Goal: Task Accomplishment & Management: Manage account settings

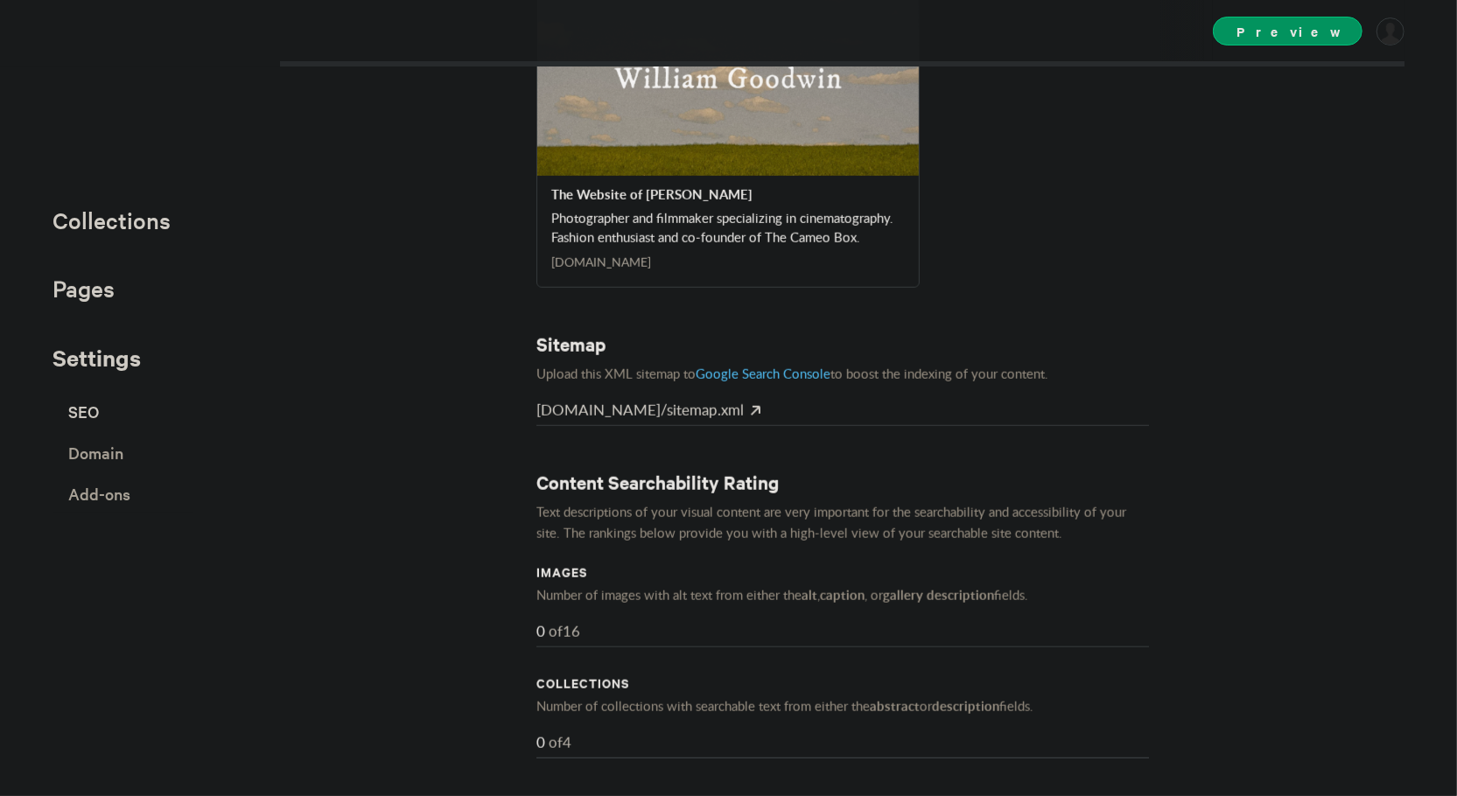
scroll to position [961, 0]
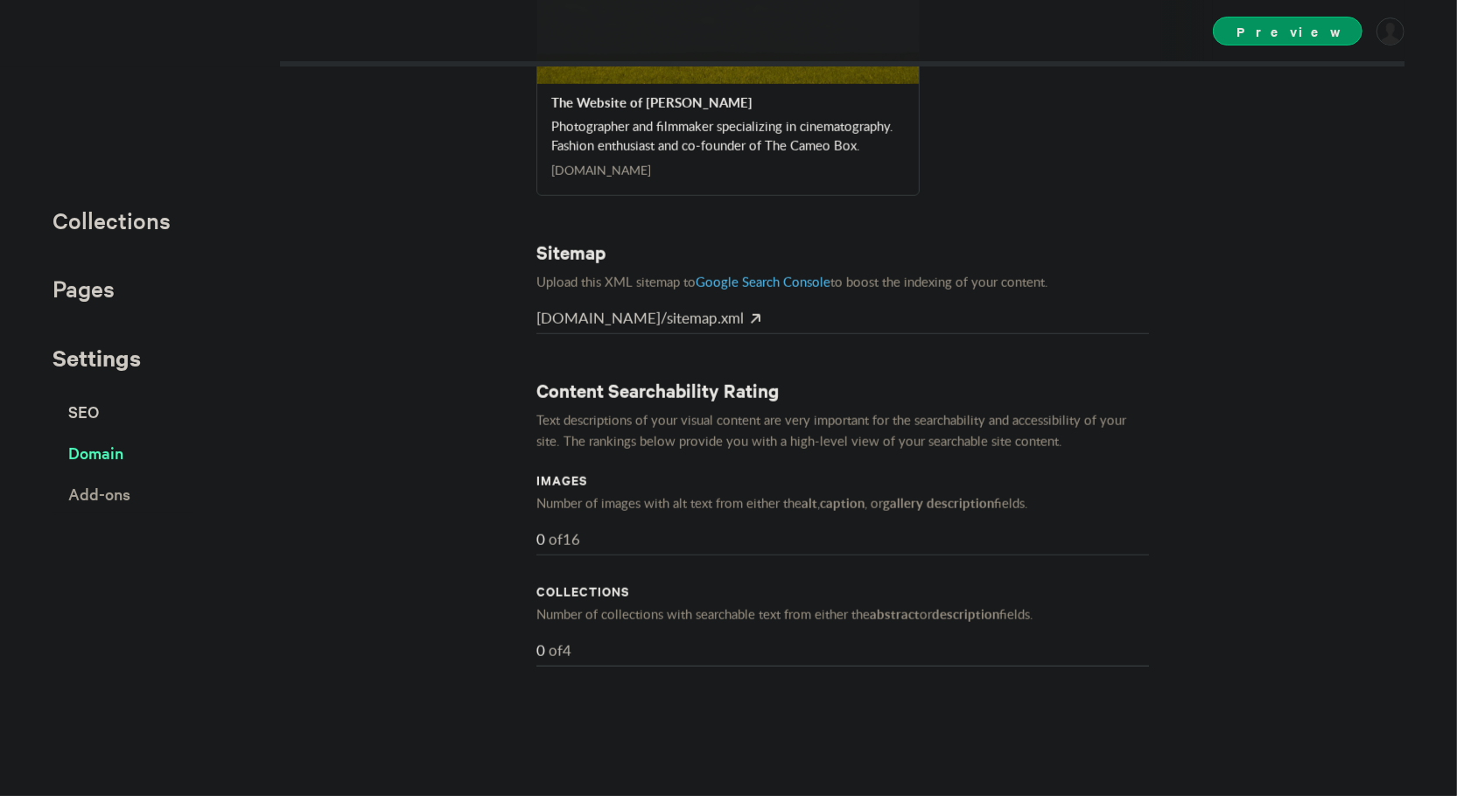
click at [123, 452] on span "Domain" at bounding box center [95, 453] width 55 height 31
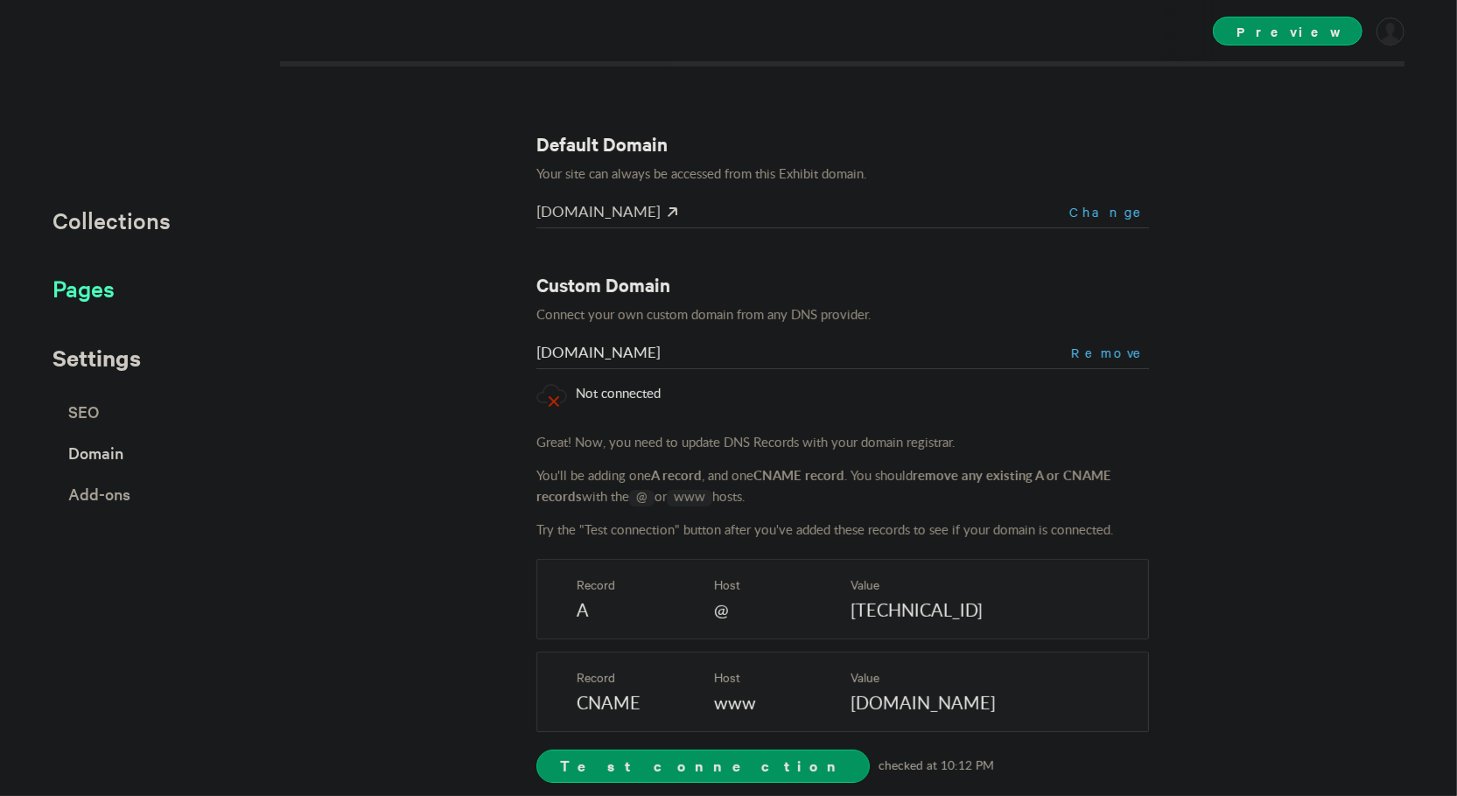
click at [83, 298] on span "Pages" at bounding box center [84, 288] width 62 height 29
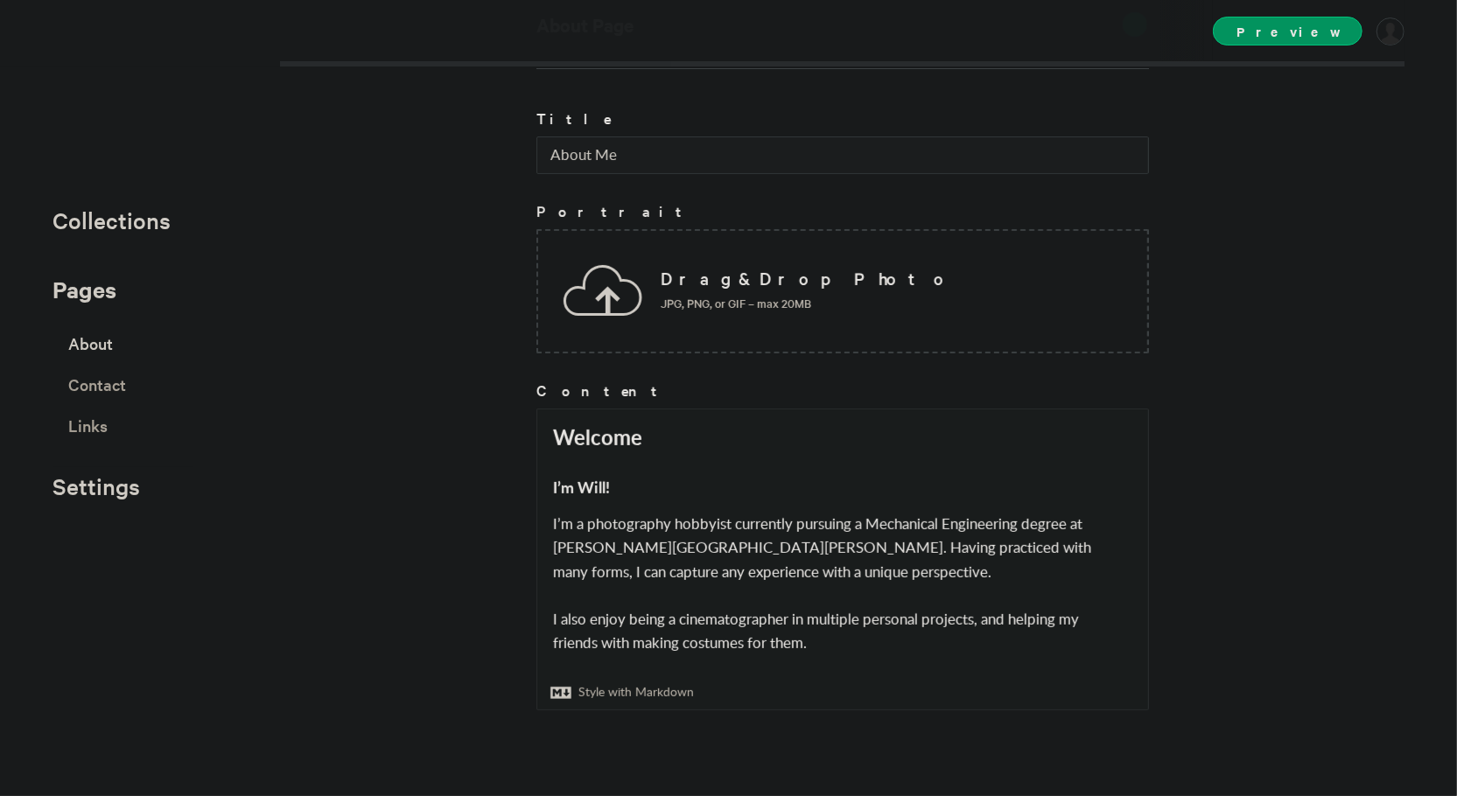
scroll to position [98, 0]
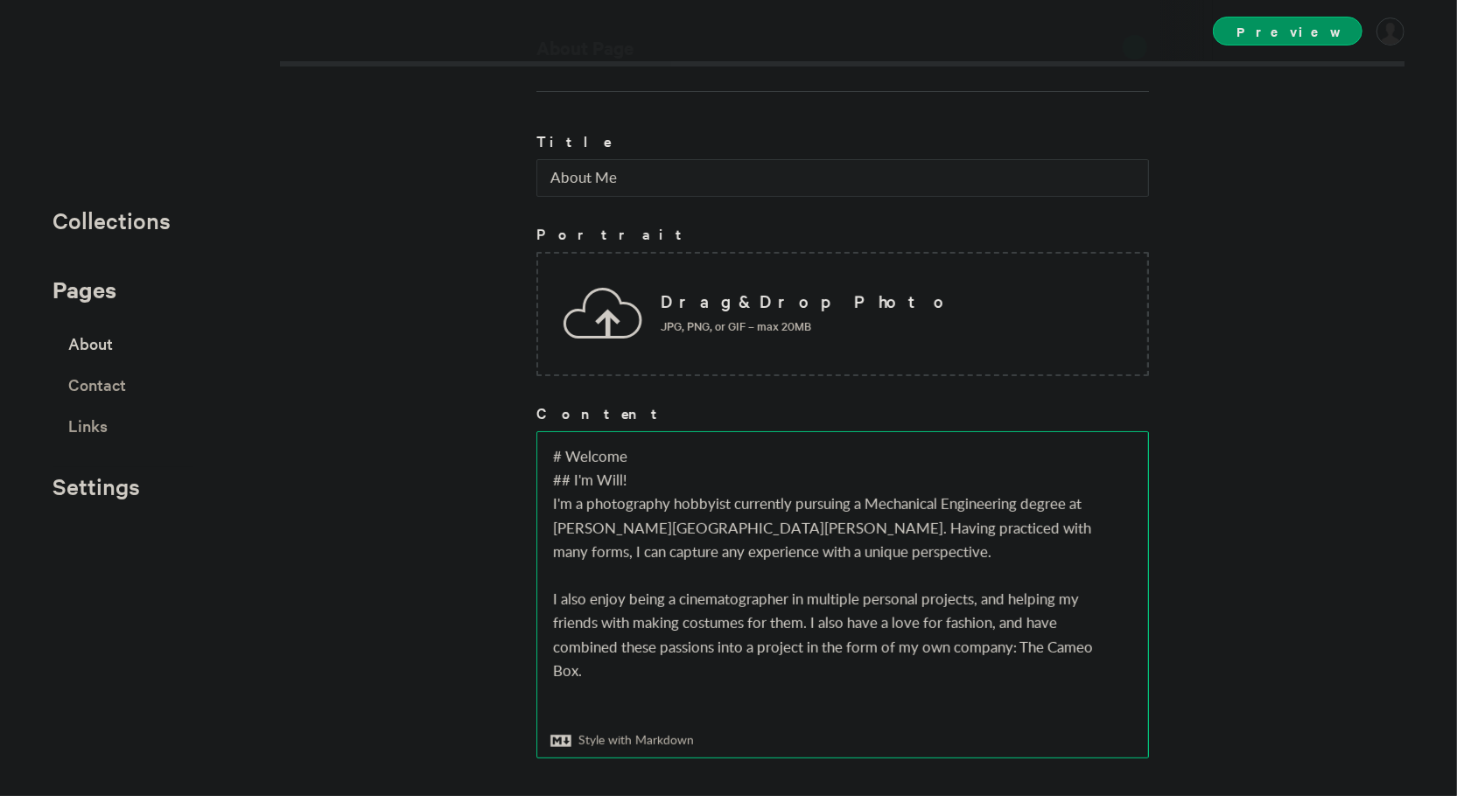
click at [1009, 653] on textarea "# Welcome ## I'm Will! I'm a photography hobbyist currently pursuing a Mechanic…" at bounding box center [842, 595] width 611 height 326
click at [952, 649] on textarea "# Welcome ## I'm Will! I'm a photography hobbyist currently pursuing a Mechanic…" at bounding box center [842, 595] width 611 height 326
click at [949, 662] on textarea "# Welcome ## I'm Will! I'm a photography hobbyist currently pursuing a Mechanic…" at bounding box center [842, 595] width 611 height 326
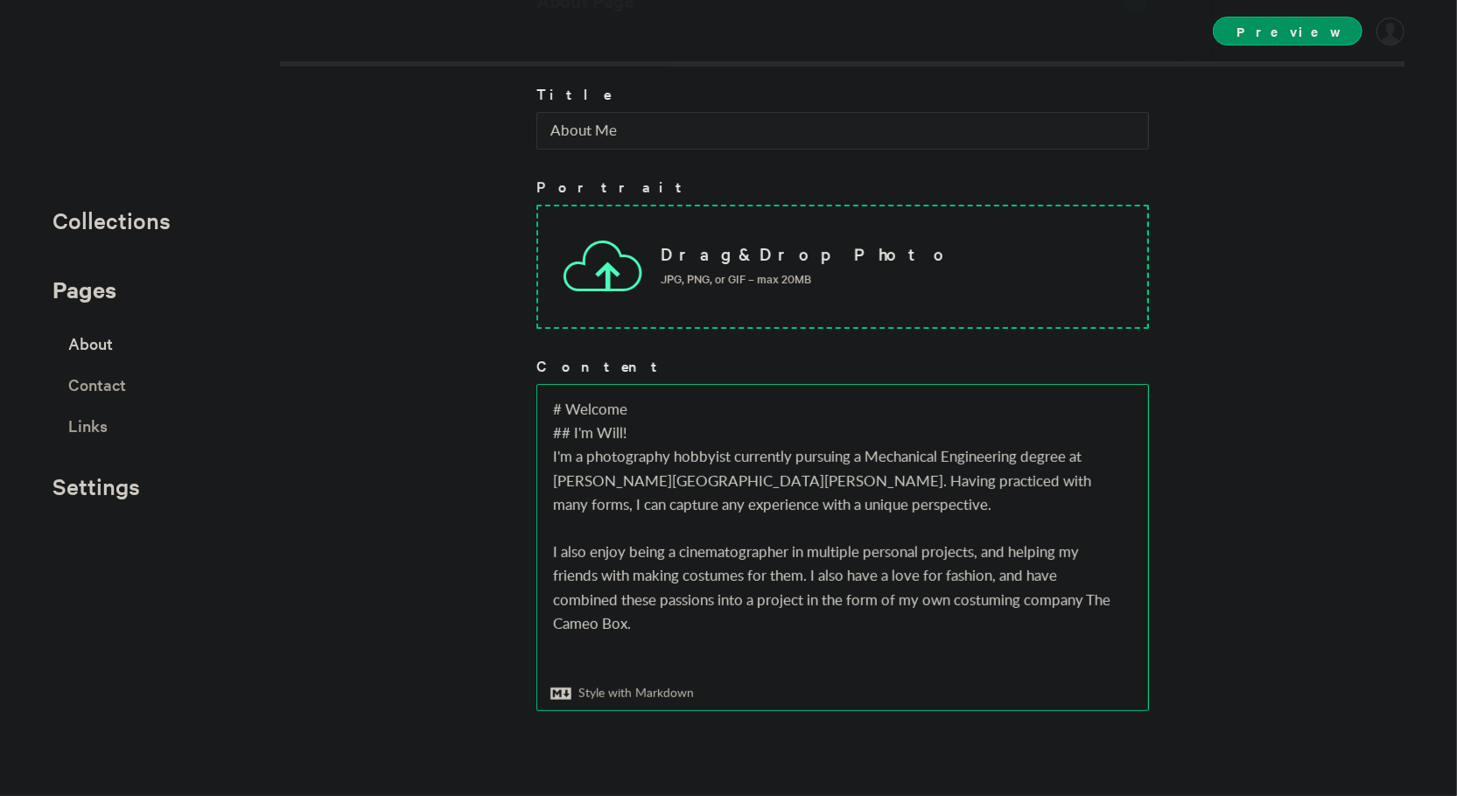
scroll to position [0, 0]
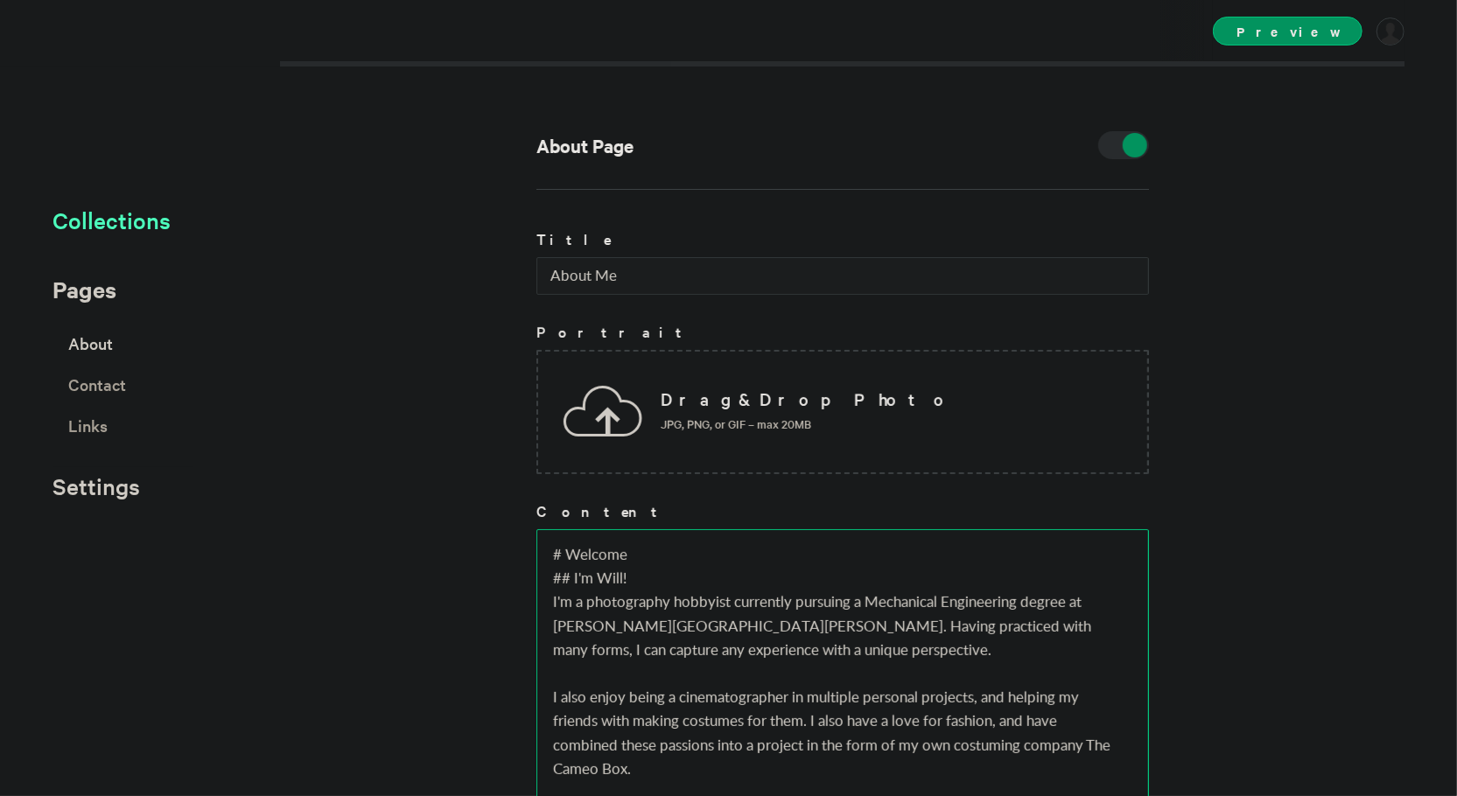
type textarea "# Welcome ## I'm Will! I'm a photography hobbyist currently pursuing a Mechanic…"
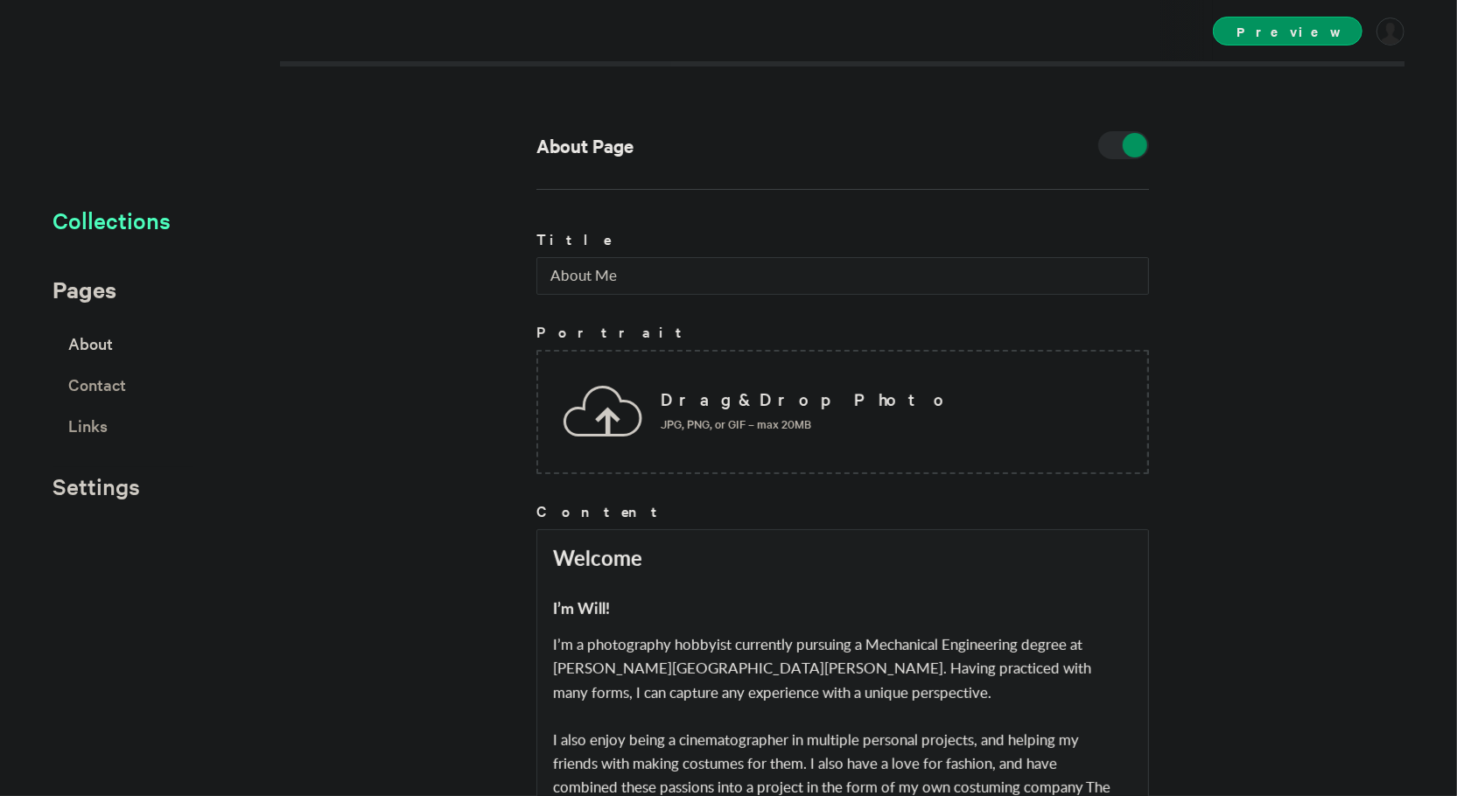
click at [168, 216] on div "About Page Title About Me Portrait Drag & Drop Photo JPG, PNG, or GIF – max 20M…" at bounding box center [728, 398] width 1457 height 796
click at [147, 223] on span "Collections" at bounding box center [112, 220] width 118 height 29
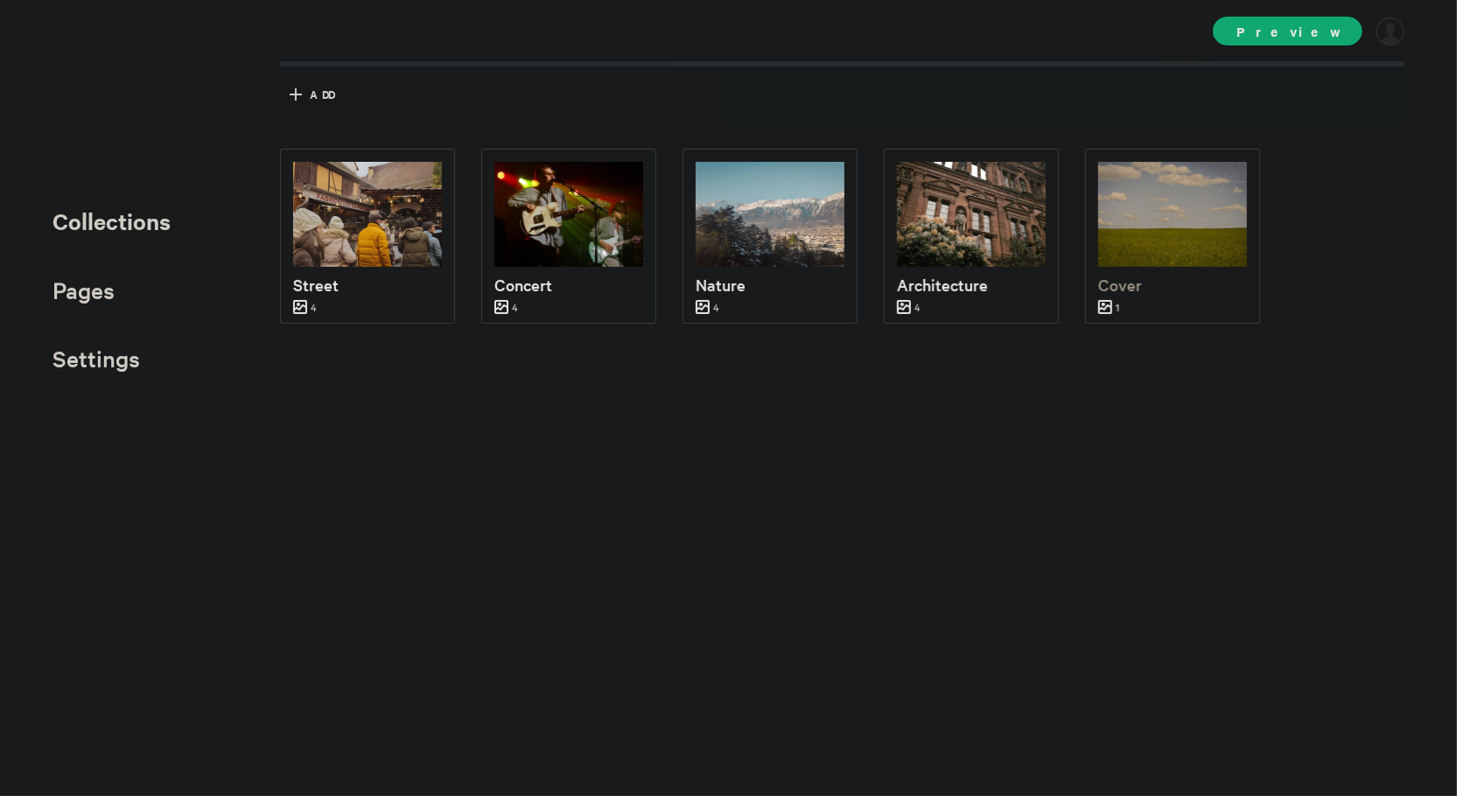
click at [1320, 42] on span "Preview" at bounding box center [1288, 31] width 150 height 29
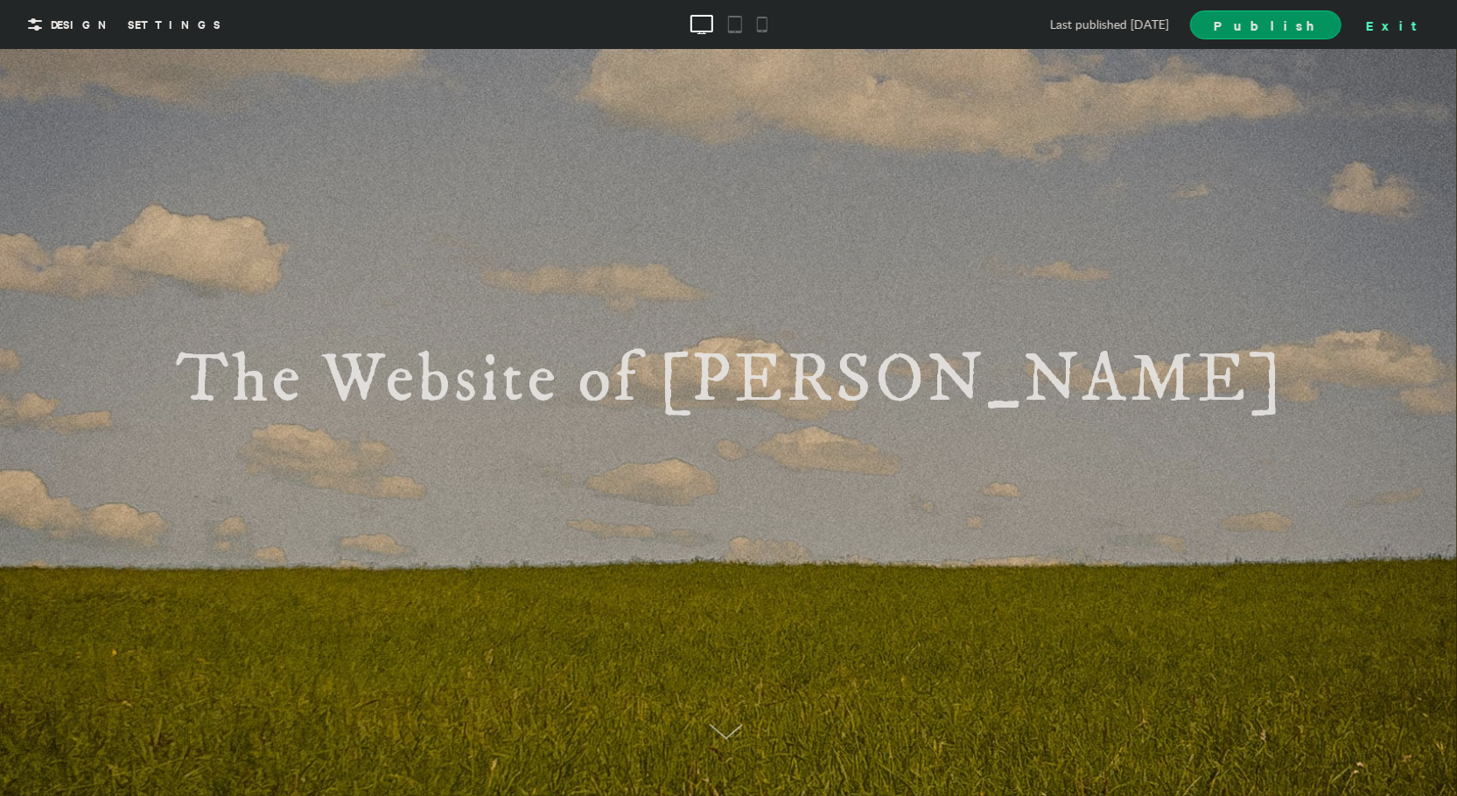
click at [1422, 25] on div "Exit" at bounding box center [1397, 24] width 77 height 26
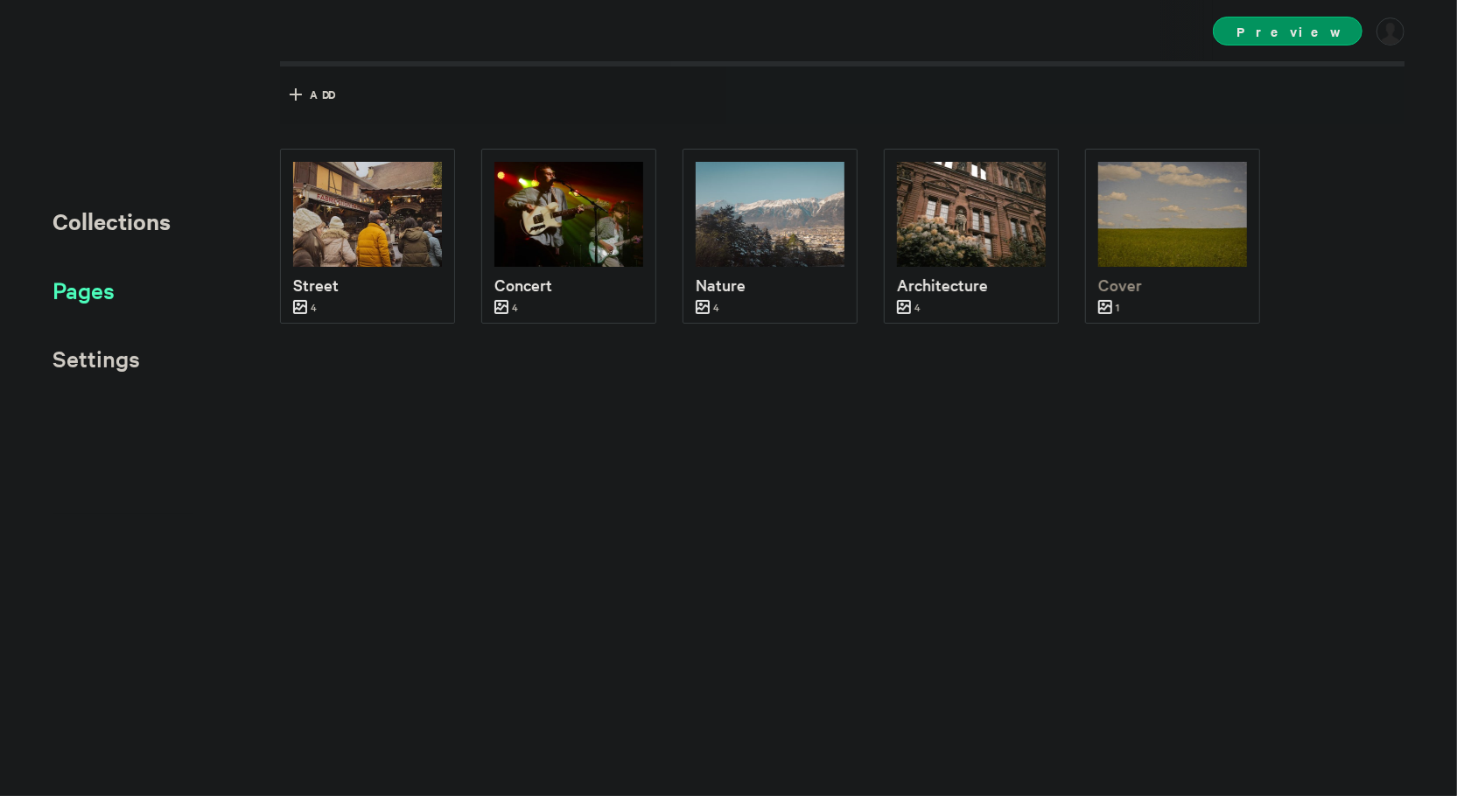
click at [103, 294] on span "Pages" at bounding box center [84, 290] width 62 height 29
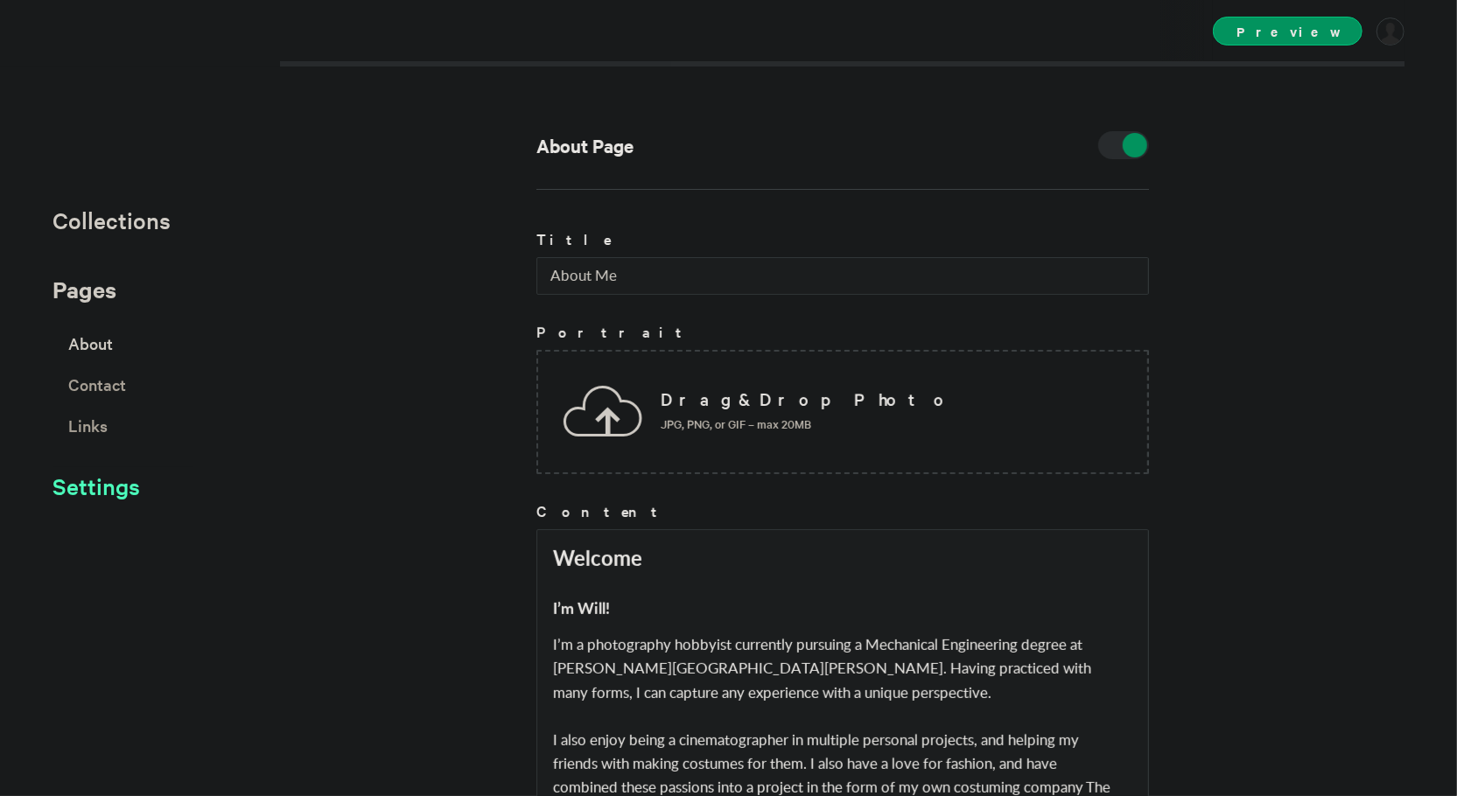
click at [116, 489] on span "Settings" at bounding box center [97, 486] width 88 height 29
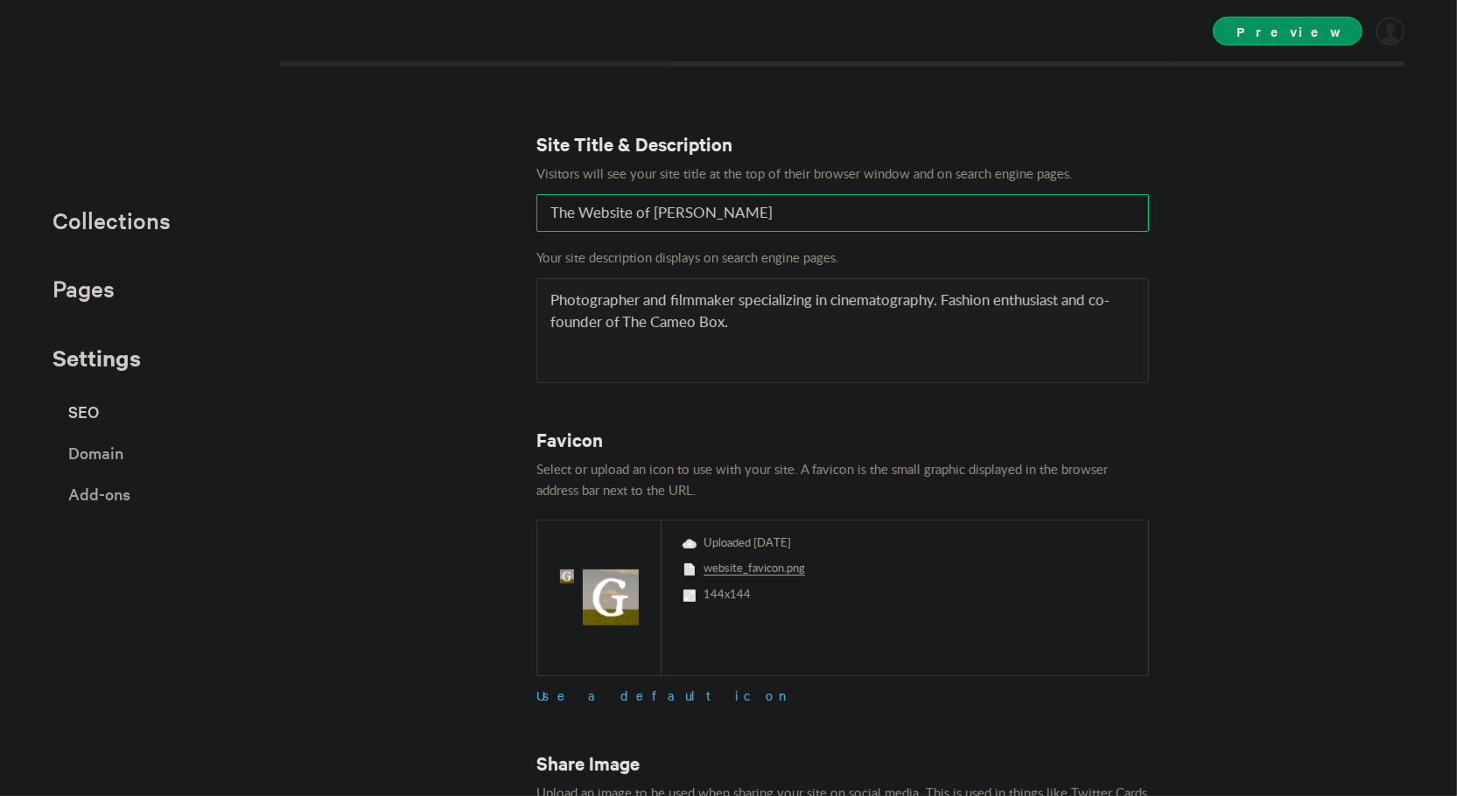
drag, startPoint x: 645, startPoint y: 218, endPoint x: 543, endPoint y: 210, distance: 101.8
click at [543, 210] on input "The Website of [PERSON_NAME]" at bounding box center [842, 213] width 613 height 38
type input "[PERSON_NAME]"
click at [417, 240] on div "Site Title & Description Visitors will see your site title at the top of their …" at bounding box center [728, 398] width 1457 height 796
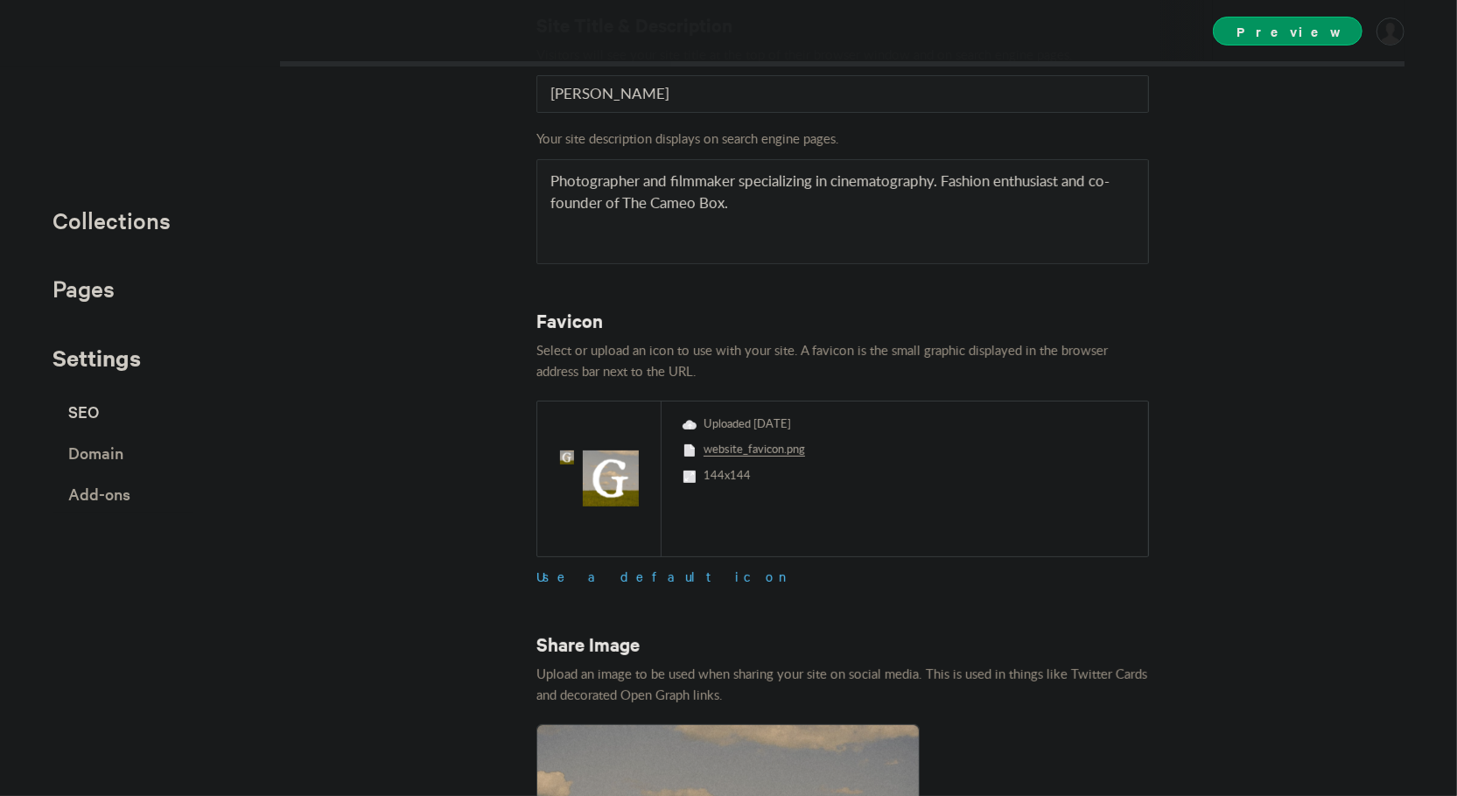
scroll to position [104, 0]
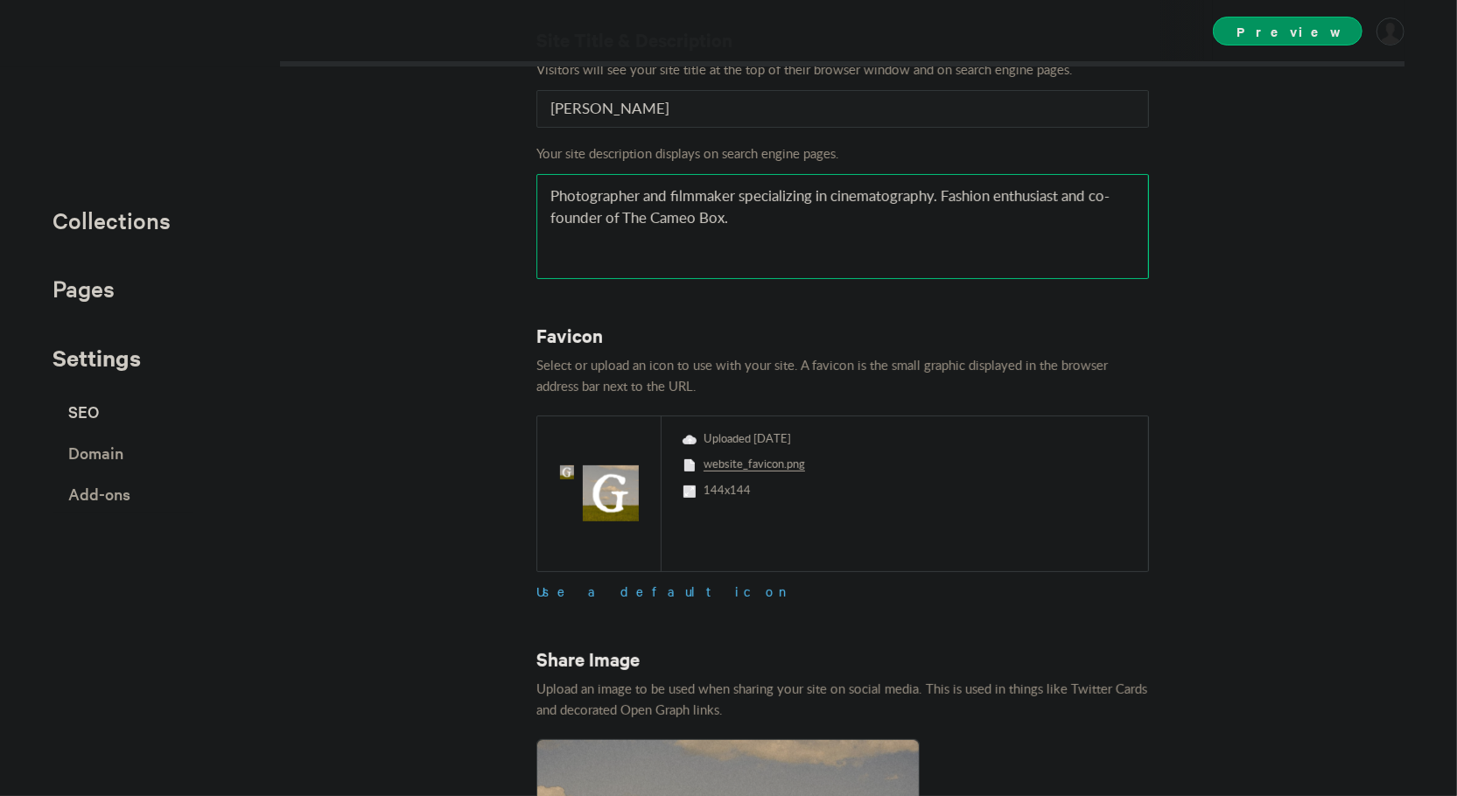
click at [935, 185] on textarea "Photographer and filmmaker specializing in cinematography. Fashion enthusiast a…" at bounding box center [842, 226] width 613 height 105
click at [938, 191] on textarea "Photographer and filmmaker specializing in cinematography. Fashion enthusiast a…" at bounding box center [842, 226] width 613 height 105
click at [951, 197] on textarea "Photographer and filmmaker specializing in cinematography. Fashion enthusiast a…" at bounding box center [842, 226] width 613 height 105
click at [1069, 199] on textarea "Photographer and filmmaker specializing in cinematography. Fashion enthusiast a…" at bounding box center [842, 226] width 613 height 105
click at [941, 193] on textarea "Photographer and filmmaker specializing in cinematography. Fashion enthusiast a…" at bounding box center [842, 226] width 613 height 105
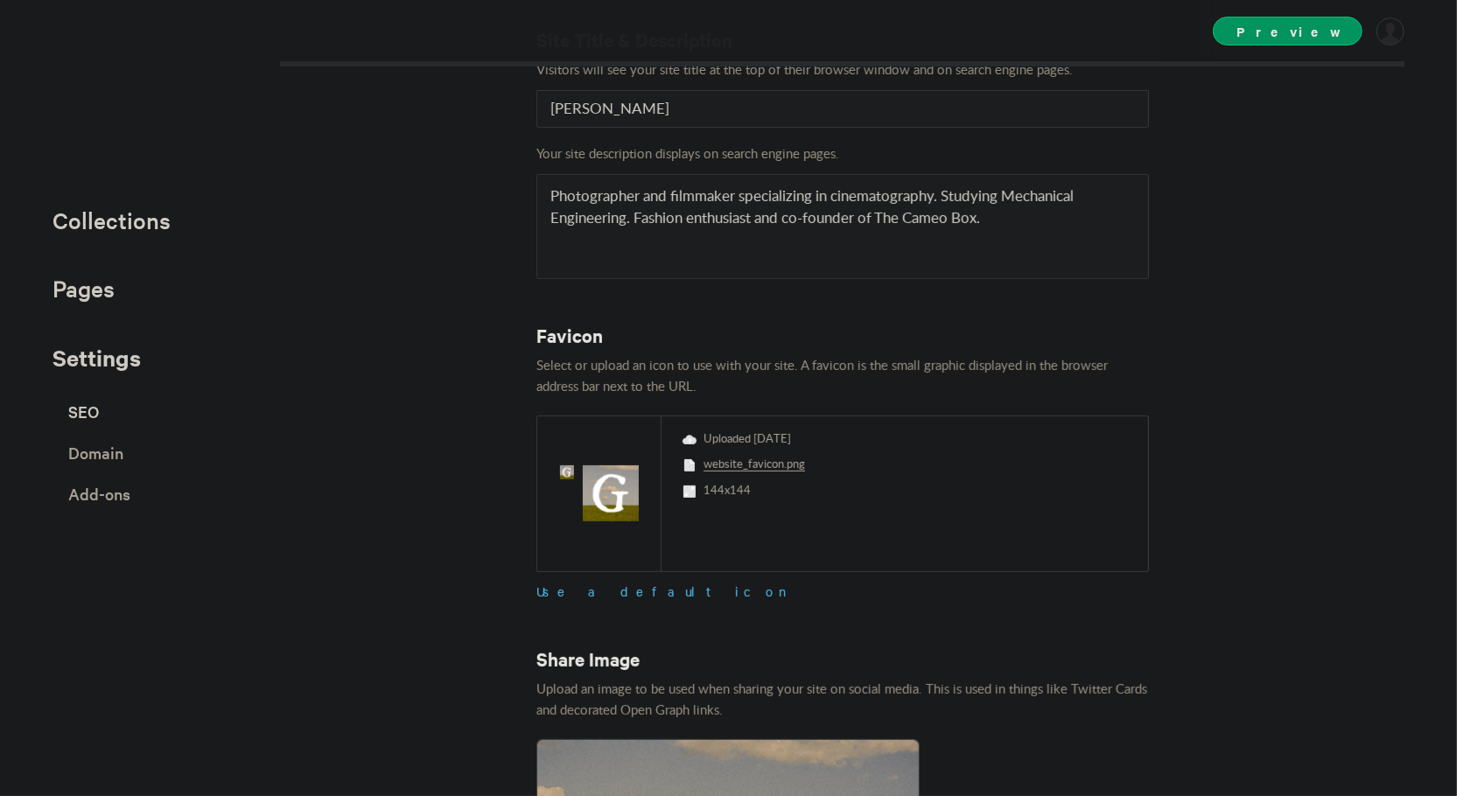
click at [463, 294] on div "Site Title & Description Visitors will see your site title at the top of their …" at bounding box center [728, 398] width 1457 height 796
click at [943, 193] on textarea "Photographer and filmmaker specializing in cinematography. Fashion enthusiast a…" at bounding box center [842, 226] width 613 height 105
drag, startPoint x: 993, startPoint y: 197, endPoint x: 941, endPoint y: 196, distance: 52.5
click at [941, 196] on textarea "Photographer and filmmaker specializing in cinematography. Fashion enthusiast a…" at bounding box center [842, 226] width 613 height 105
click at [942, 191] on textarea "Photographer and filmmaker specializing in cinematography. Fashion enthusiast a…" at bounding box center [842, 226] width 613 height 105
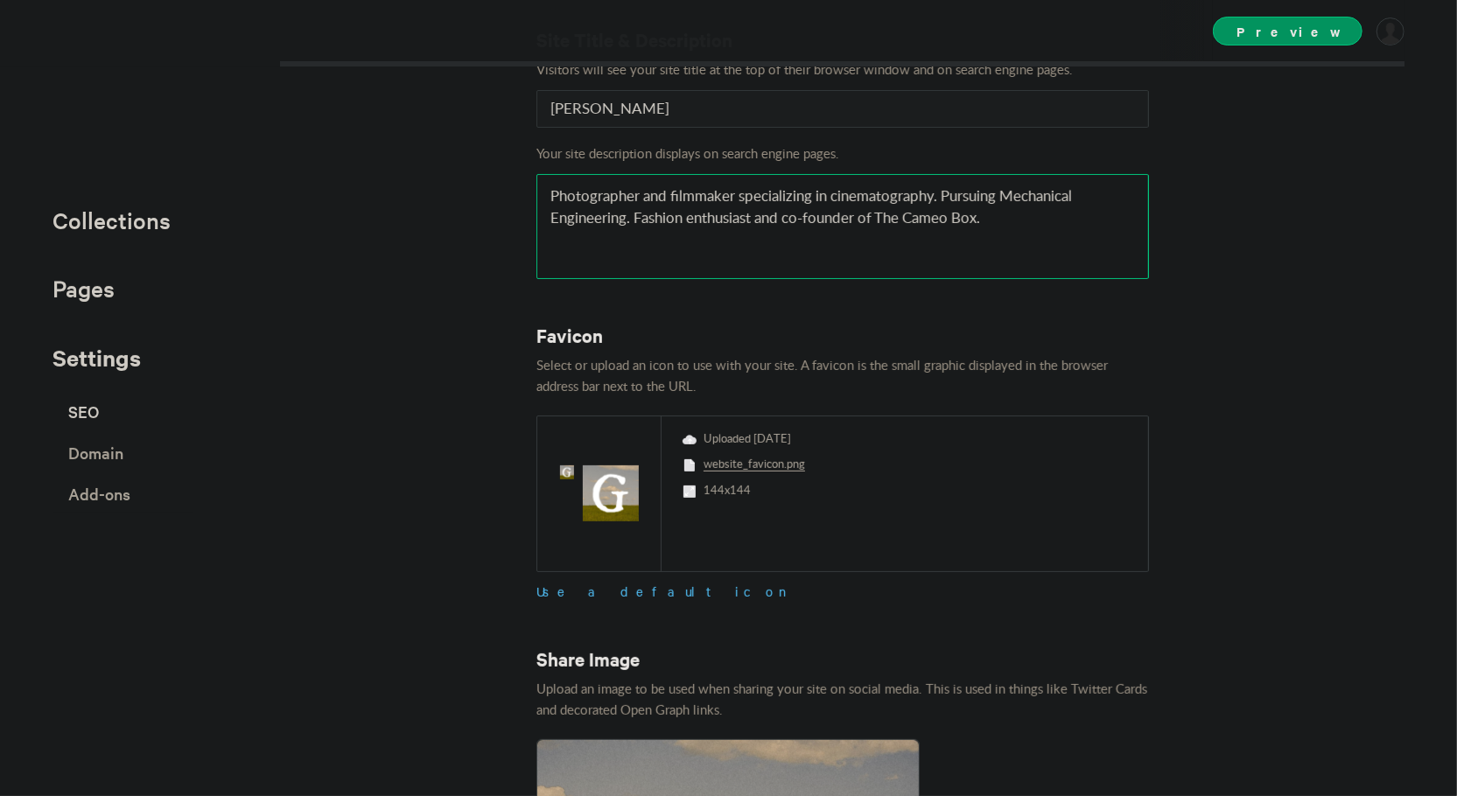
click at [618, 214] on textarea "Photographer and filmmaker specializing in cinematography. Fashion enthusiast a…" at bounding box center [842, 226] width 613 height 105
click at [945, 197] on textarea "Photographer and filmmaker specializing in cinematography. Fashion enthusiast a…" at bounding box center [842, 226] width 613 height 105
click at [999, 192] on textarea "Photographer and filmmaker specializing in cinematography. Fashion enthusiast a…" at bounding box center [842, 226] width 613 height 105
drag, startPoint x: 996, startPoint y: 195, endPoint x: 945, endPoint y: 193, distance: 50.8
click at [945, 193] on textarea "Photographer and filmmaker specializing in cinematography. Fashion enthusiast a…" at bounding box center [842, 226] width 613 height 105
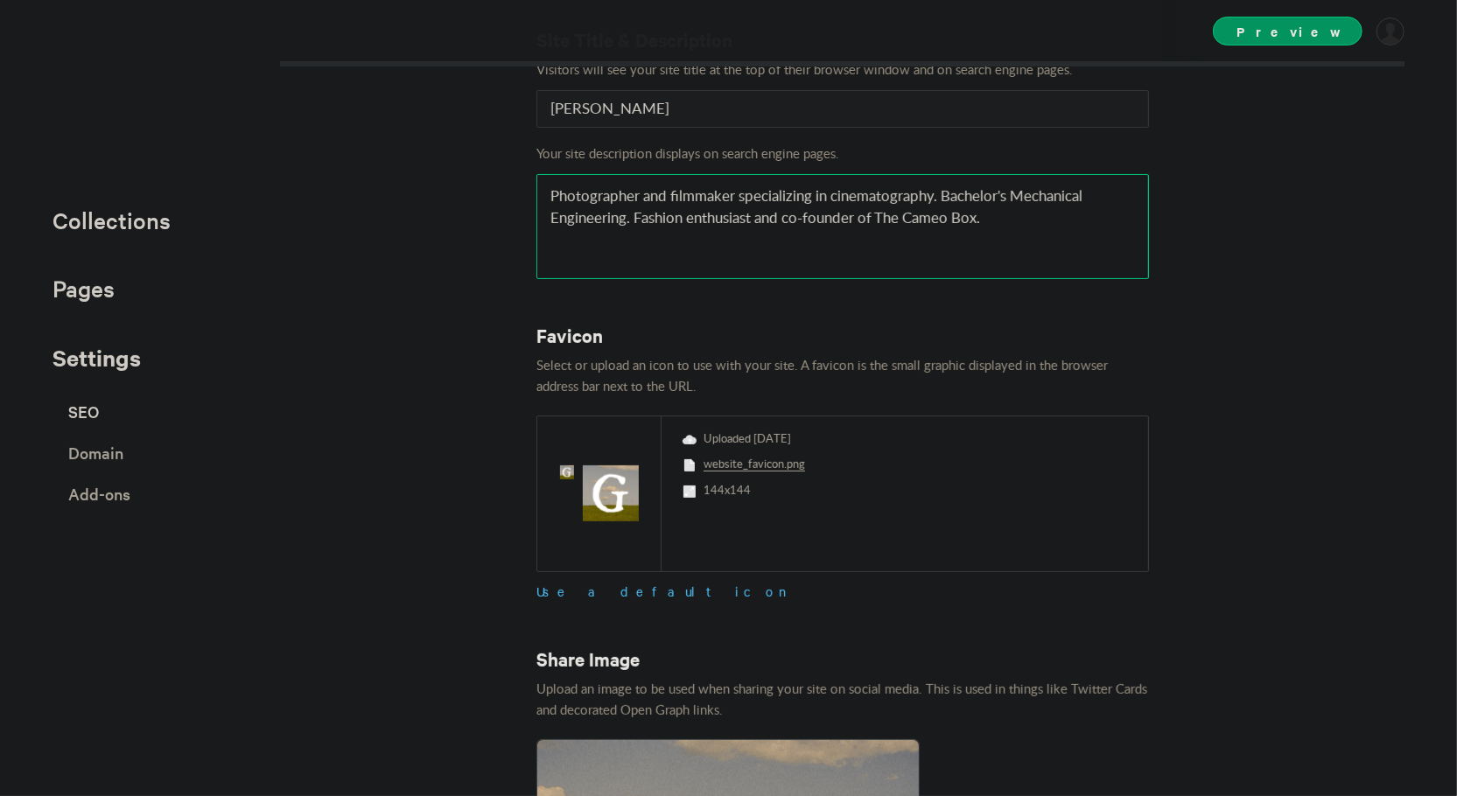
click at [1008, 193] on textarea "Photographer and filmmaker specializing in cinematography. Fashion enthusiast a…" at bounding box center [842, 226] width 613 height 105
click at [936, 198] on textarea "Photographer and filmmaker specializing in cinematography. Fashion enthusiast a…" at bounding box center [842, 226] width 613 height 105
type textarea "Photographer and filmmaker specializing in cinematography. Majoring in Mechanic…"
click at [464, 228] on div "Site Title & Description Visitors will see your site title at the top of their …" at bounding box center [728, 398] width 1457 height 796
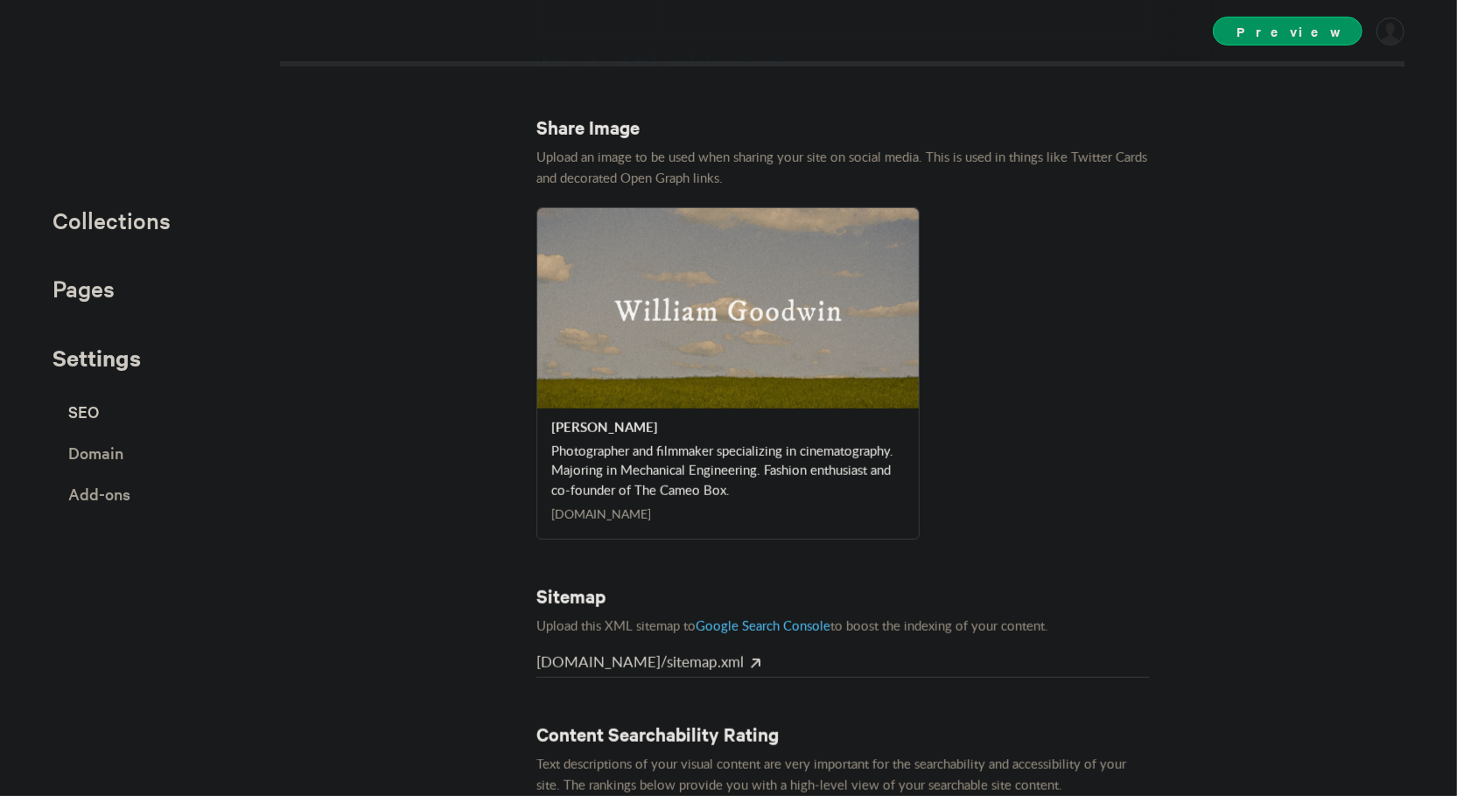
scroll to position [641, 0]
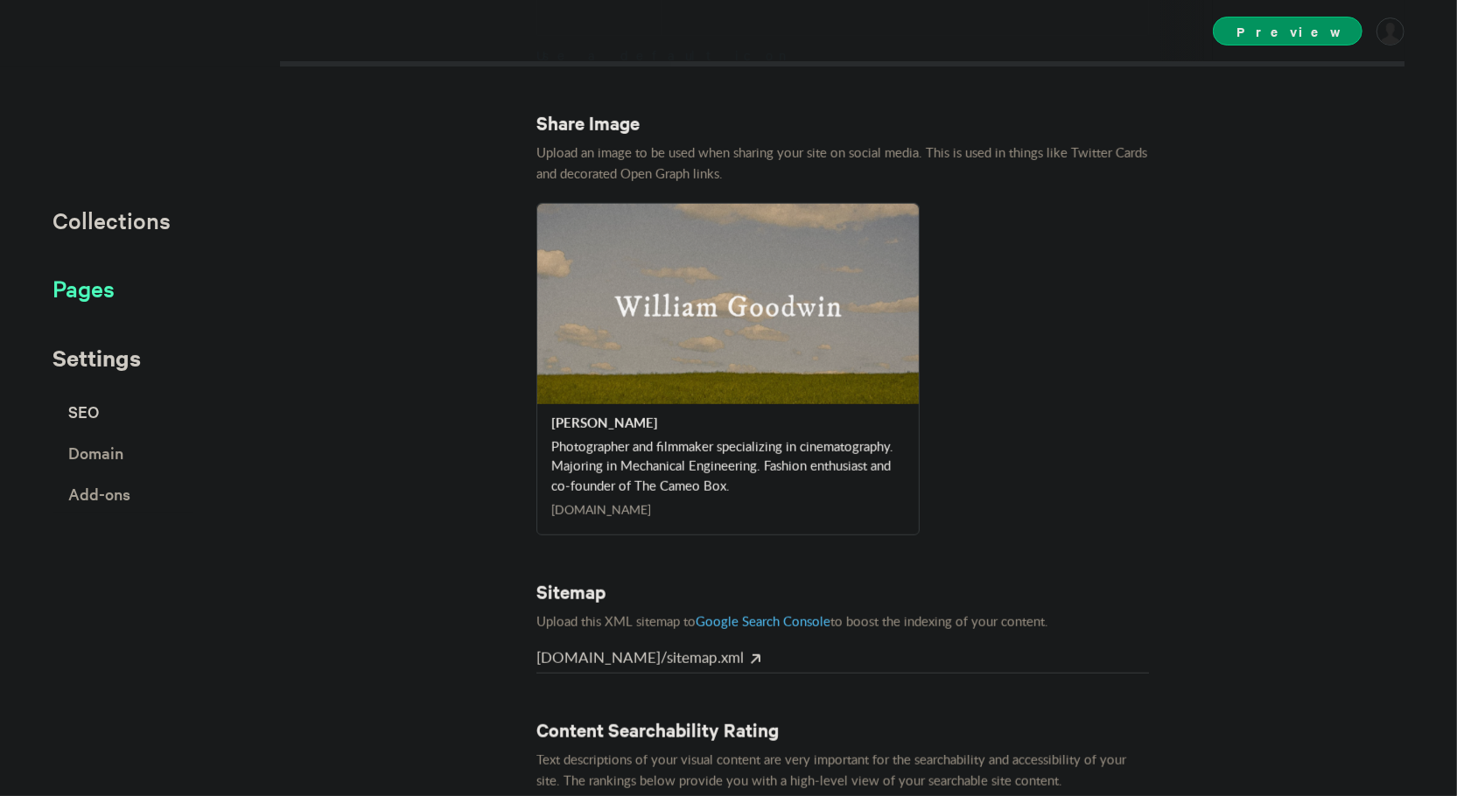
click at [105, 293] on span "Pages" at bounding box center [84, 288] width 62 height 29
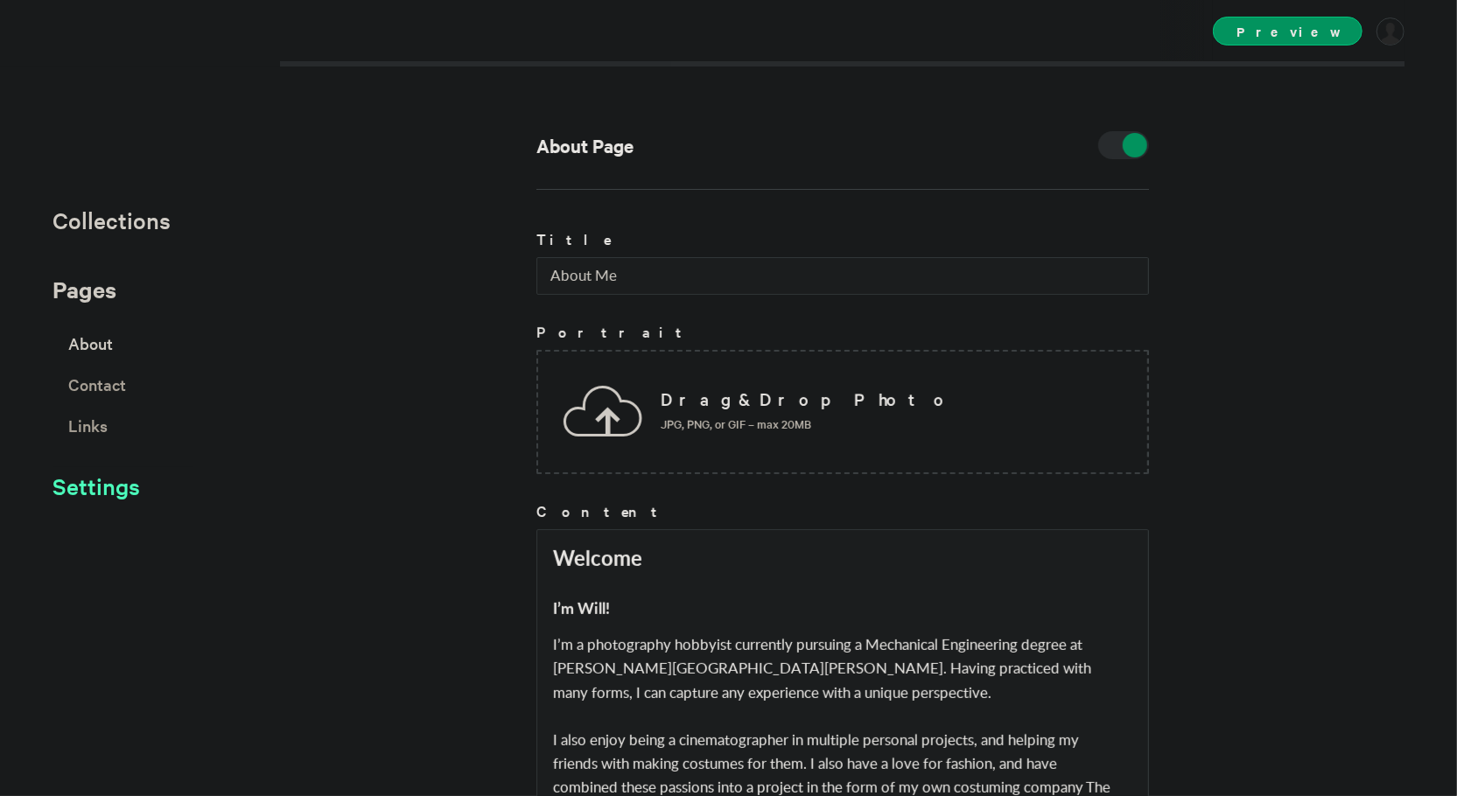
click at [122, 491] on span "Settings" at bounding box center [97, 486] width 88 height 29
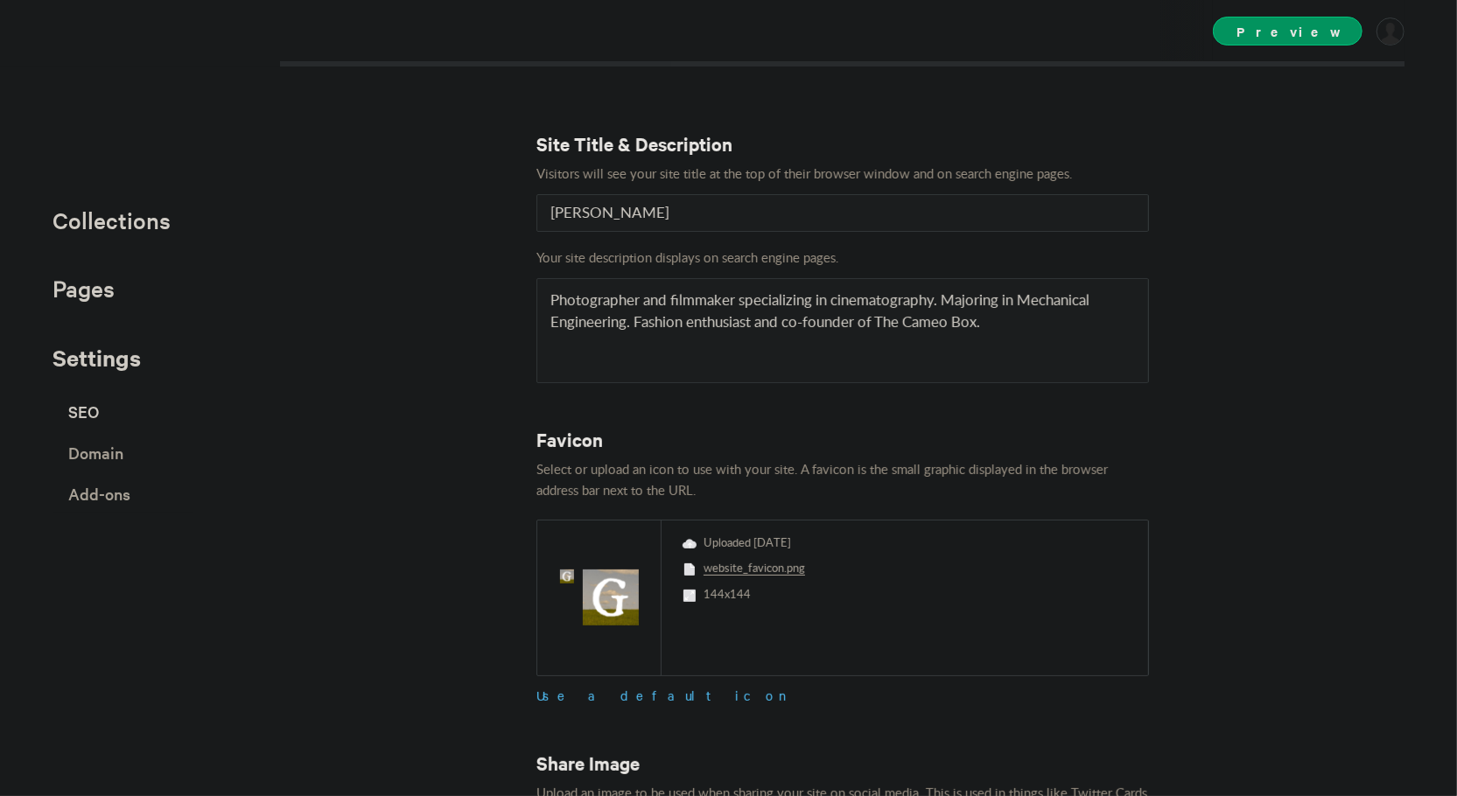
click at [86, 413] on span "SEO" at bounding box center [83, 411] width 31 height 31
click at [104, 453] on span "Domain" at bounding box center [95, 453] width 55 height 31
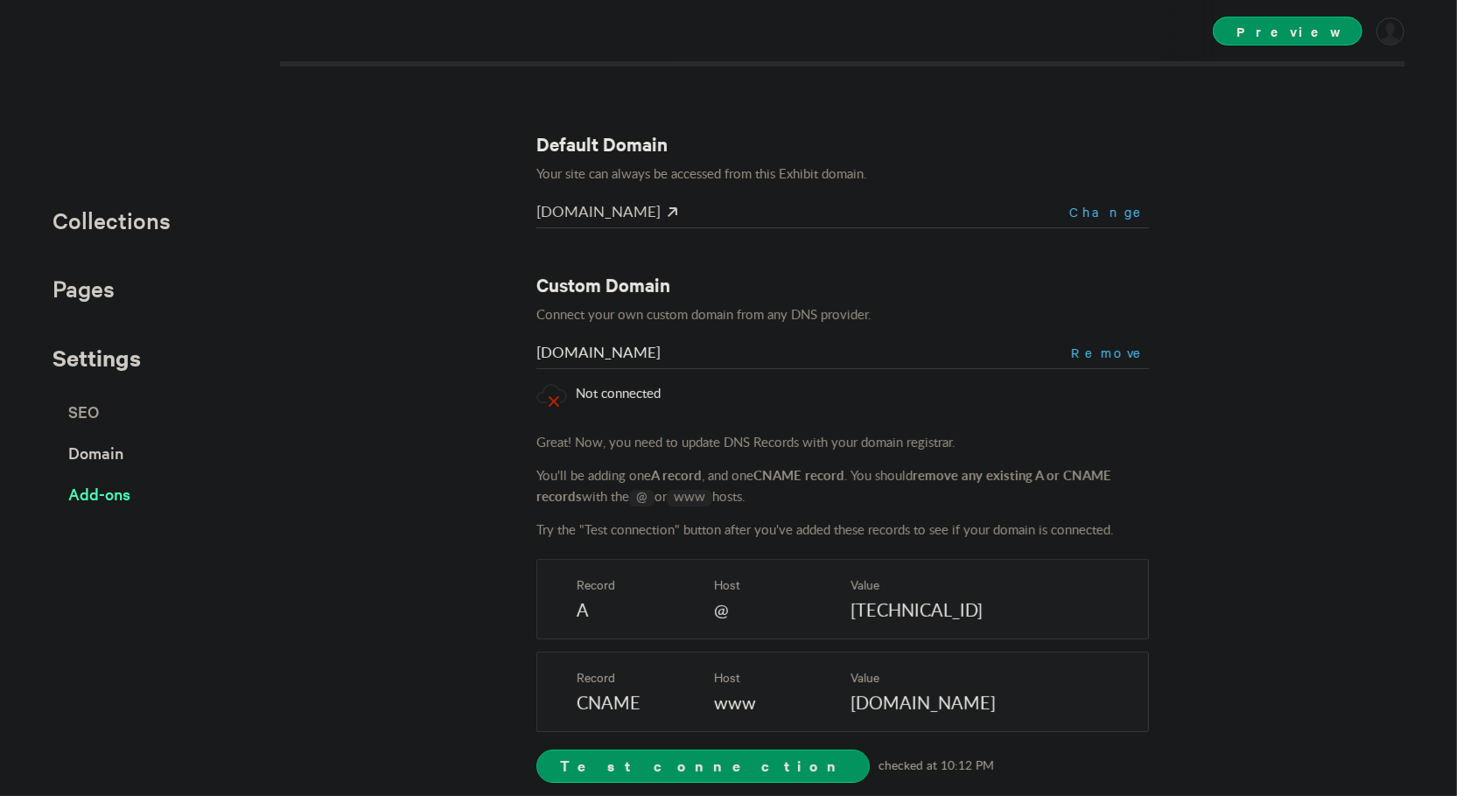
click at [121, 494] on span "Add-ons" at bounding box center [99, 494] width 62 height 31
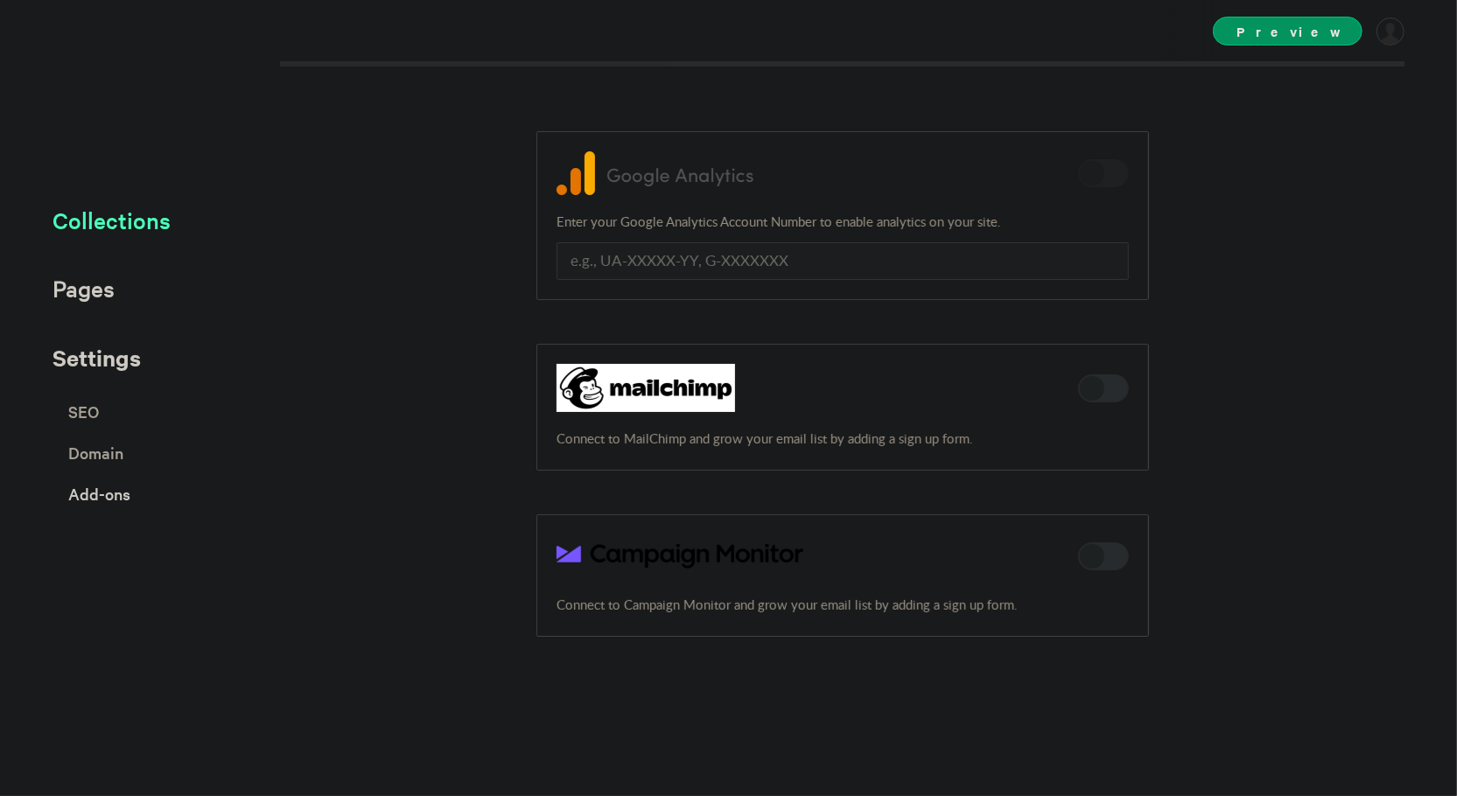
click at [87, 228] on span "Collections" at bounding box center [112, 220] width 118 height 29
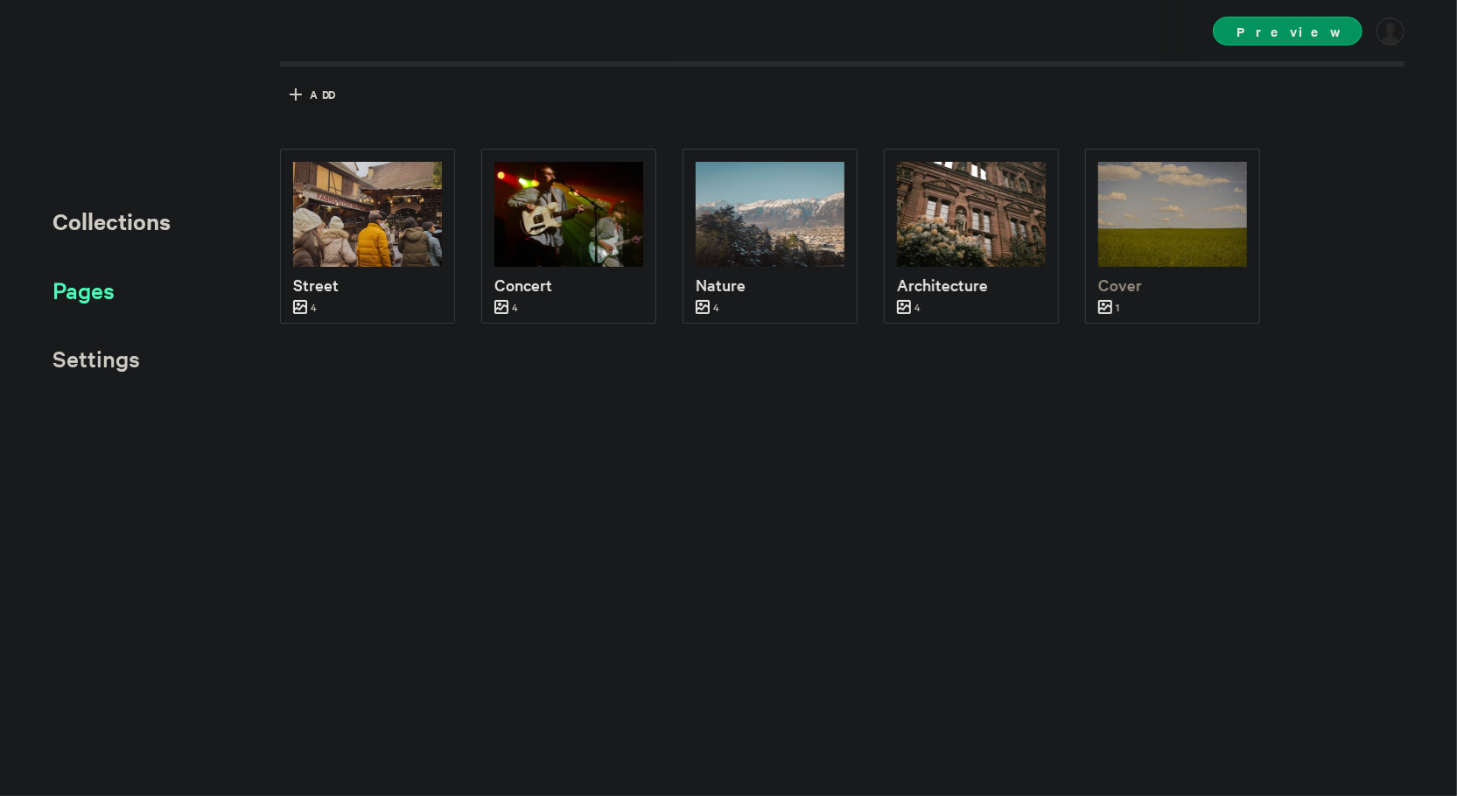
click at [90, 285] on span "Pages" at bounding box center [84, 290] width 62 height 29
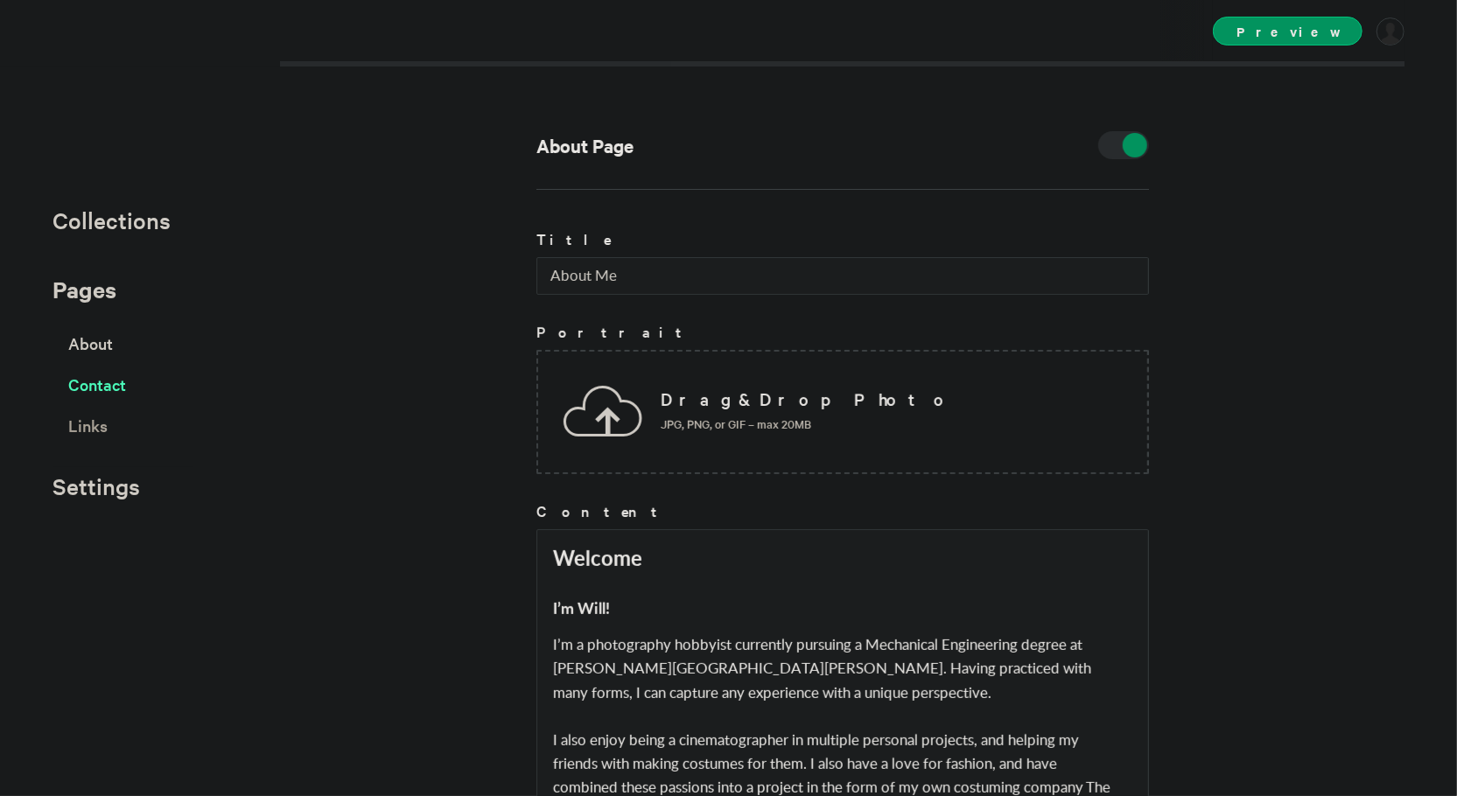
click at [110, 388] on span "Contact" at bounding box center [97, 384] width 58 height 31
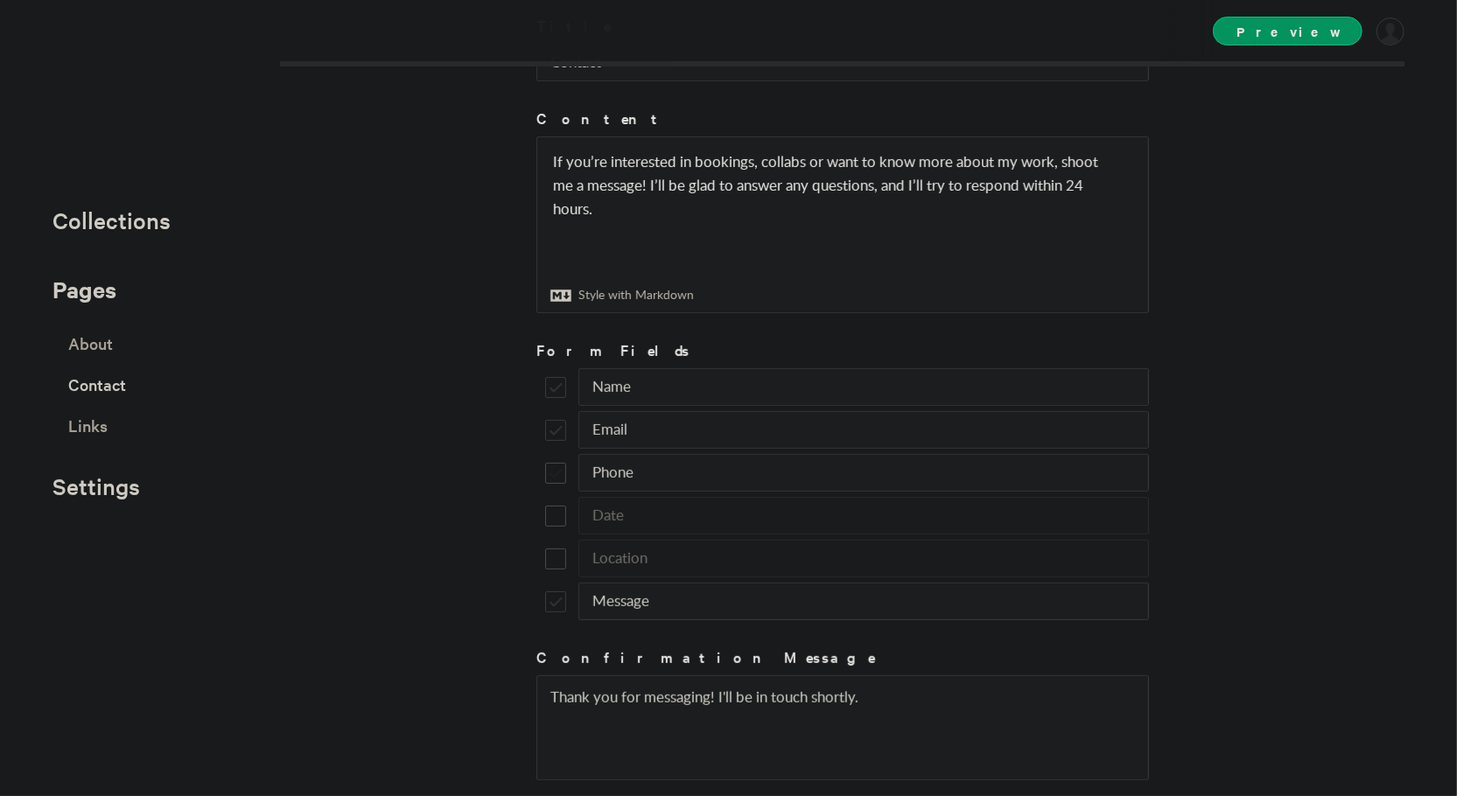
scroll to position [373, 0]
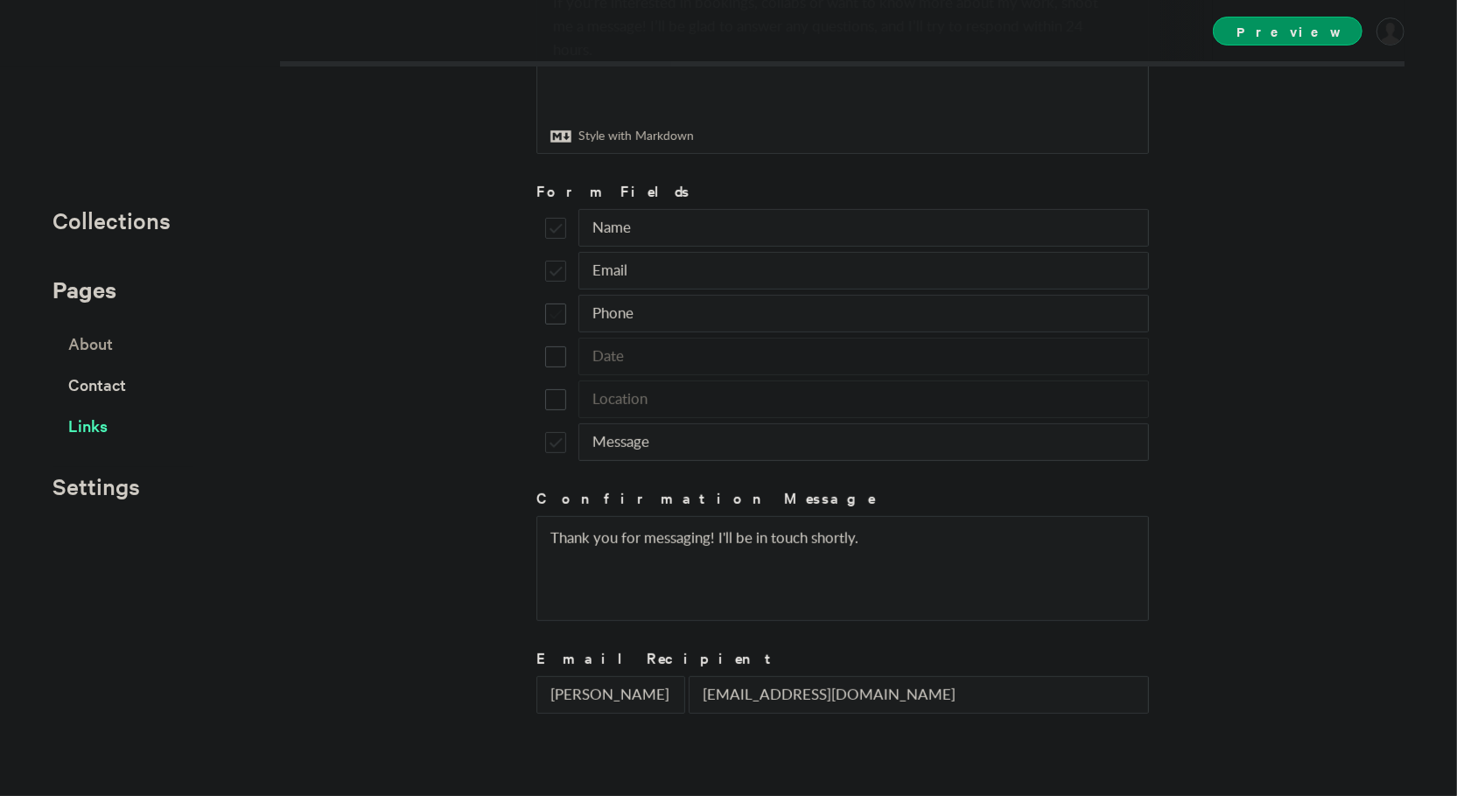
click at [98, 426] on span "Links" at bounding box center [87, 425] width 39 height 31
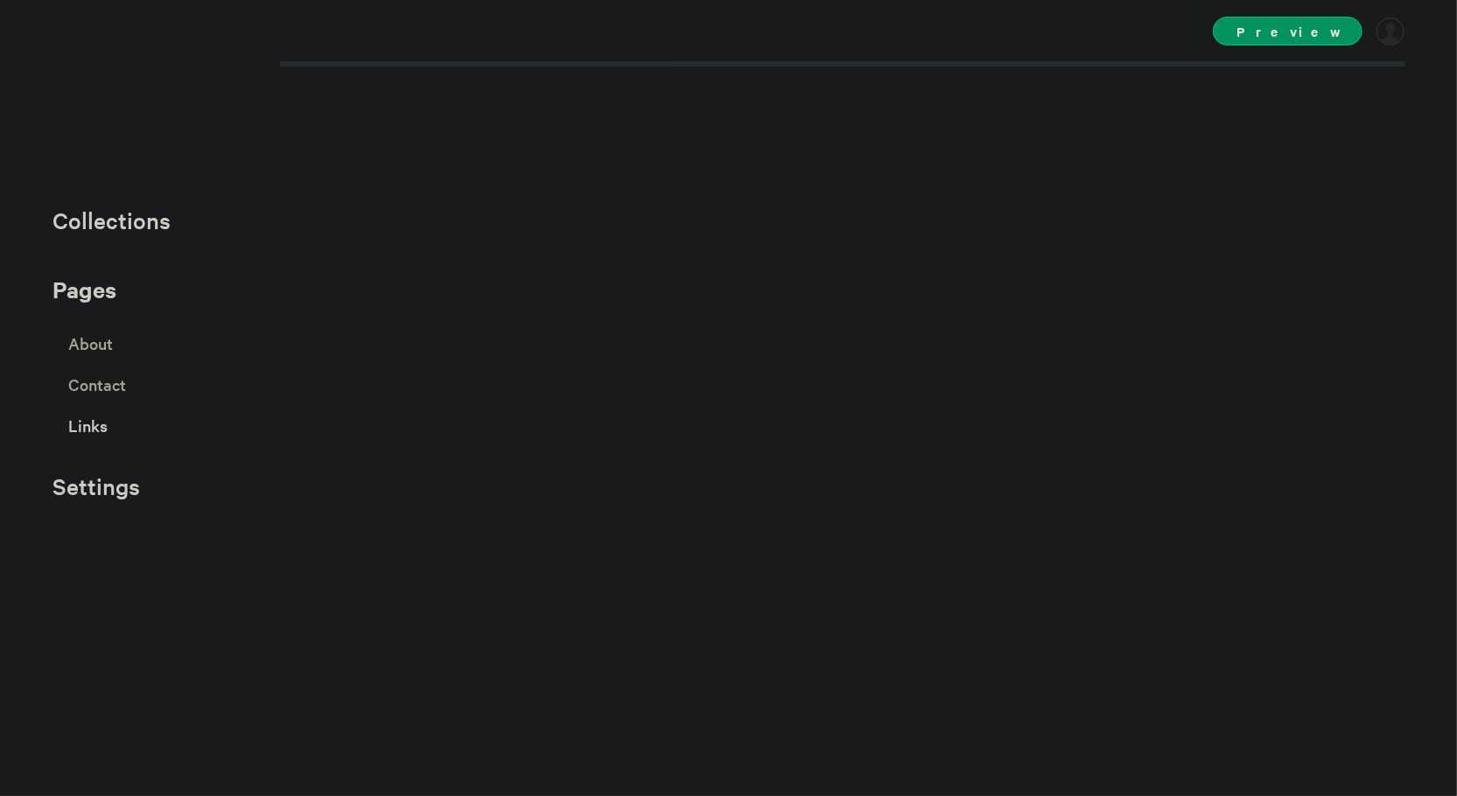
select select "instagram"
select select "facebook"
select select "twitter"
select select "youtube"
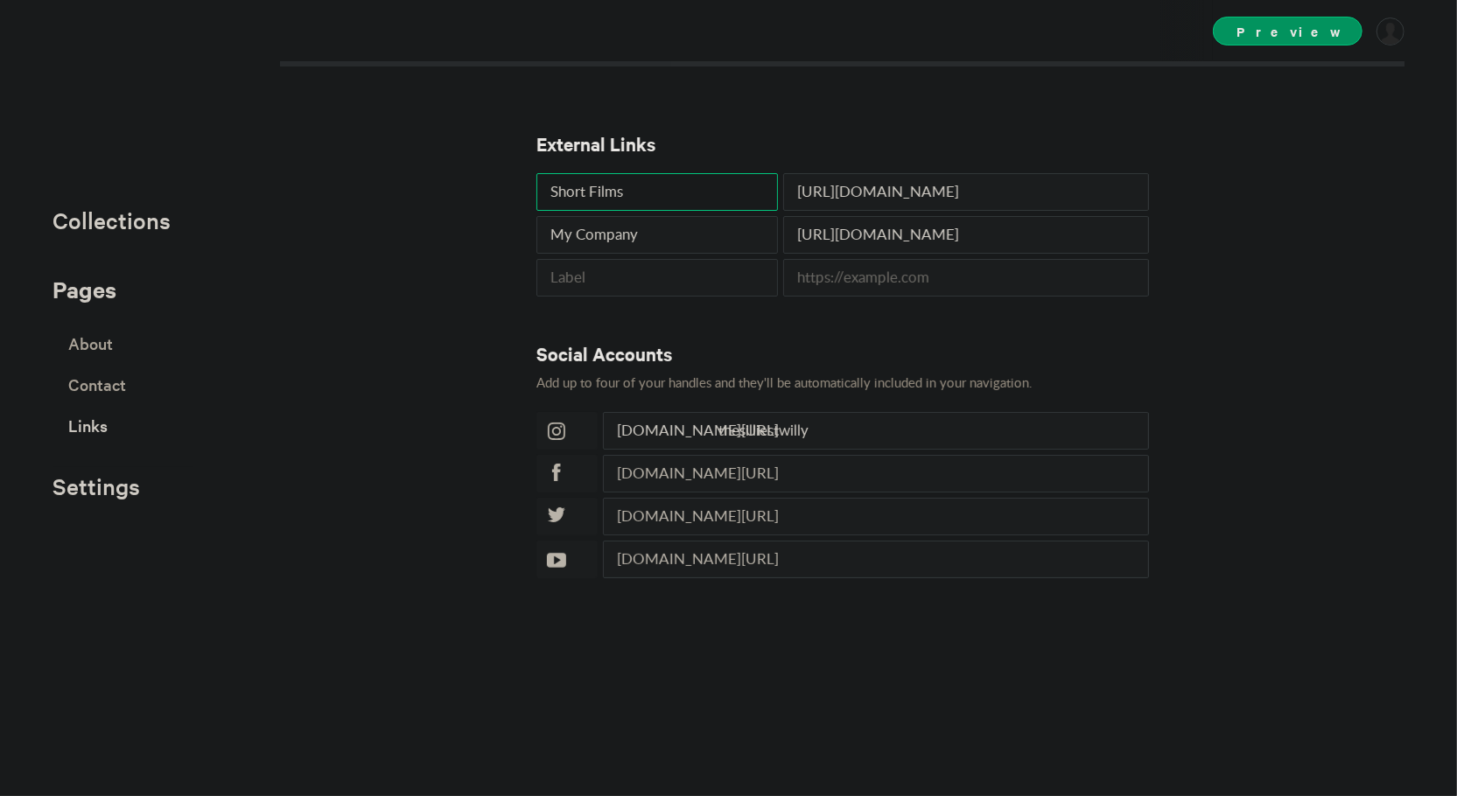
click at [550, 188] on input "Short Films" at bounding box center [657, 192] width 242 height 38
type input "Work in Short Films"
click at [439, 196] on div "External Links Work in Short Films [URL][DOMAIN_NAME] My Company [URL][DOMAIN_N…" at bounding box center [728, 398] width 1457 height 796
click at [109, 227] on span "Collections" at bounding box center [112, 220] width 118 height 29
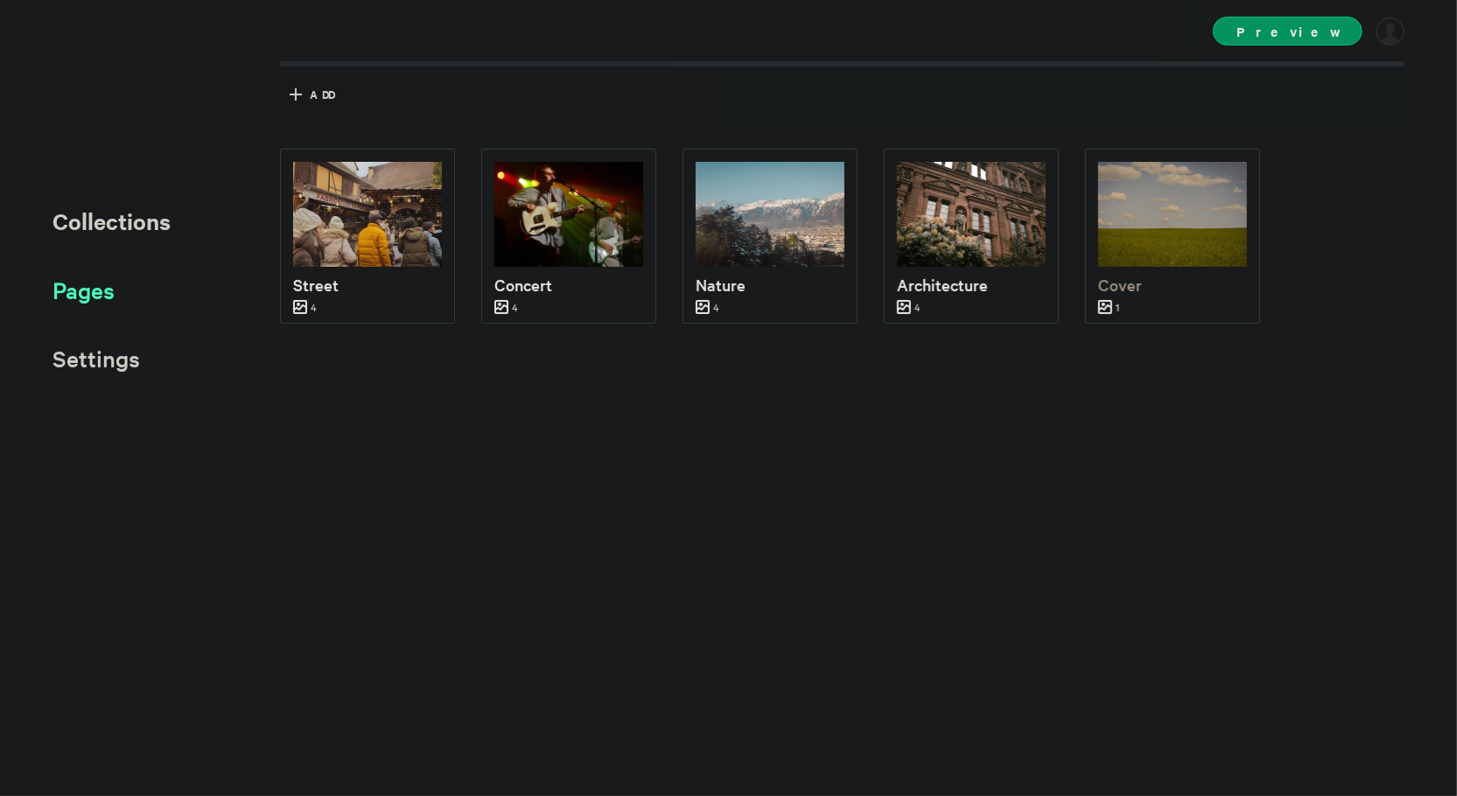
click at [98, 288] on span "Pages" at bounding box center [84, 290] width 62 height 29
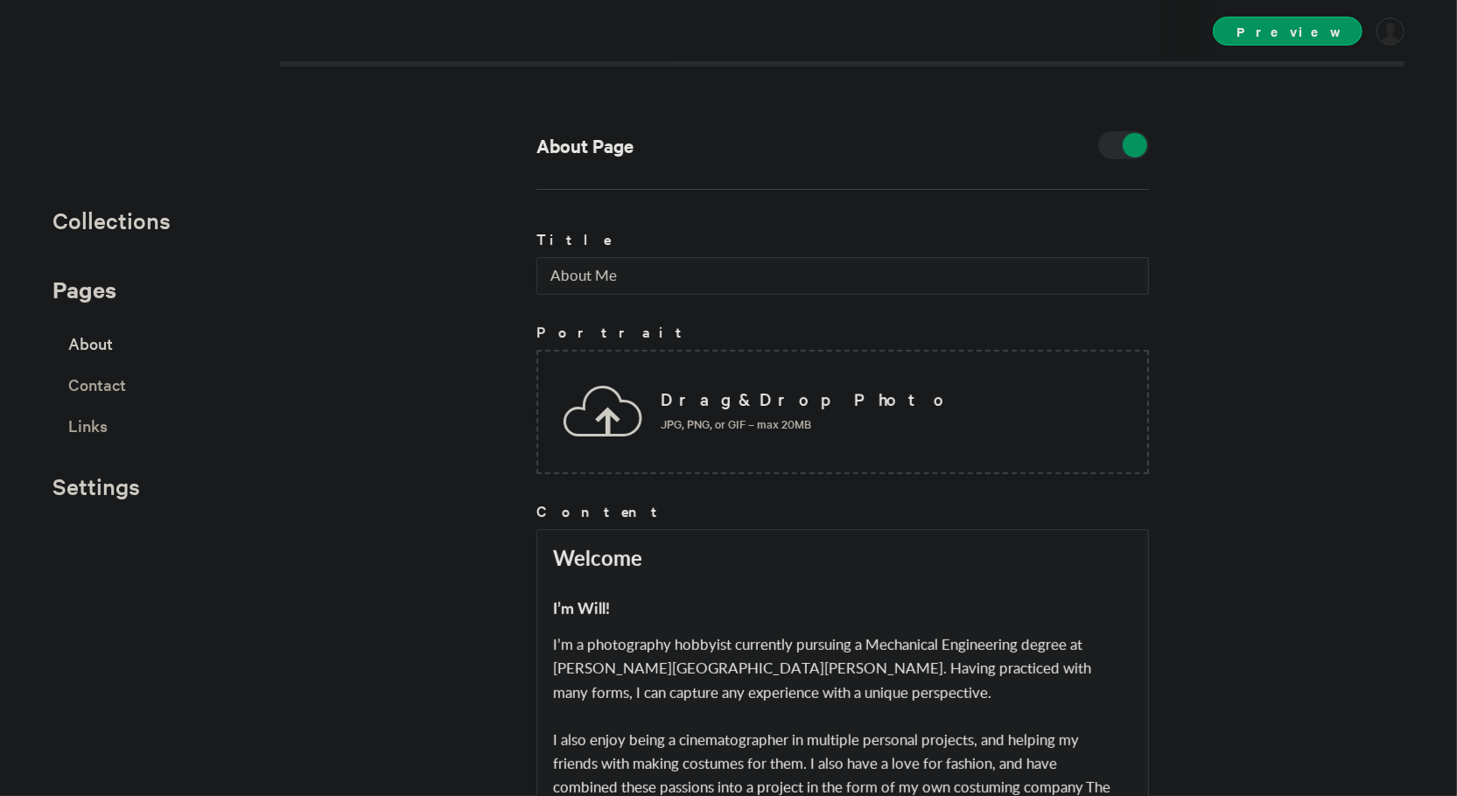
click at [98, 288] on span "Pages" at bounding box center [85, 289] width 64 height 31
click at [128, 230] on span "Collections" at bounding box center [112, 220] width 118 height 29
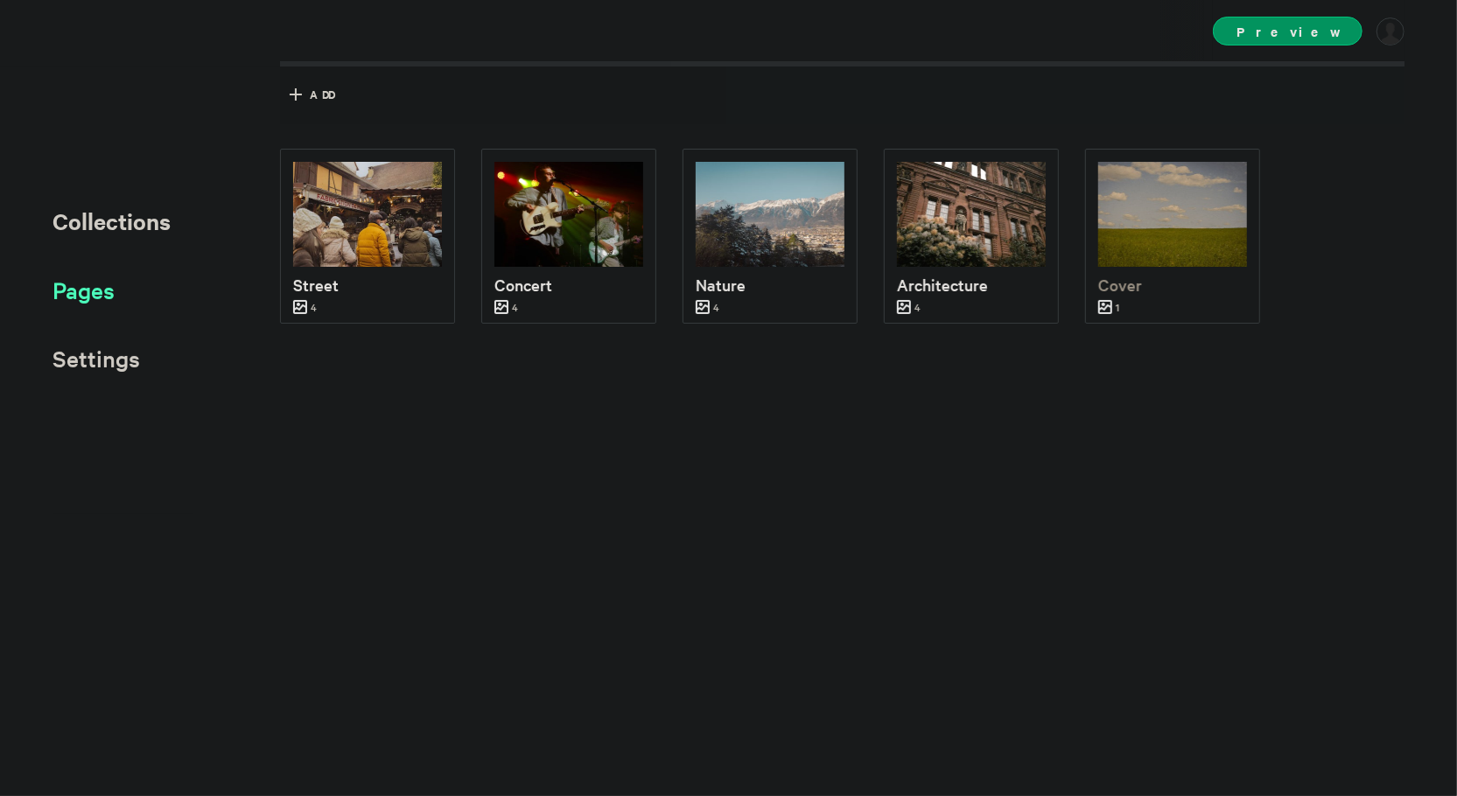
click at [93, 279] on span "Pages" at bounding box center [84, 290] width 62 height 29
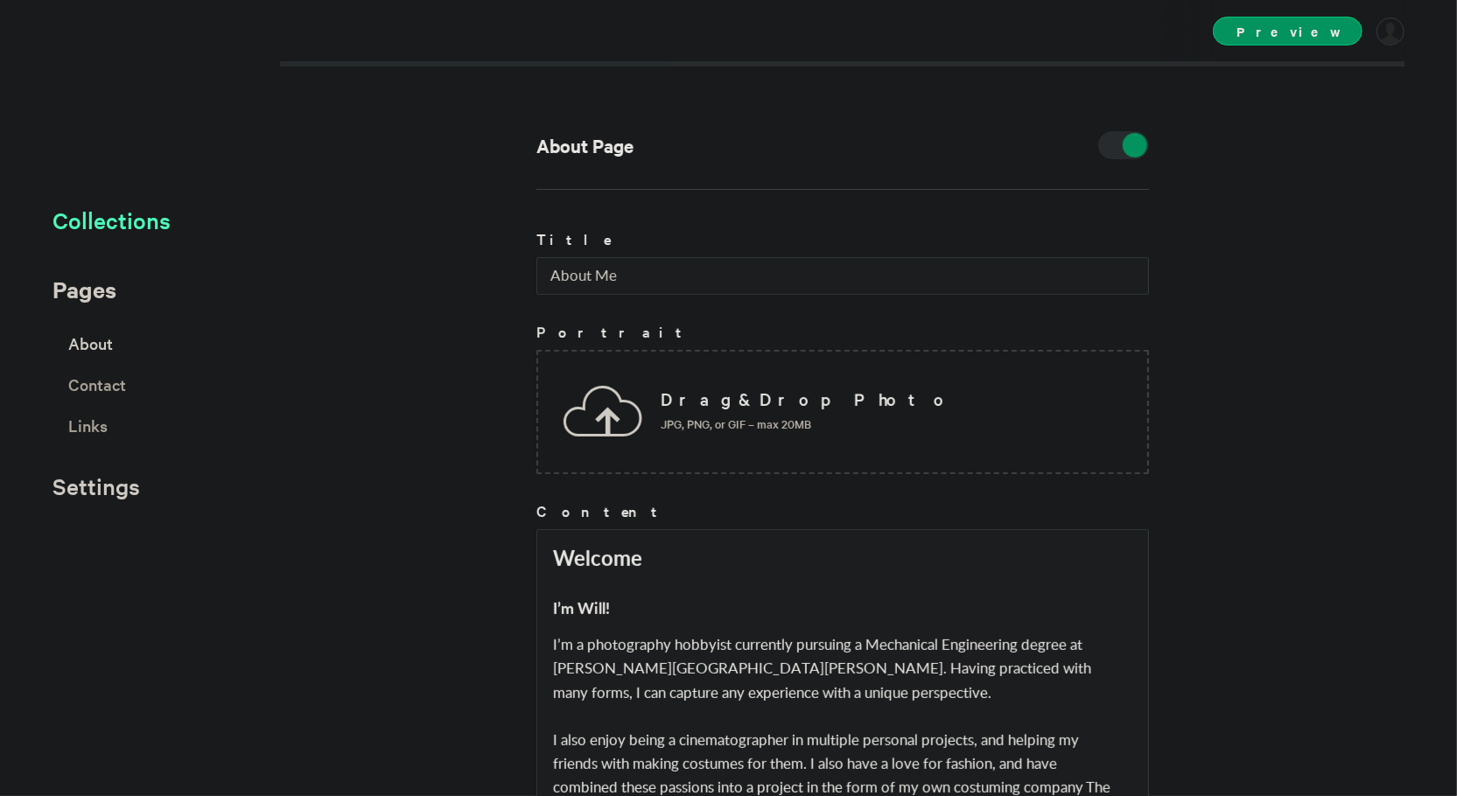
click at [107, 227] on span "Collections" at bounding box center [112, 220] width 118 height 29
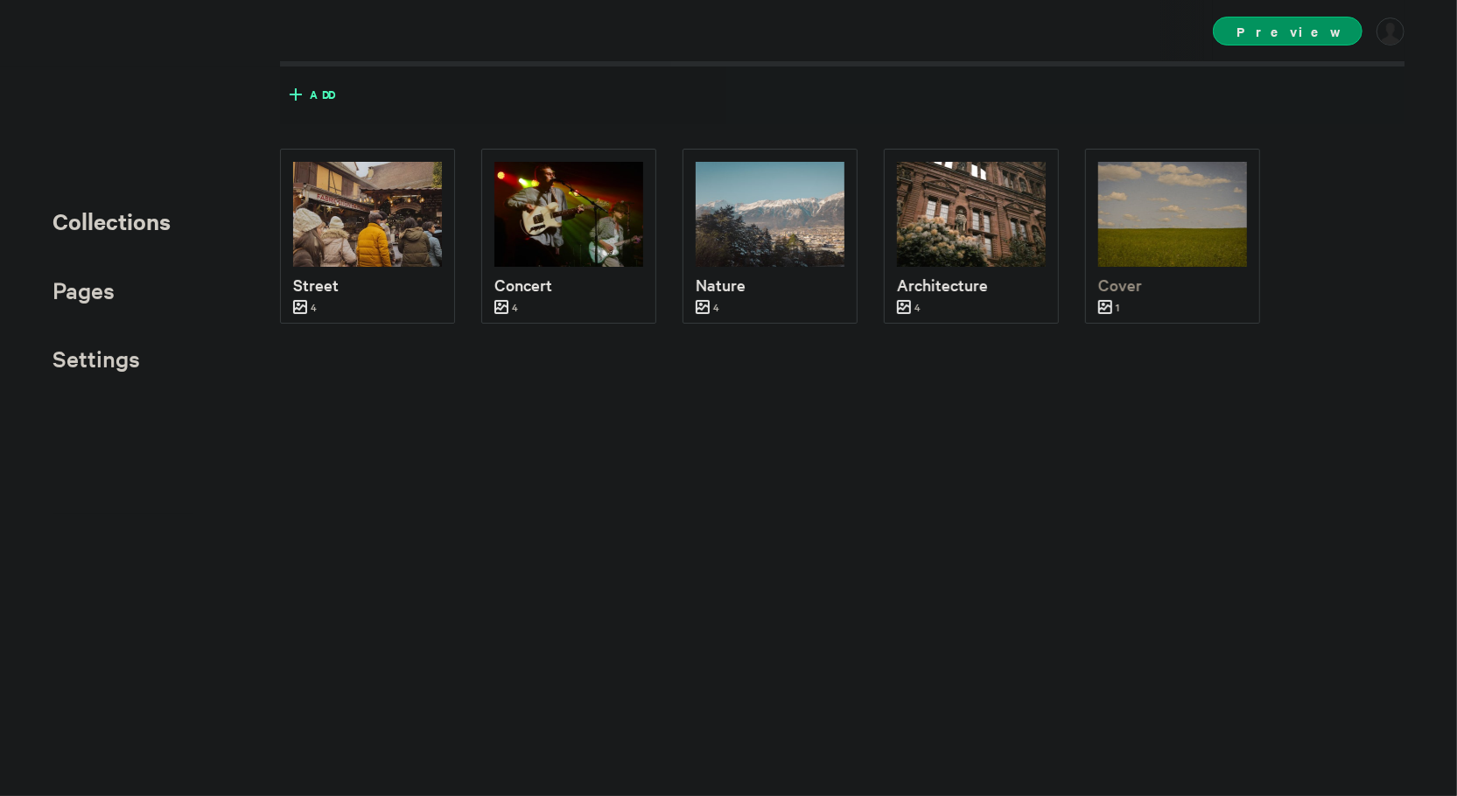
click at [292, 95] on icon at bounding box center [296, 94] width 12 height 12
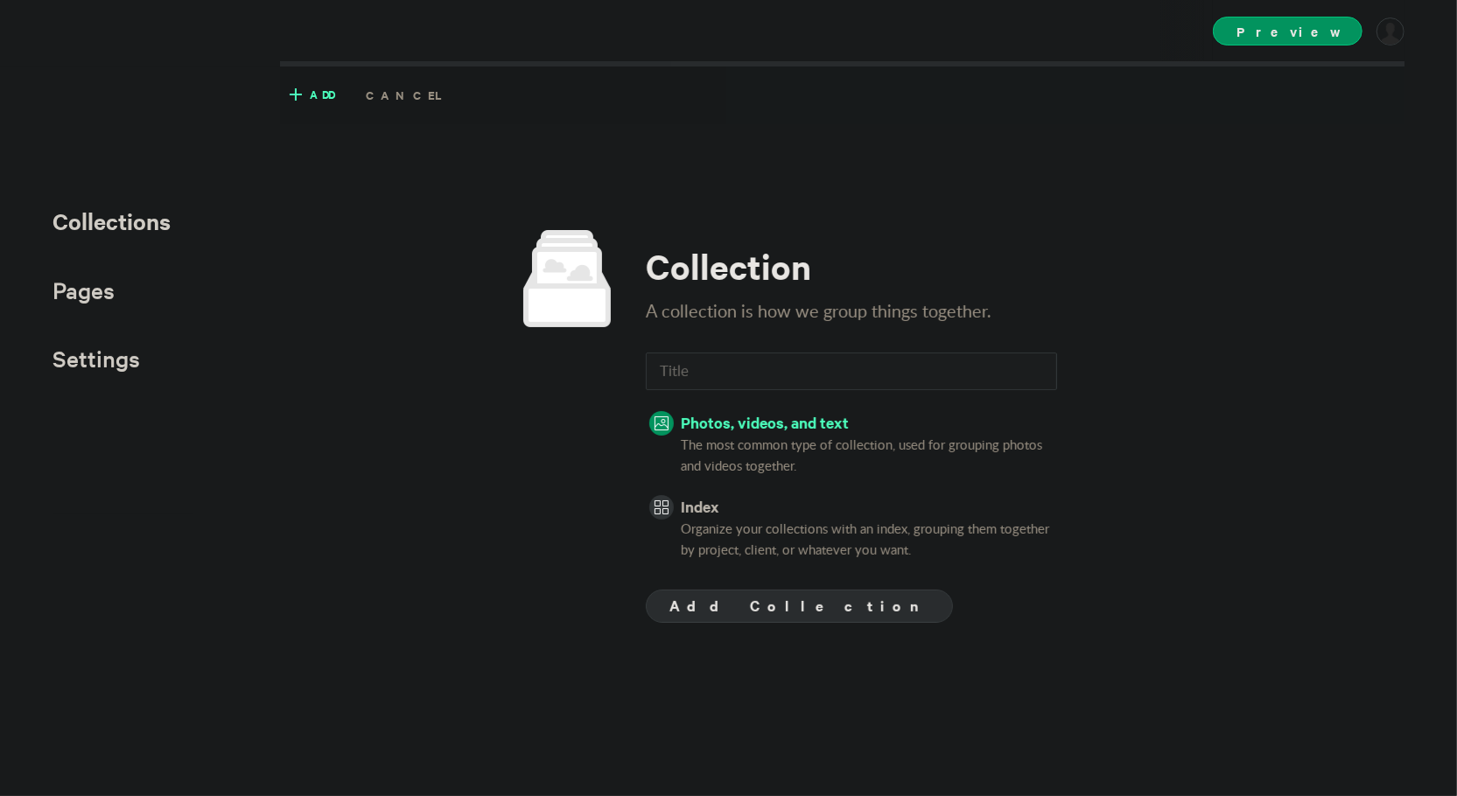
click at [825, 158] on div "Collection A collection is how we group things together. Photos, videos, and te…" at bounding box center [842, 426] width 1124 height 555
click at [749, 373] on input "text" at bounding box center [851, 372] width 411 height 38
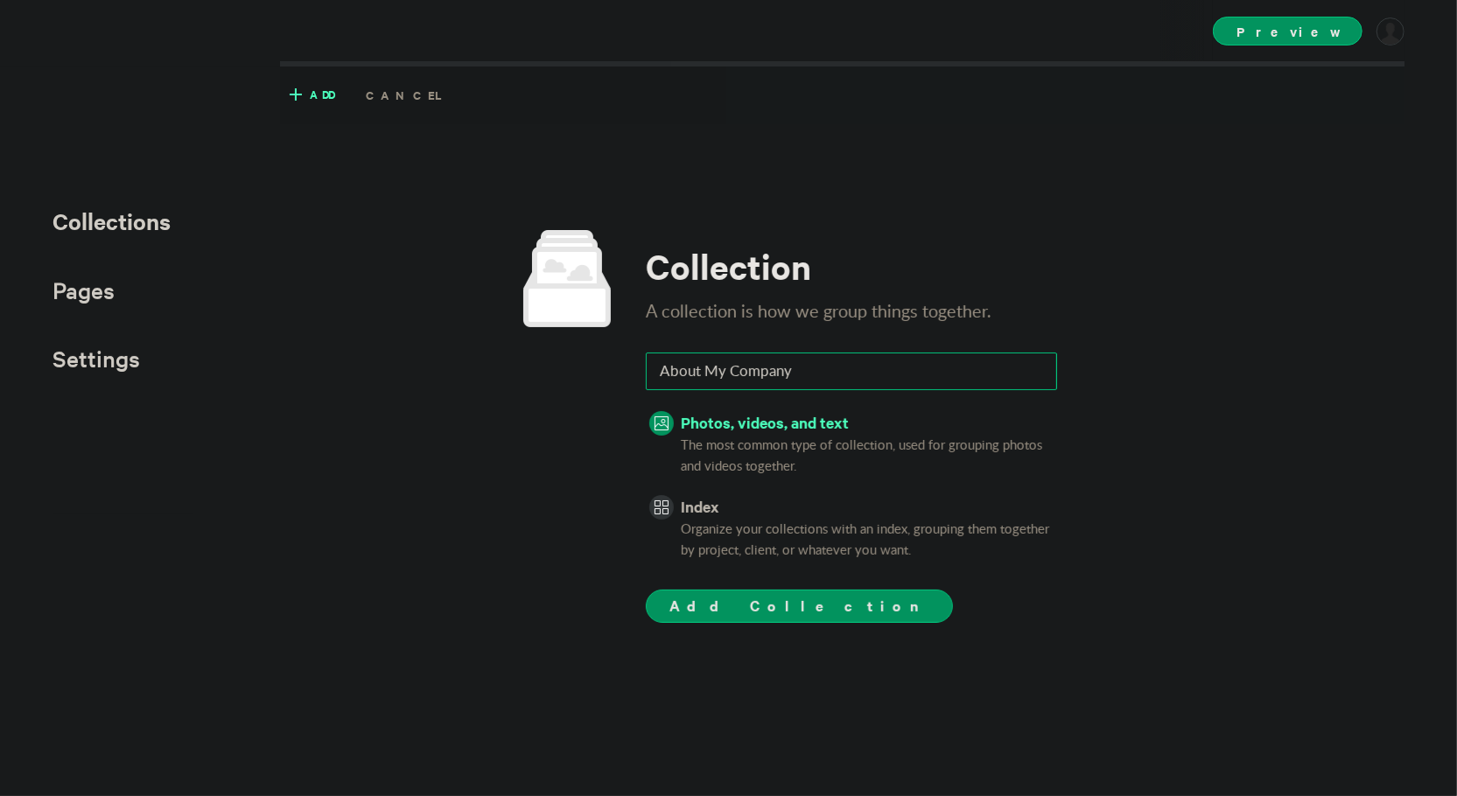
click at [731, 372] on input "About My Company" at bounding box center [851, 372] width 411 height 38
type input "About My Company"
click at [765, 598] on span "Add Collection" at bounding box center [799, 605] width 260 height 21
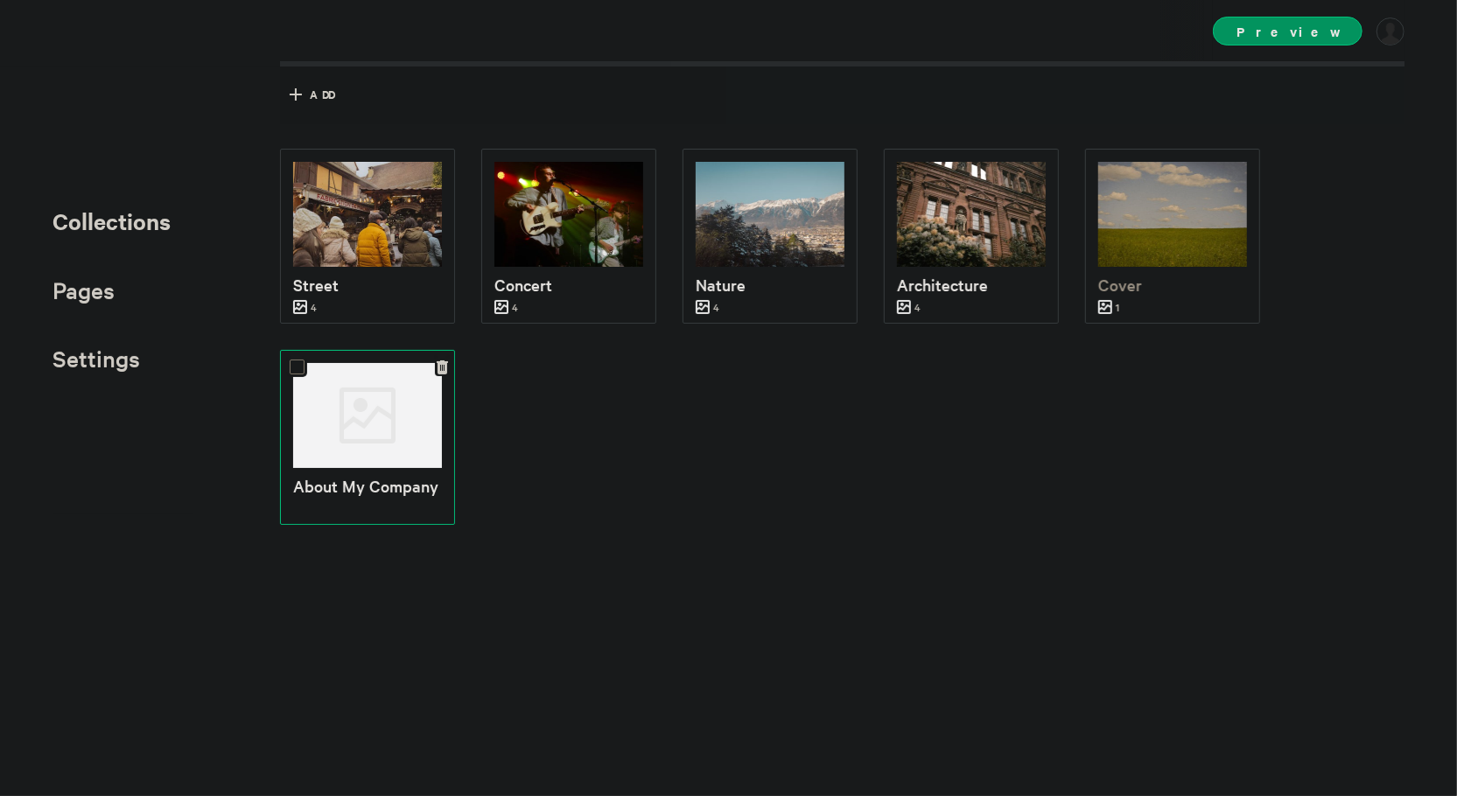
click at [314, 425] on div at bounding box center [367, 415] width 149 height 105
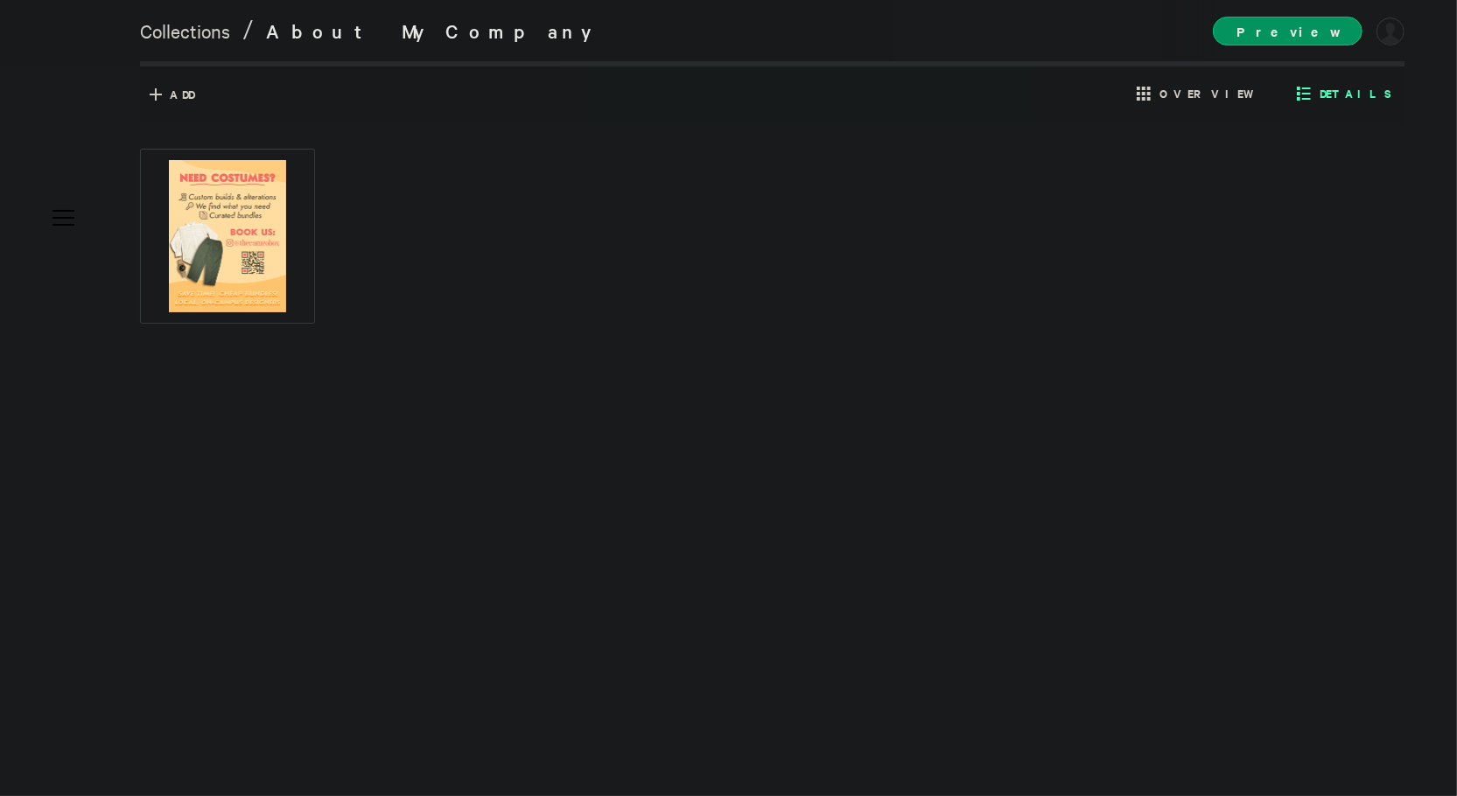
click at [1338, 95] on span "Details" at bounding box center [1343, 92] width 103 height 27
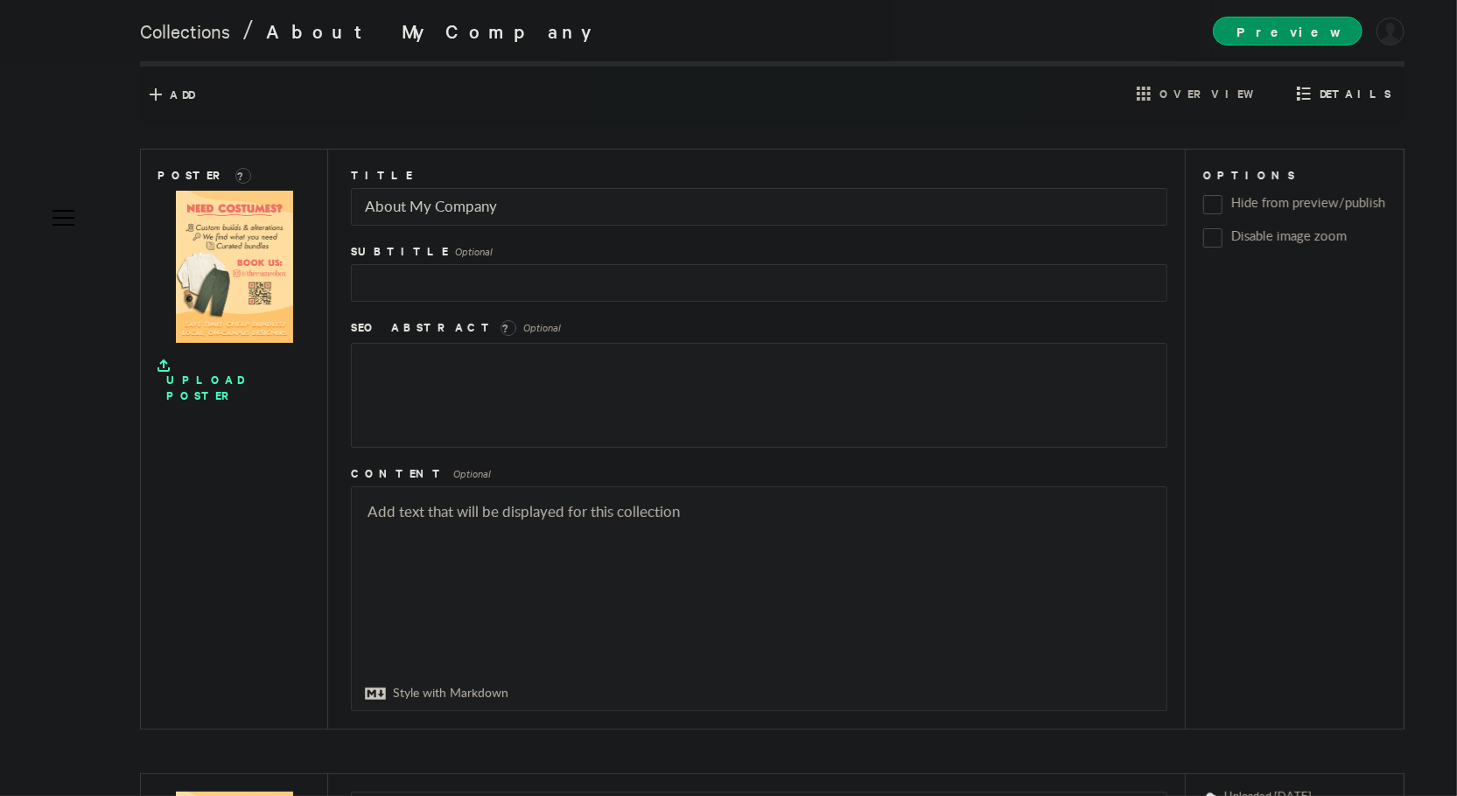
click at [167, 361] on icon at bounding box center [163, 362] width 8 height 5
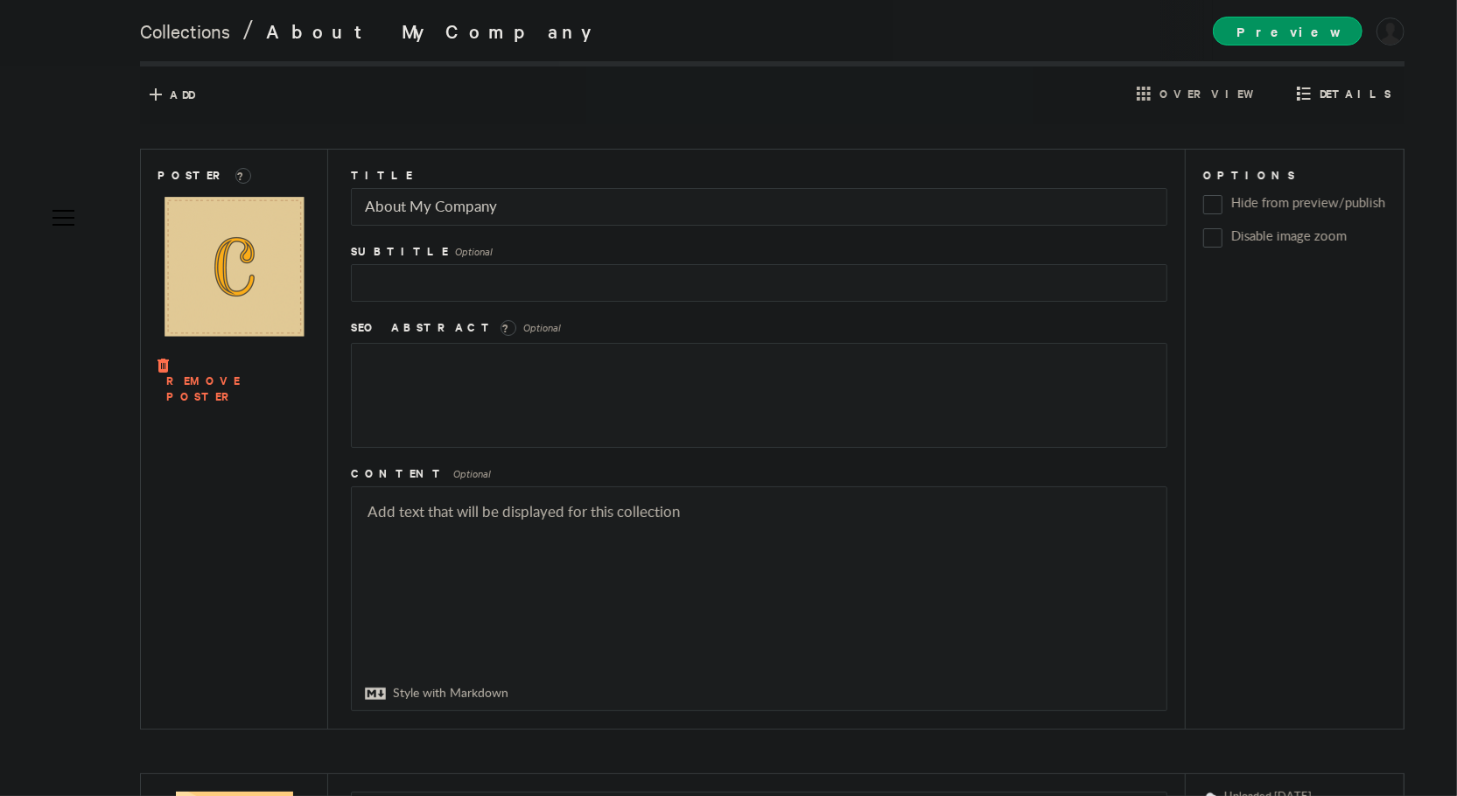
click at [165, 193] on img at bounding box center [234, 267] width 152 height 152
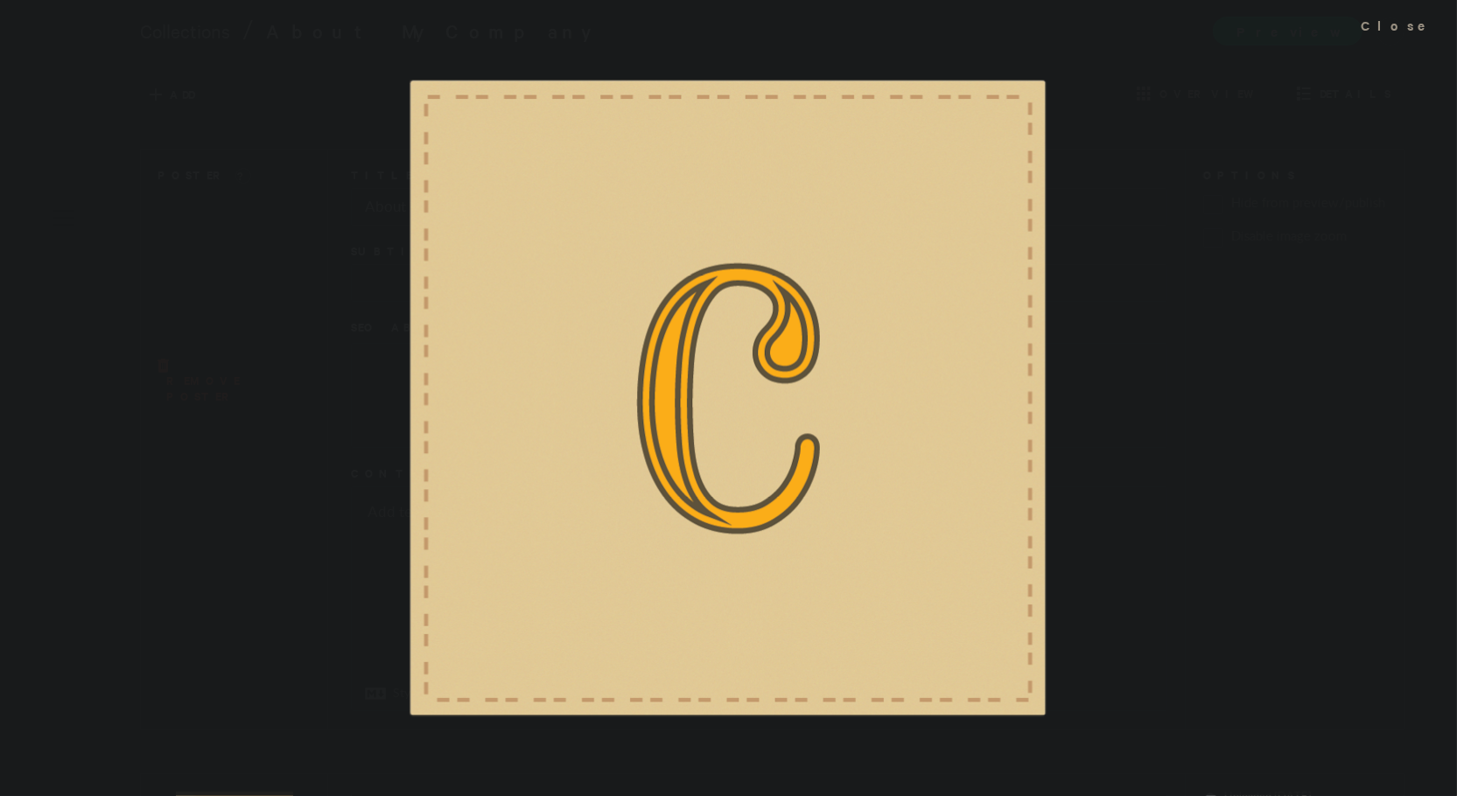
click at [165, 193] on div at bounding box center [728, 398] width 1457 height 796
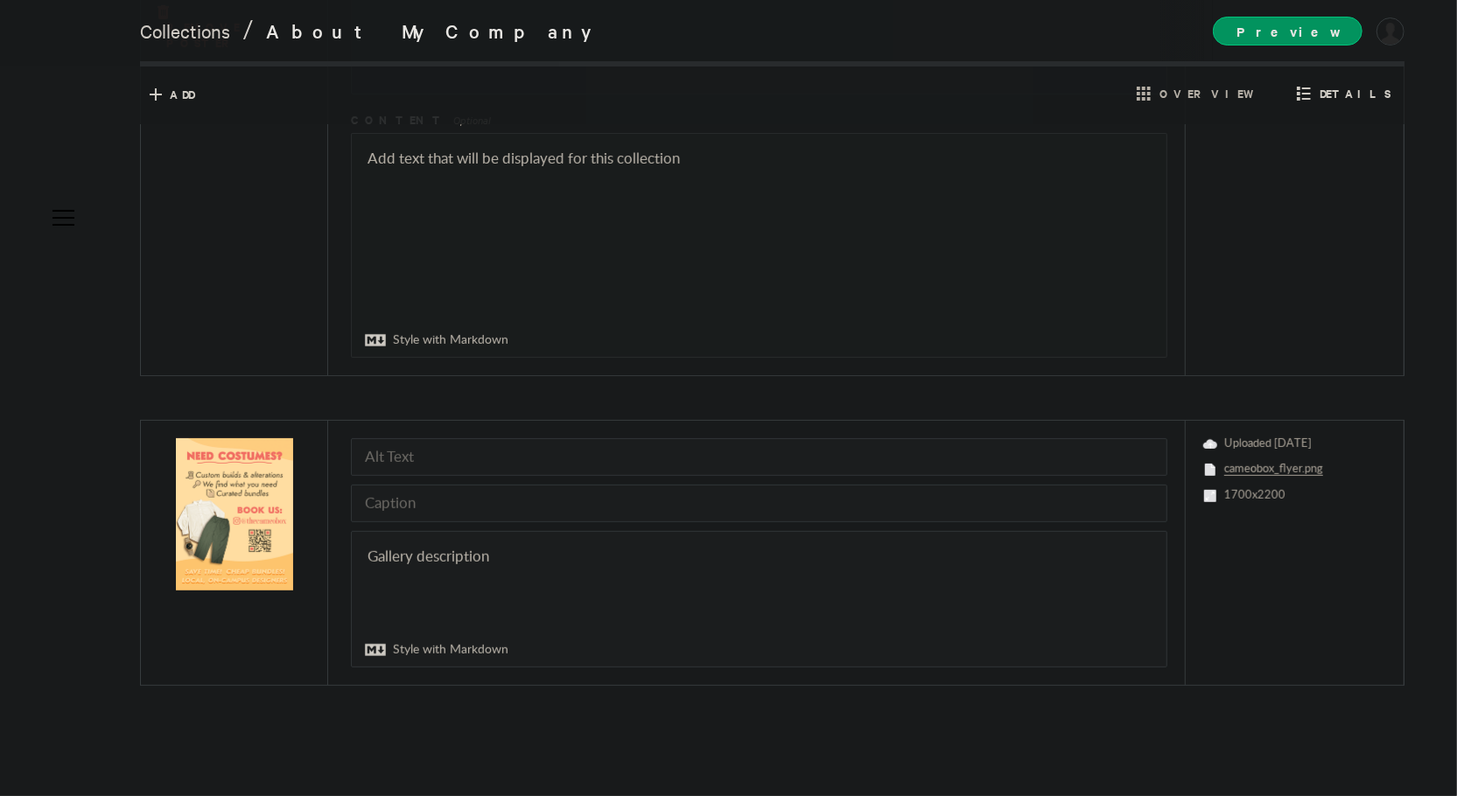
scroll to position [352, 0]
click at [396, 624] on textarea at bounding box center [759, 601] width 815 height 135
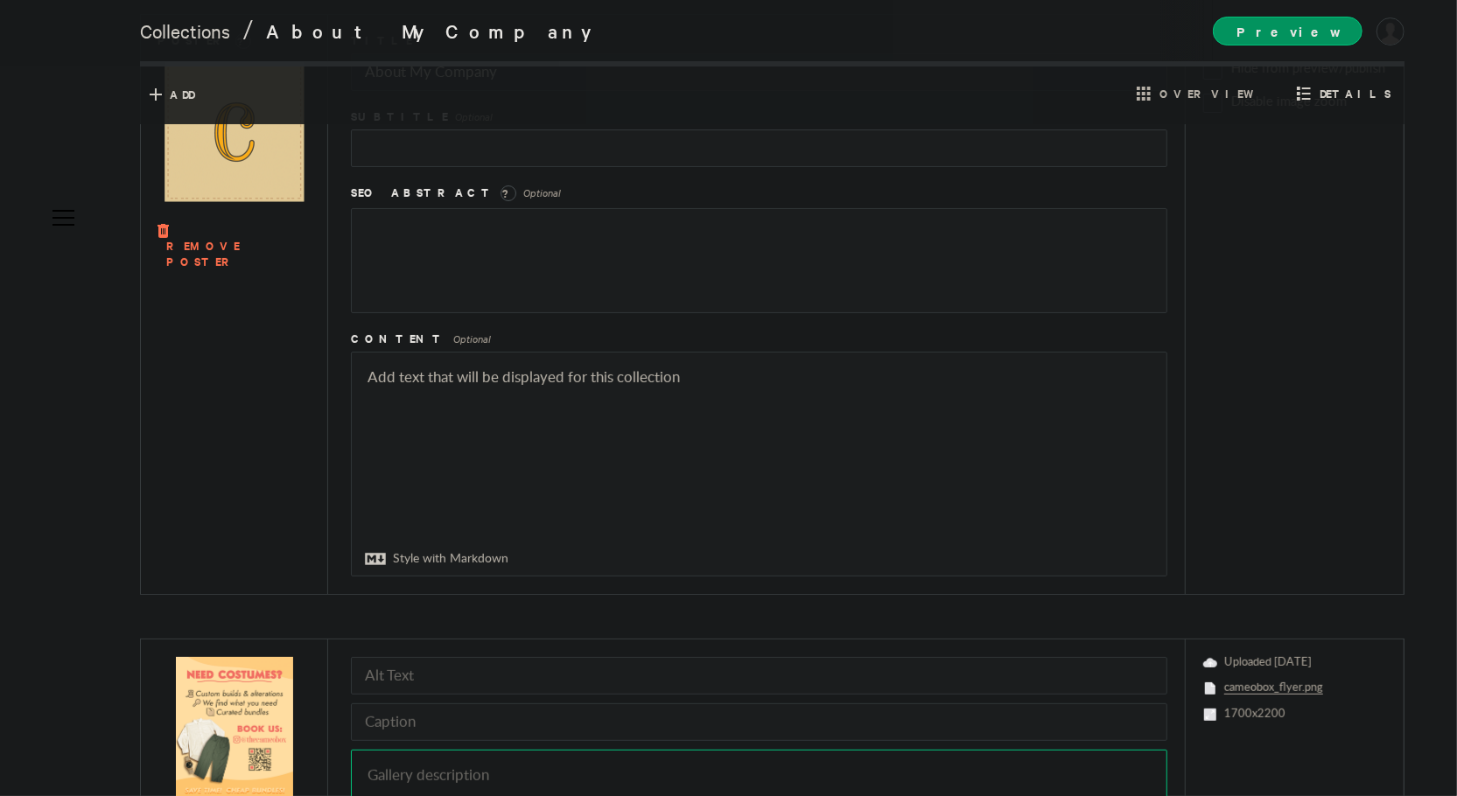
scroll to position [0, 0]
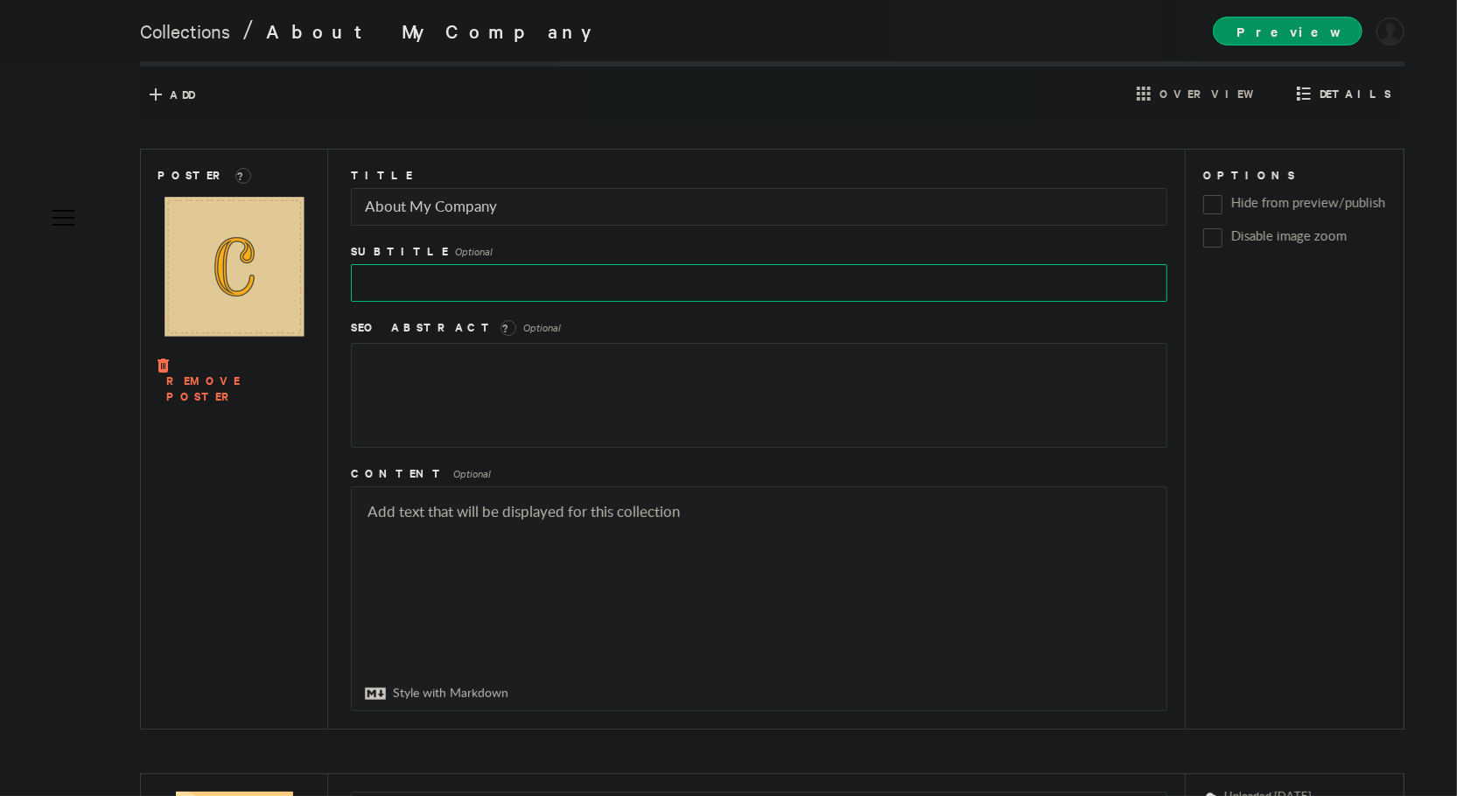
click at [482, 288] on input "text" at bounding box center [759, 283] width 816 height 38
type input "The Cameo Box"
click at [537, 529] on textarea at bounding box center [759, 598] width 815 height 223
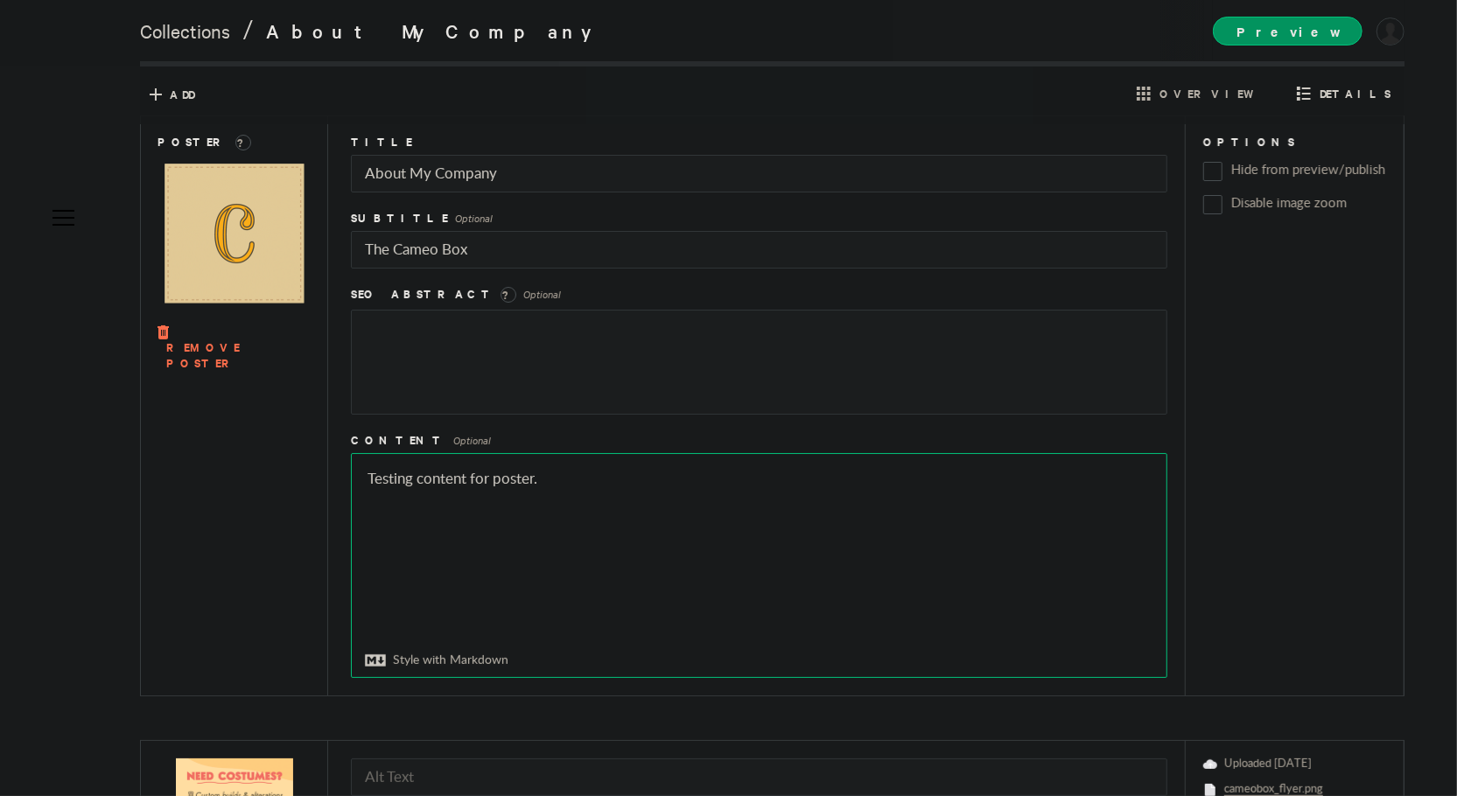
click at [469, 479] on textarea "Testing content for poster." at bounding box center [759, 565] width 815 height 223
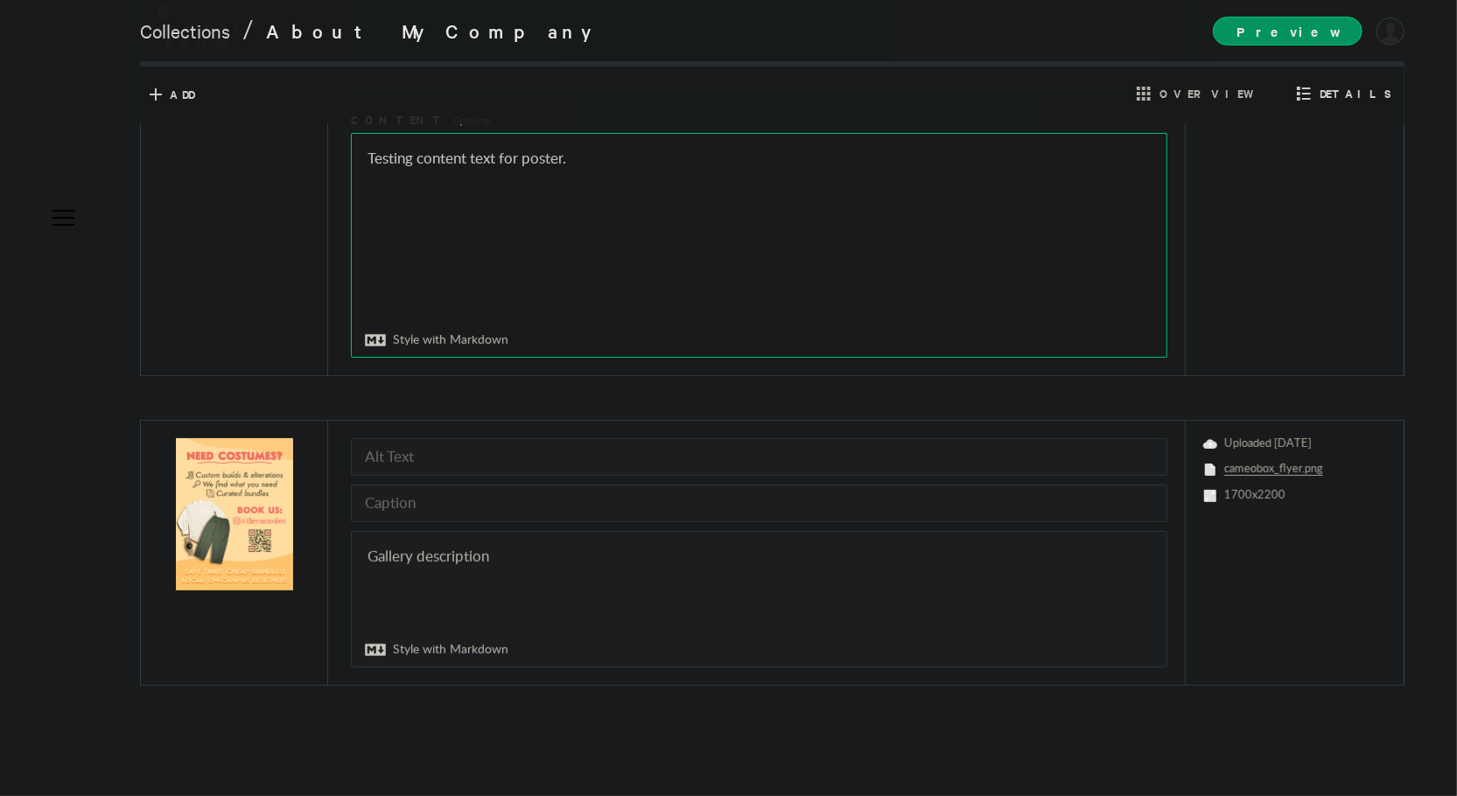
scroll to position [354, 0]
type textarea "Testing content text for poster."
click at [448, 499] on input "text" at bounding box center [759, 504] width 816 height 38
type input "Caption for first photo"
click at [461, 550] on textarea at bounding box center [759, 599] width 815 height 135
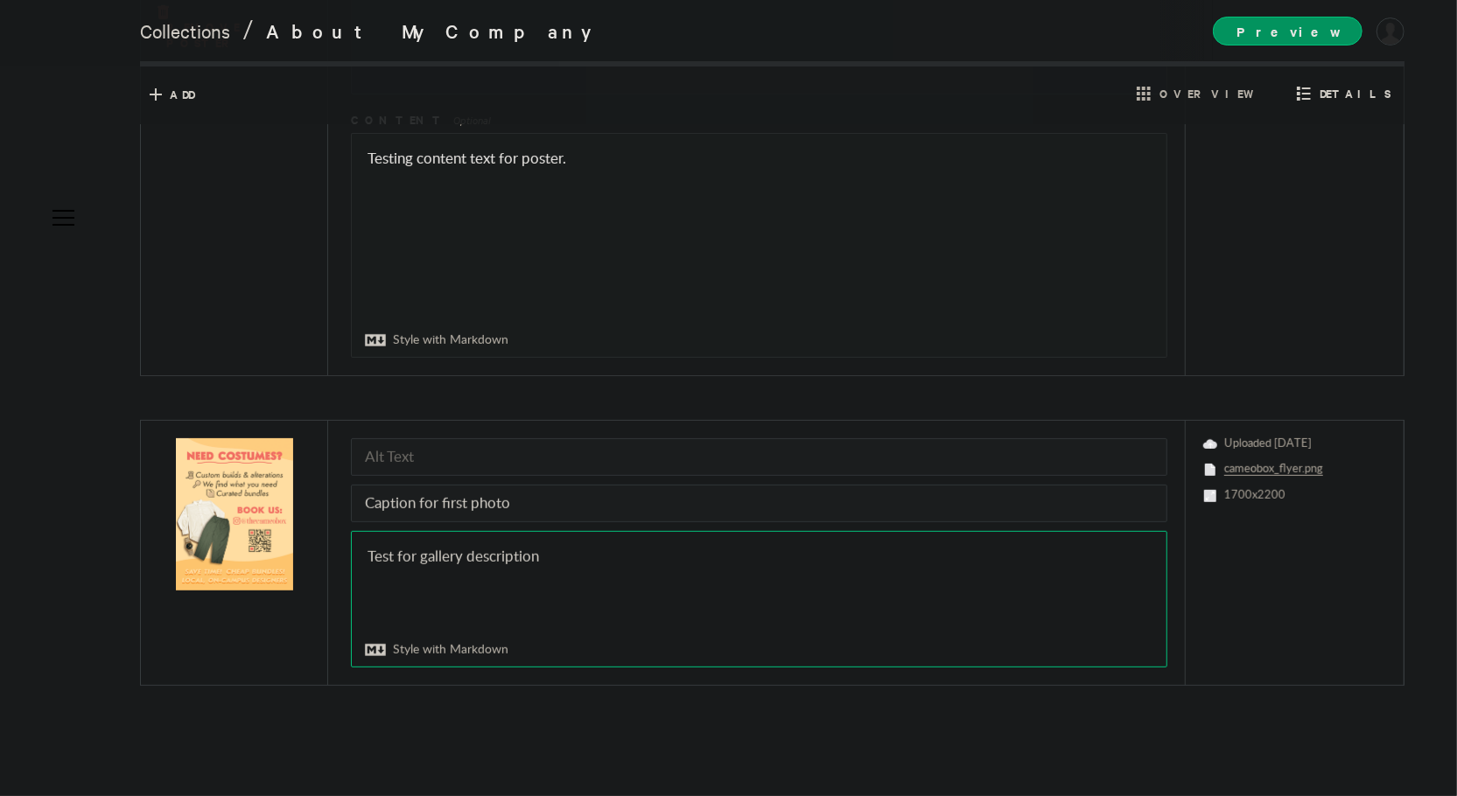
scroll to position [0, 0]
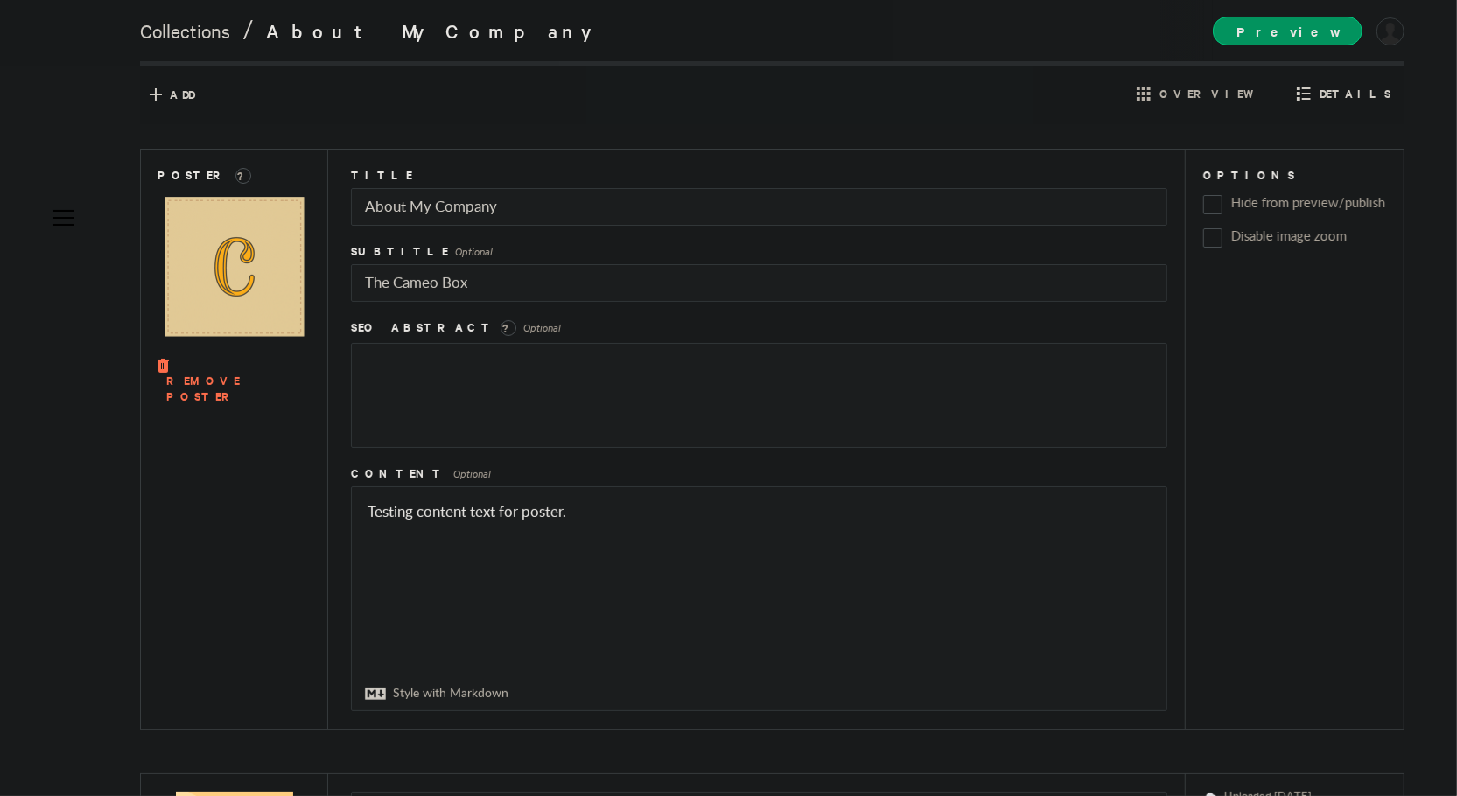
type textarea "Test for gallery description"
click at [897, 87] on div "Add Cancel Overview Details" at bounding box center [772, 95] width 1247 height 29
click at [182, 102] on span "Add" at bounding box center [182, 95] width 25 height 16
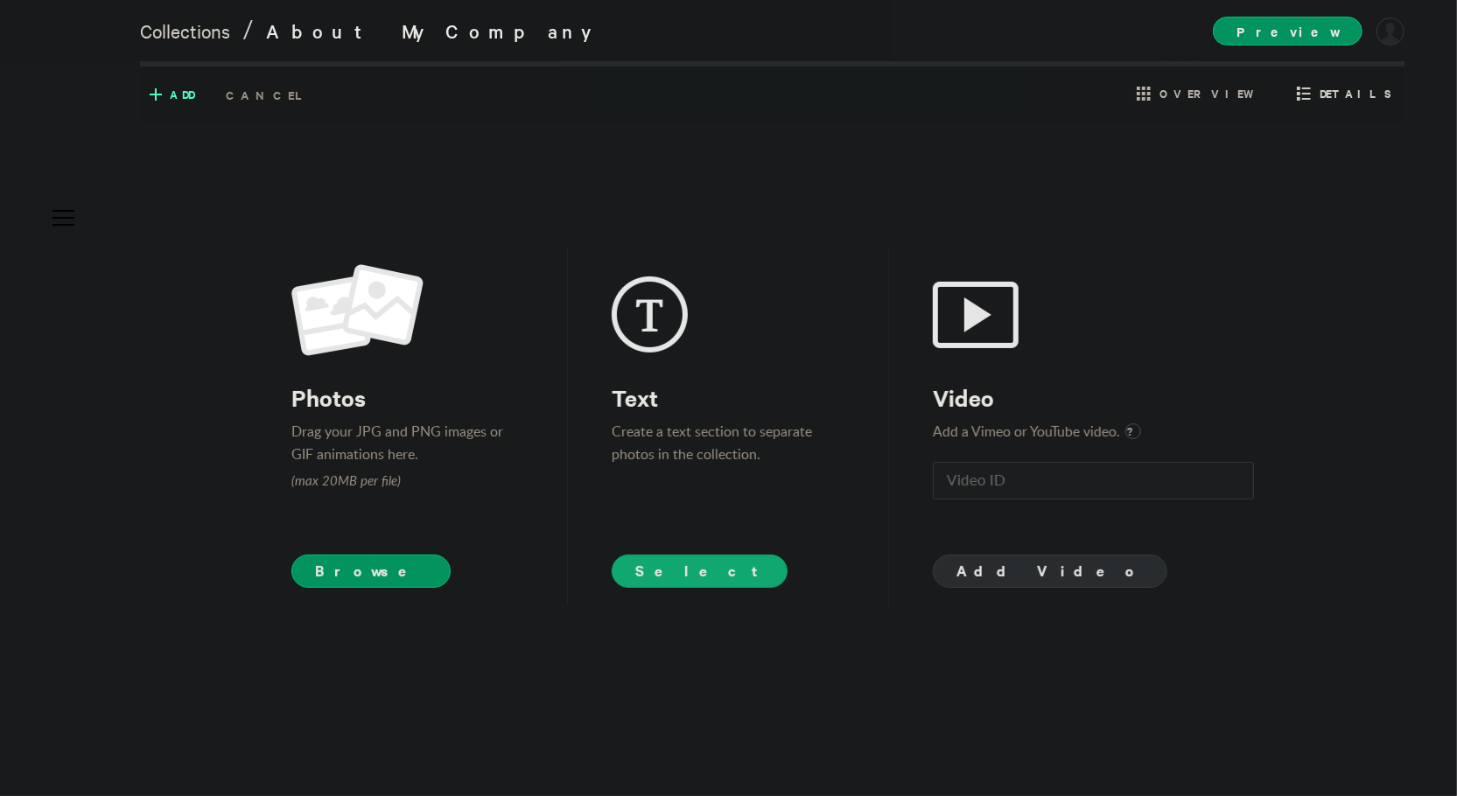
click at [669, 579] on span "Select" at bounding box center [699, 570] width 129 height 21
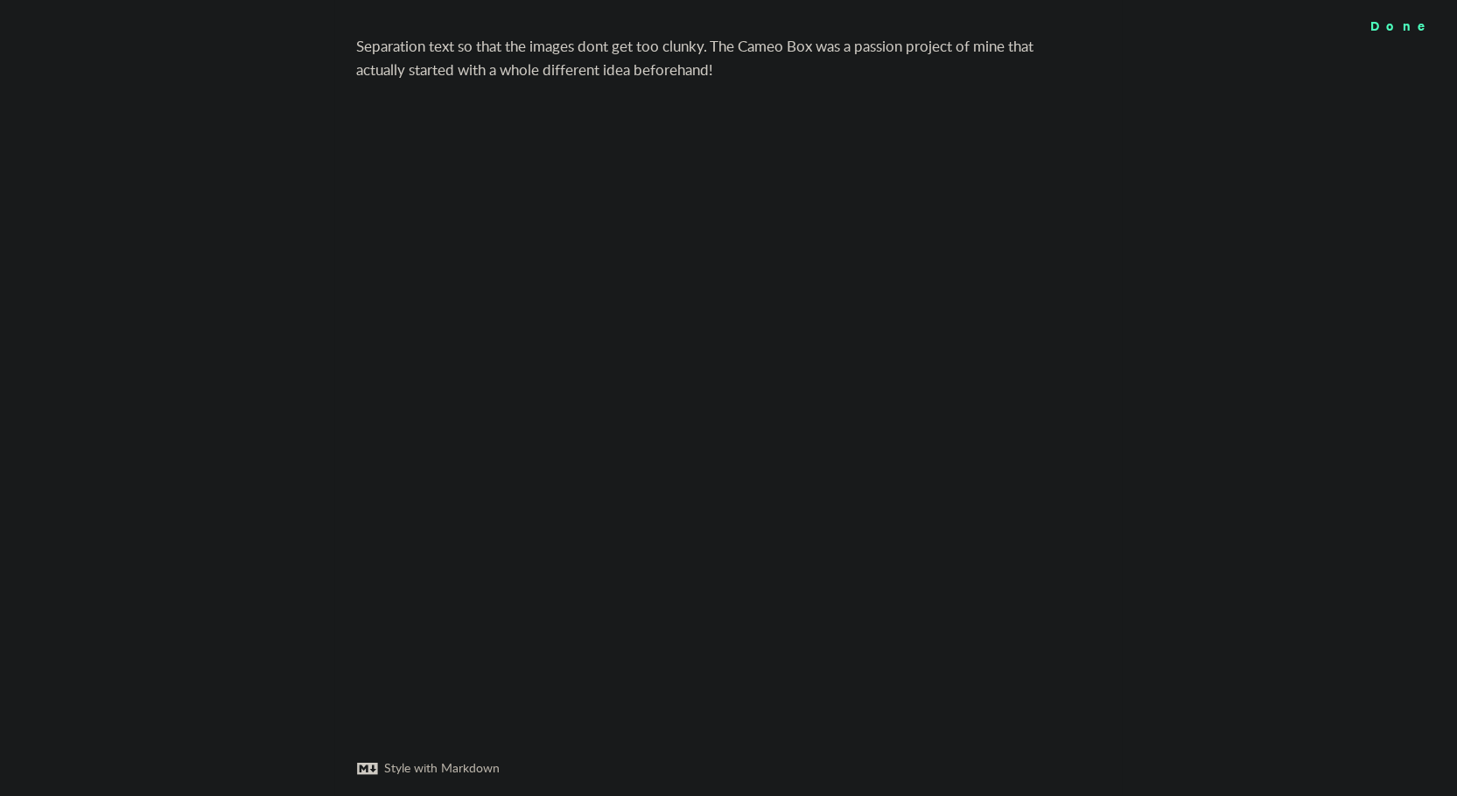
type textarea "Separation text so that the images dont get too clunky. The Cameo Box was a pas…"
click at [1430, 32] on div "Done" at bounding box center [1405, 25] width 103 height 50
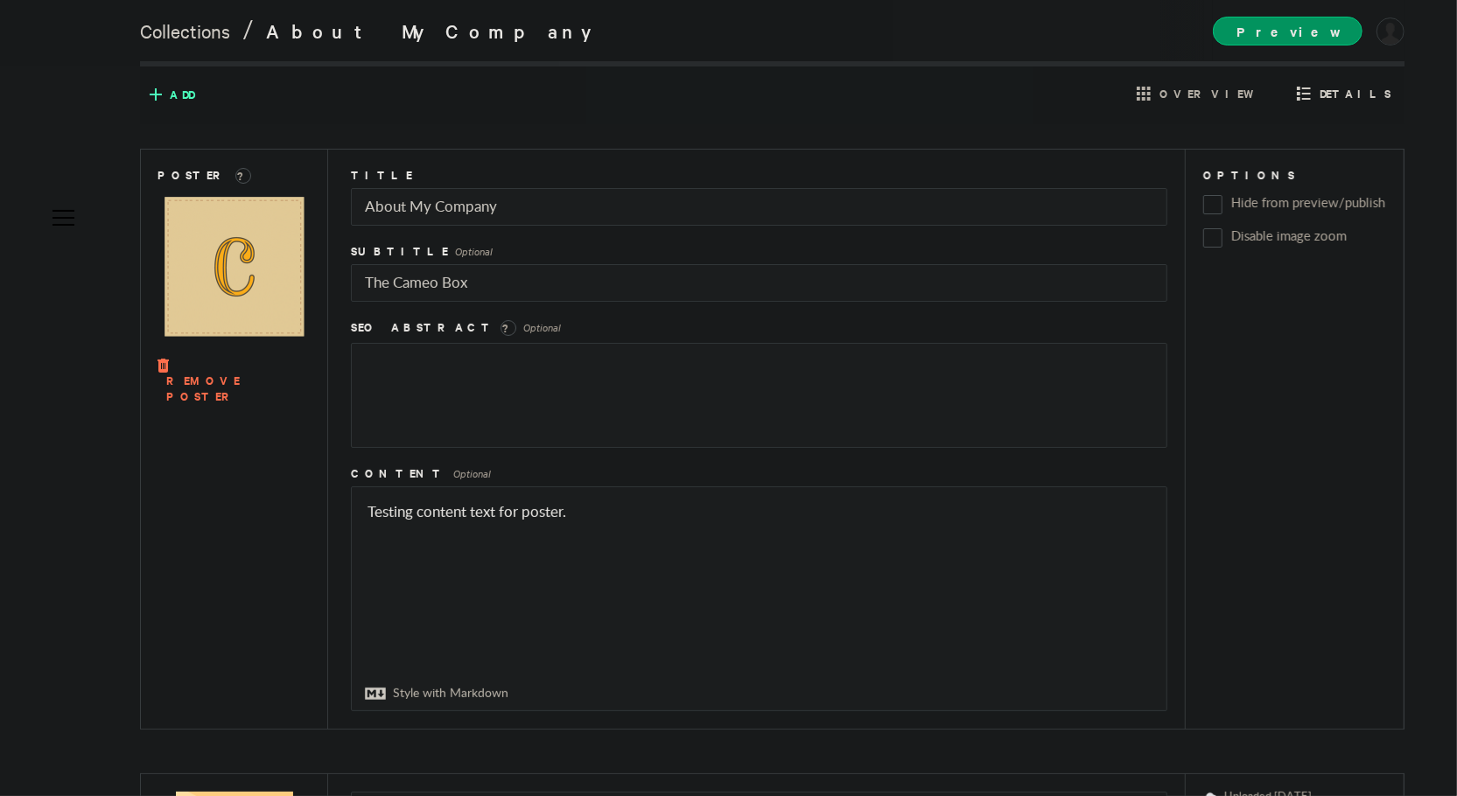
click at [179, 97] on span "Add" at bounding box center [182, 95] width 25 height 16
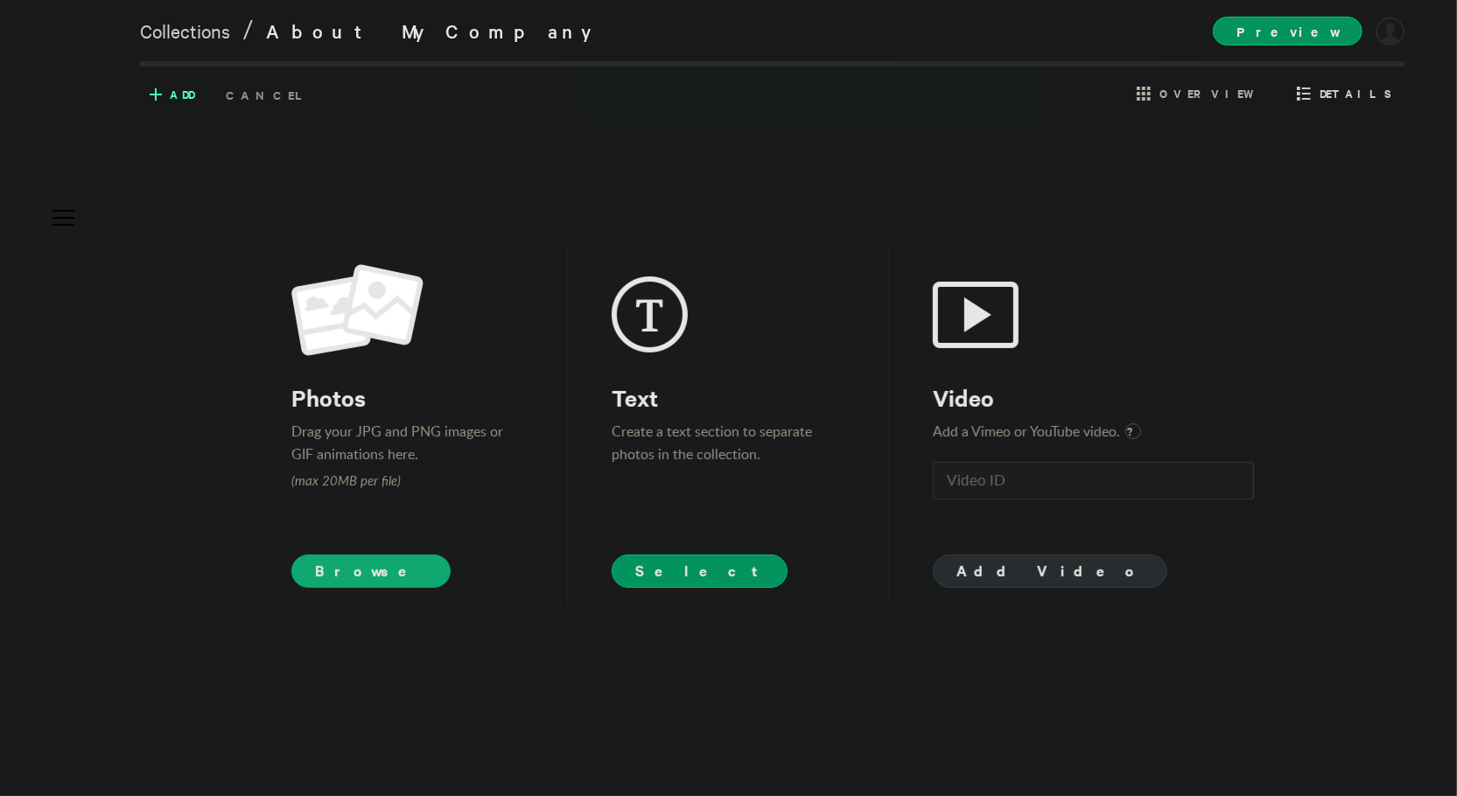
click at [367, 571] on span "Browse" at bounding box center [371, 571] width 160 height 33
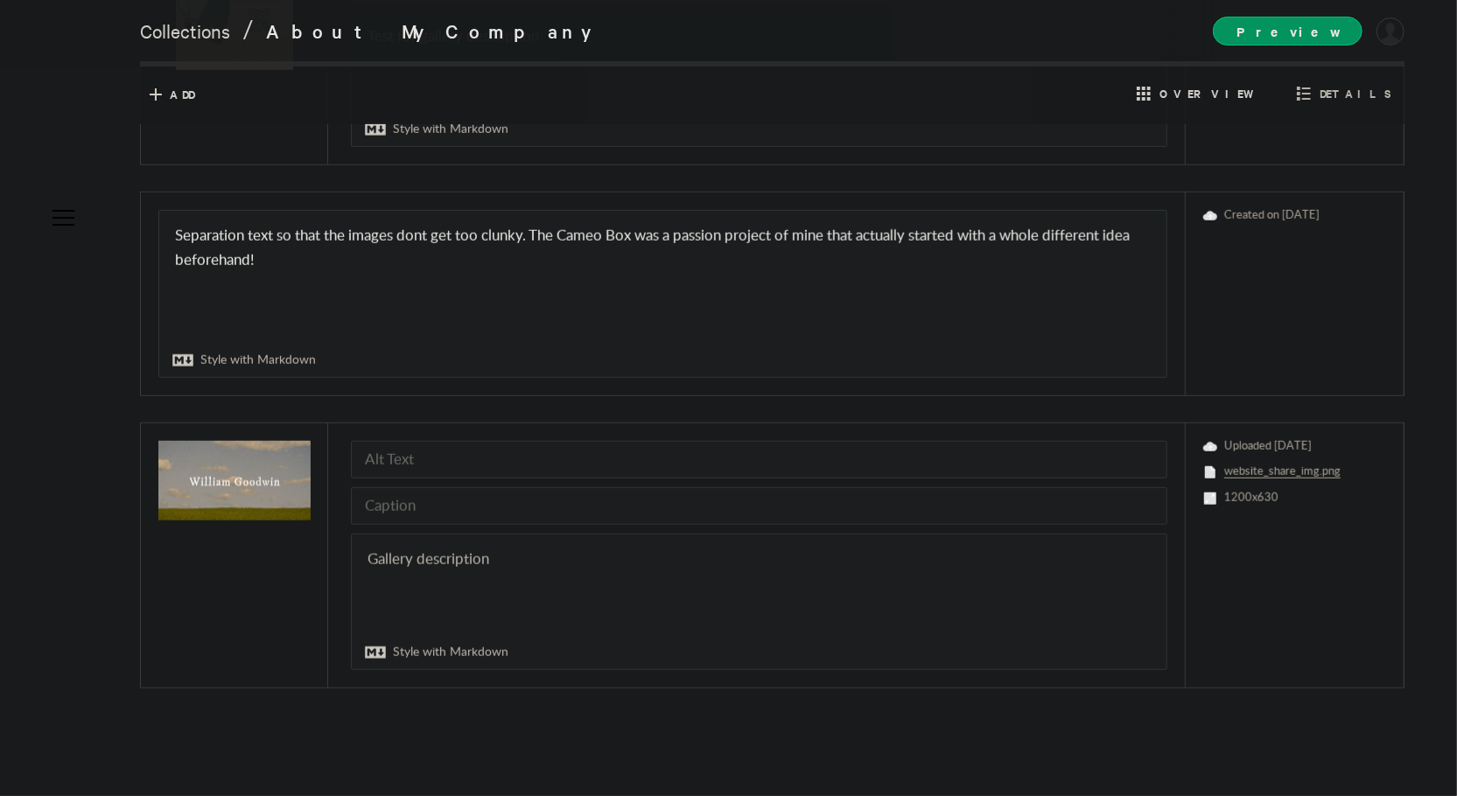
scroll to position [873, 0]
click at [509, 517] on input "text" at bounding box center [759, 507] width 816 height 38
type input "caption for other photo"
click at [498, 553] on textarea at bounding box center [759, 603] width 815 height 135
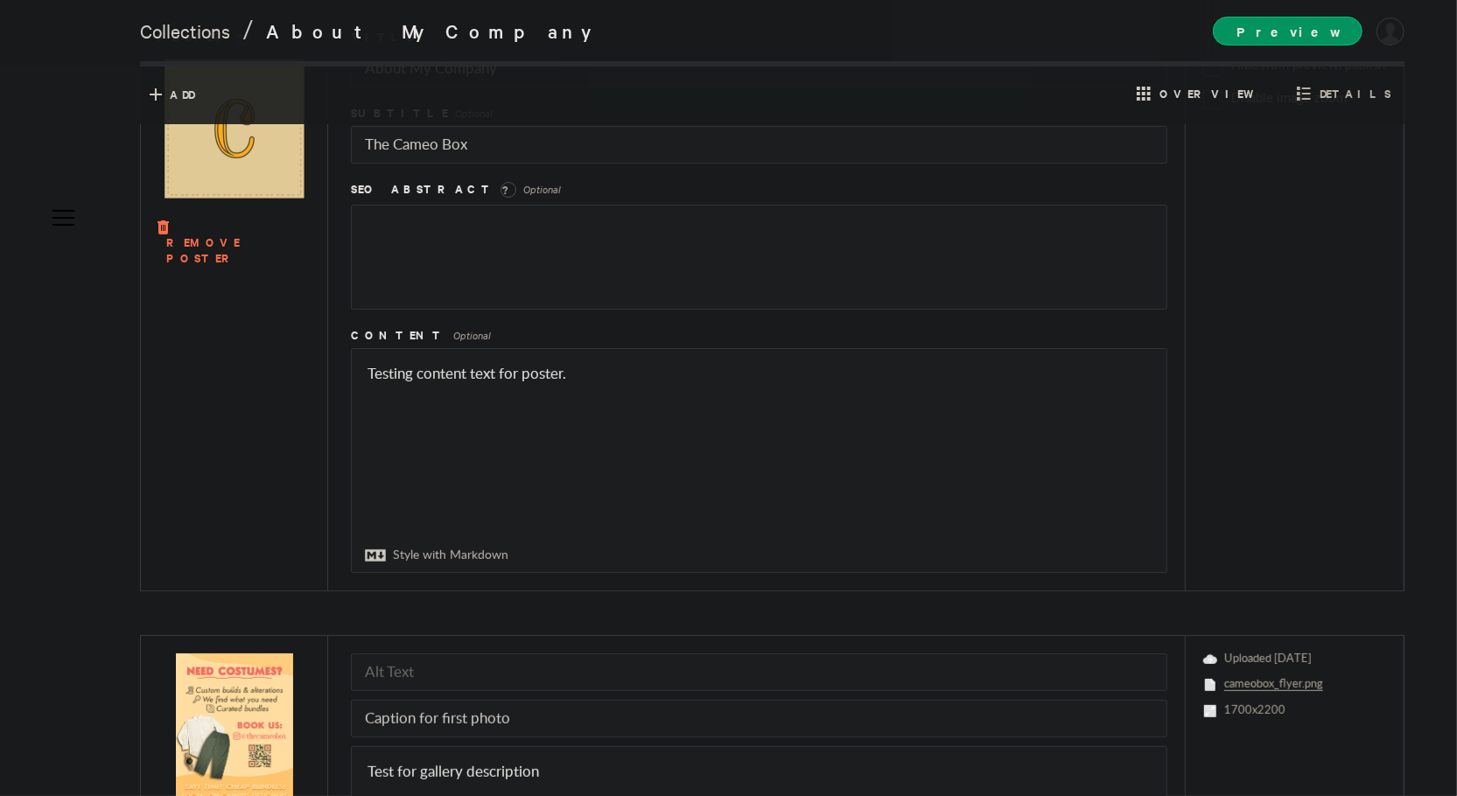
scroll to position [0, 0]
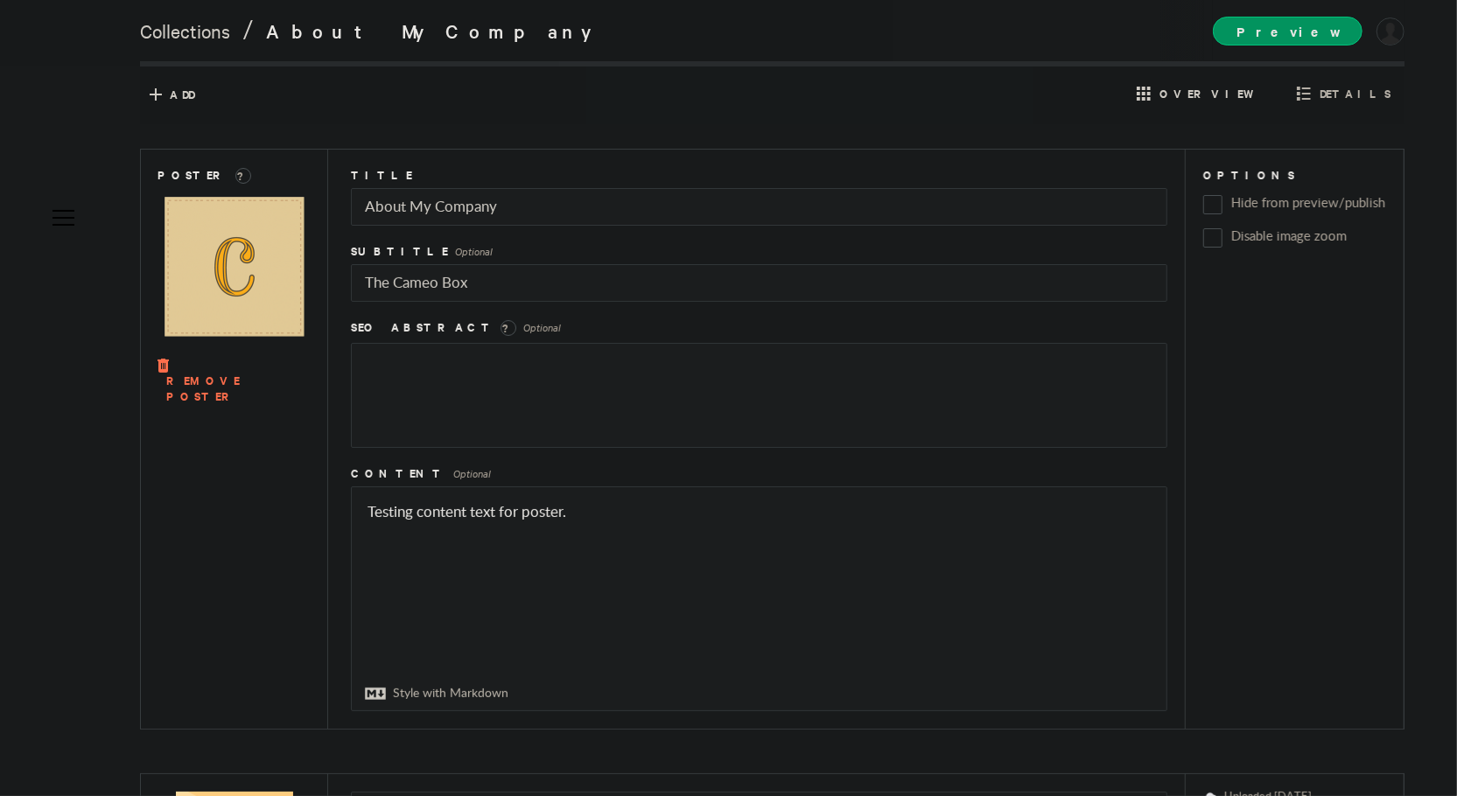
type textarea "gallery text test for other photo that isnt the cameo box..."
click at [1219, 97] on span "Overview" at bounding box center [1200, 92] width 136 height 27
click at [1151, 95] on icon at bounding box center [1144, 94] width 14 height 14
click at [1311, 97] on icon at bounding box center [1304, 94] width 14 height 14
click at [1238, 90] on span "Overview" at bounding box center [1211, 94] width 104 height 16
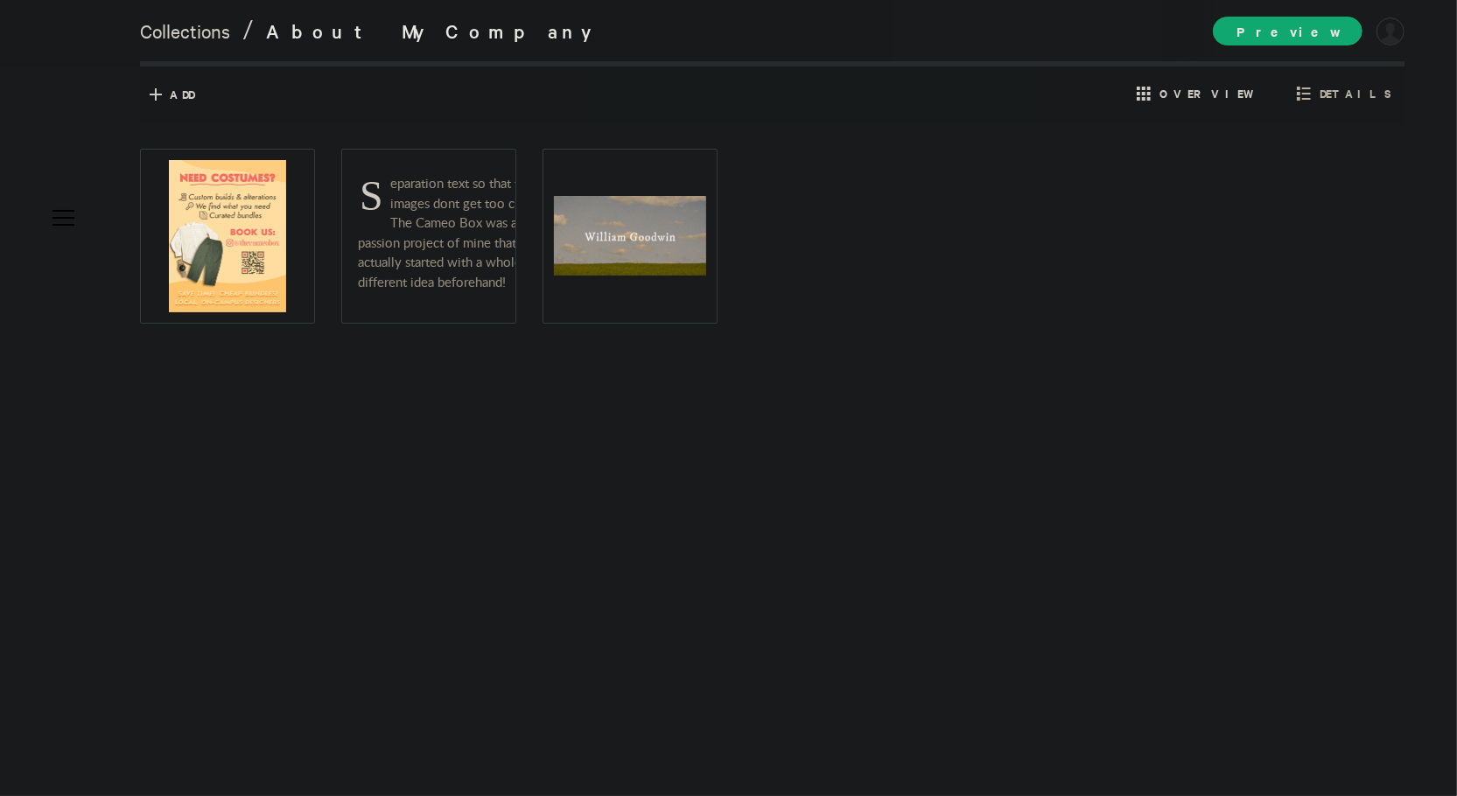
click at [1281, 38] on span "Preview" at bounding box center [1288, 31] width 150 height 29
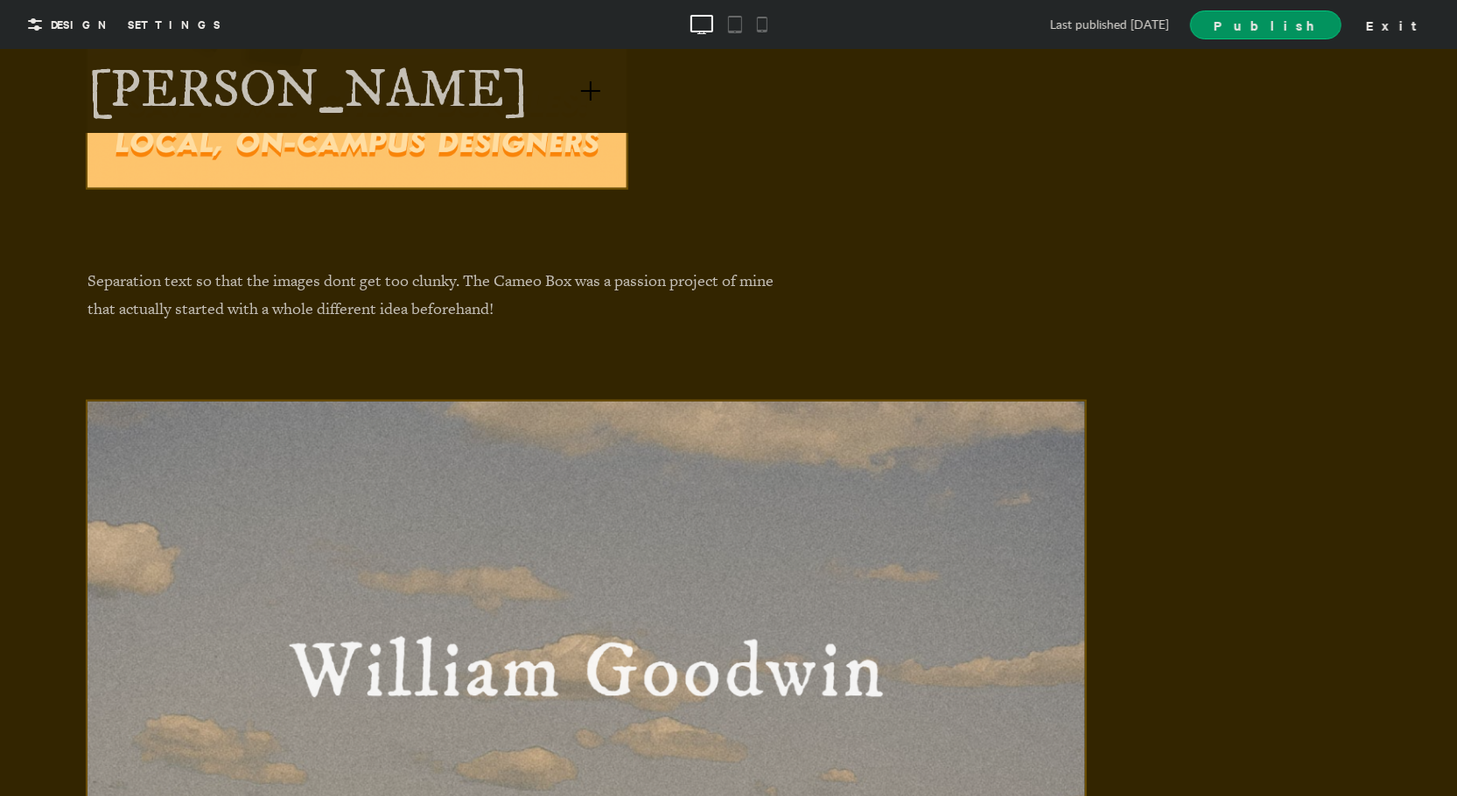
scroll to position [888, 0]
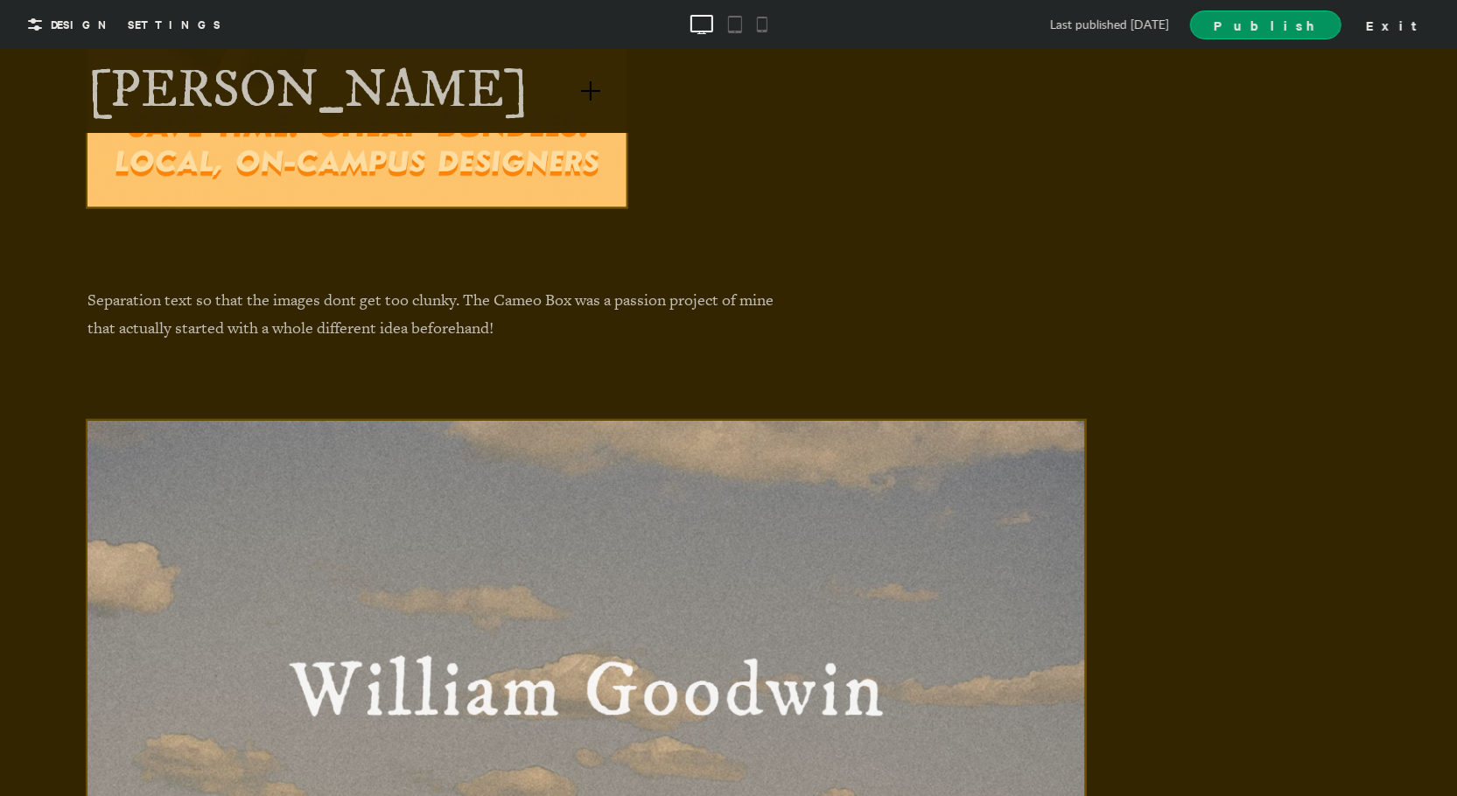
click at [1029, 336] on div "Separation text so that the images dont get too clunky. The Cameo Box was a pas…" at bounding box center [729, 313] width 1282 height 57
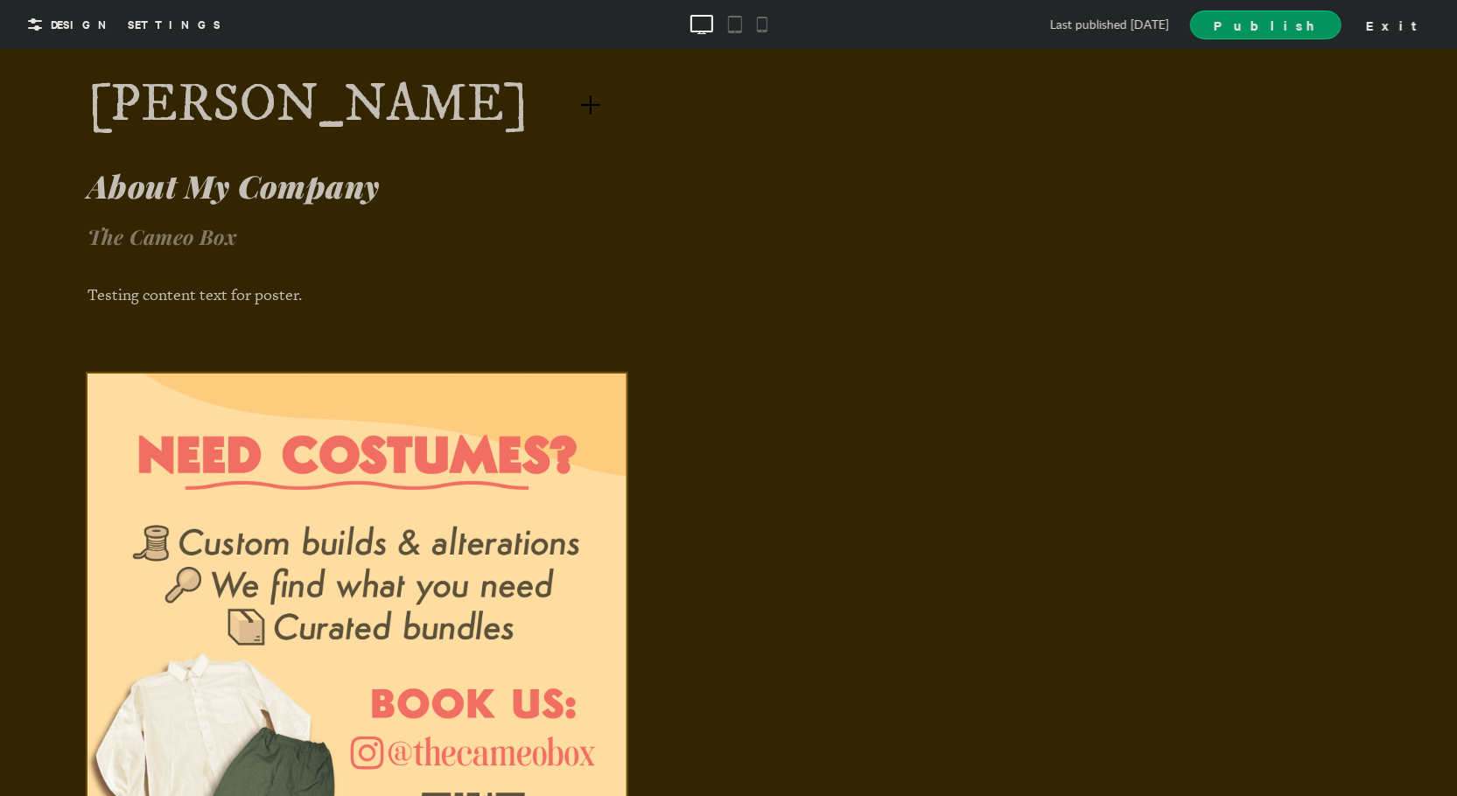
scroll to position [0, 0]
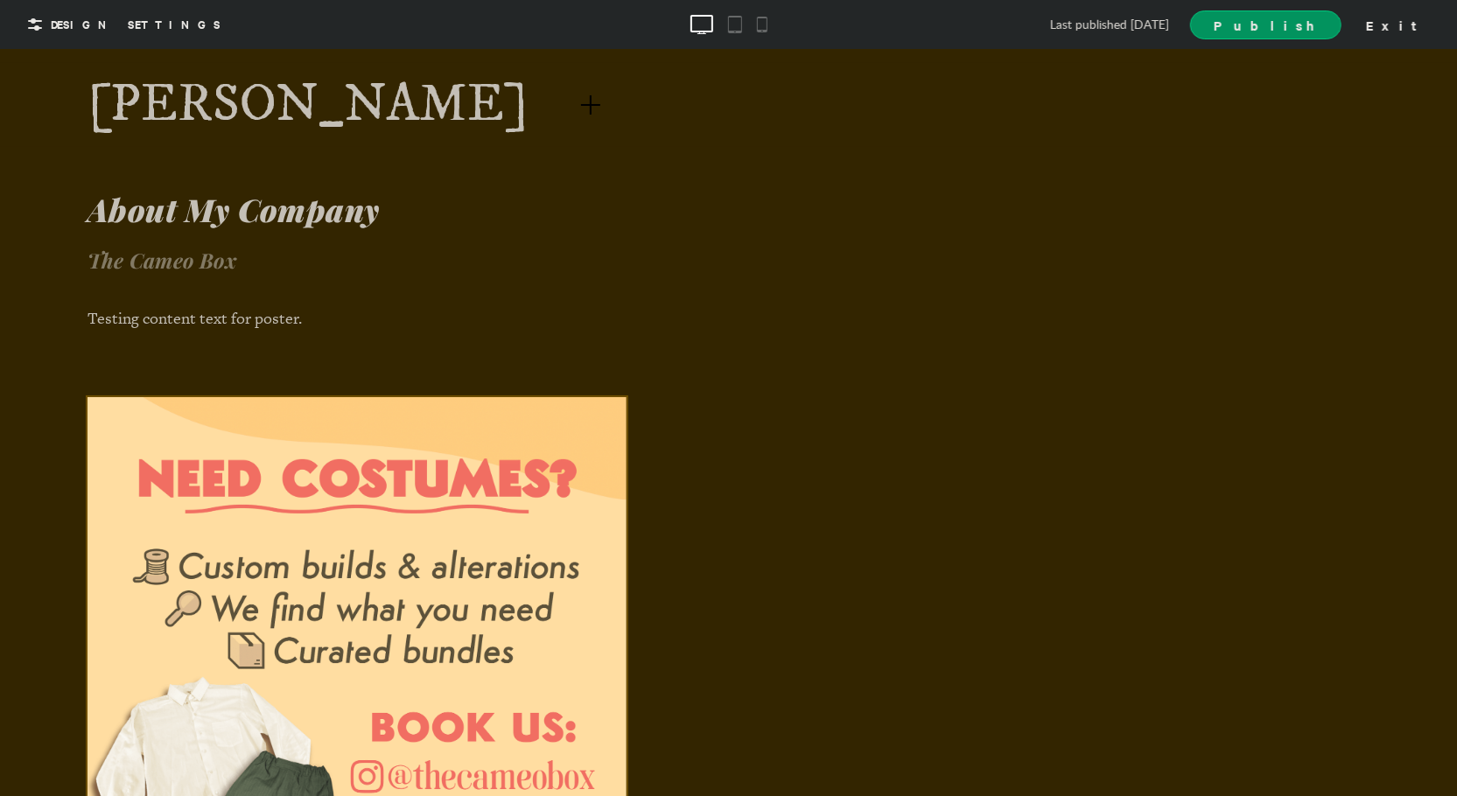
click at [581, 102] on div at bounding box center [590, 104] width 19 height 19
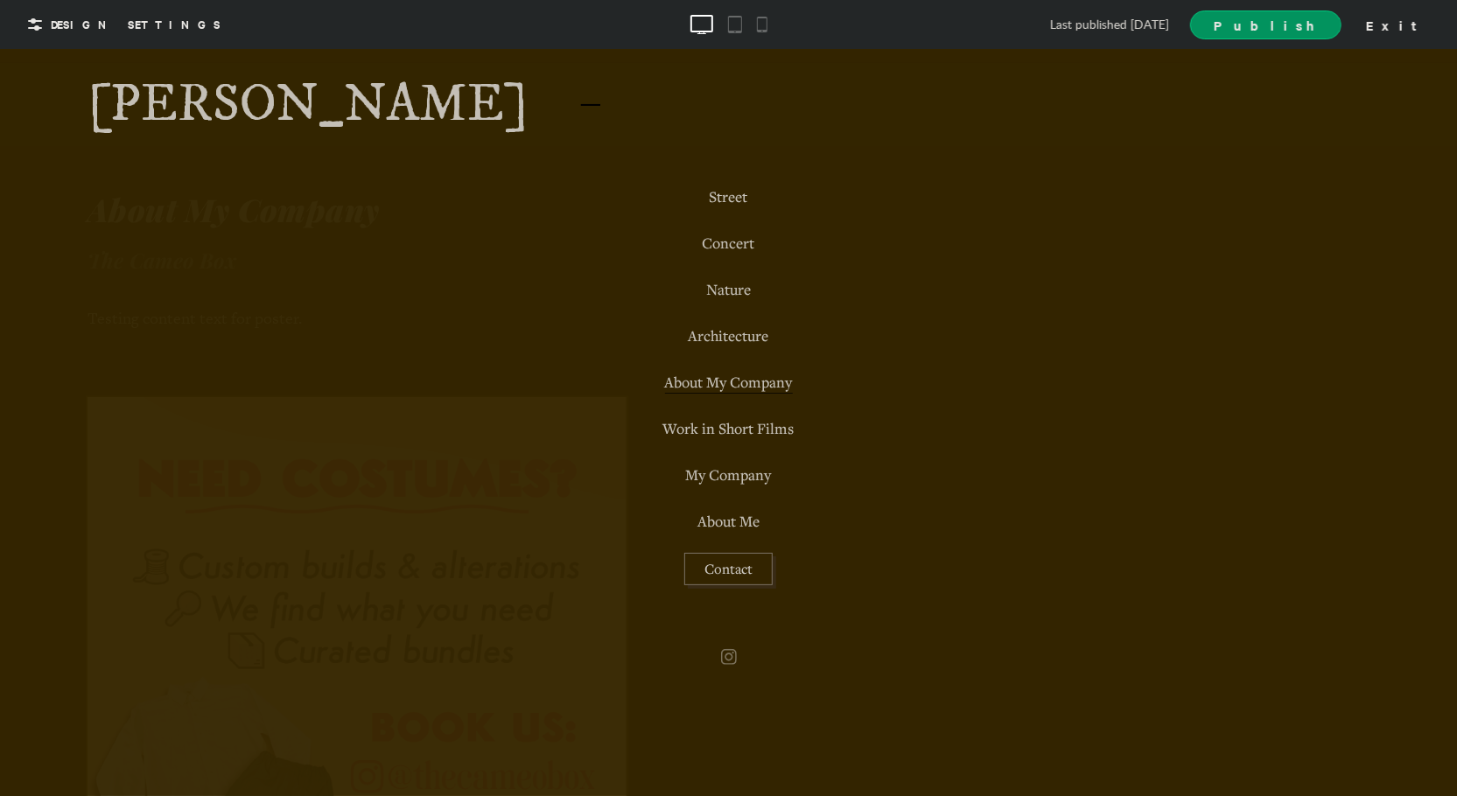
click at [581, 102] on div at bounding box center [590, 104] width 19 height 19
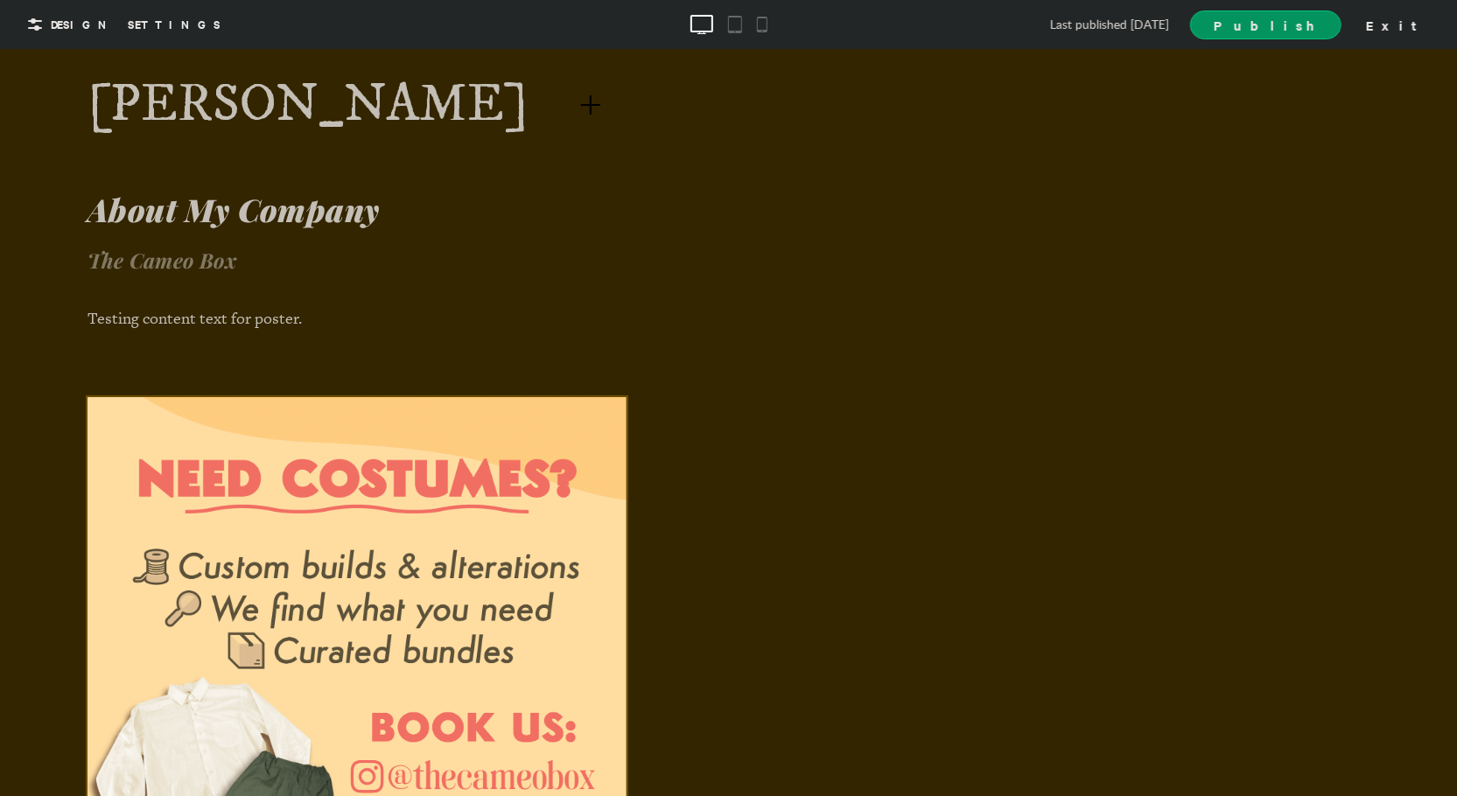
click at [379, 111] on link "[PERSON_NAME]" at bounding box center [308, 104] width 441 height 53
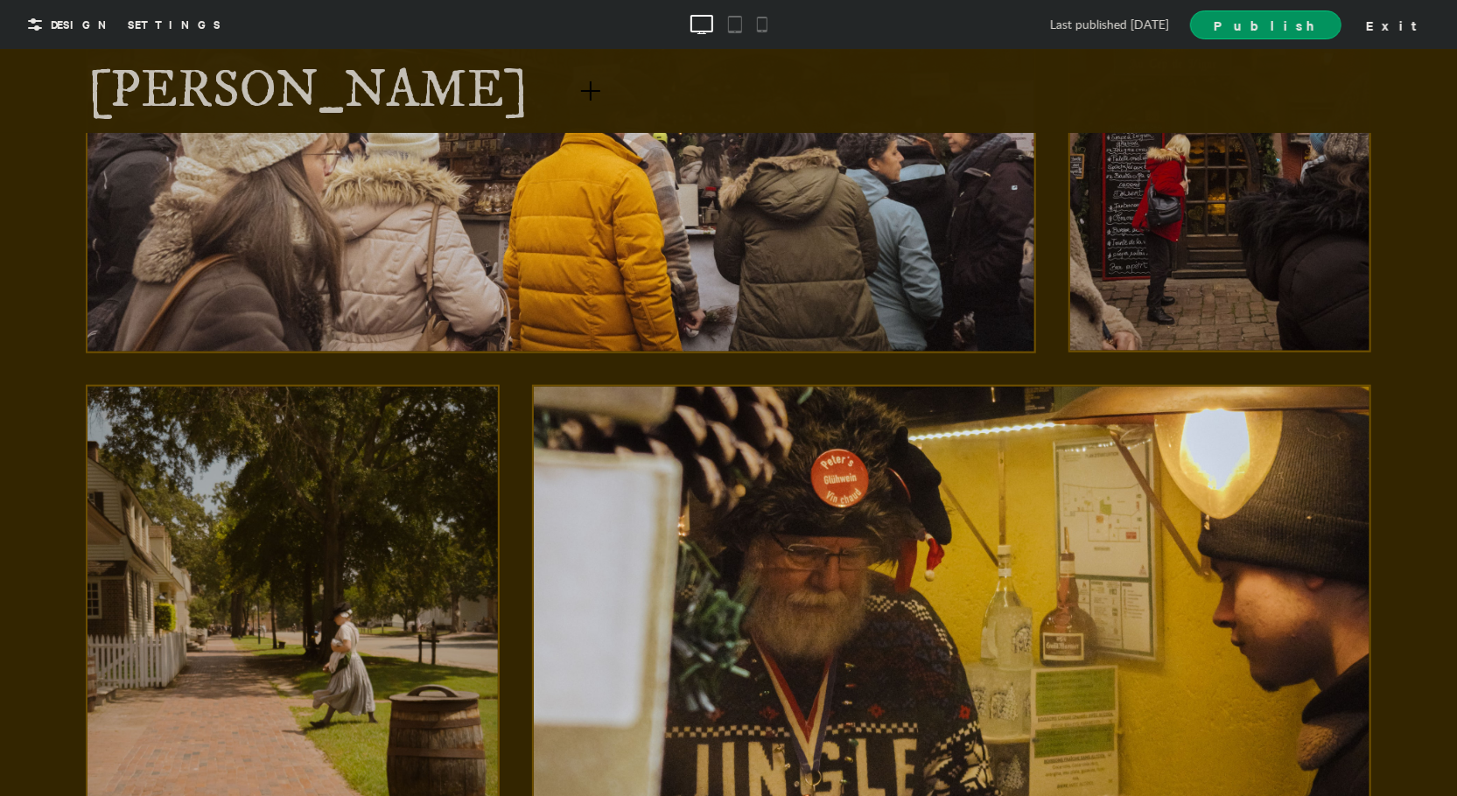
scroll to position [1089, 0]
click at [568, 74] on div at bounding box center [591, 90] width 46 height 46
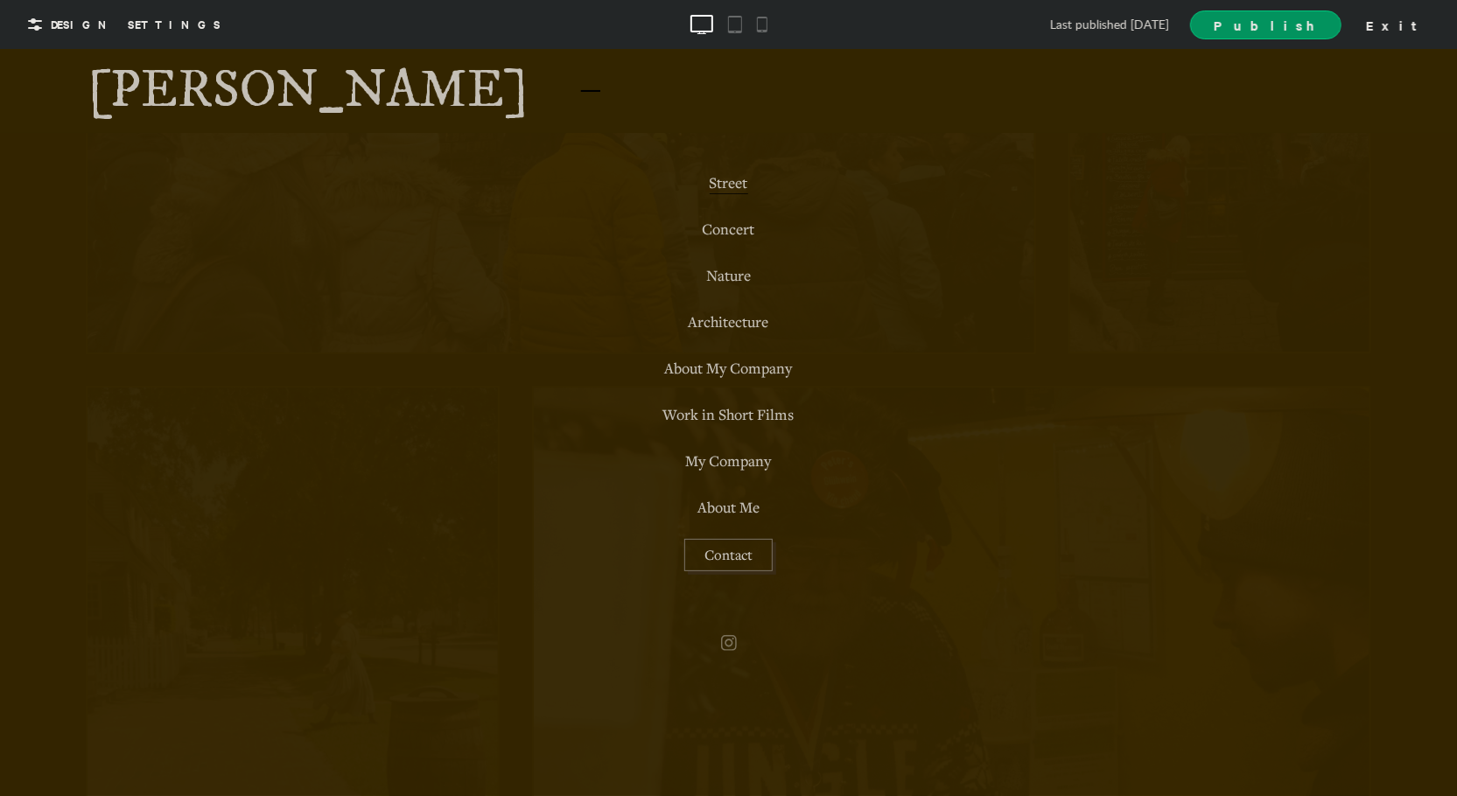
click at [581, 78] on div at bounding box center [590, 90] width 19 height 26
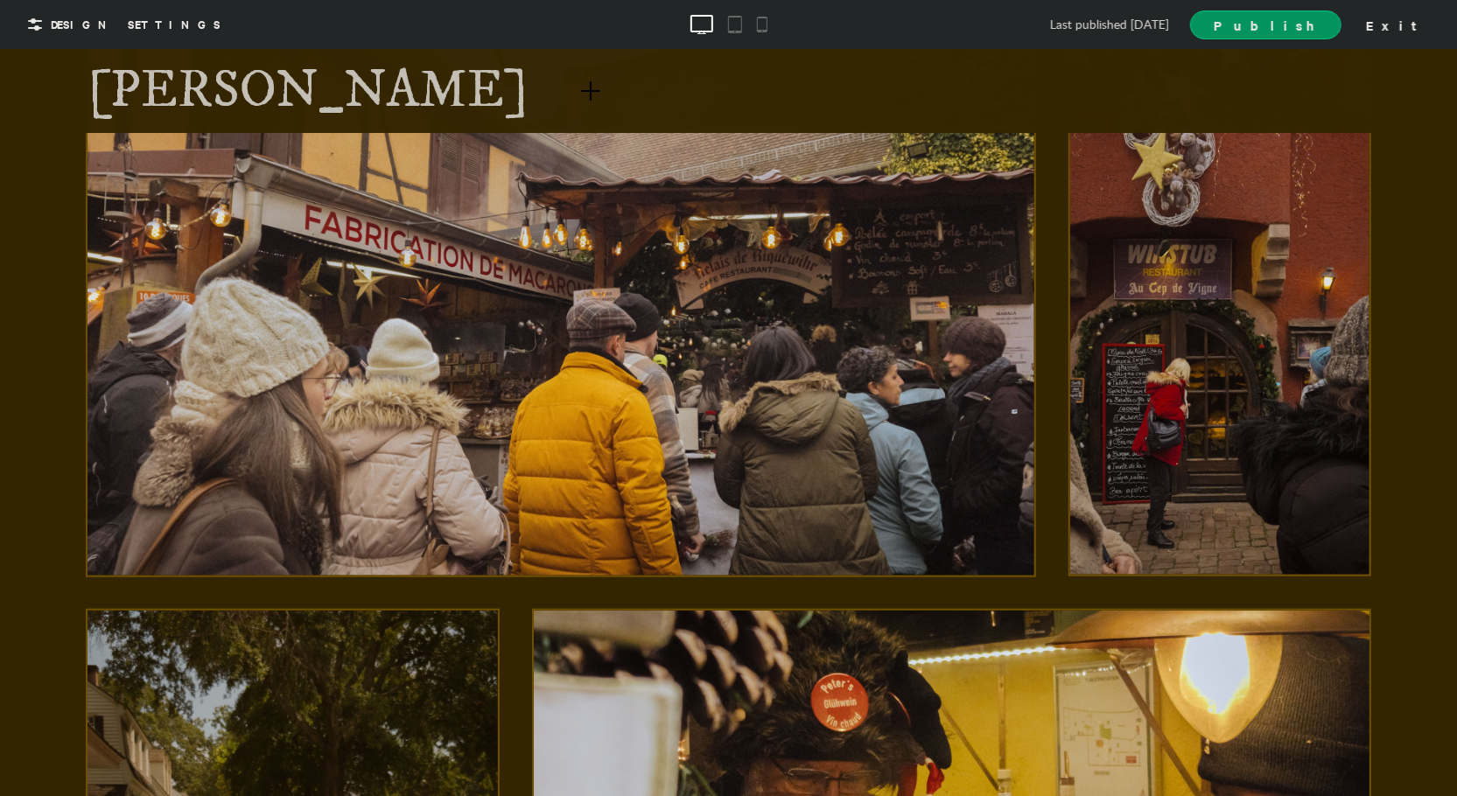
scroll to position [1023, 0]
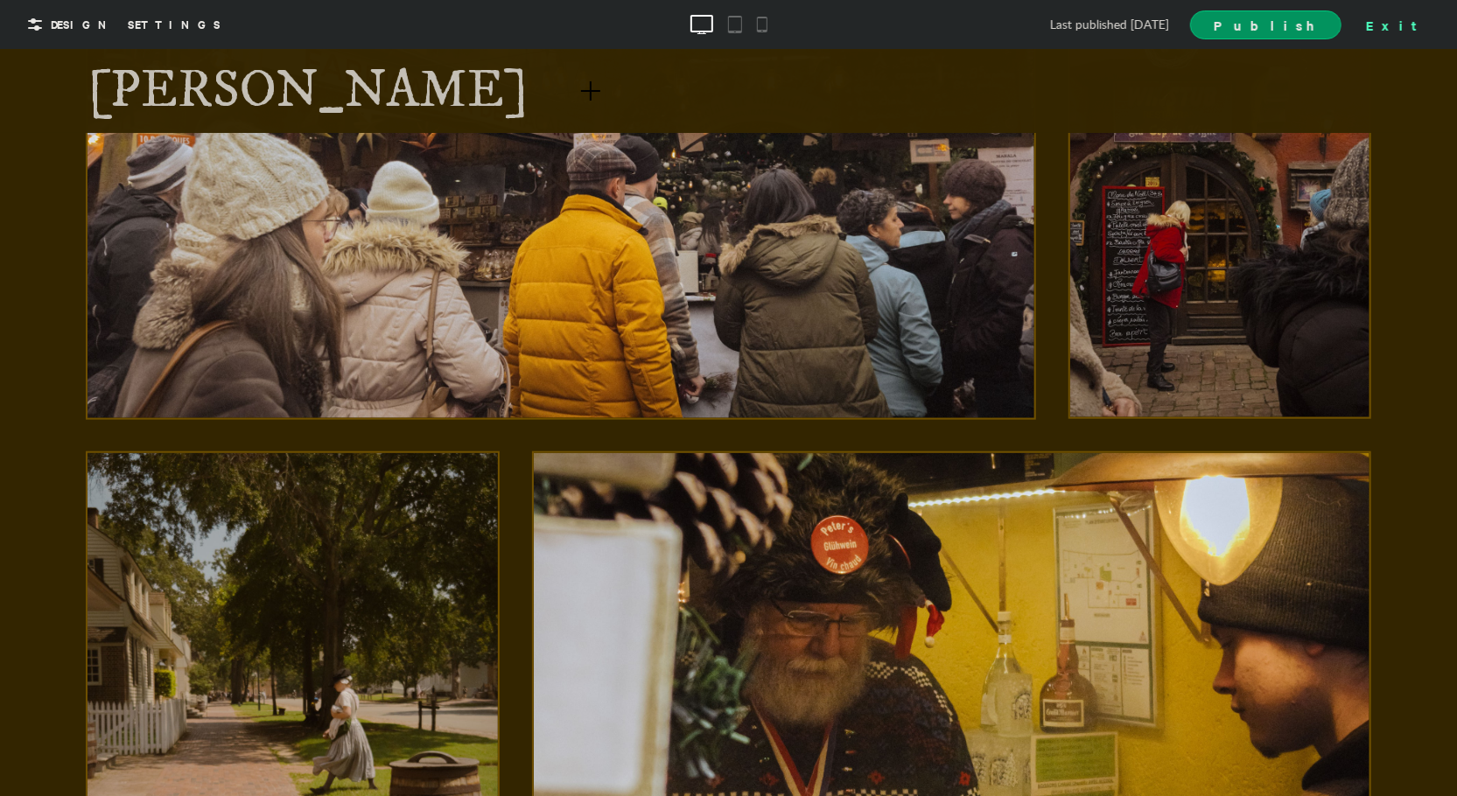
click at [1409, 24] on div "Exit" at bounding box center [1397, 24] width 77 height 26
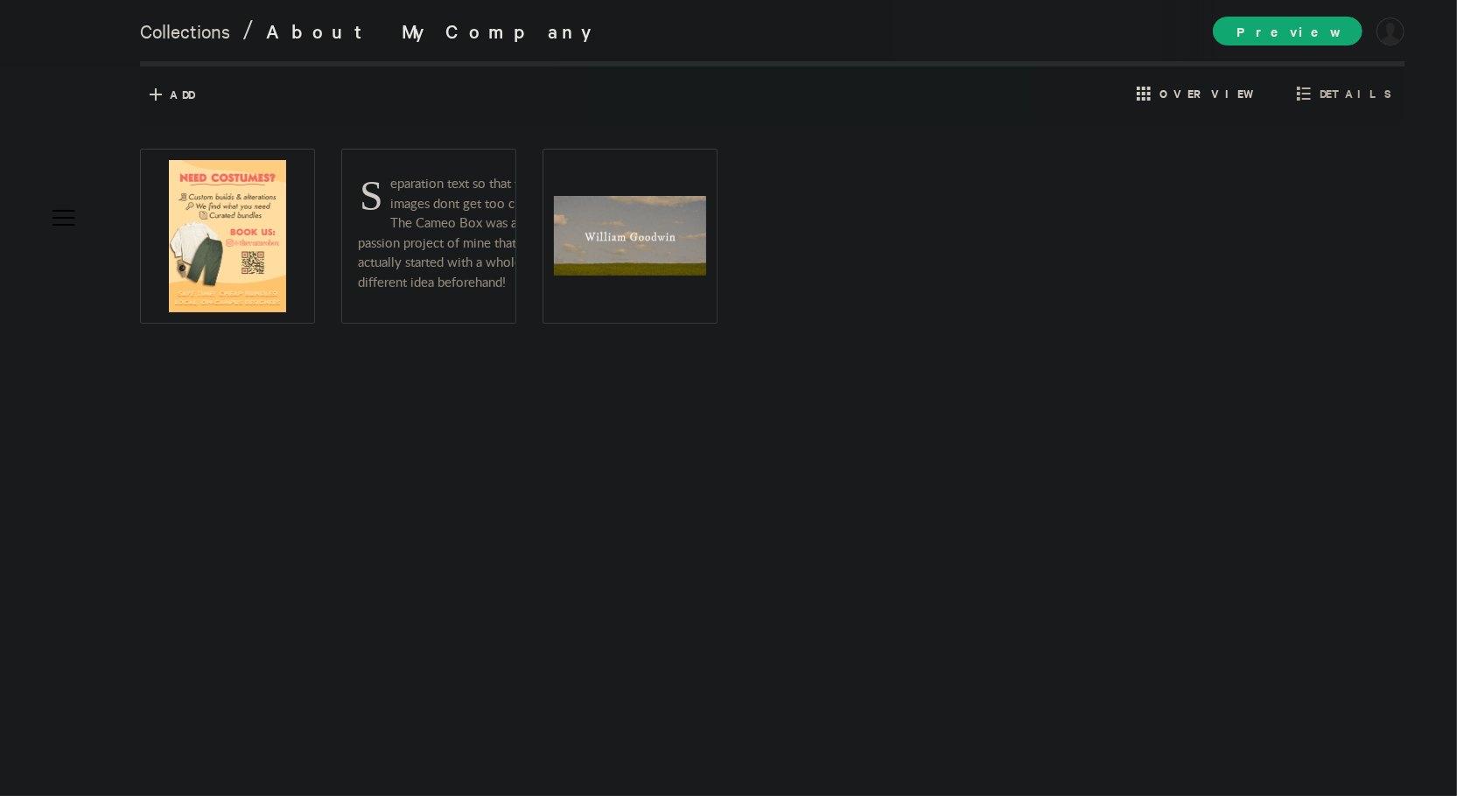
click at [1284, 24] on span "Preview" at bounding box center [1288, 31] width 150 height 29
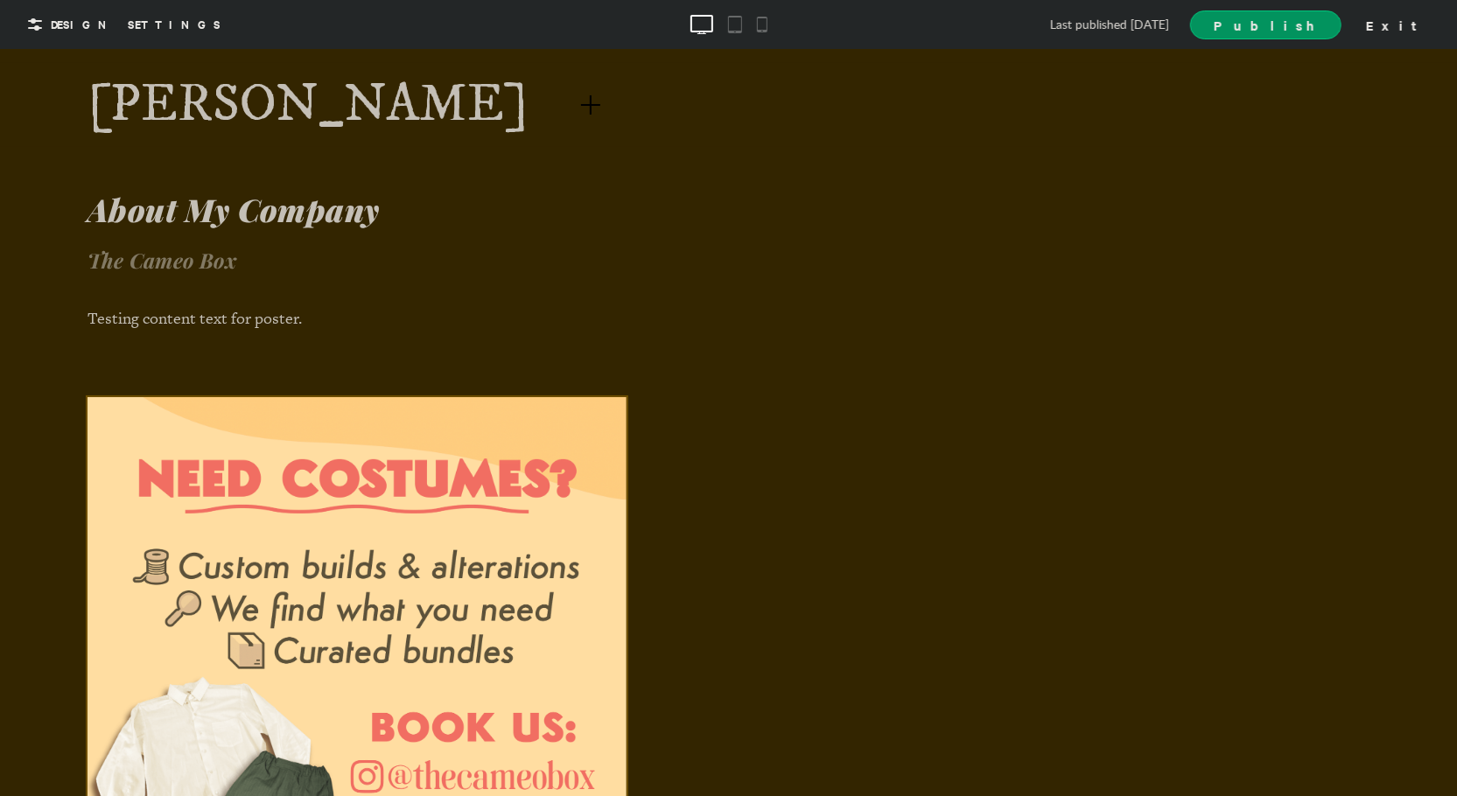
click at [410, 102] on link "[PERSON_NAME]" at bounding box center [308, 104] width 441 height 53
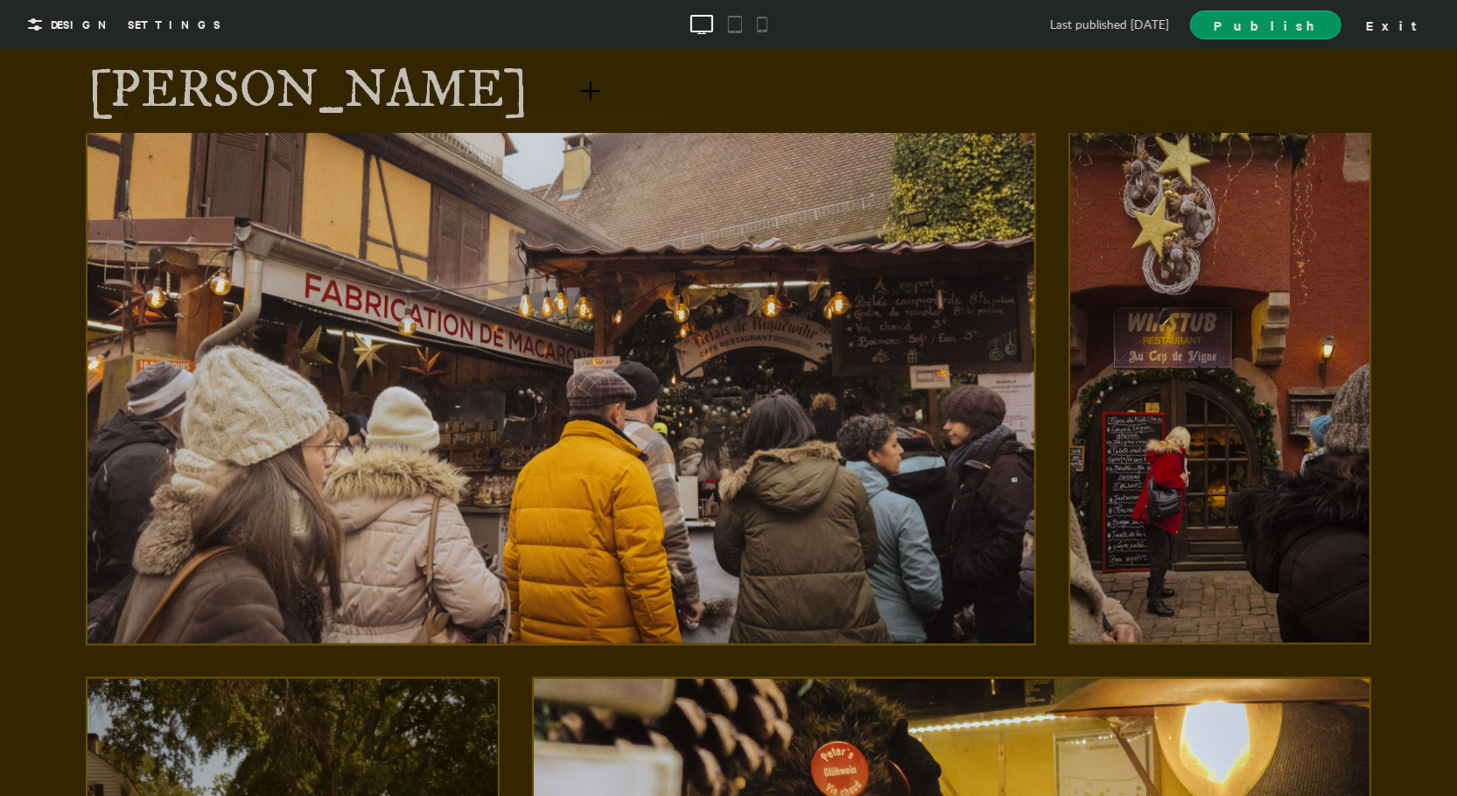
scroll to position [801, 0]
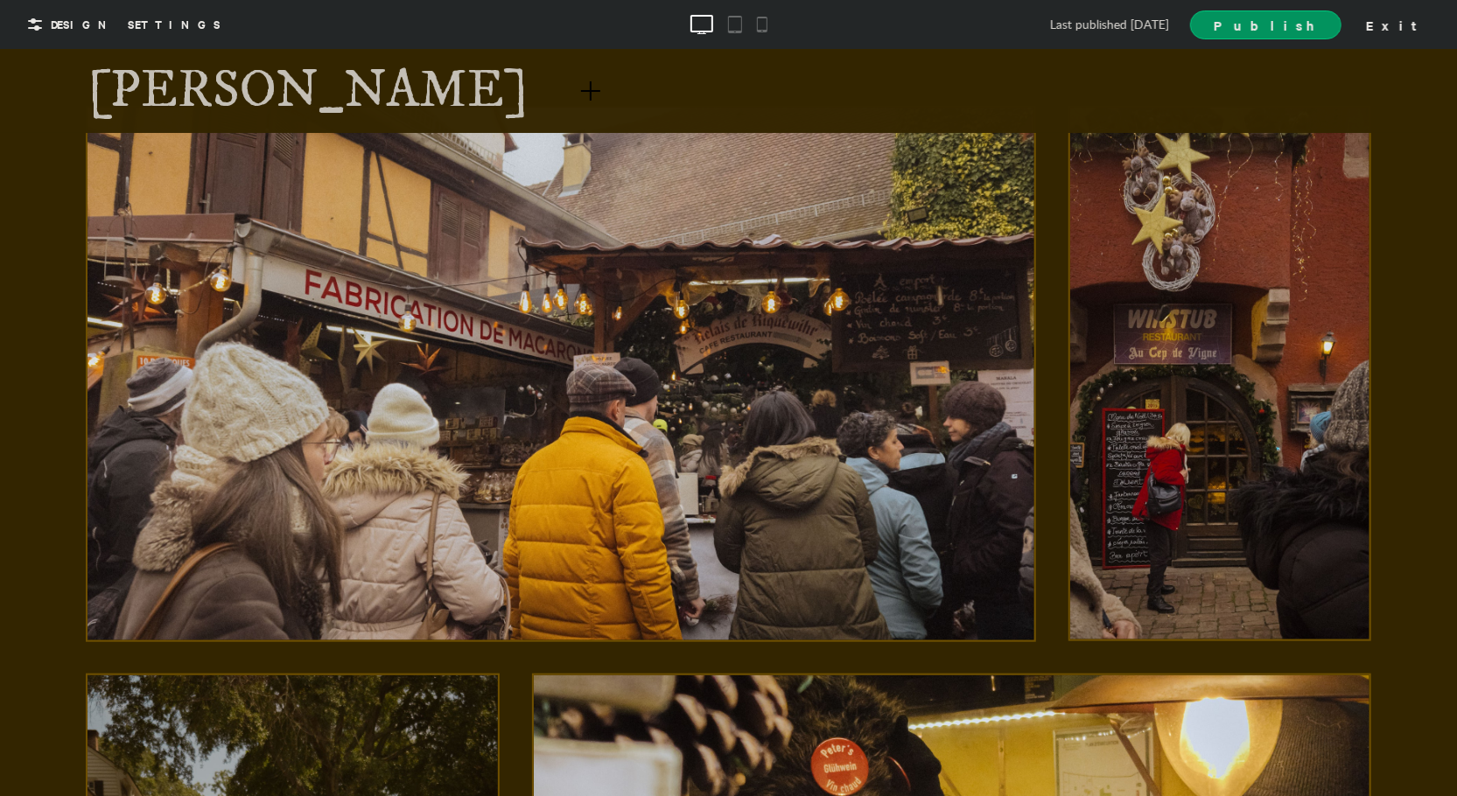
click at [568, 103] on div at bounding box center [591, 90] width 46 height 46
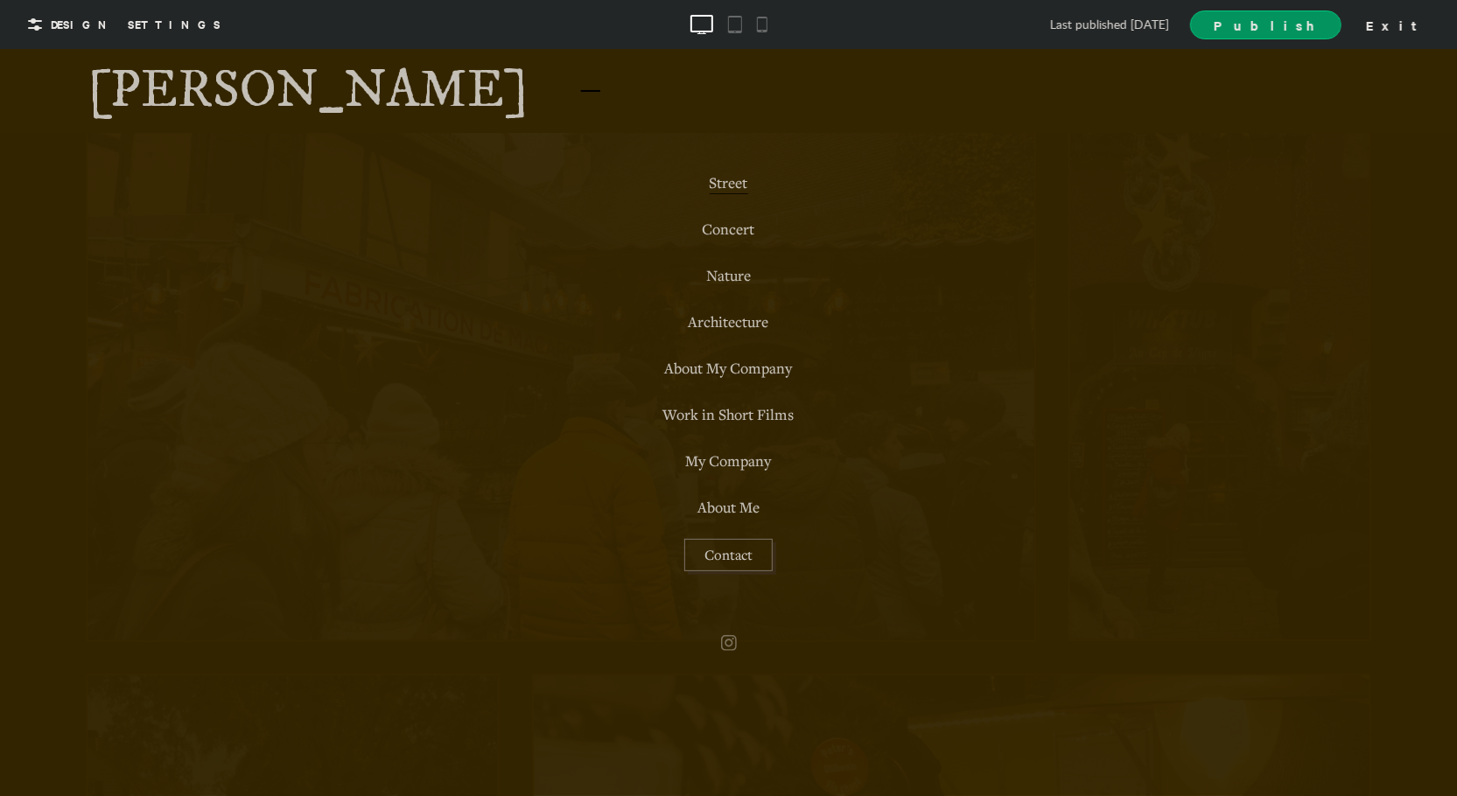
click at [568, 103] on div at bounding box center [591, 90] width 46 height 46
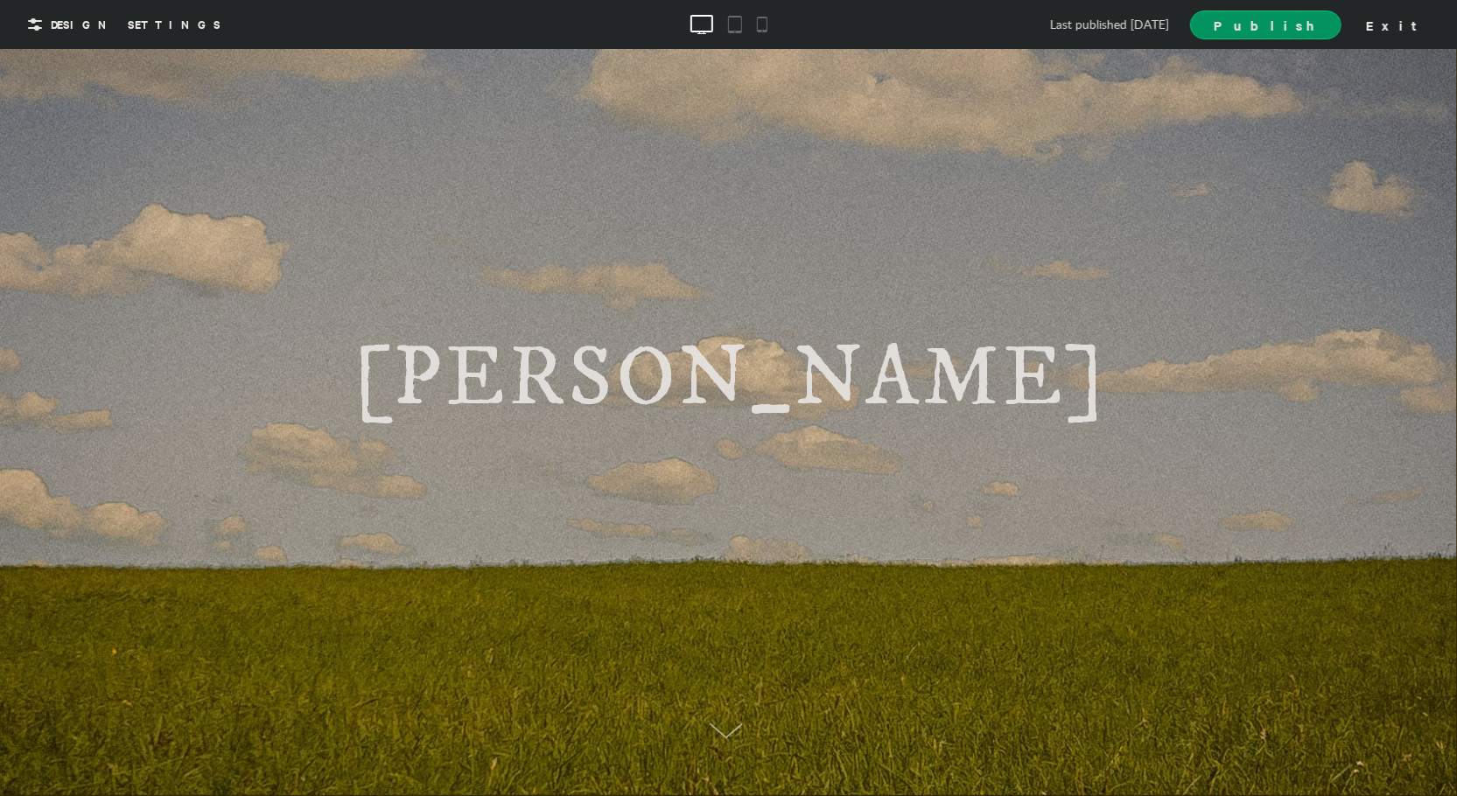
scroll to position [0, 0]
click at [1410, 37] on div "Exit" at bounding box center [1397, 24] width 77 height 26
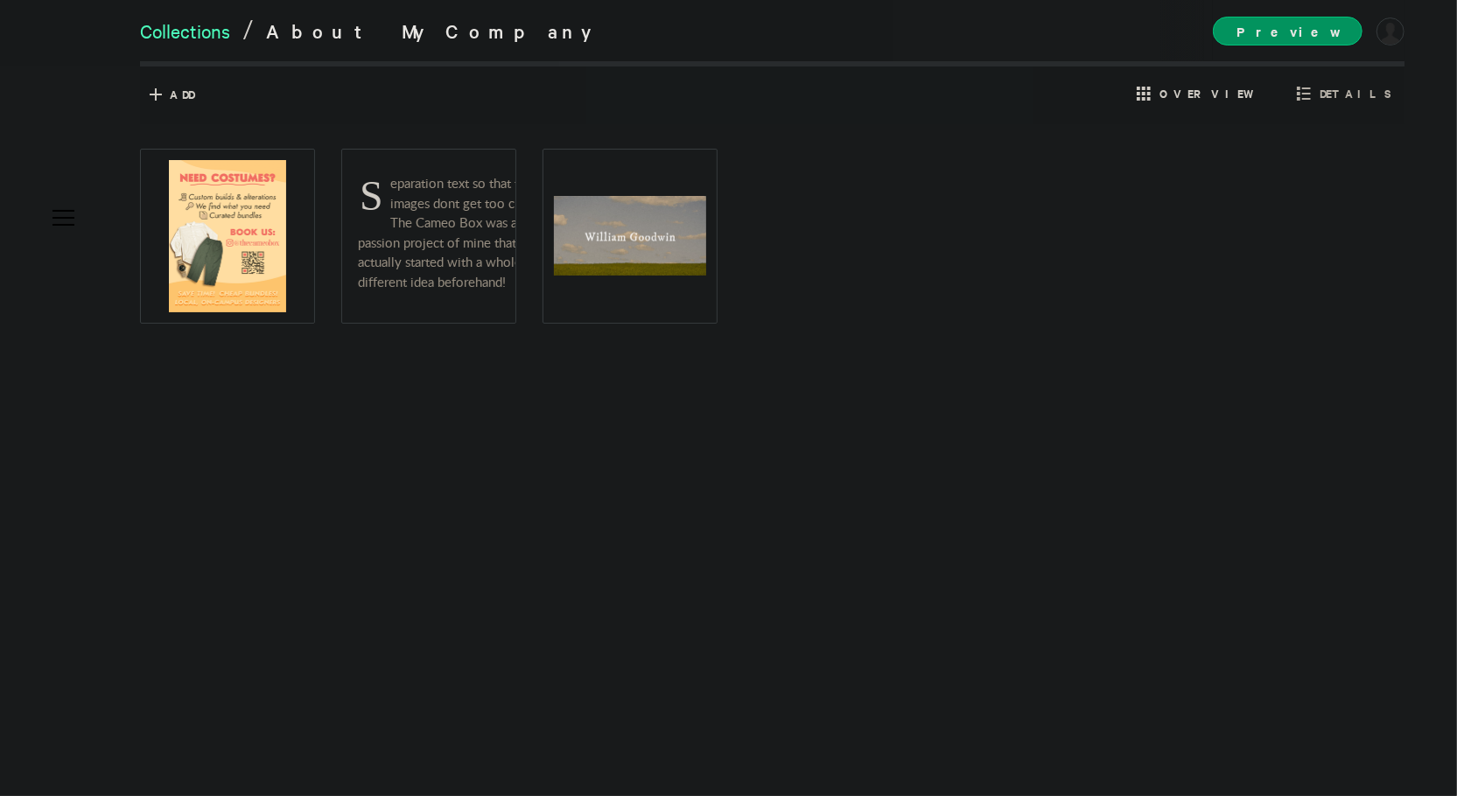
click at [198, 29] on link "Collections" at bounding box center [185, 30] width 90 height 25
click at [273, 272] on img at bounding box center [227, 236] width 117 height 152
click at [1355, 88] on span "Details" at bounding box center [1356, 94] width 72 height 16
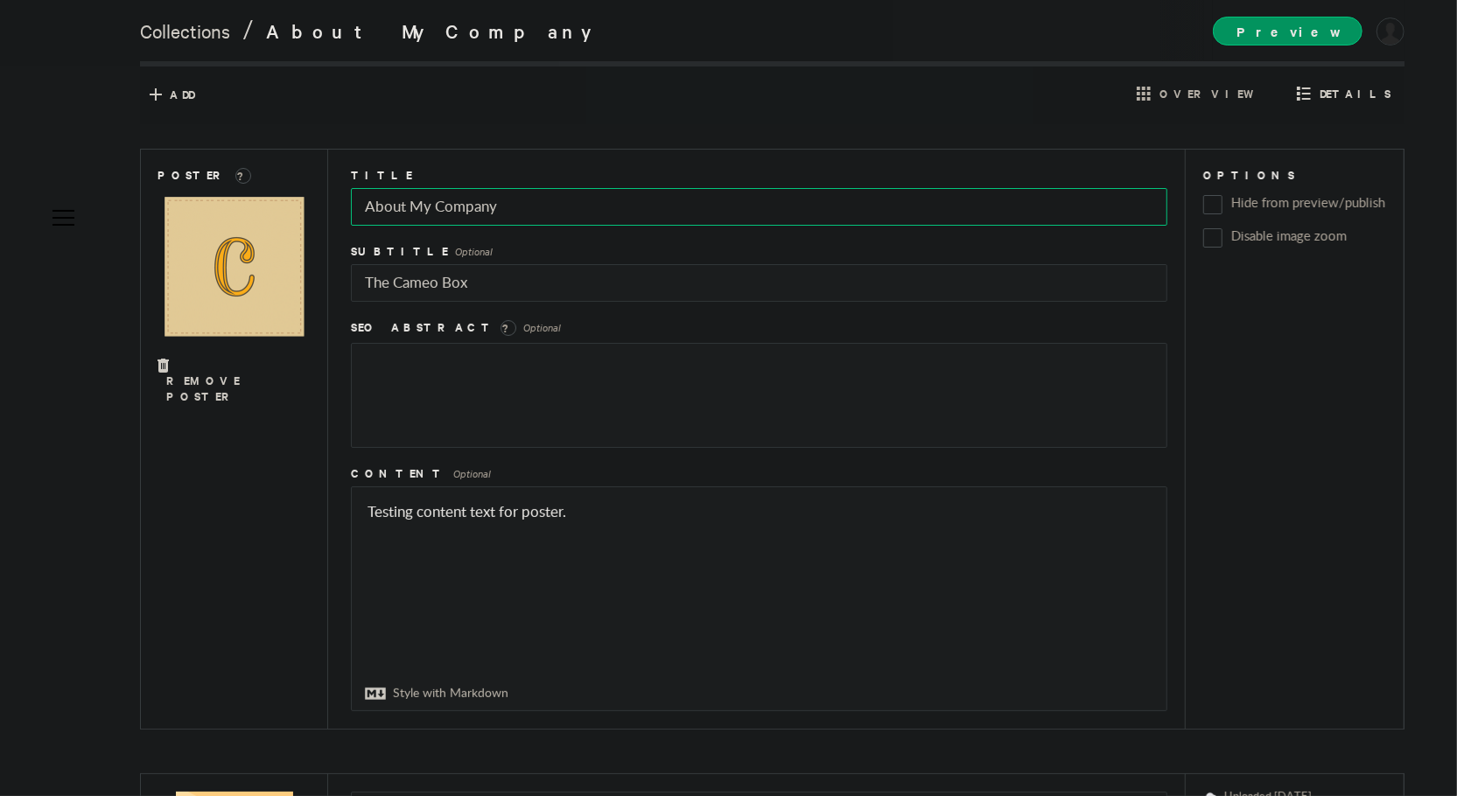
click at [410, 204] on input "About My Company" at bounding box center [759, 207] width 816 height 38
type input "My Company"
click at [828, 97] on div "Add Cancel Overview Details" at bounding box center [772, 95] width 1247 height 29
click at [193, 31] on link "Collections" at bounding box center [185, 30] width 90 height 25
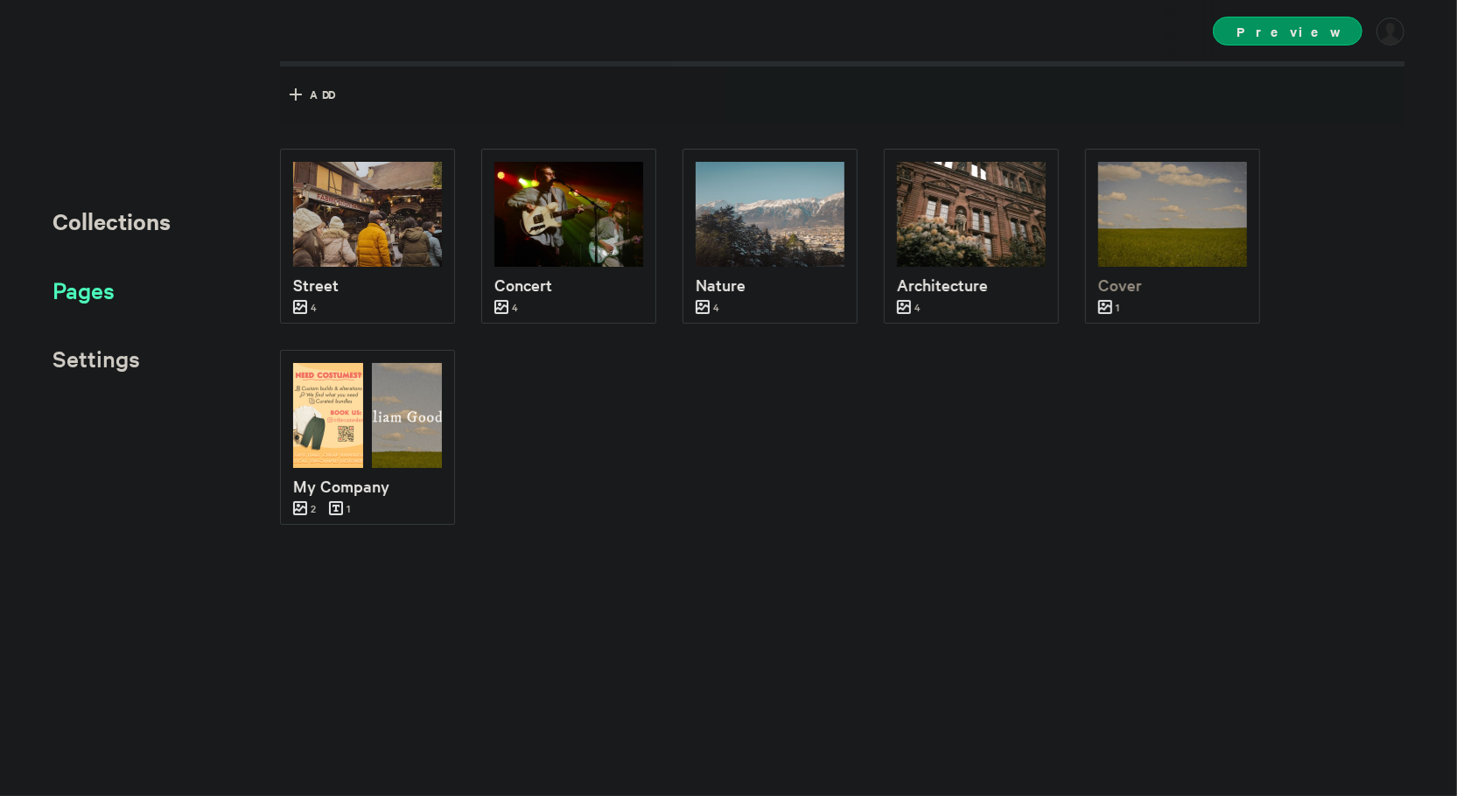
click at [88, 302] on span "Pages" at bounding box center [84, 290] width 62 height 29
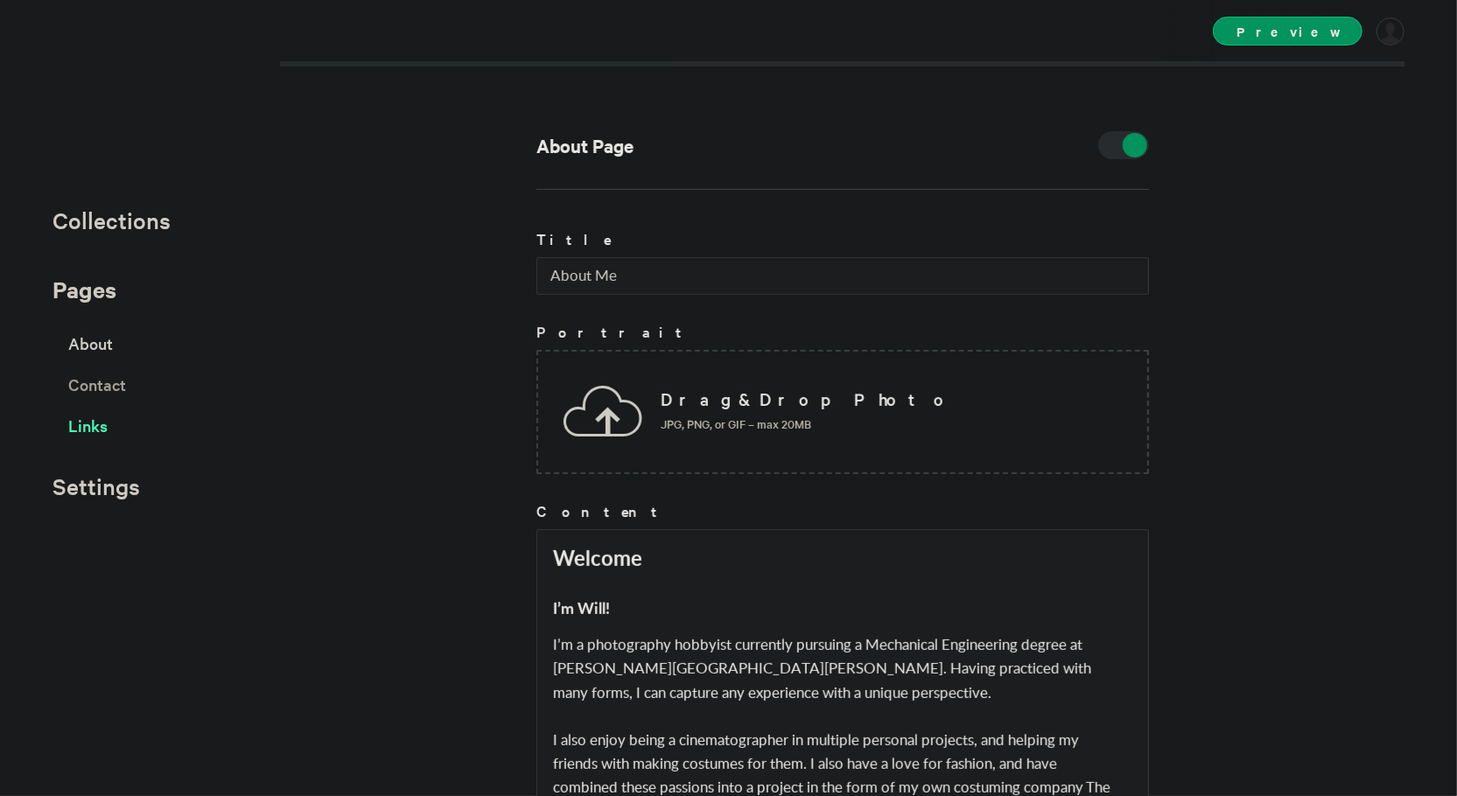
click at [91, 417] on span "Links" at bounding box center [87, 425] width 39 height 31
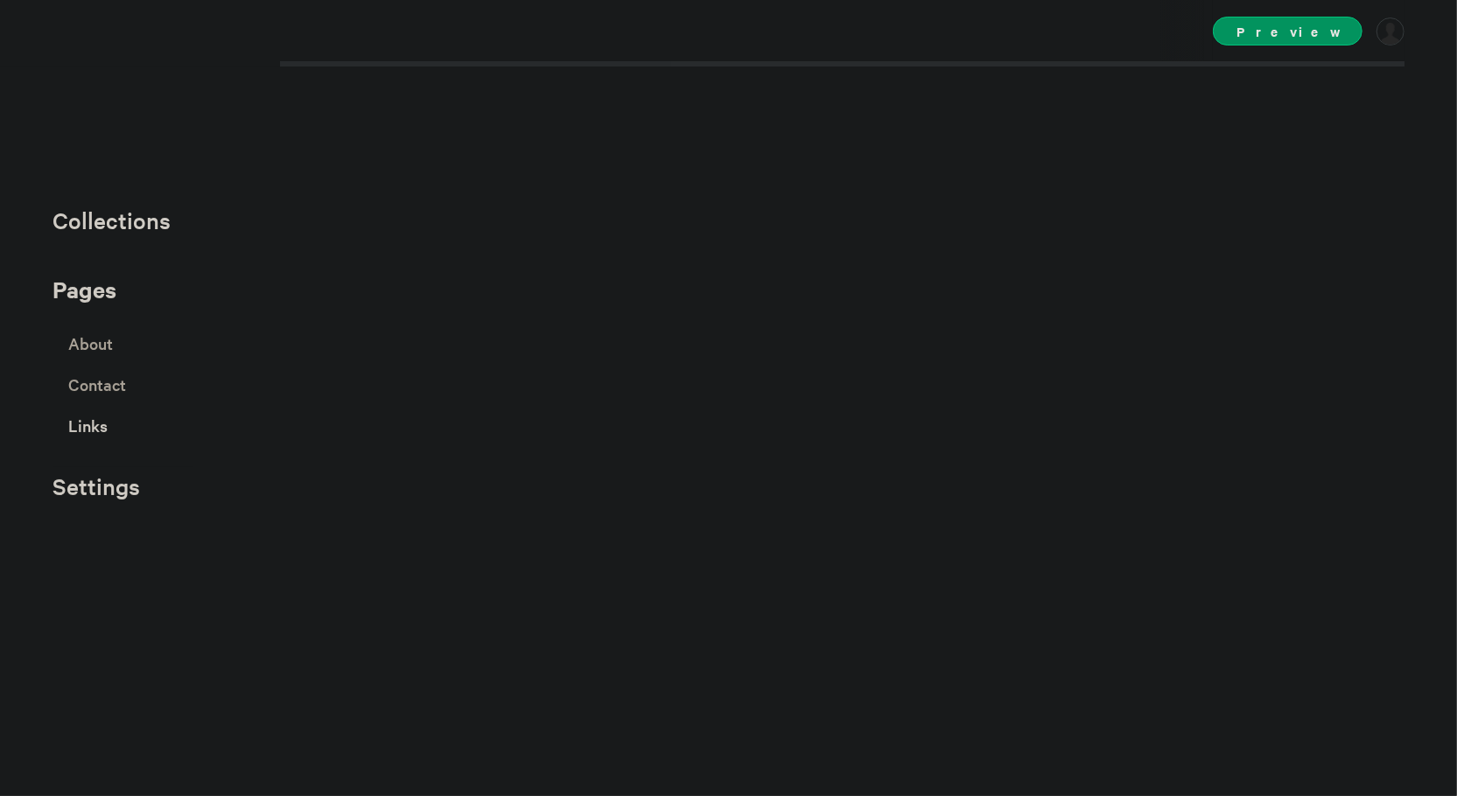
select select "instagram"
select select "facebook"
select select "twitter"
select select "youtube"
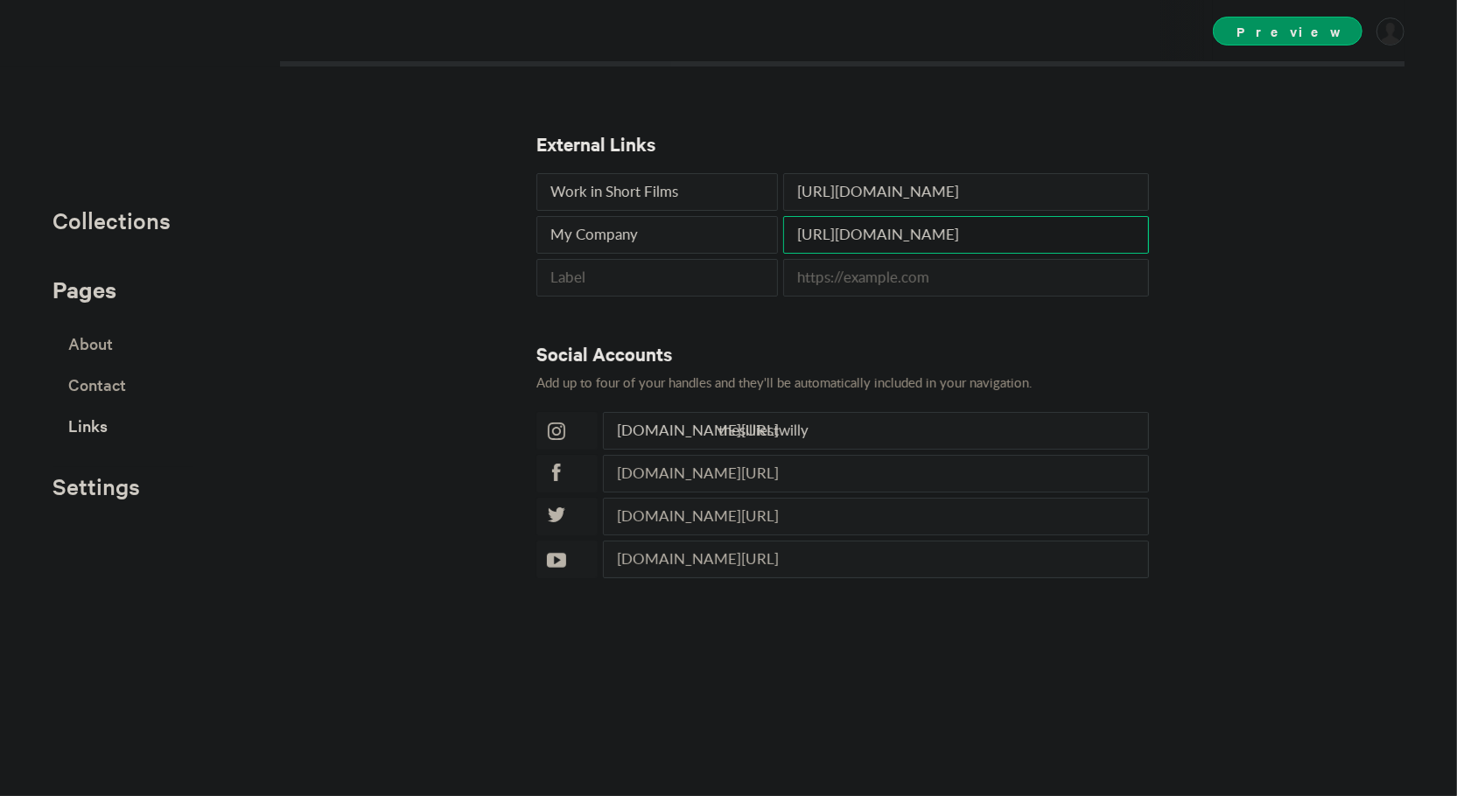
click at [889, 236] on input "[URL][DOMAIN_NAME]" at bounding box center [966, 235] width 366 height 38
click at [685, 242] on input "My Company" at bounding box center [657, 235] width 242 height 38
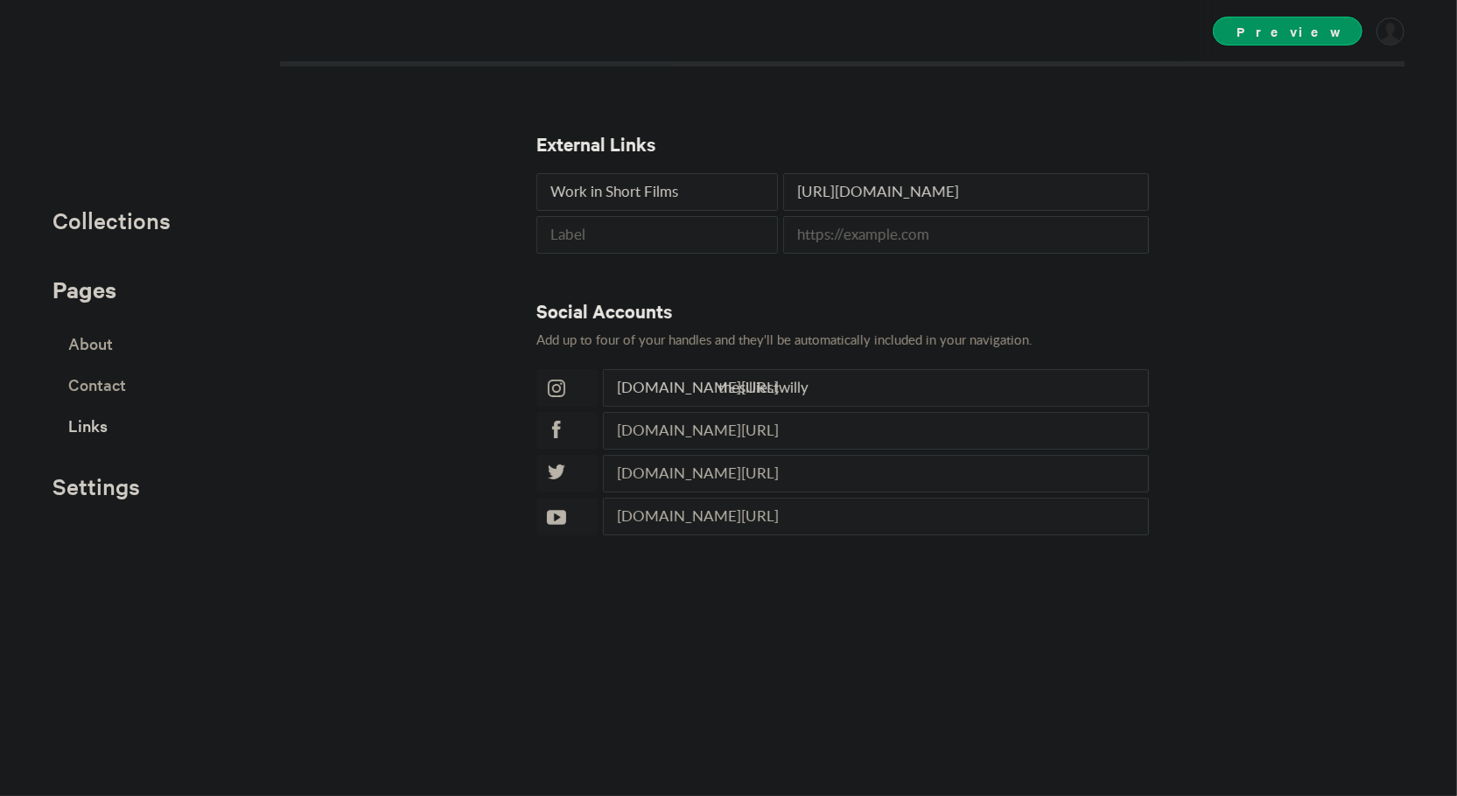
click at [277, 338] on div "External Links Work in Short Films [URL][DOMAIN_NAME] Social Accounts Add up to…" at bounding box center [728, 398] width 1457 height 796
click at [156, 228] on span "Collections" at bounding box center [112, 220] width 118 height 29
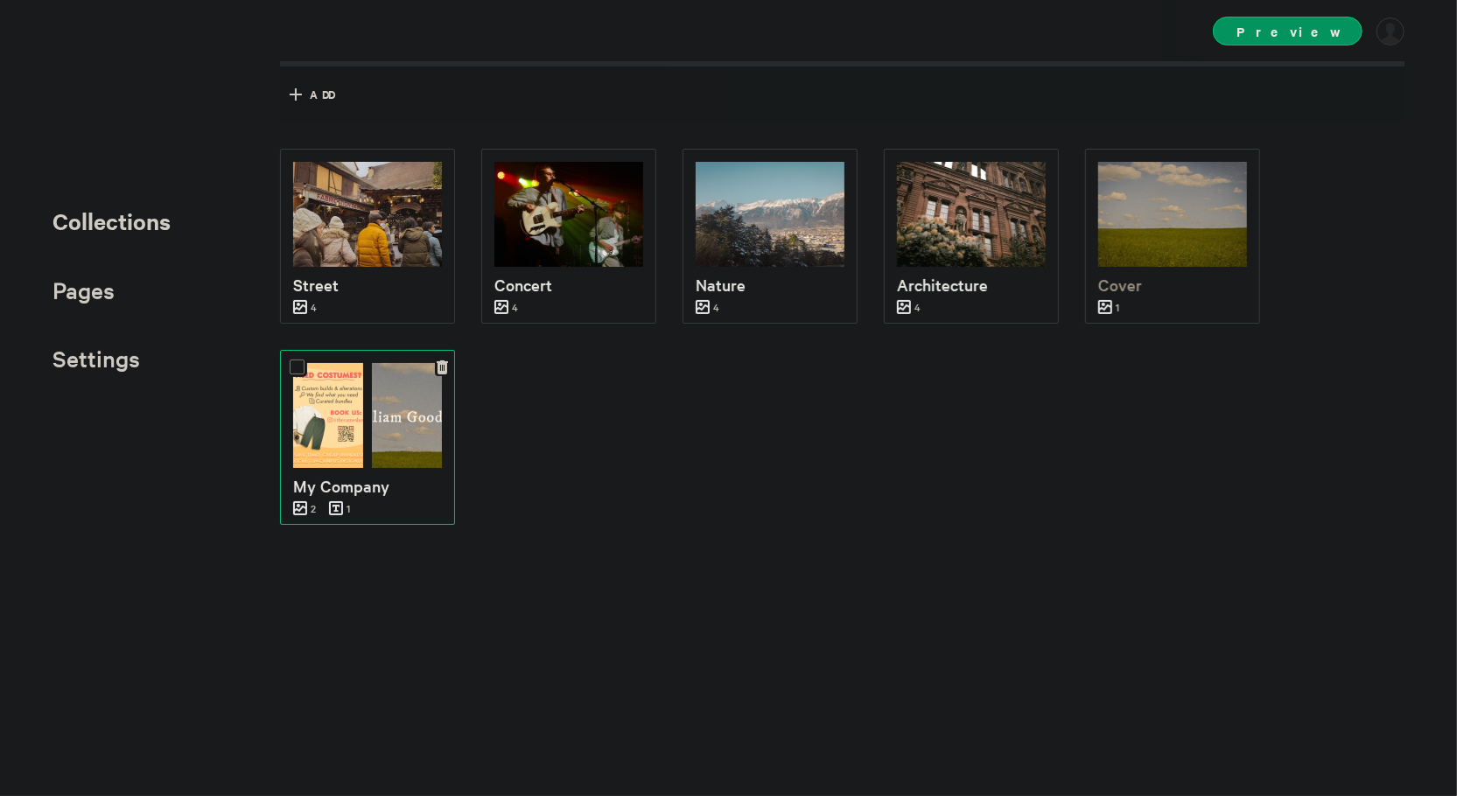
click at [333, 390] on img at bounding box center [328, 415] width 70 height 105
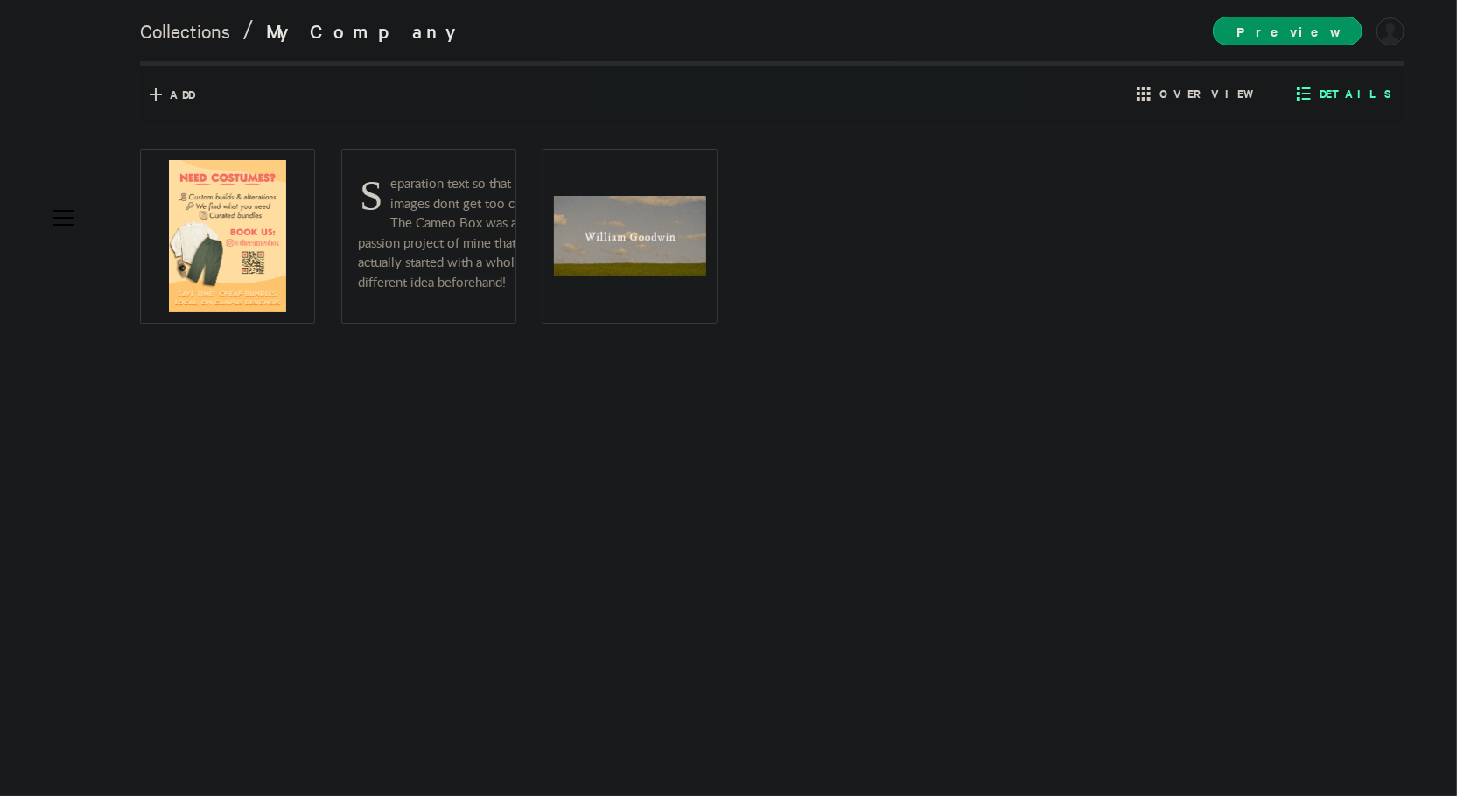
click at [1363, 94] on span "Details" at bounding box center [1356, 94] width 72 height 16
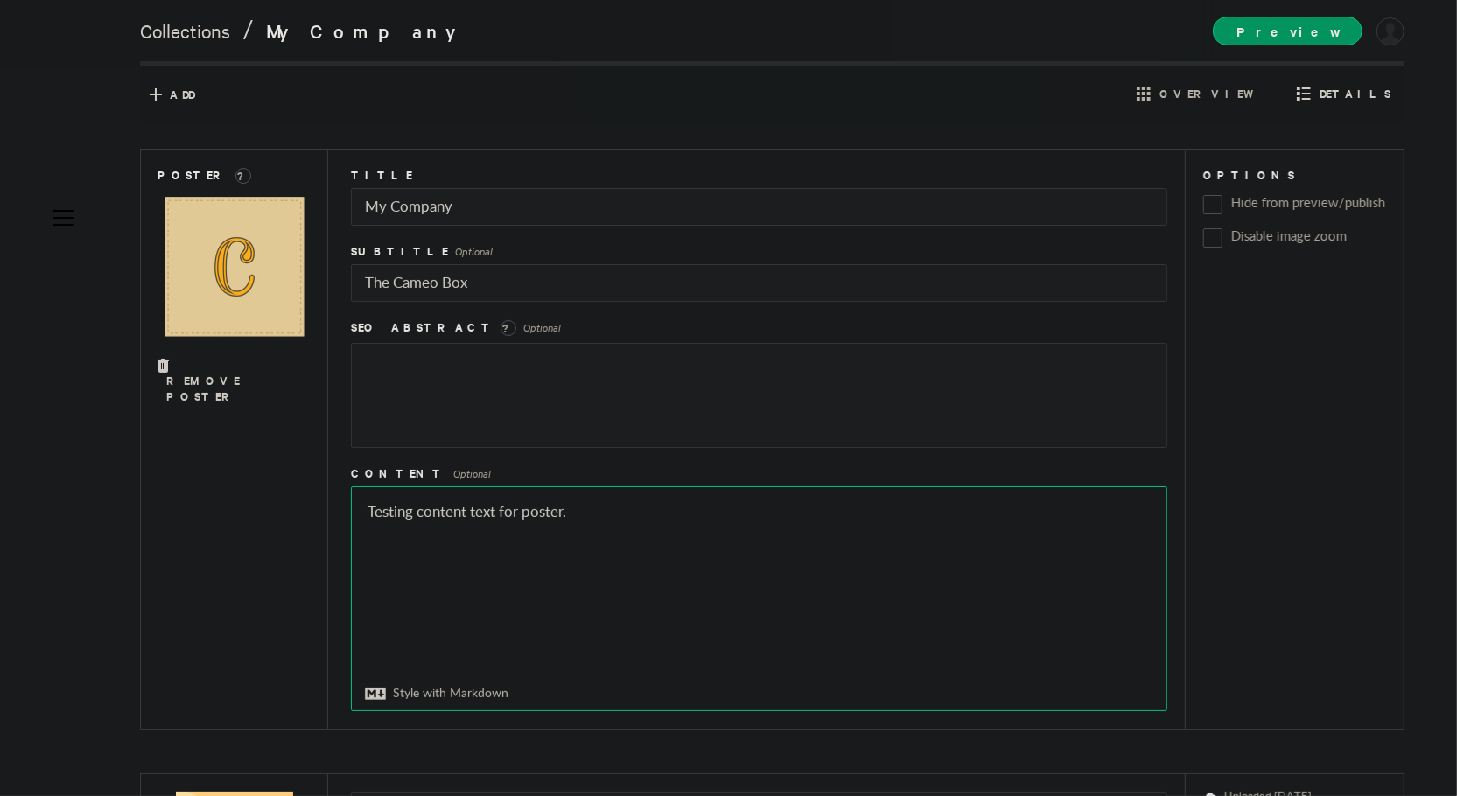
click at [615, 519] on textarea "Testing content text for poster." at bounding box center [759, 598] width 815 height 223
paste textarea "[URL][DOMAIN_NAME]"
click at [615, 519] on textarea "Testing content text for poster." at bounding box center [759, 598] width 815 height 223
click at [416, 535] on textarea "Testing content text for poster." at bounding box center [759, 598] width 815 height 223
type textarea "Testing content text for poster. [DOMAIN_NAME]"
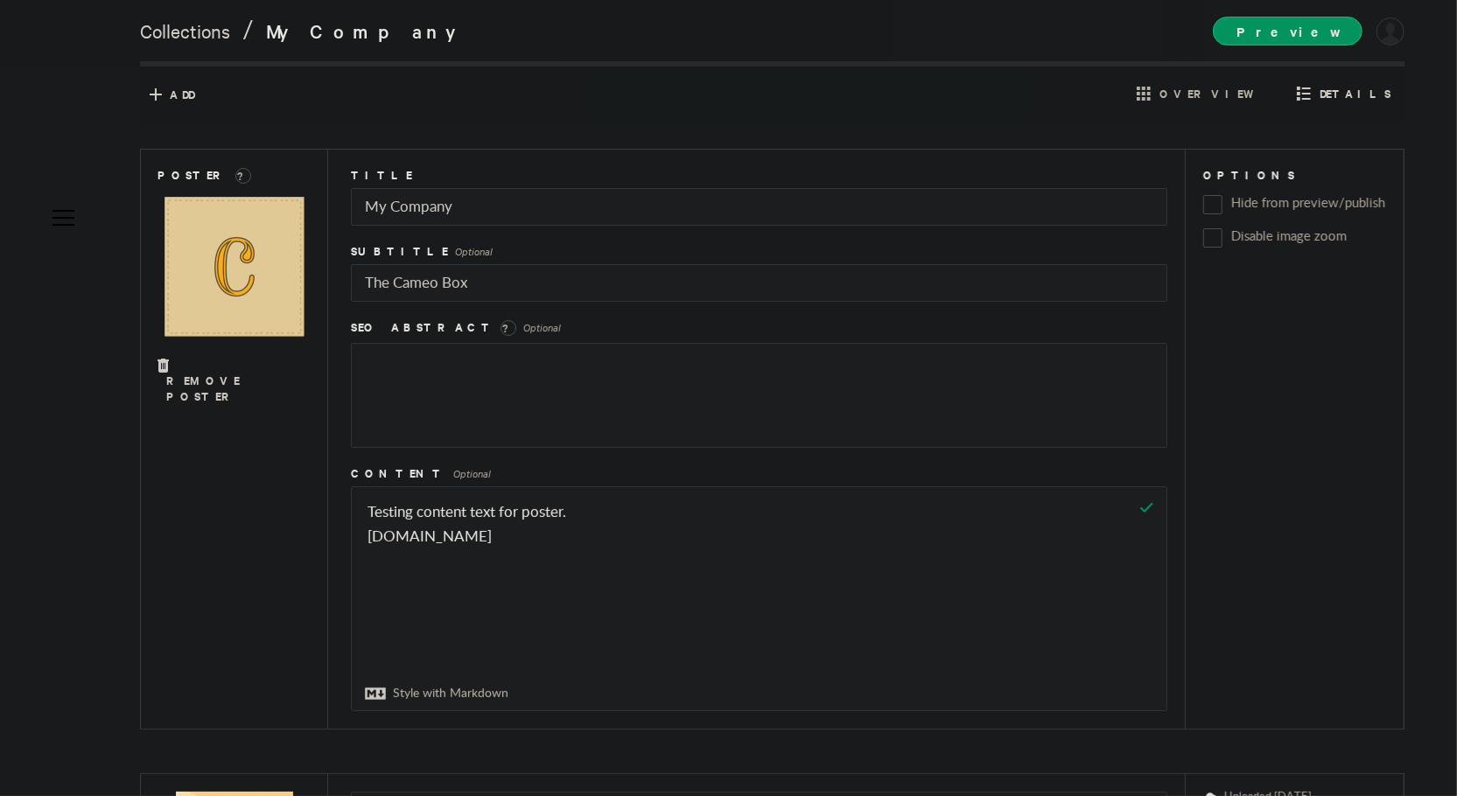
click at [522, 482] on div "Poster ? Remove Poster Title My Company Subtitle Optional The Cameo Box SEO Abs…" at bounding box center [772, 439] width 1264 height 581
click at [1293, 43] on span "Preview" at bounding box center [1288, 31] width 150 height 29
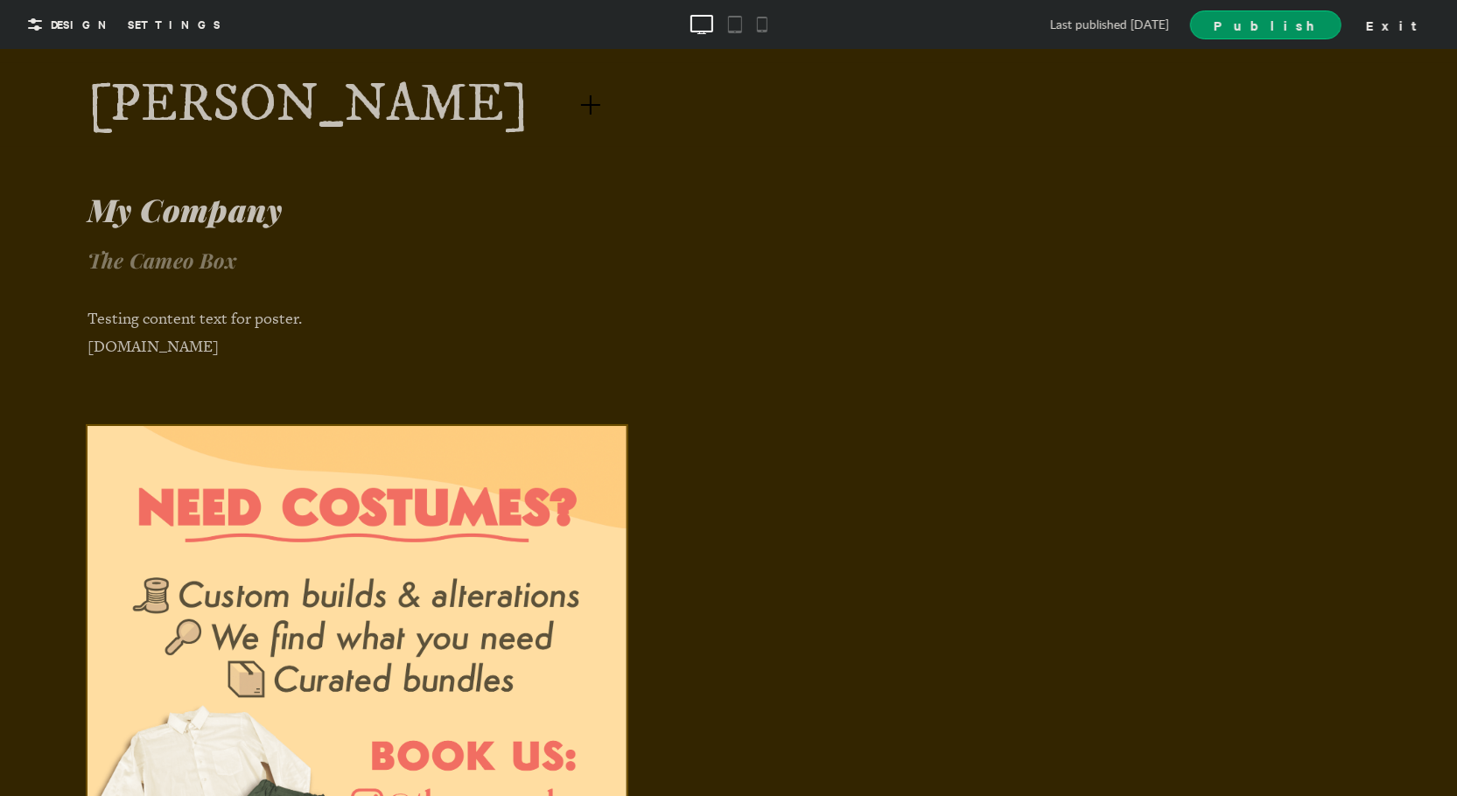
click at [397, 89] on link "[PERSON_NAME]" at bounding box center [308, 104] width 441 height 53
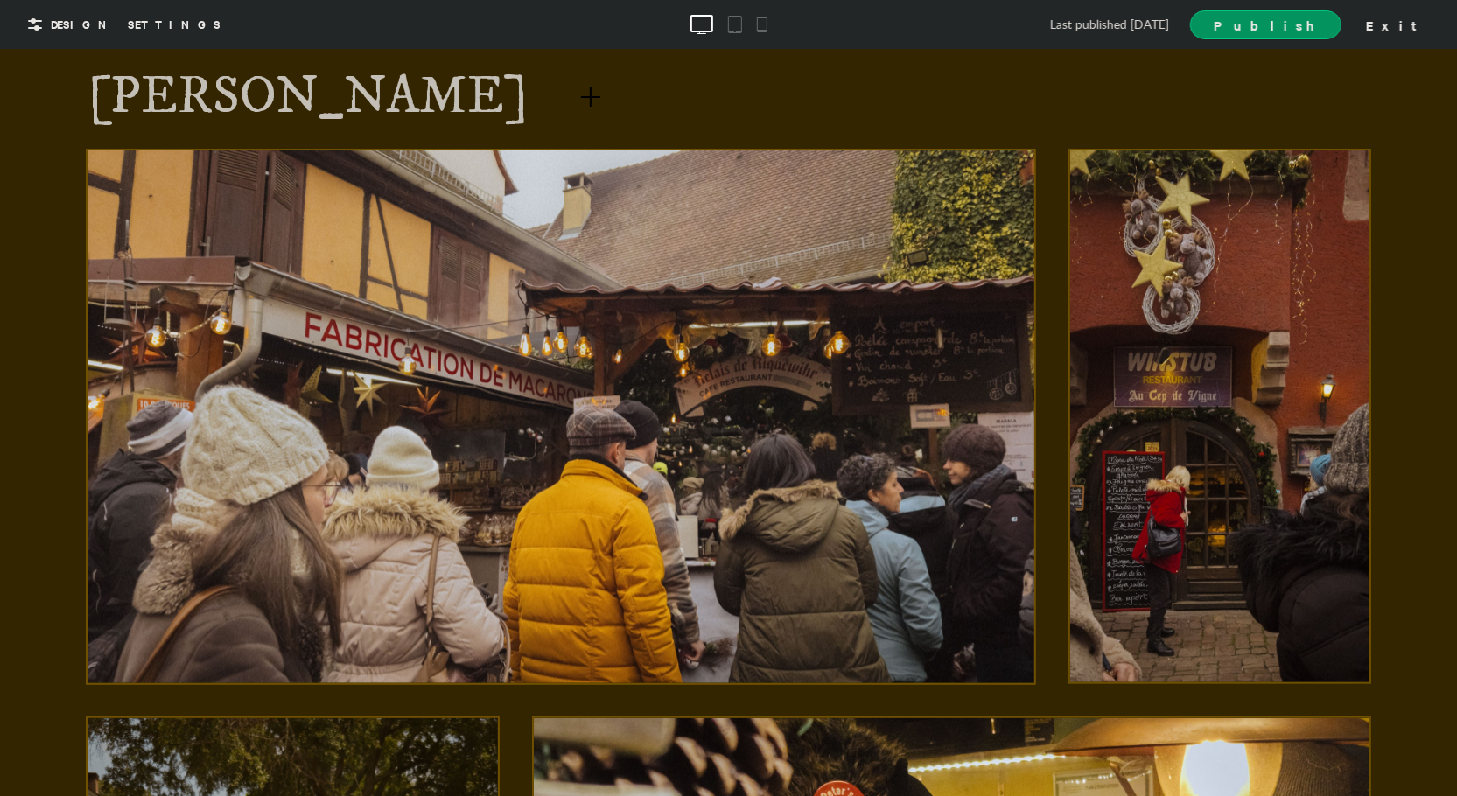
scroll to position [795, 0]
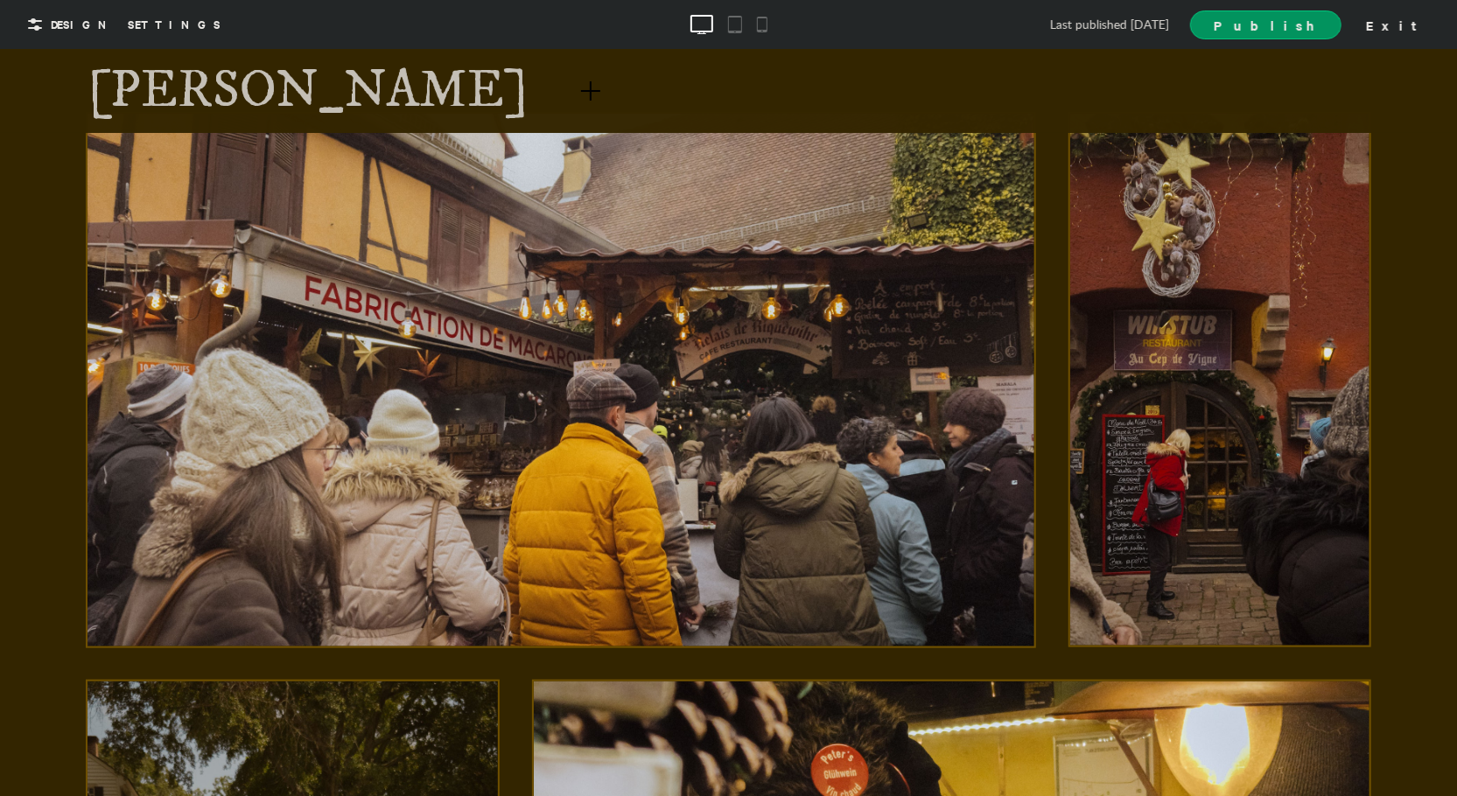
click at [581, 88] on div at bounding box center [590, 90] width 19 height 19
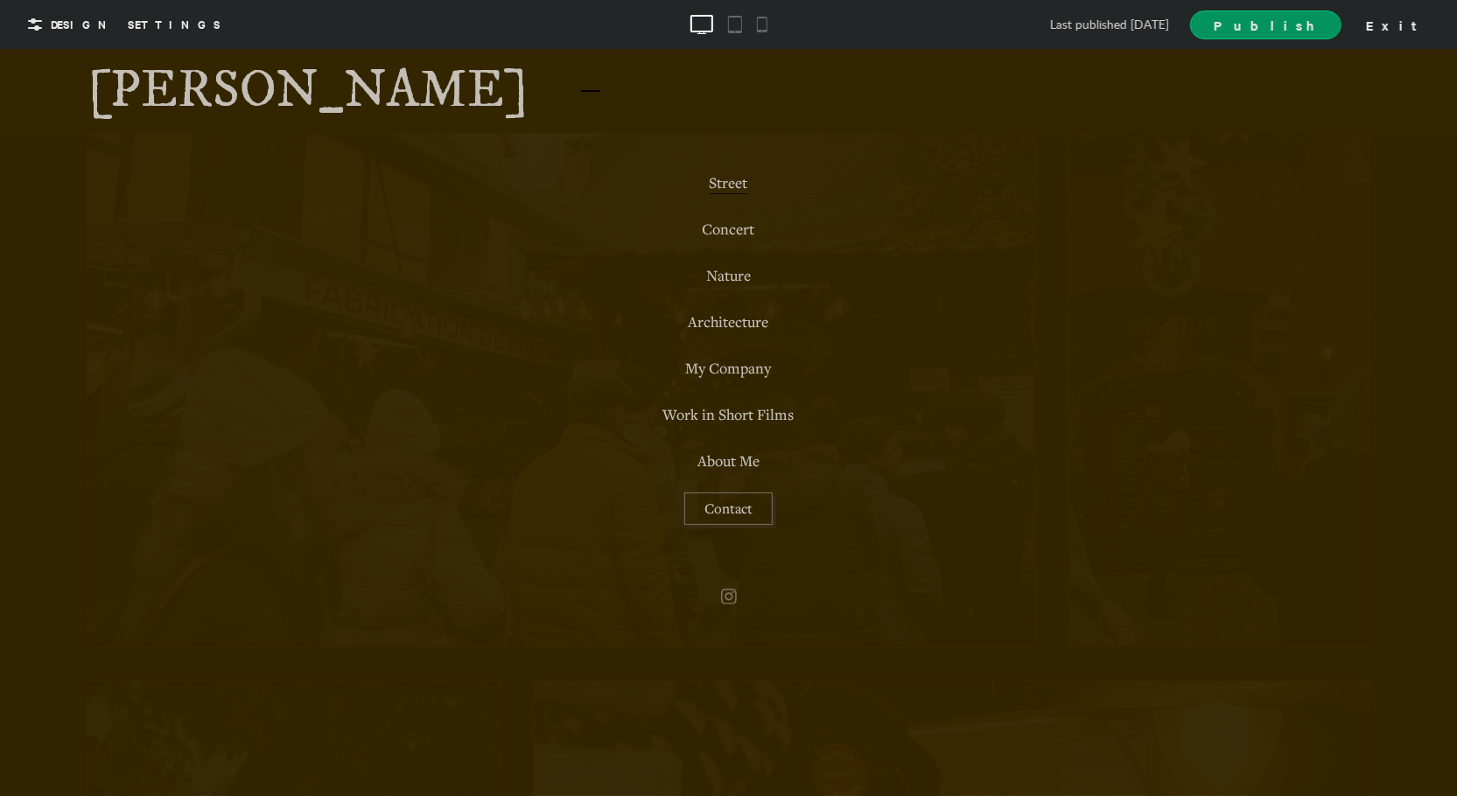
click at [581, 88] on div at bounding box center [590, 90] width 19 height 19
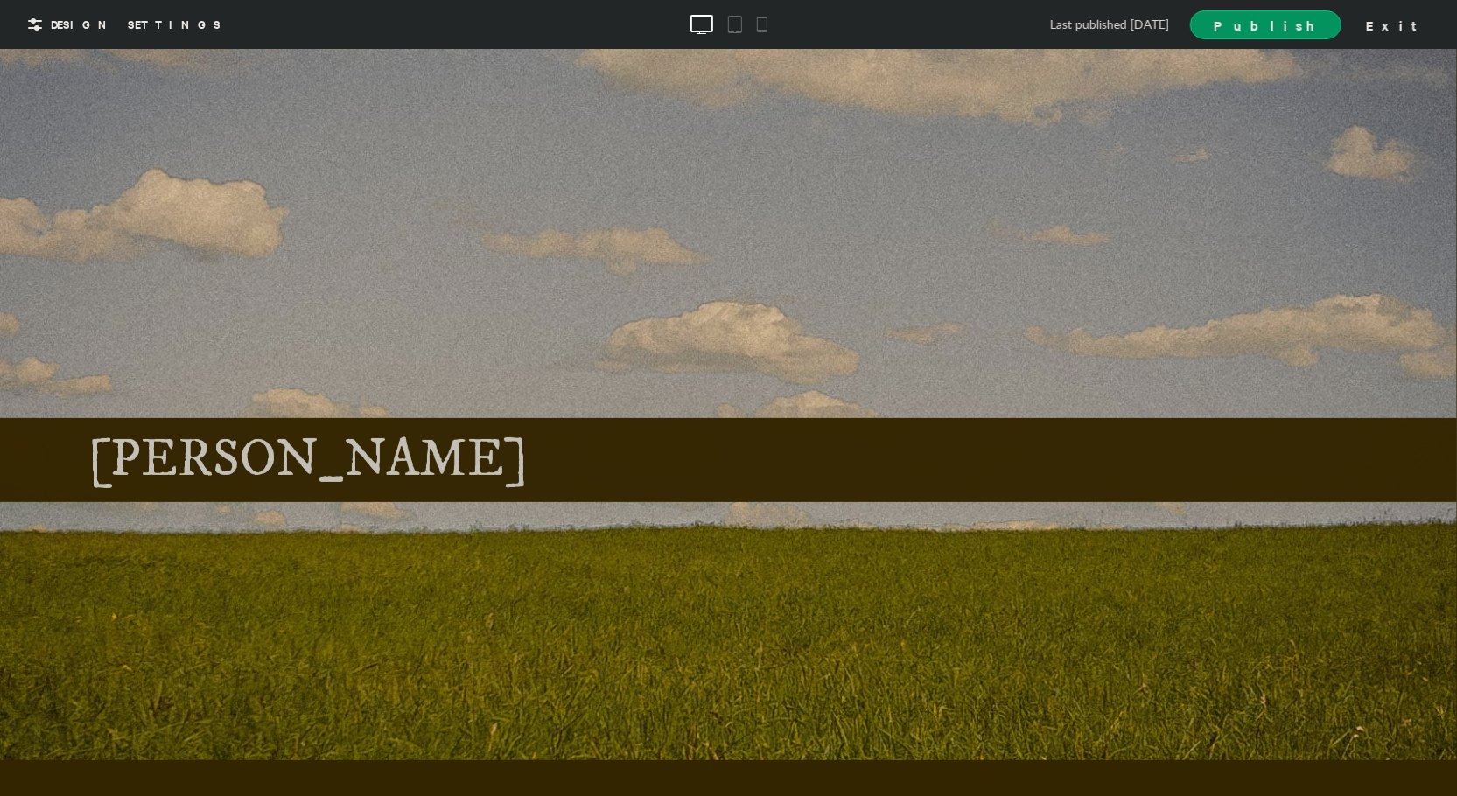
scroll to position [0, 0]
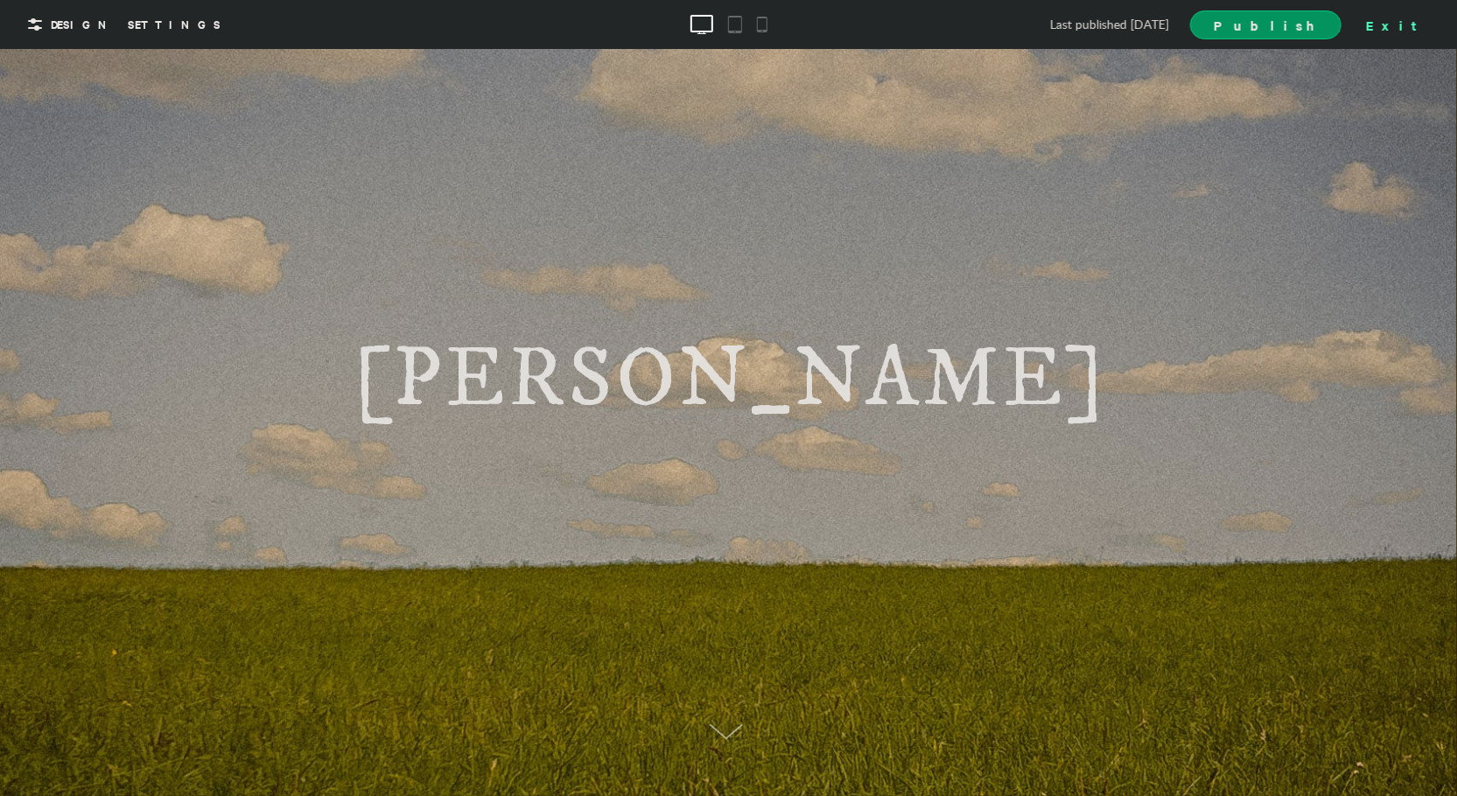
click at [1412, 18] on div "Exit" at bounding box center [1397, 24] width 77 height 26
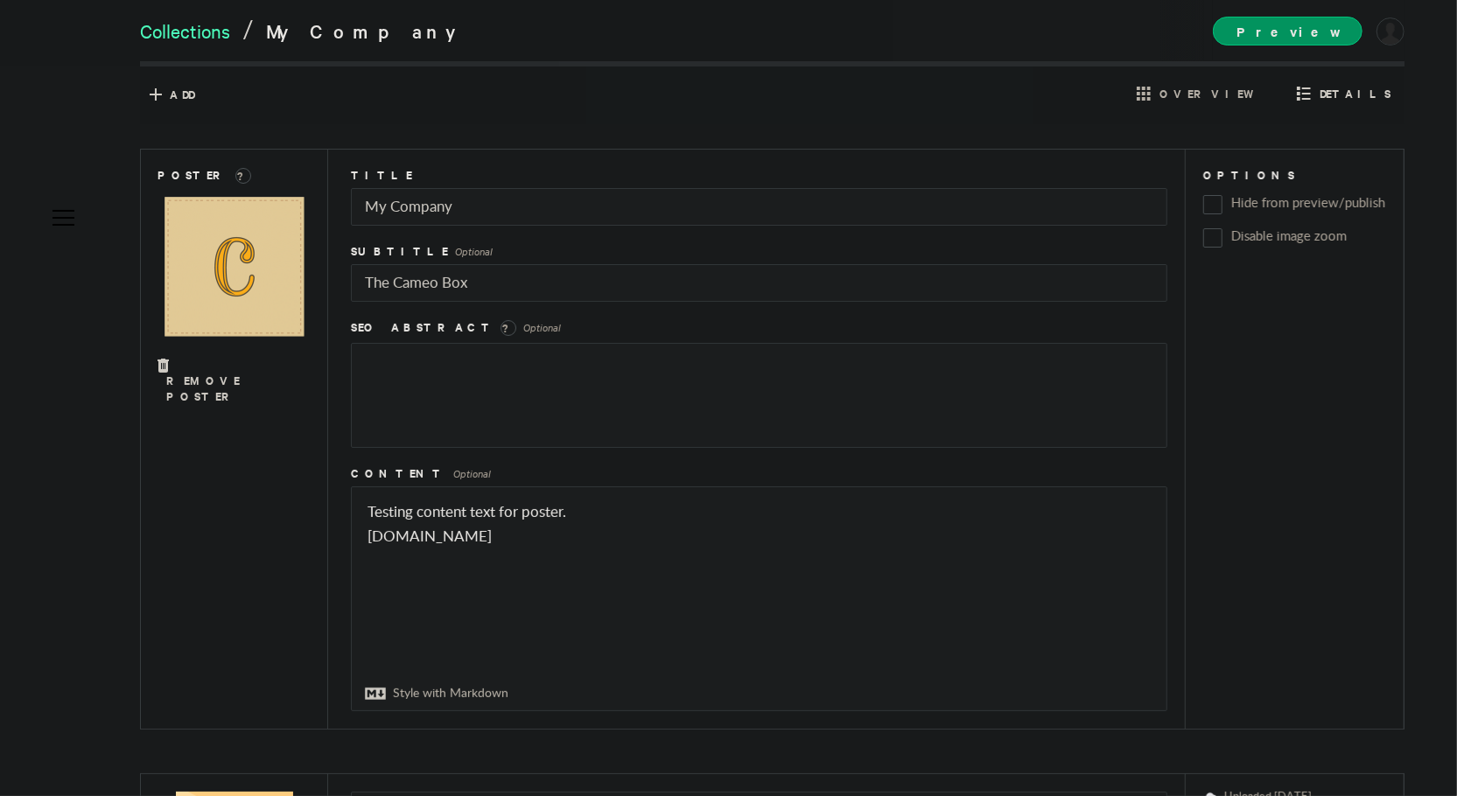
click at [200, 33] on link "Collections" at bounding box center [185, 30] width 90 height 25
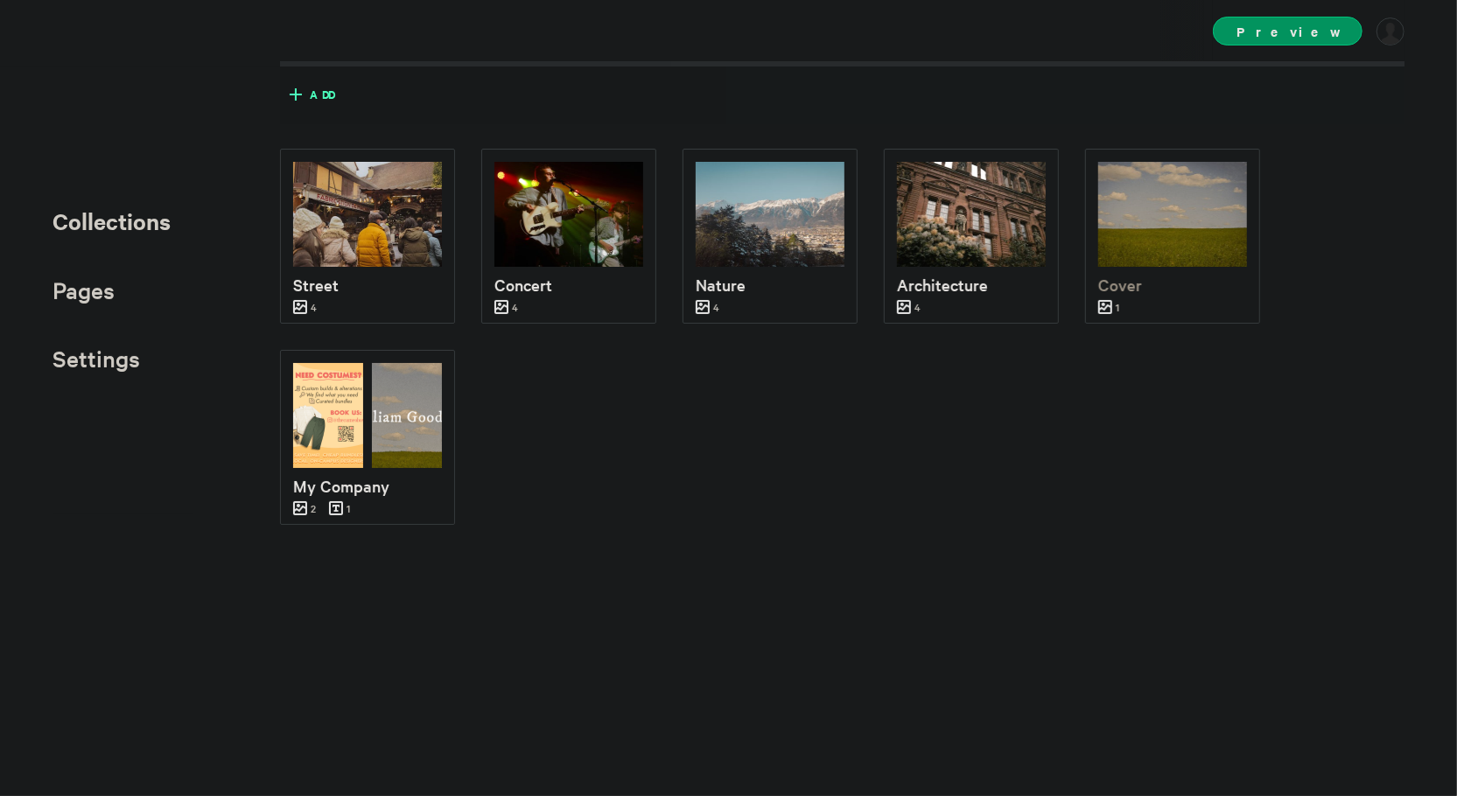
click at [301, 102] on icon at bounding box center [296, 95] width 28 height 28
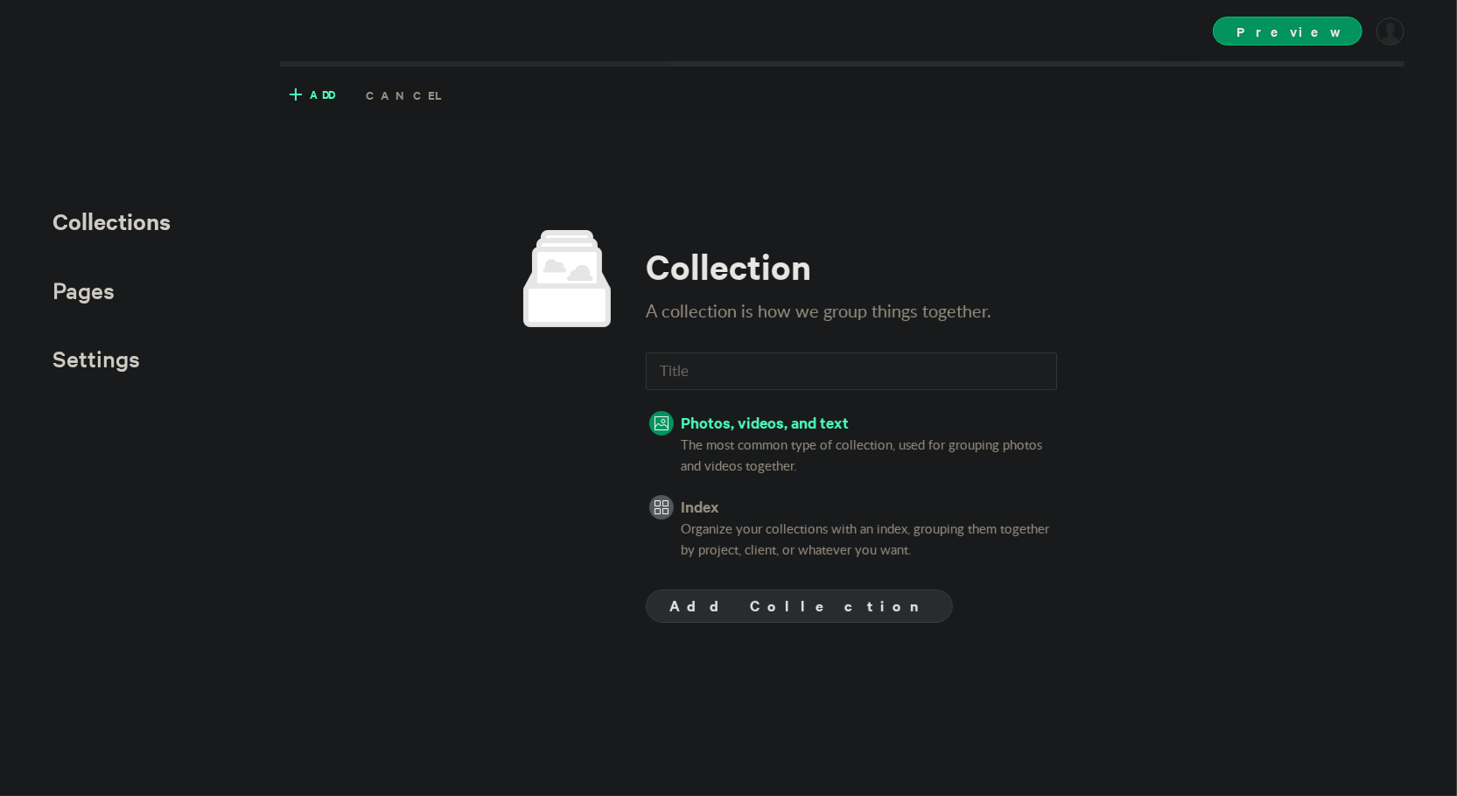
click at [696, 512] on p "Index" at bounding box center [869, 507] width 376 height 26
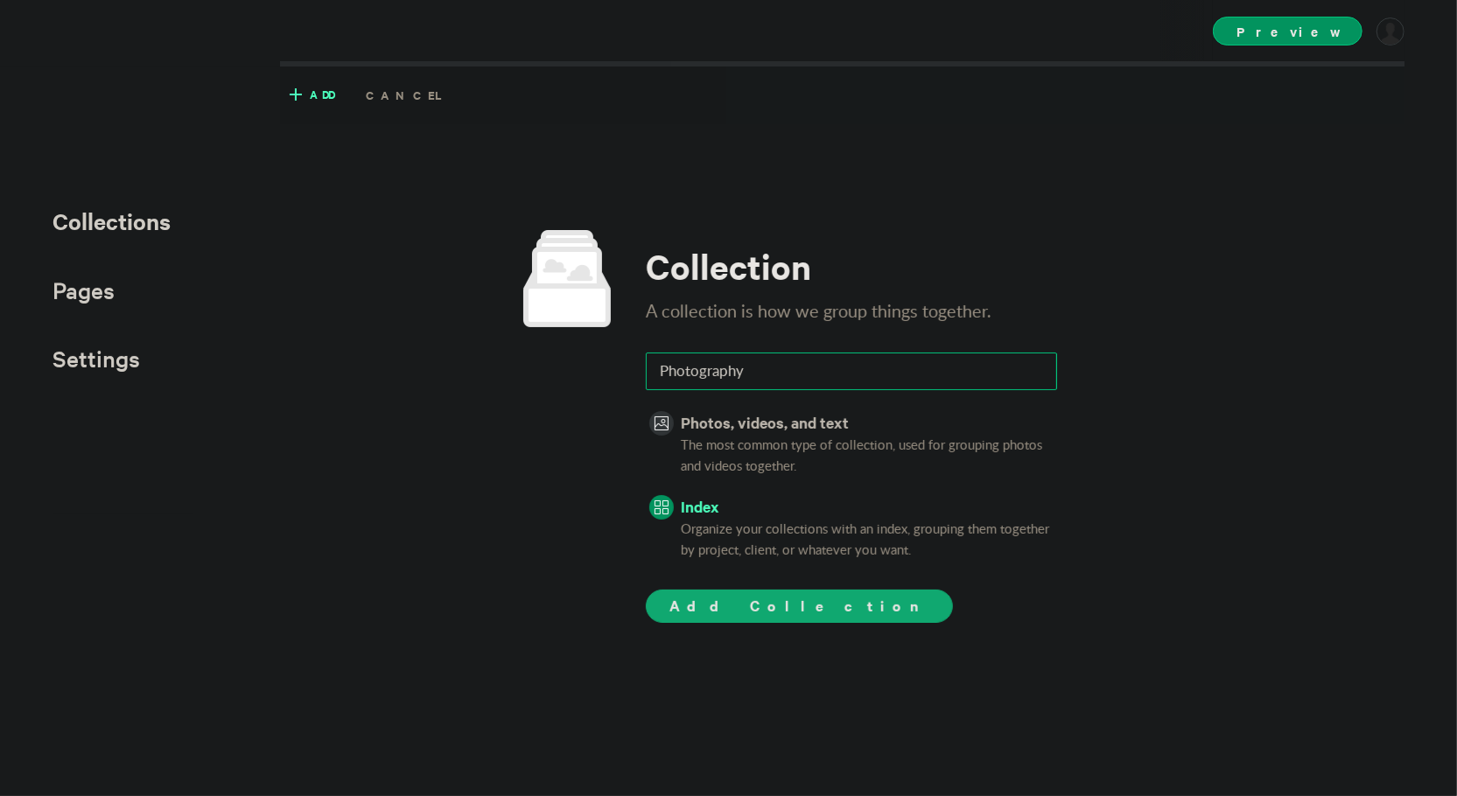
type input "Photography"
click at [702, 593] on button "Add Collection" at bounding box center [799, 606] width 307 height 33
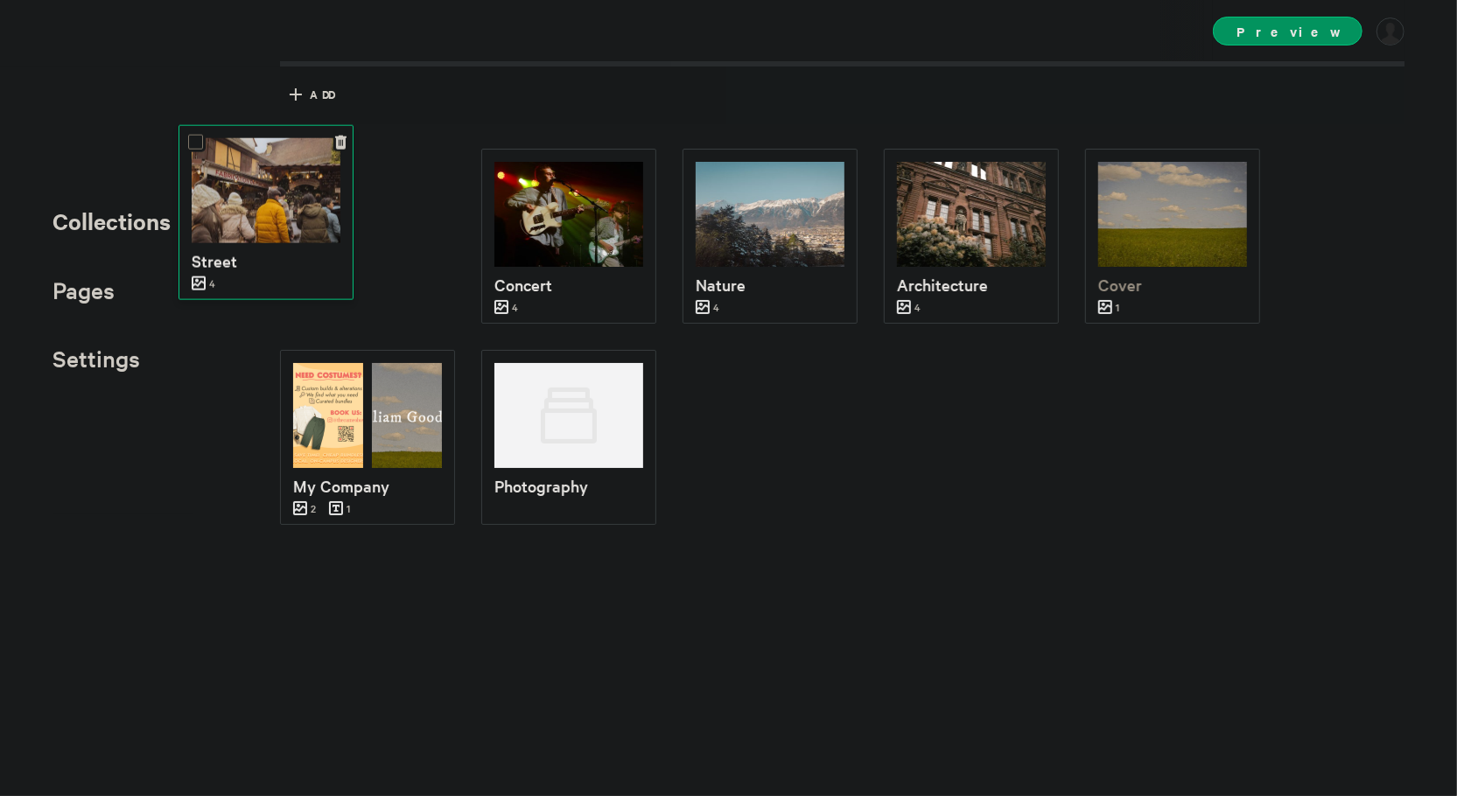
click at [299, 242] on img at bounding box center [266, 190] width 149 height 105
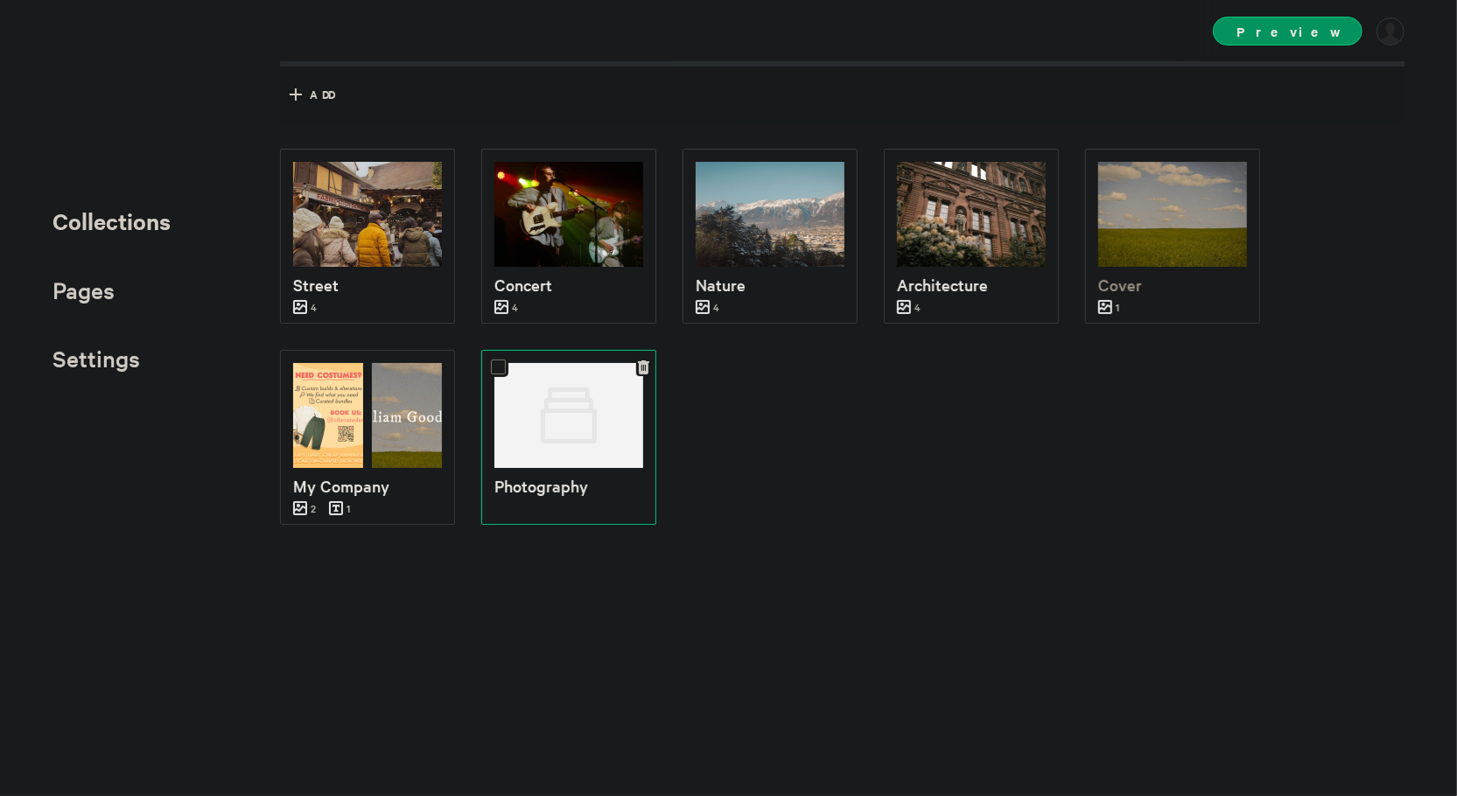
click at [518, 408] on div at bounding box center [568, 415] width 149 height 105
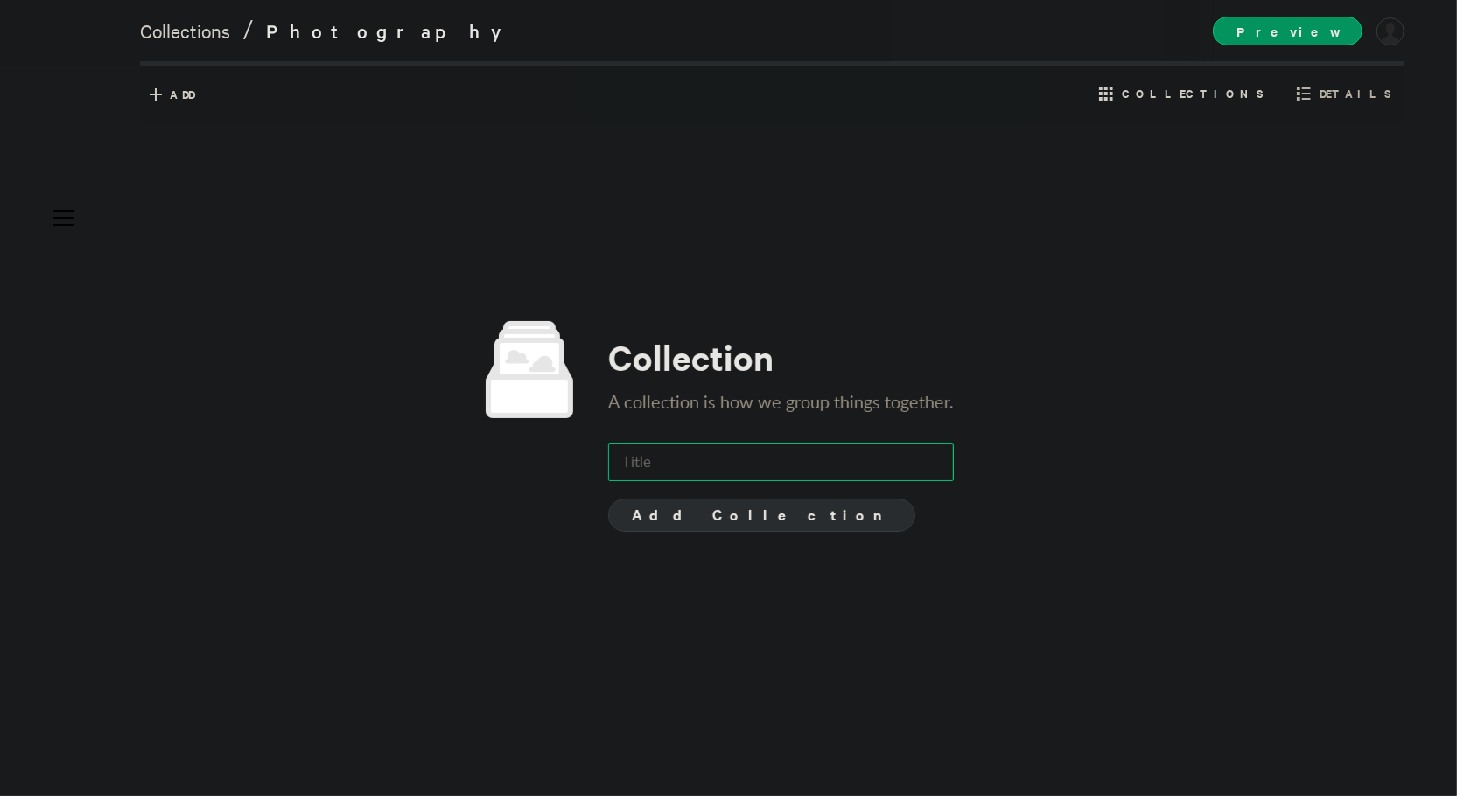
click at [669, 459] on input "text" at bounding box center [781, 463] width 346 height 38
type input "Street"
click at [678, 519] on span "Add Collection" at bounding box center [762, 514] width 260 height 21
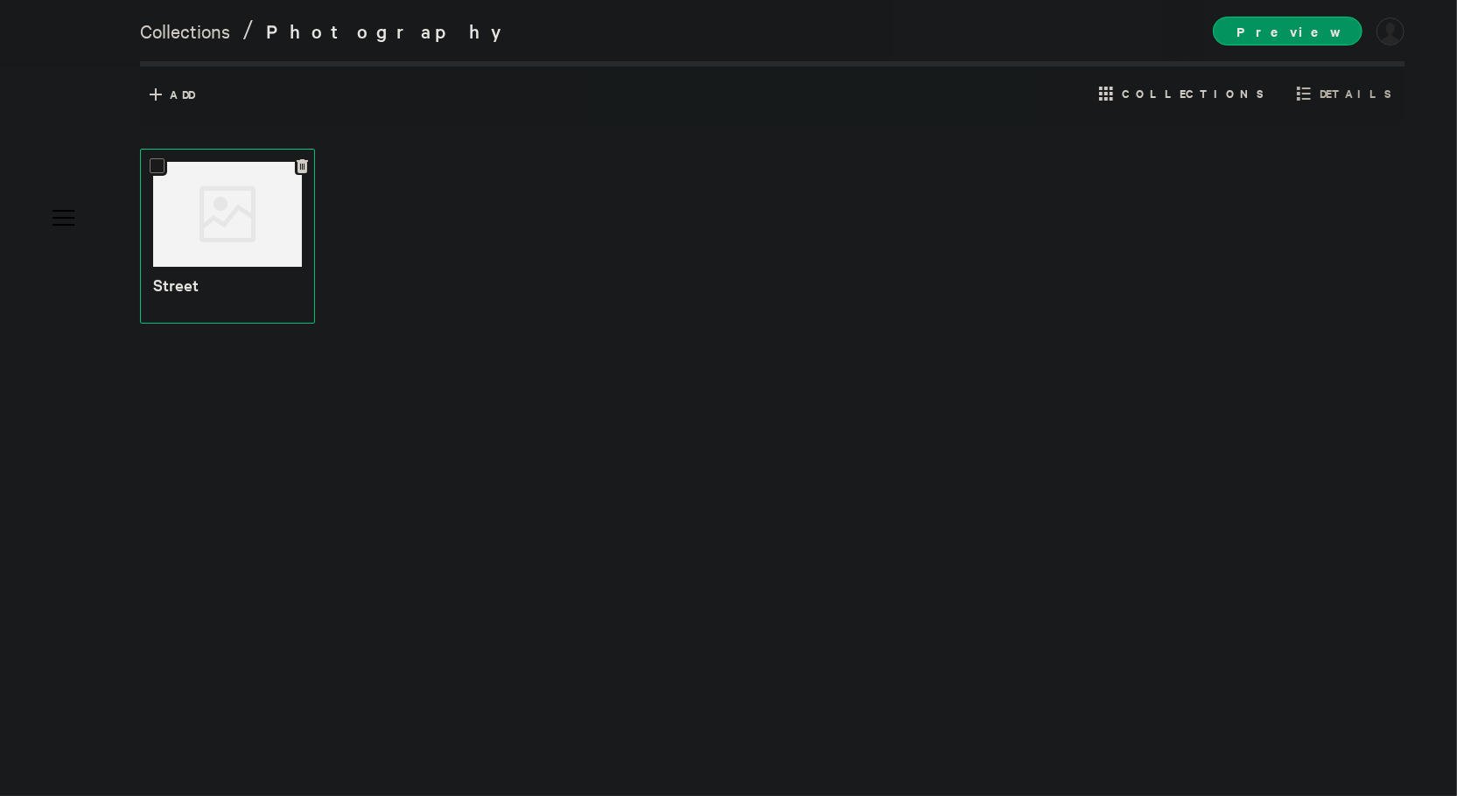
click at [301, 172] on div at bounding box center [227, 214] width 149 height 105
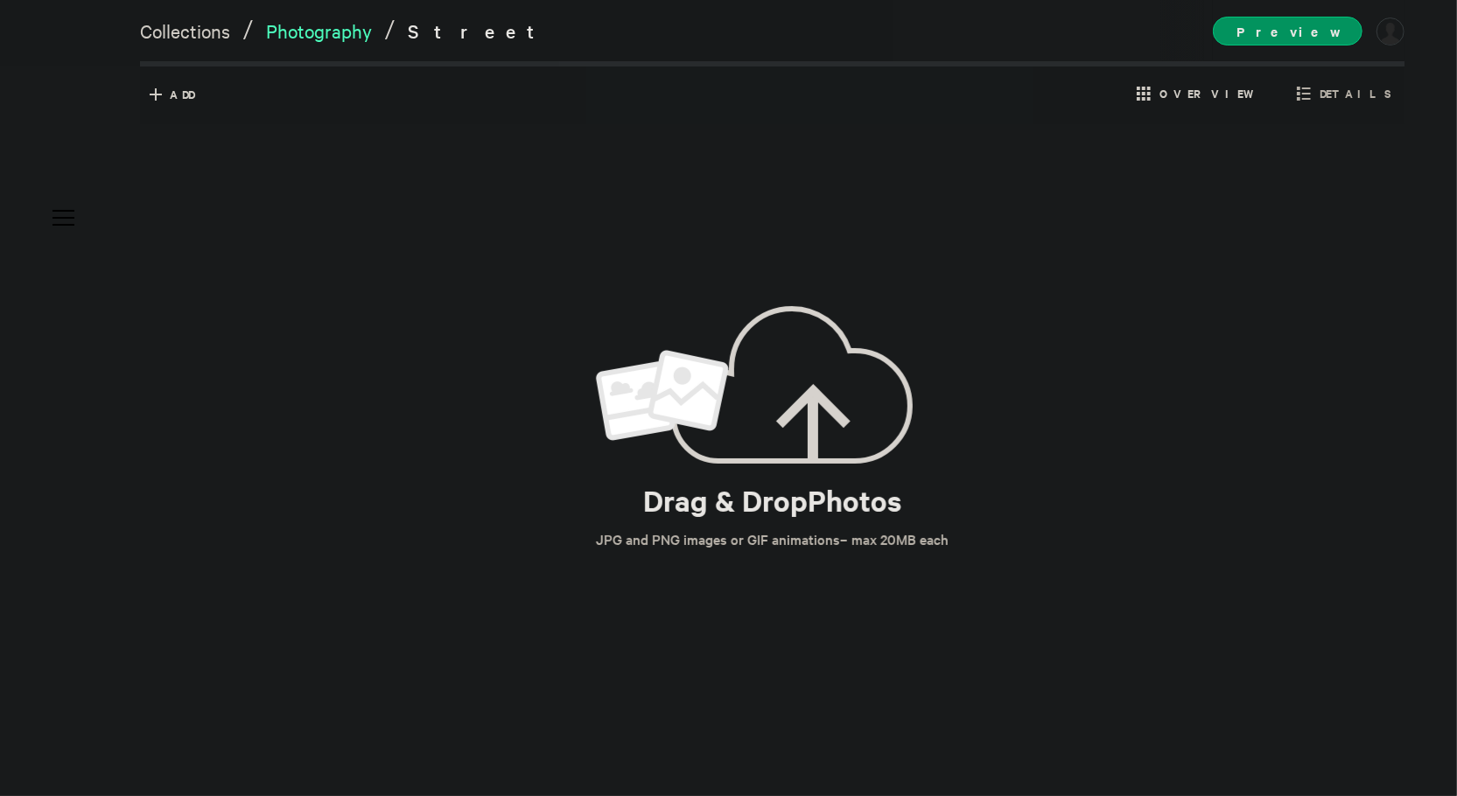
click at [348, 34] on link "Photography" at bounding box center [319, 30] width 106 height 25
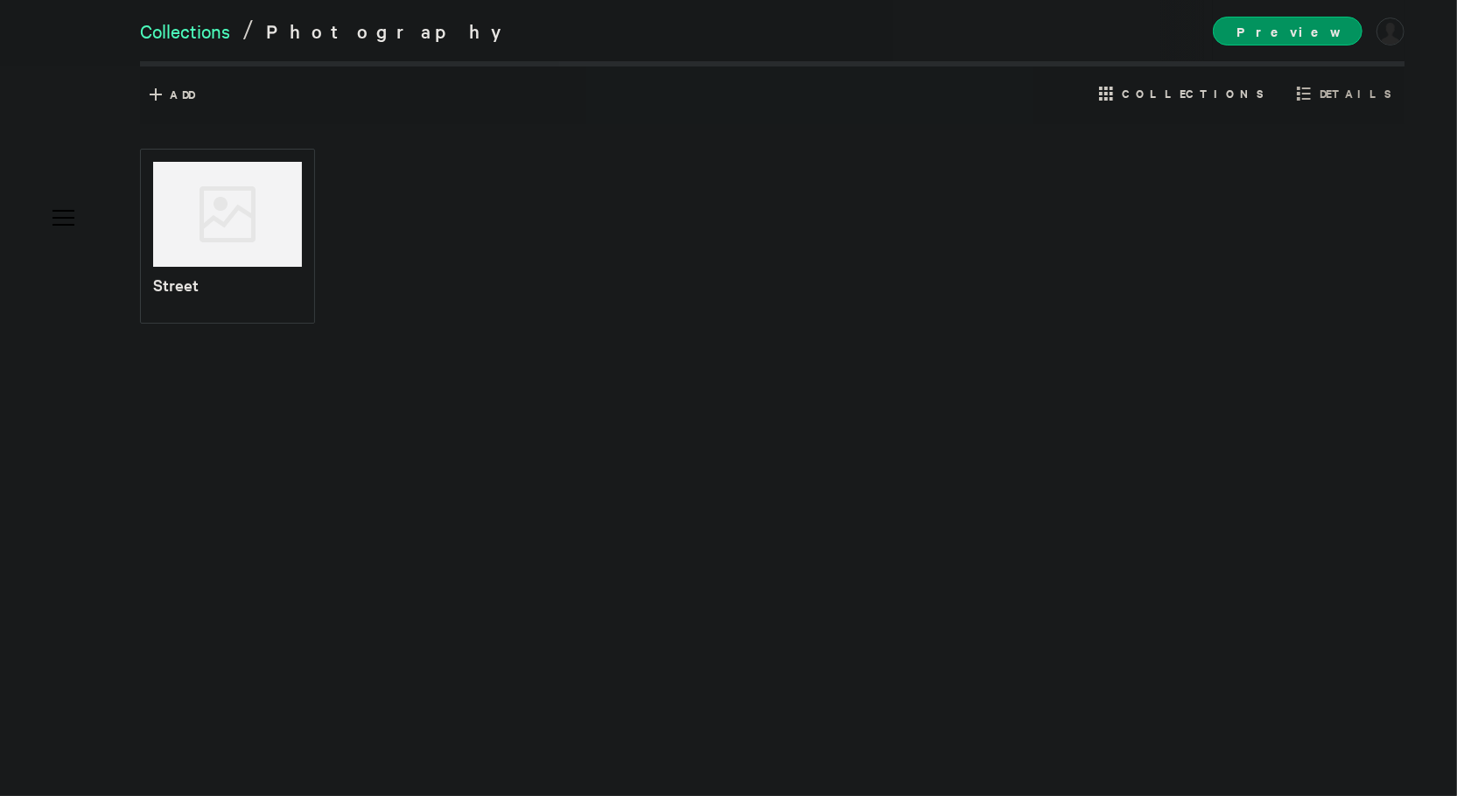
click at [201, 34] on link "Collections" at bounding box center [185, 30] width 90 height 25
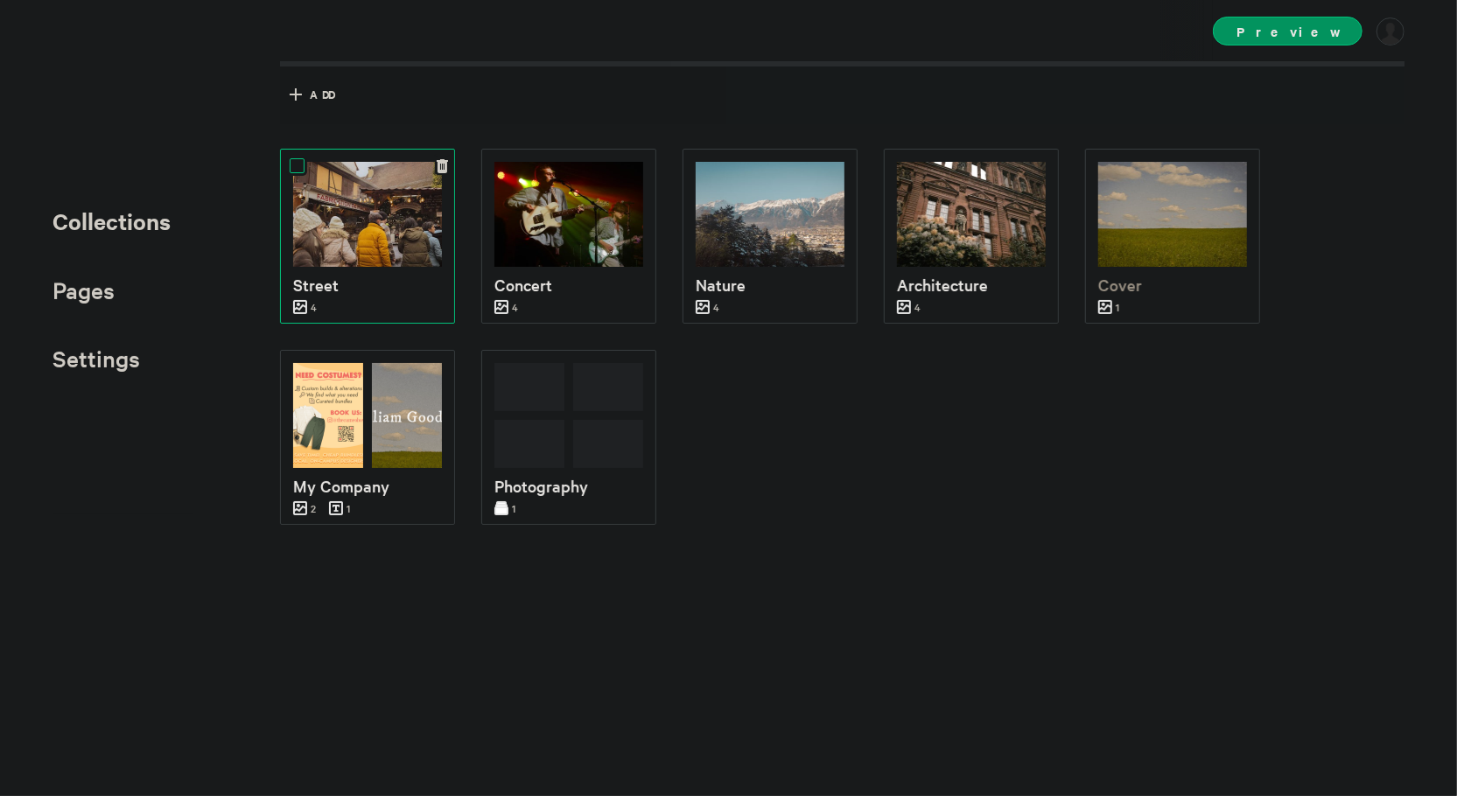
click at [297, 160] on span at bounding box center [297, 165] width 15 height 15
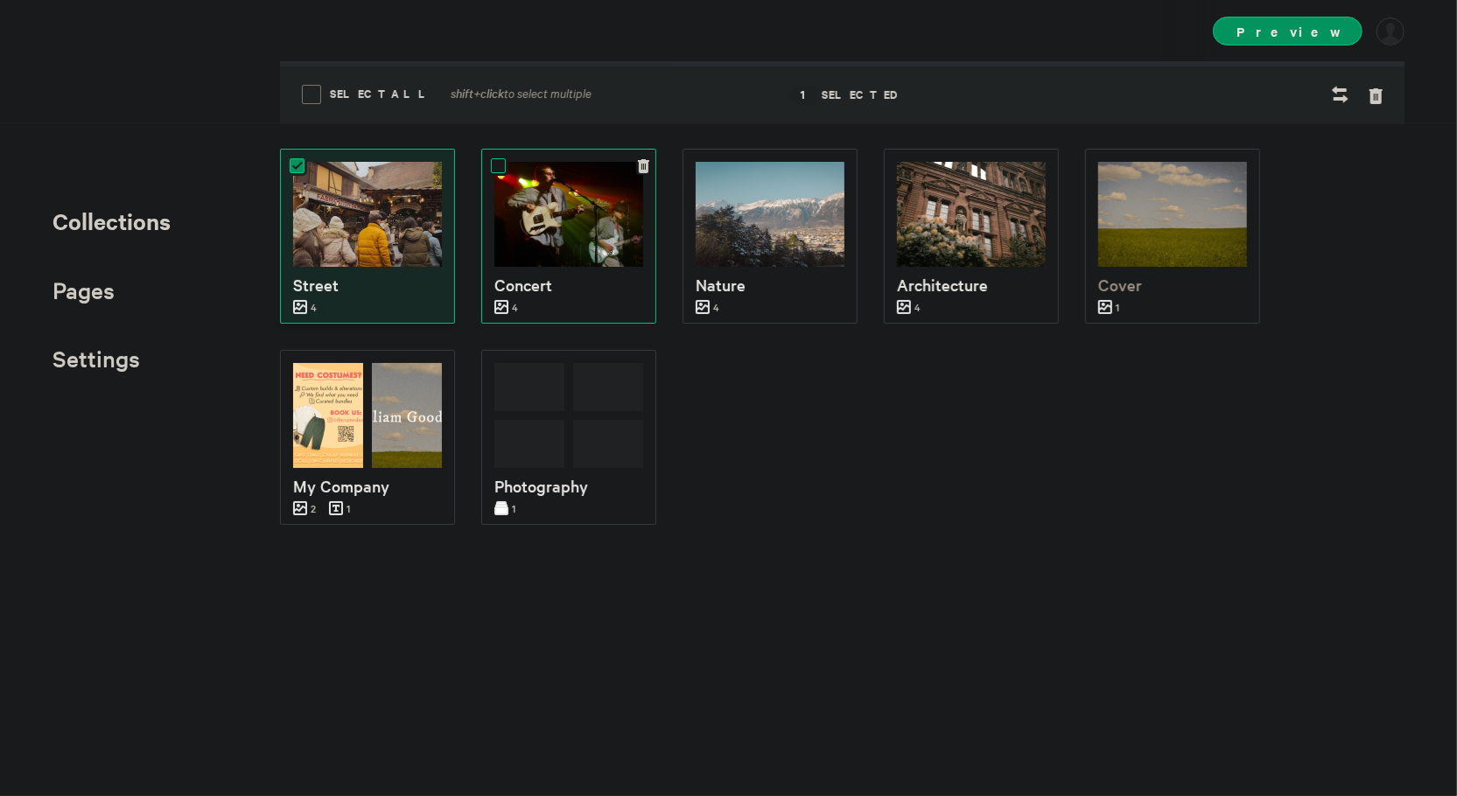
click at [504, 169] on span at bounding box center [498, 165] width 15 height 15
click at [700, 170] on span at bounding box center [699, 165] width 15 height 15
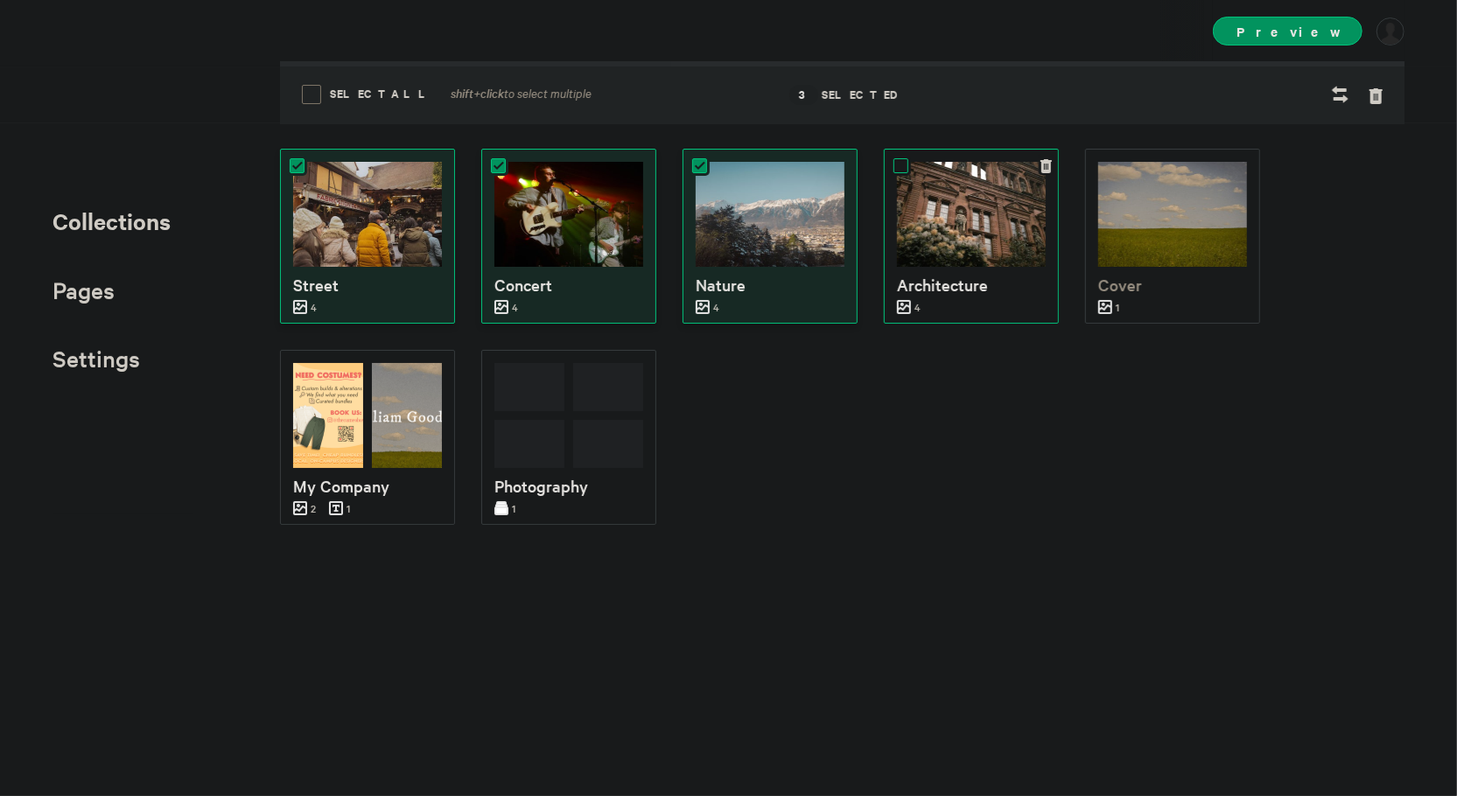
click at [898, 165] on span at bounding box center [900, 165] width 15 height 15
click at [1345, 92] on icon at bounding box center [1341, 95] width 18 height 18
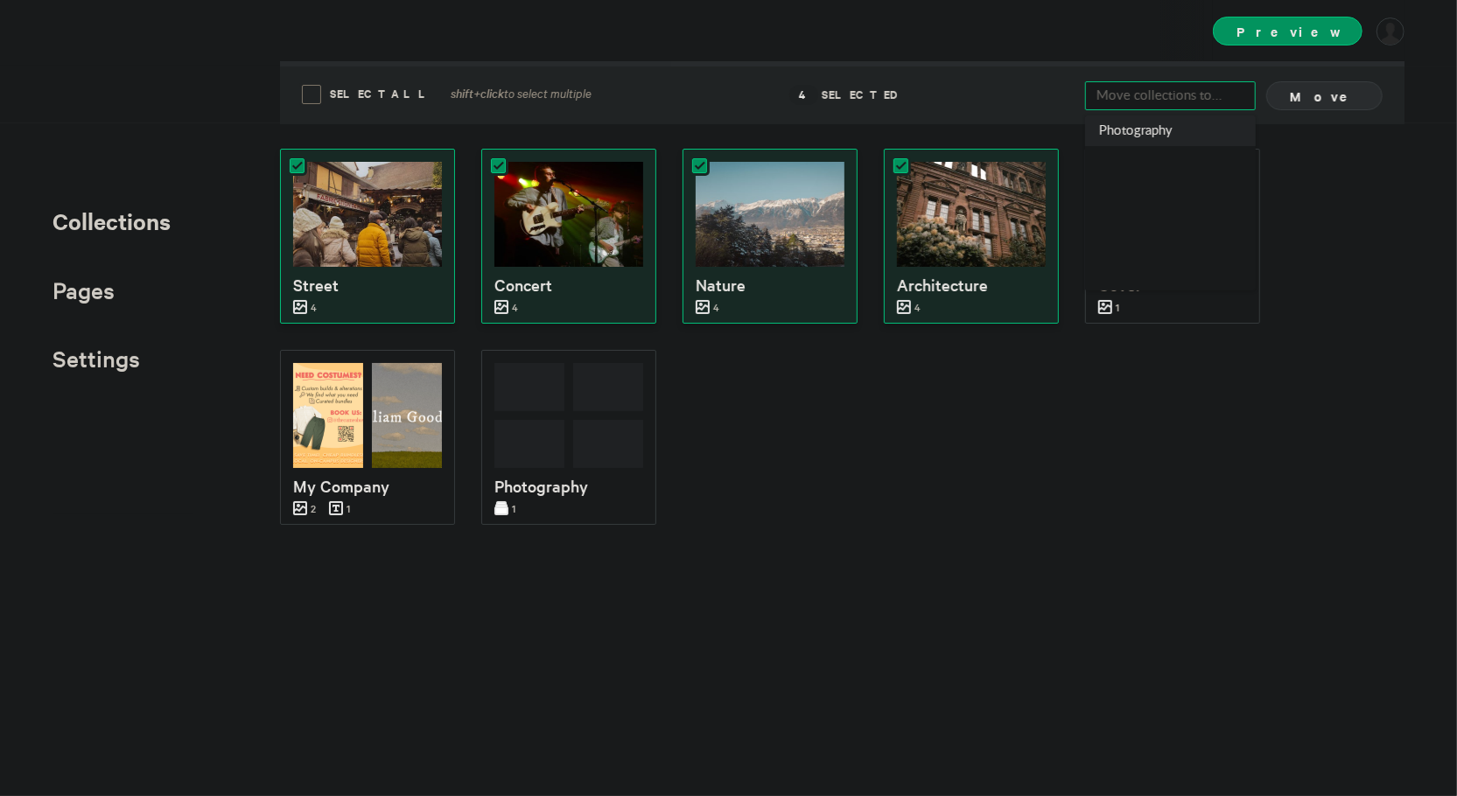
click at [1180, 123] on div "Photography" at bounding box center [1170, 131] width 171 height 31
type input "Photography"
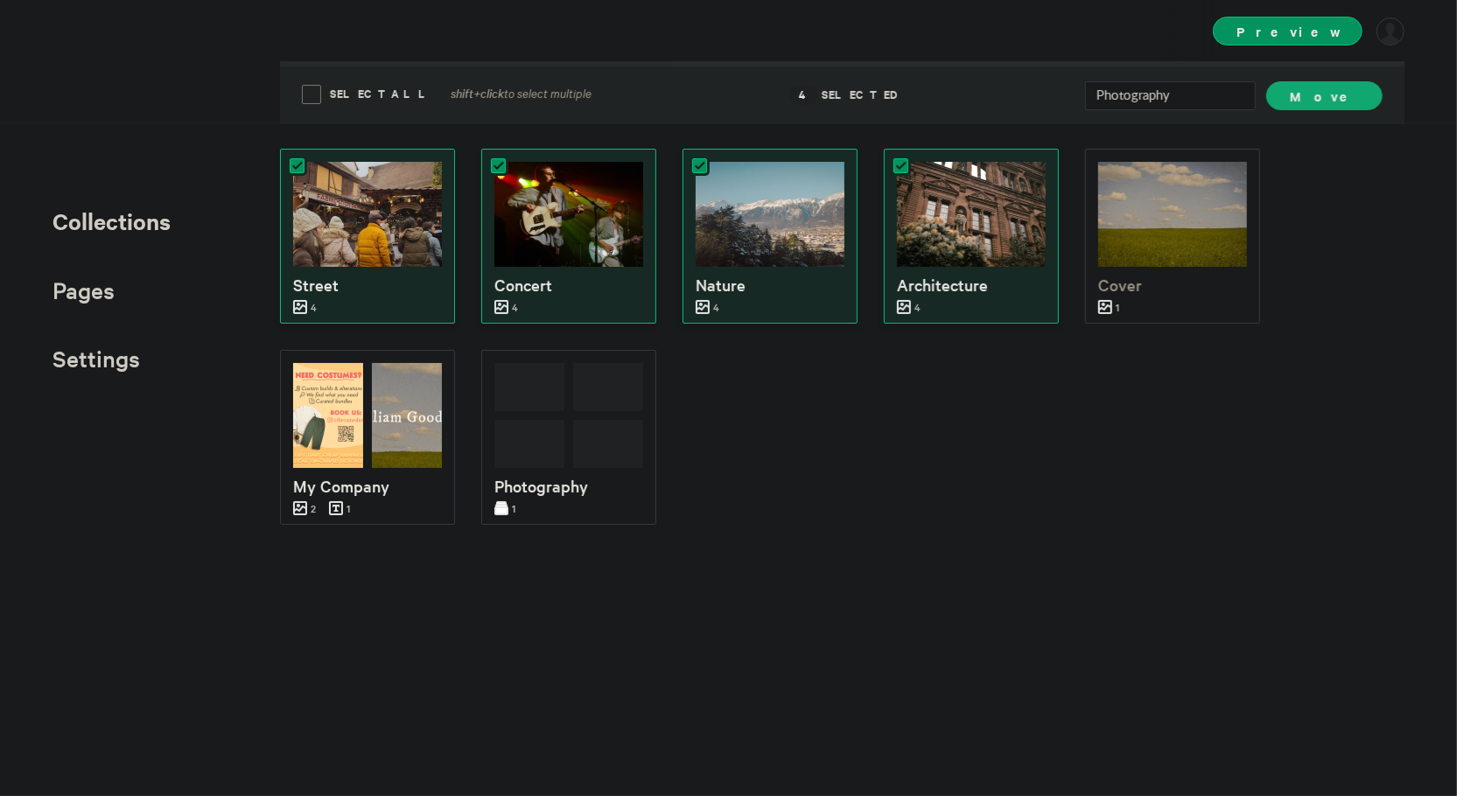
click at [1333, 95] on span "Move" at bounding box center [1324, 96] width 69 height 18
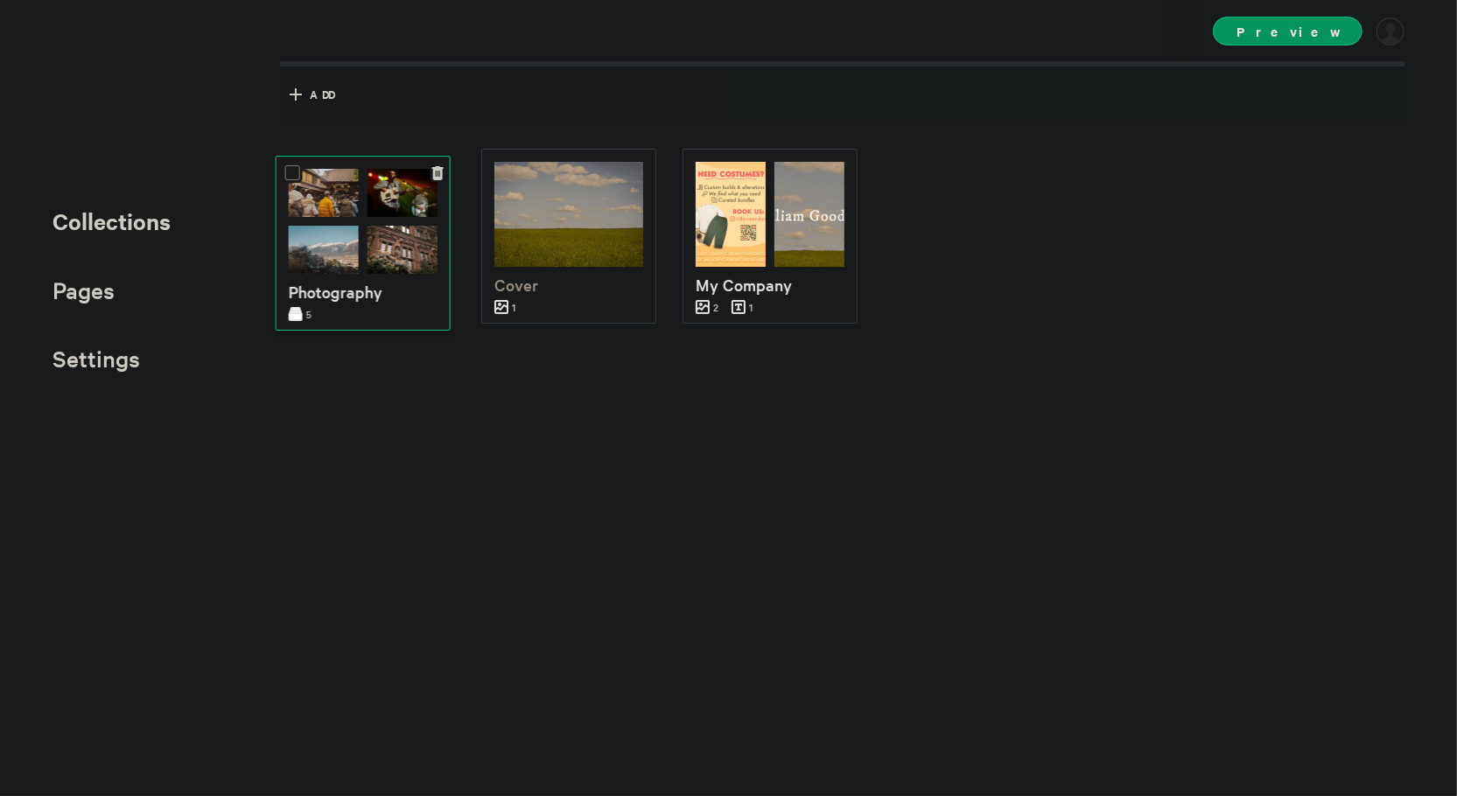
click at [367, 301] on p "Photography" at bounding box center [363, 291] width 149 height 25
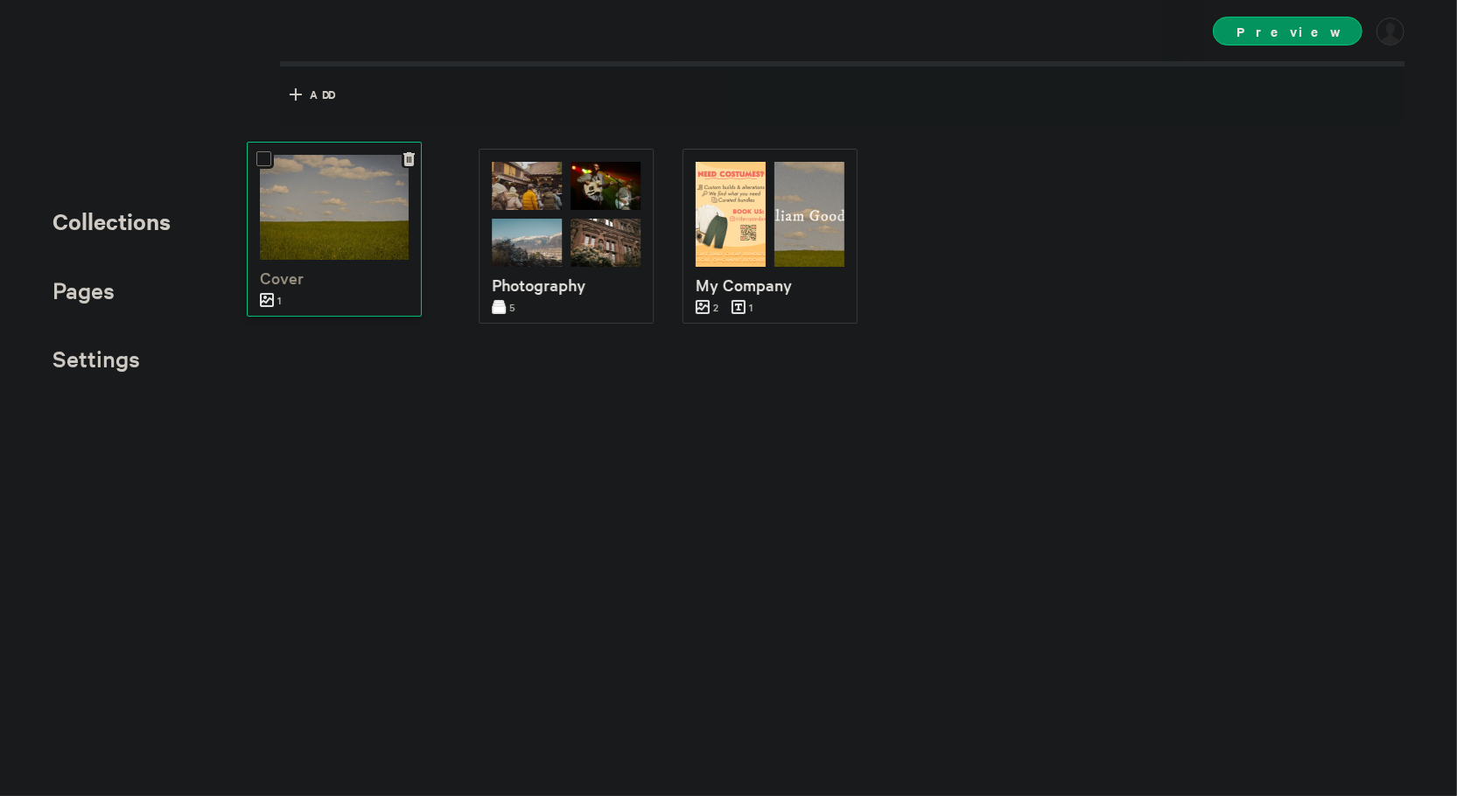
click at [290, 265] on p "Cover" at bounding box center [334, 277] width 149 height 25
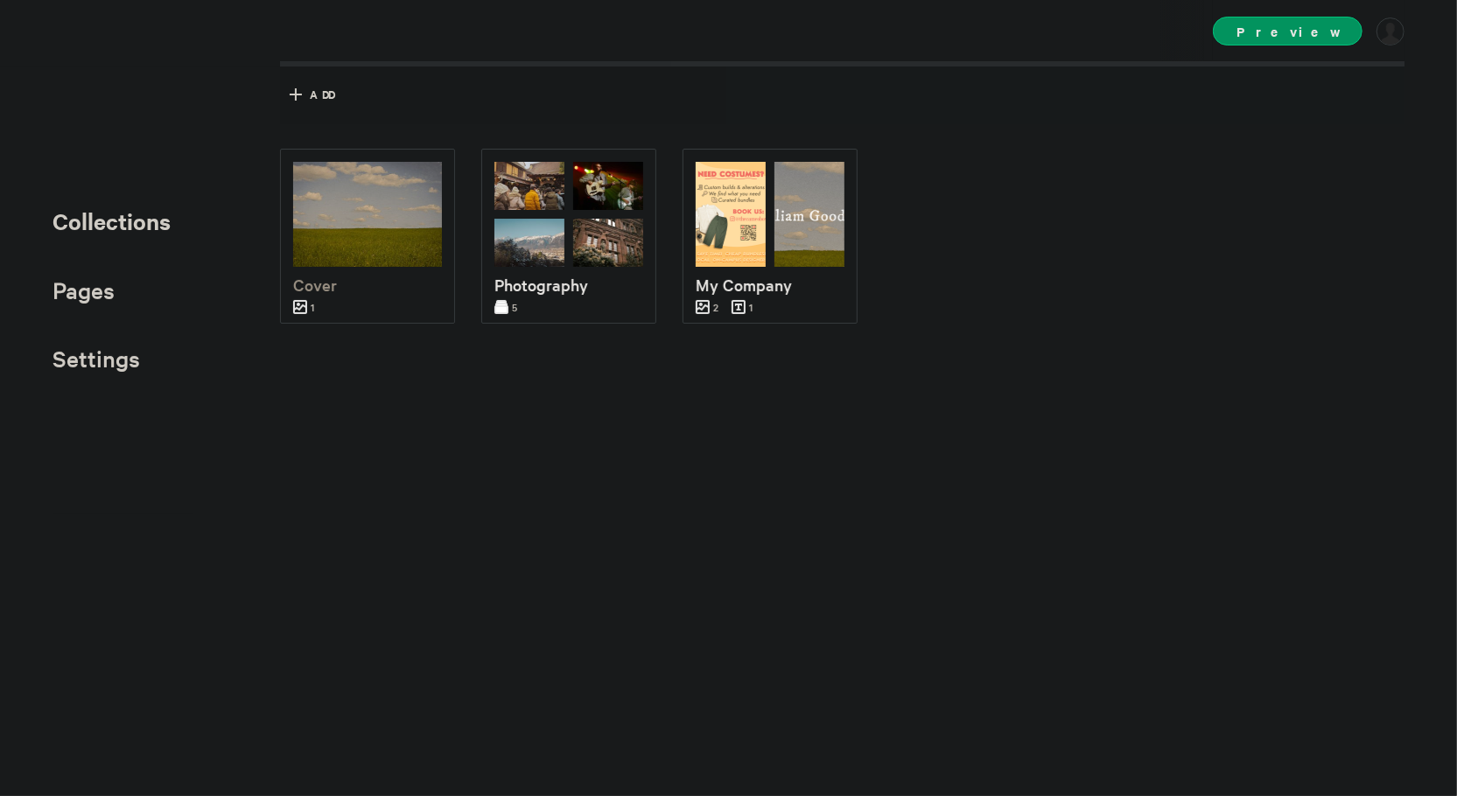
click at [480, 374] on div "Cover 1 Photography 5 My Company 2 1" at bounding box center [855, 337] width 1151 height 376
click at [1288, 35] on span "Preview" at bounding box center [1288, 31] width 150 height 29
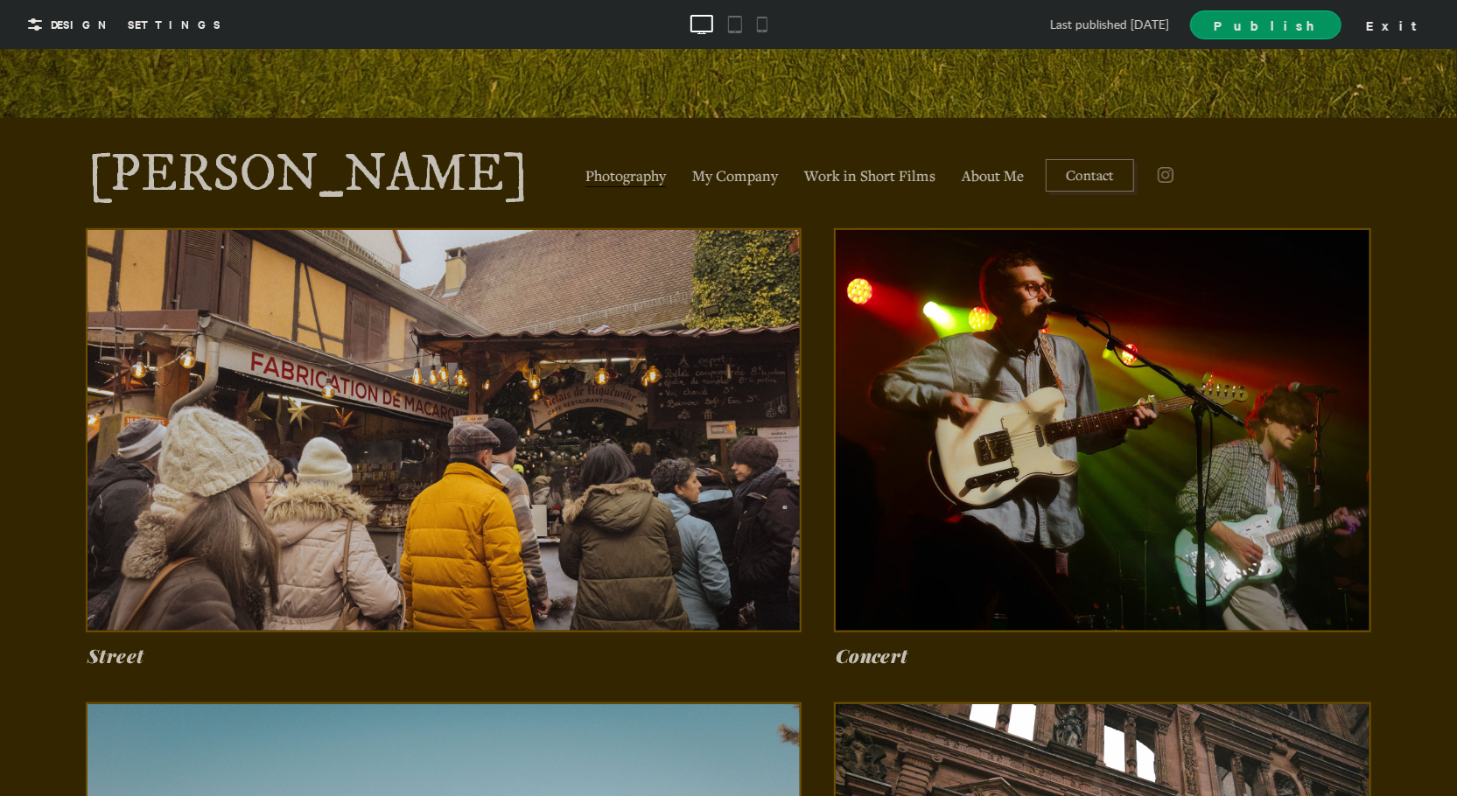
scroll to position [677, 0]
click at [811, 172] on span "Work in Short Films" at bounding box center [869, 176] width 131 height 22
click at [581, 177] on link "Photography" at bounding box center [625, 174] width 89 height 29
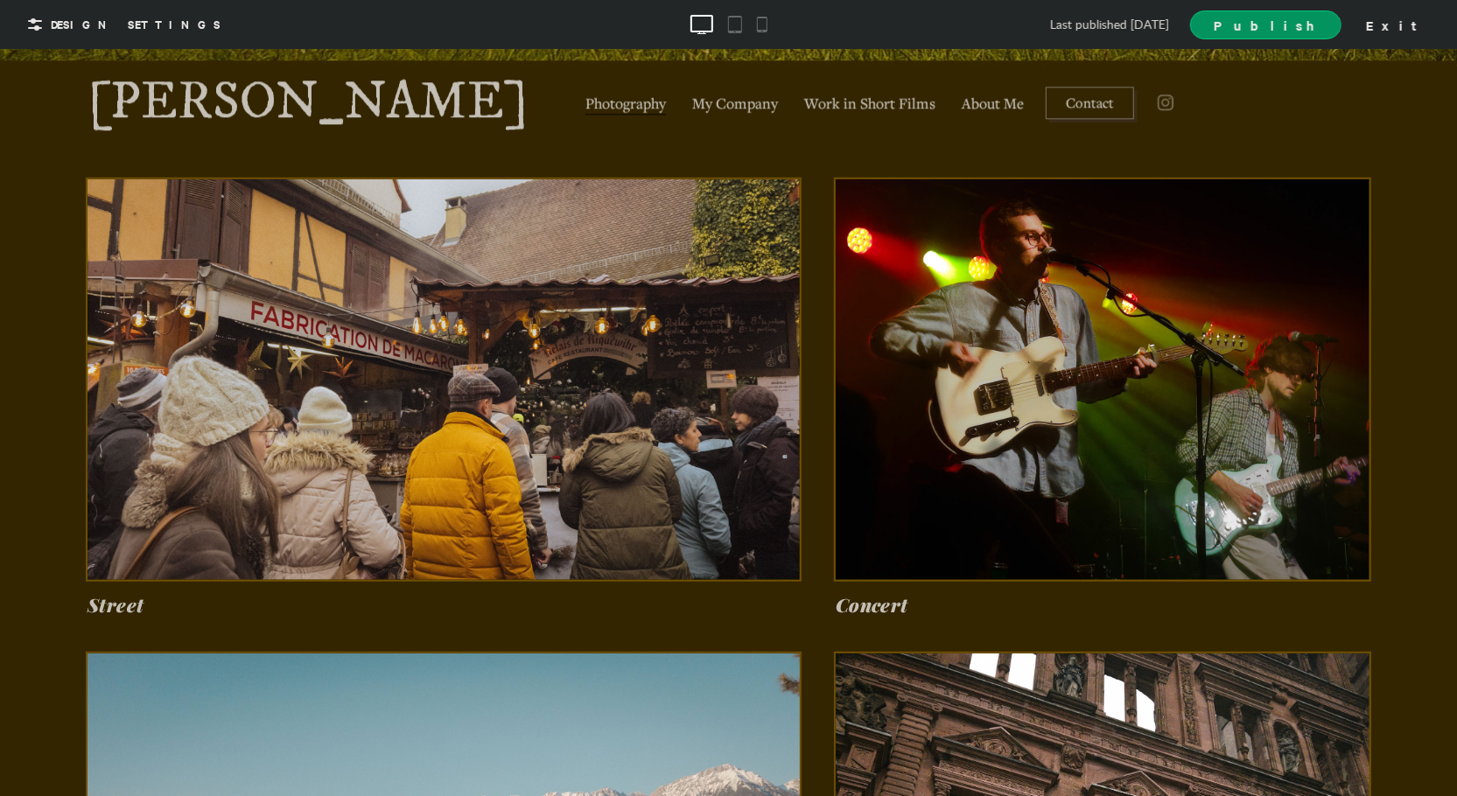
scroll to position [752, 0]
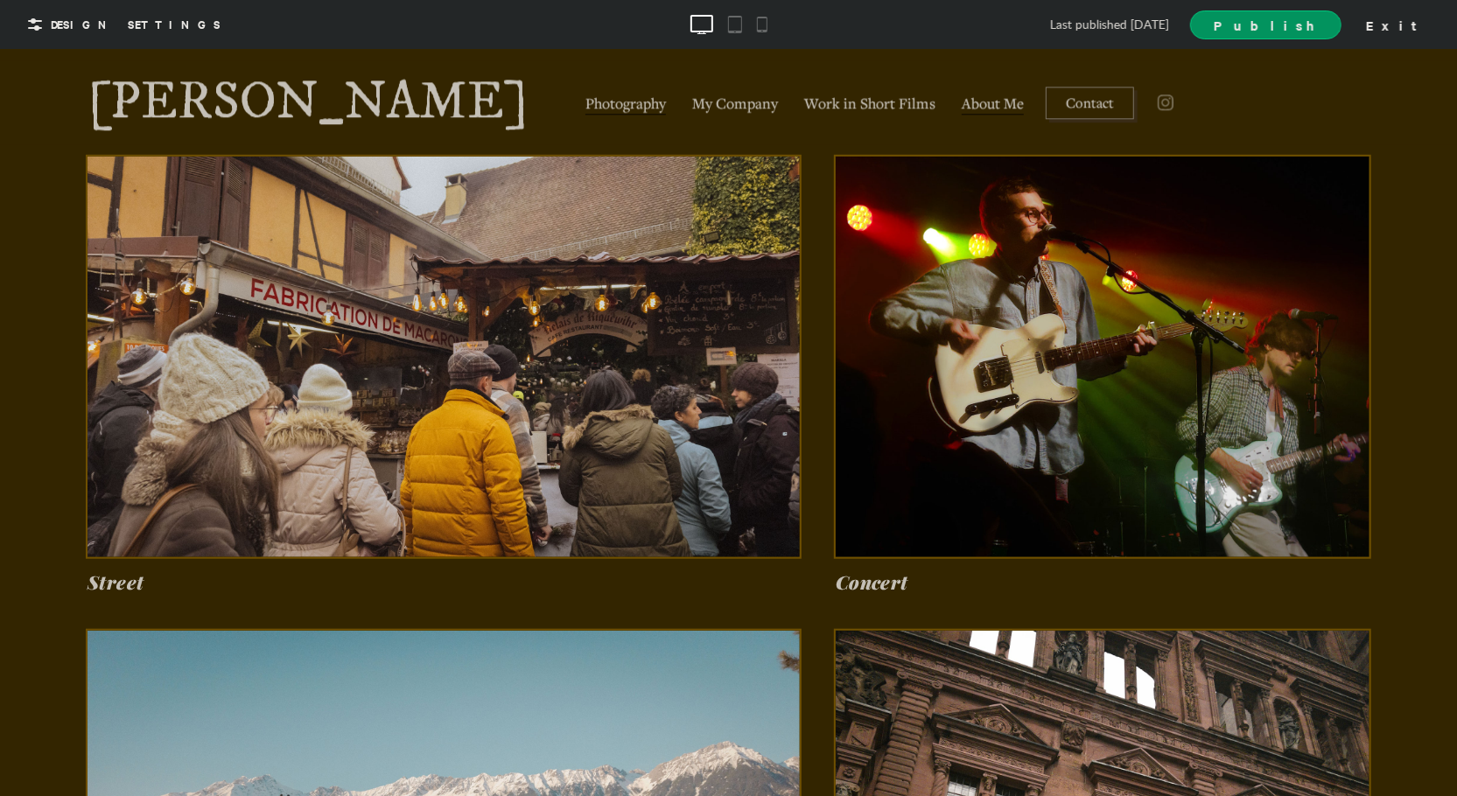
click at [962, 105] on span "About Me" at bounding box center [993, 103] width 62 height 22
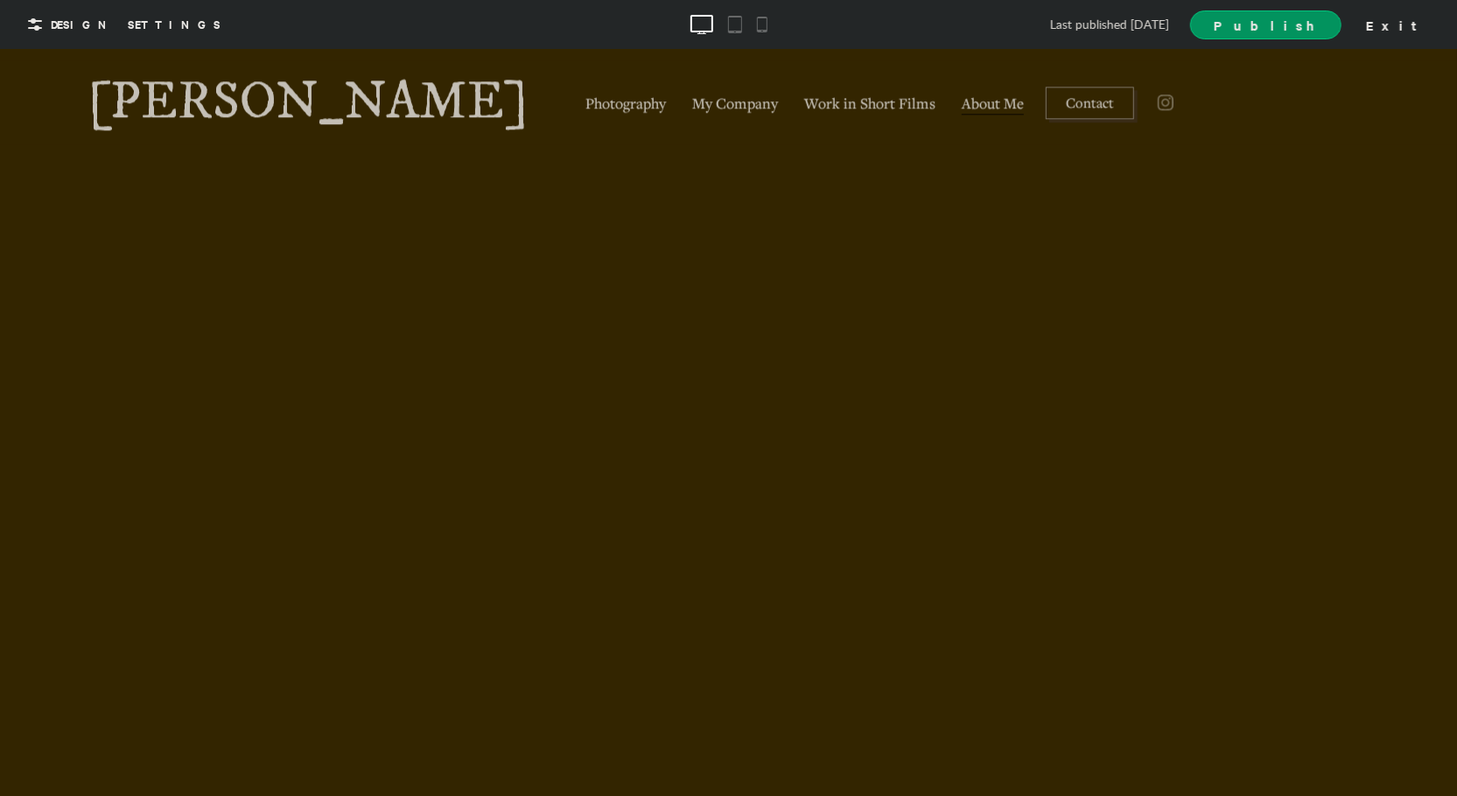
scroll to position [0, 0]
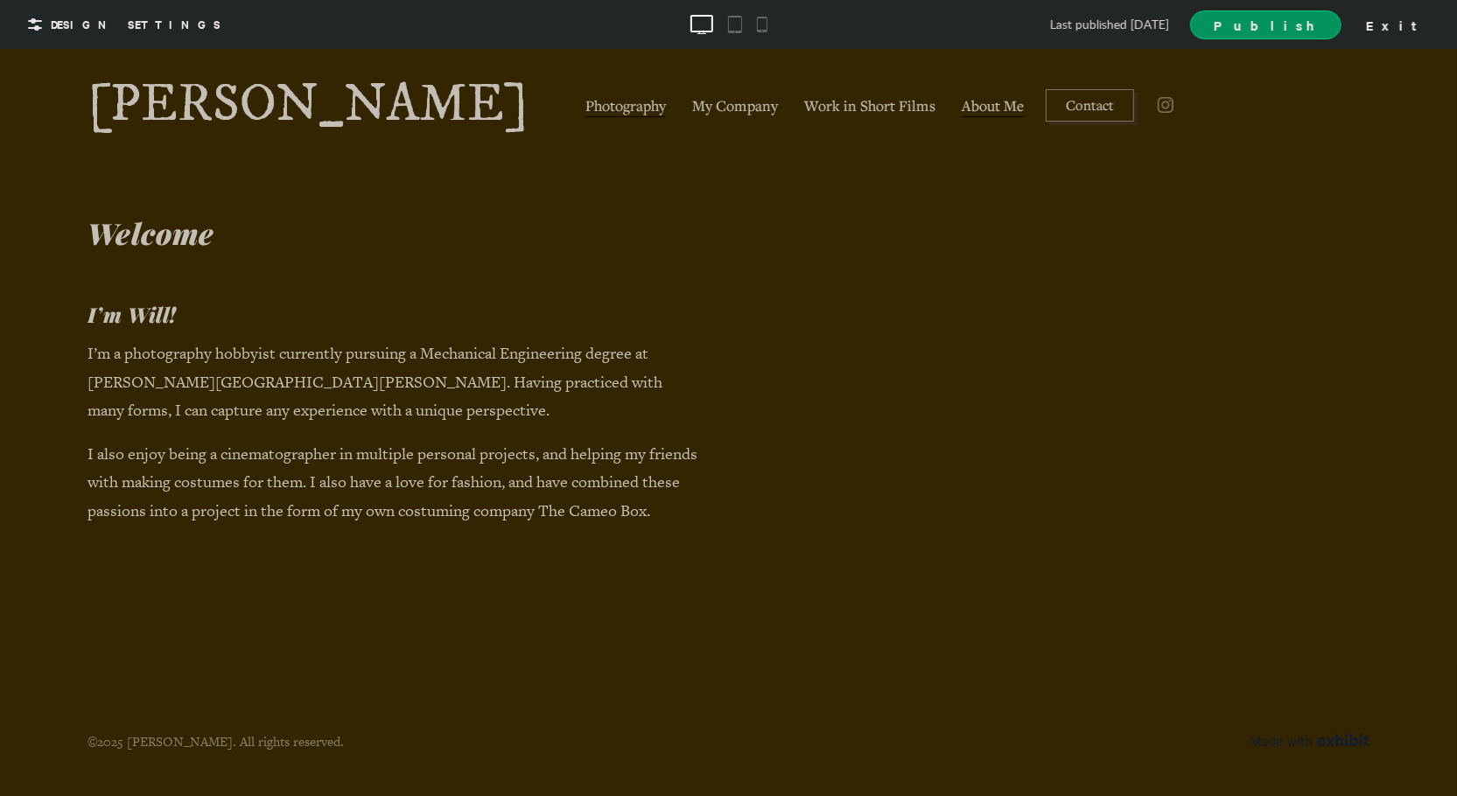
click at [581, 91] on link "Photography" at bounding box center [625, 104] width 89 height 29
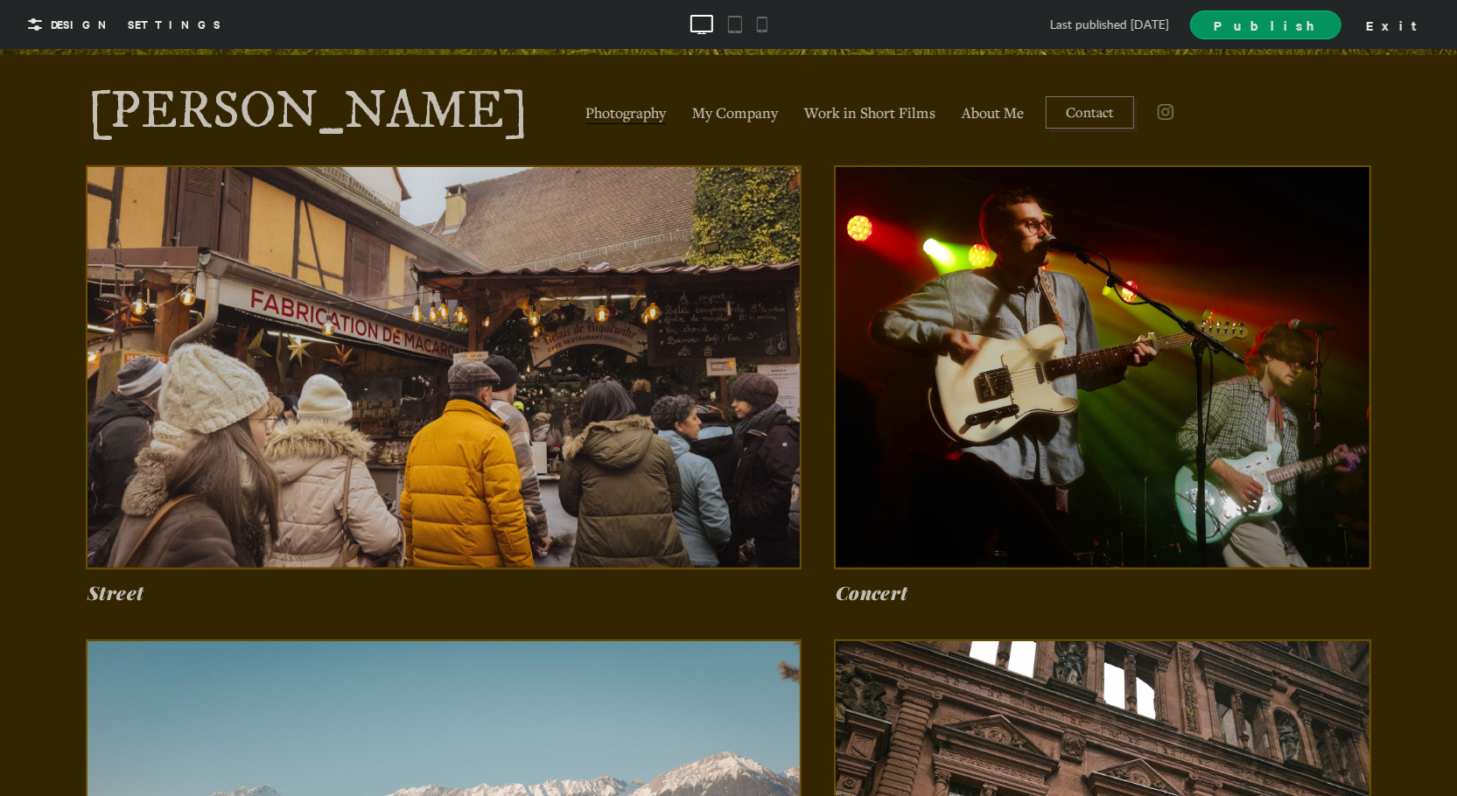
scroll to position [740, 0]
click at [692, 110] on span "My Company" at bounding box center [735, 113] width 86 height 22
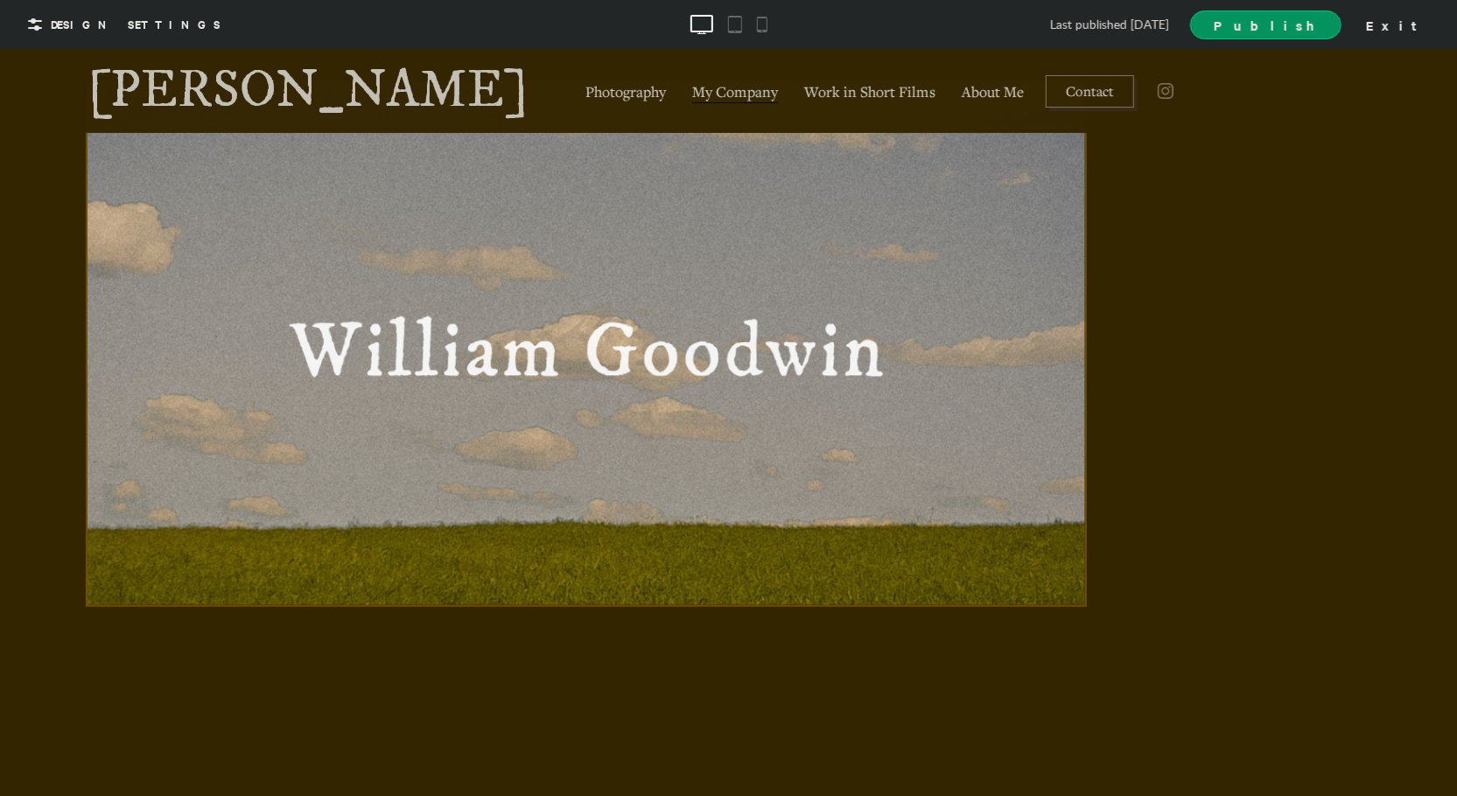
scroll to position [1333, 0]
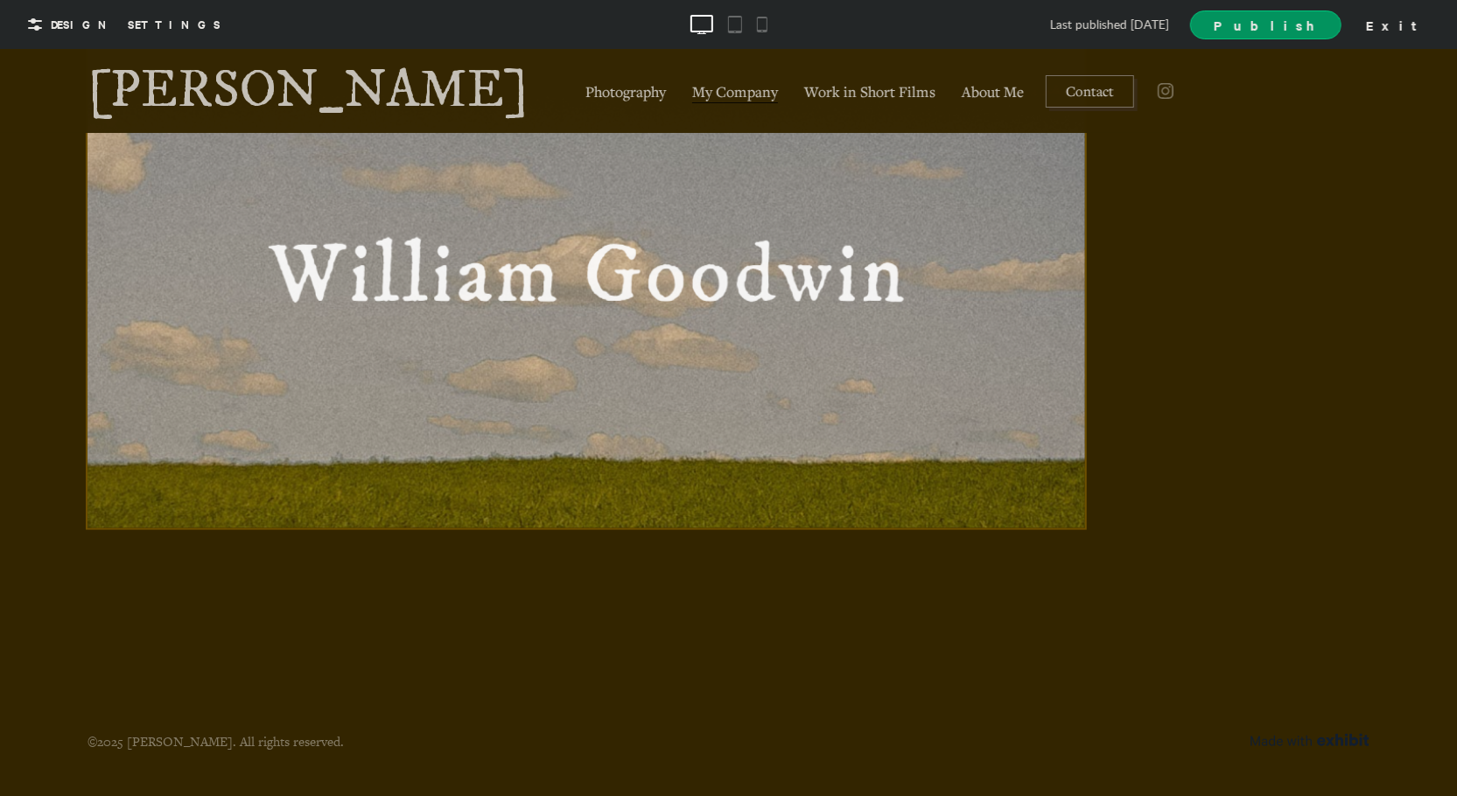
click at [529, 491] on div at bounding box center [587, 266] width 998 height 524
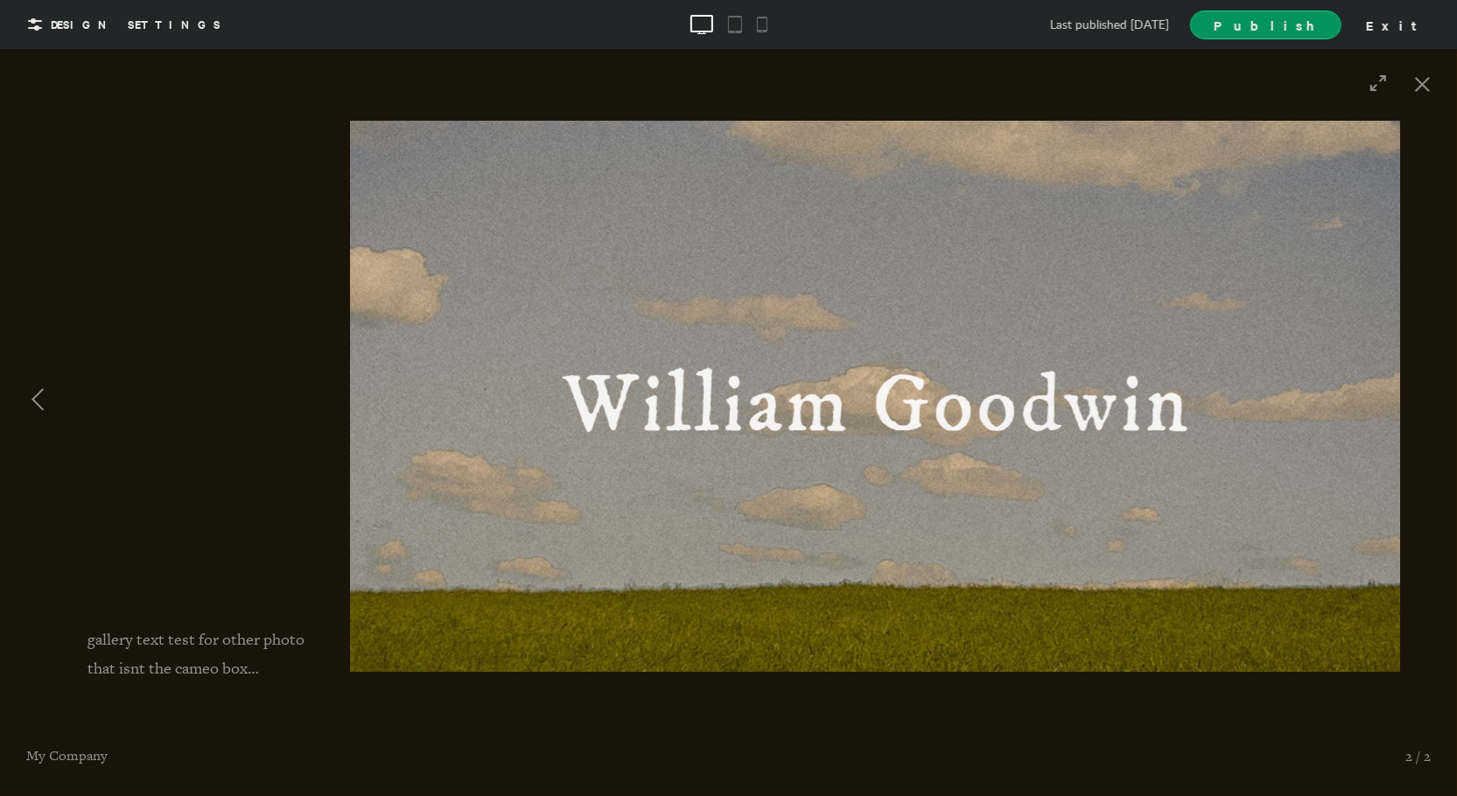
click at [266, 331] on div at bounding box center [364, 395] width 729 height 642
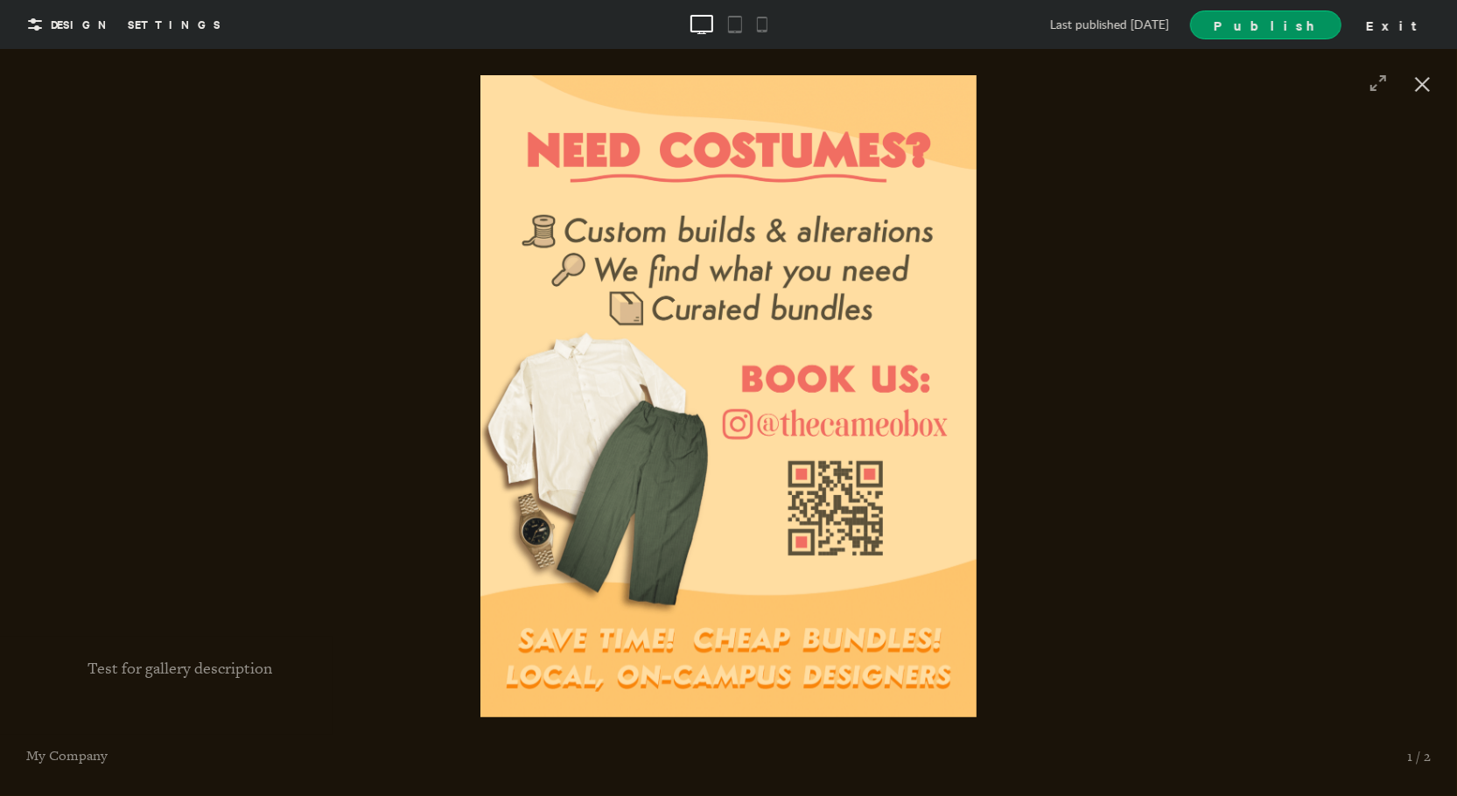
click at [1424, 94] on div at bounding box center [1422, 85] width 51 height 57
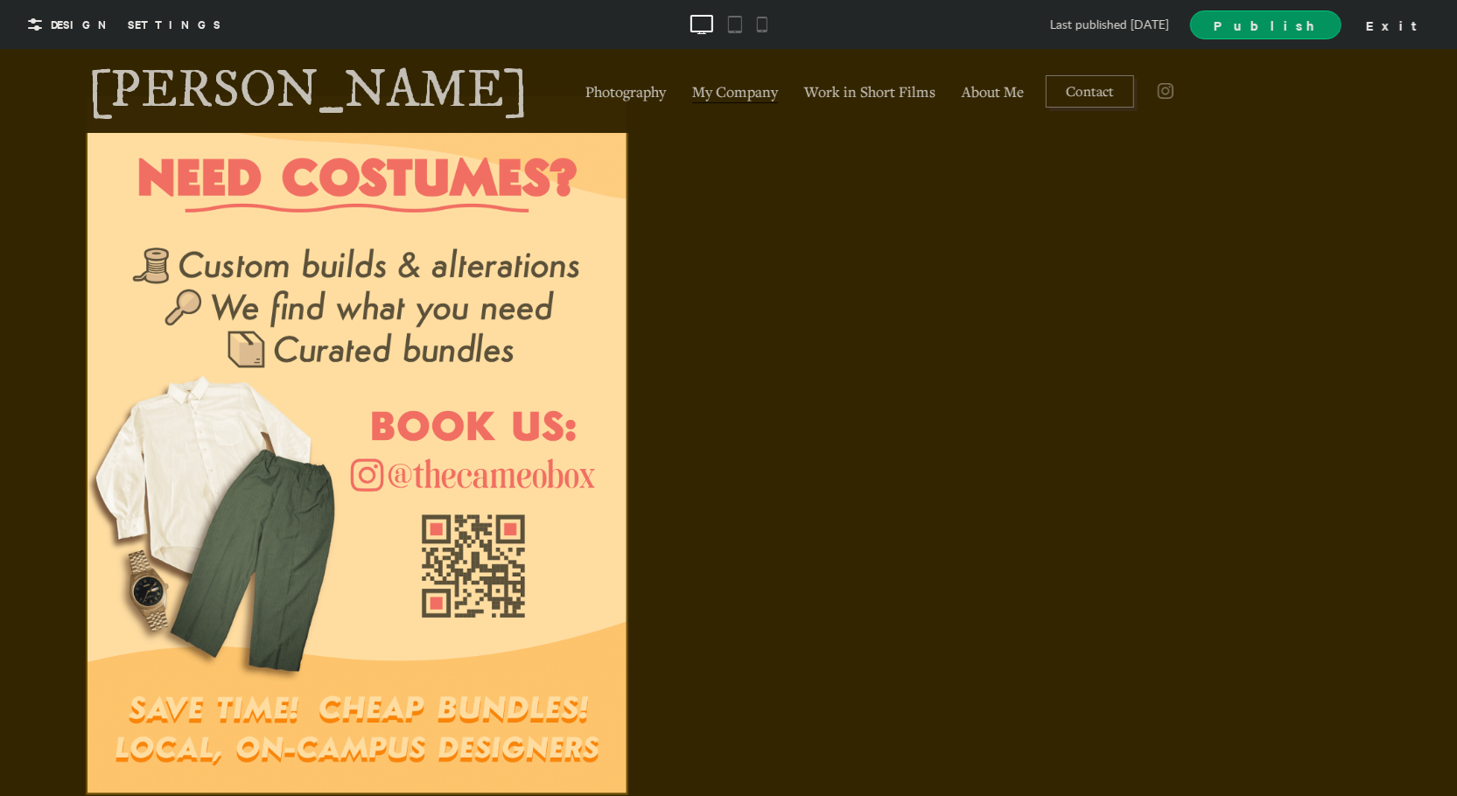
scroll to position [0, 0]
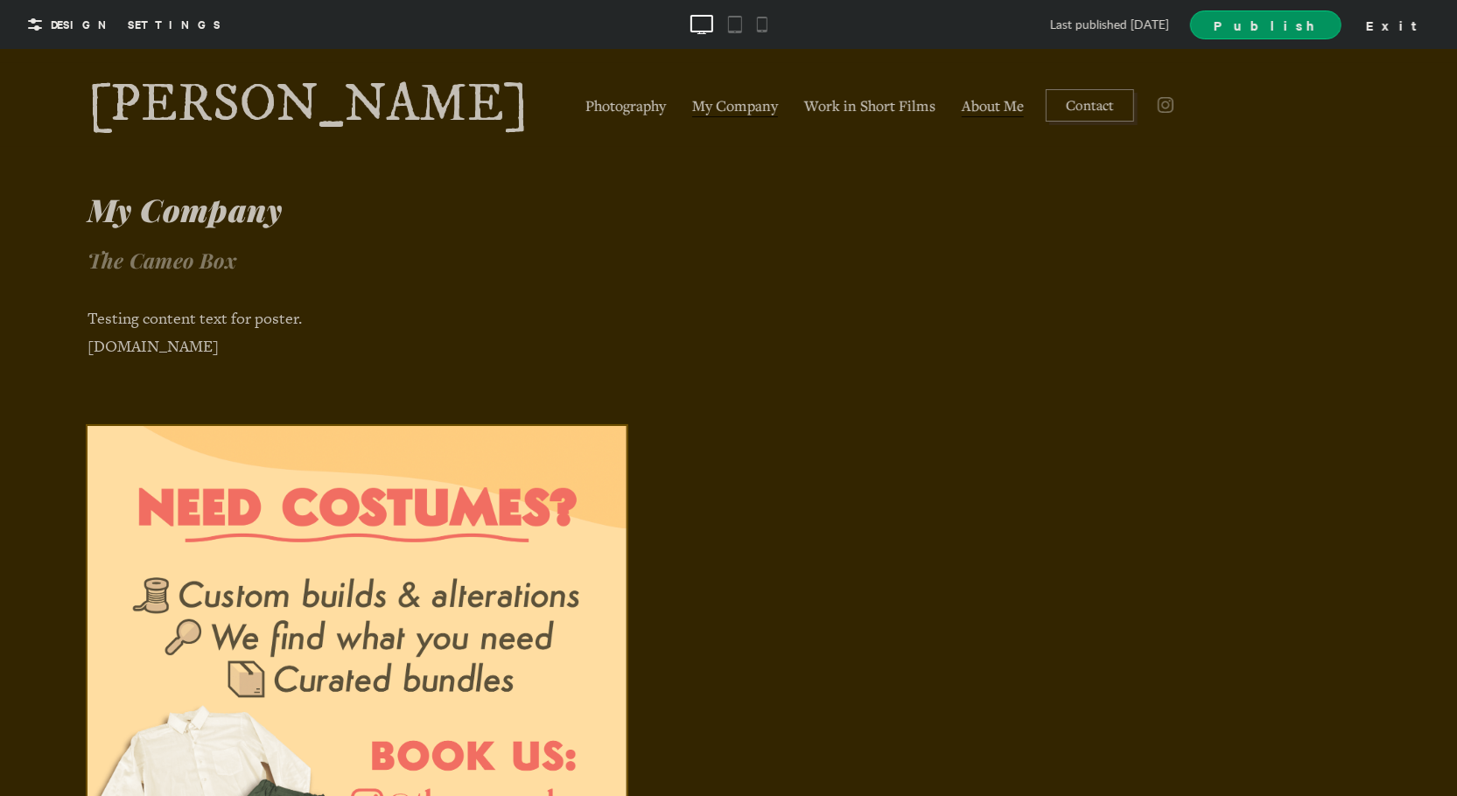
click at [962, 112] on span "About Me" at bounding box center [993, 106] width 62 height 22
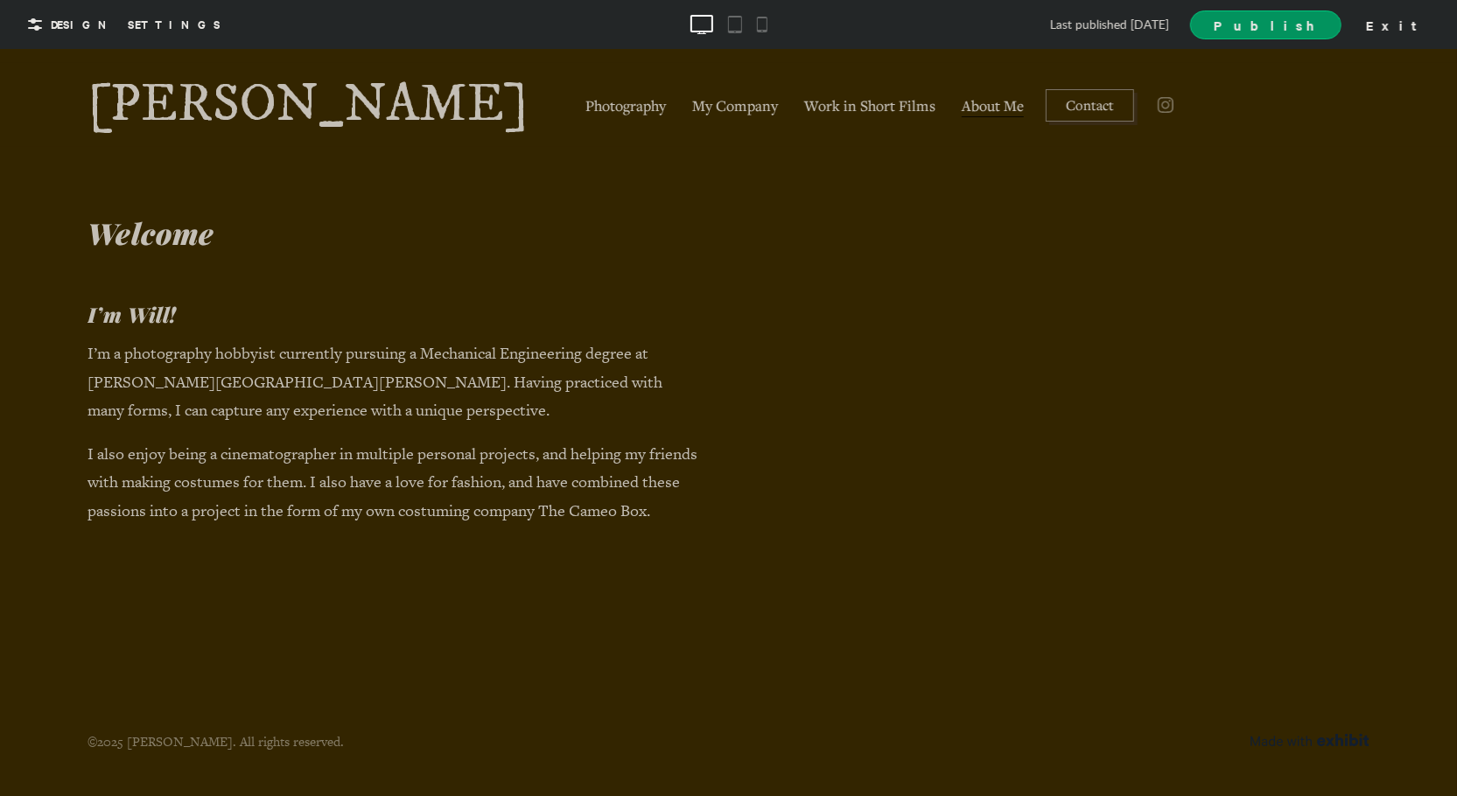
click at [392, 117] on link "[PERSON_NAME]" at bounding box center [308, 104] width 441 height 53
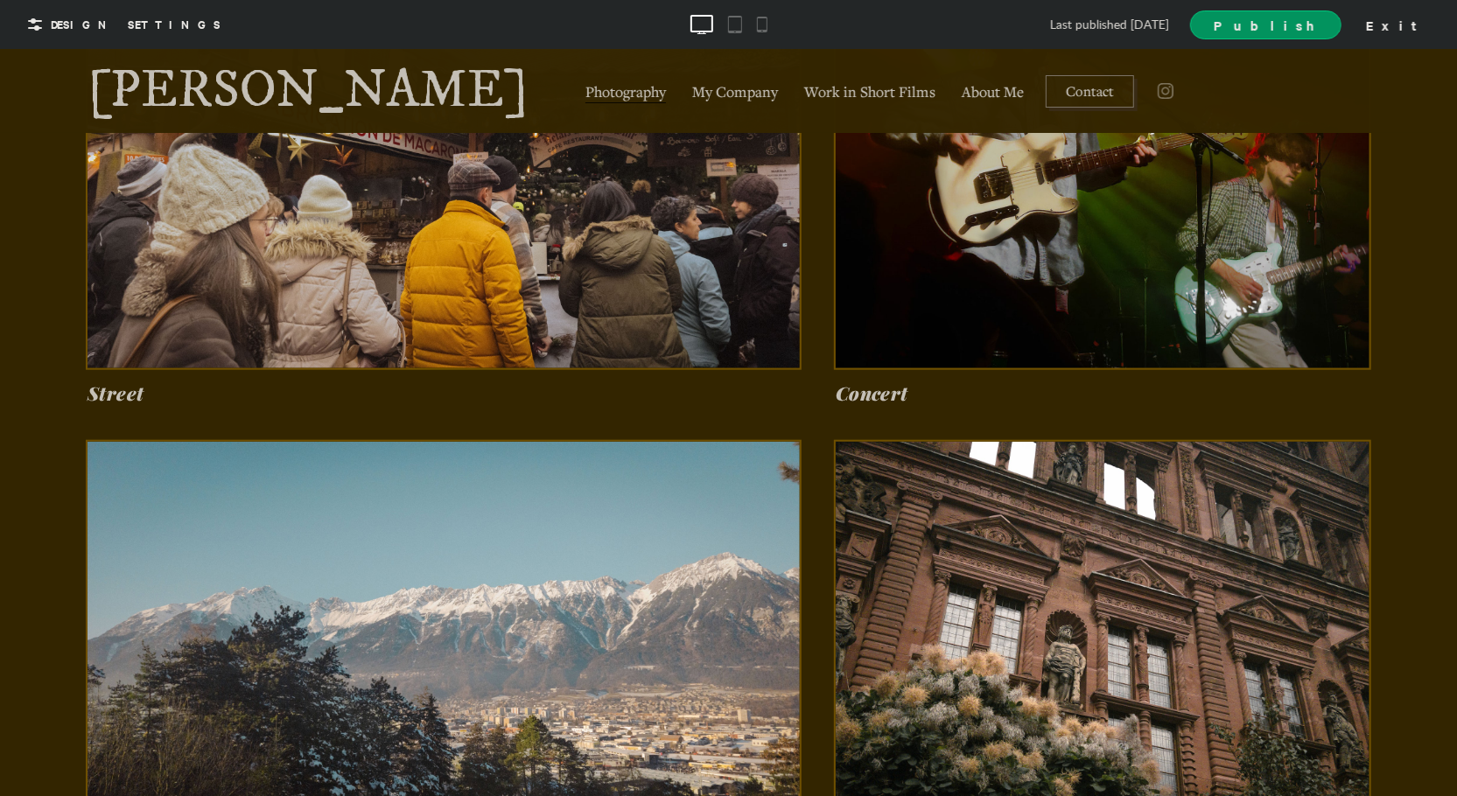
scroll to position [935, 0]
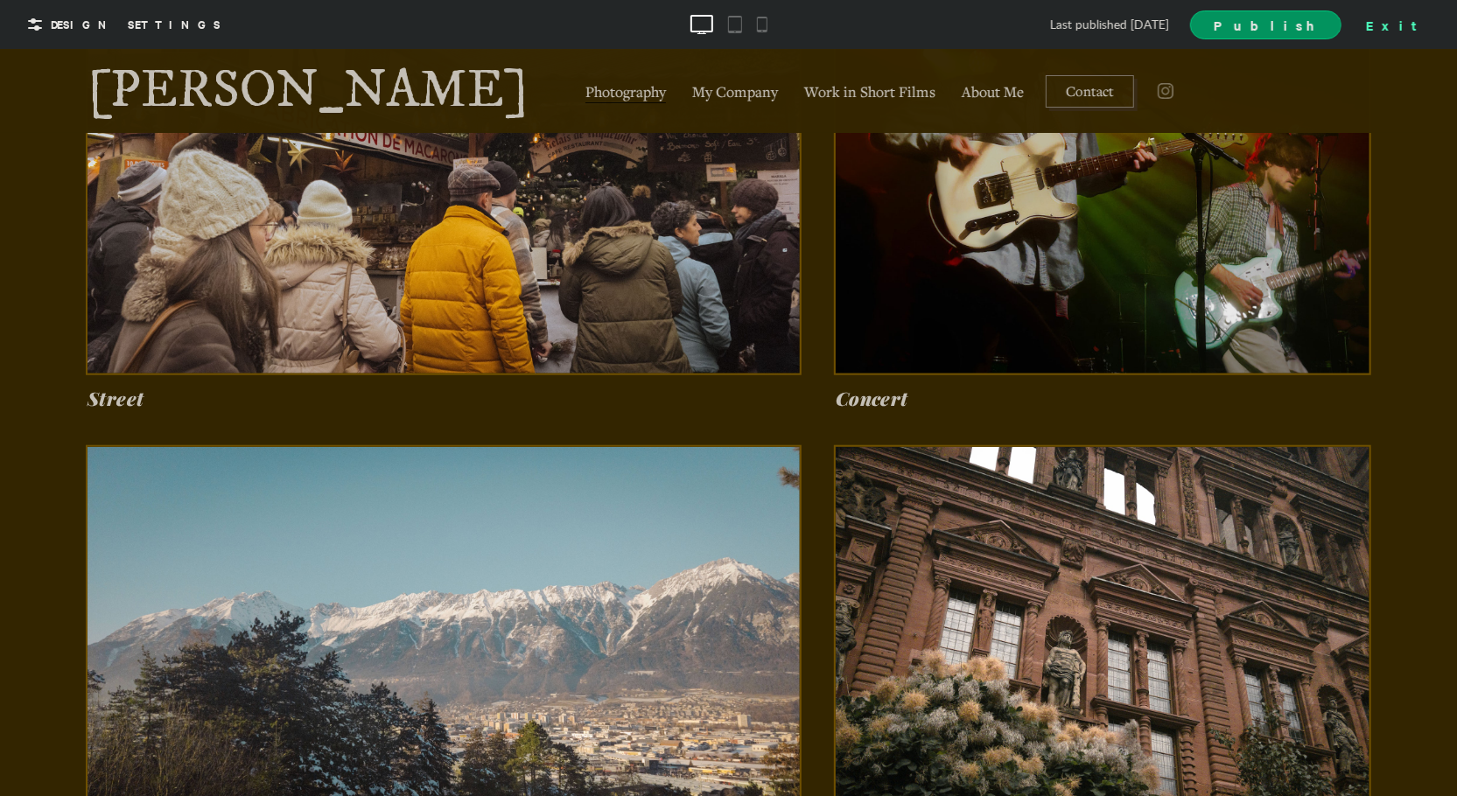
click at [1405, 32] on div "Exit" at bounding box center [1397, 24] width 77 height 26
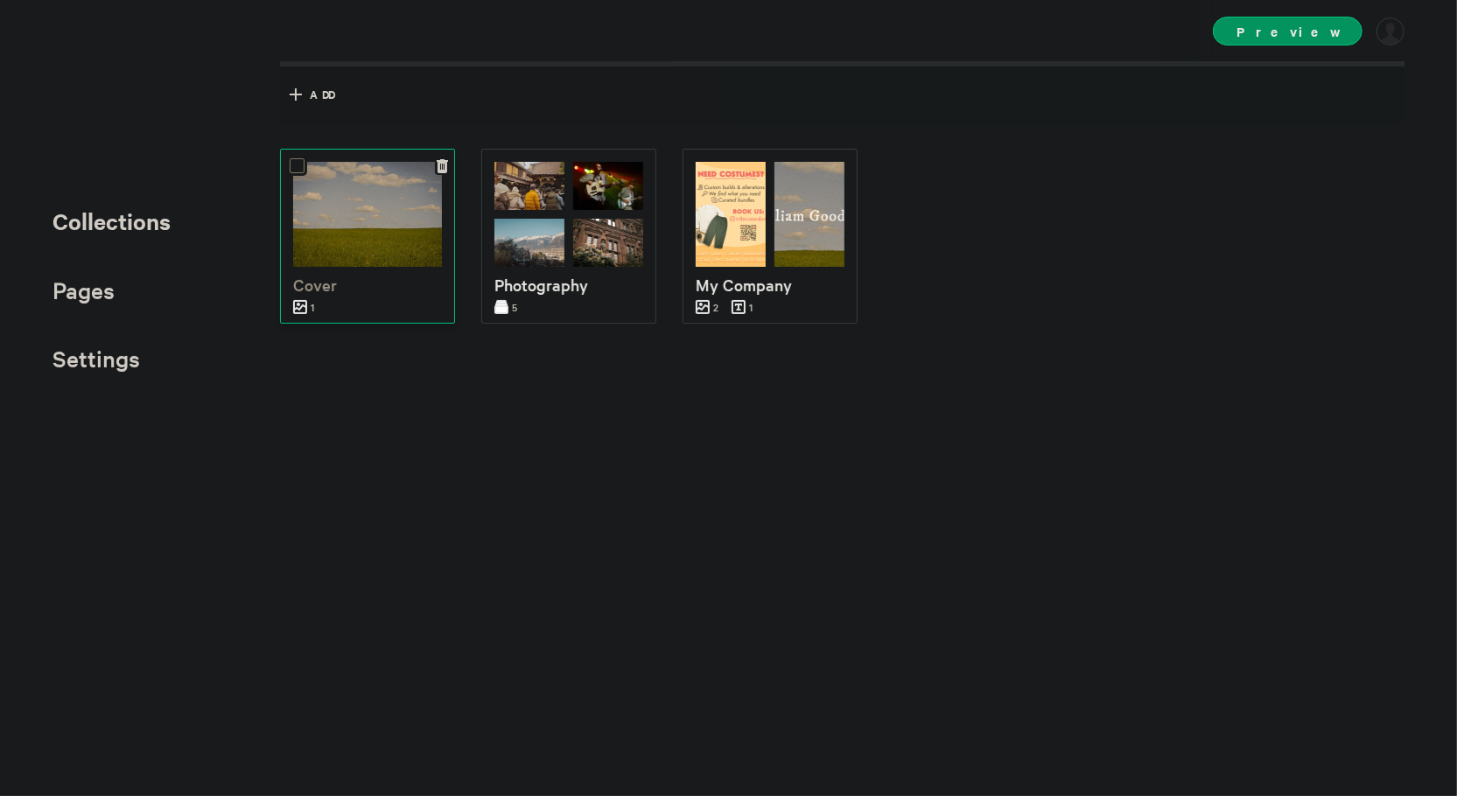
click at [350, 218] on div at bounding box center [367, 214] width 149 height 105
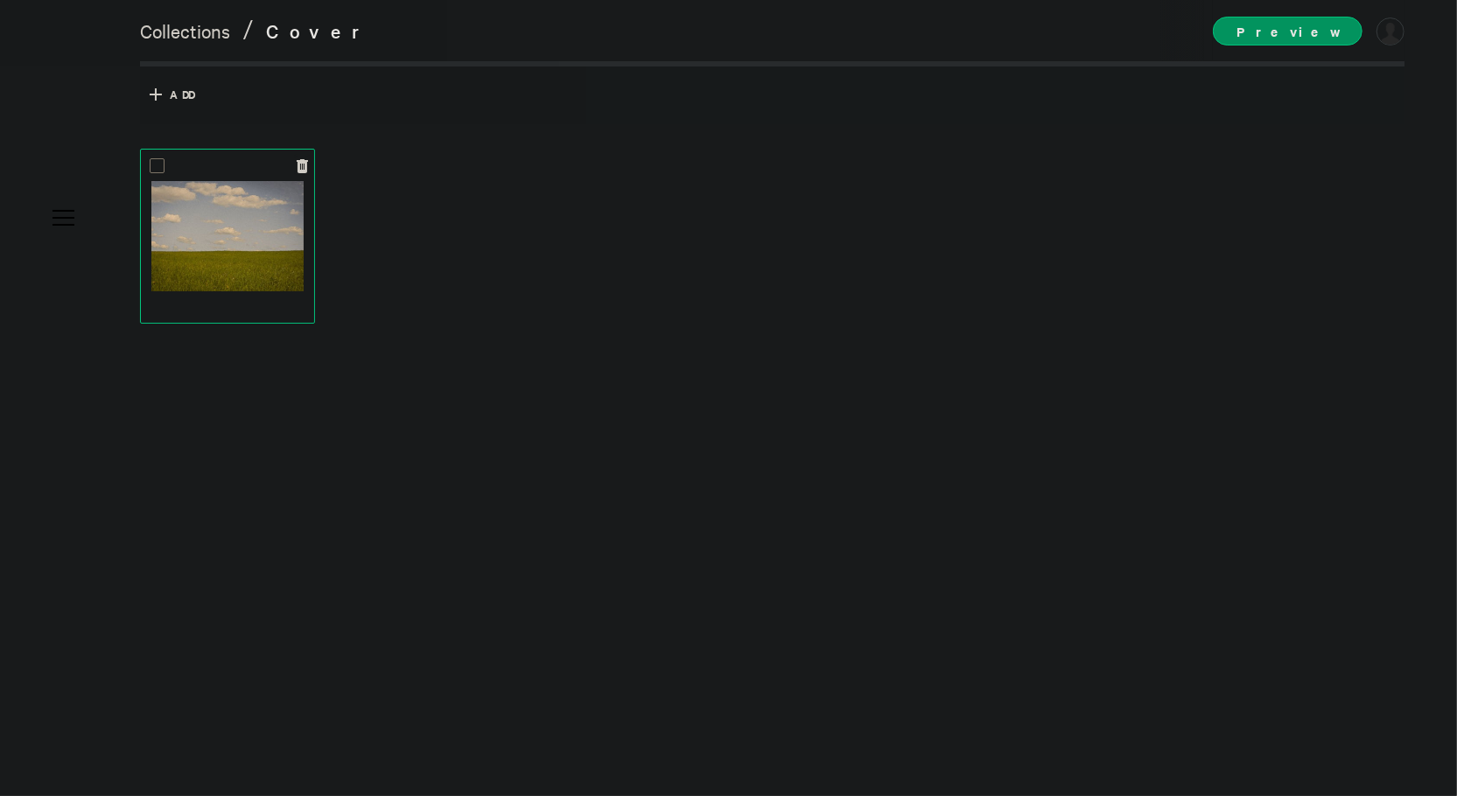
click at [292, 236] on img at bounding box center [227, 236] width 152 height 110
click at [199, 33] on link "Collections" at bounding box center [185, 30] width 90 height 25
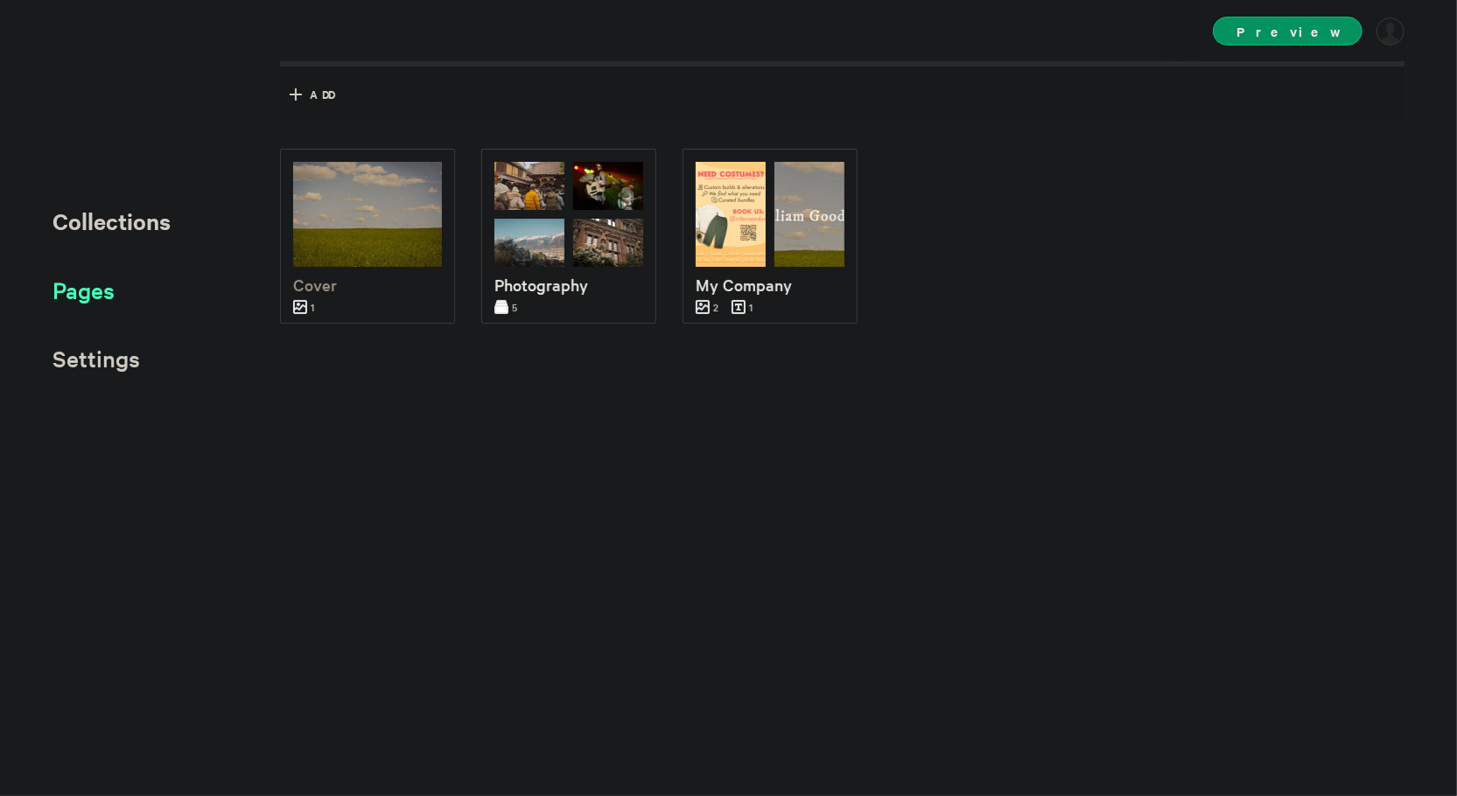
click at [96, 291] on span "Pages" at bounding box center [84, 290] width 62 height 29
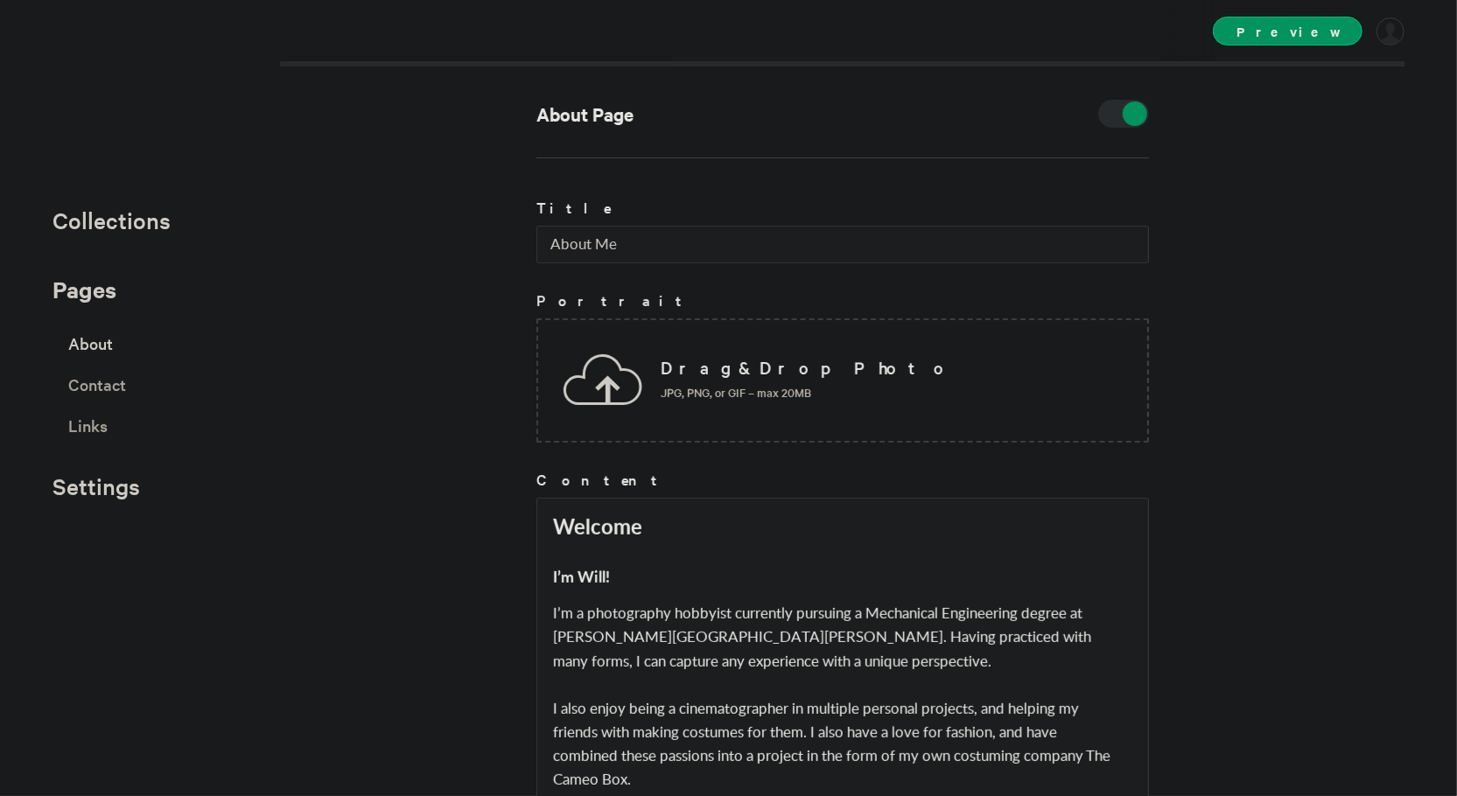
scroll to position [168, 0]
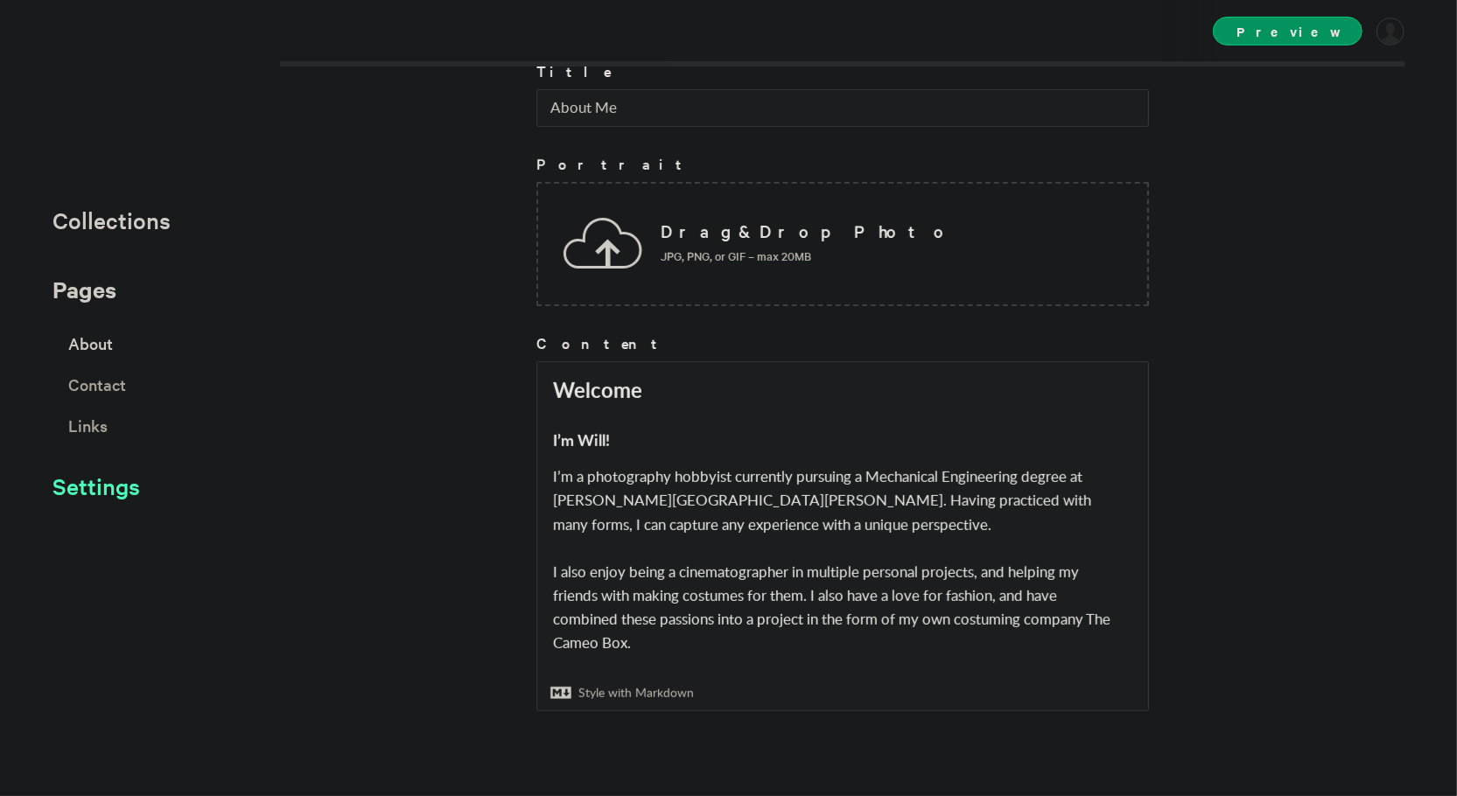
click at [103, 480] on span "Settings" at bounding box center [97, 486] width 88 height 29
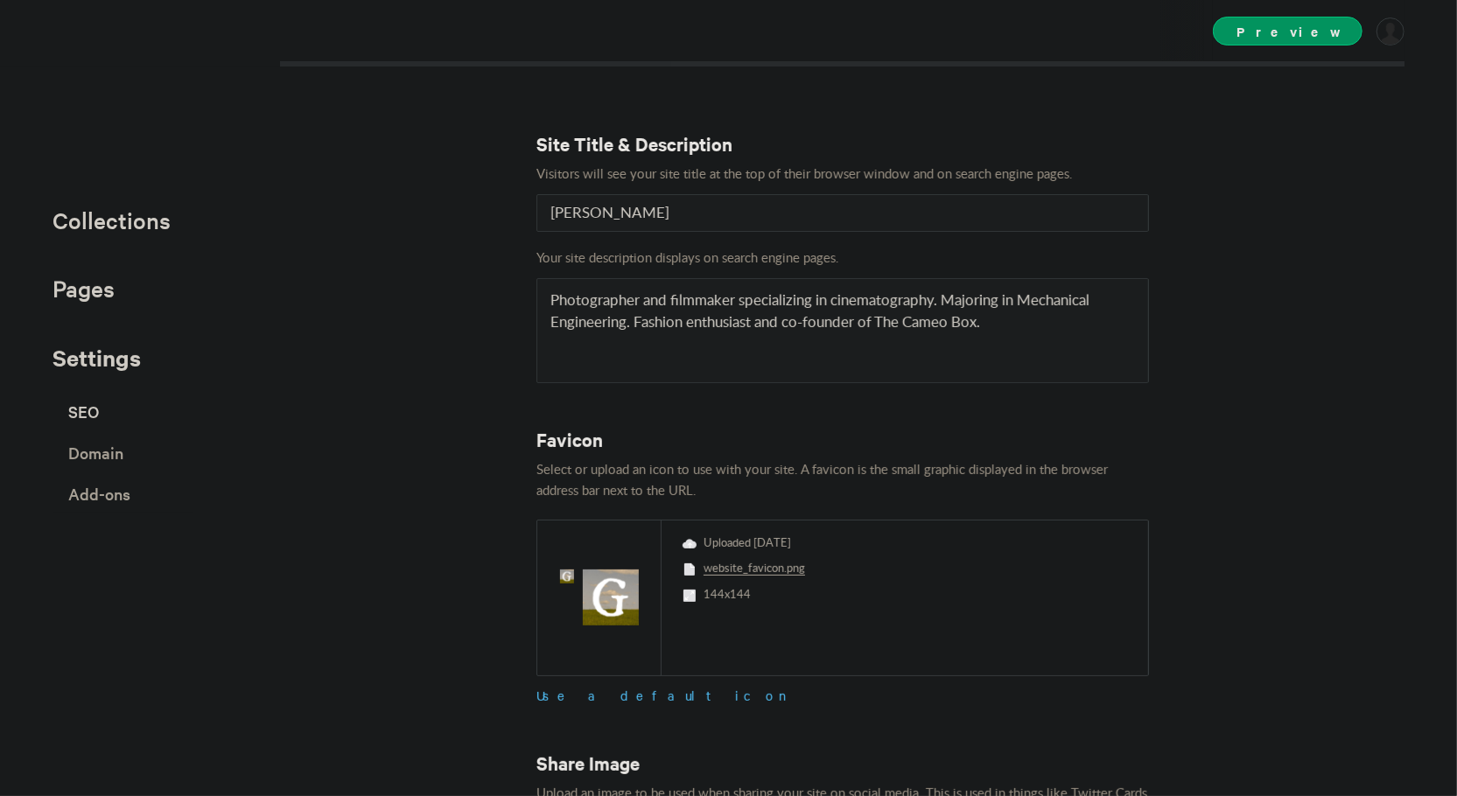
scroll to position [1, 0]
click at [122, 501] on span "Add-ons" at bounding box center [99, 494] width 62 height 31
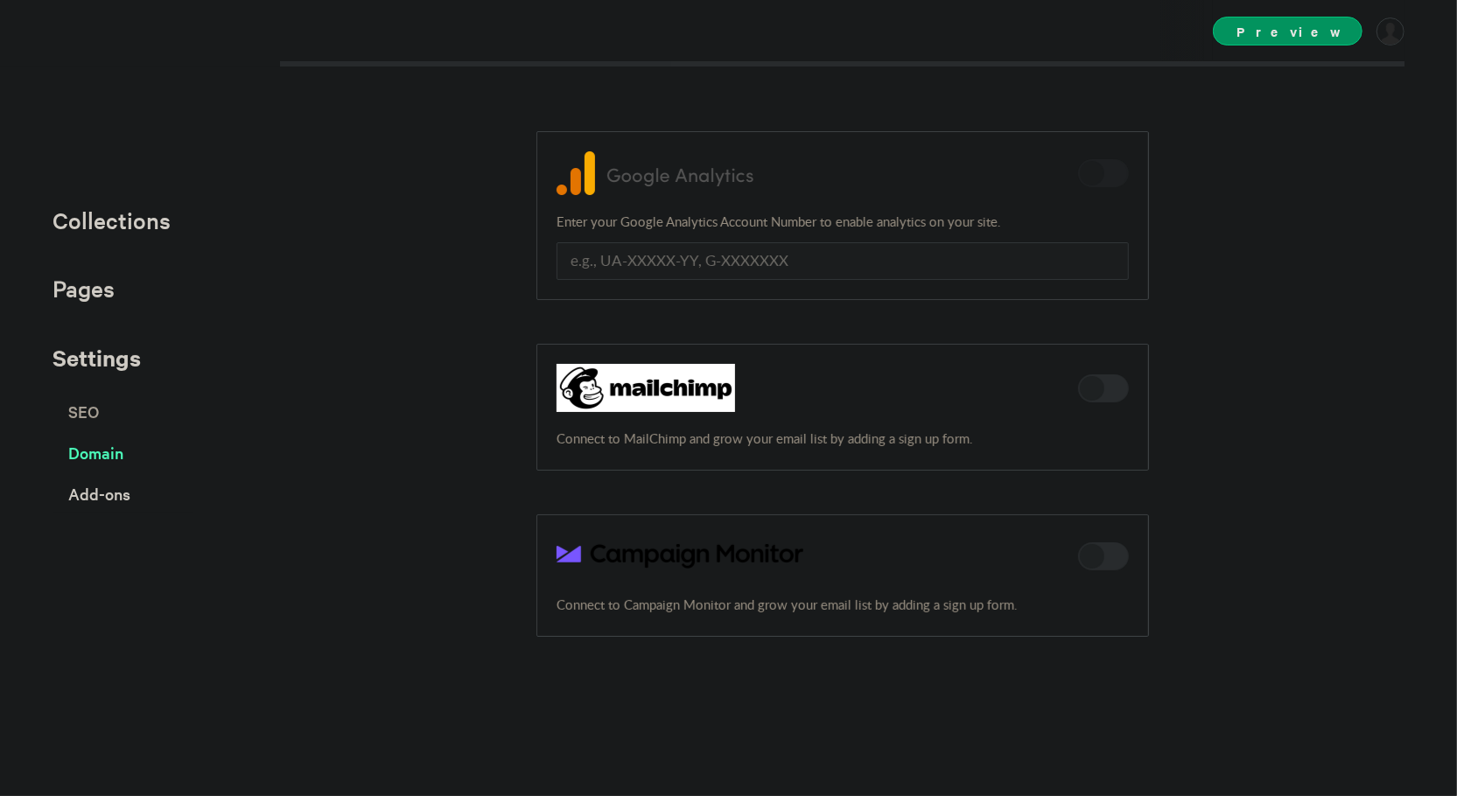
click at [120, 457] on span "Domain" at bounding box center [95, 453] width 55 height 31
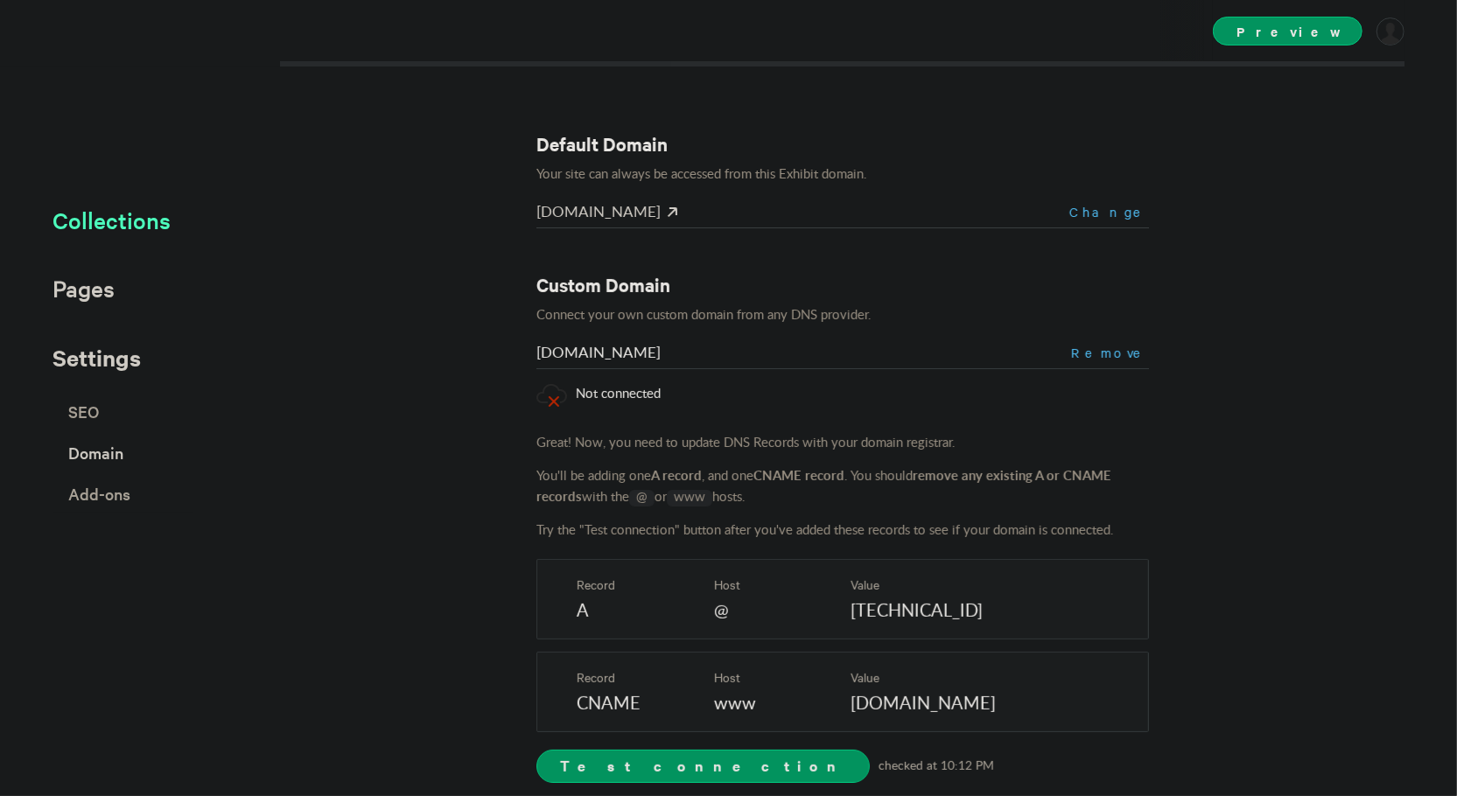
click at [155, 224] on span "Collections" at bounding box center [112, 220] width 118 height 29
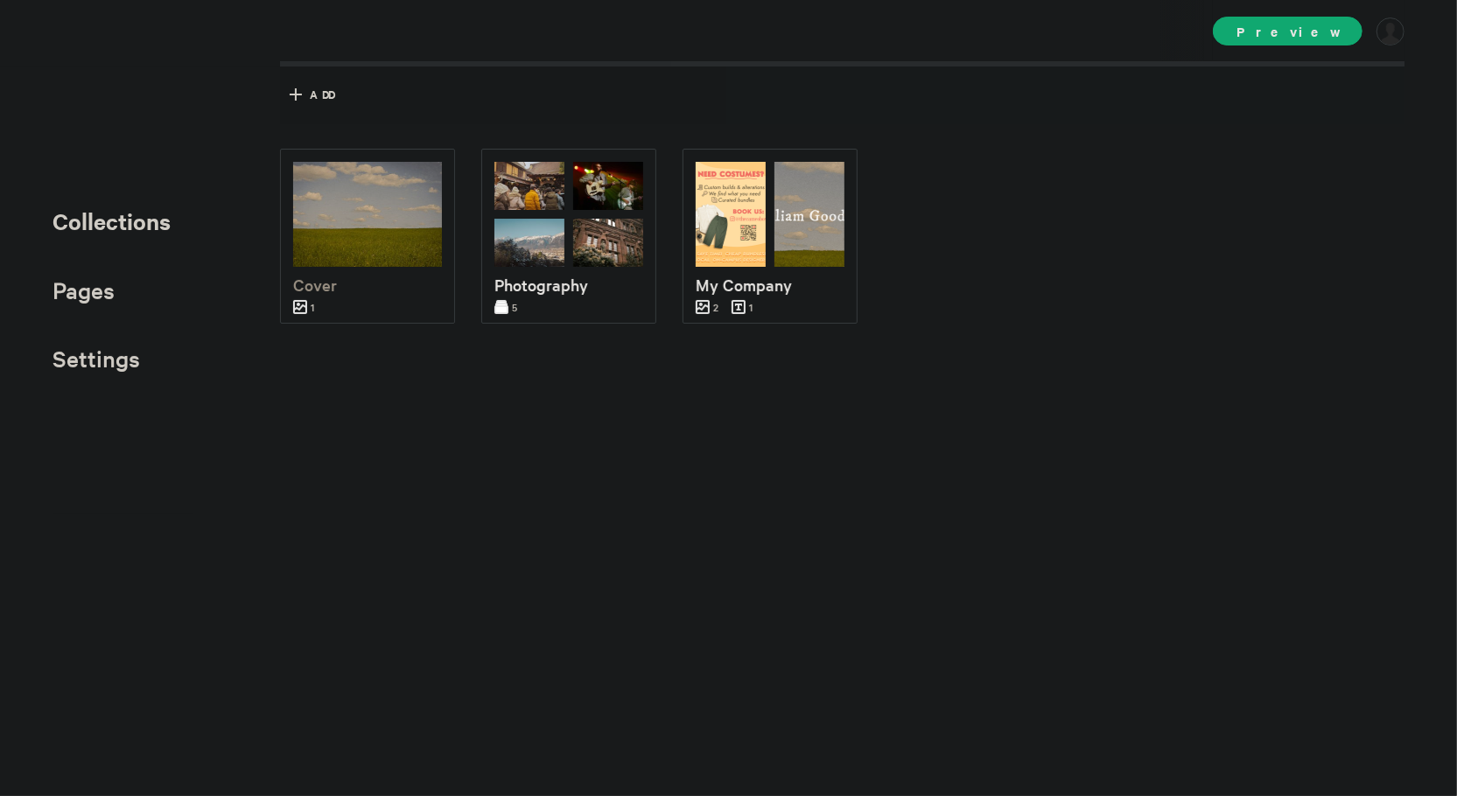
click at [1304, 27] on span "Preview" at bounding box center [1288, 31] width 150 height 29
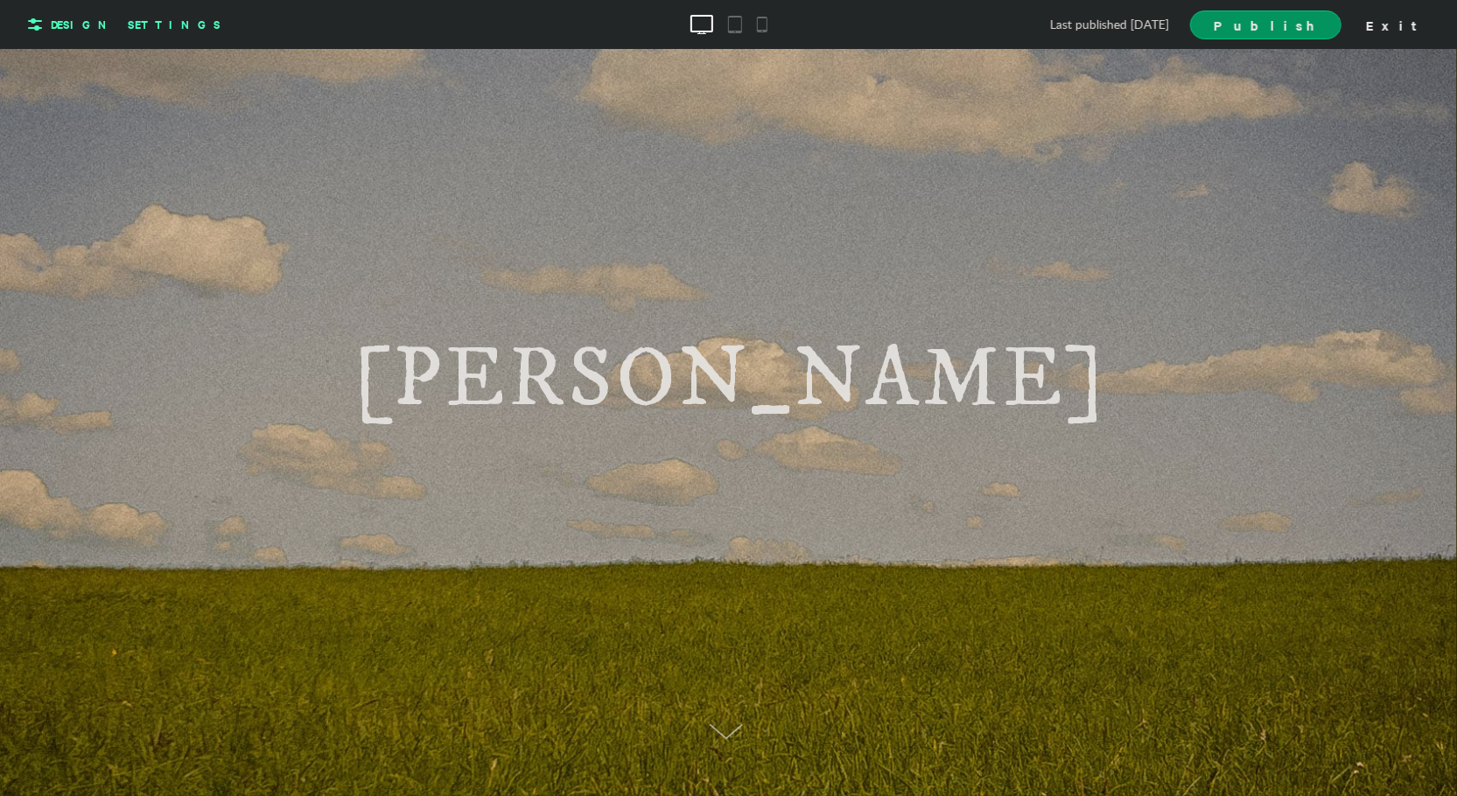
click at [105, 31] on span "Design Settings" at bounding box center [136, 25] width 170 height 16
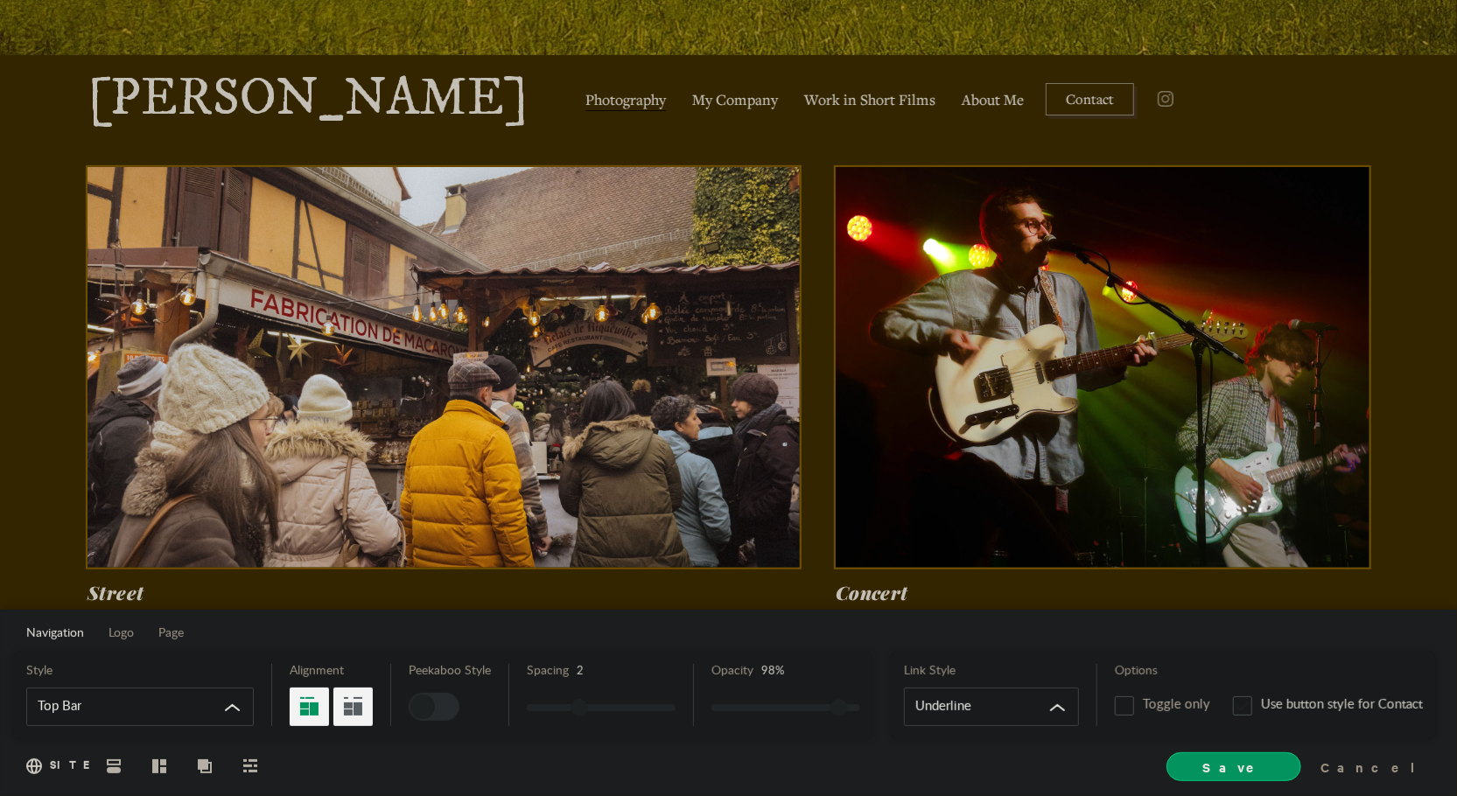
scroll to position [536, 0]
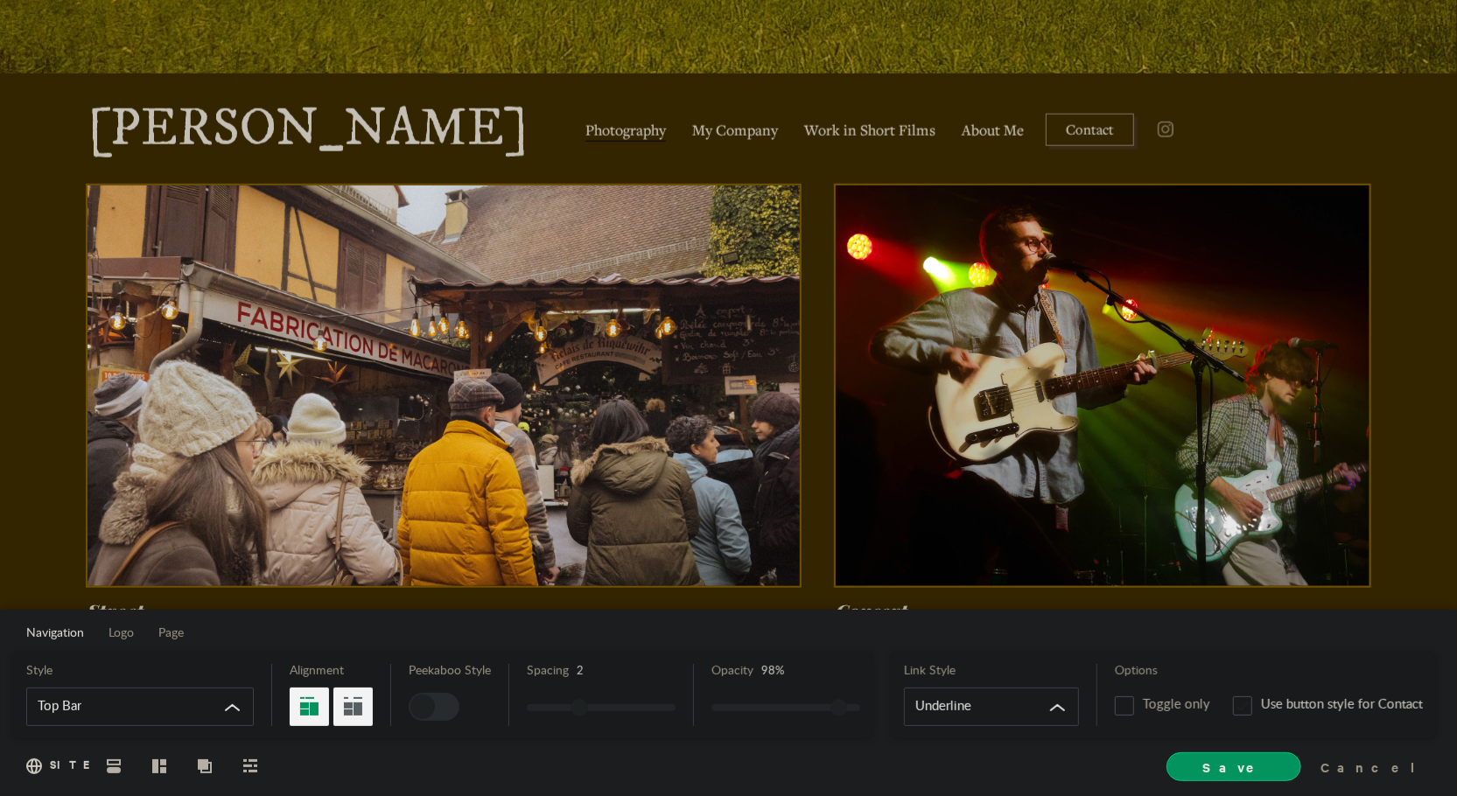
click at [749, 228] on link at bounding box center [444, 386] width 712 height 401
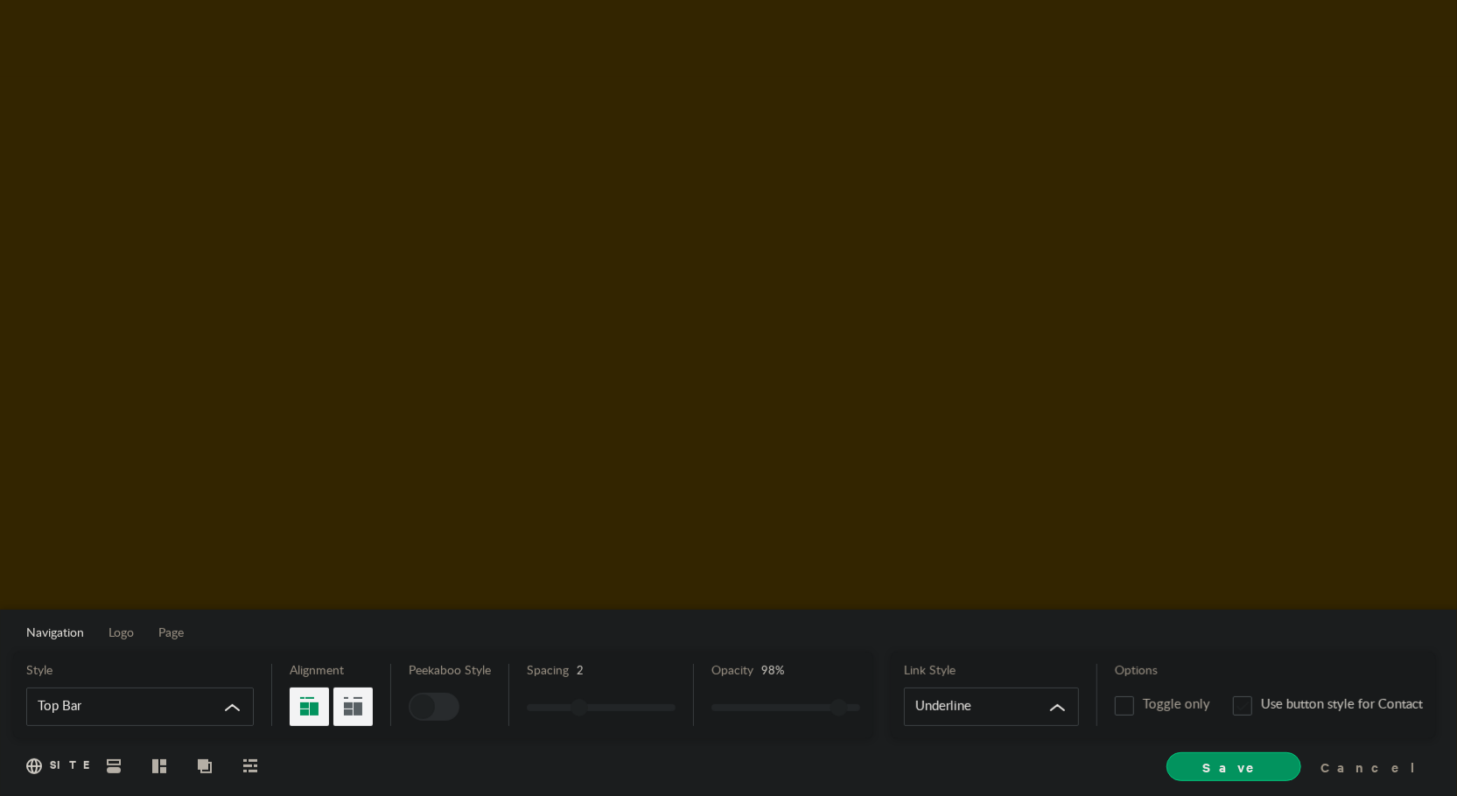
scroll to position [0, 0]
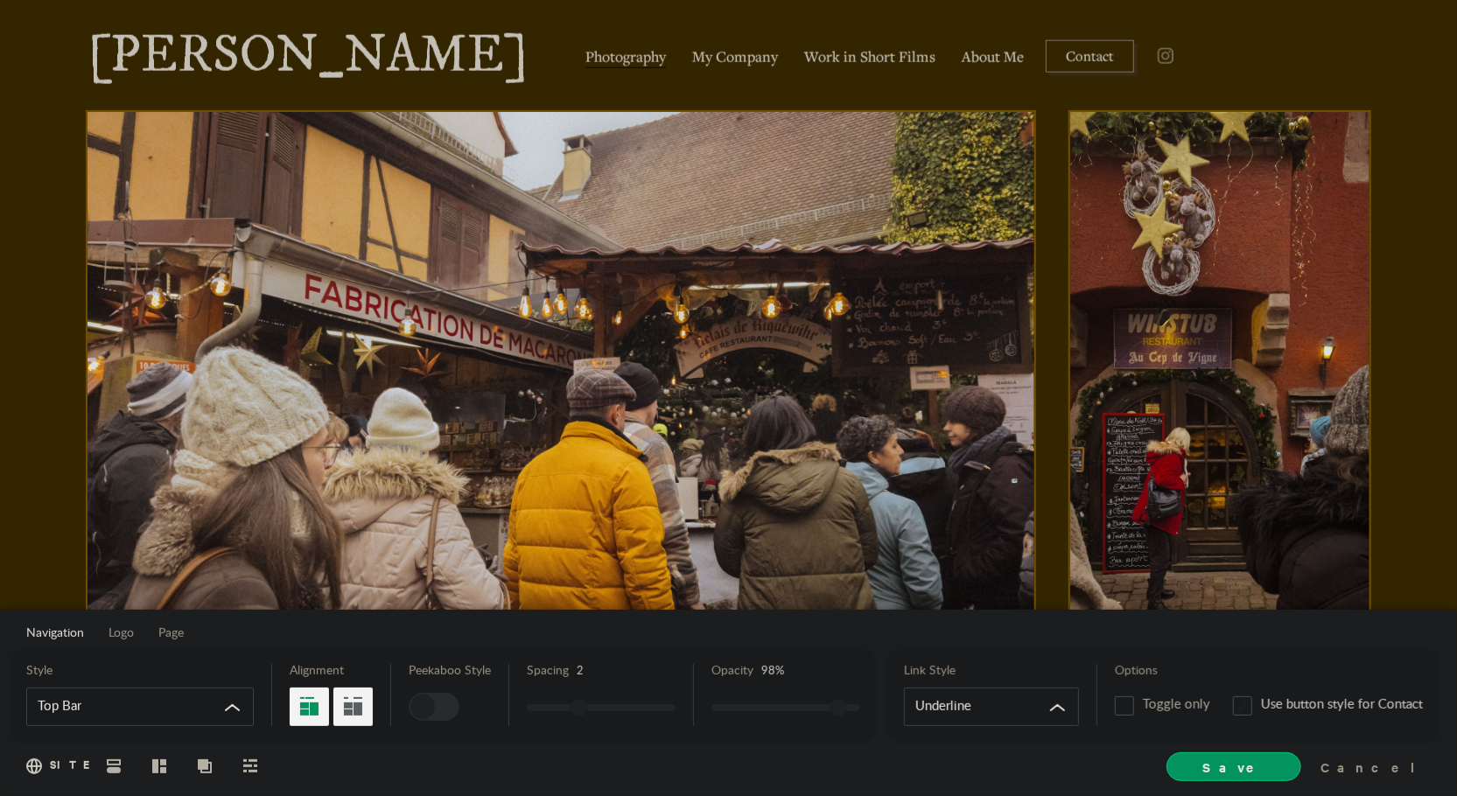
click at [369, 64] on link "[PERSON_NAME]" at bounding box center [308, 56] width 441 height 53
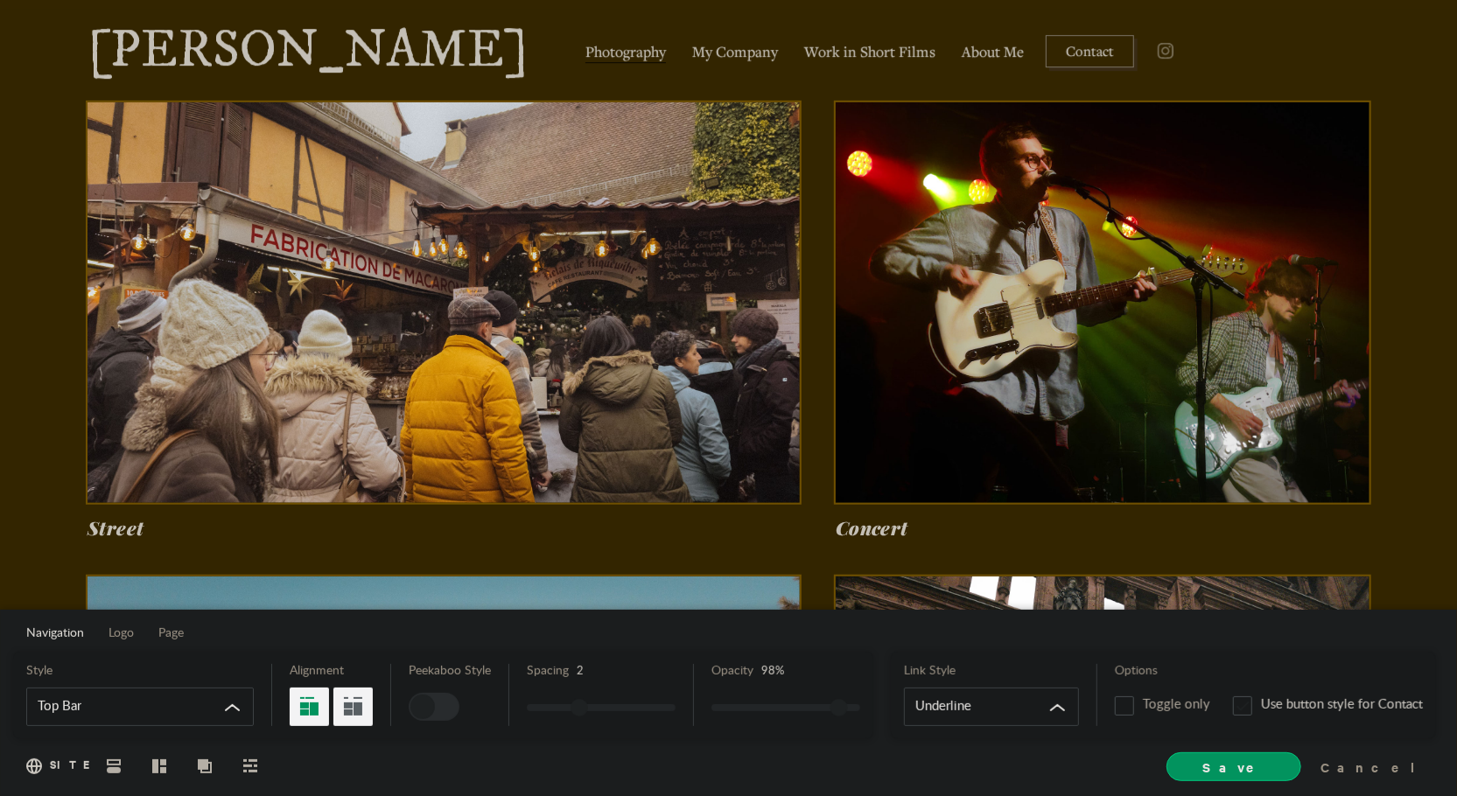
scroll to position [659, 0]
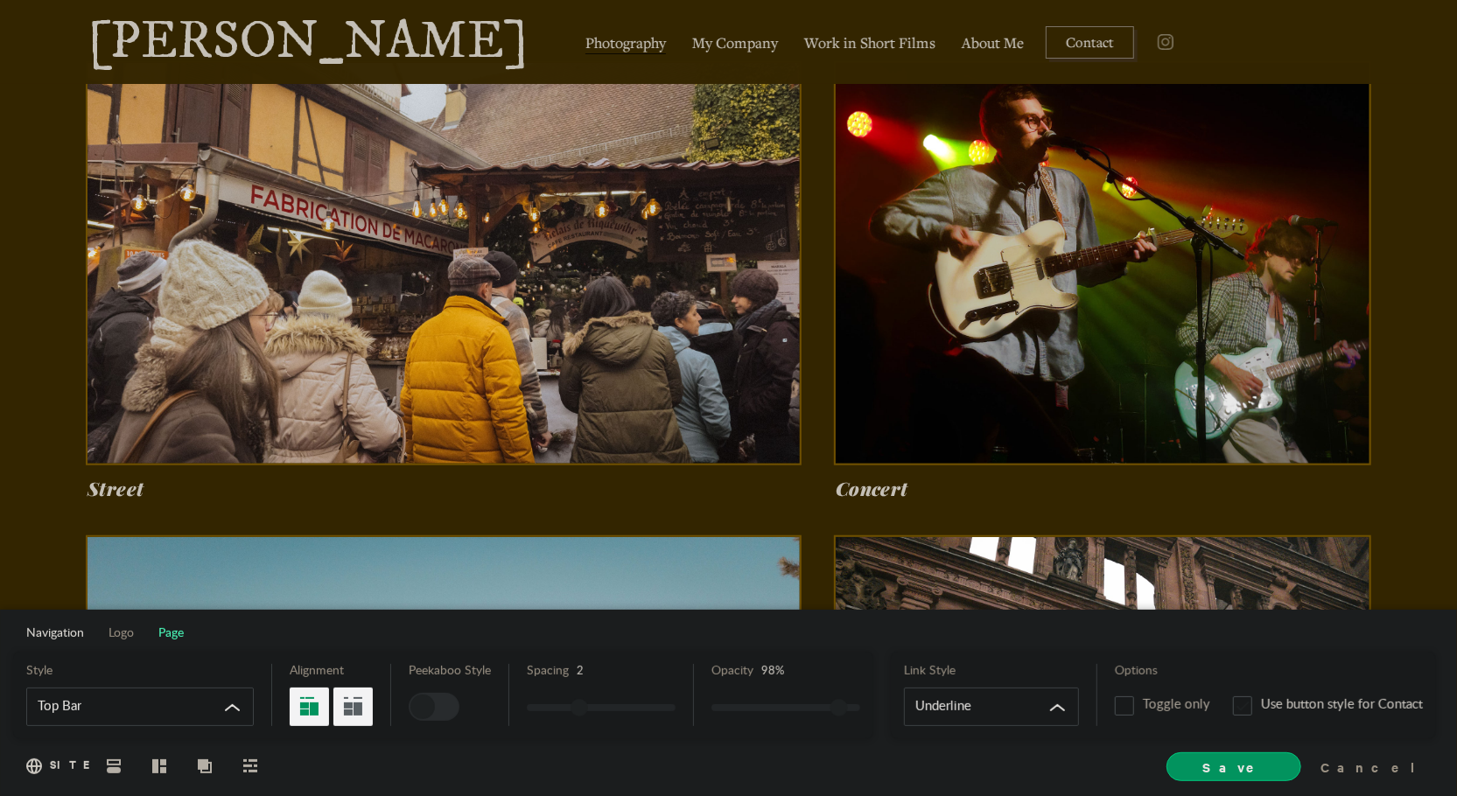
click at [176, 636] on span "Page" at bounding box center [170, 633] width 25 height 12
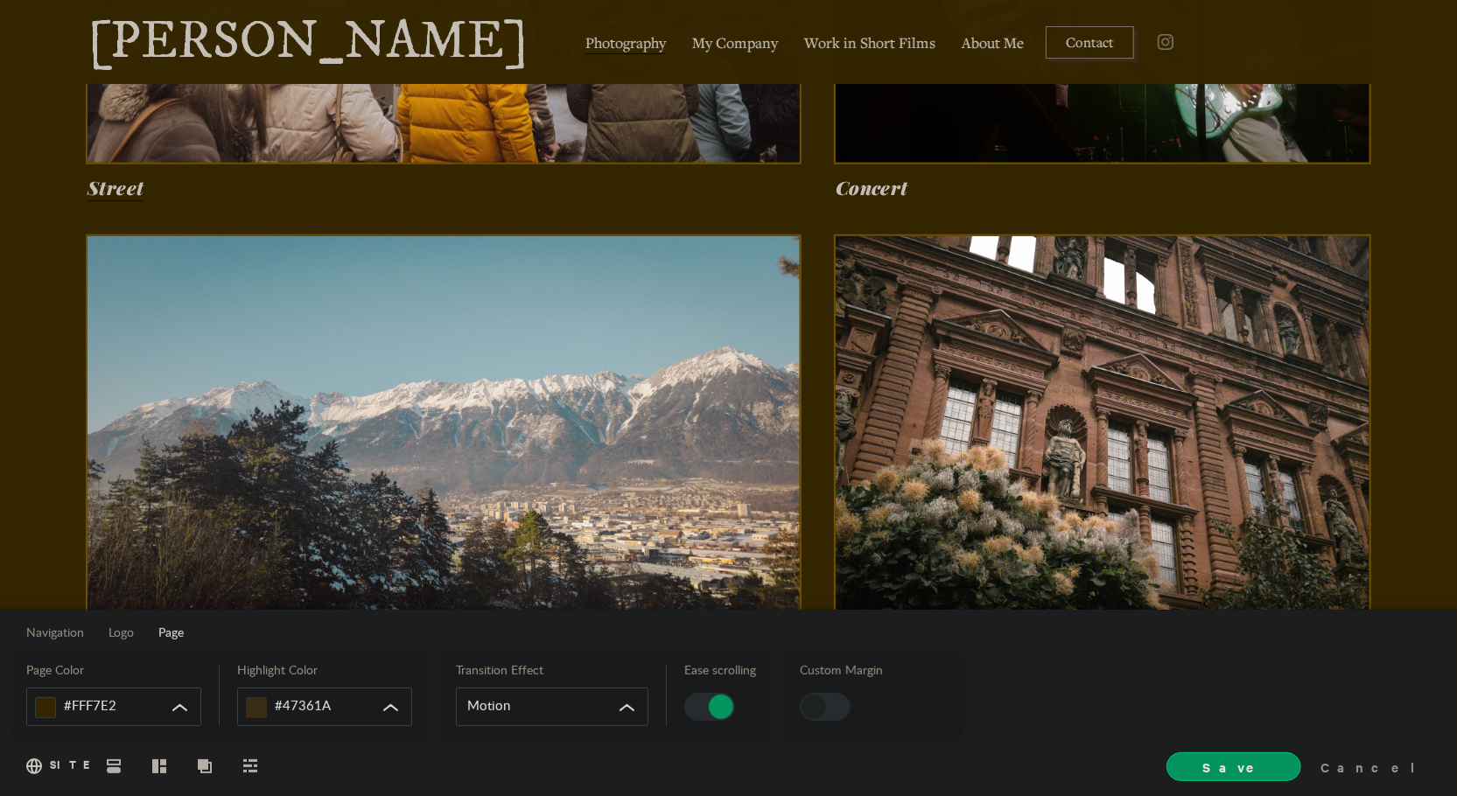
scroll to position [956, 0]
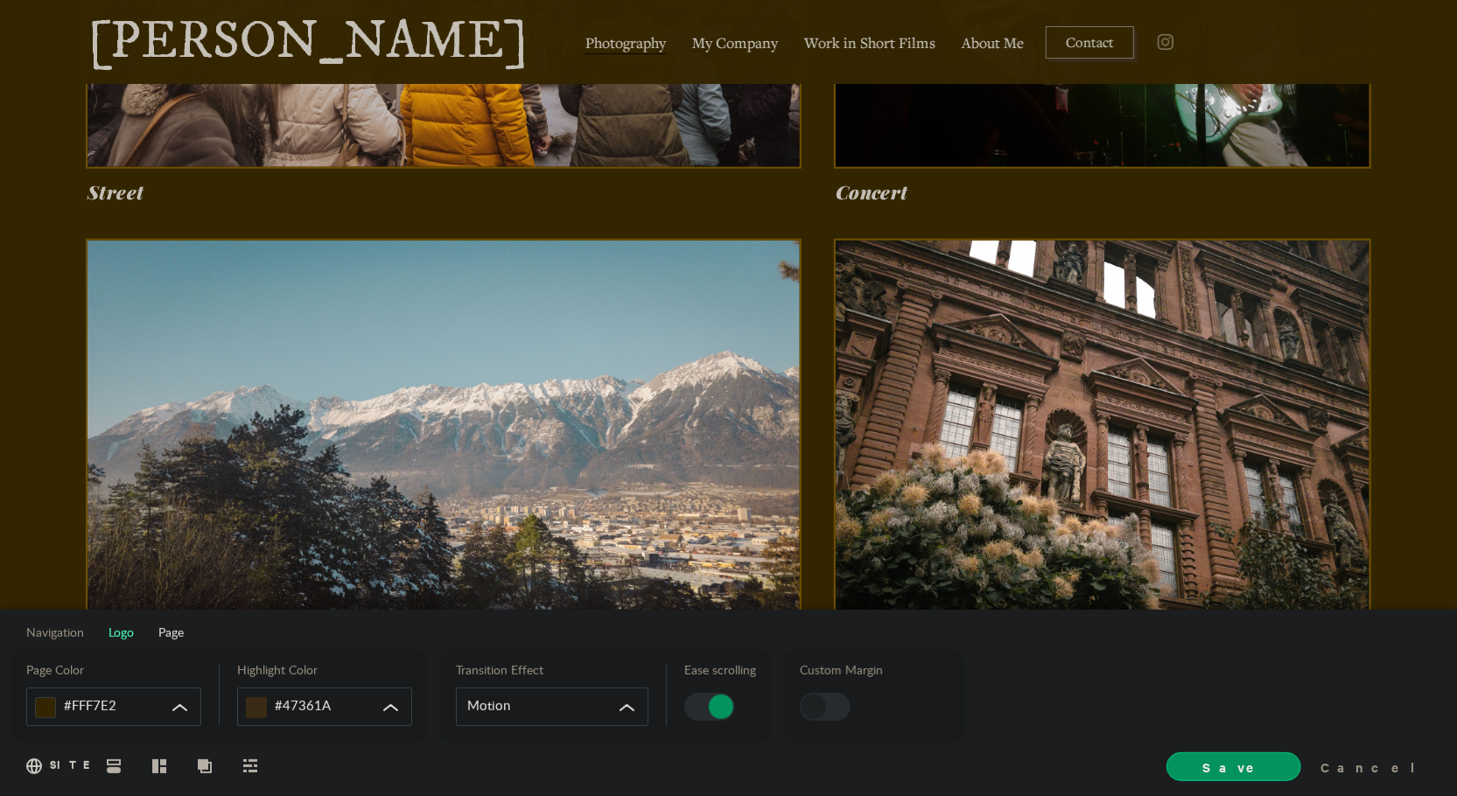
click at [116, 633] on span "Logo" at bounding box center [121, 633] width 25 height 12
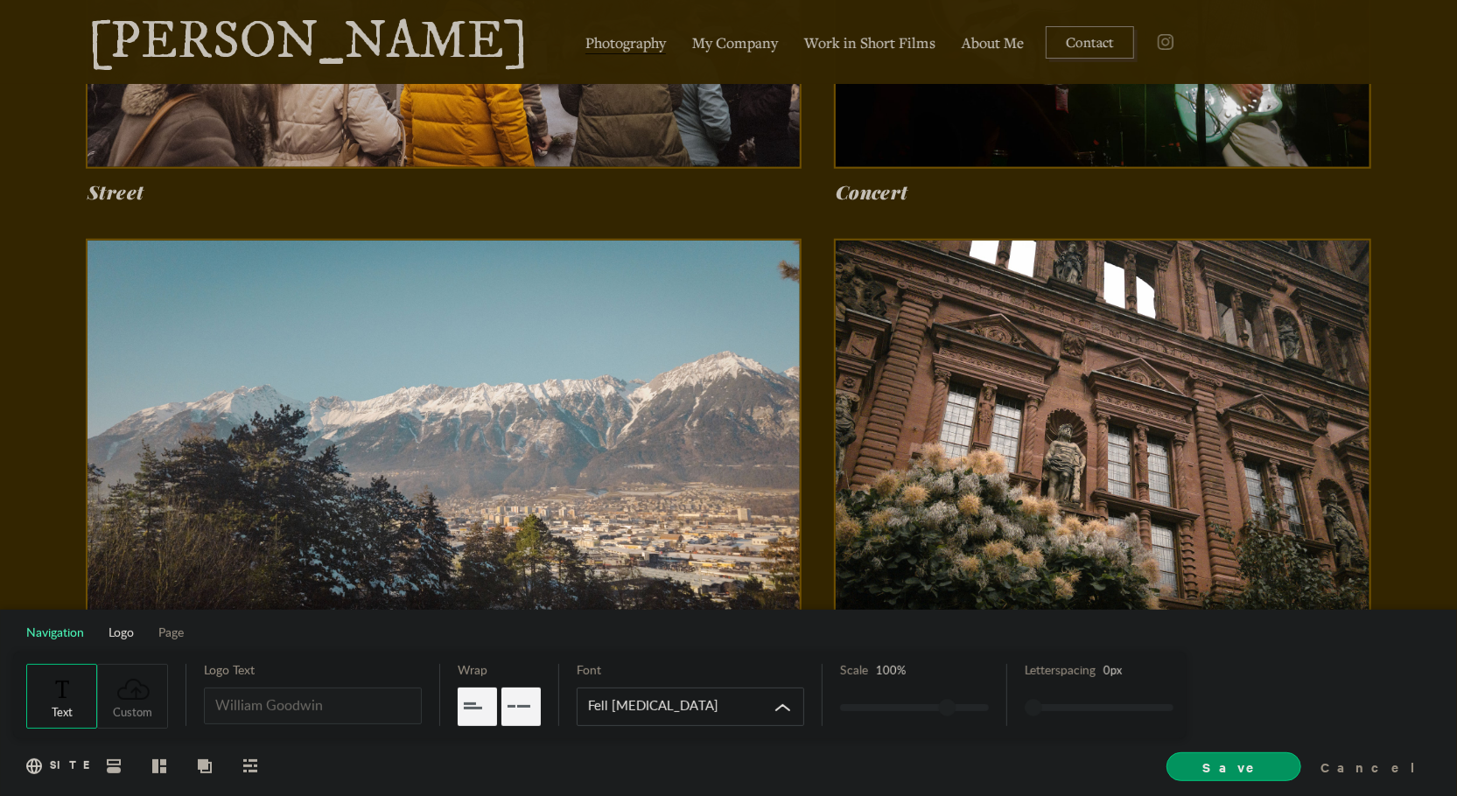
click at [74, 631] on span "Navigation" at bounding box center [55, 633] width 58 height 12
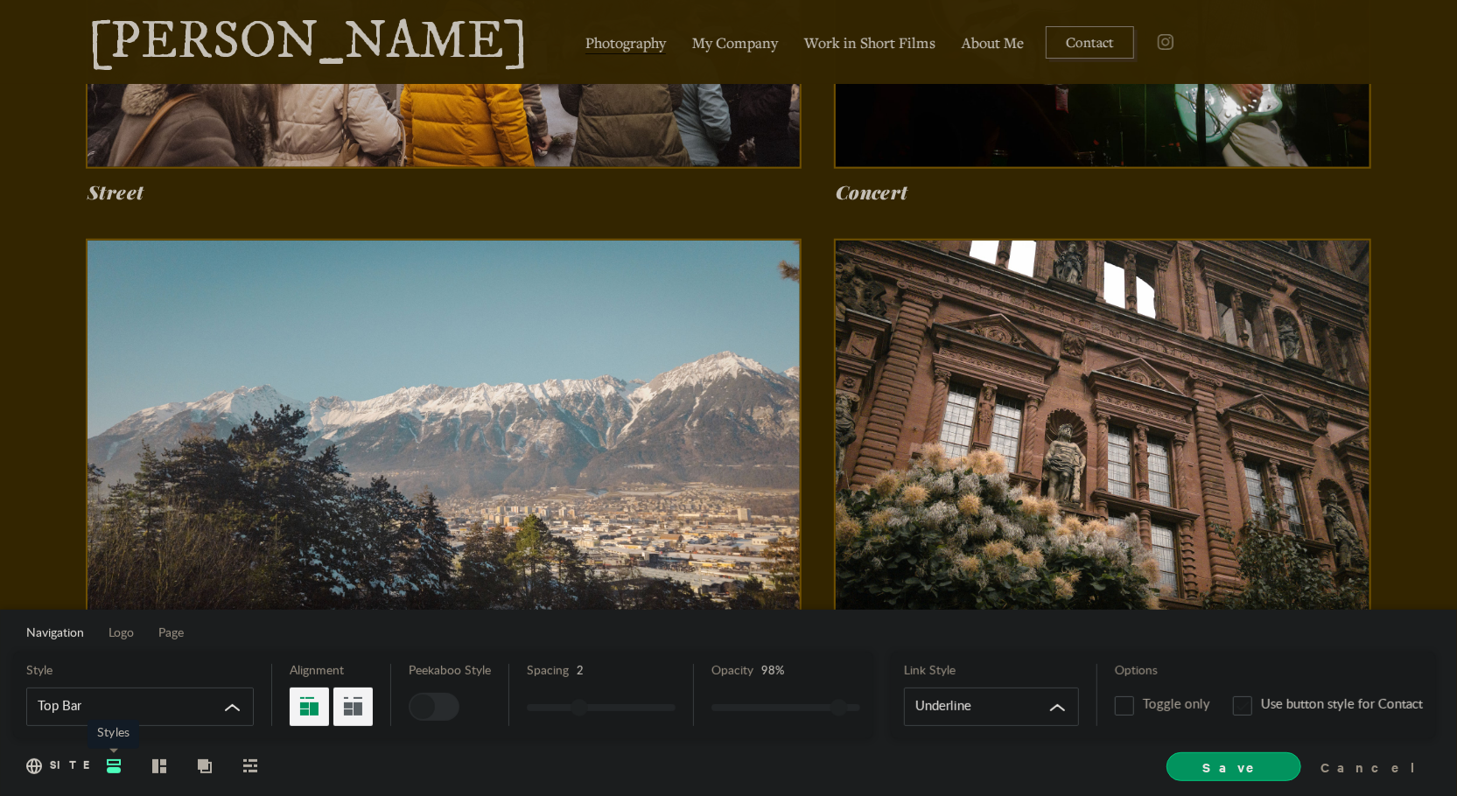
click at [116, 774] on span "Styles" at bounding box center [114, 765] width 28 height 32
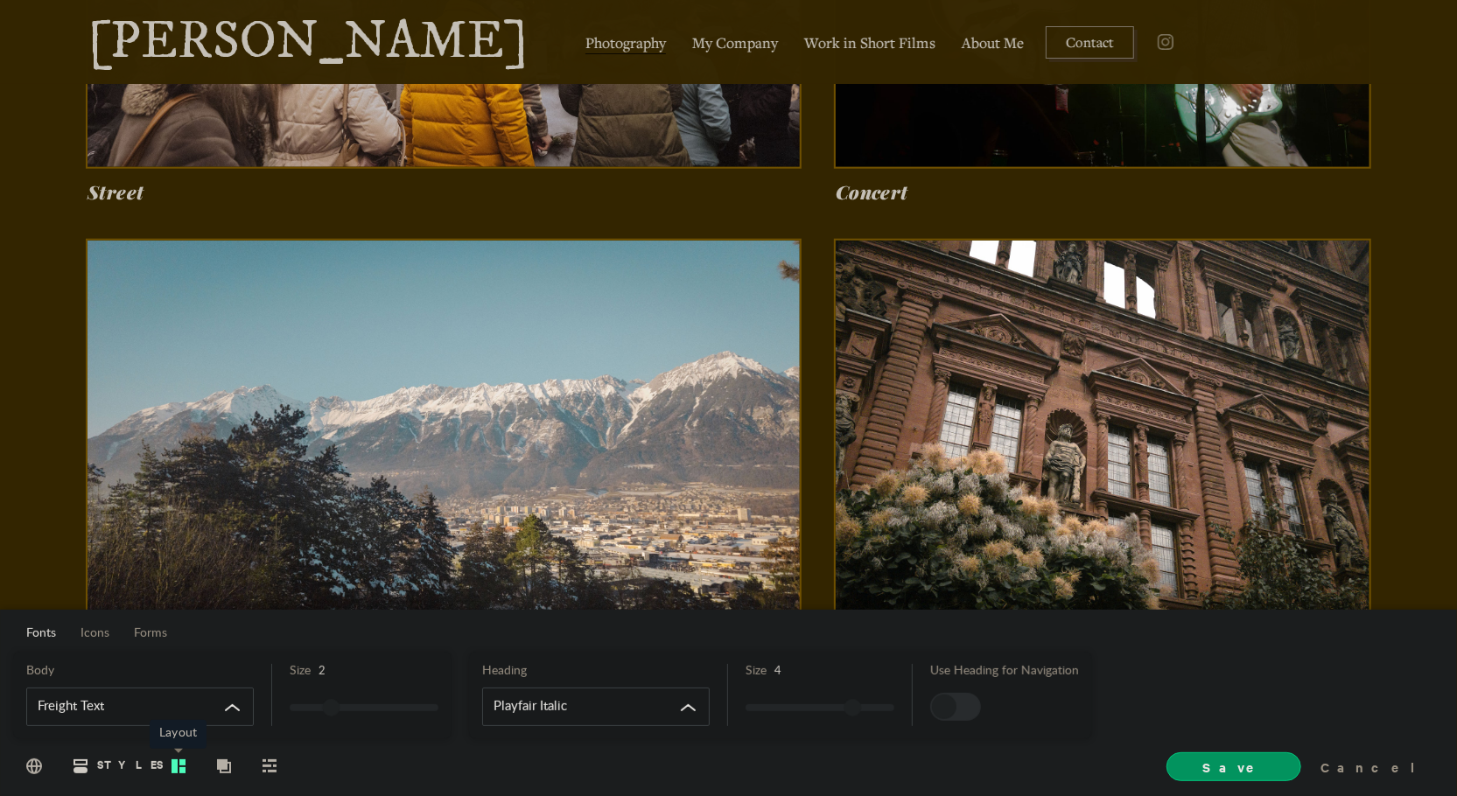
click at [173, 766] on rect at bounding box center [175, 766] width 6 height 14
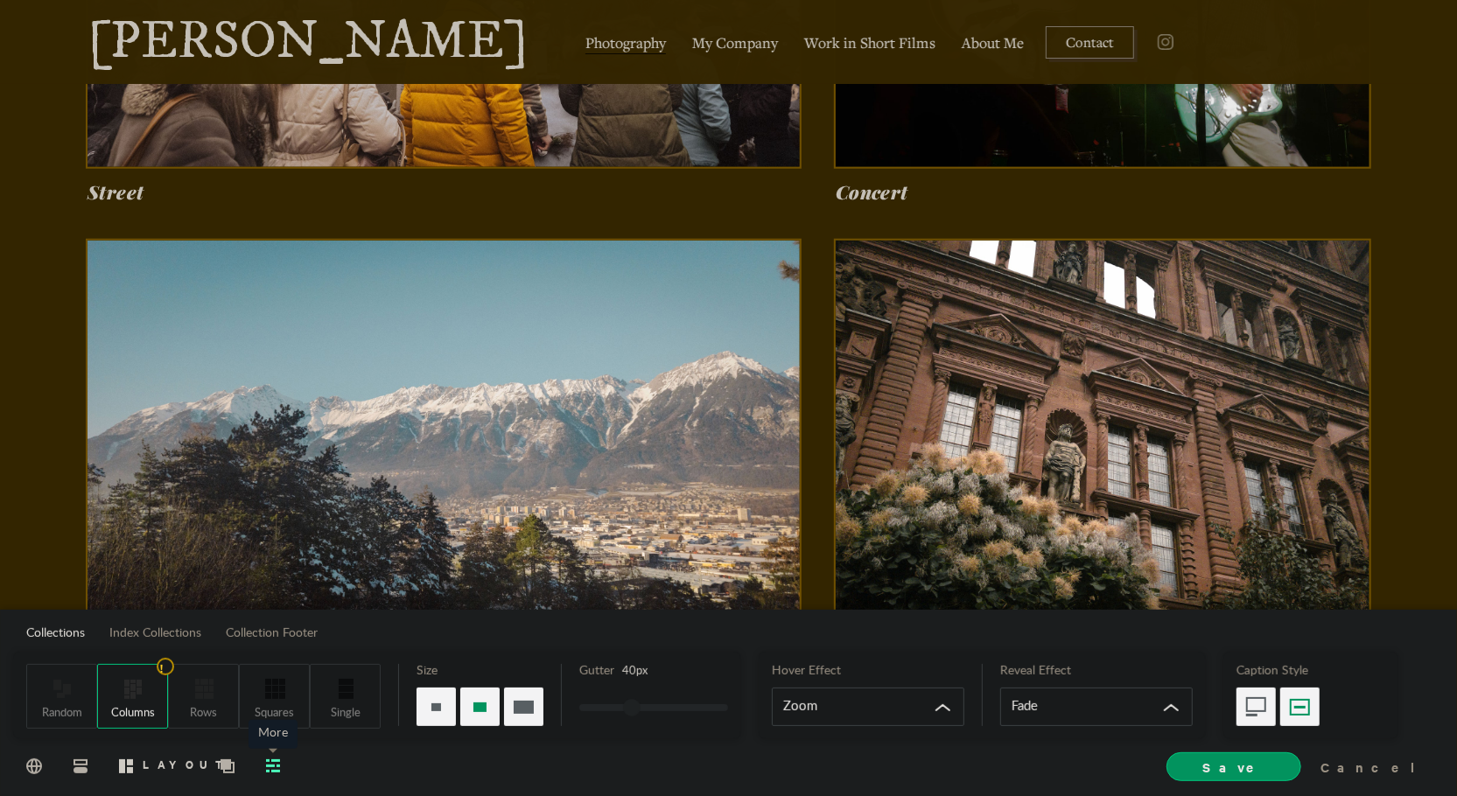
click at [267, 764] on icon at bounding box center [273, 766] width 14 height 13
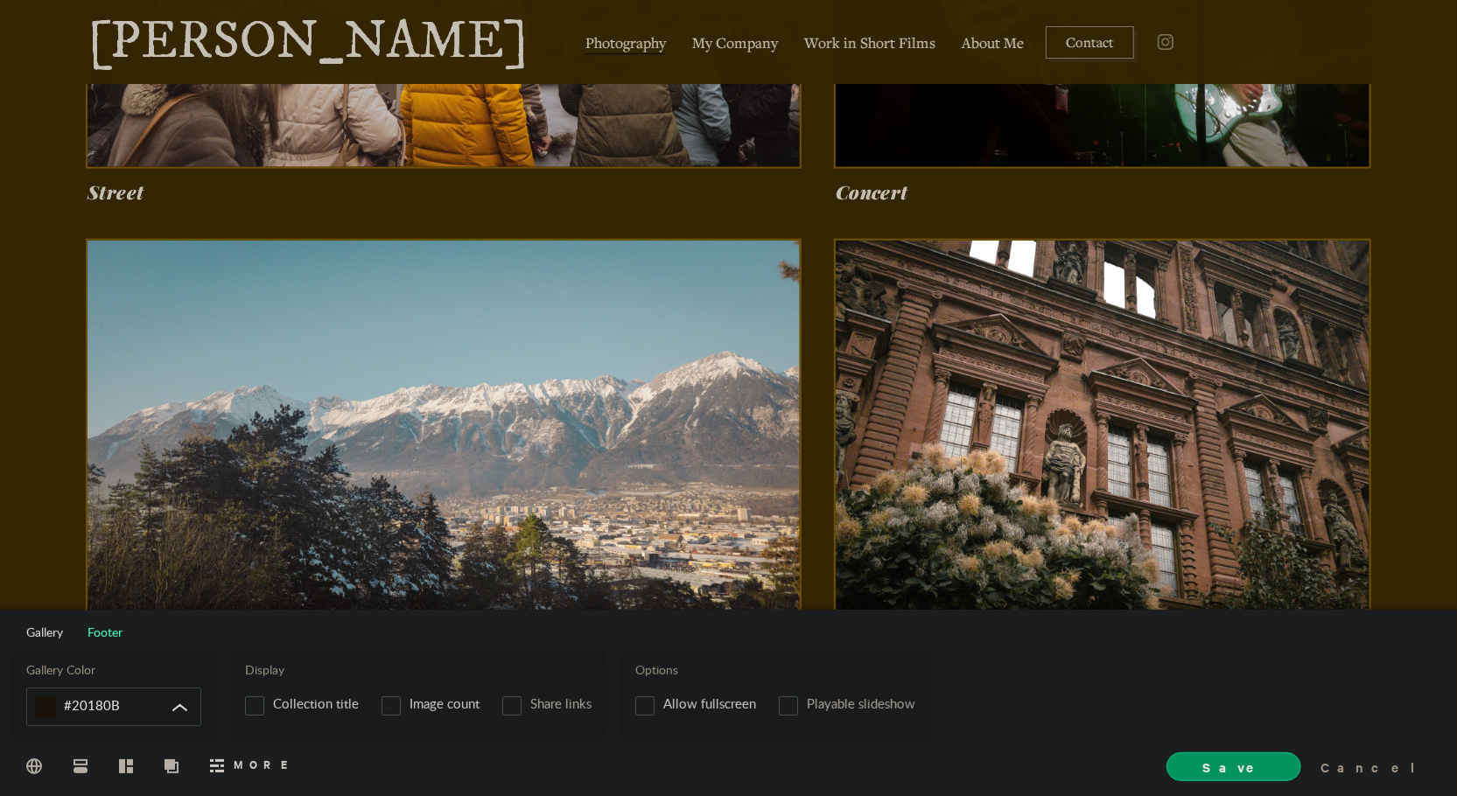
click at [110, 628] on span "Footer" at bounding box center [105, 633] width 35 height 12
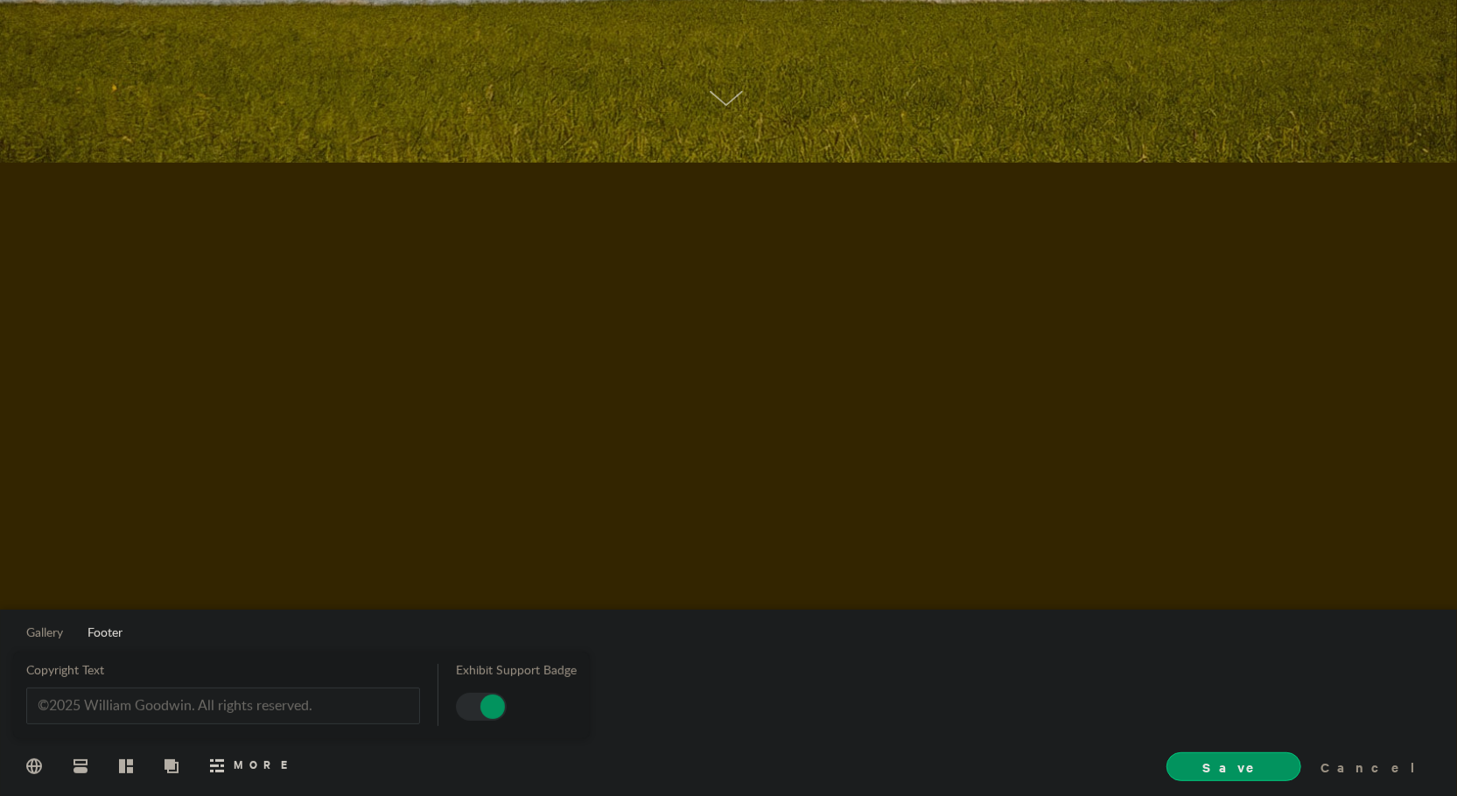
scroll to position [445, 0]
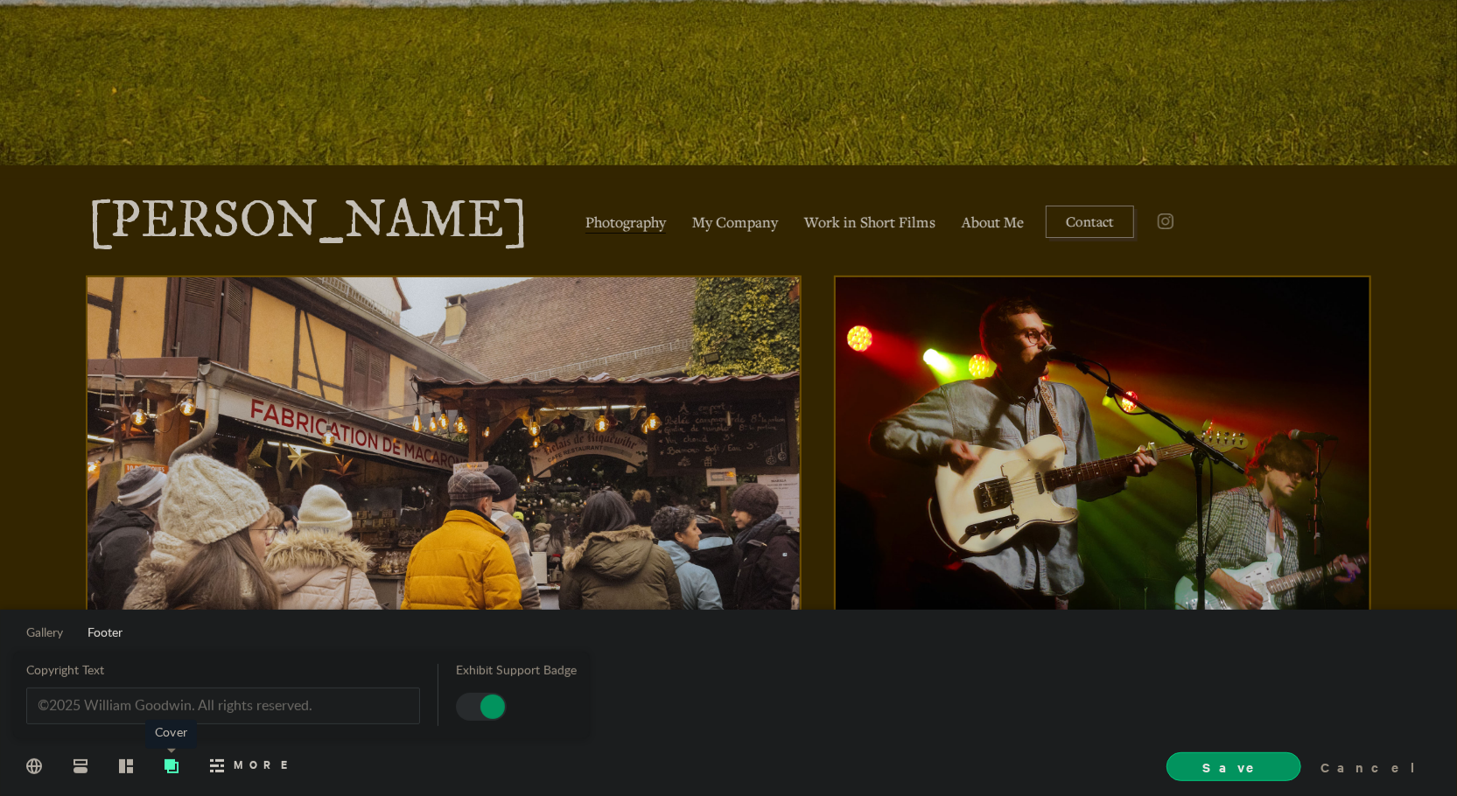
click at [168, 763] on icon at bounding box center [170, 764] width 11 height 11
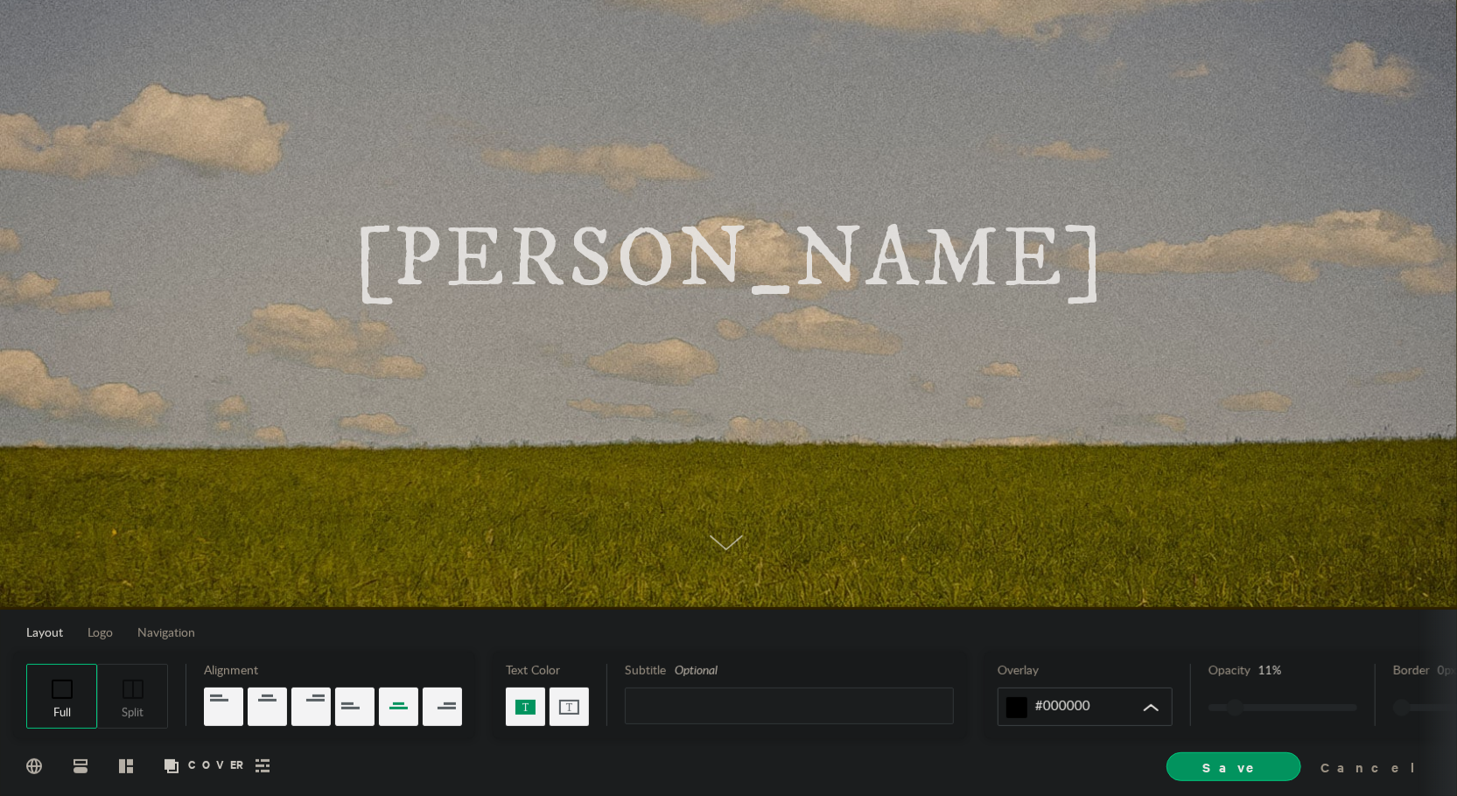
scroll to position [0, 0]
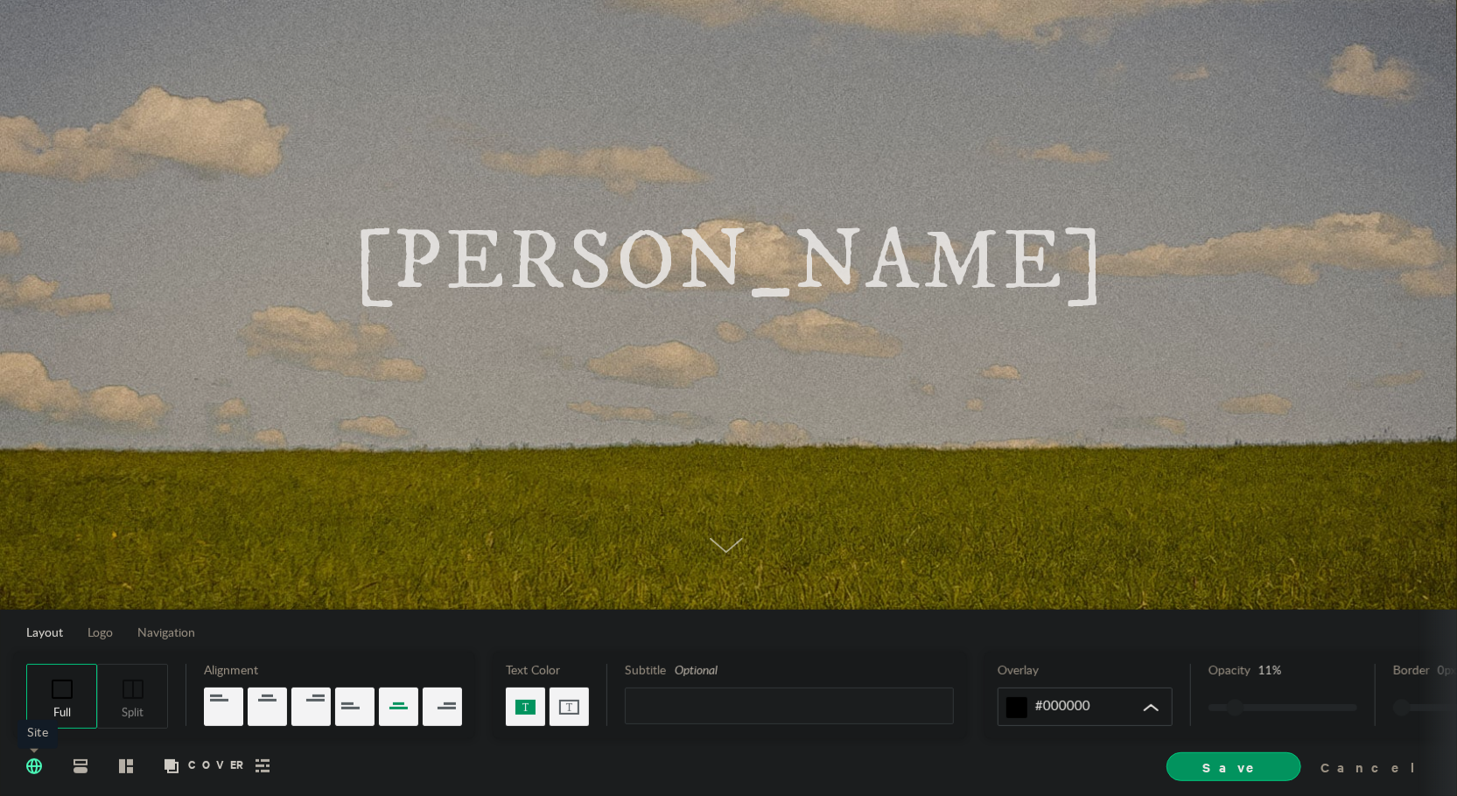
click at [39, 764] on icon at bounding box center [34, 766] width 16 height 16
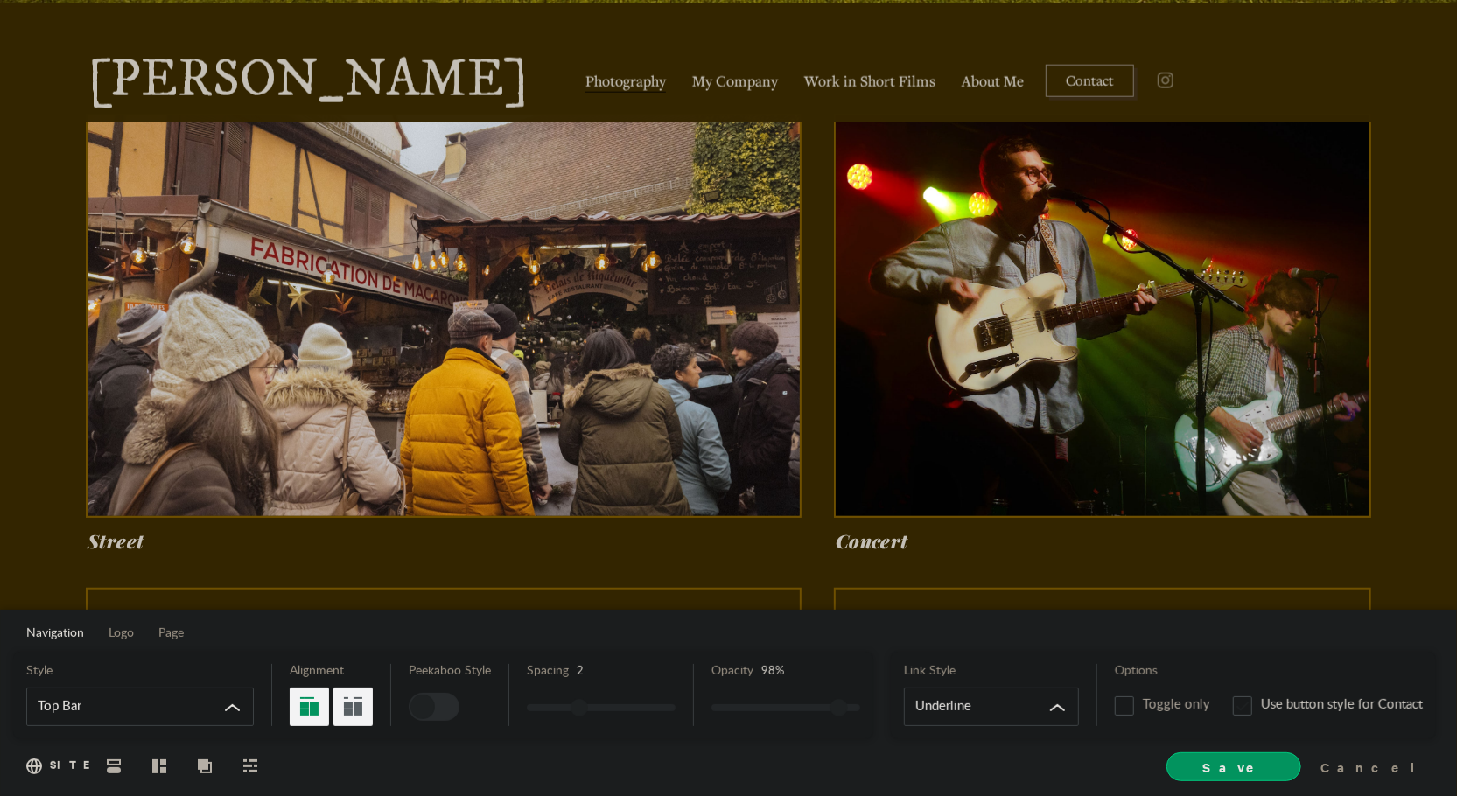
scroll to position [610, 0]
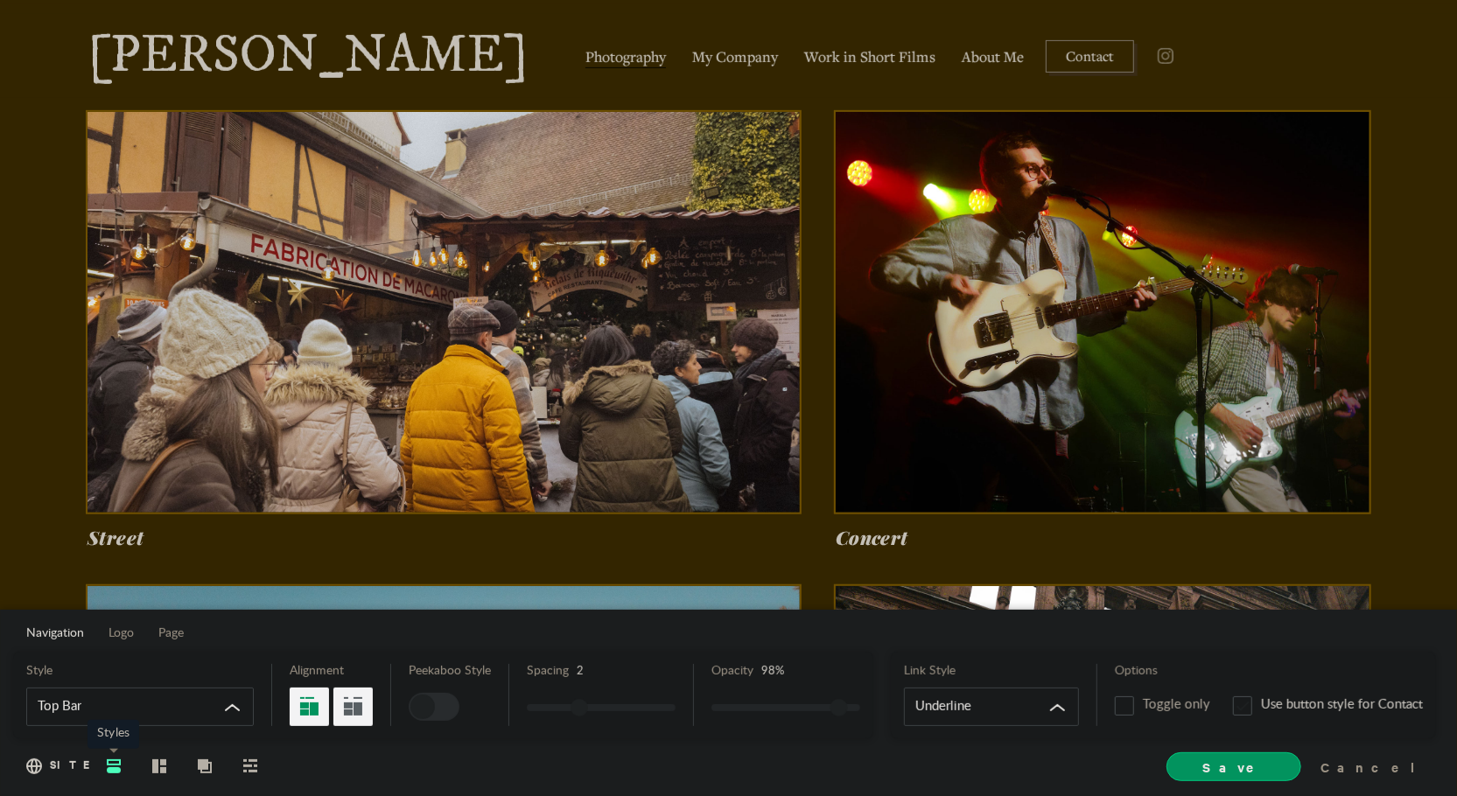
click at [111, 766] on icon at bounding box center [114, 766] width 14 height 14
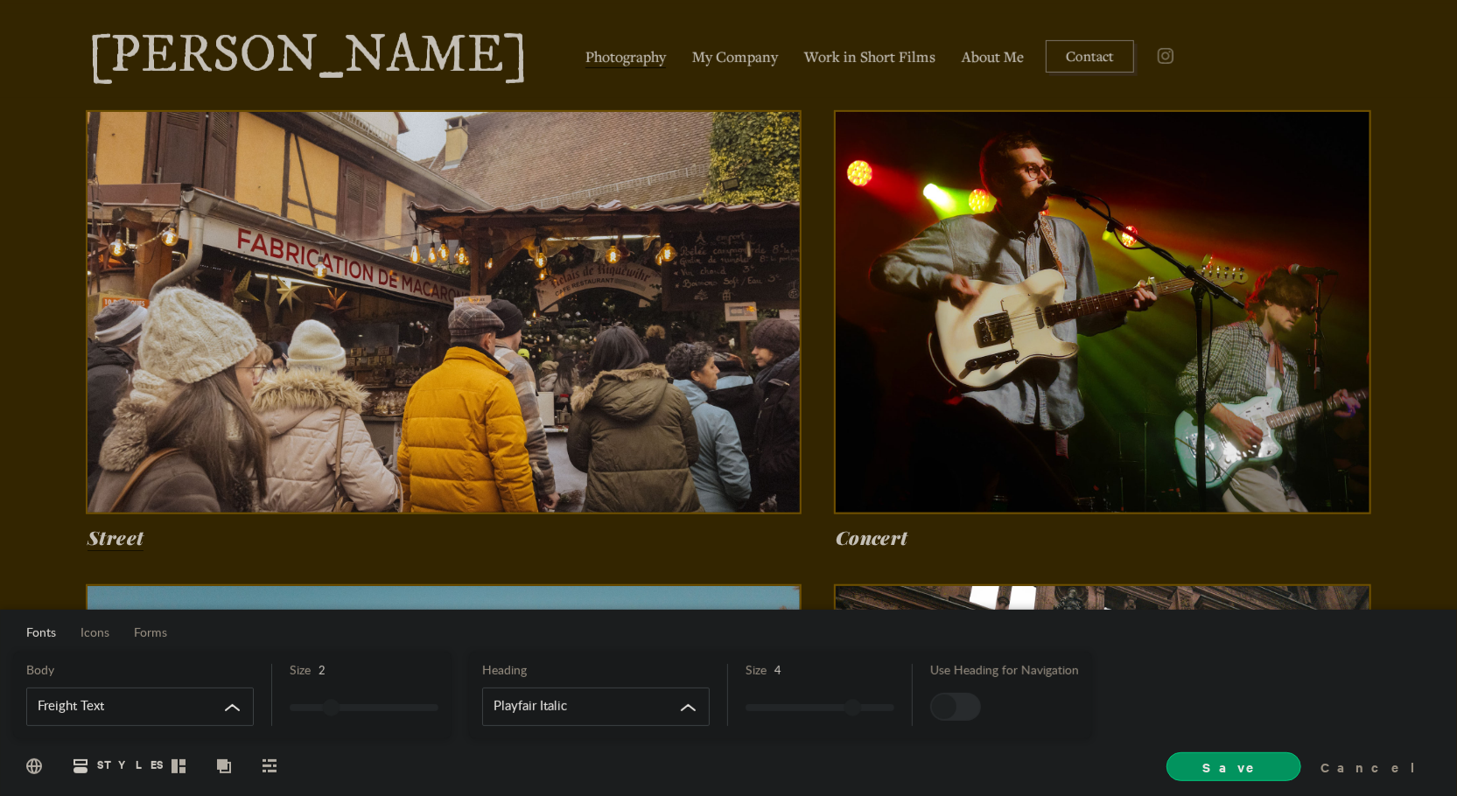
scroll to position [0, 0]
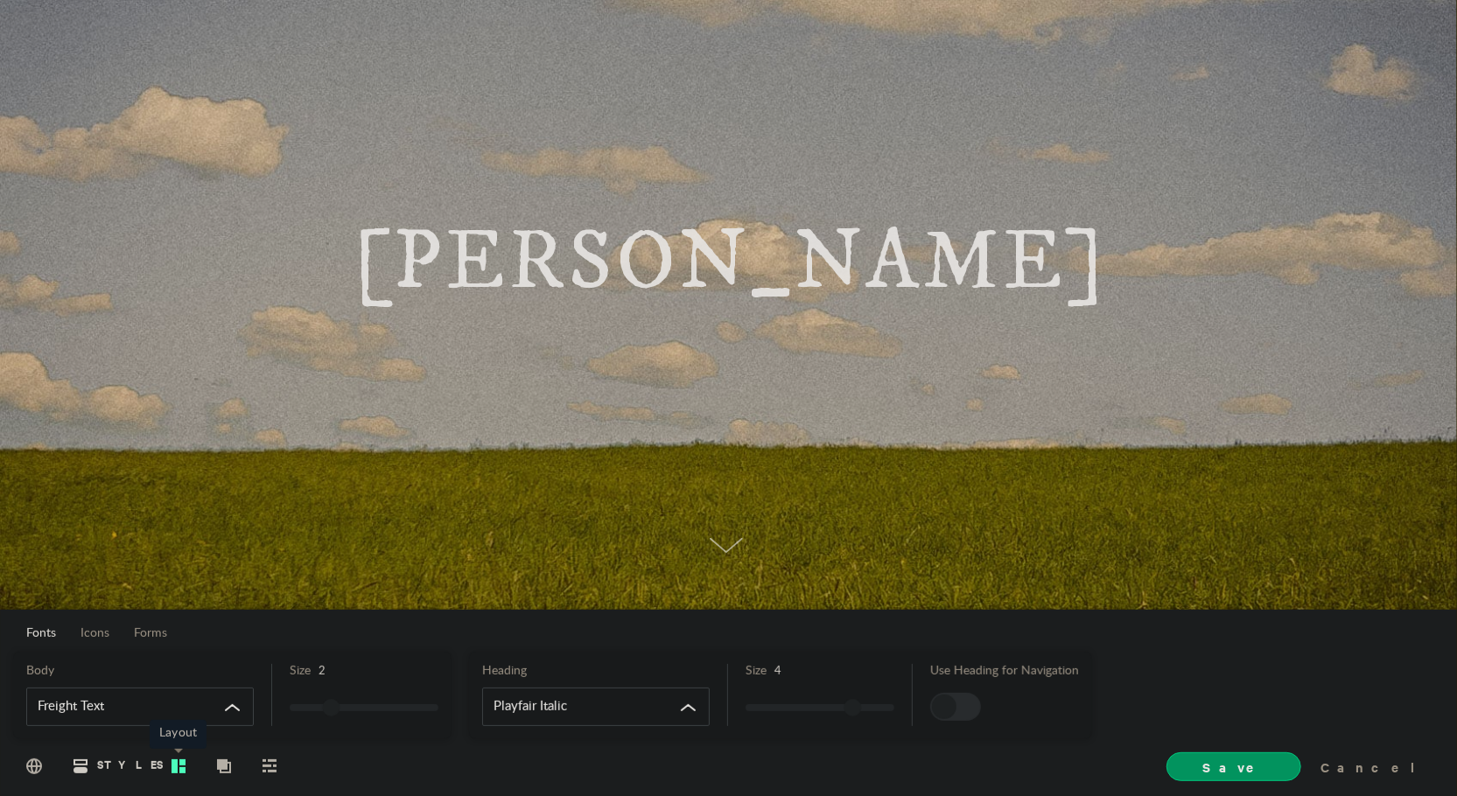
click at [179, 765] on icon at bounding box center [179, 766] width 14 height 14
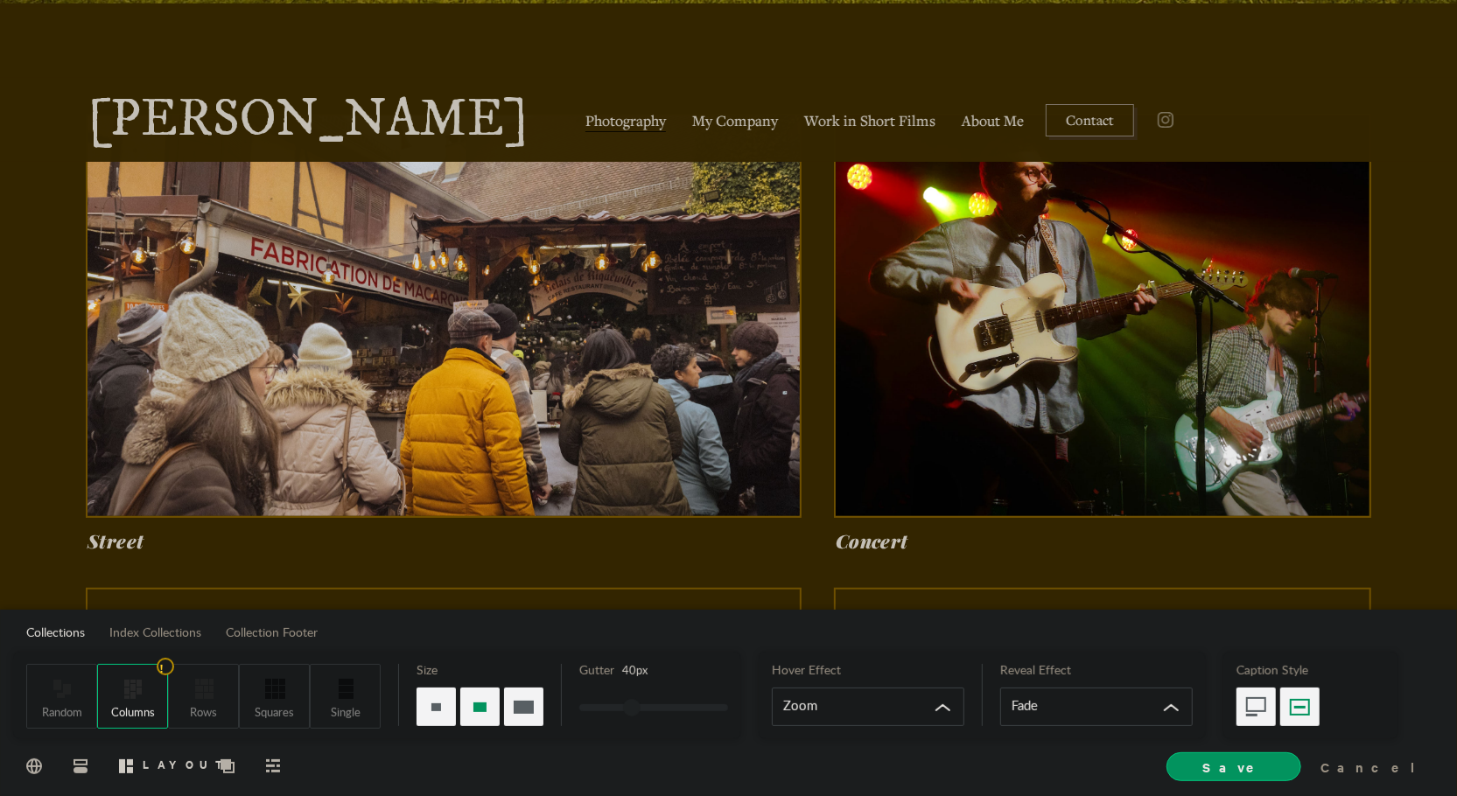
scroll to position [610, 0]
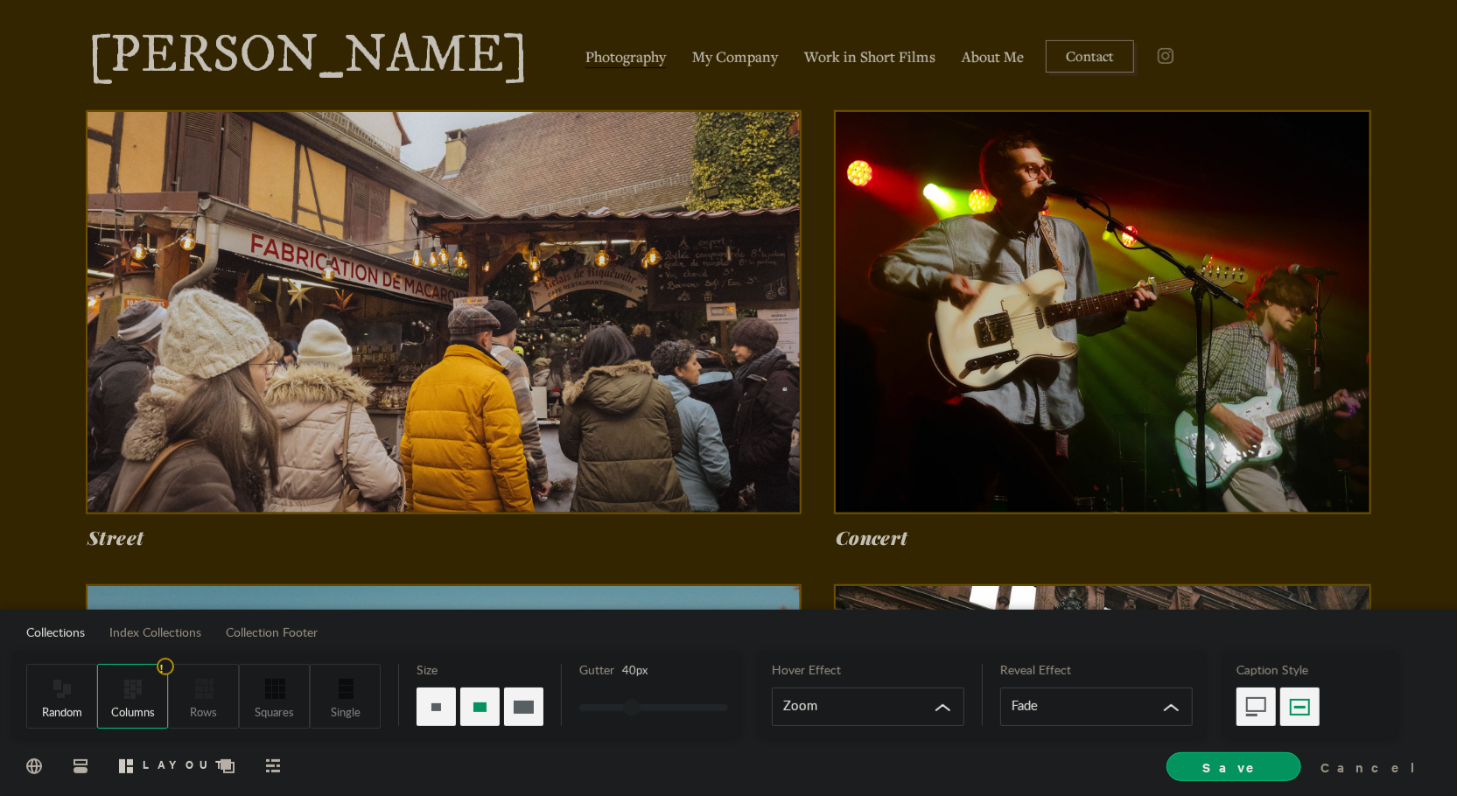
click at [47, 703] on div "Random" at bounding box center [61, 696] width 71 height 65
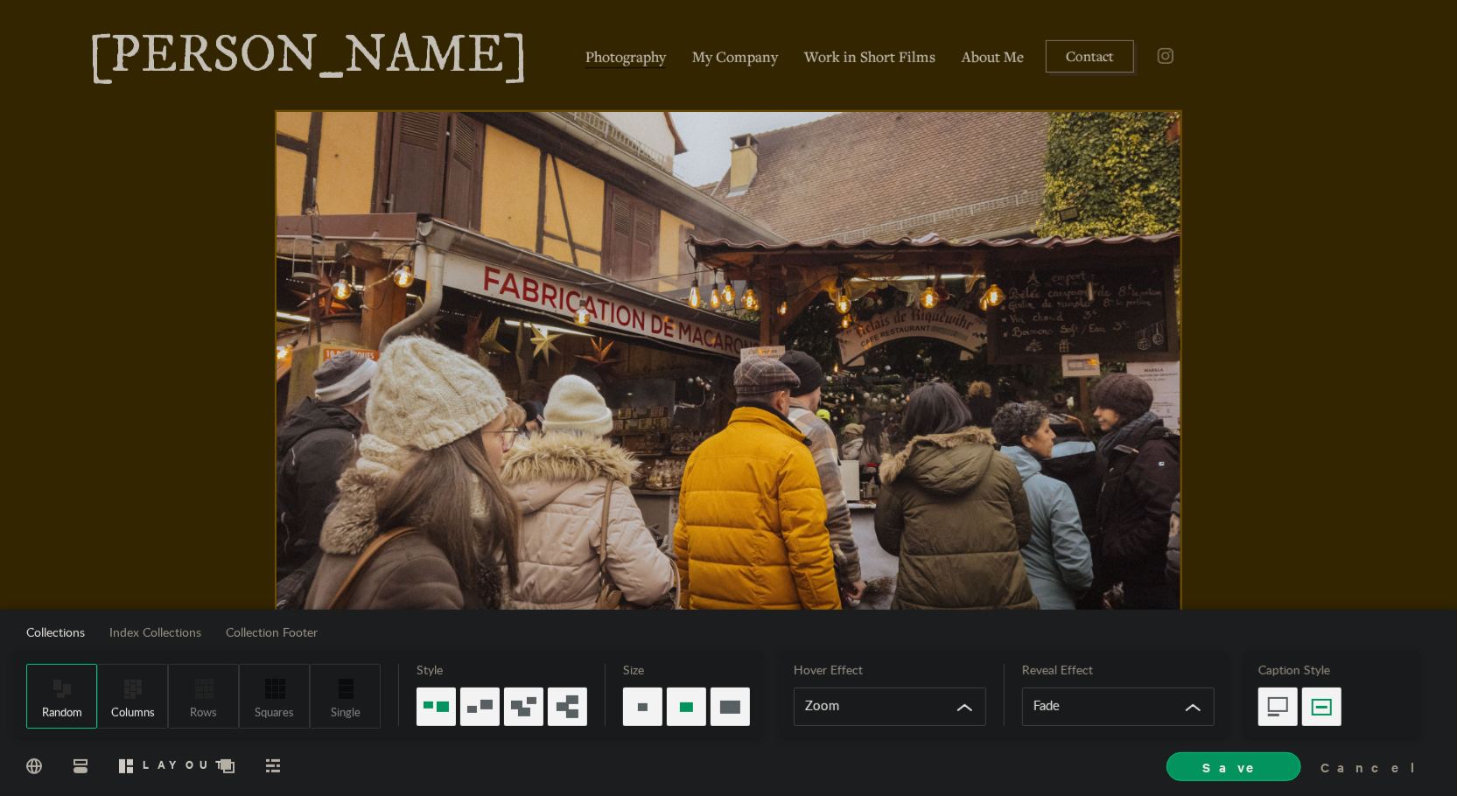
click at [147, 697] on span at bounding box center [134, 688] width 36 height 25
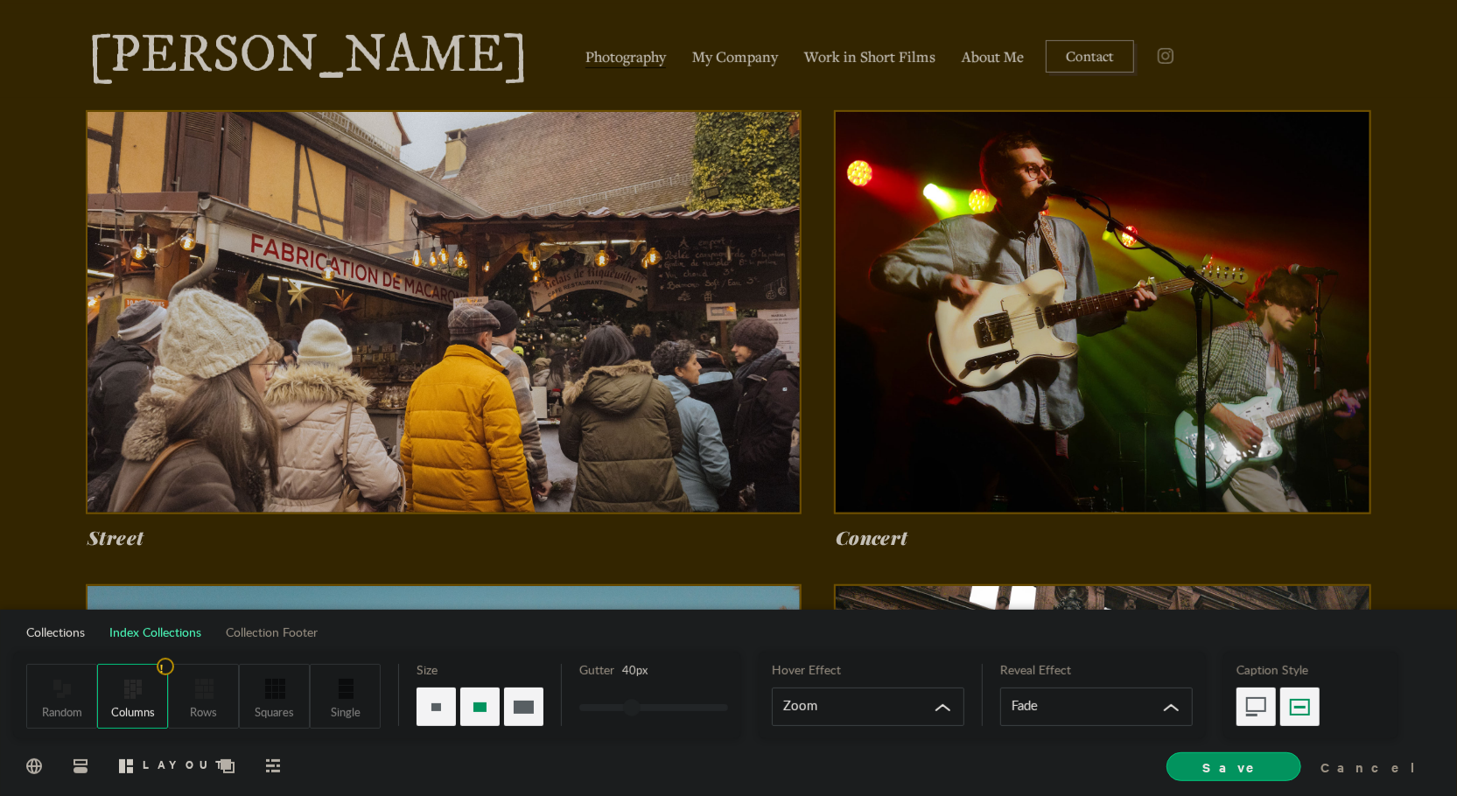
click at [172, 633] on span "Index Collections" at bounding box center [155, 633] width 92 height 12
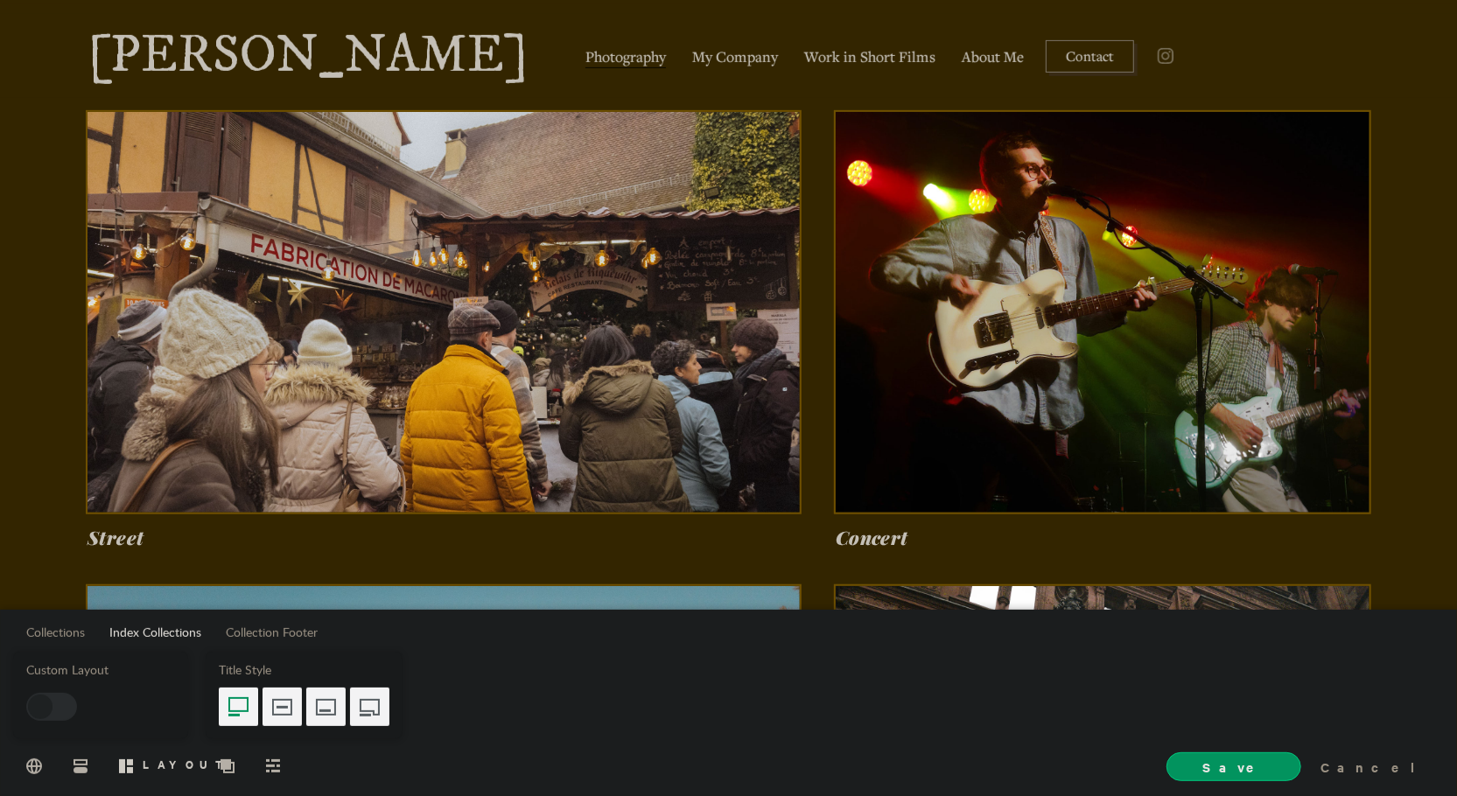
click at [581, 67] on link "Photography" at bounding box center [625, 55] width 89 height 29
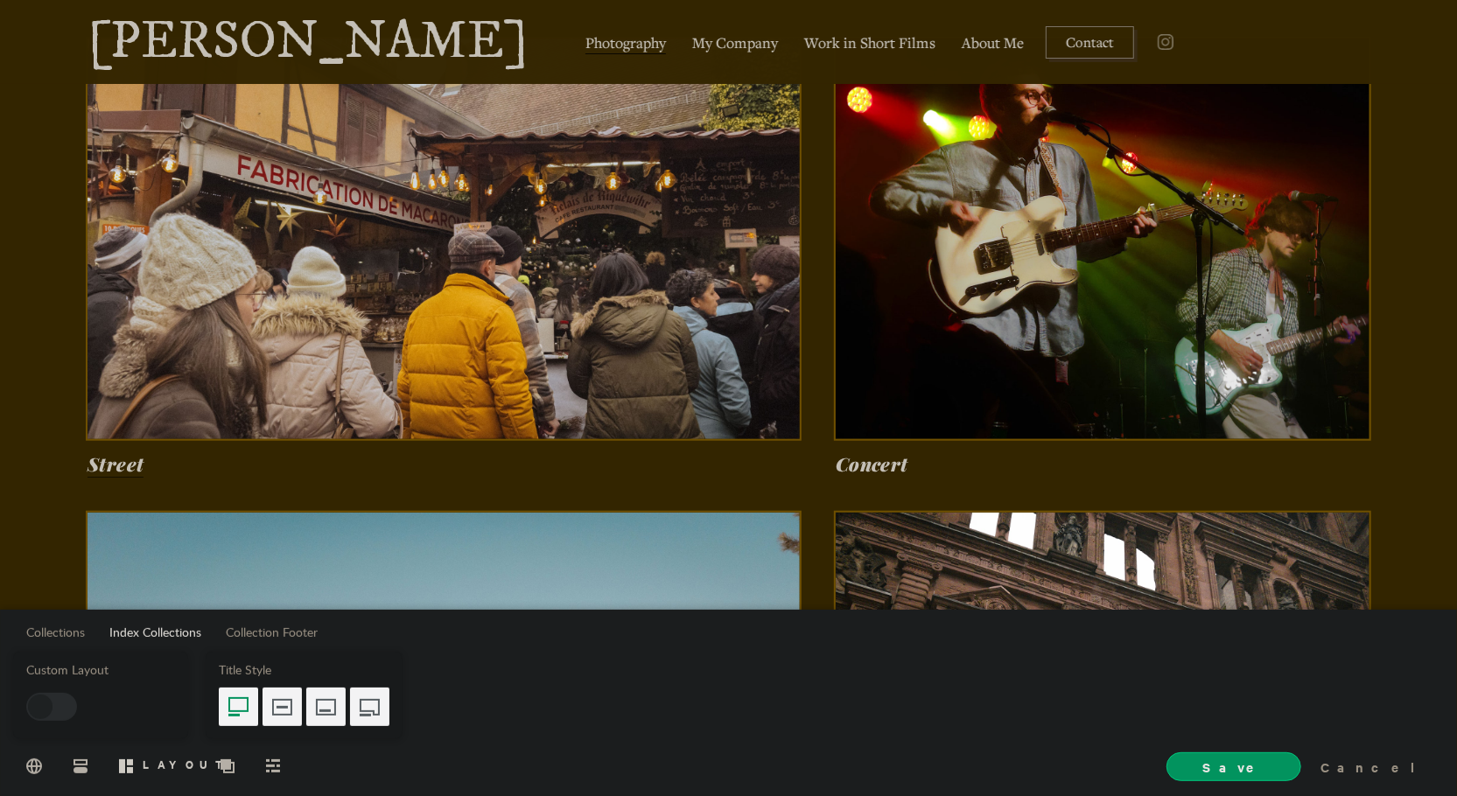
scroll to position [382, 0]
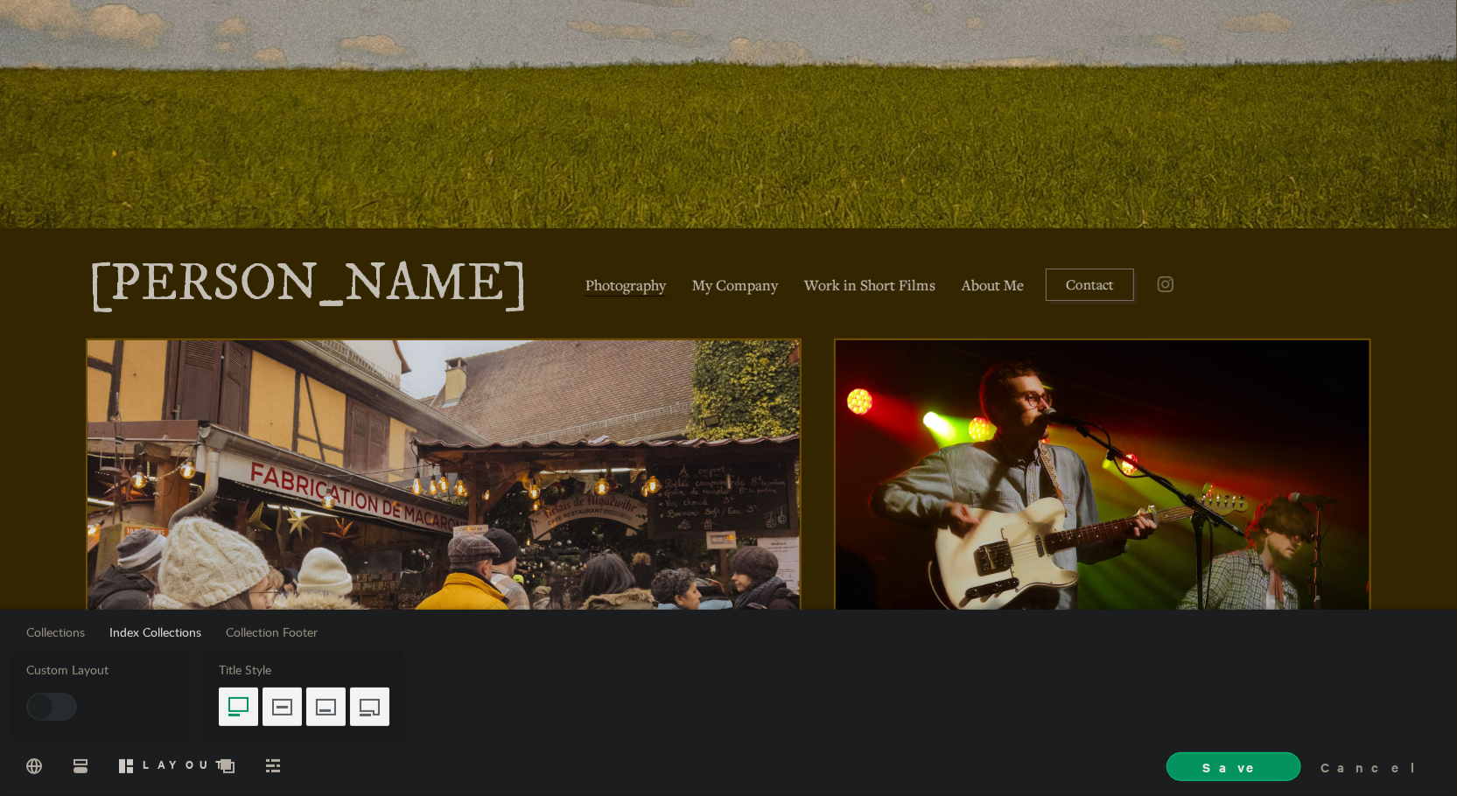
click at [408, 272] on link "[PERSON_NAME]" at bounding box center [308, 284] width 441 height 53
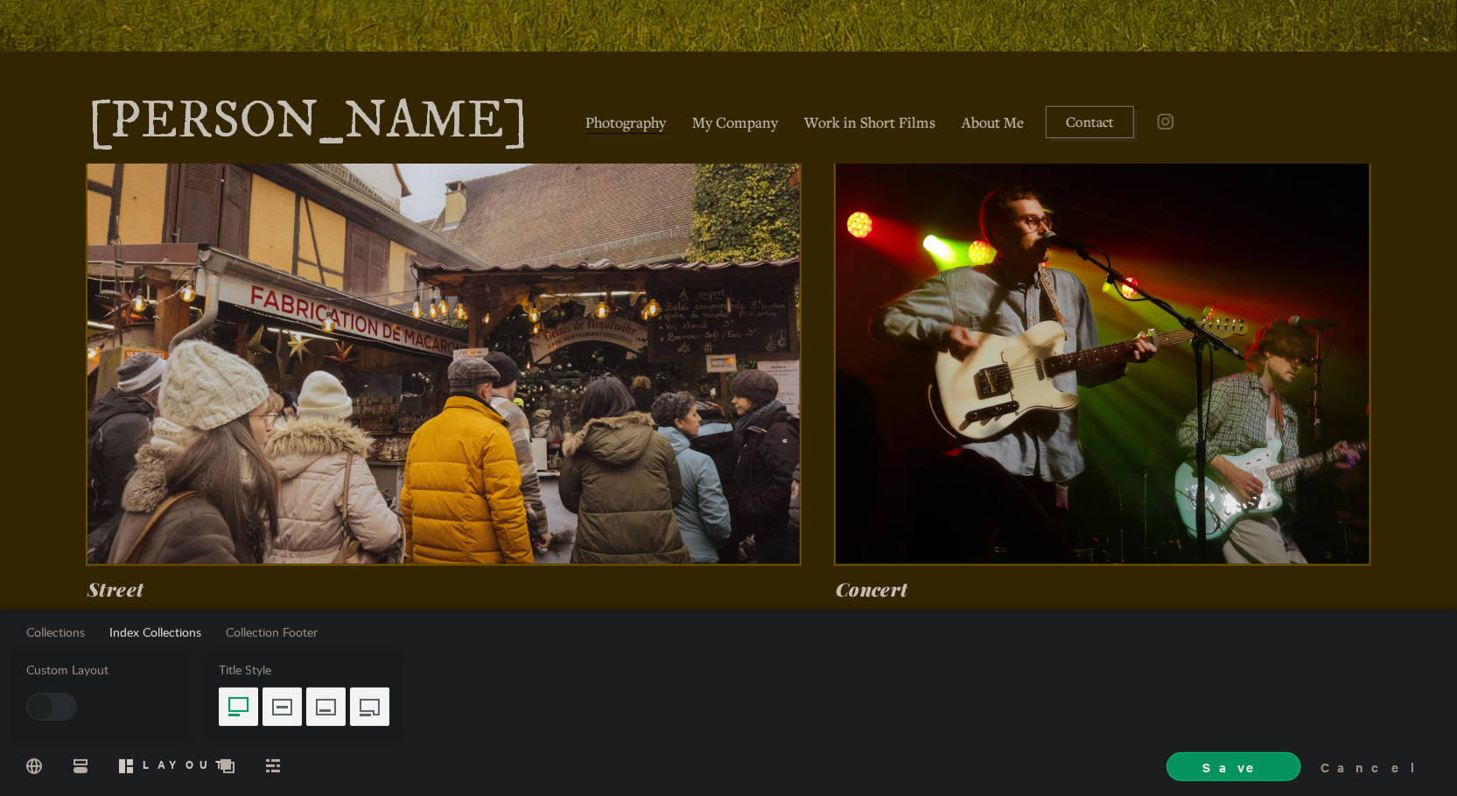
scroll to position [584, 0]
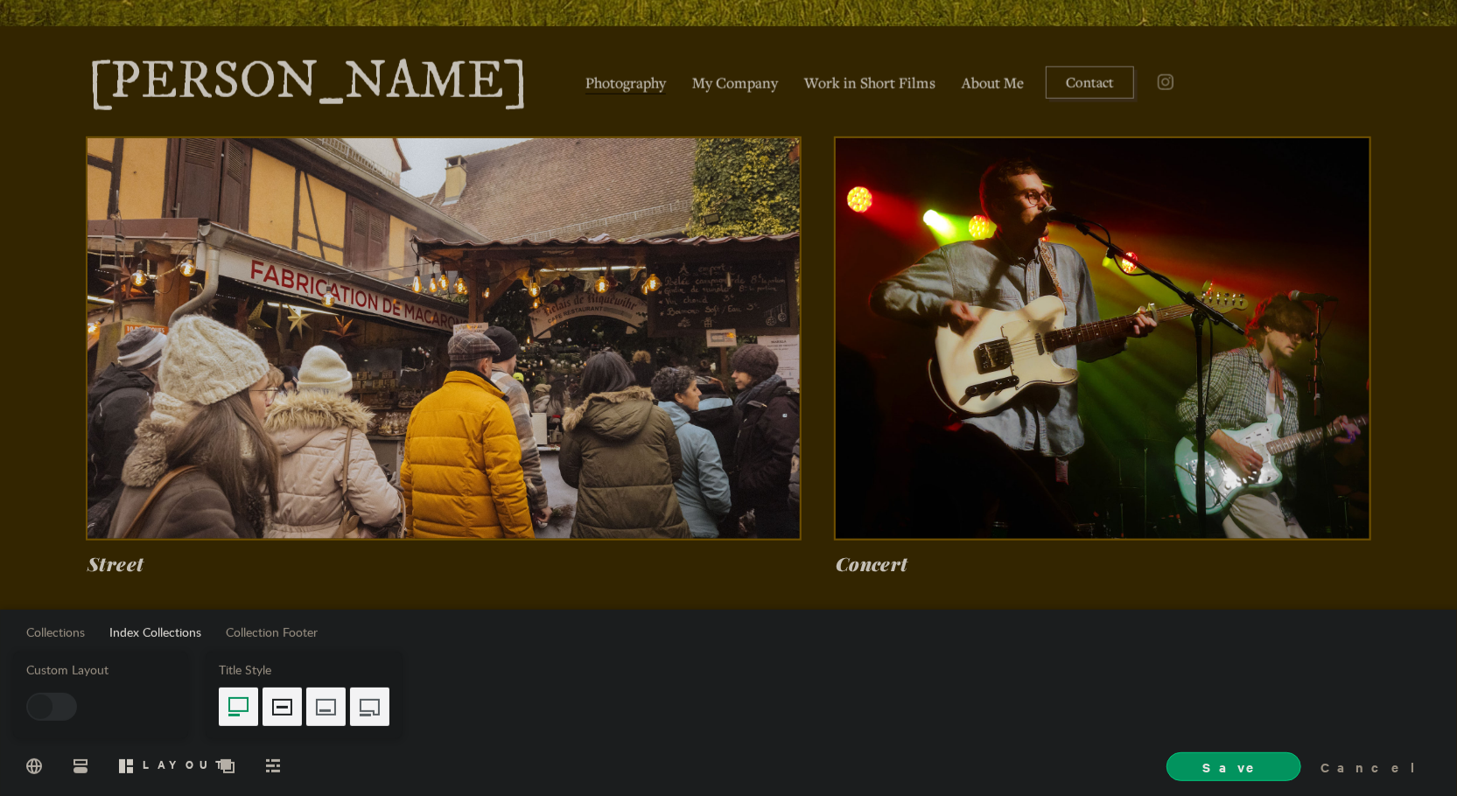
click at [272, 711] on div at bounding box center [282, 707] width 39 height 39
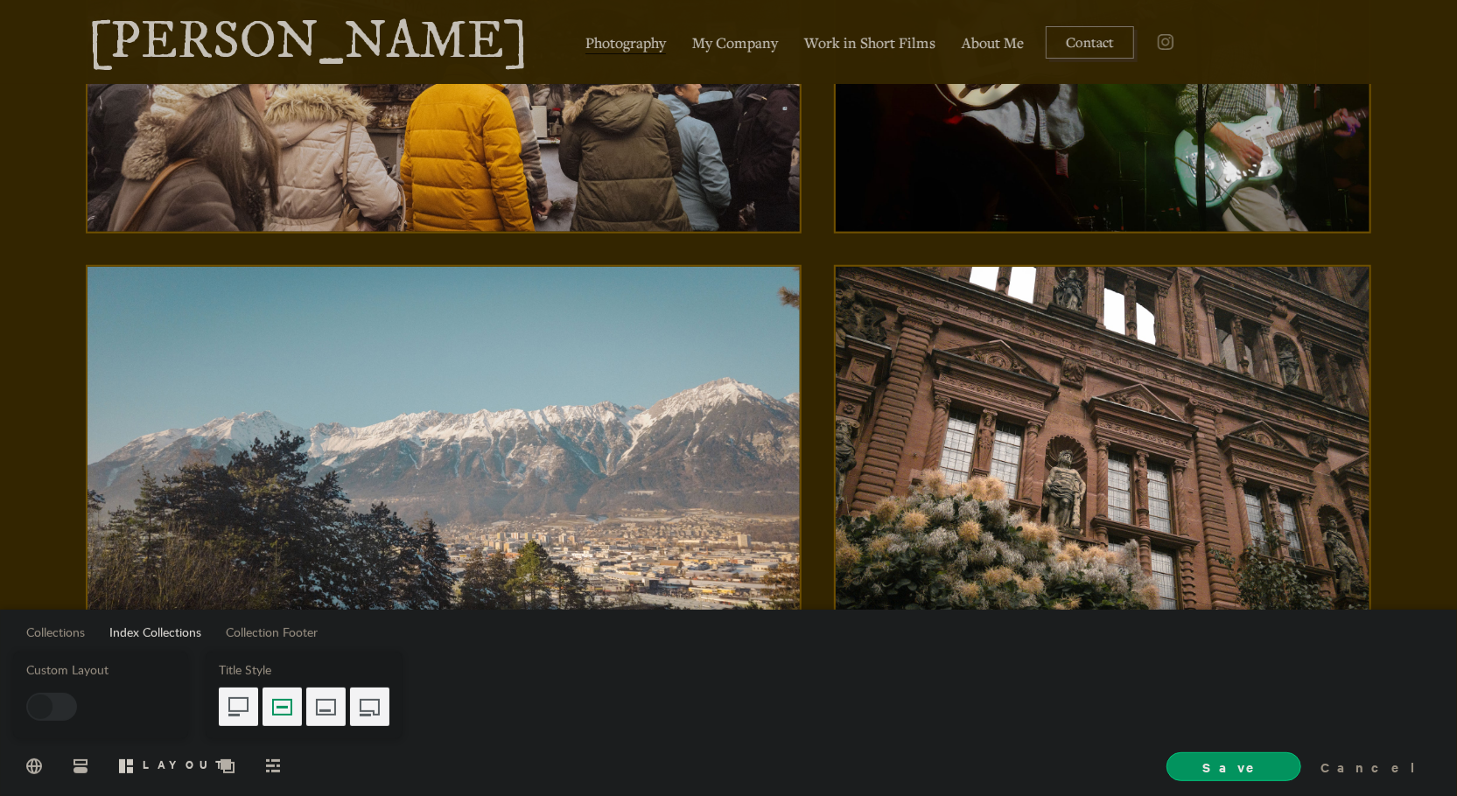
scroll to position [890, 0]
click at [326, 701] on div at bounding box center [325, 707] width 39 height 39
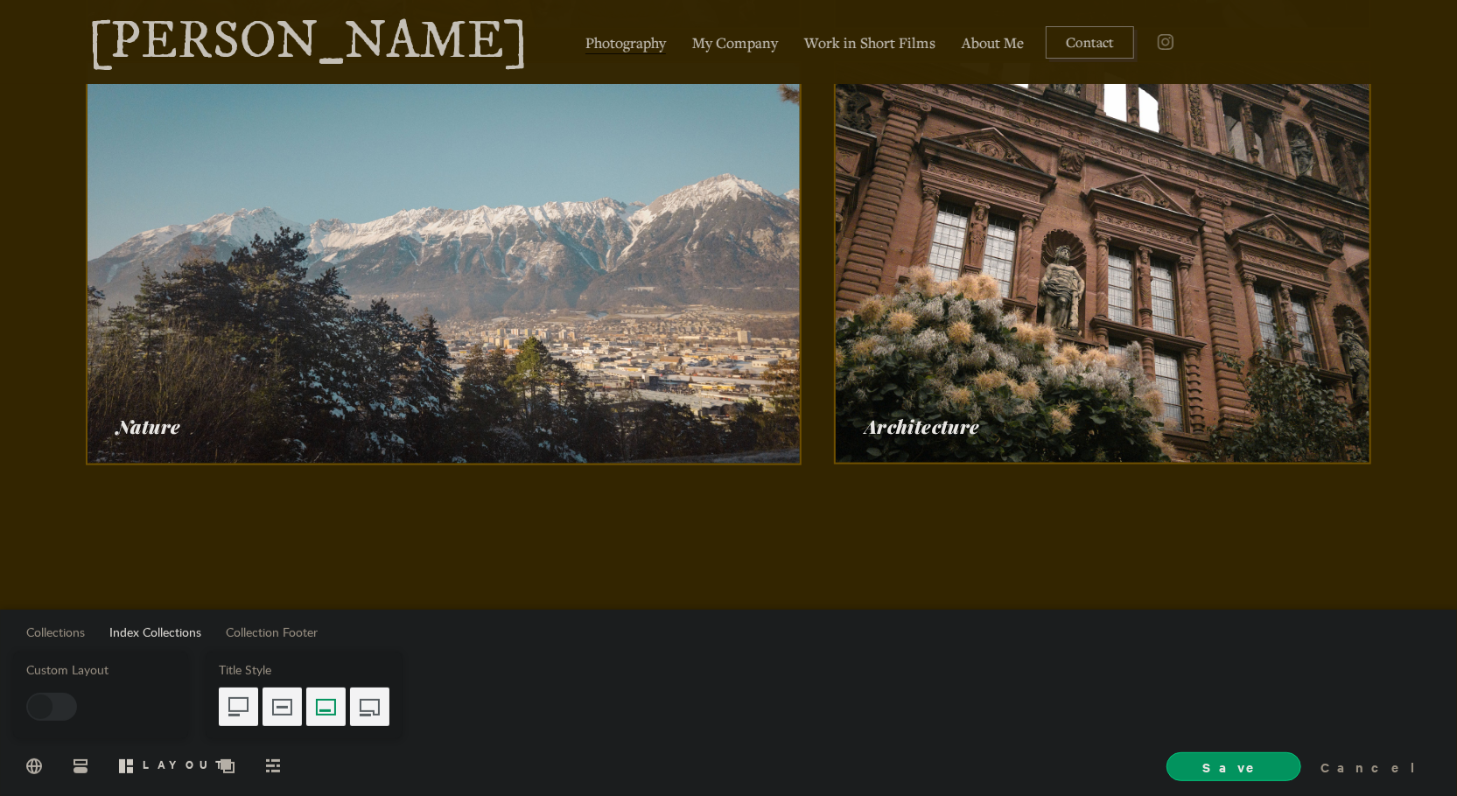
scroll to position [1110, 0]
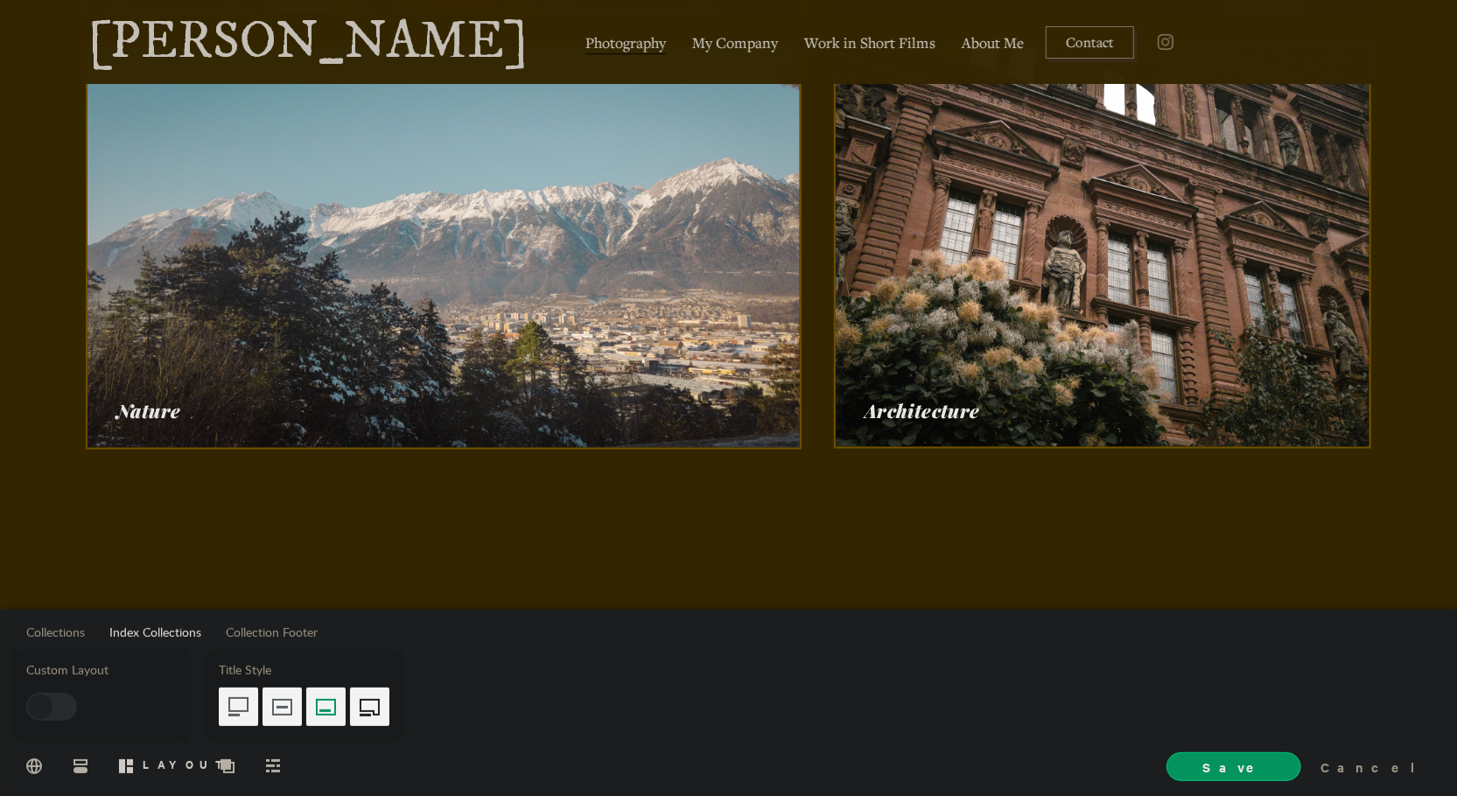
click at [374, 712] on div at bounding box center [369, 707] width 39 height 39
click at [321, 713] on div at bounding box center [325, 707] width 39 height 39
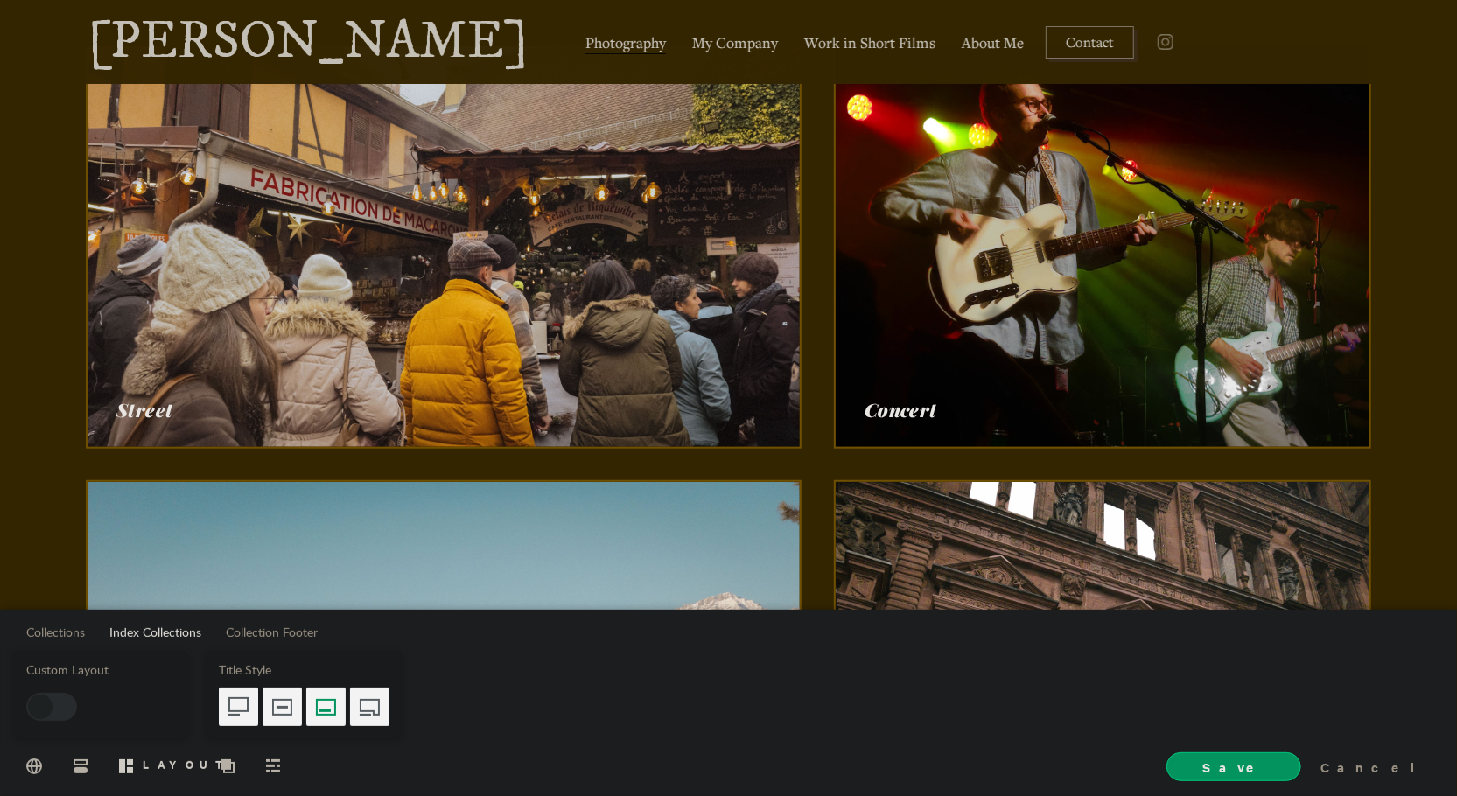
scroll to position [672, 0]
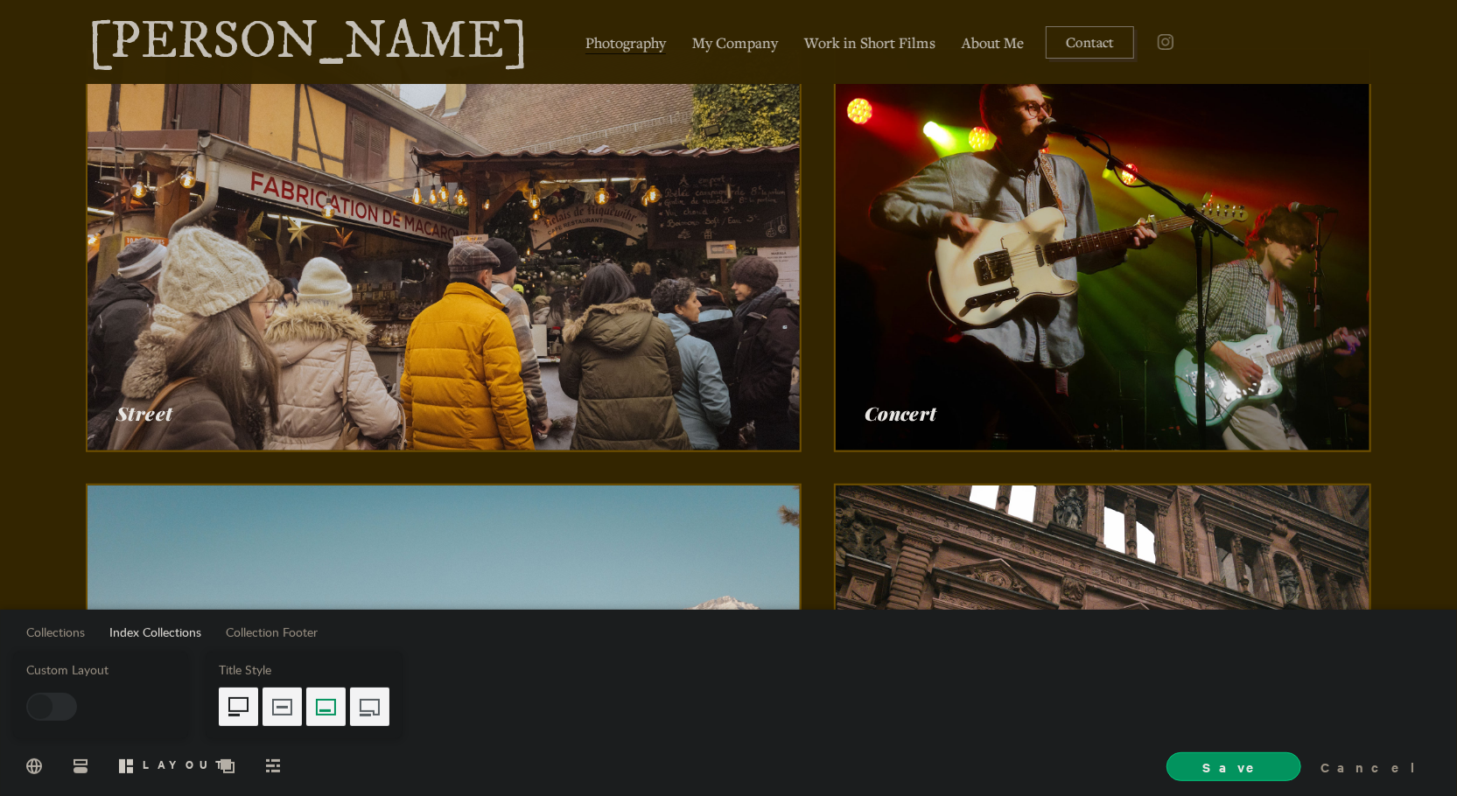
click at [248, 701] on div at bounding box center [238, 707] width 39 height 39
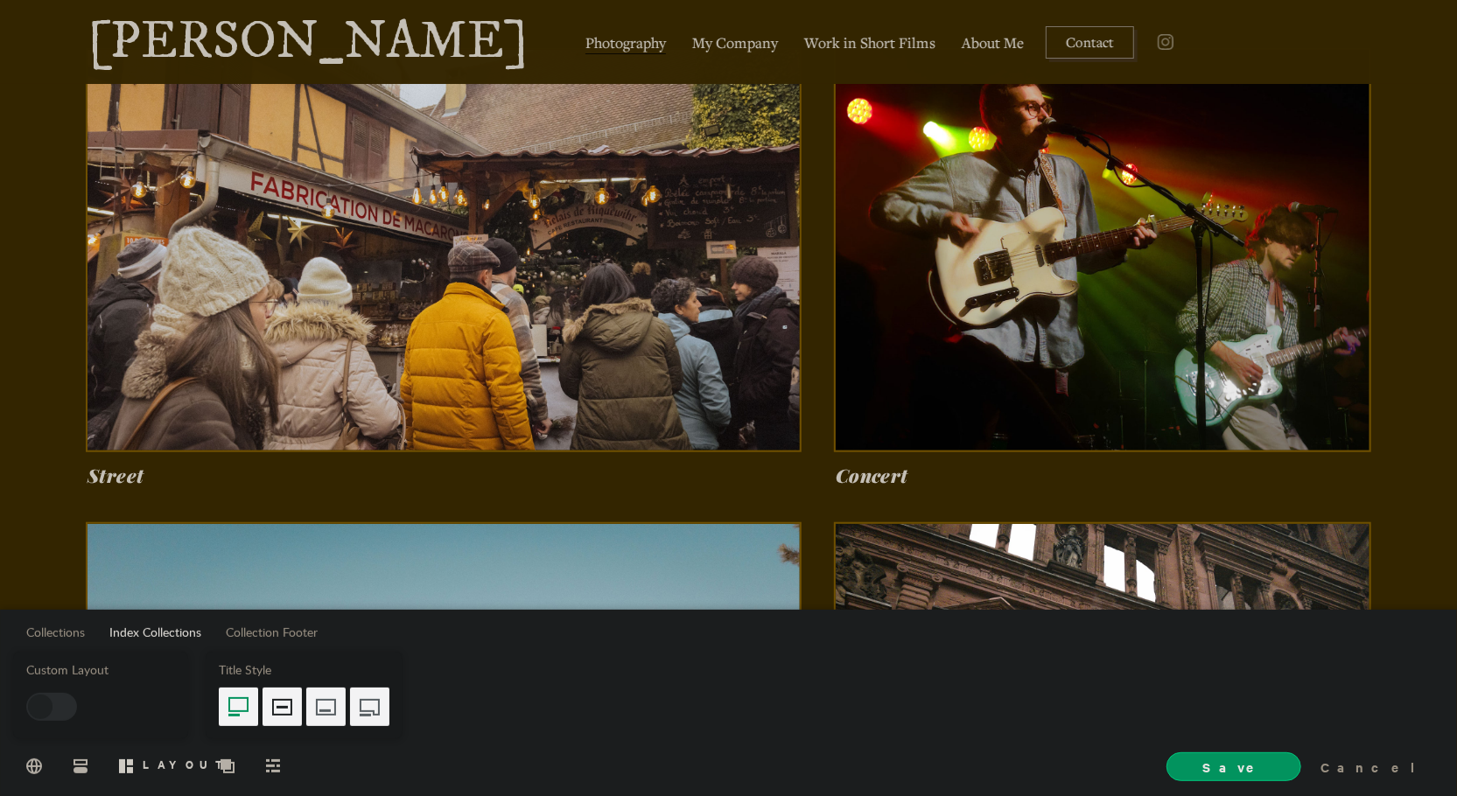
click at [294, 699] on div at bounding box center [282, 707] width 39 height 39
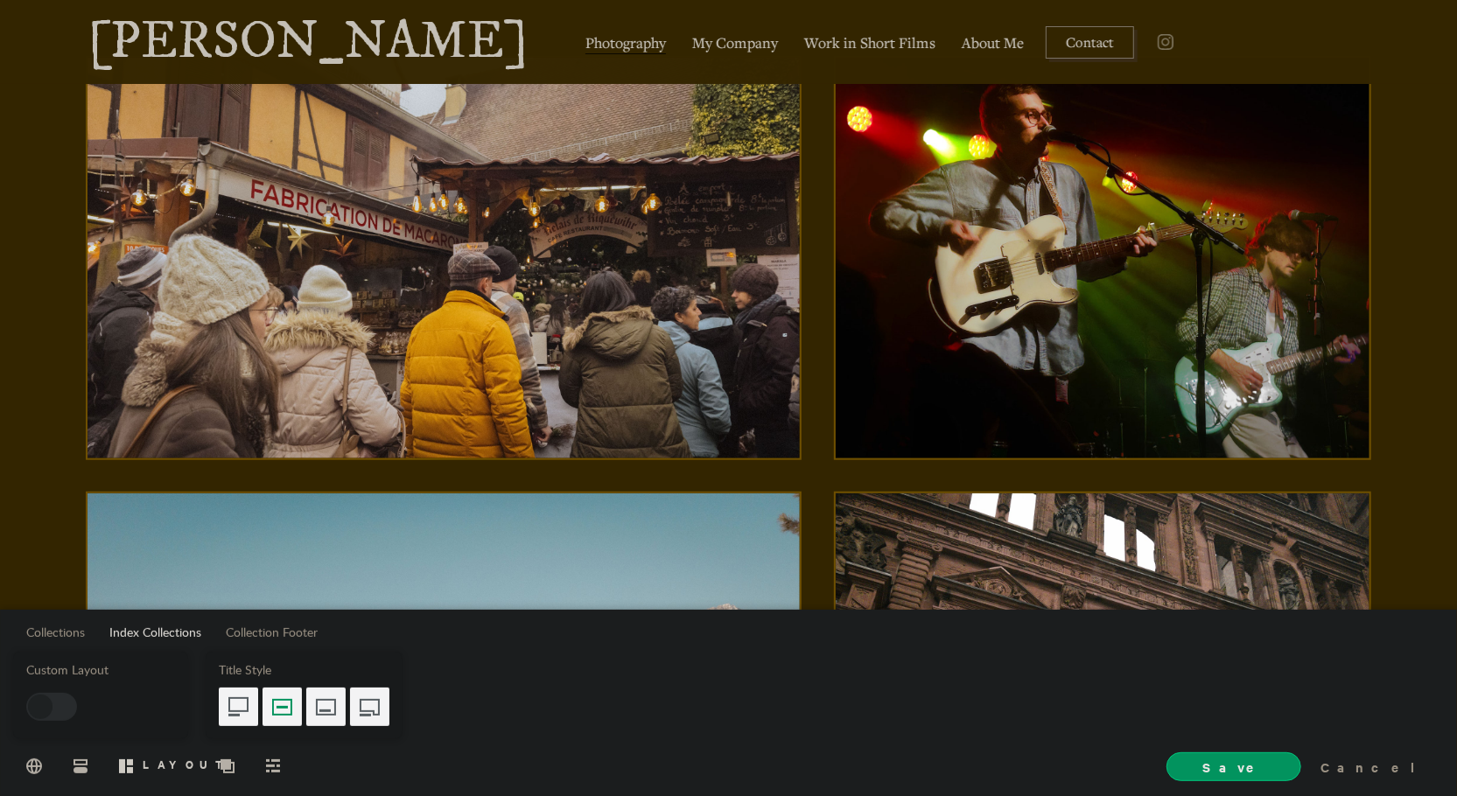
scroll to position [665, 0]
click at [581, 46] on link "Photography" at bounding box center [625, 42] width 89 height 29
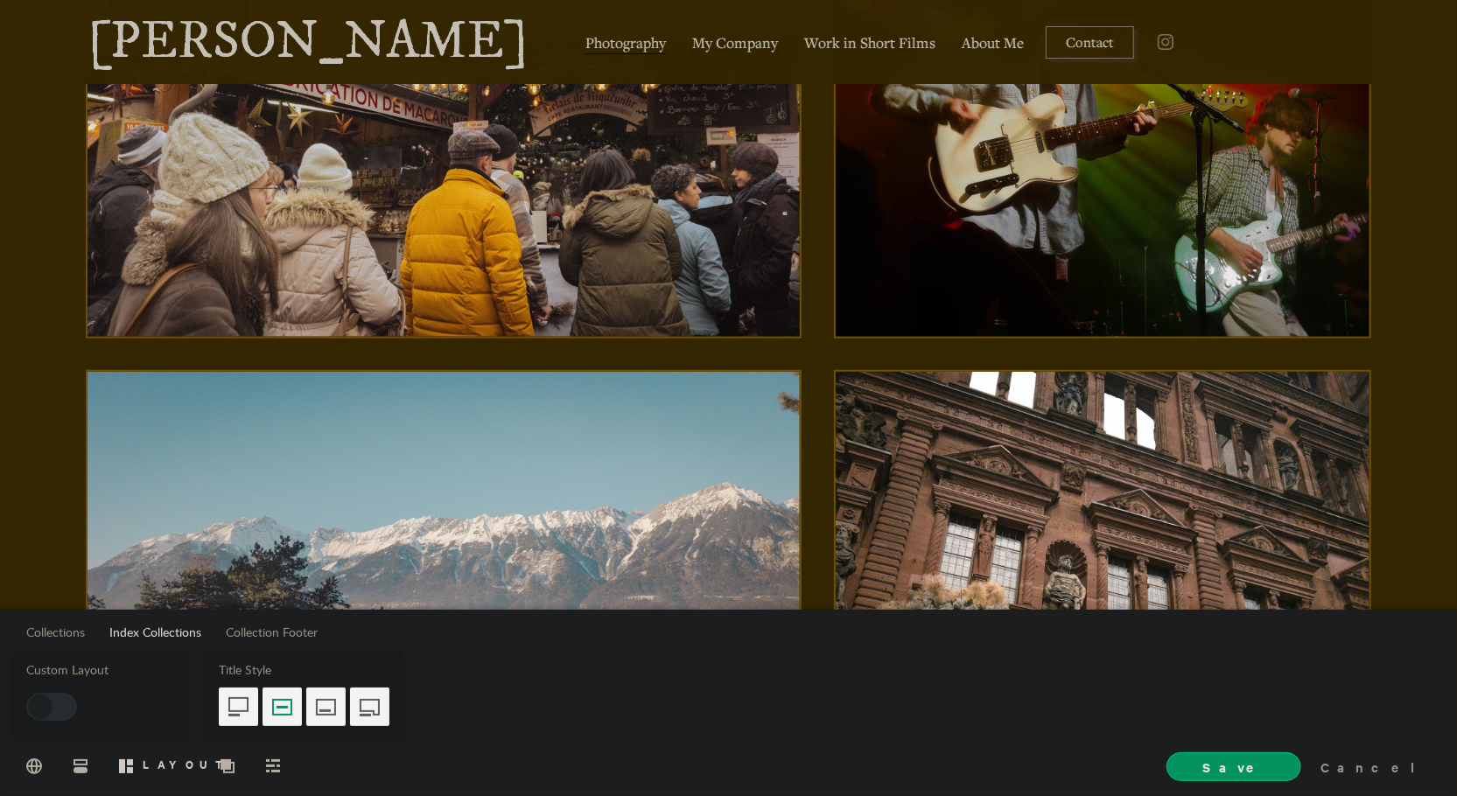
scroll to position [834, 0]
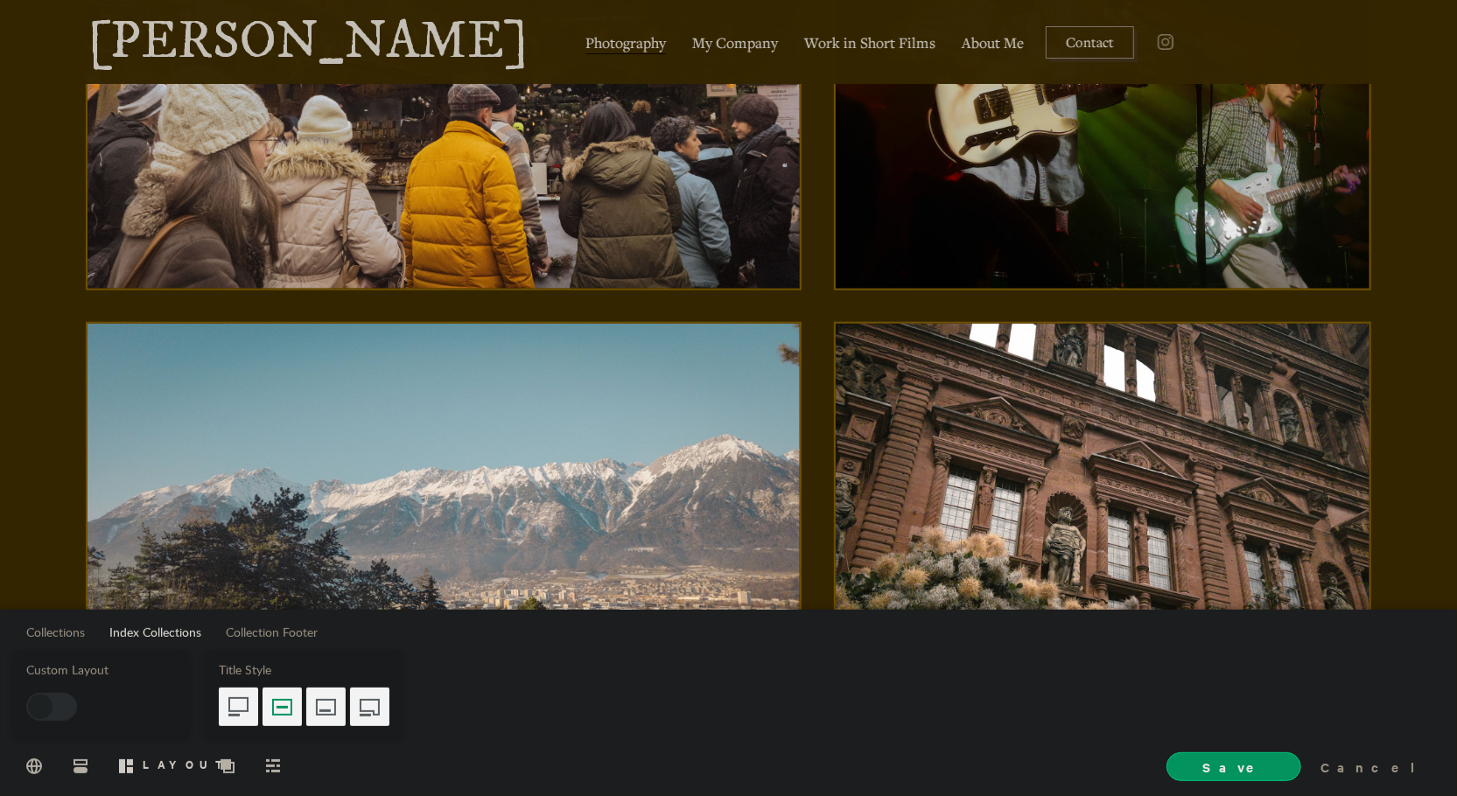
click at [334, 682] on div "Title Style" at bounding box center [304, 695] width 171 height 62
click at [331, 692] on div at bounding box center [325, 707] width 39 height 39
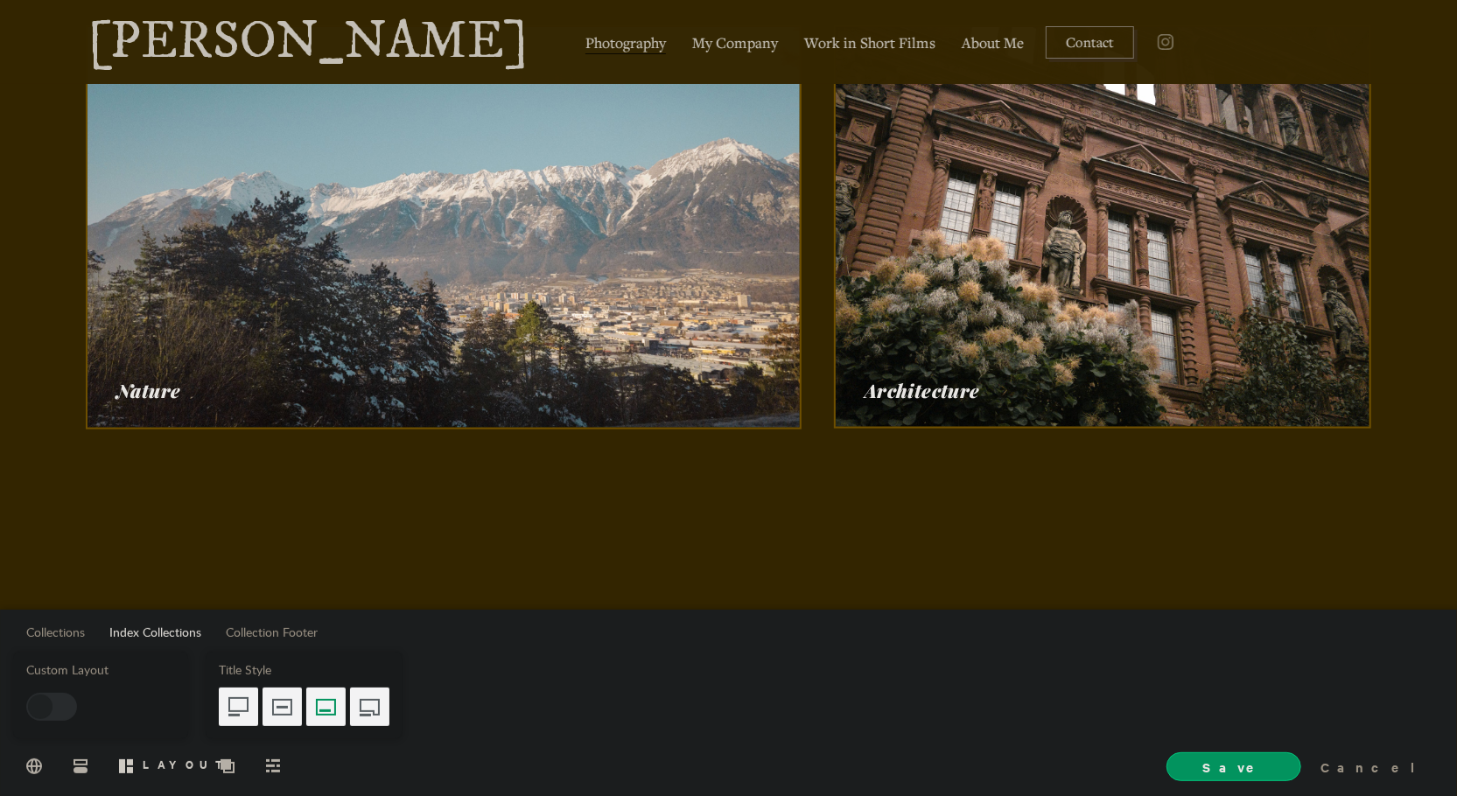
scroll to position [1132, 0]
click at [291, 699] on div at bounding box center [282, 707] width 39 height 39
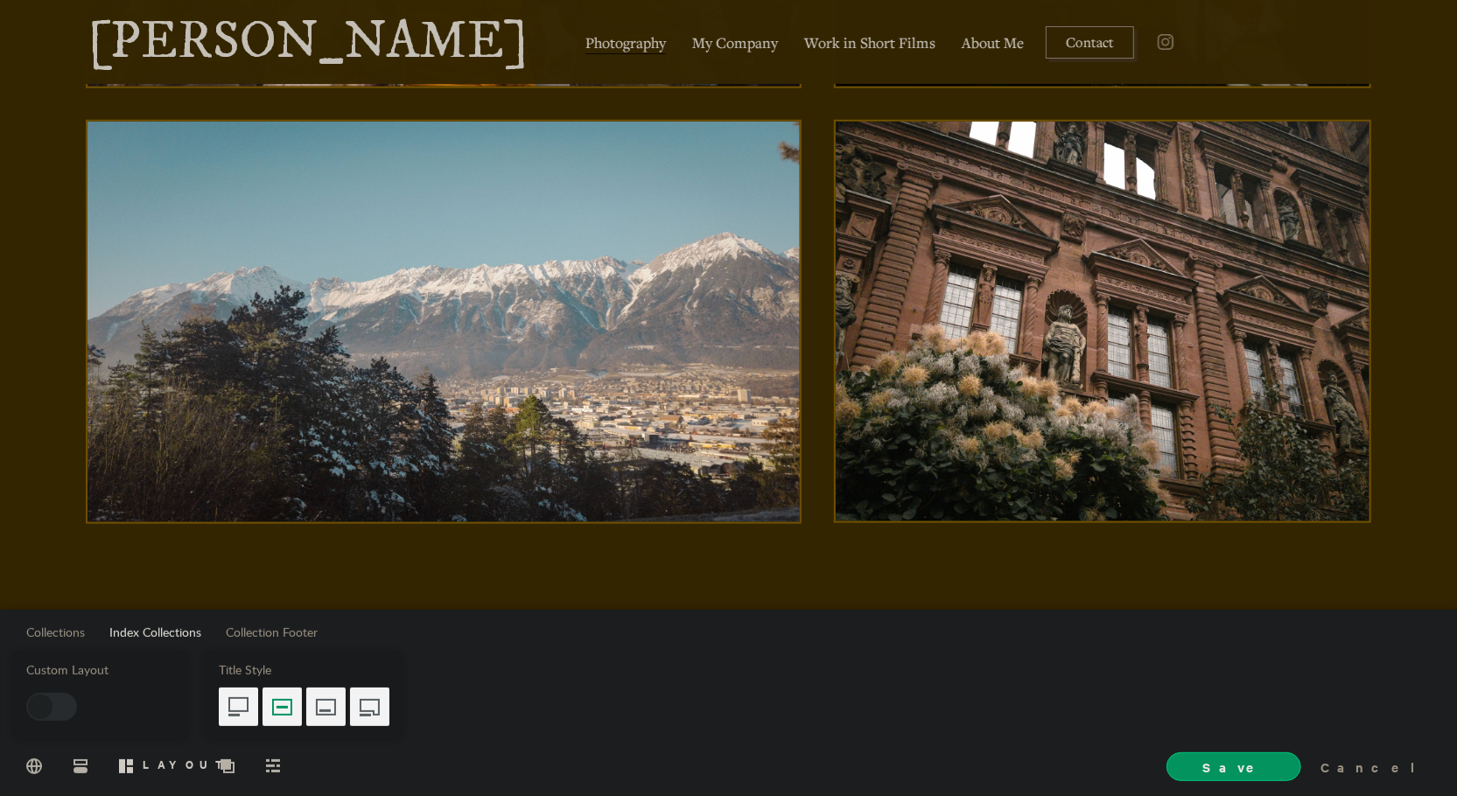
scroll to position [1037, 0]
click at [54, 710] on div at bounding box center [51, 707] width 51 height 28
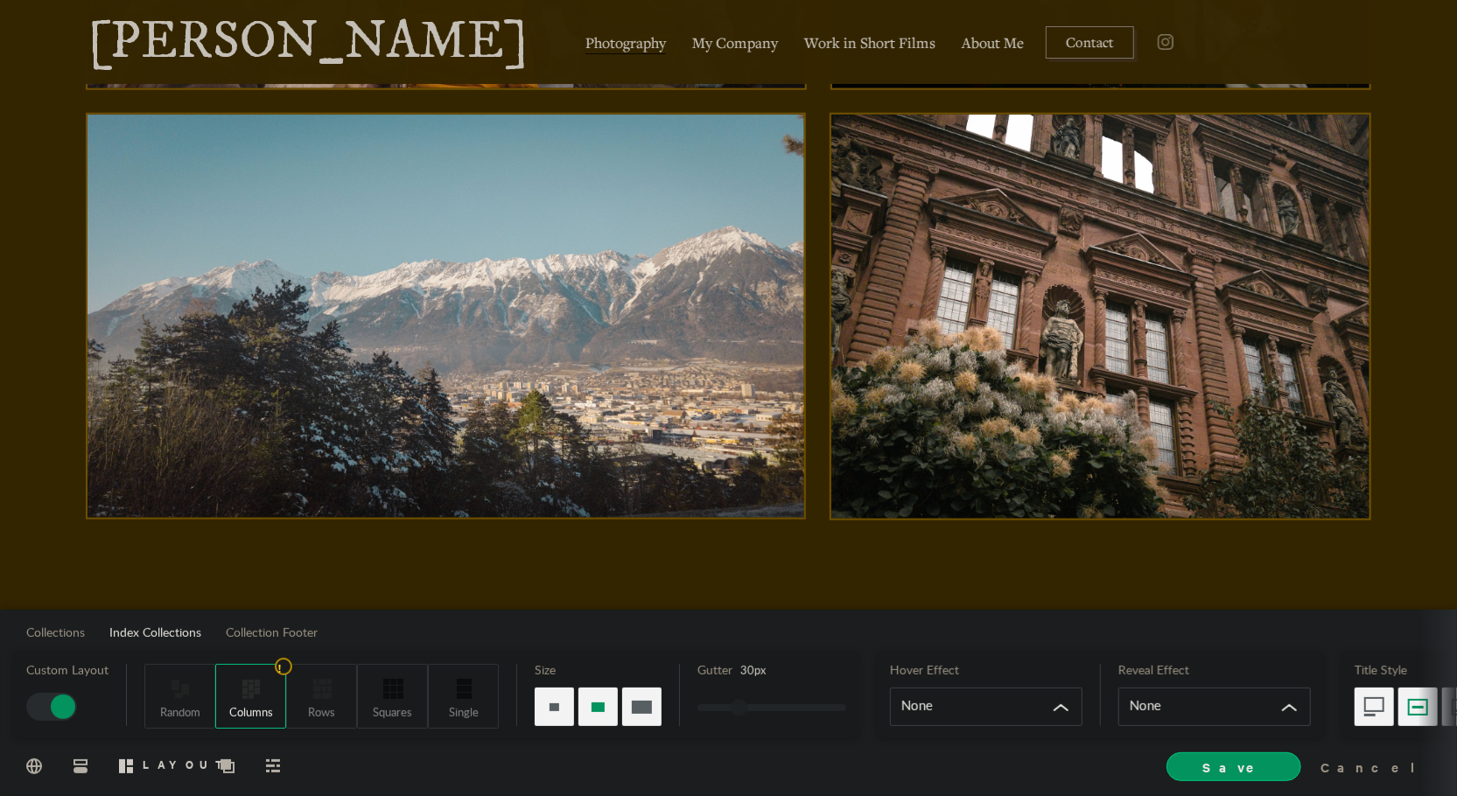
click at [54, 710] on div at bounding box center [63, 707] width 25 height 25
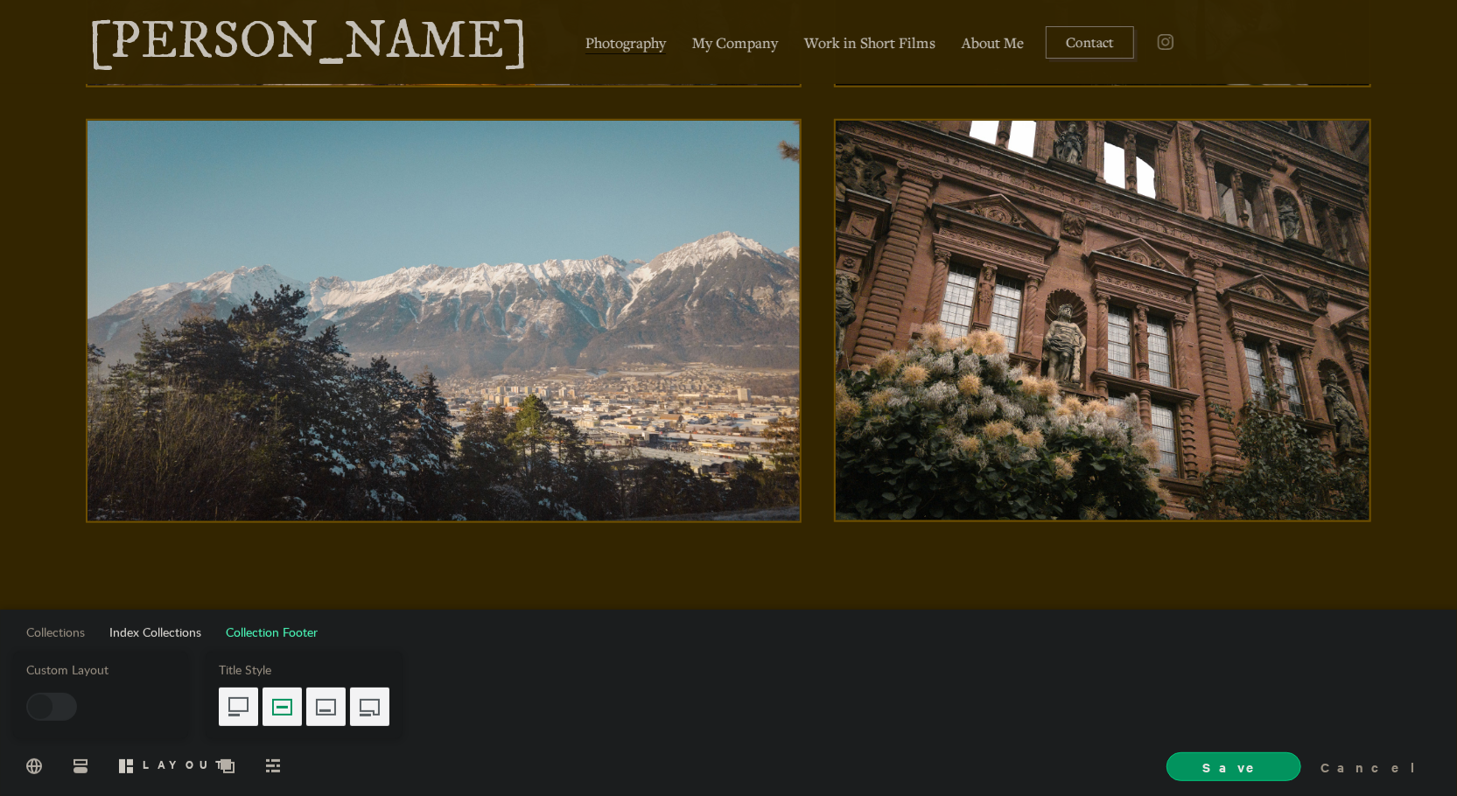
click at [264, 635] on span "Collection Footer" at bounding box center [272, 633] width 92 height 12
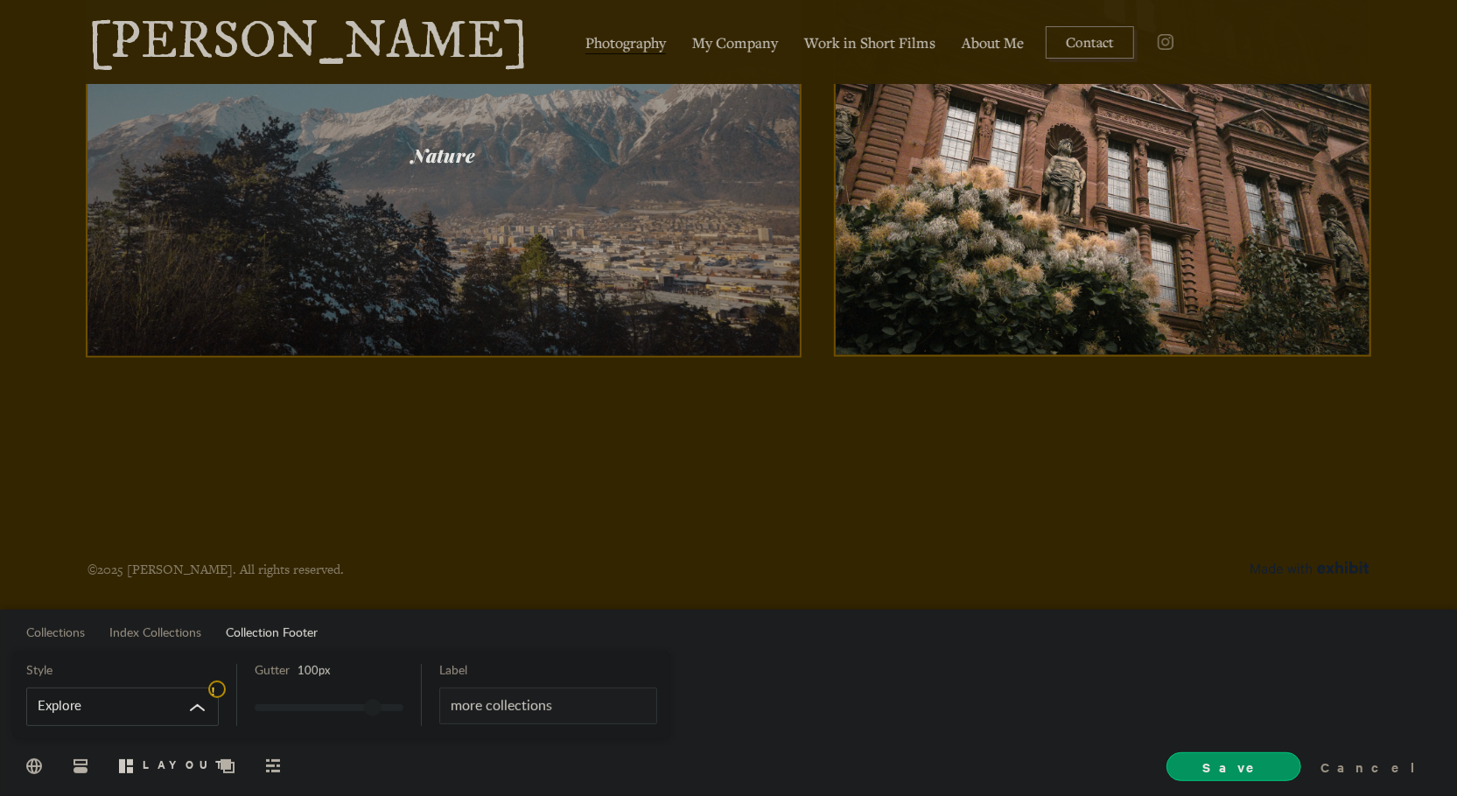
scroll to position [1216, 0]
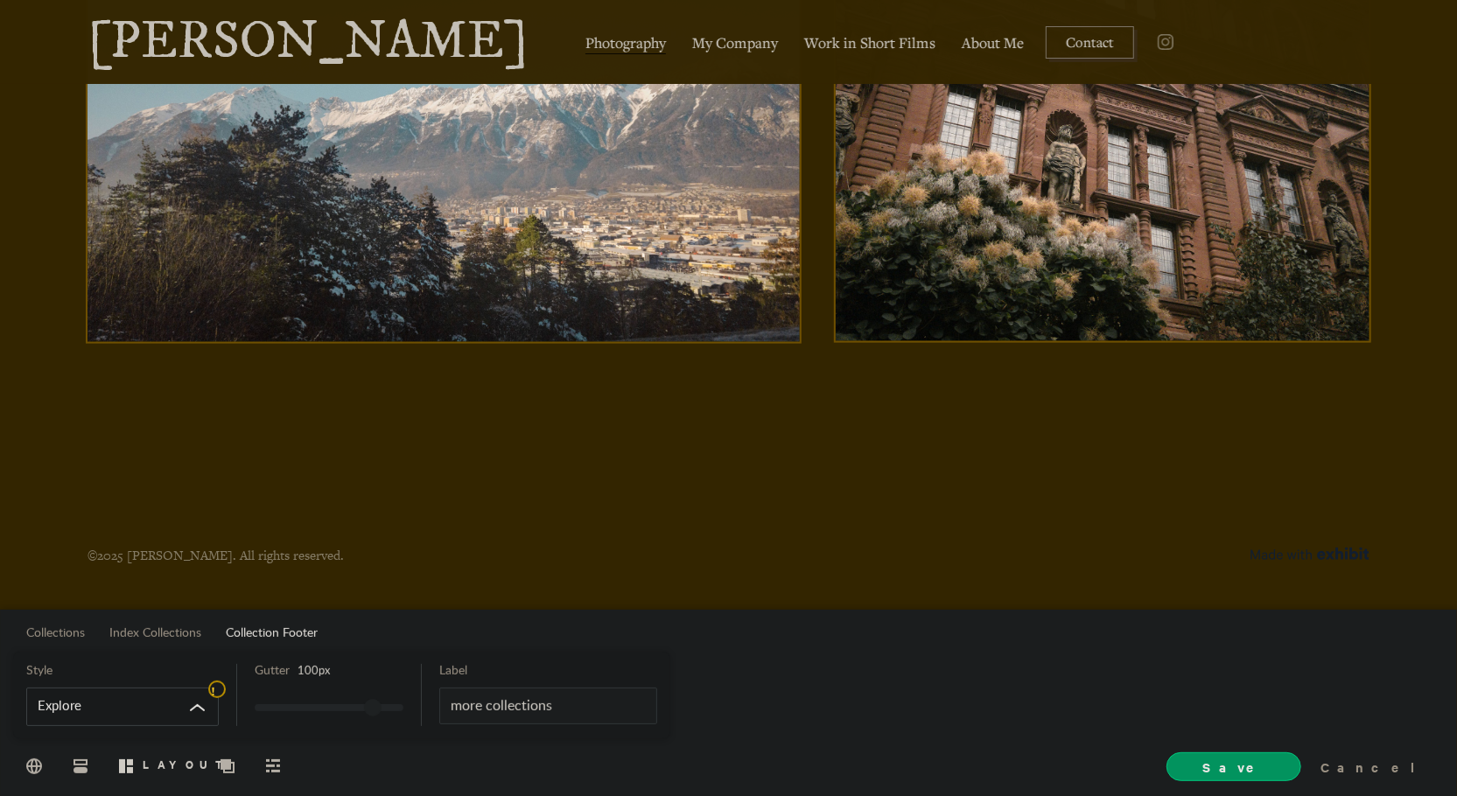
click at [63, 640] on div "Collections Index Collections Collection Footer Style ! Explore Gutter 100 px L…" at bounding box center [728, 703] width 1457 height 186
click at [61, 634] on span "Collections" at bounding box center [55, 633] width 59 height 12
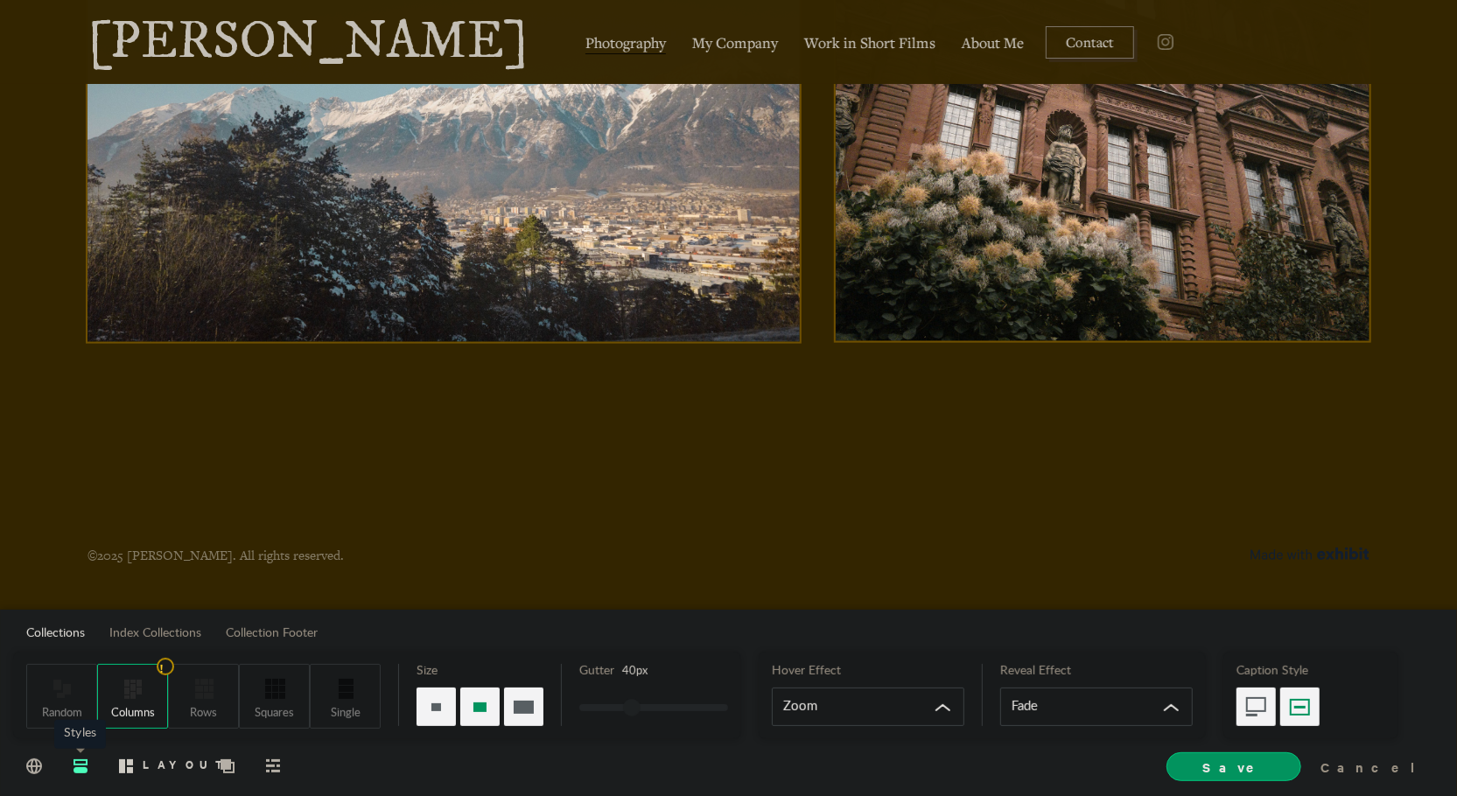
click at [82, 765] on icon at bounding box center [81, 766] width 14 height 14
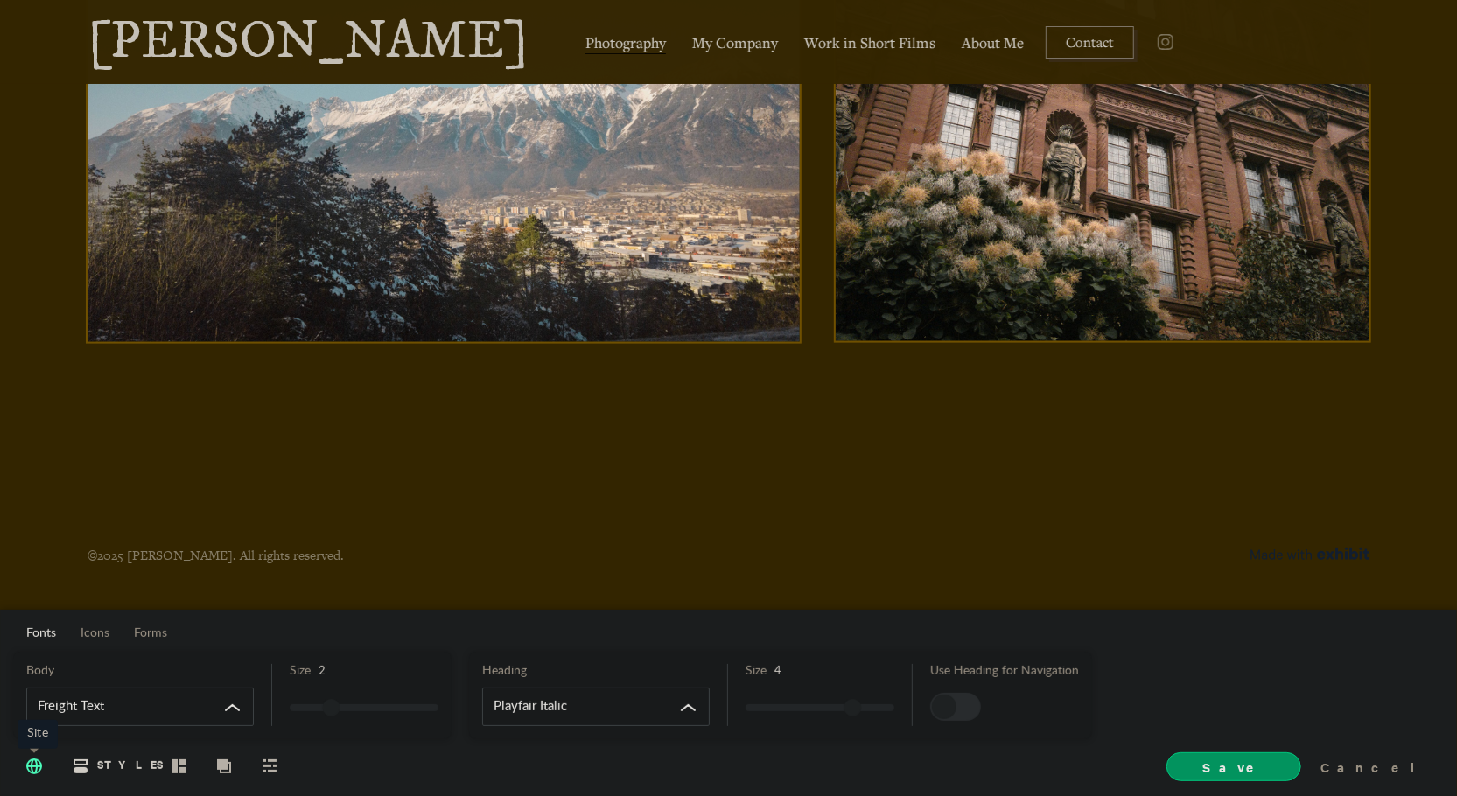
click at [44, 760] on span "Site" at bounding box center [34, 765] width 30 height 32
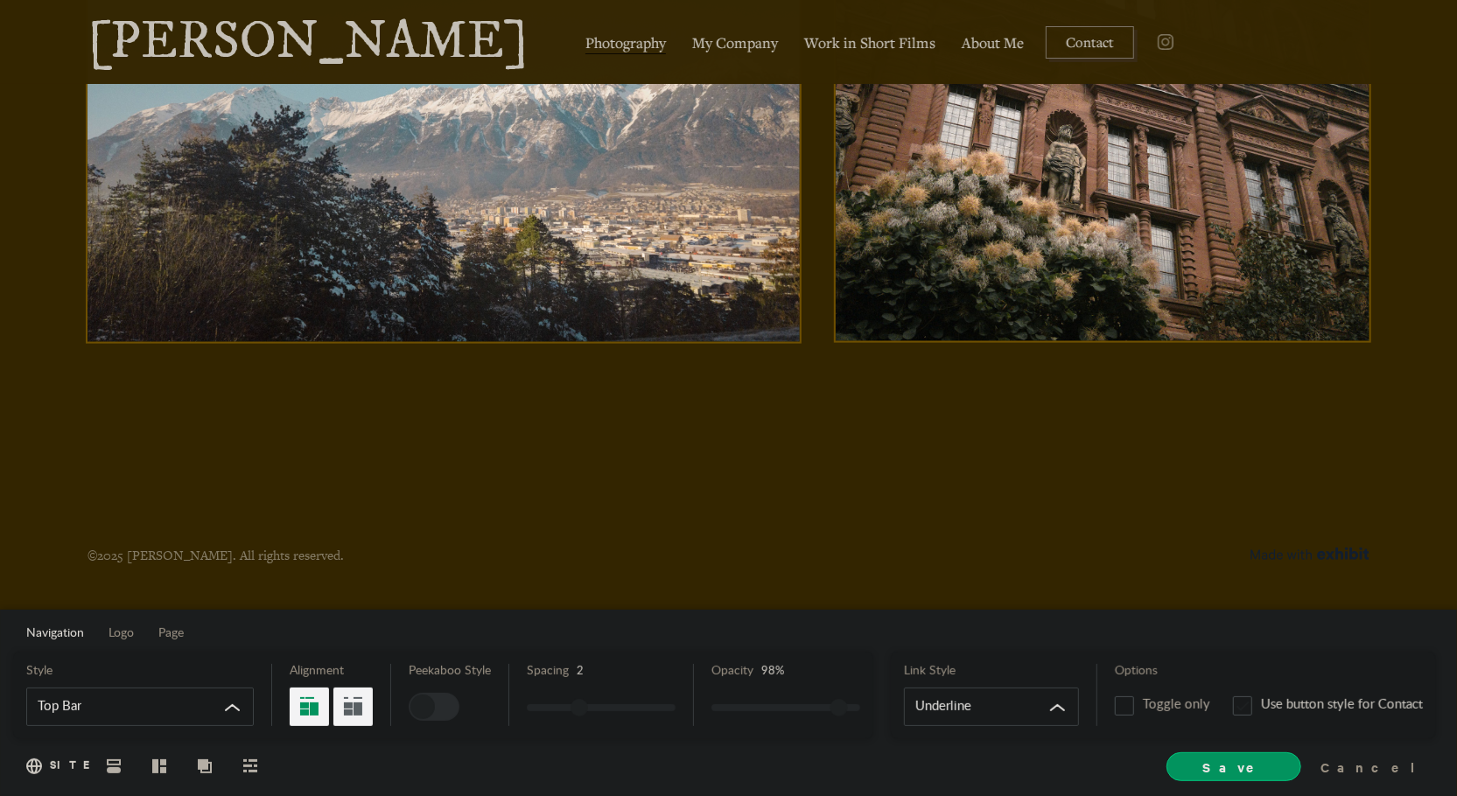
click at [368, 45] on link "[PERSON_NAME]" at bounding box center [308, 42] width 441 height 53
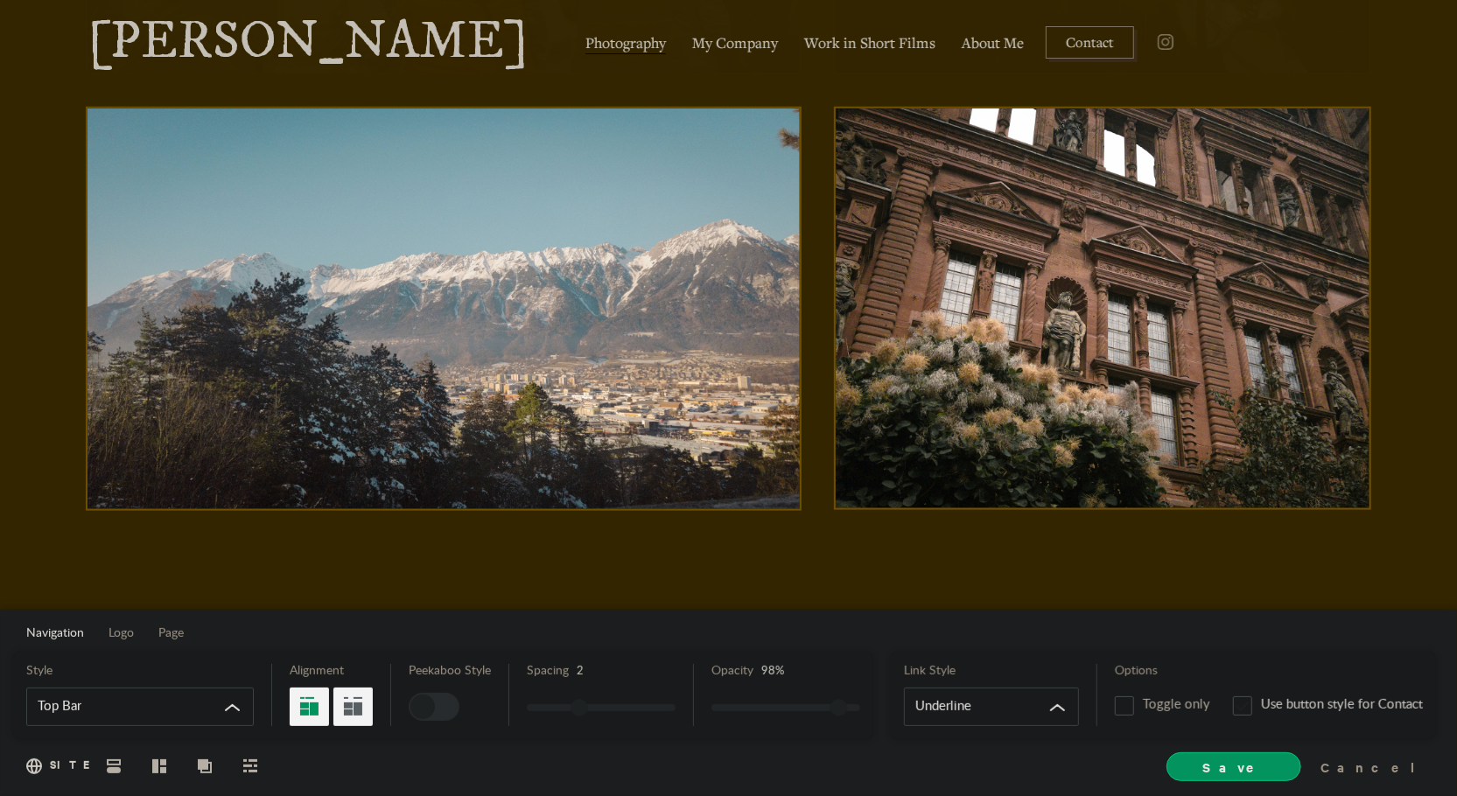
scroll to position [1054, 0]
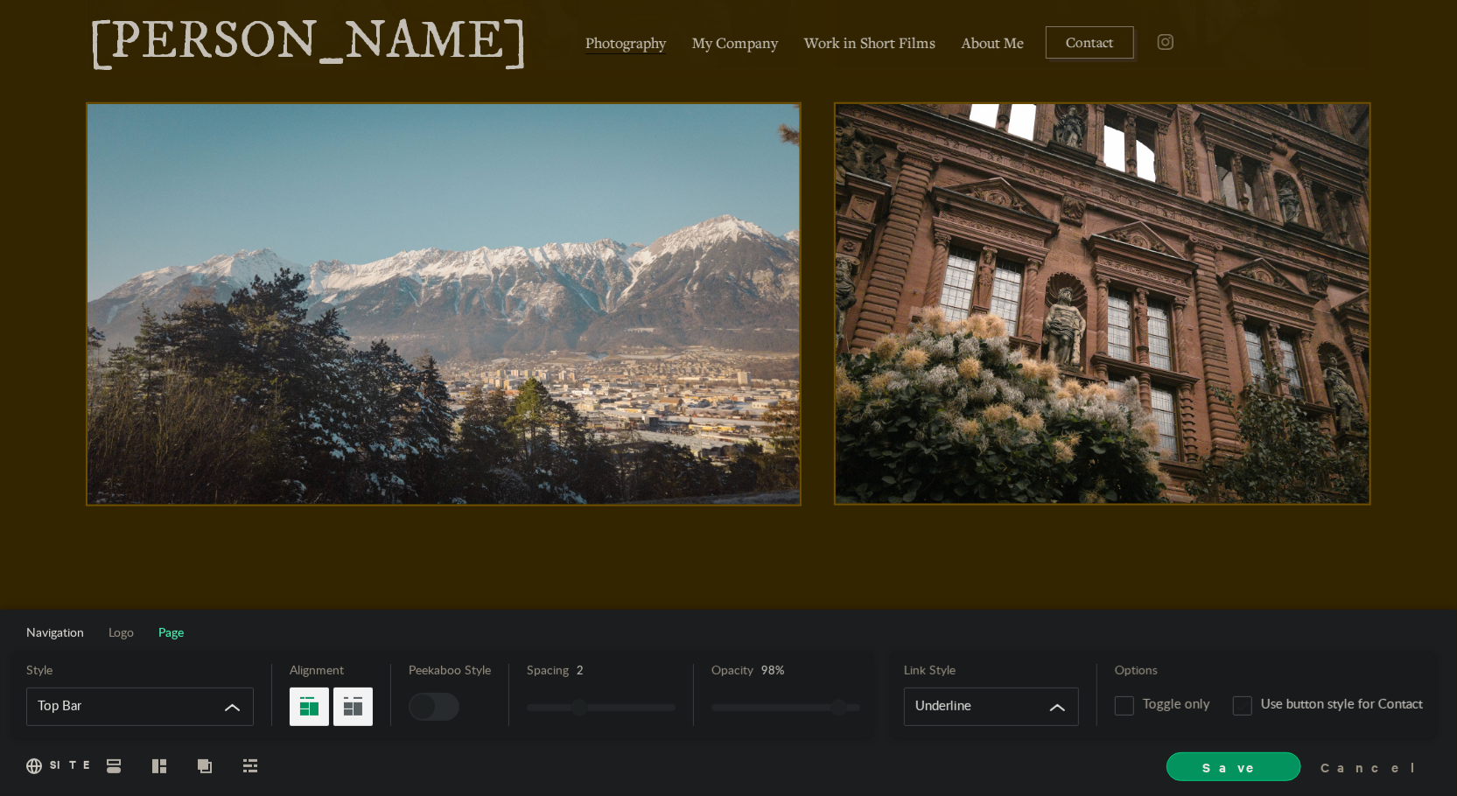
click at [171, 637] on span "Page" at bounding box center [170, 633] width 25 height 12
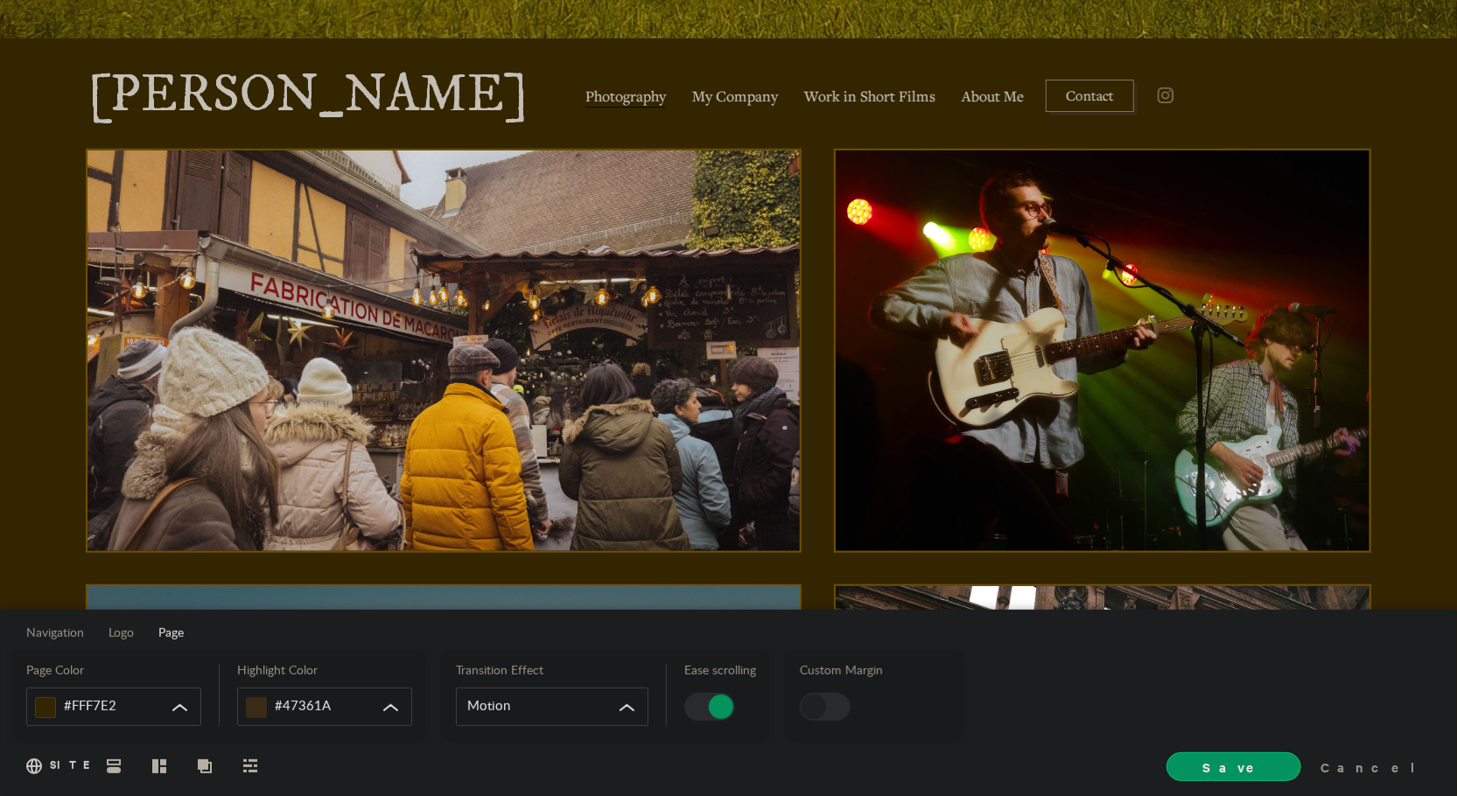
scroll to position [575, 0]
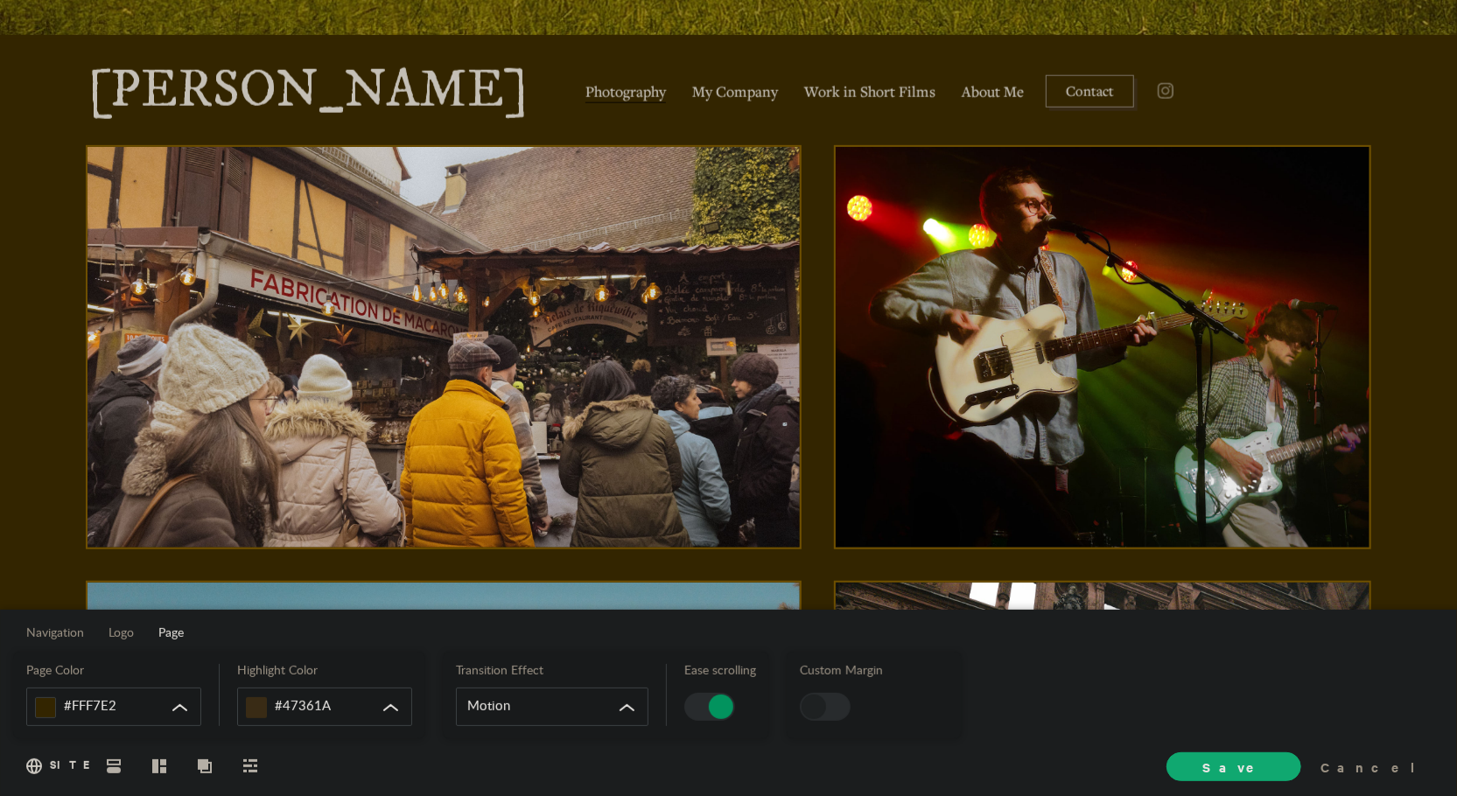
click at [1281, 769] on span "Save" at bounding box center [1233, 767] width 135 height 29
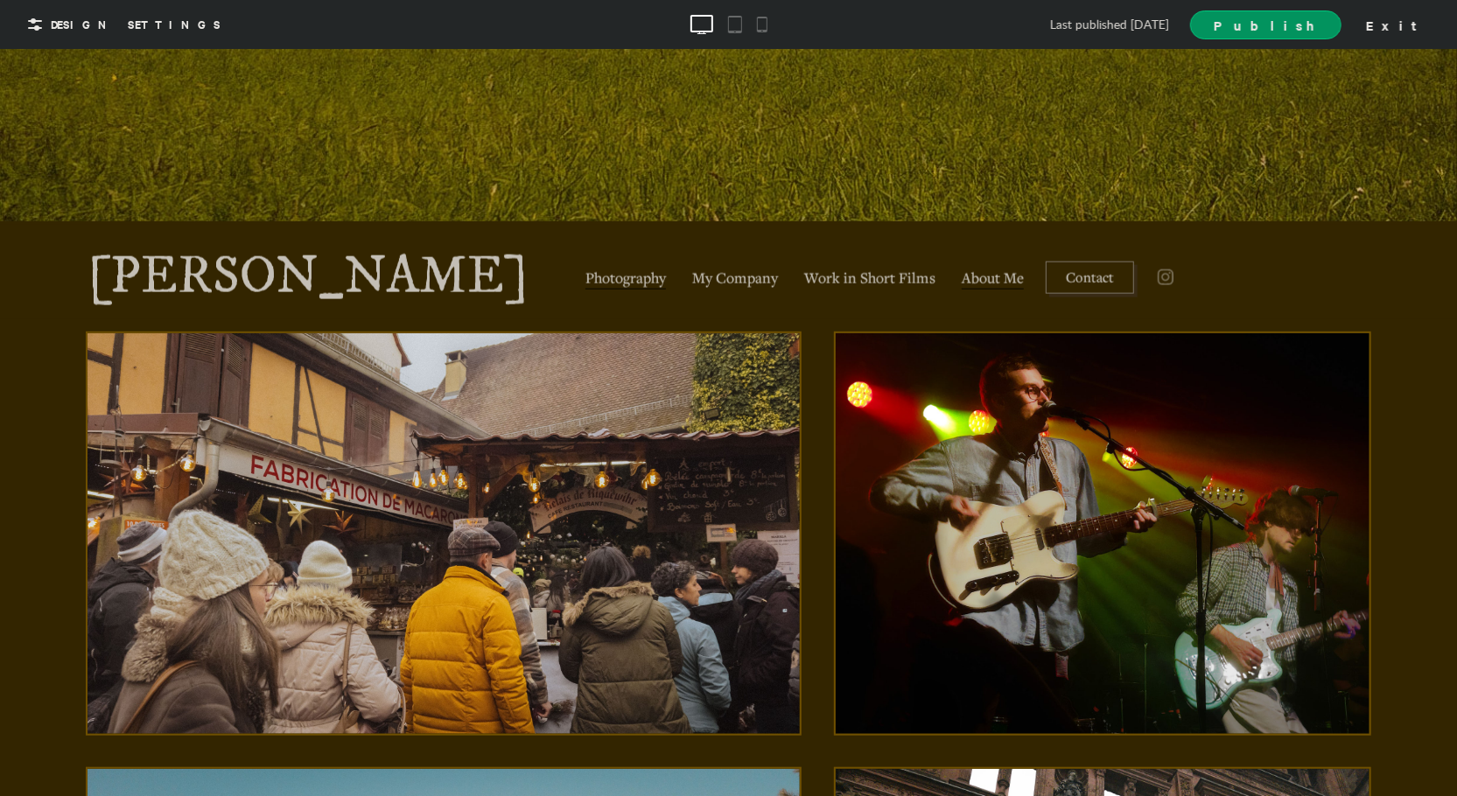
click at [962, 268] on span "About Me" at bounding box center [993, 277] width 62 height 22
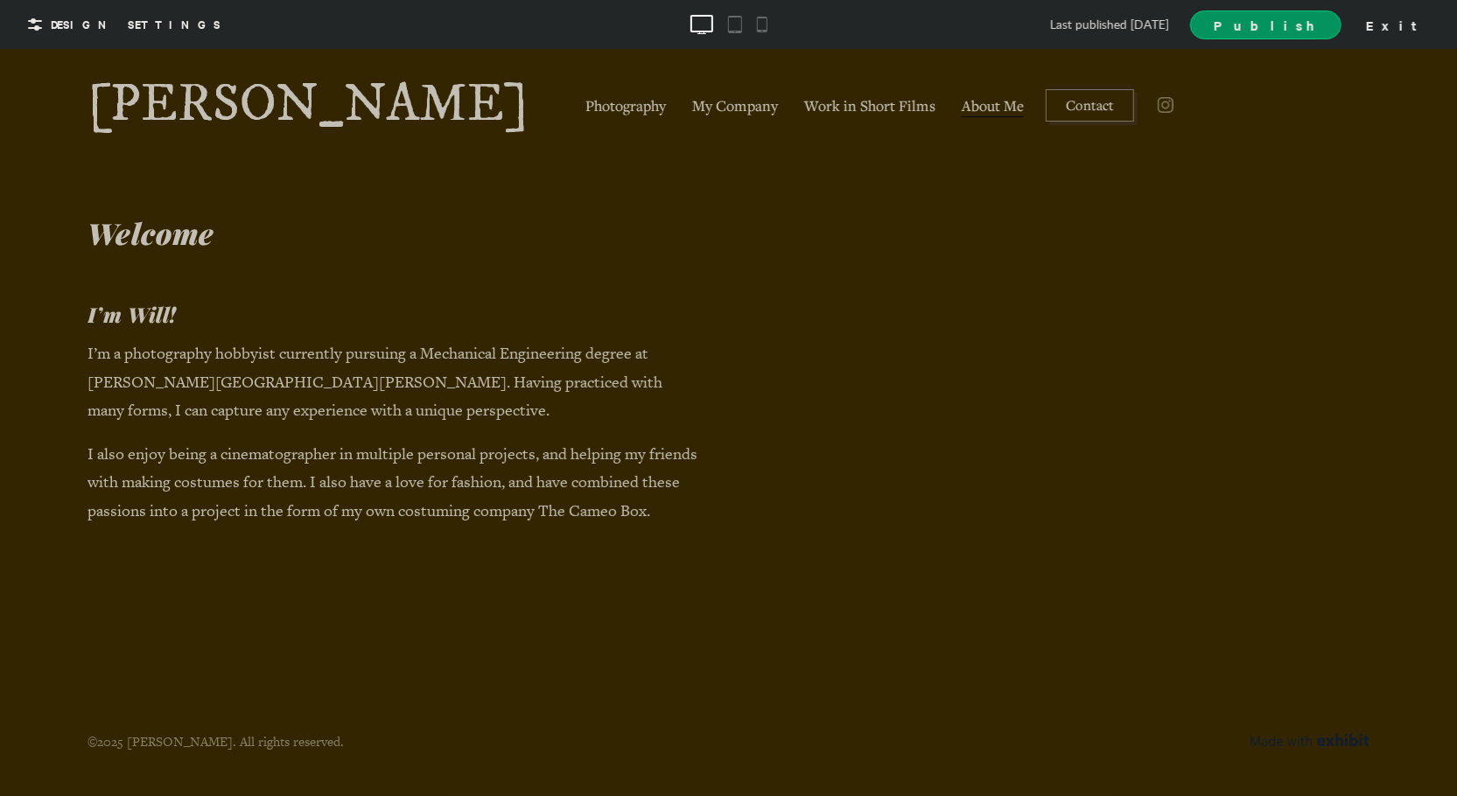
scroll to position [0, 0]
click at [692, 109] on span "My Company" at bounding box center [735, 106] width 86 height 22
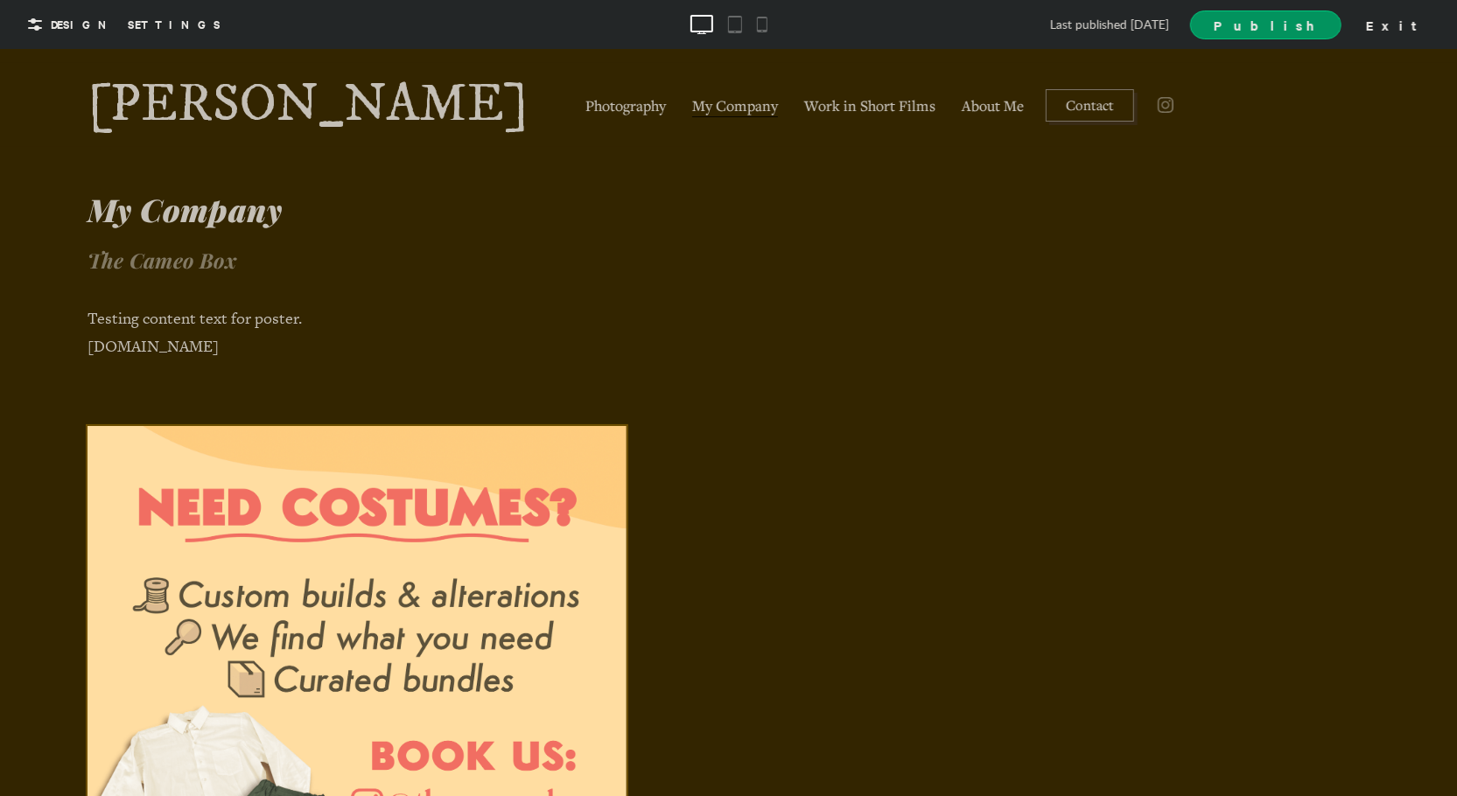
click at [189, 346] on p "Testing content text for poster. [DOMAIN_NAME]" at bounding box center [394, 332] width 613 height 57
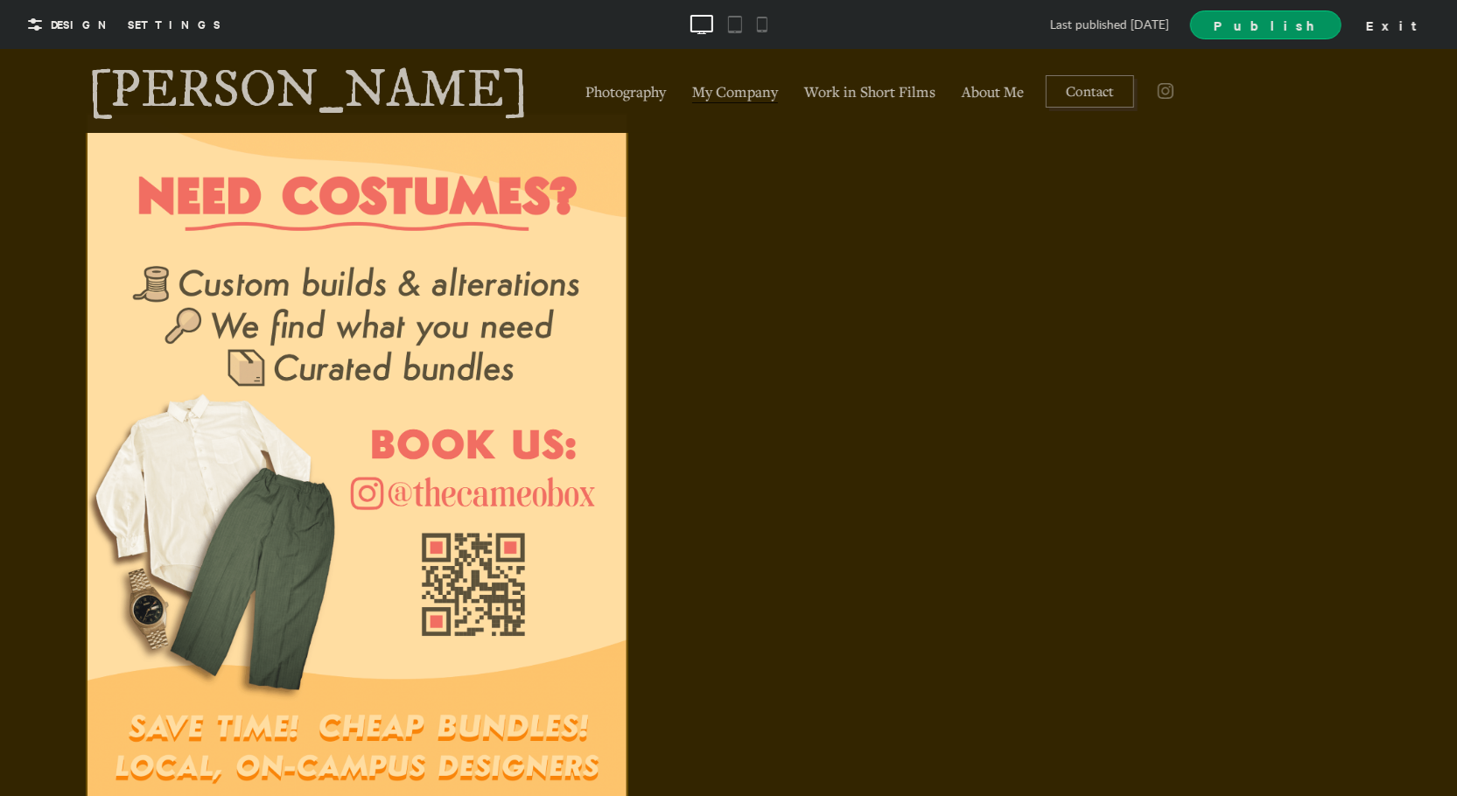
scroll to position [312, 0]
click at [343, 327] on div at bounding box center [357, 461] width 539 height 697
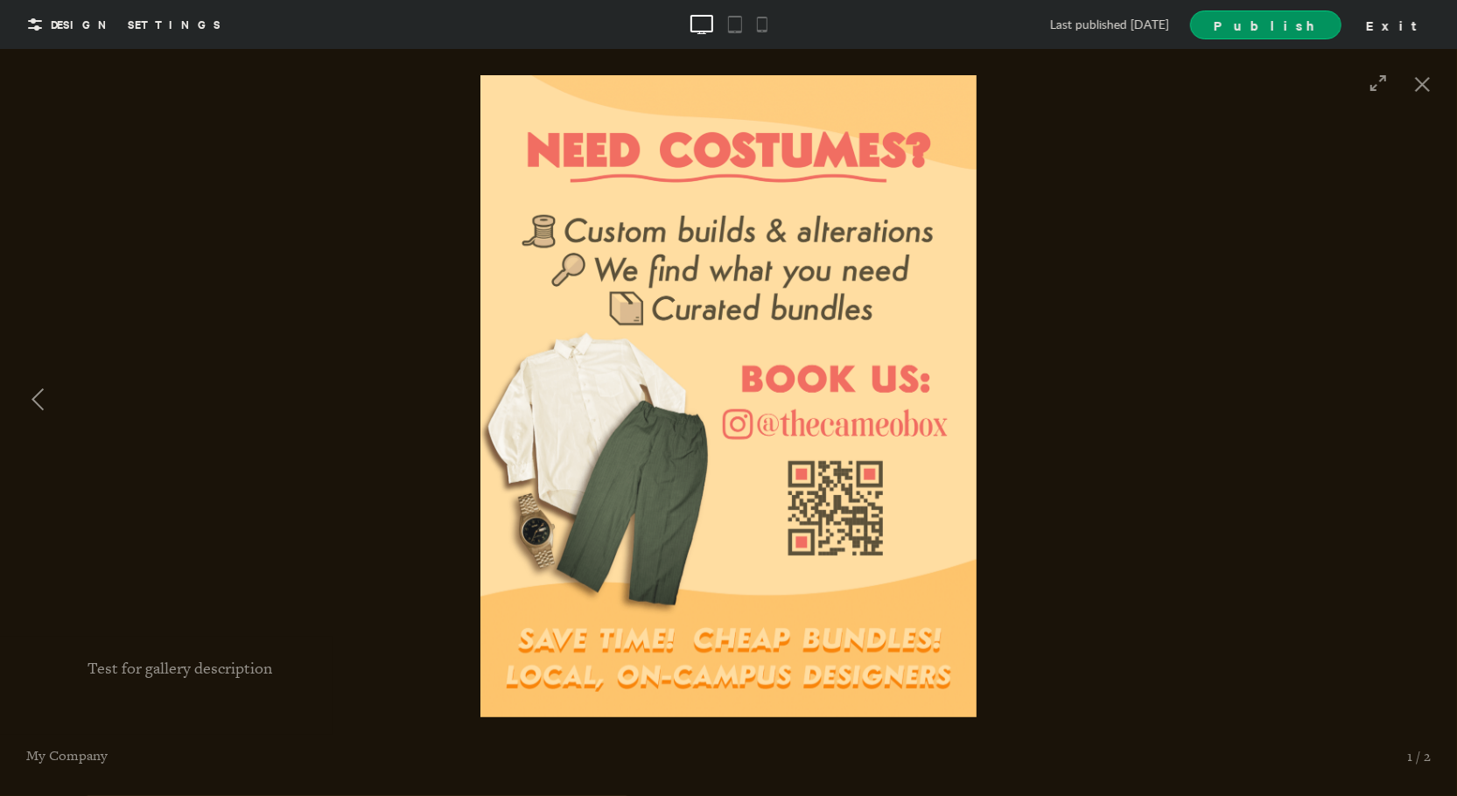
click at [306, 493] on div at bounding box center [364, 395] width 729 height 642
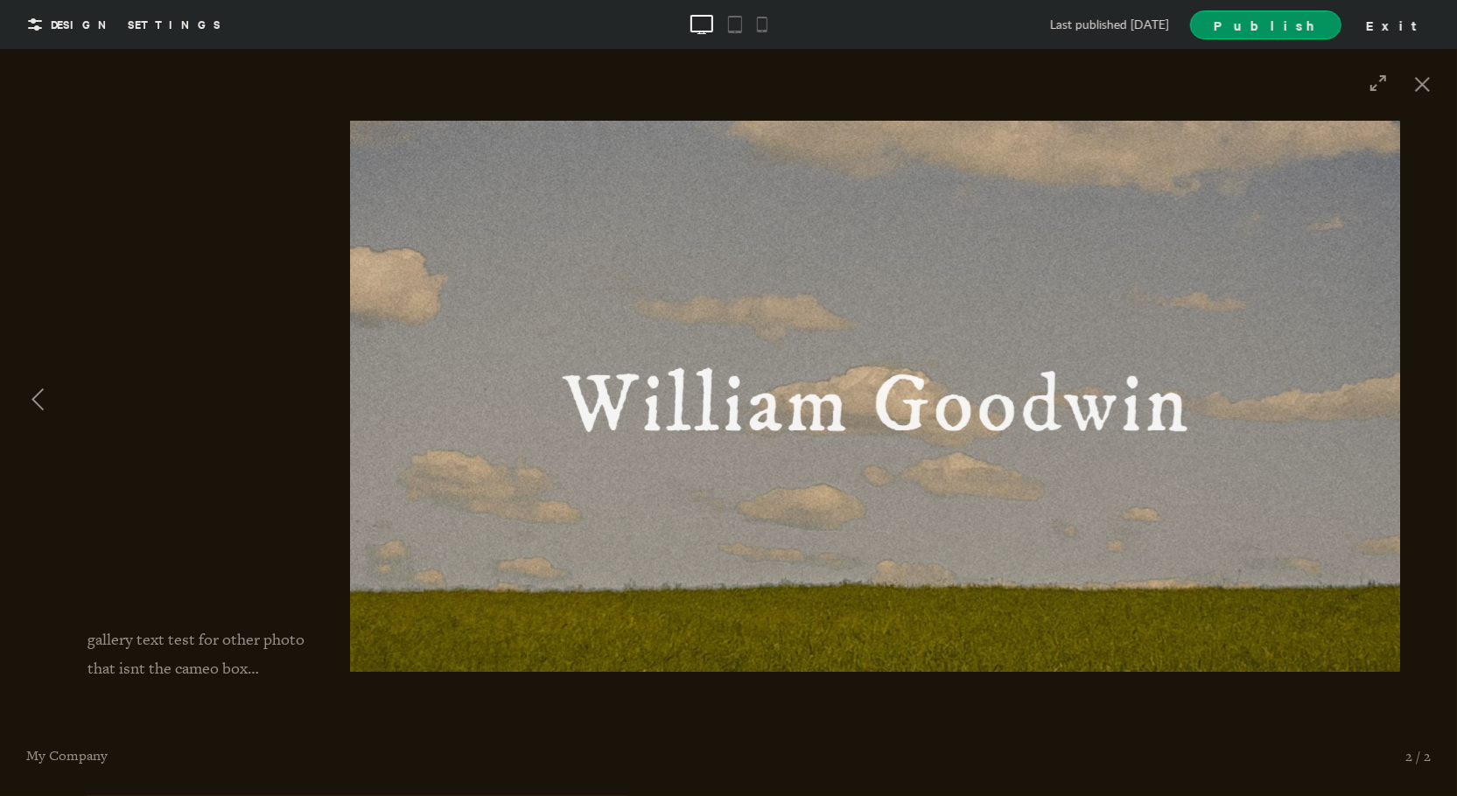
click at [71, 362] on div at bounding box center [364, 395] width 729 height 642
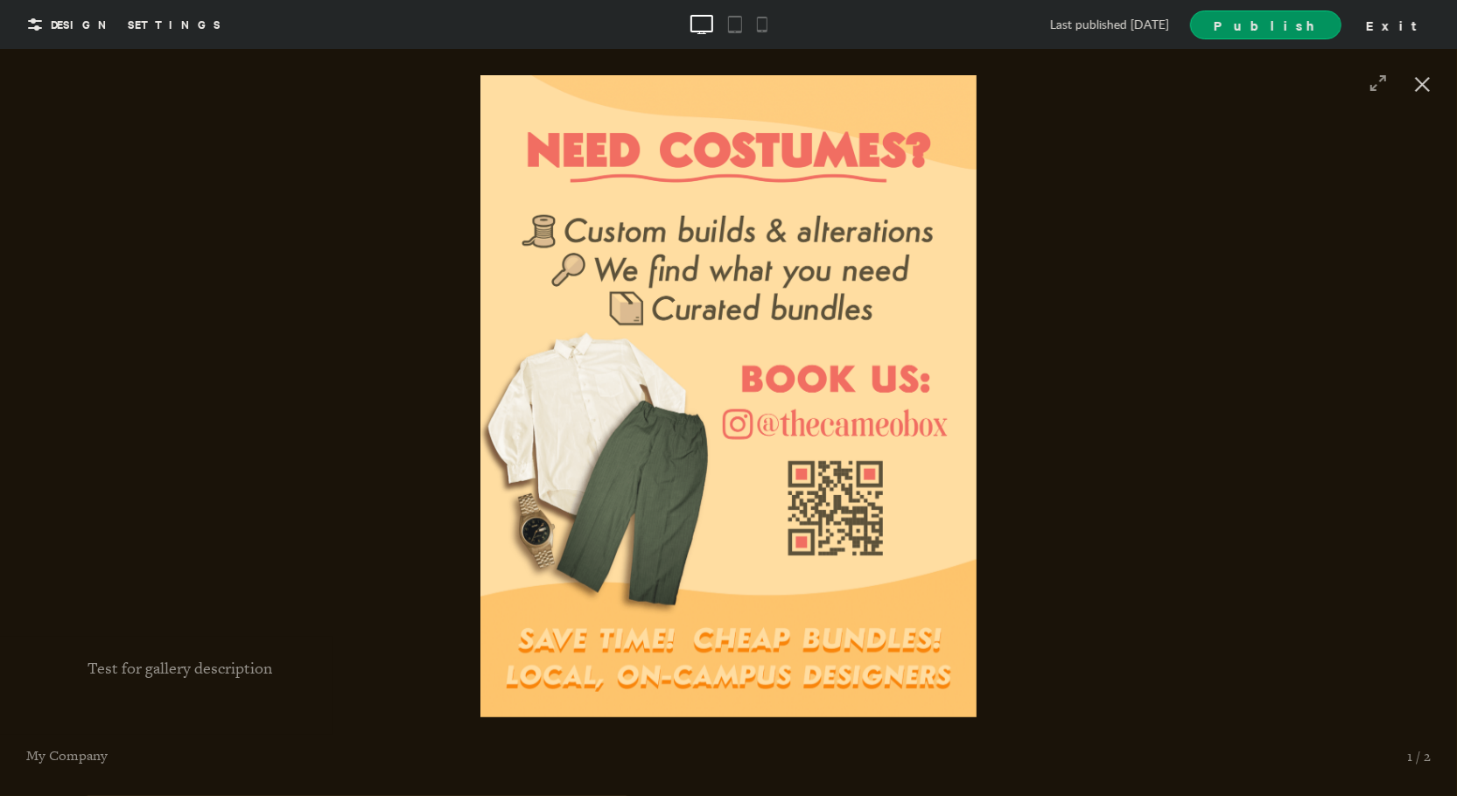
click at [1435, 83] on div at bounding box center [1422, 85] width 51 height 57
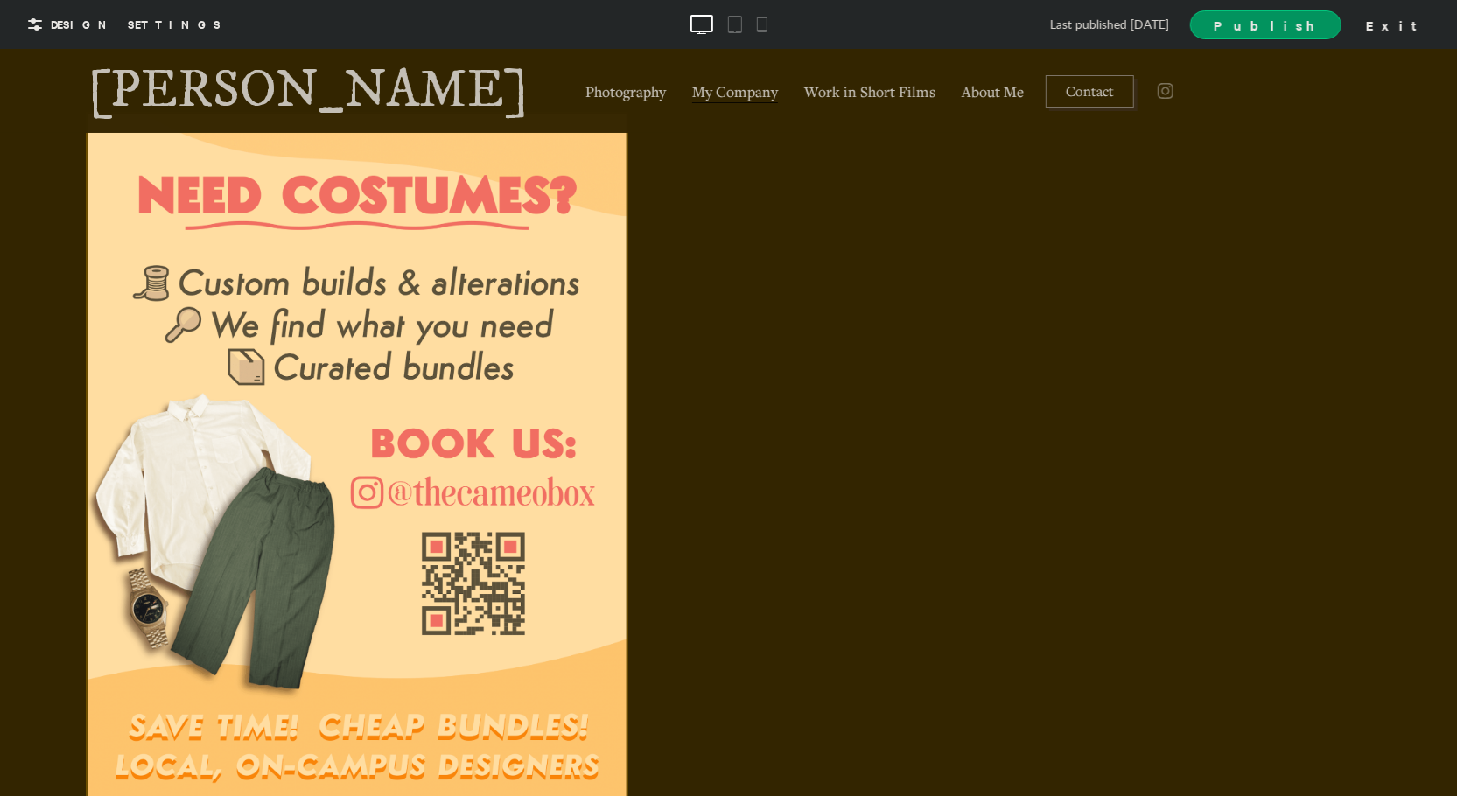
scroll to position [0, 0]
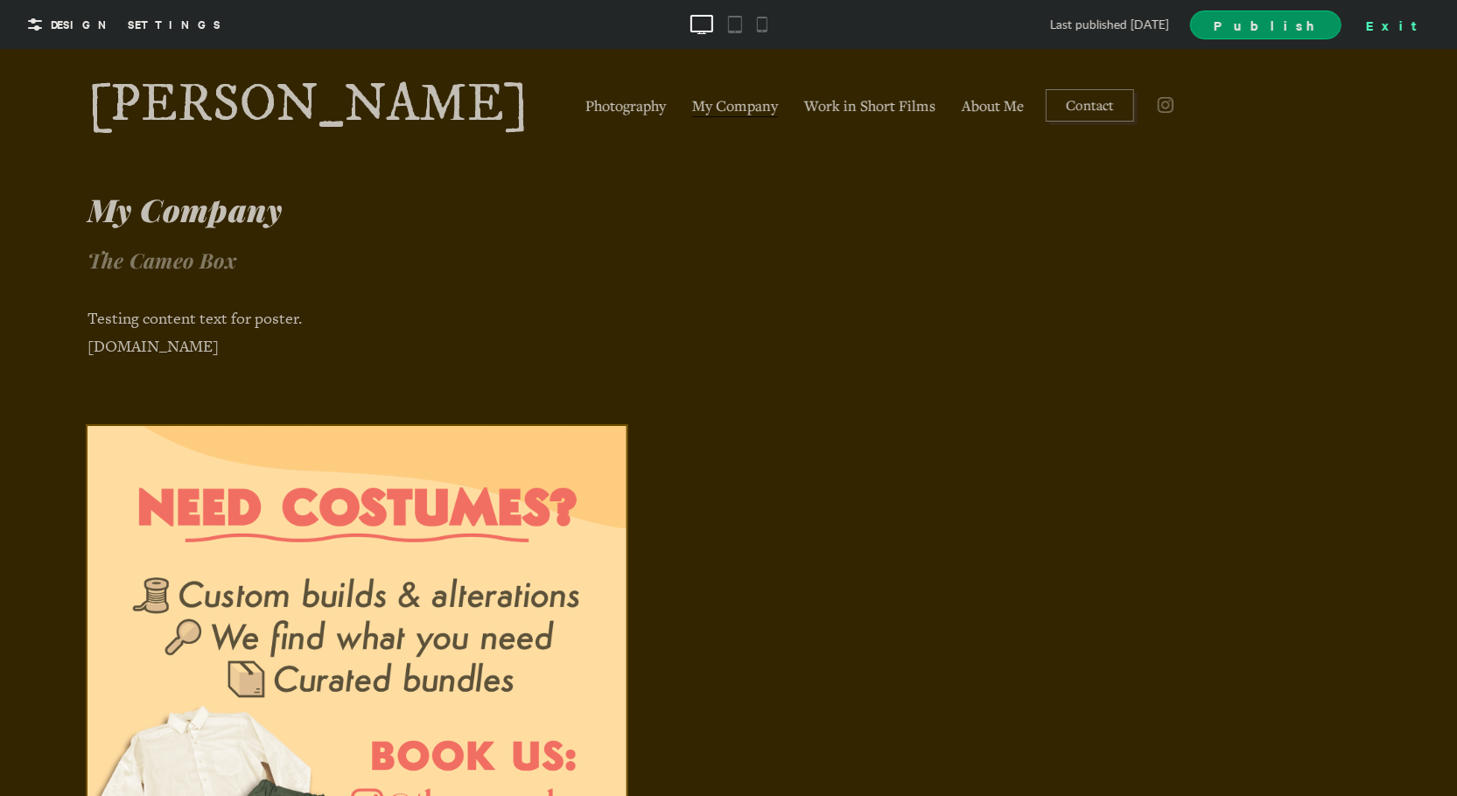
click at [1425, 18] on div "Exit" at bounding box center [1397, 24] width 77 height 26
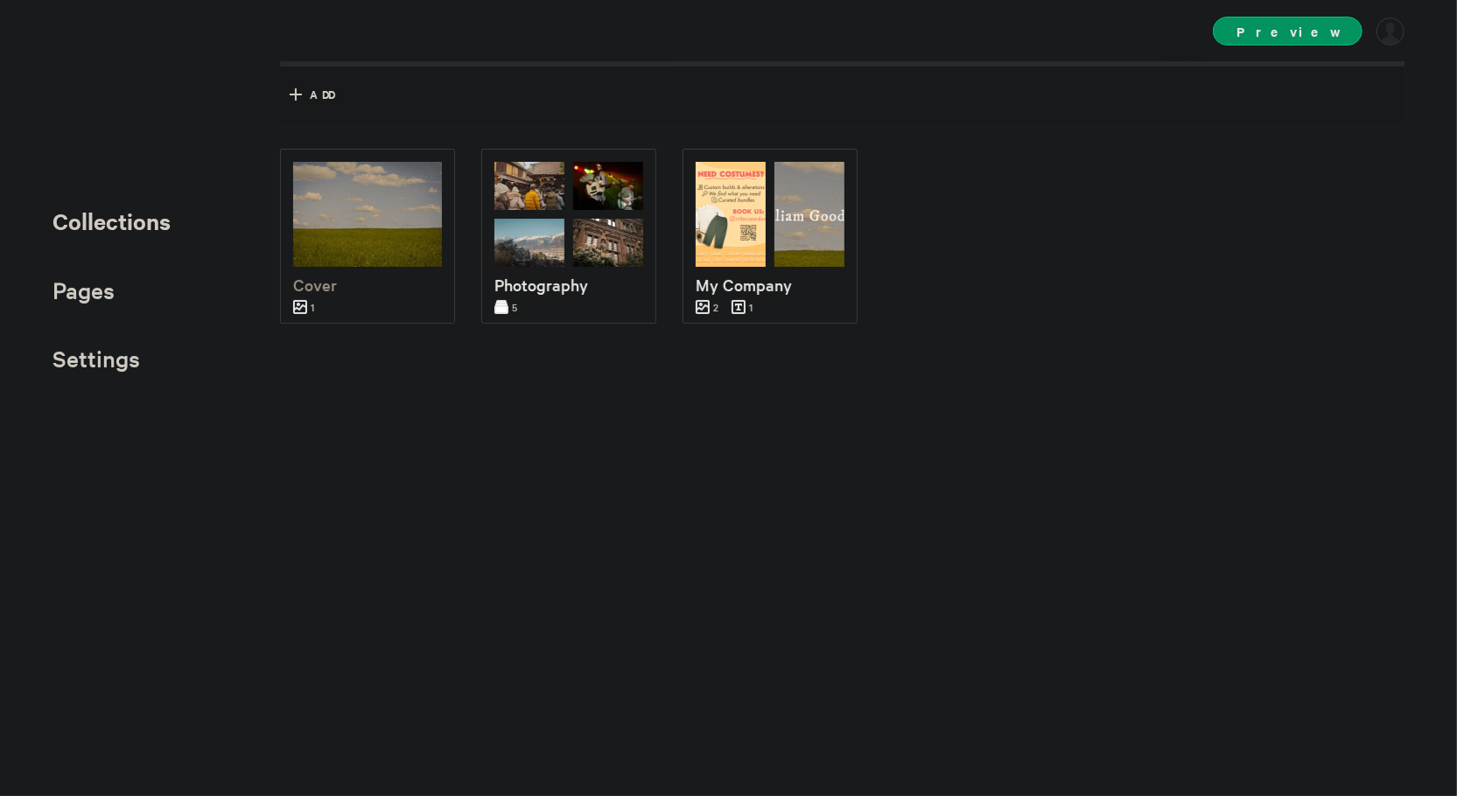
click at [1138, 237] on div "Cover 1 Photography 5 My Company 2 1" at bounding box center [855, 337] width 1151 height 376
click at [1385, 39] on div at bounding box center [1390, 32] width 28 height 28
click at [1030, 282] on div "Cover 1 Photography 5 My Company 2 1" at bounding box center [855, 337] width 1151 height 376
click at [832, 293] on p "My Company" at bounding box center [770, 284] width 149 height 25
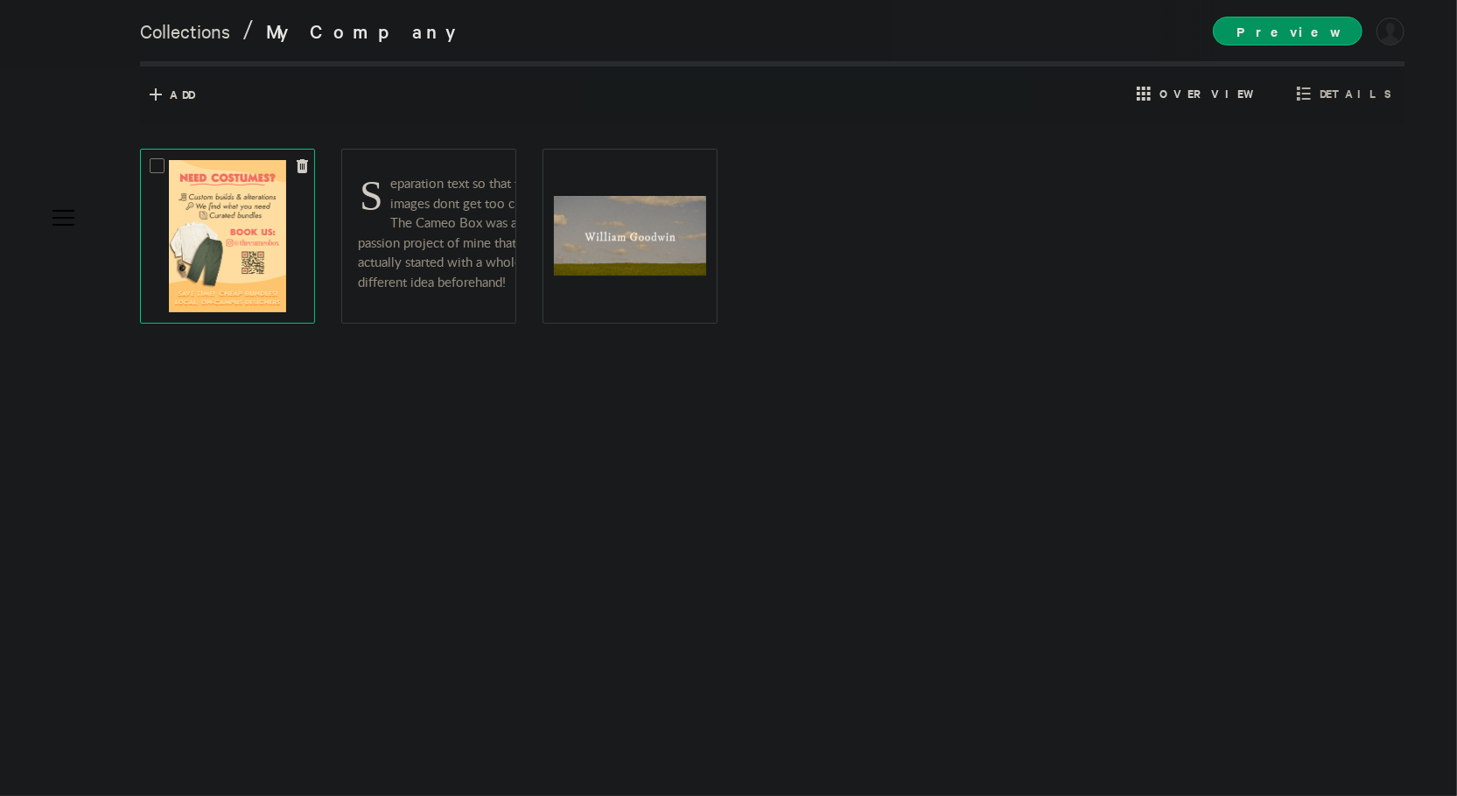
click at [302, 255] on div at bounding box center [227, 236] width 152 height 152
click at [280, 256] on img at bounding box center [227, 236] width 117 height 152
click at [1348, 89] on span "Details" at bounding box center [1356, 94] width 72 height 16
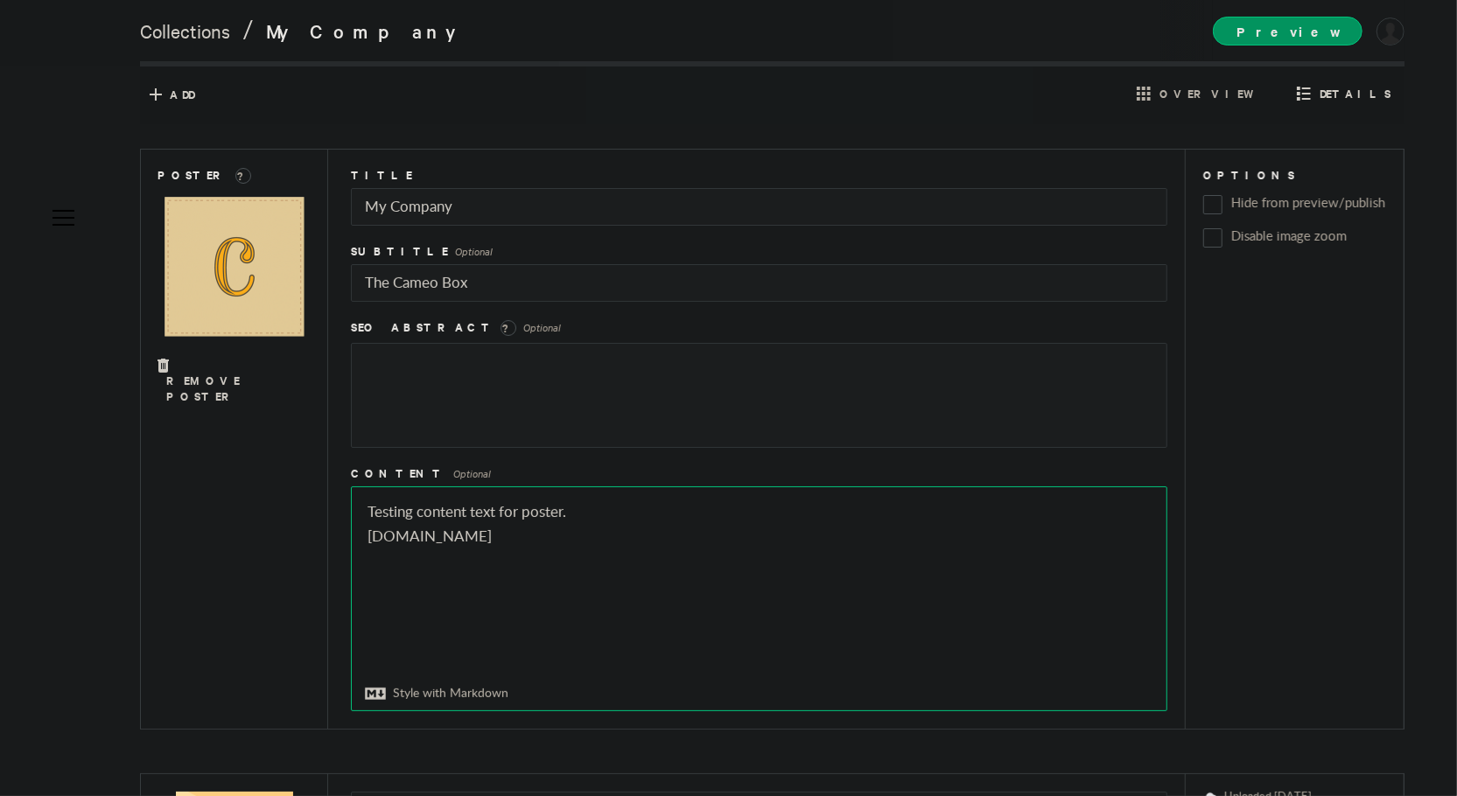
drag, startPoint x: 365, startPoint y: 540, endPoint x: 357, endPoint y: 510, distance: 30.8
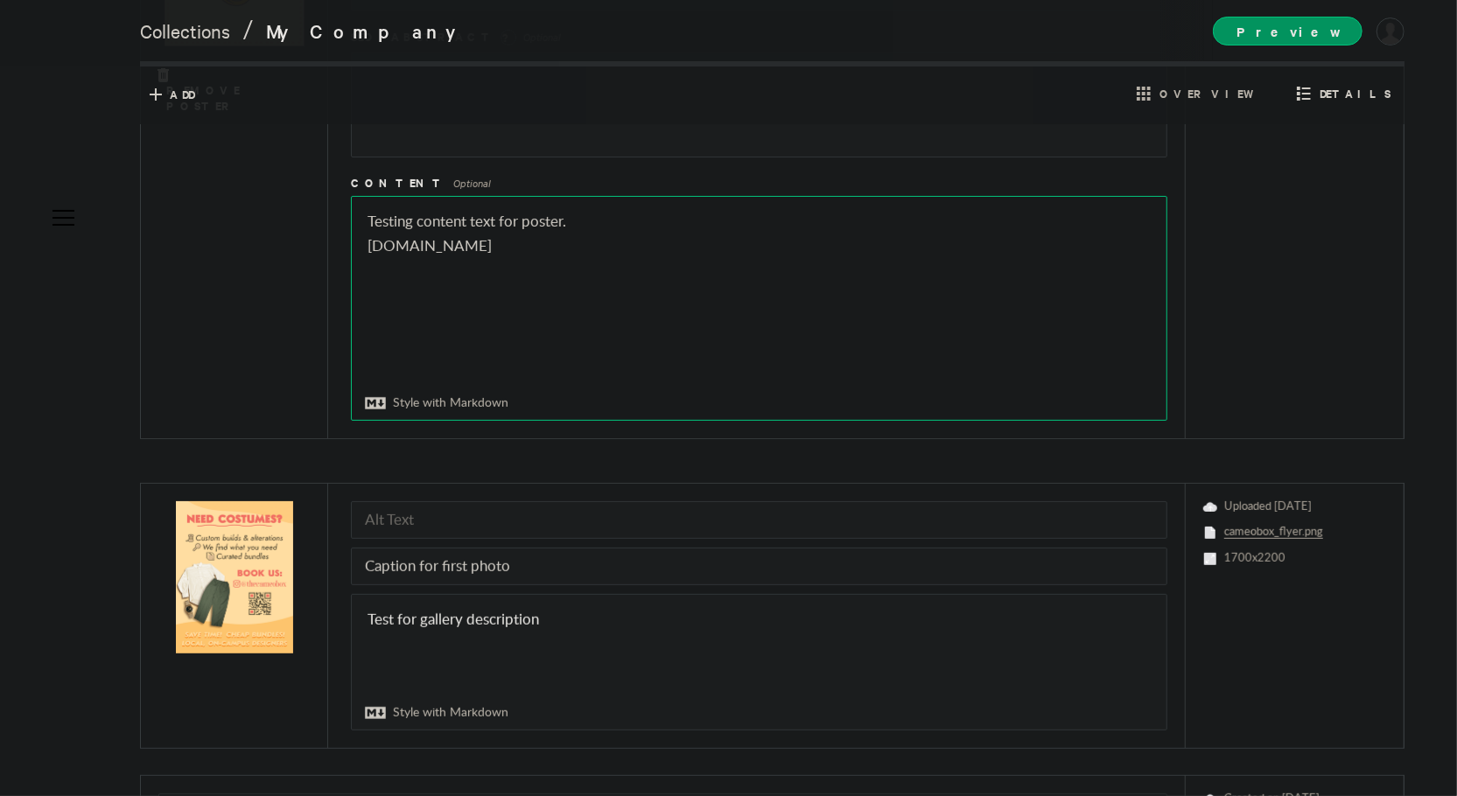
scroll to position [141, 0]
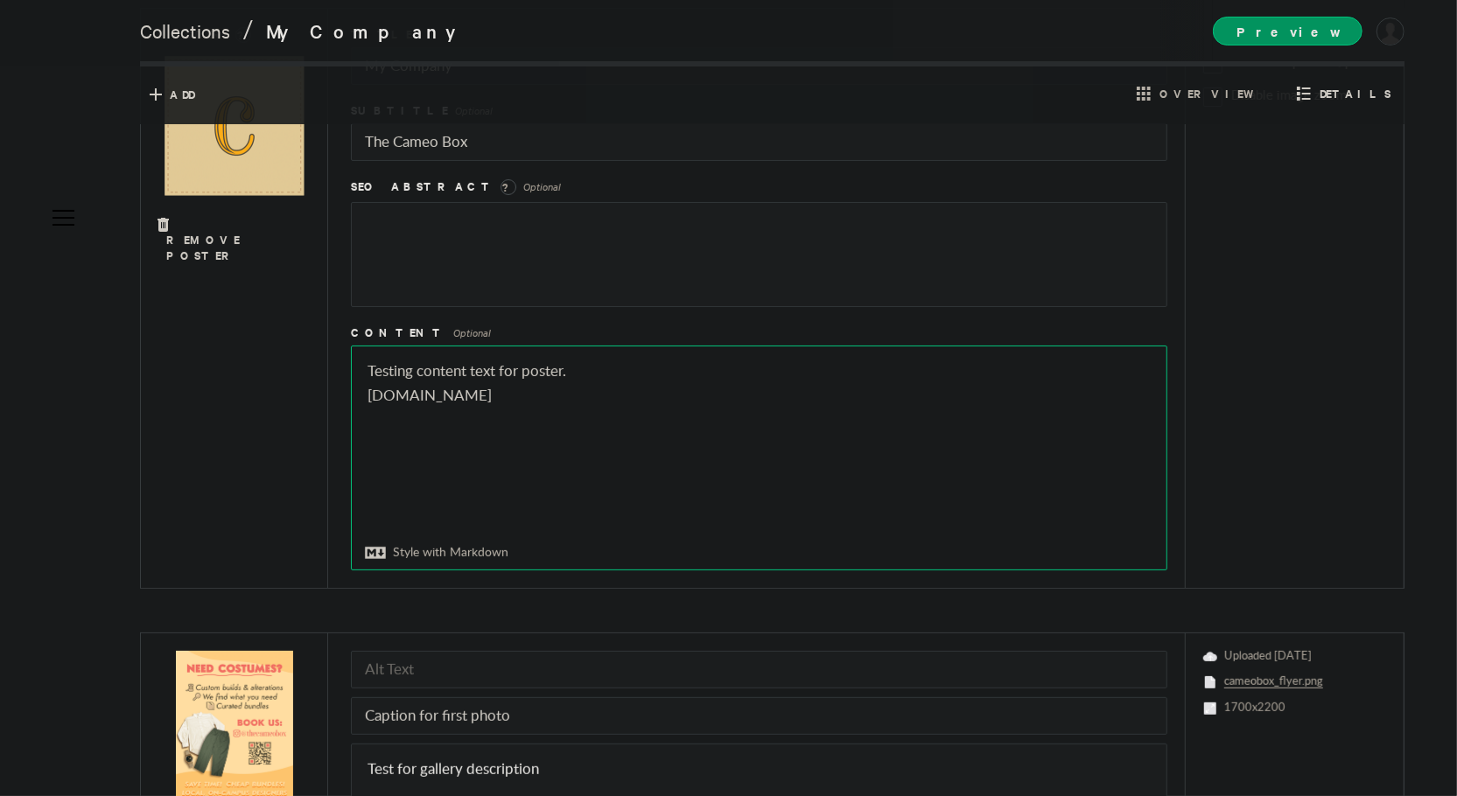
click at [391, 397] on textarea "Testing content text for poster. [DOMAIN_NAME]" at bounding box center [759, 458] width 815 height 223
click at [377, 554] on icon at bounding box center [375, 553] width 21 height 12
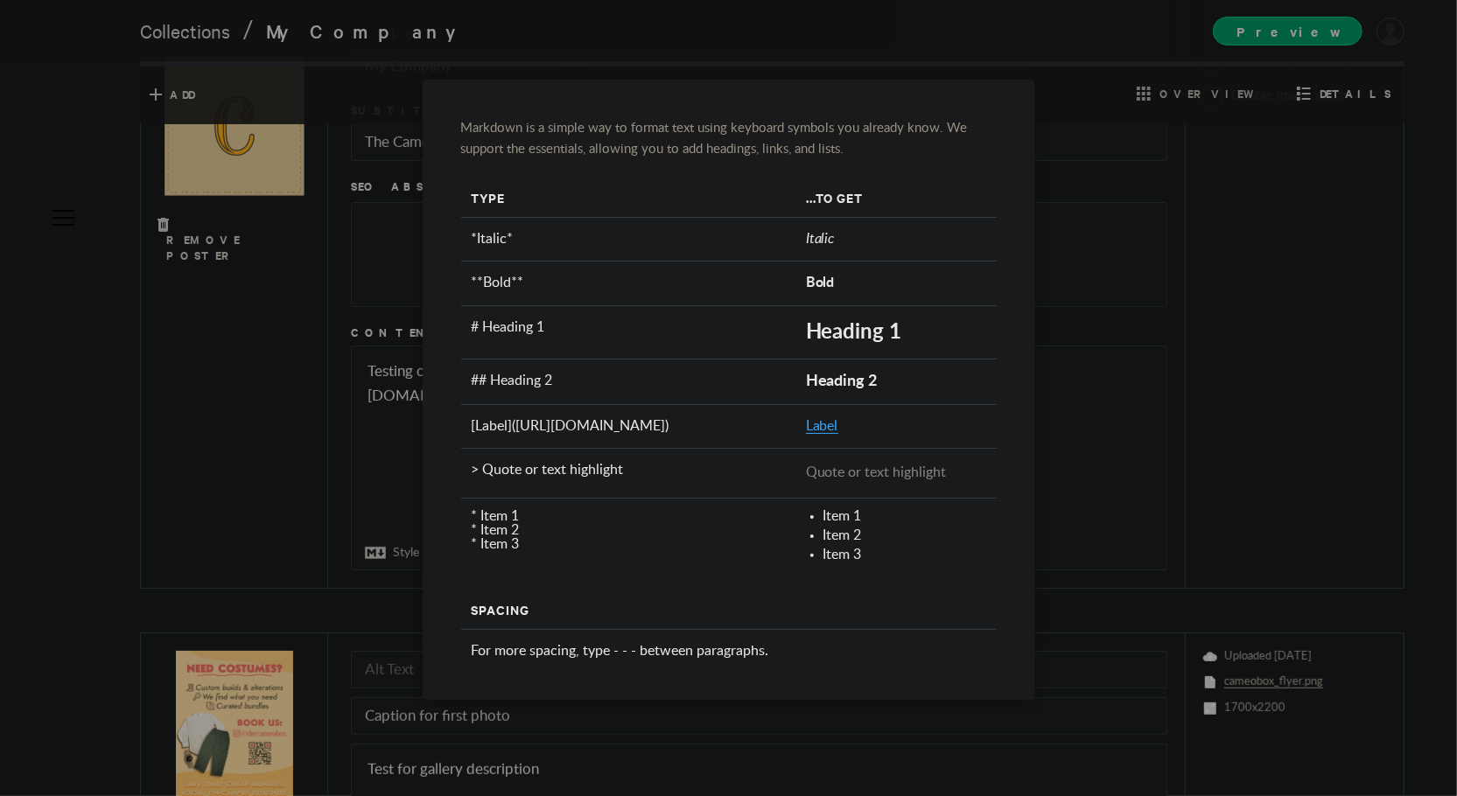
click at [401, 424] on div at bounding box center [728, 398] width 1457 height 796
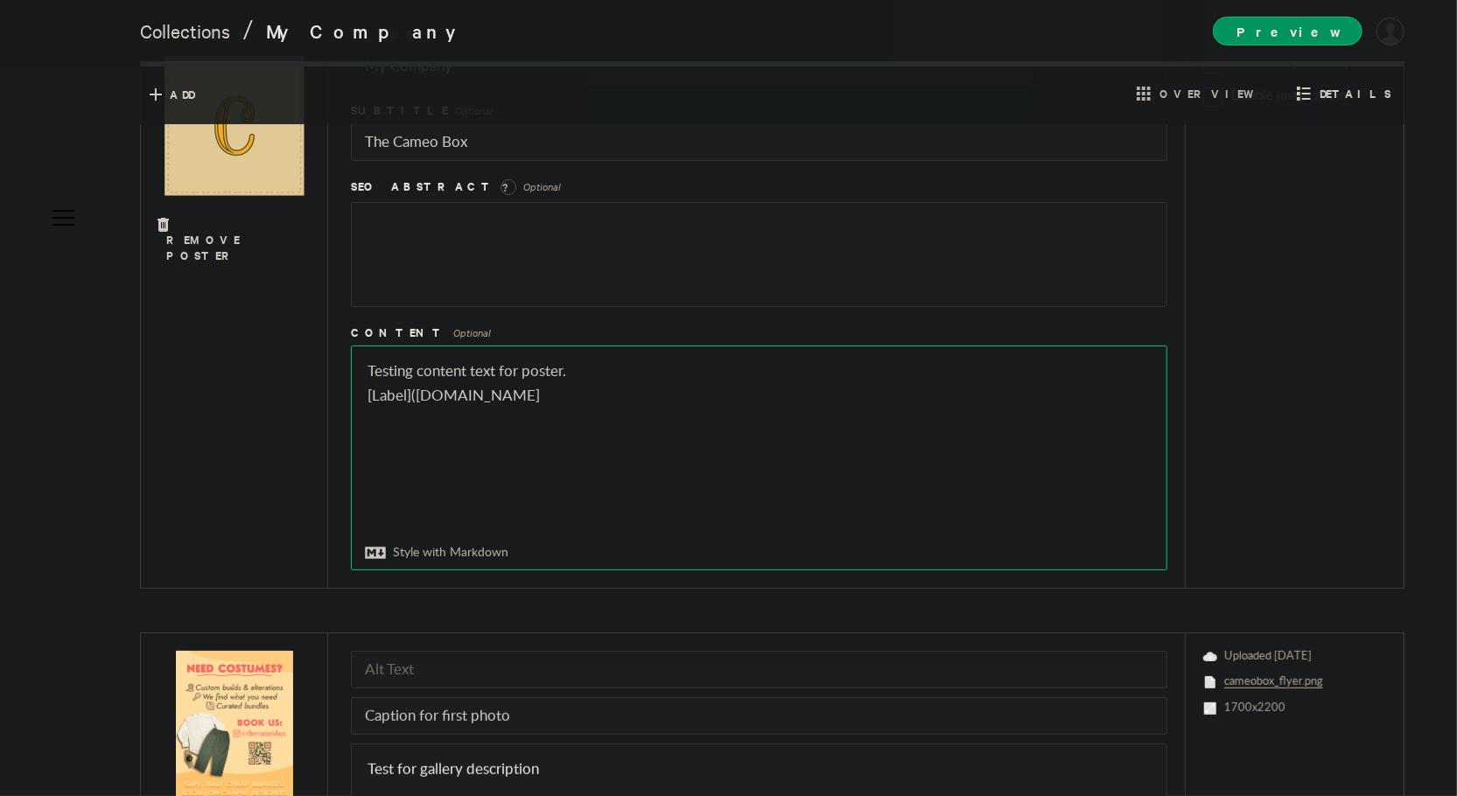
click at [540, 397] on textarea "Testing content text for poster. [DOMAIN_NAME]" at bounding box center [759, 458] width 815 height 223
click at [599, 417] on textarea "Testing content text for poster. [DOMAIN_NAME]" at bounding box center [759, 458] width 815 height 223
click at [364, 370] on textarea "Testing content text for poster. [DOMAIN_NAME]" at bounding box center [759, 458] width 815 height 223
click at [324, 332] on div "Poster ? Remove Poster" at bounding box center [234, 298] width 187 height 579
drag, startPoint x: 404, startPoint y: 396, endPoint x: 375, endPoint y: 398, distance: 29.8
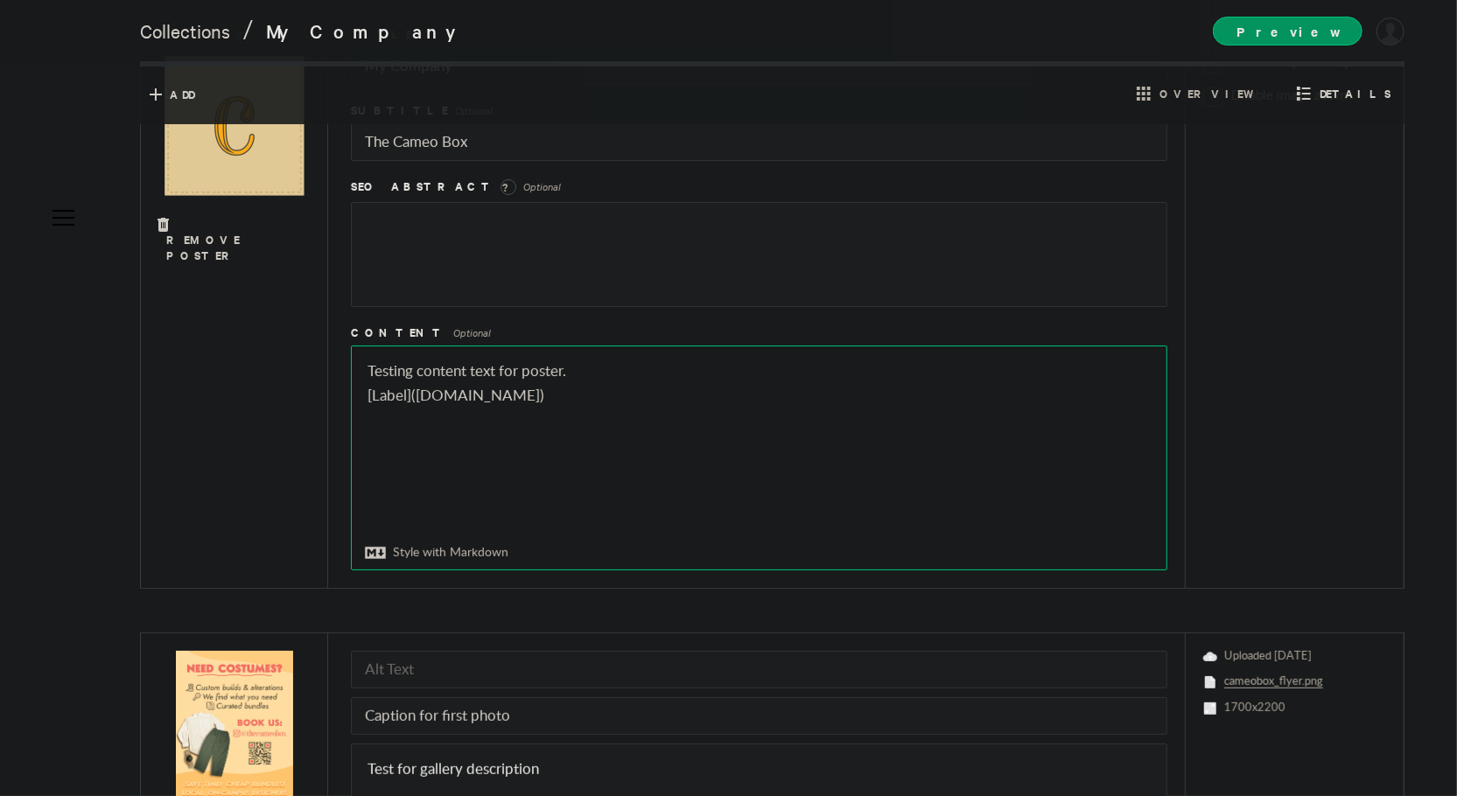
click at [375, 398] on textarea "Testing content text for poster. [Label]([DOMAIN_NAME])" at bounding box center [759, 458] width 815 height 223
click at [296, 358] on div "Poster ? Remove Poster" at bounding box center [234, 298] width 187 height 579
click at [337, 352] on div "Poster ? Remove Poster Title My Company Subtitle Optional The Cameo Box SEO Abs…" at bounding box center [772, 298] width 1264 height 581
drag, startPoint x: 364, startPoint y: 393, endPoint x: 362, endPoint y: 375, distance: 18.5
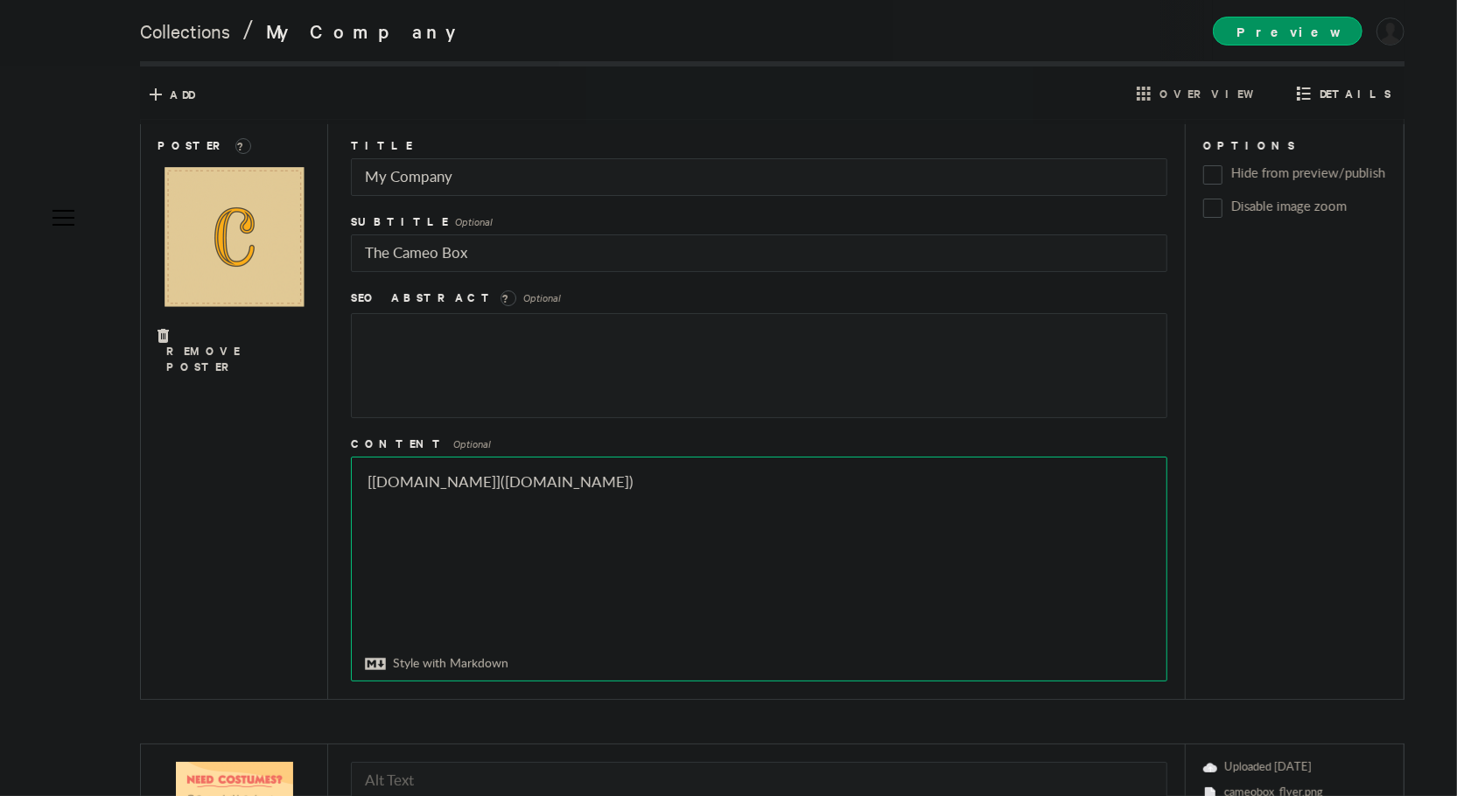
scroll to position [29, 0]
type textarea "[[DOMAIN_NAME]]([DOMAIN_NAME])"
click at [482, 251] on input "The Cameo Box" at bounding box center [759, 254] width 816 height 38
click at [369, 250] on input "The Cameo Box" at bounding box center [759, 254] width 816 height 38
click at [469, 264] on input "[The Cameo Box" at bounding box center [759, 254] width 816 height 38
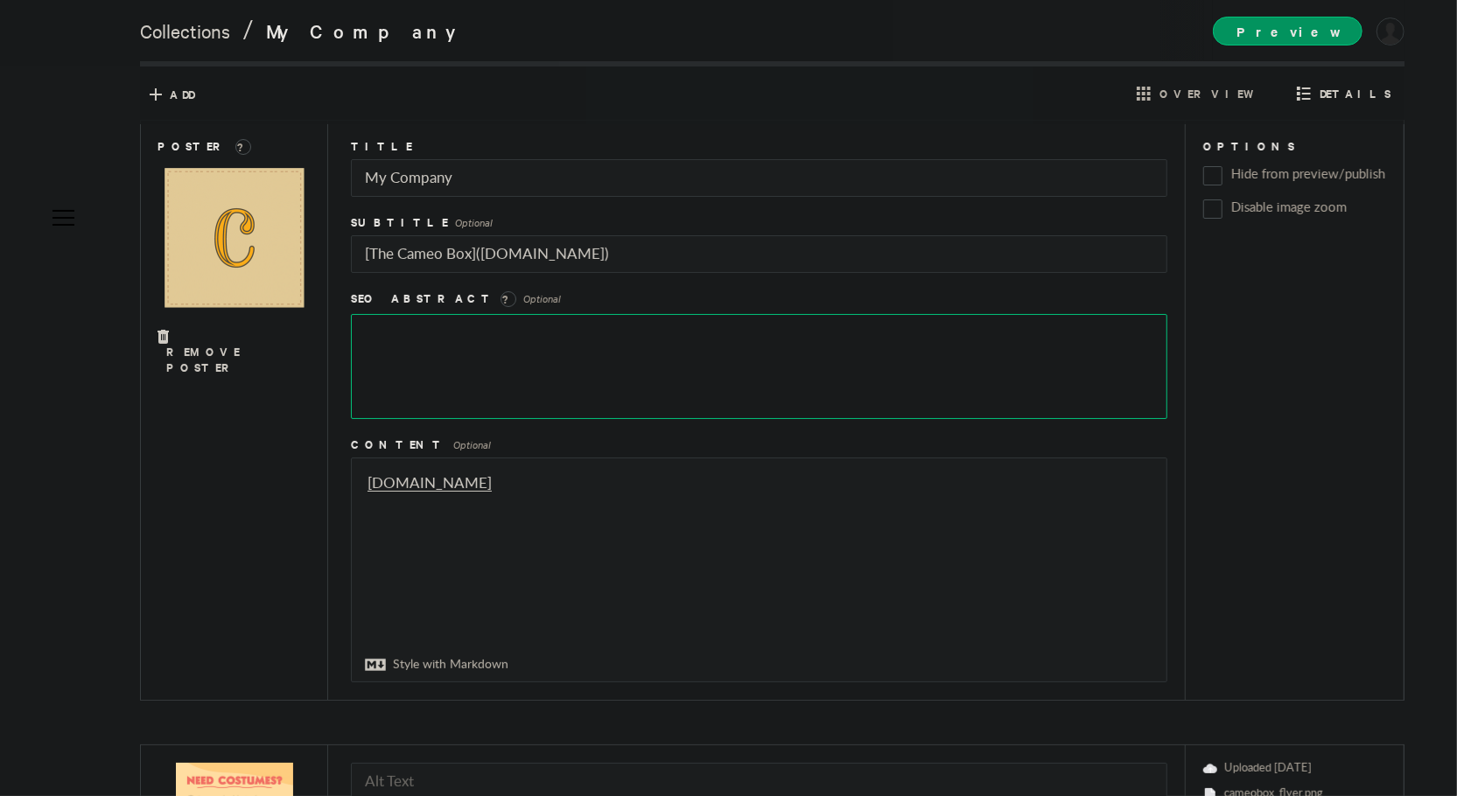
click at [453, 317] on textarea at bounding box center [759, 366] width 816 height 105
click at [633, 249] on input "[The Cameo Box]([DOMAIN_NAME])" at bounding box center [759, 254] width 816 height 38
drag, startPoint x: 624, startPoint y: 253, endPoint x: 478, endPoint y: 258, distance: 146.2
click at [478, 258] on input "[The Cameo Box]([DOMAIN_NAME]" at bounding box center [759, 254] width 816 height 38
click at [371, 250] on input "[The Cameo Box" at bounding box center [759, 254] width 816 height 38
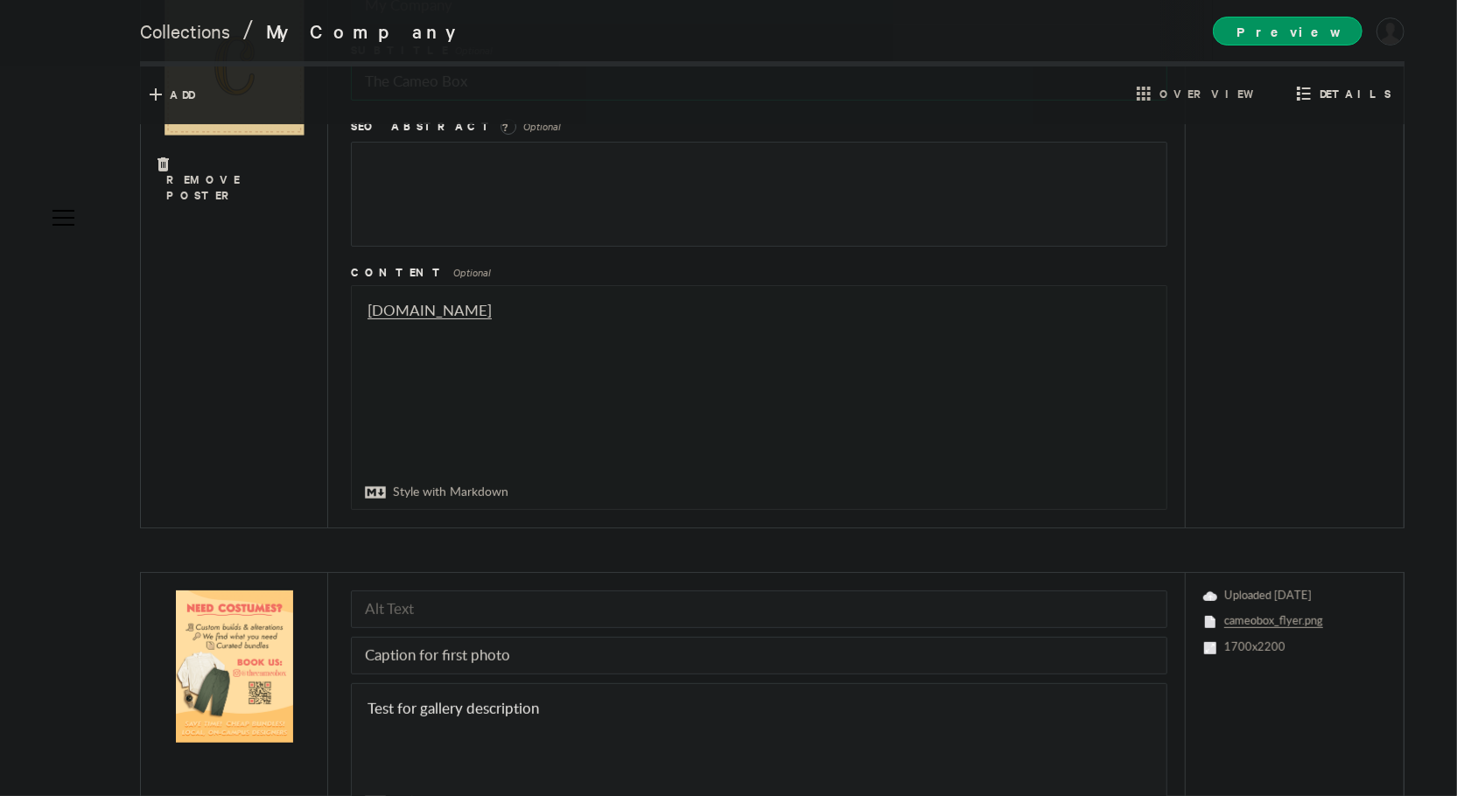
scroll to position [200, 0]
type input "The Cameo Box"
drag, startPoint x: 490, startPoint y: 309, endPoint x: 466, endPoint y: 309, distance: 24.5
click at [466, 309] on textarea "[[DOMAIN_NAME]]([DOMAIN_NAME])" at bounding box center [759, 398] width 815 height 223
click at [392, 310] on textarea "[[DOMAIN_NAME]]([DOMAIN_NAME])" at bounding box center [759, 398] width 815 height 223
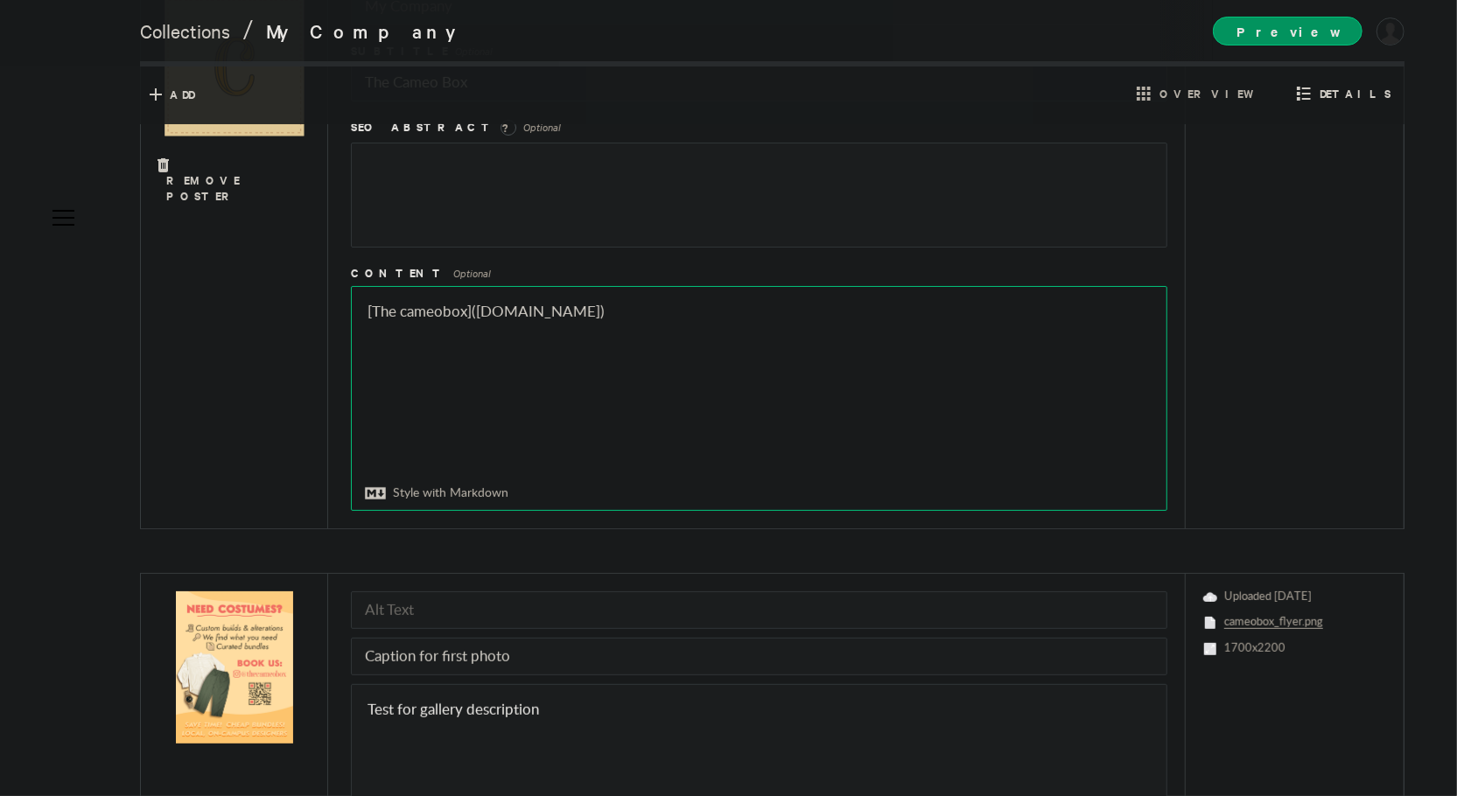
click at [408, 312] on textarea "[[DOMAIN_NAME]]([DOMAIN_NAME])" at bounding box center [759, 398] width 815 height 223
click at [449, 314] on textarea "[[DOMAIN_NAME]]([DOMAIN_NAME])" at bounding box center [759, 398] width 815 height 223
click at [632, 312] on textarea "[[DOMAIN_NAME]]([DOMAIN_NAME])" at bounding box center [759, 398] width 815 height 223
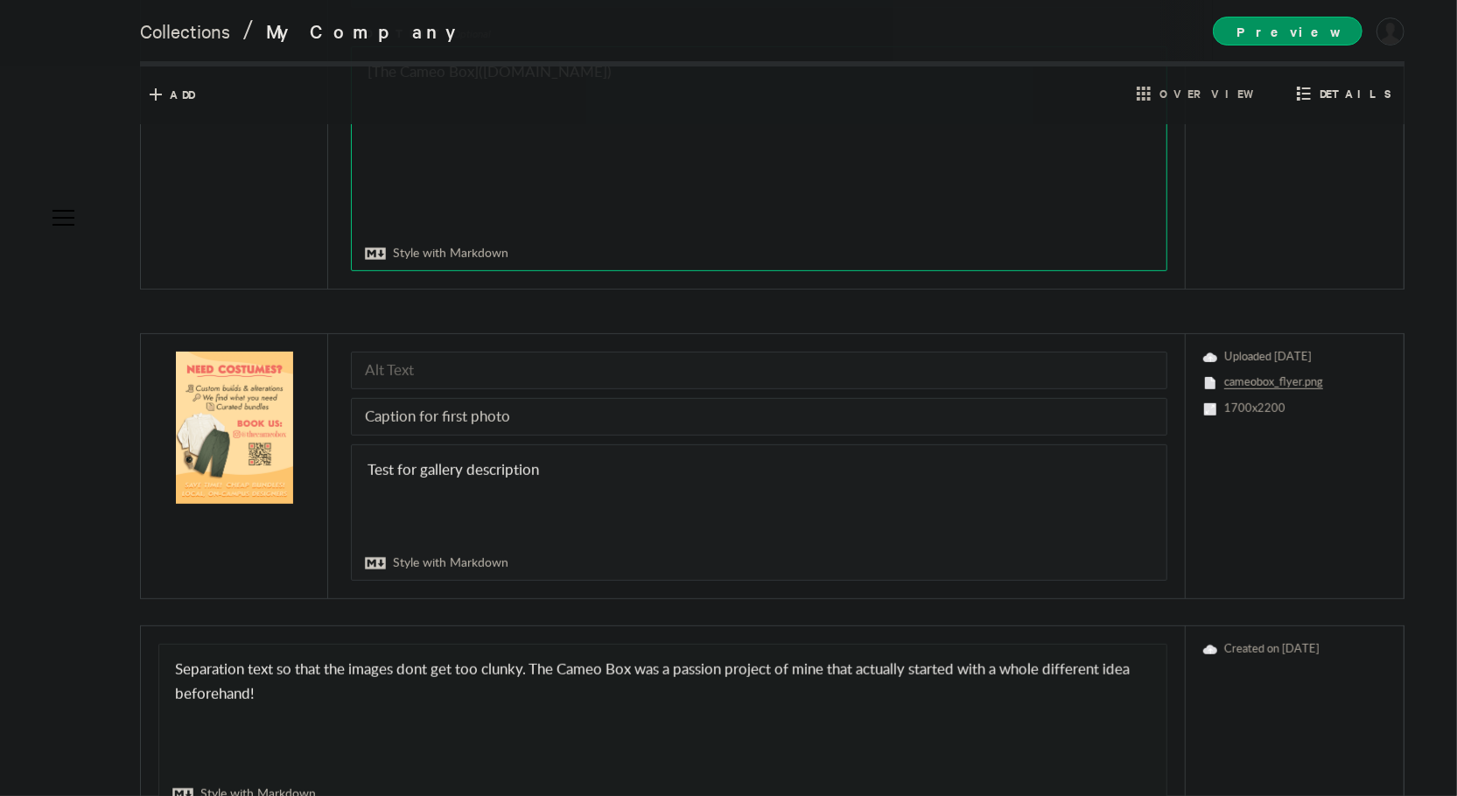
scroll to position [249, 0]
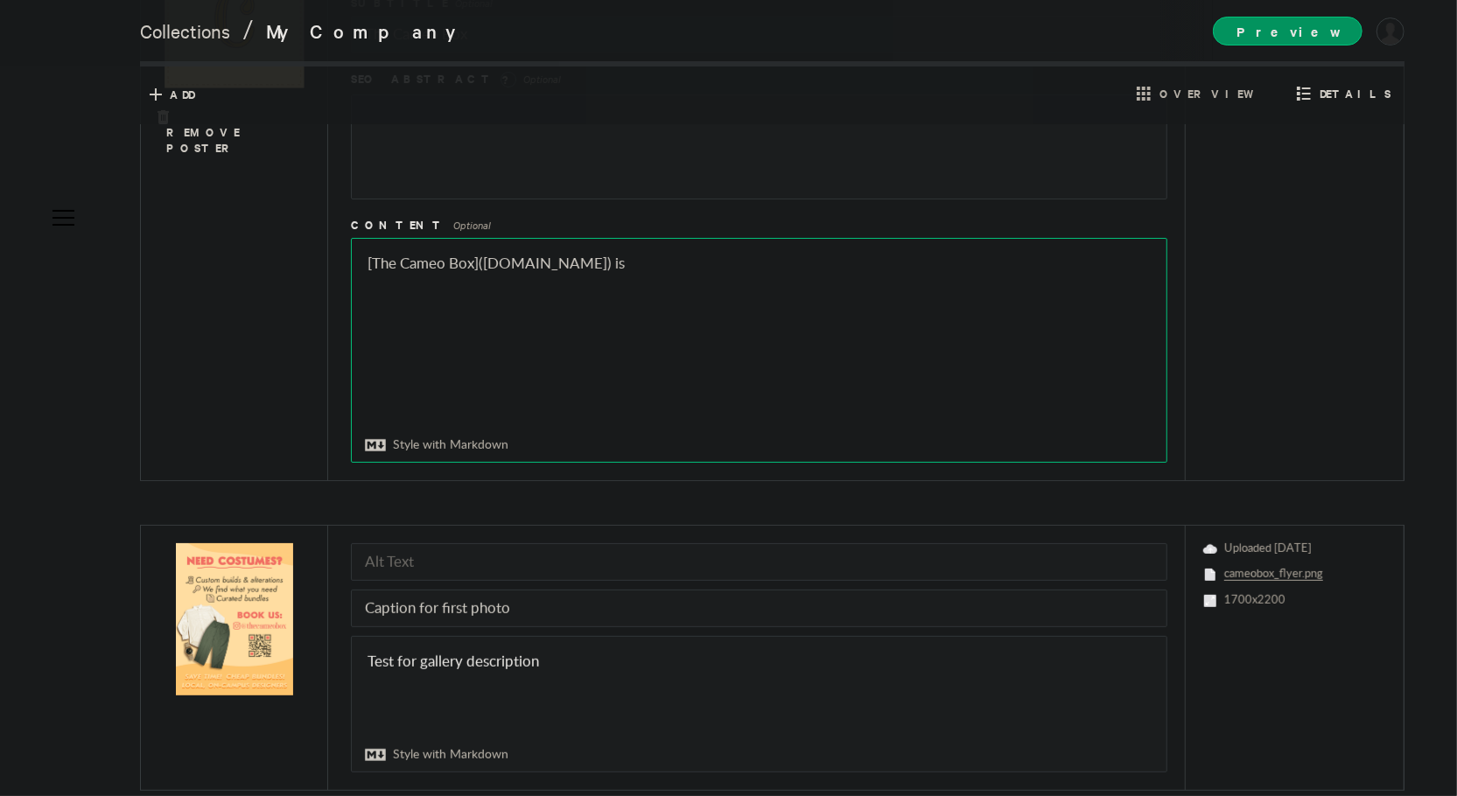
paste textarea "a student-run costume hub where you can rent, buy, or commission outfits for fi…"
click at [879, 267] on textarea "[The Cameo Box]([DOMAIN_NAME]) is" at bounding box center [759, 350] width 815 height 223
drag, startPoint x: 872, startPoint y: 286, endPoint x: 848, endPoint y: 261, distance: 34.7
click at [848, 261] on textarea "[The Cameo Box]([DOMAIN_NAME]) is a student-run costume hub where you can rent,…" at bounding box center [759, 350] width 815 height 223
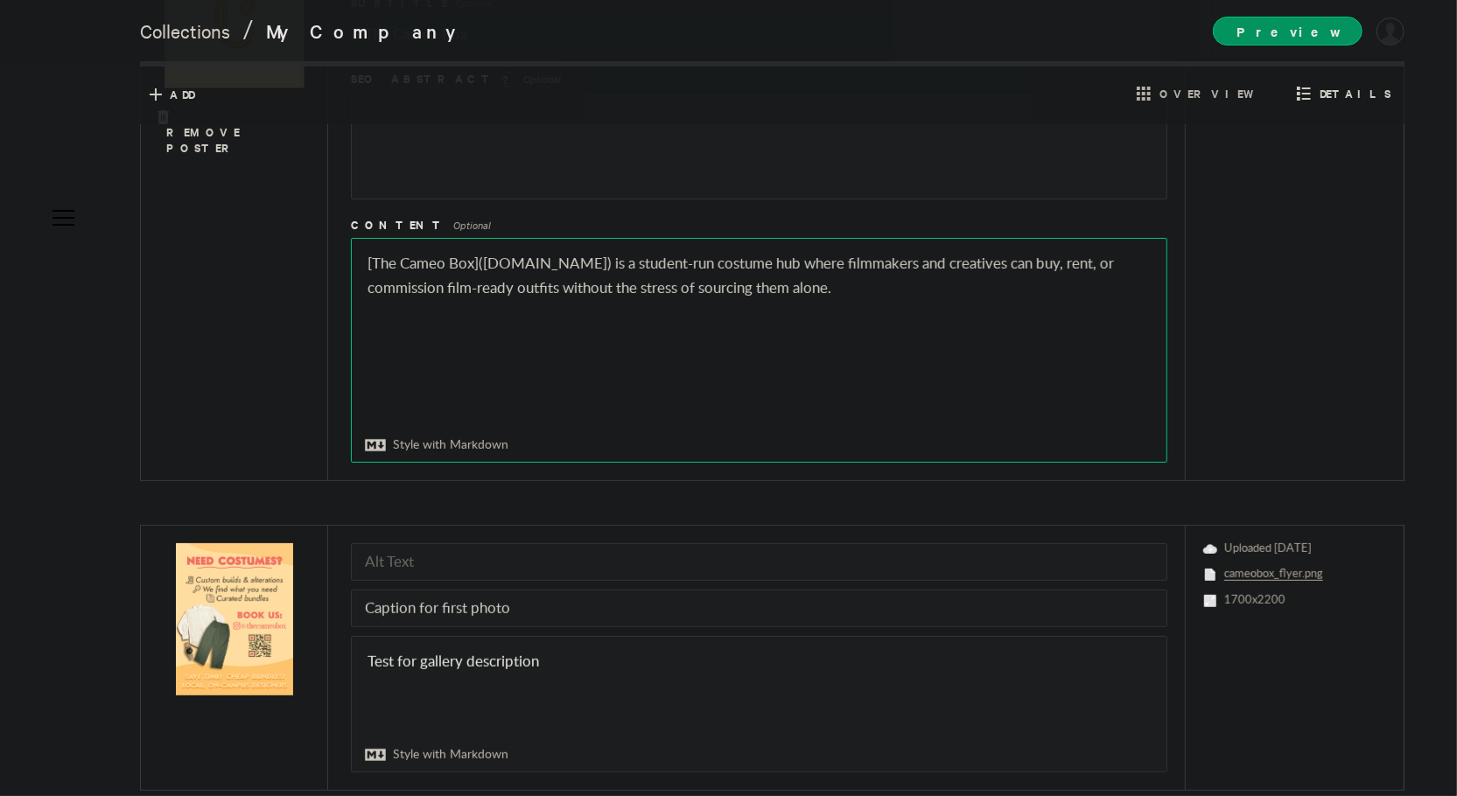
drag, startPoint x: 839, startPoint y: 286, endPoint x: 701, endPoint y: 291, distance: 138.3
click at [701, 291] on textarea "[The Cameo Box]([DOMAIN_NAME]) is a student-run costume hub where filmmakers an…" at bounding box center [759, 350] width 815 height 223
click at [908, 285] on textarea "[The Cameo Box]([DOMAIN_NAME]) is a student-run costume hub where filmmakers an…" at bounding box center [759, 350] width 815 height 223
click at [947, 295] on textarea "[The Cameo Box]([DOMAIN_NAME]) is a student-run costume hub where filmmakers an…" at bounding box center [759, 350] width 815 height 223
click at [851, 283] on textarea "[The Cameo Box]([DOMAIN_NAME]) is a student-run costume hub where filmmakers an…" at bounding box center [759, 350] width 815 height 223
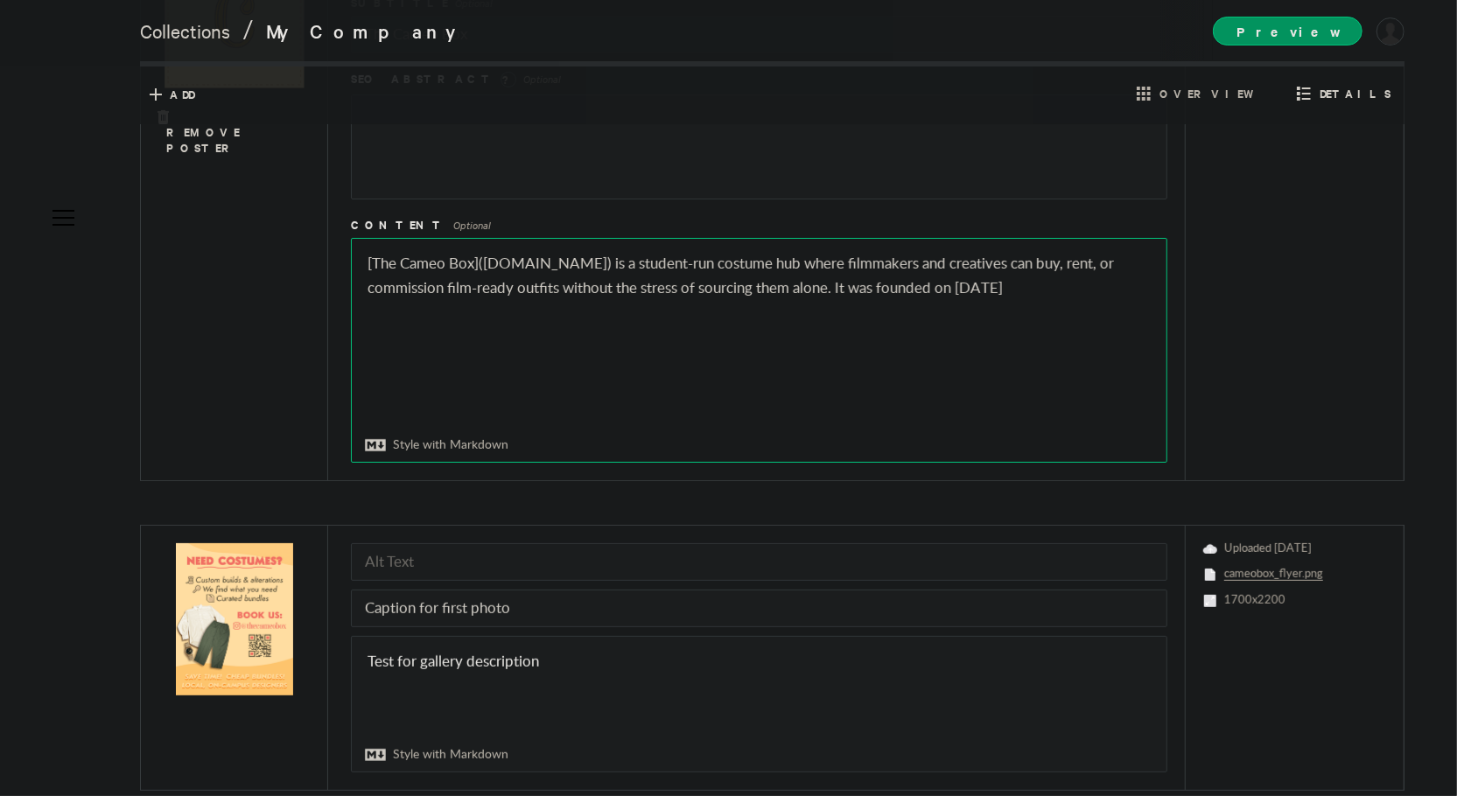
click at [1111, 286] on textarea "[The Cameo Box]([DOMAIN_NAME]) is a student-run costume hub where filmmakers an…" at bounding box center [759, 350] width 815 height 223
click at [830, 295] on textarea "[The Cameo Box]([DOMAIN_NAME]) is a student-run costume hub where filmmakers an…" at bounding box center [759, 350] width 815 height 223
type textarea "[The Cameo Box]([DOMAIN_NAME]) is a student-run costume hub where filmmakers an…"
click at [331, 304] on div "Poster ? Remove Poster Title My Company Subtitle Optional The Cameo Box SEO Abs…" at bounding box center [772, 190] width 1264 height 581
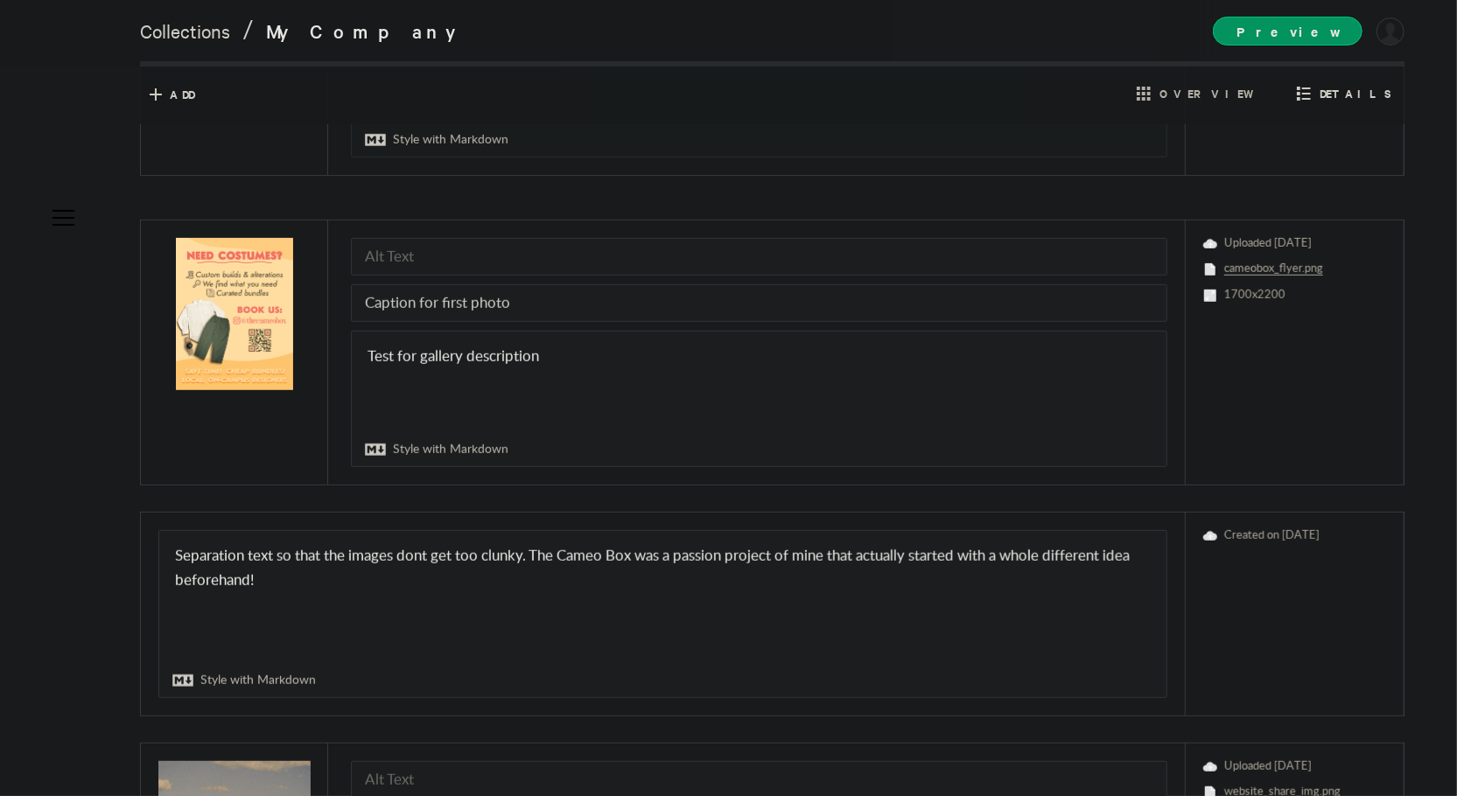
scroll to position [555, 0]
drag, startPoint x: 473, startPoint y: 312, endPoint x: 351, endPoint y: 306, distance: 121.7
click at [351, 306] on input "Caption for first photo" at bounding box center [759, 303] width 816 height 38
type input "Our First Flyer"
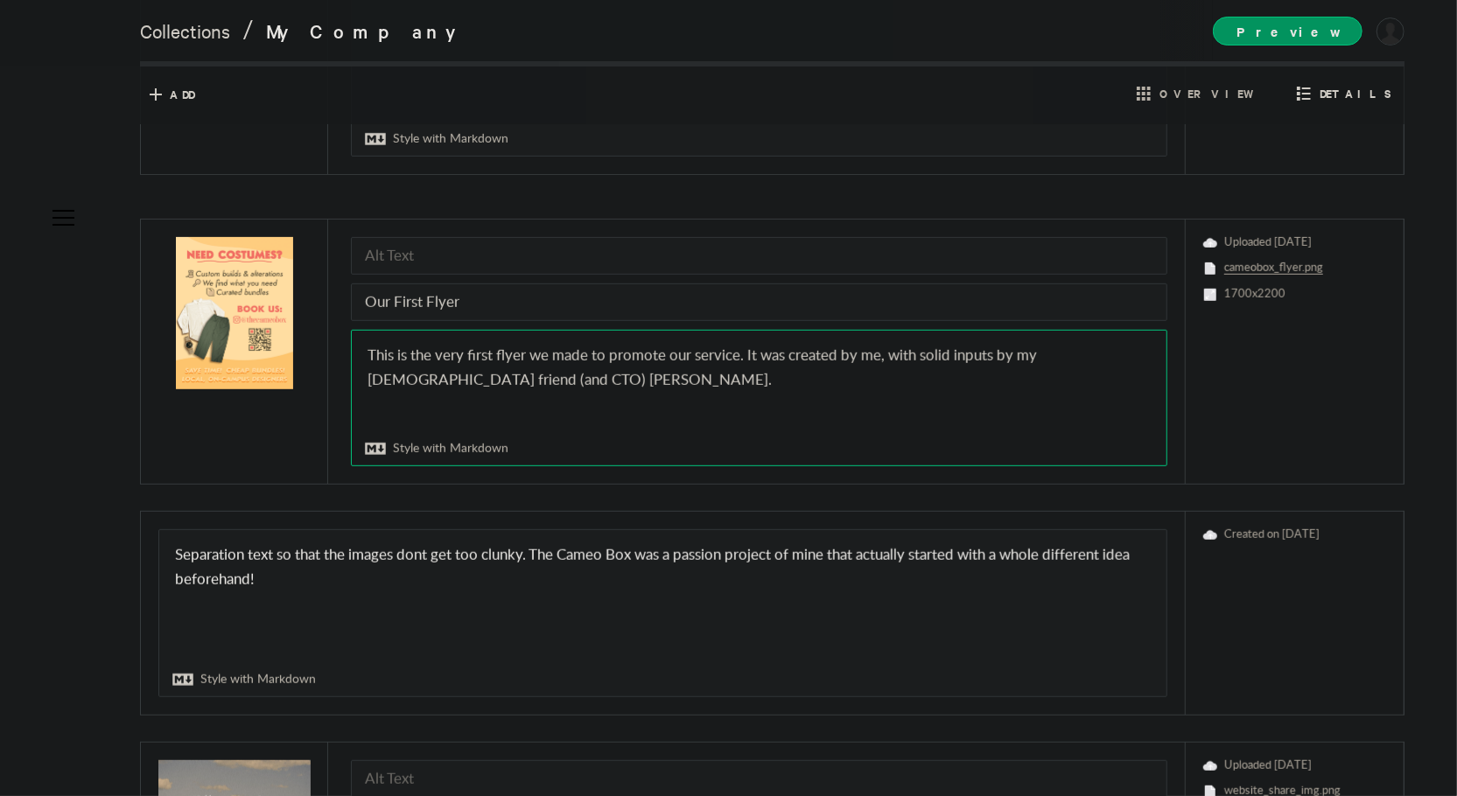
click at [921, 358] on textarea "This is the very first flyer we made to promote our service. It was created by …" at bounding box center [759, 398] width 815 height 135
click at [752, 354] on textarea "This is the very first flyer we made to promote our service. It was created by …" at bounding box center [759, 398] width 815 height 135
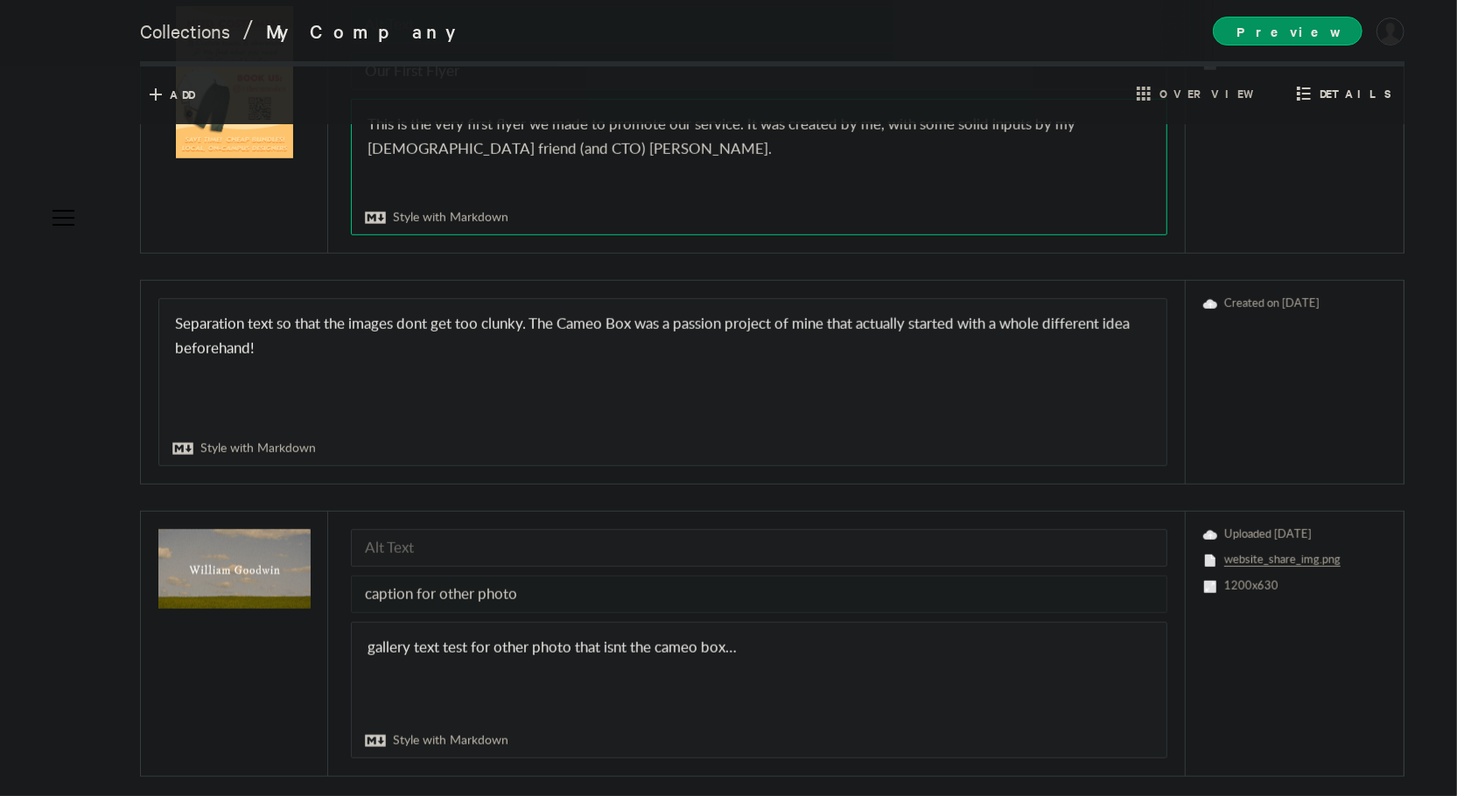
scroll to position [874, 0]
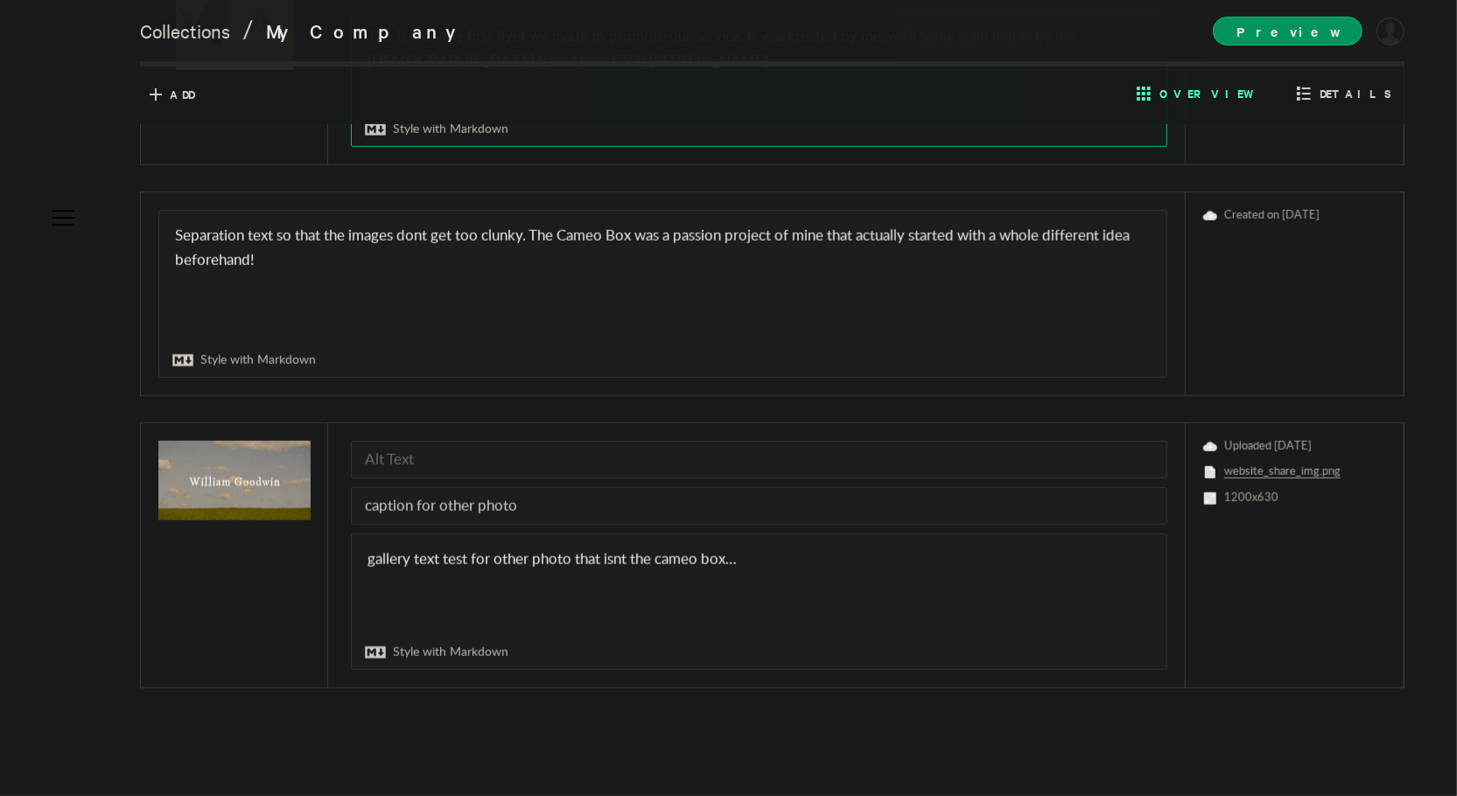
type textarea "This is the very first flyer we made to promote our service. It was created by …"
click at [1258, 90] on span "Overview" at bounding box center [1211, 94] width 104 height 16
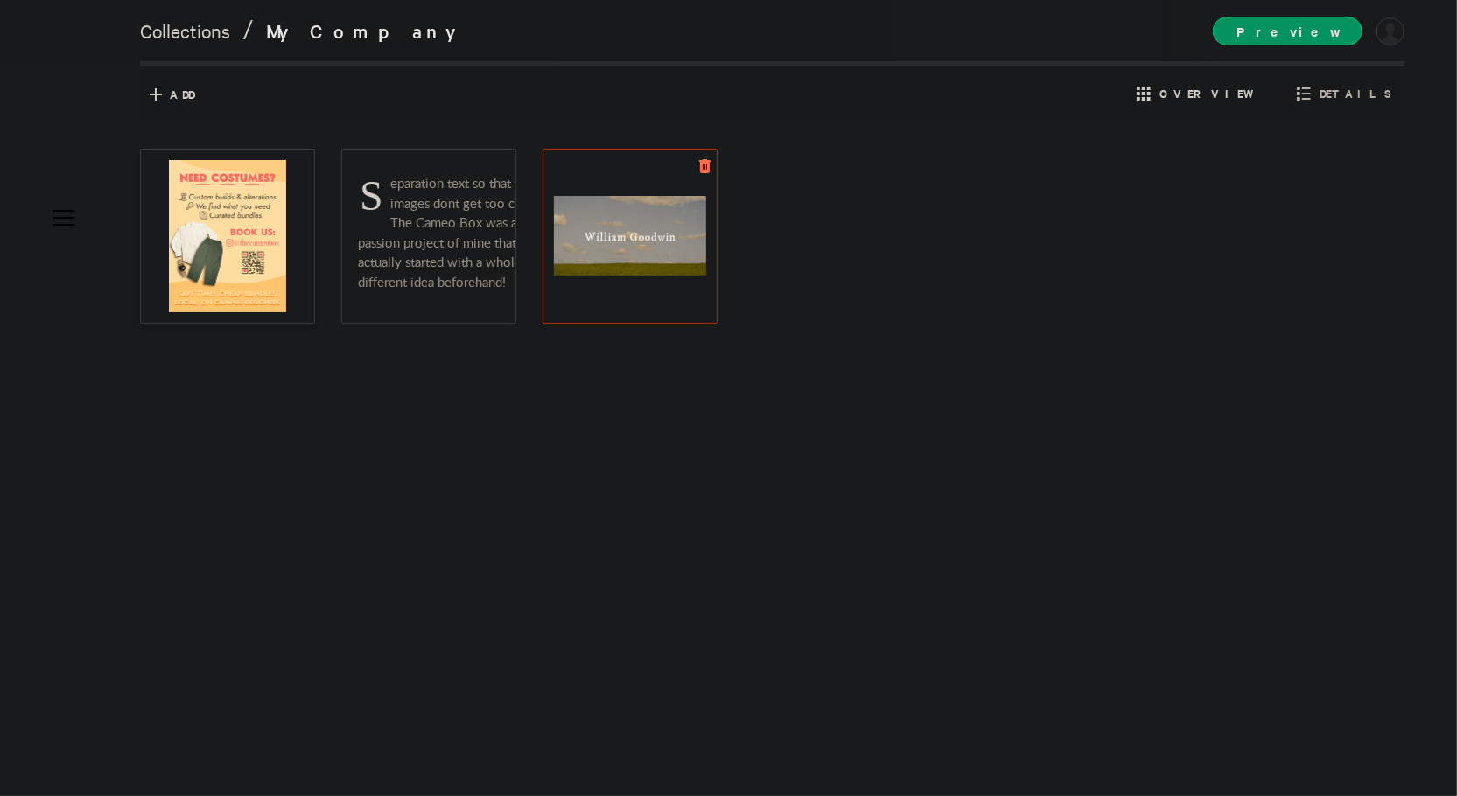
click at [702, 169] on icon at bounding box center [704, 166] width 11 height 14
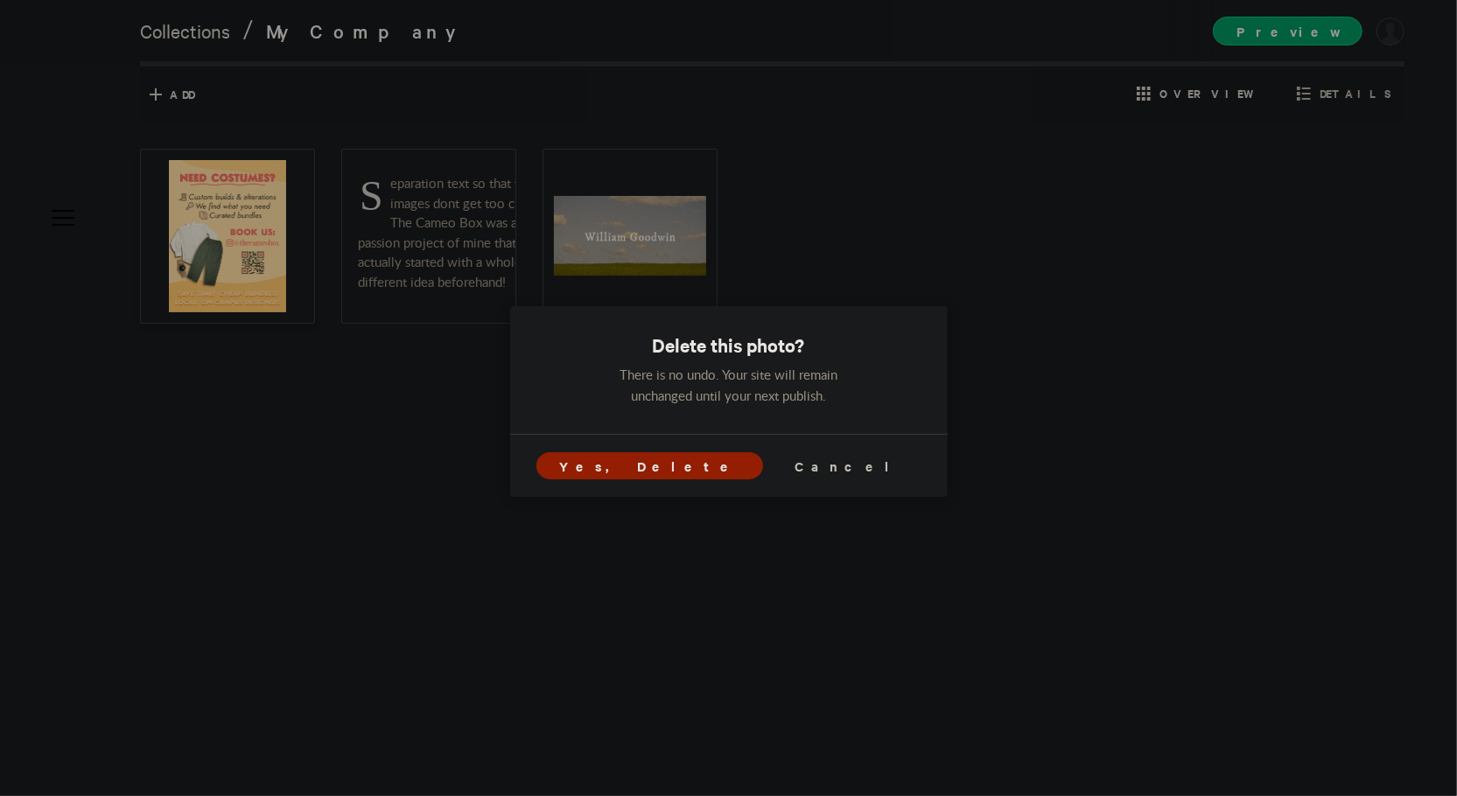
click at [700, 466] on span "Yes, Delete" at bounding box center [649, 466] width 180 height 18
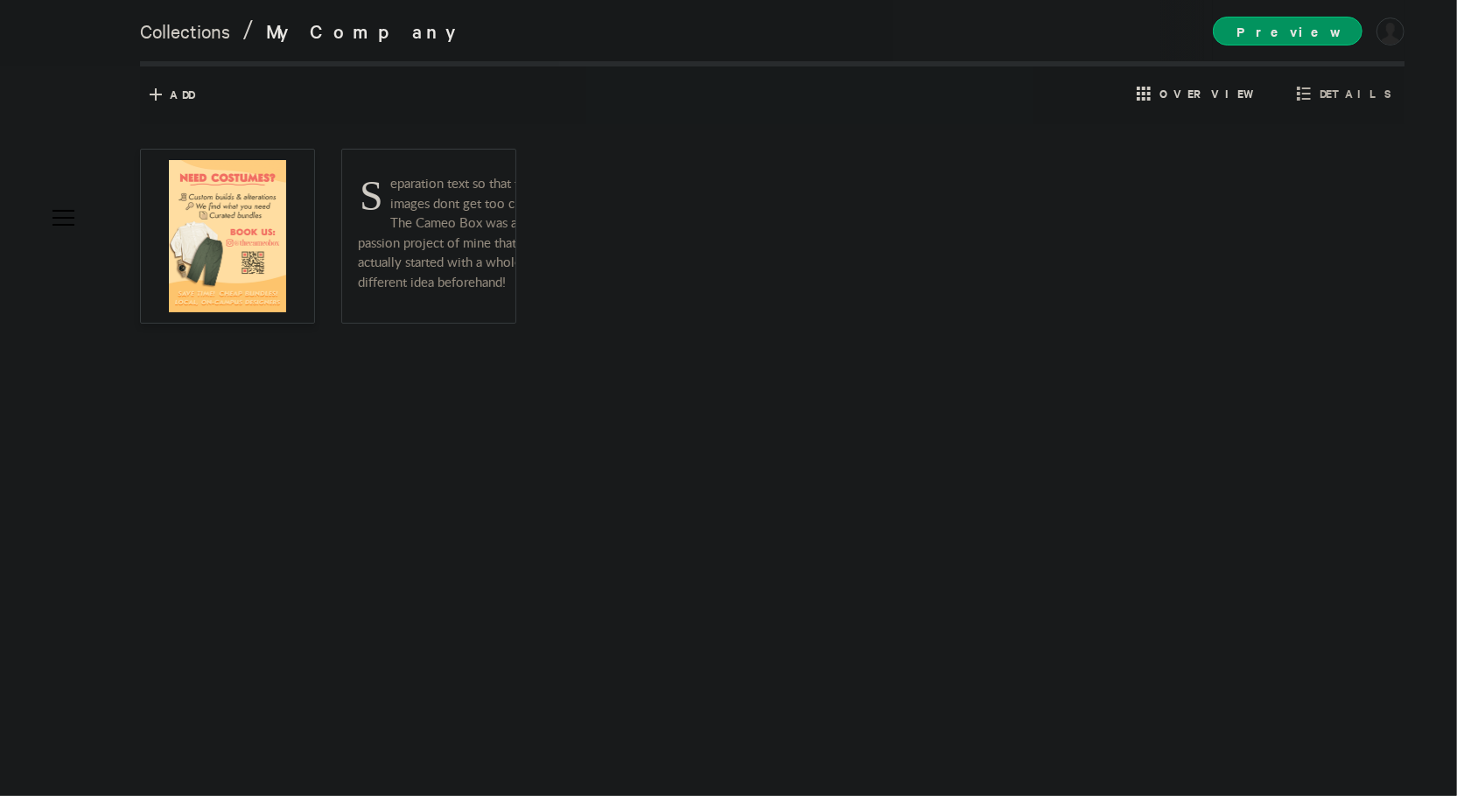
scroll to position [591, 0]
click at [1351, 94] on span "Details" at bounding box center [1356, 94] width 72 height 16
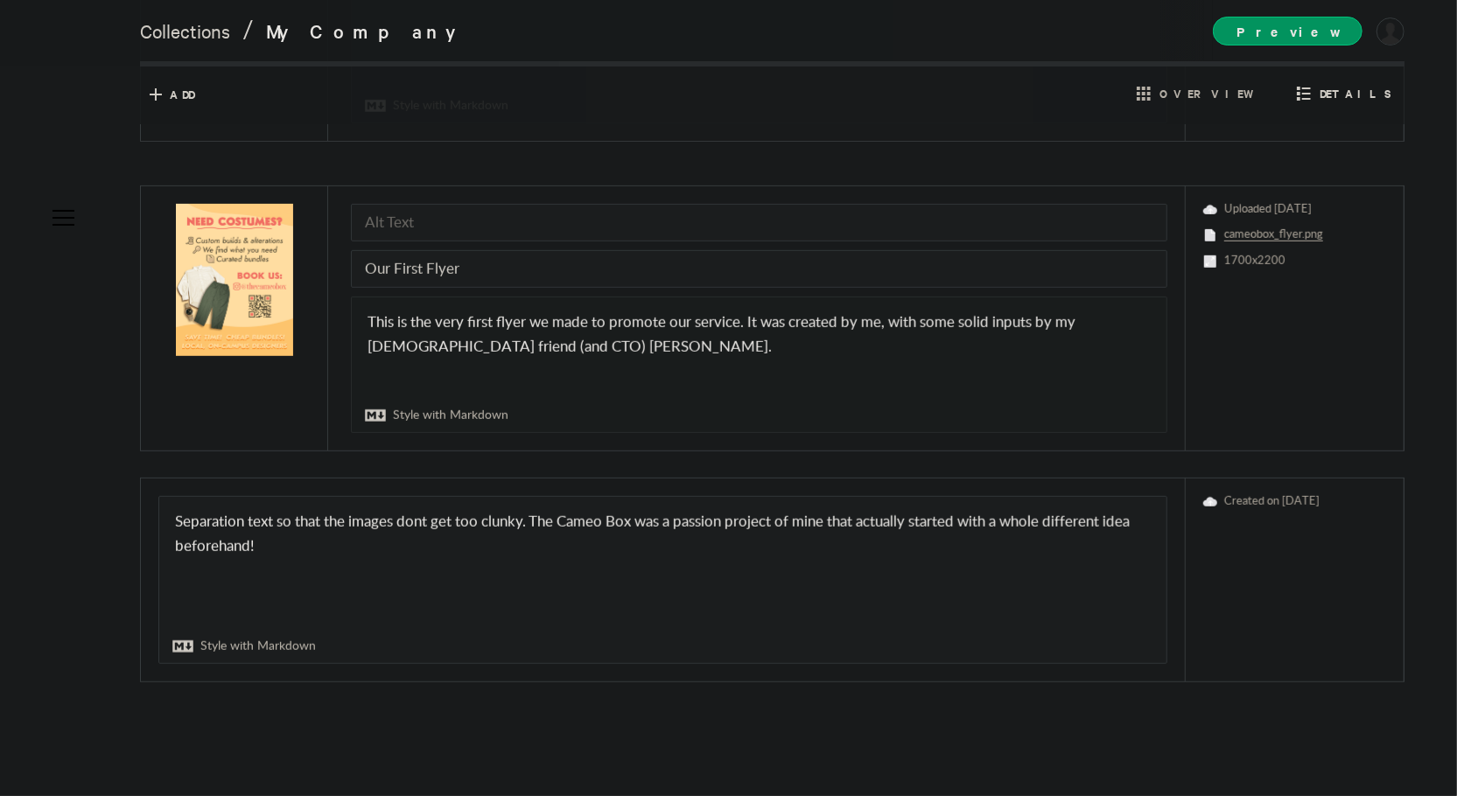
scroll to position [584, 0]
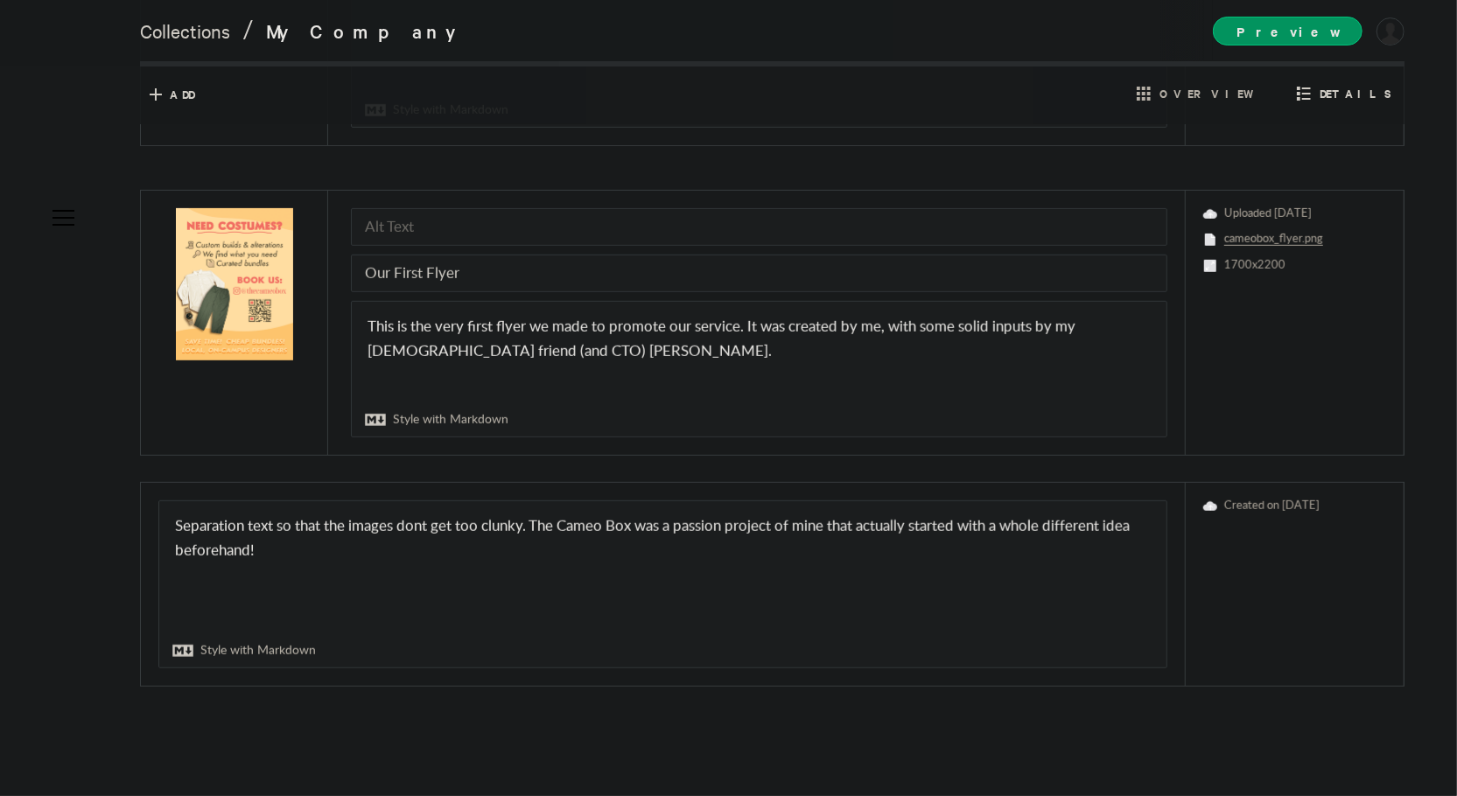
click at [1341, 92] on span "Details" at bounding box center [1343, 92] width 103 height 27
click at [1311, 90] on icon at bounding box center [1304, 94] width 14 height 14
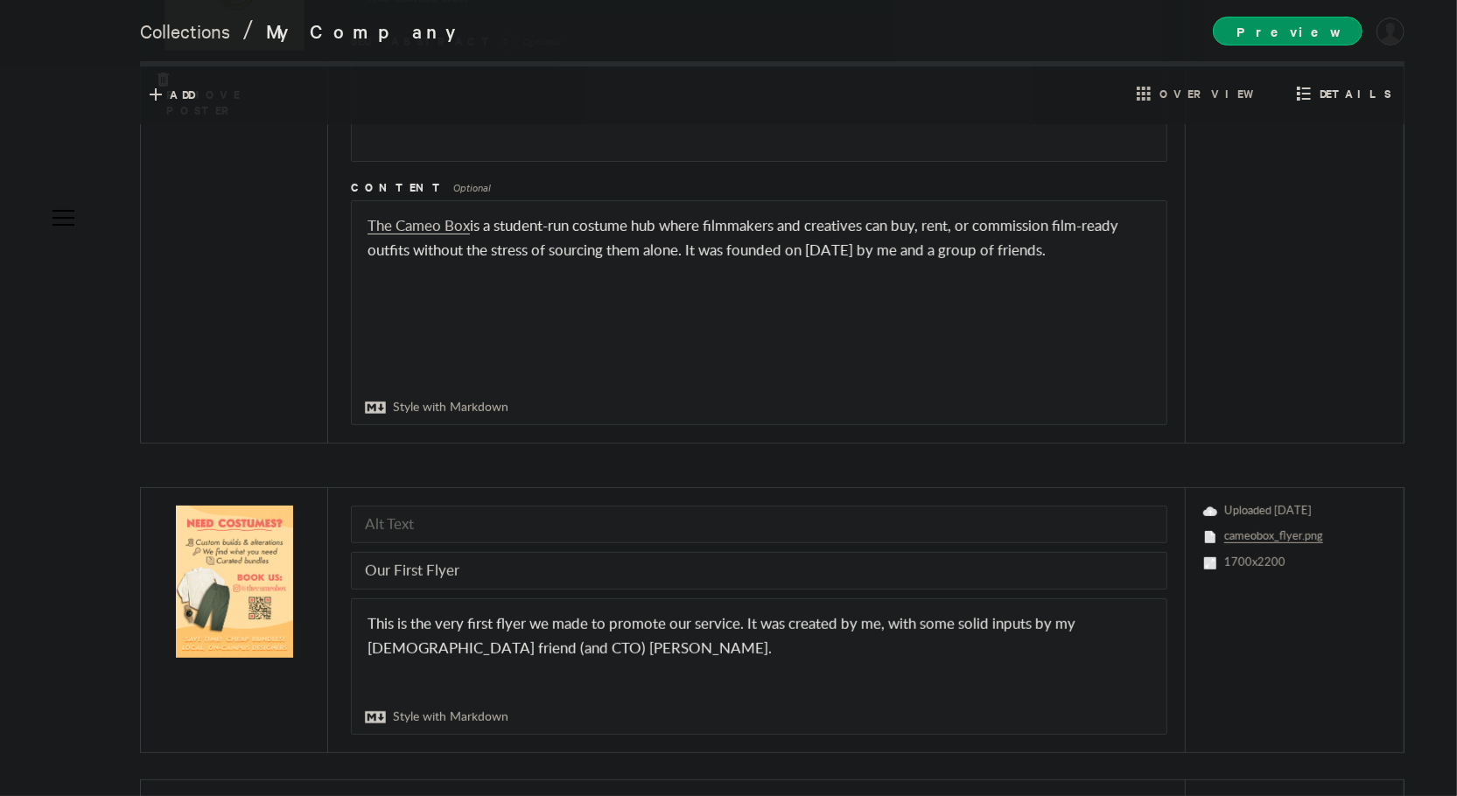
scroll to position [246, 0]
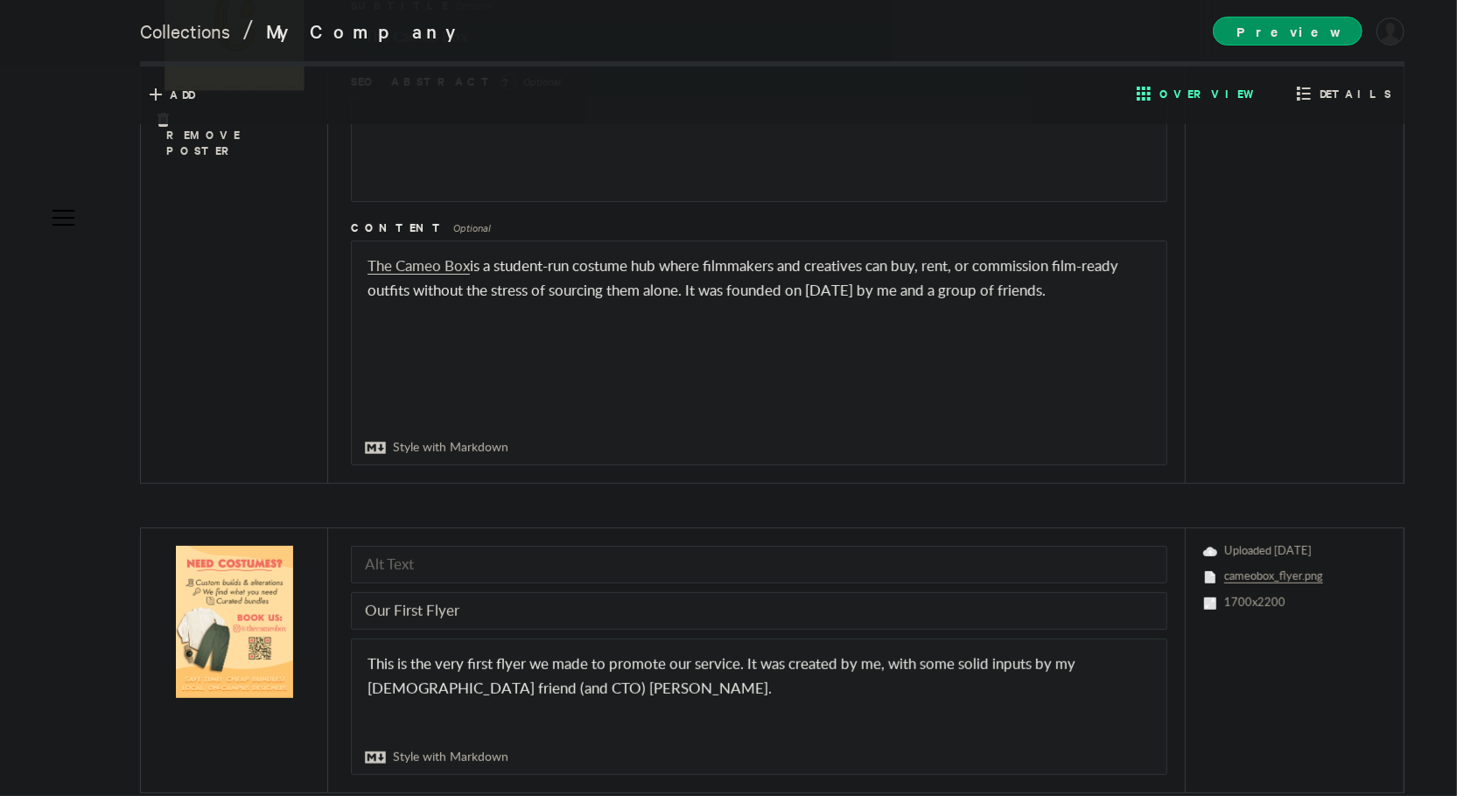
click at [1230, 95] on span "Overview" at bounding box center [1211, 94] width 104 height 16
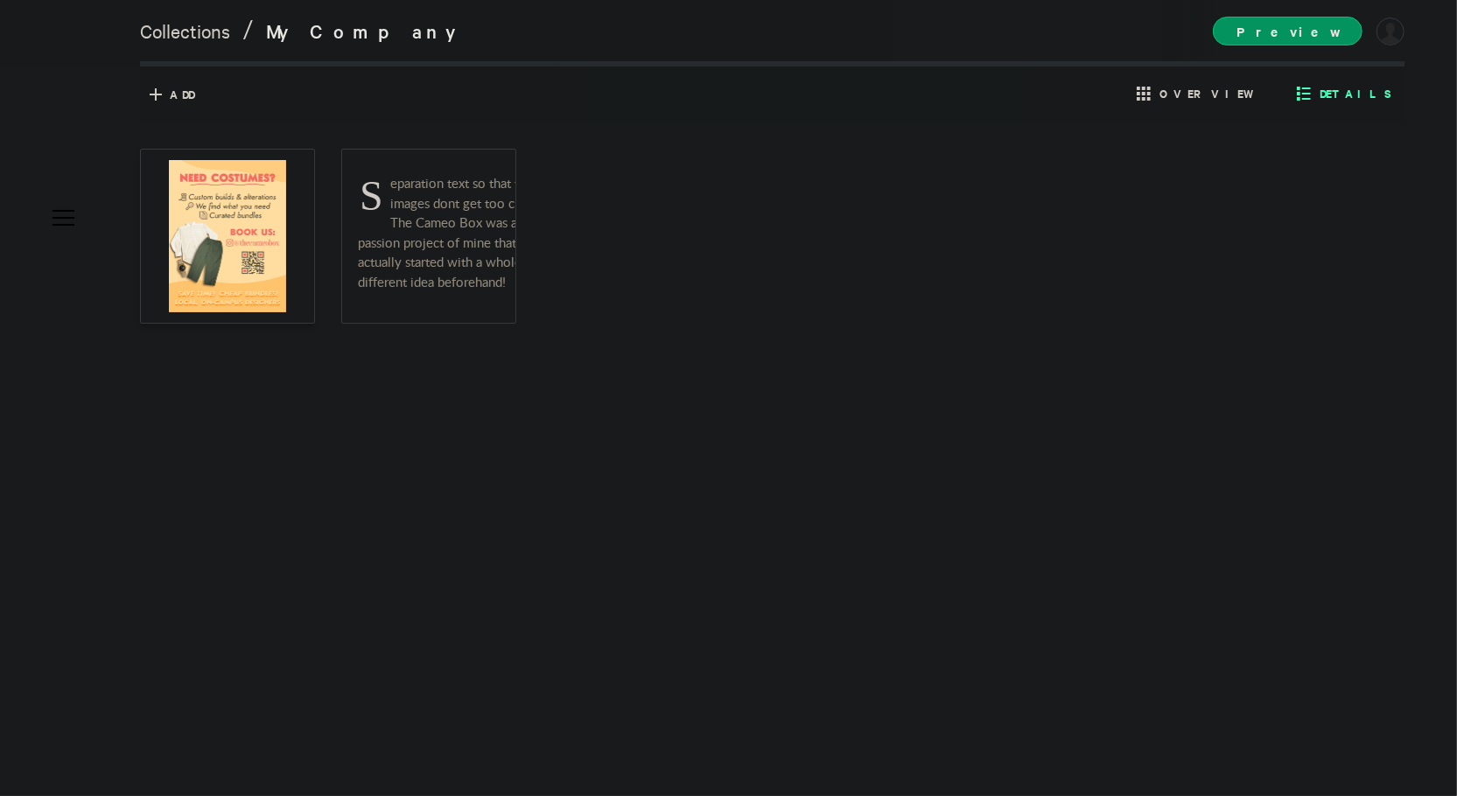
click at [1334, 88] on span "Details" at bounding box center [1343, 92] width 103 height 27
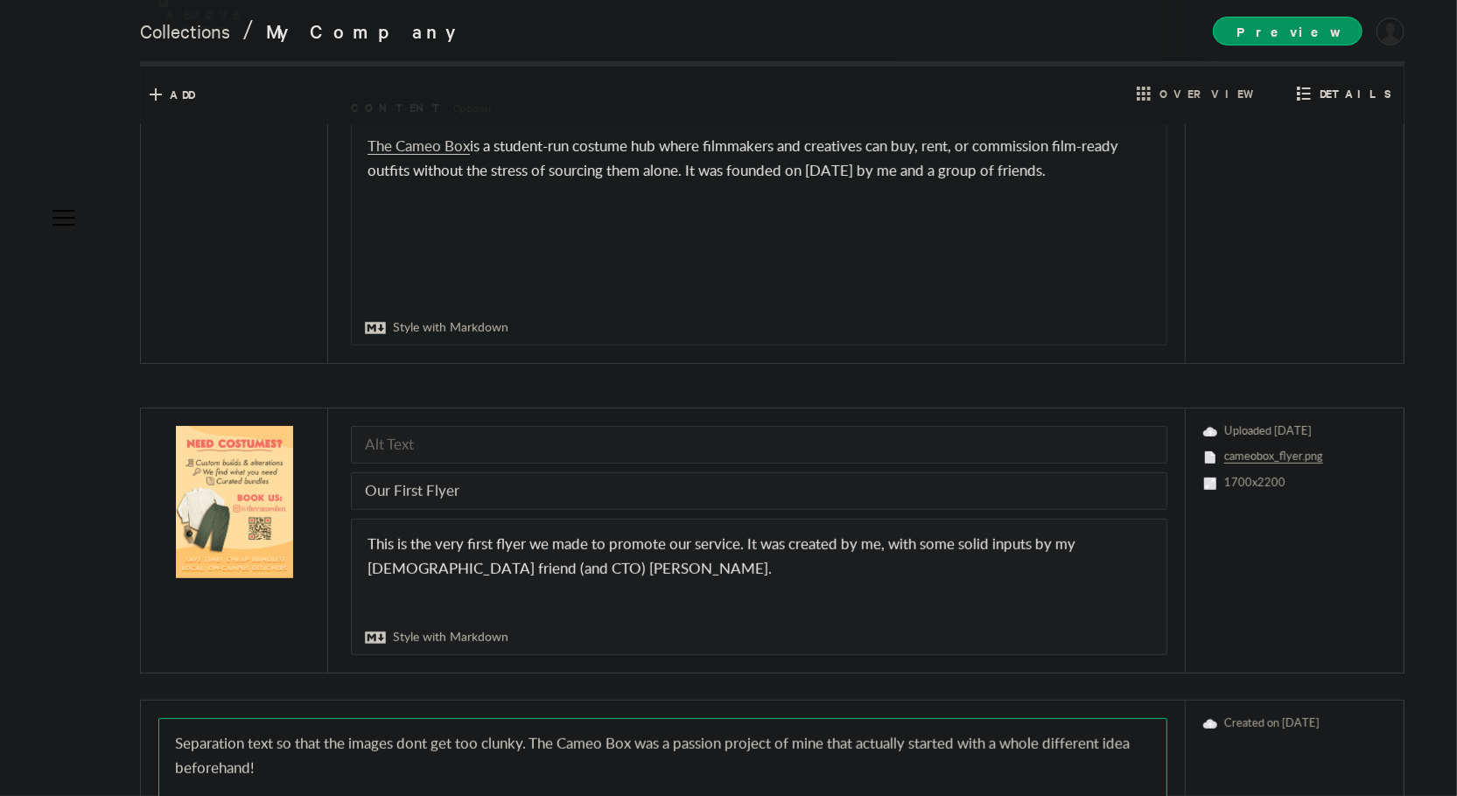
scroll to position [583, 0]
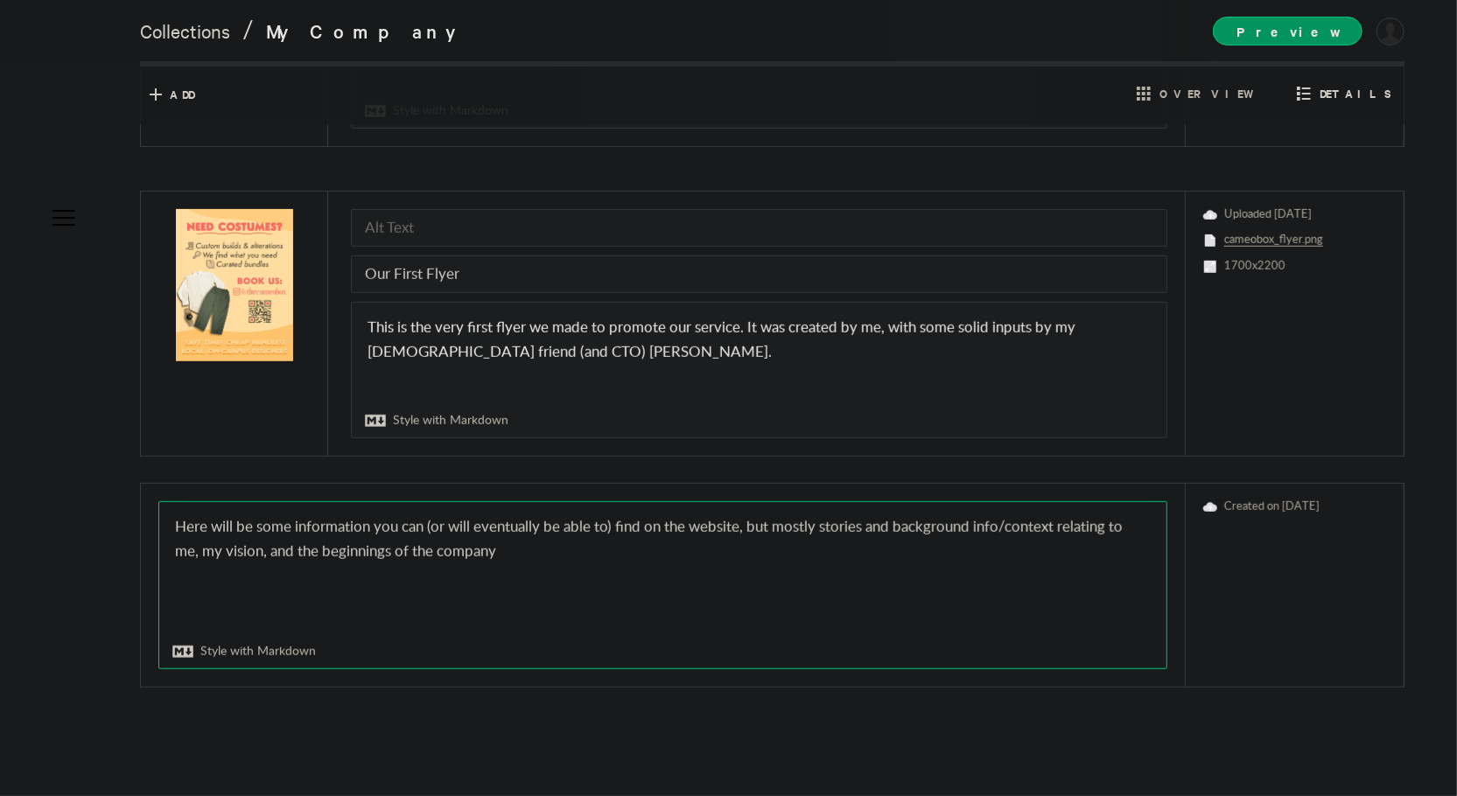
click at [417, 550] on textarea "Separation text so that the images dont get too clunky. The Cameo Box was a pas…" at bounding box center [662, 585] width 1007 height 166
click at [669, 552] on textarea "Separation text so that the images dont get too clunky. The Cameo Box was a pas…" at bounding box center [662, 585] width 1007 height 166
click at [185, 525] on textarea "Separation text so that the images dont get too clunky. The Cameo Box was a pas…" at bounding box center [662, 585] width 1007 height 166
click at [670, 556] on textarea "Separation text so that the images dont get too clunky. The Cameo Box was a pas…" at bounding box center [662, 585] width 1007 height 166
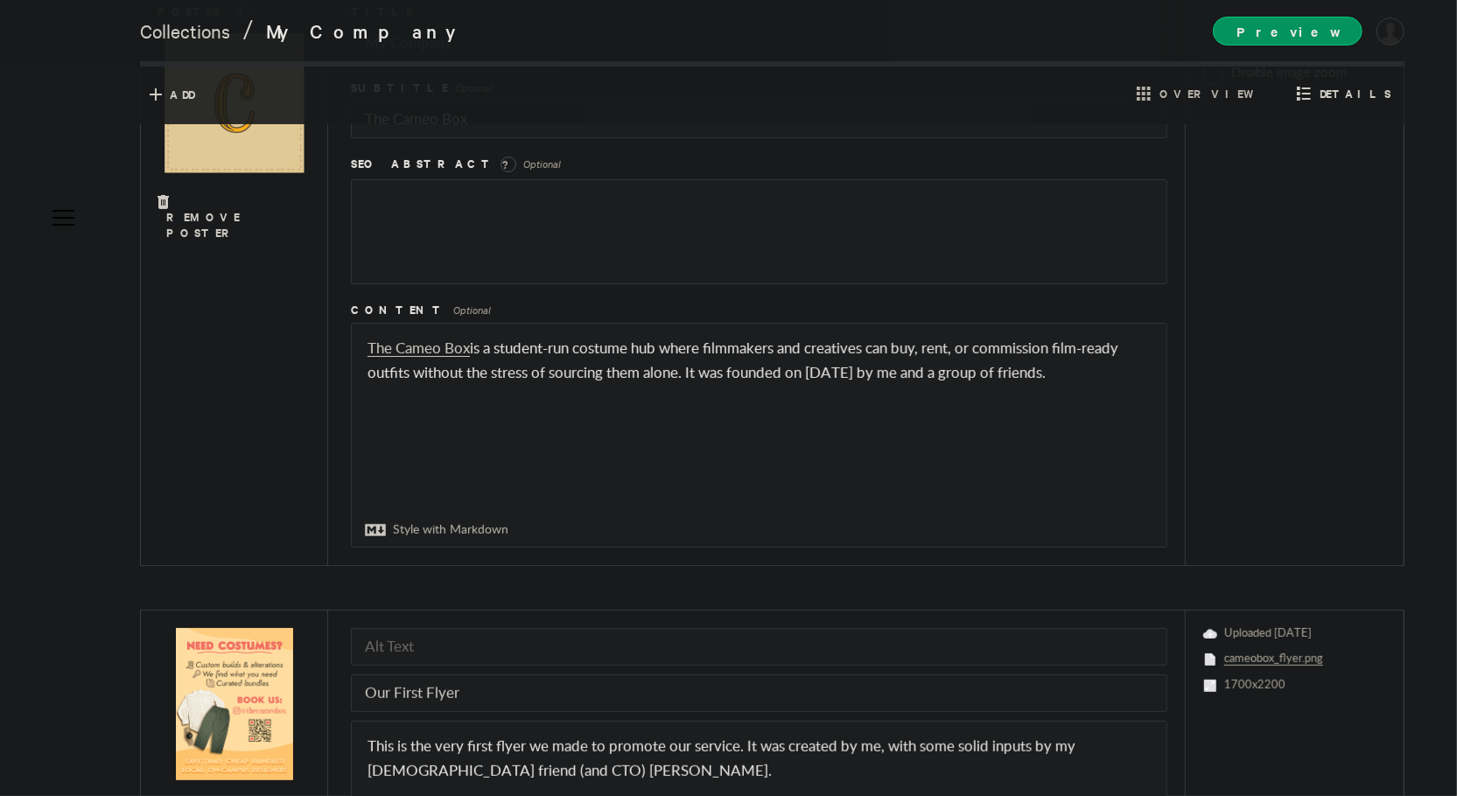
scroll to position [0, 0]
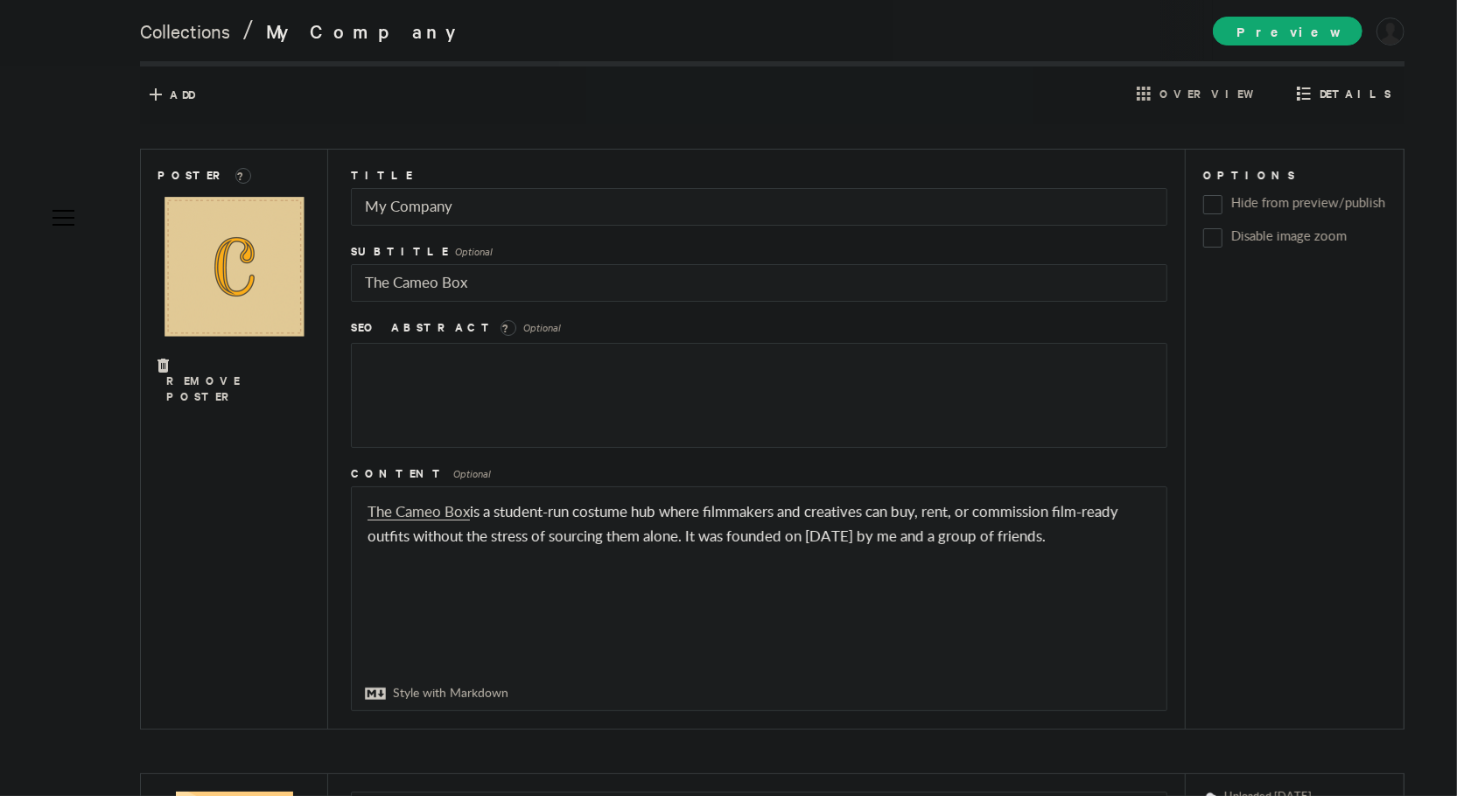
type textarea "Here will be some information you can (or will eventually be able to) find on t…"
click at [1306, 45] on div "Preview [DOMAIN_NAME] [DOMAIN_NAME] Subscription Collaborators My Sites My Acco…" at bounding box center [1309, 30] width 192 height 61
click at [1317, 35] on span "Preview" at bounding box center [1288, 31] width 150 height 29
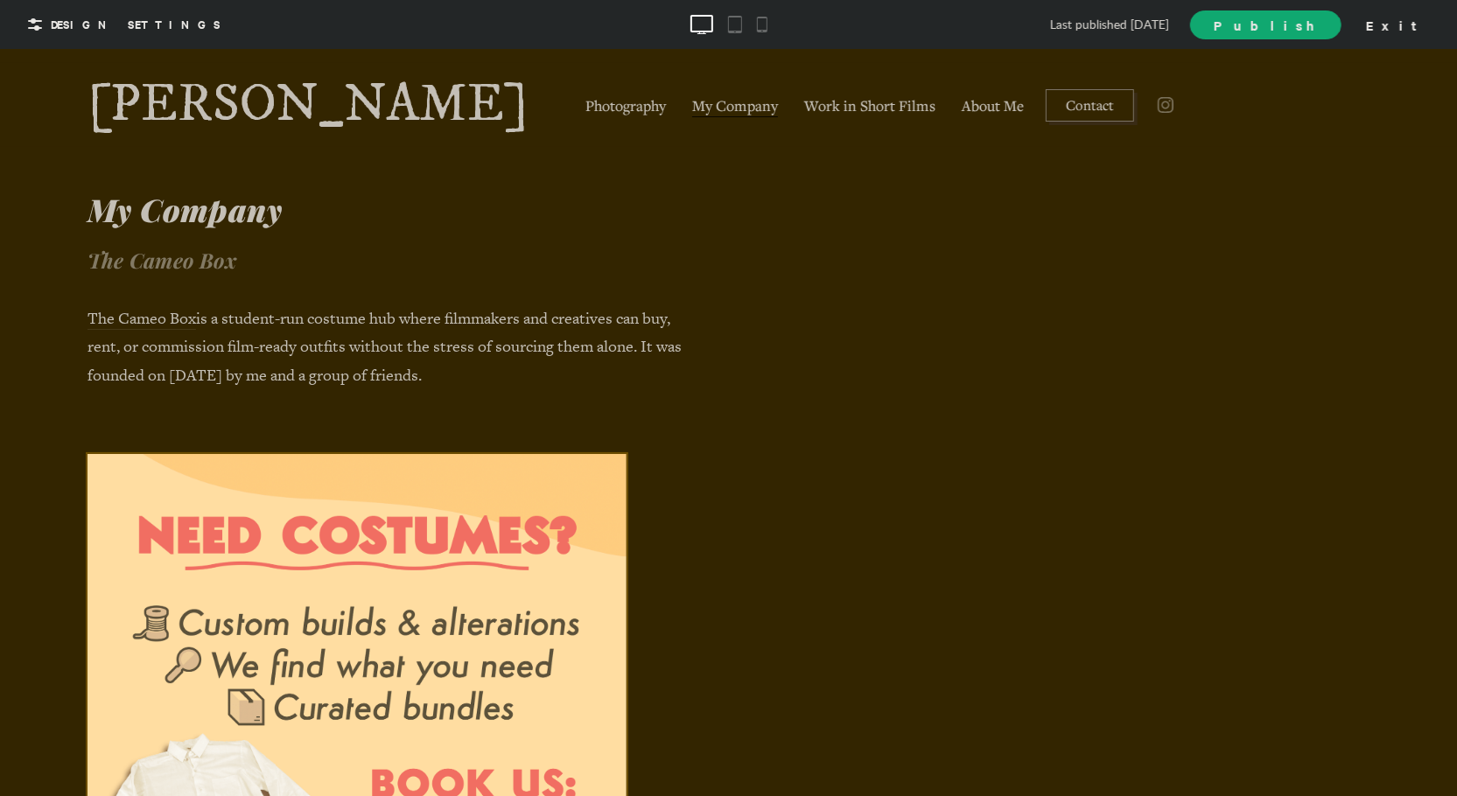
click at [1317, 31] on span "Publish" at bounding box center [1265, 25] width 103 height 18
click at [133, 25] on span "Design Settings" at bounding box center [136, 25] width 170 height 16
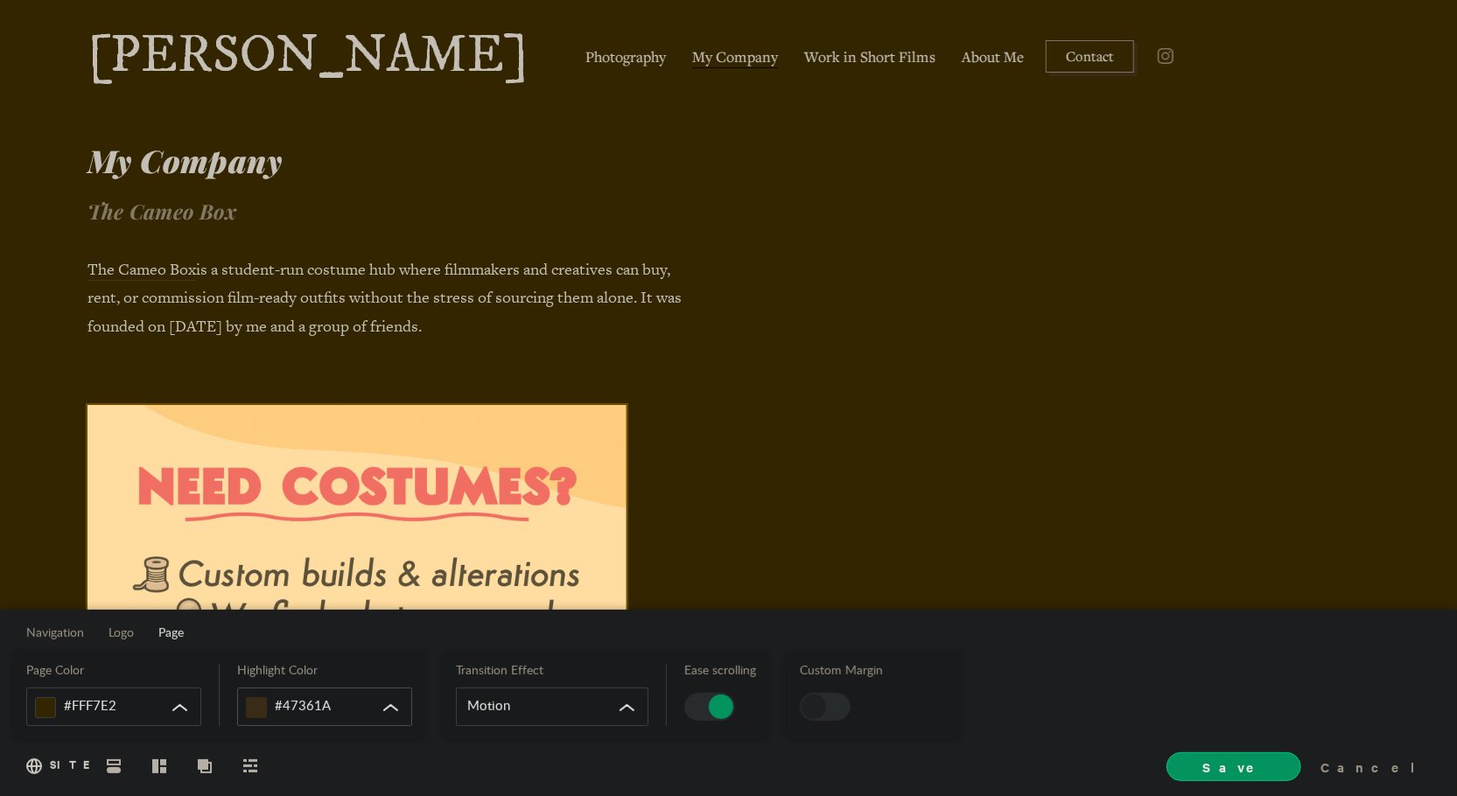
click at [399, 709] on div "#47361A" at bounding box center [324, 707] width 175 height 39
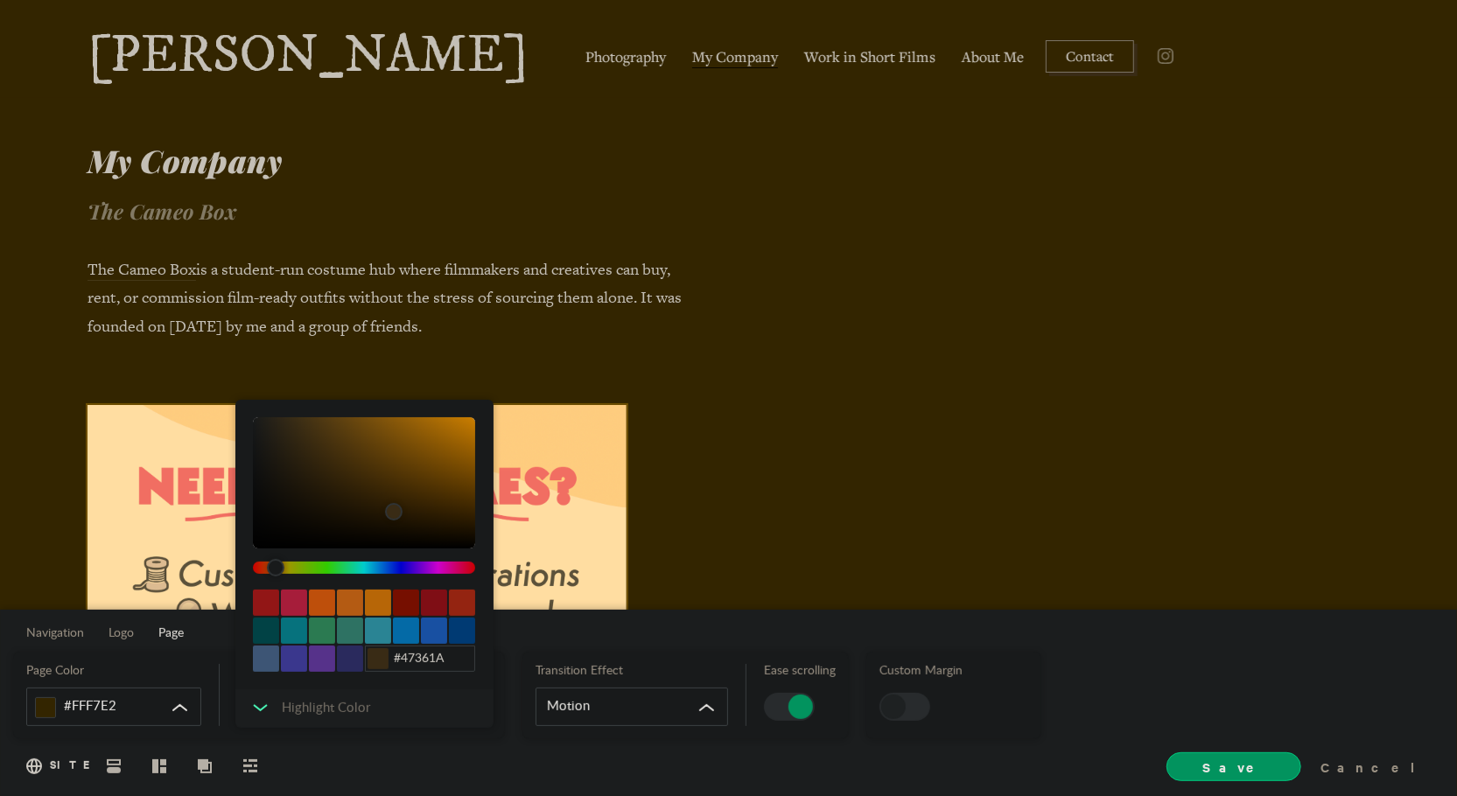
type input "#815918"
click at [434, 482] on div "color picker dialog" at bounding box center [364, 482] width 222 height 131
click at [581, 60] on link "Photography" at bounding box center [625, 56] width 89 height 29
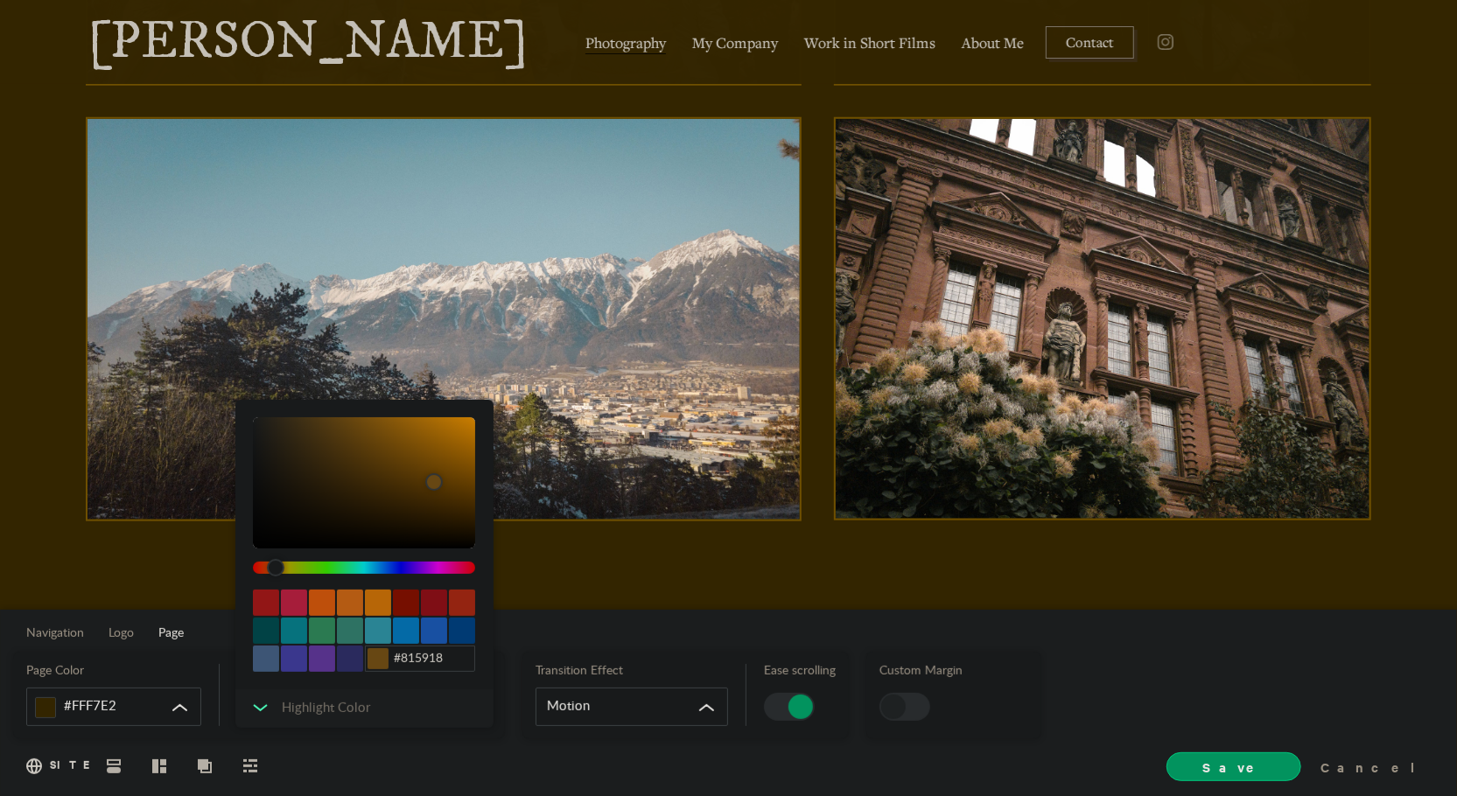
scroll to position [1040, 0]
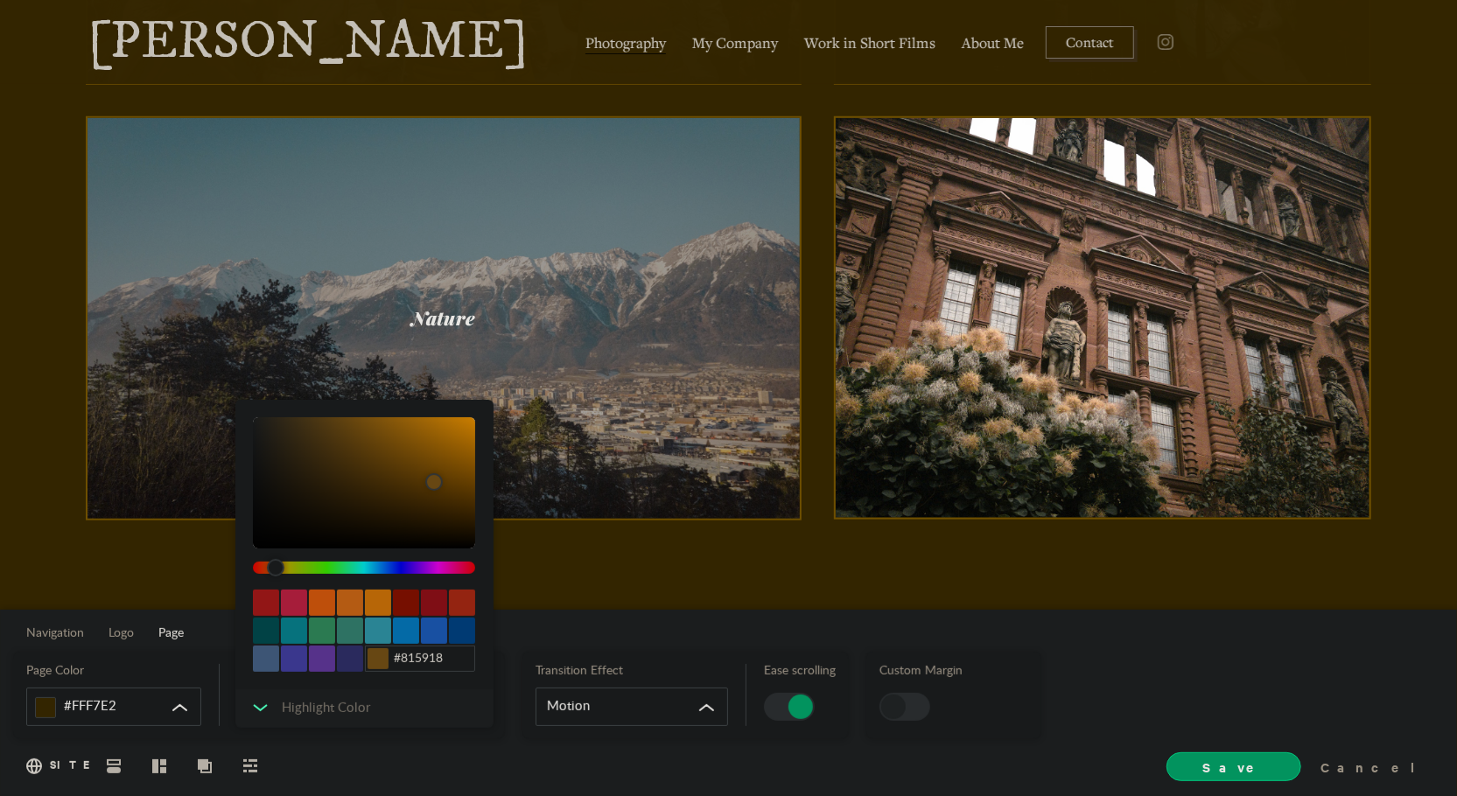
click at [718, 299] on link at bounding box center [444, 318] width 712 height 401
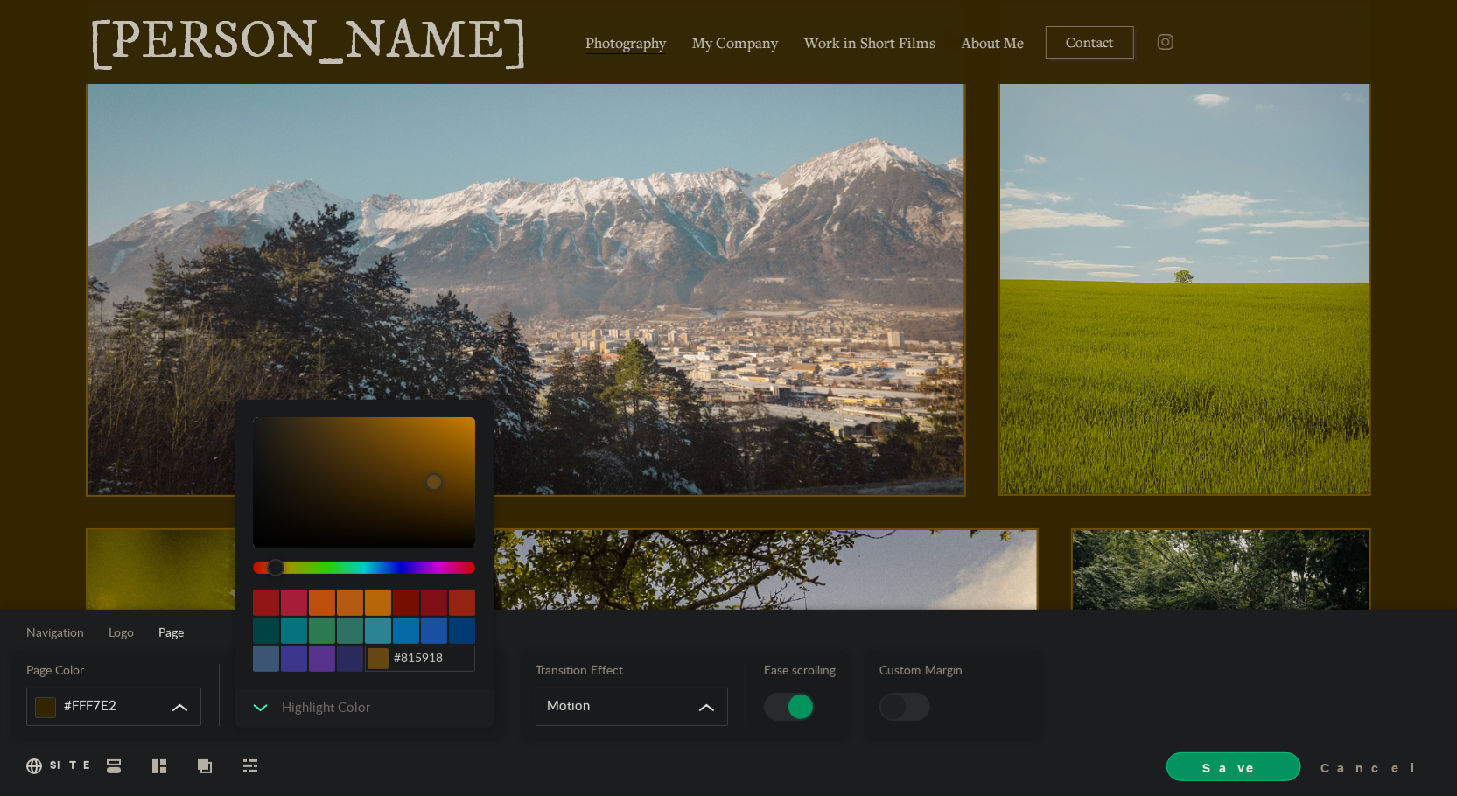
scroll to position [98, 0]
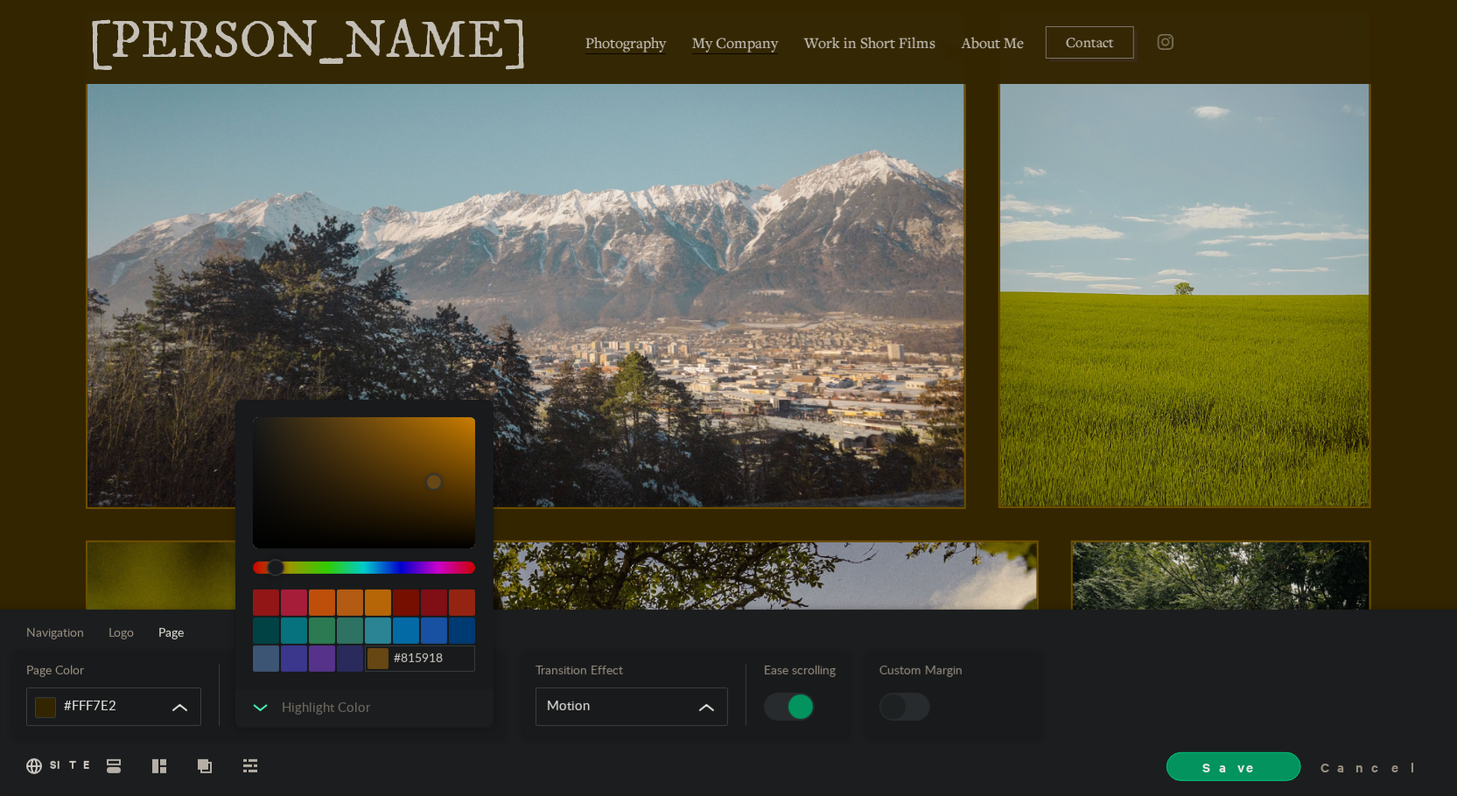
click at [704, 41] on span "My Company" at bounding box center [735, 43] width 86 height 22
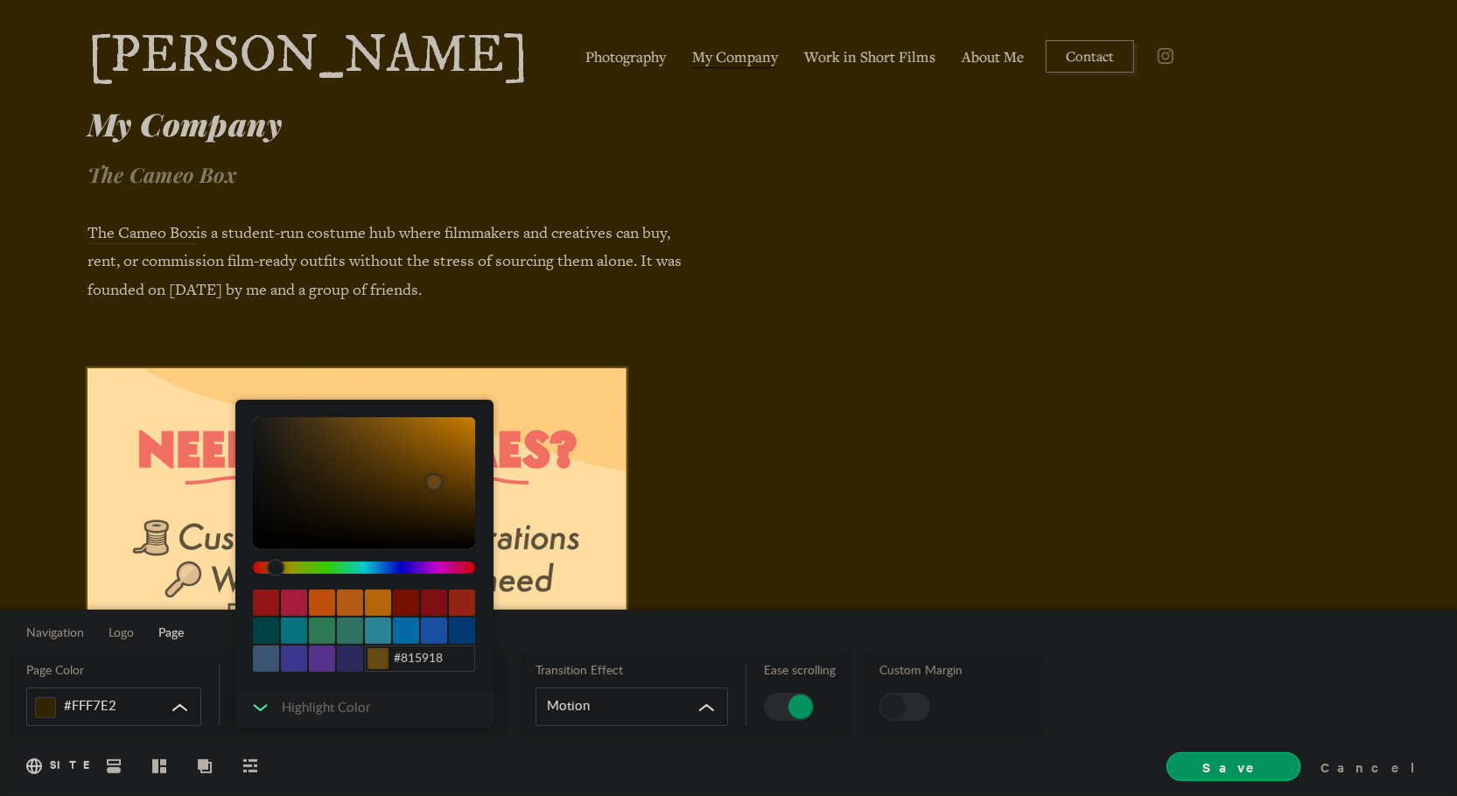
scroll to position [0, 0]
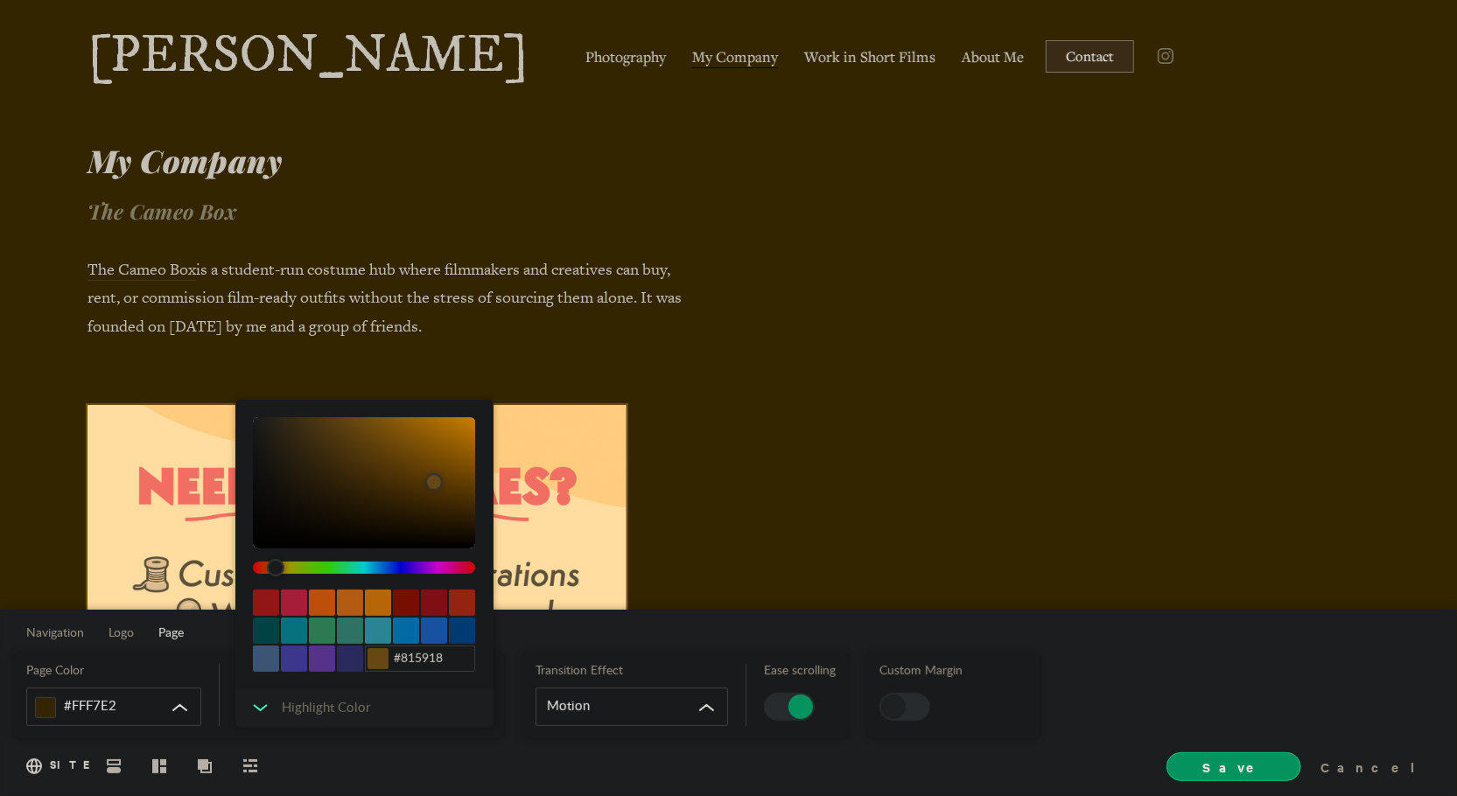
click at [1066, 63] on span "Contact" at bounding box center [1090, 56] width 48 height 18
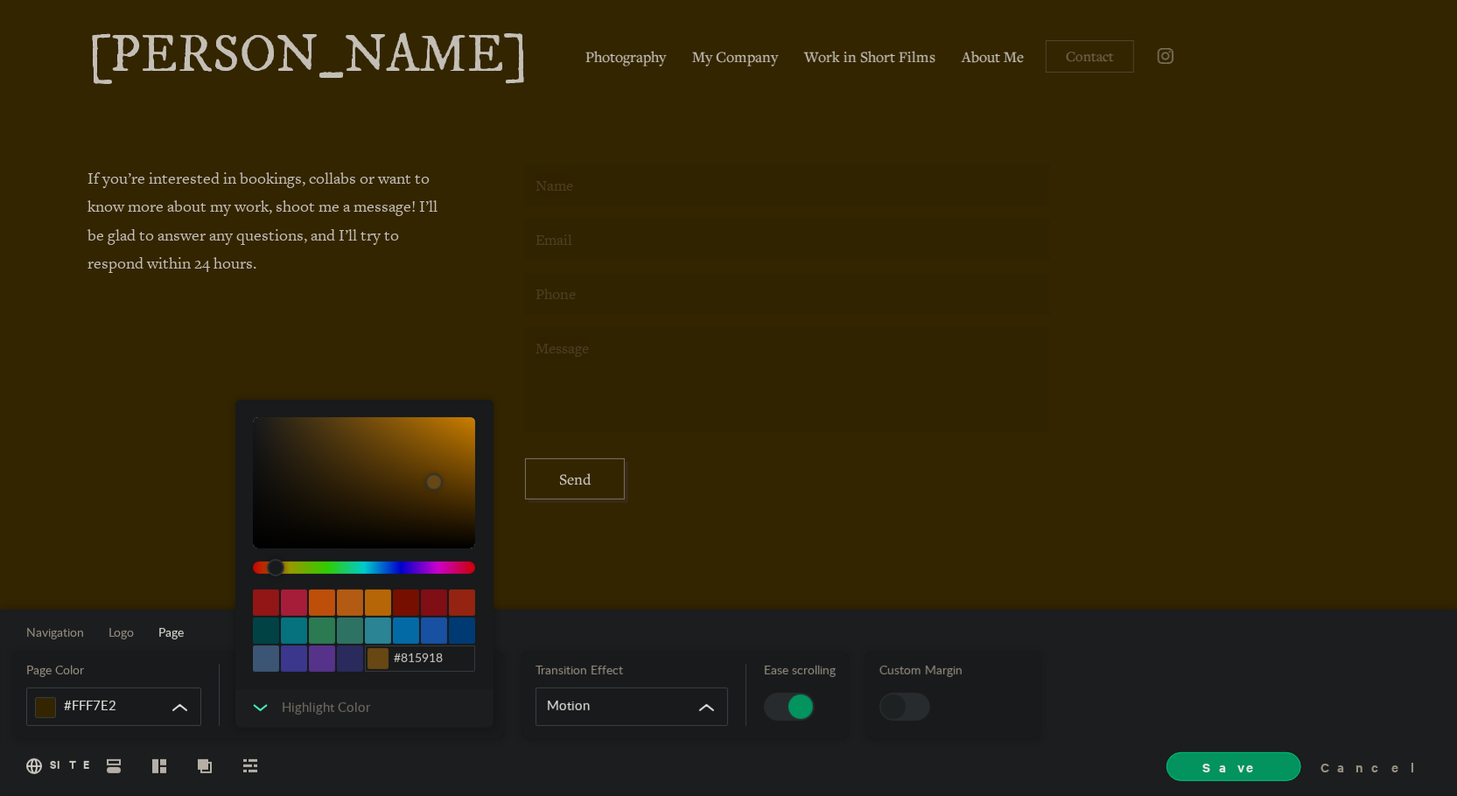
click at [683, 627] on div "Navigation Logo Page Page Color #FFF7E2 Highlight Color #815918 #815918 HEX RGB…" at bounding box center [728, 703] width 1457 height 186
click at [257, 712] on icon at bounding box center [260, 708] width 15 height 8
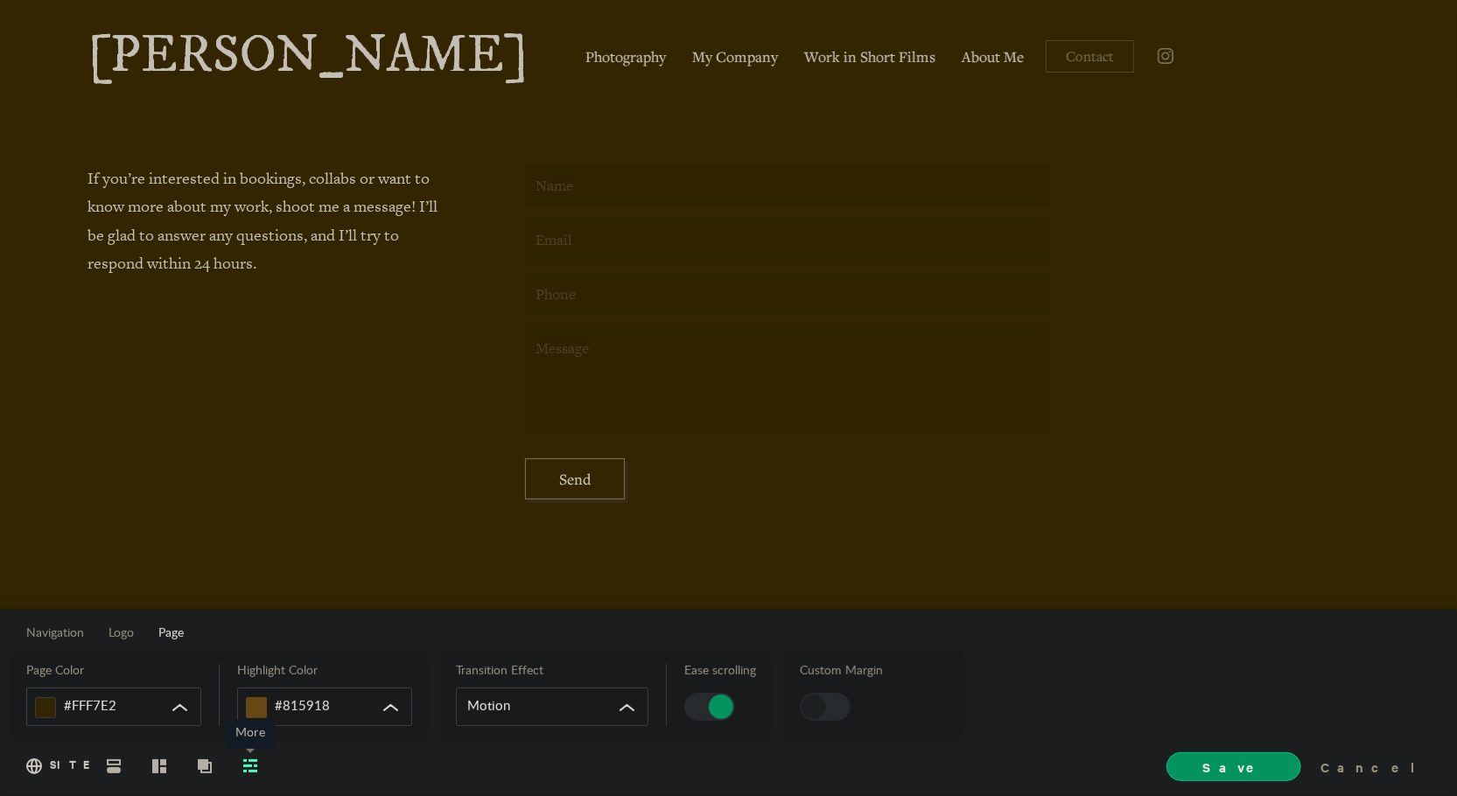
click at [252, 766] on icon at bounding box center [250, 766] width 14 height 13
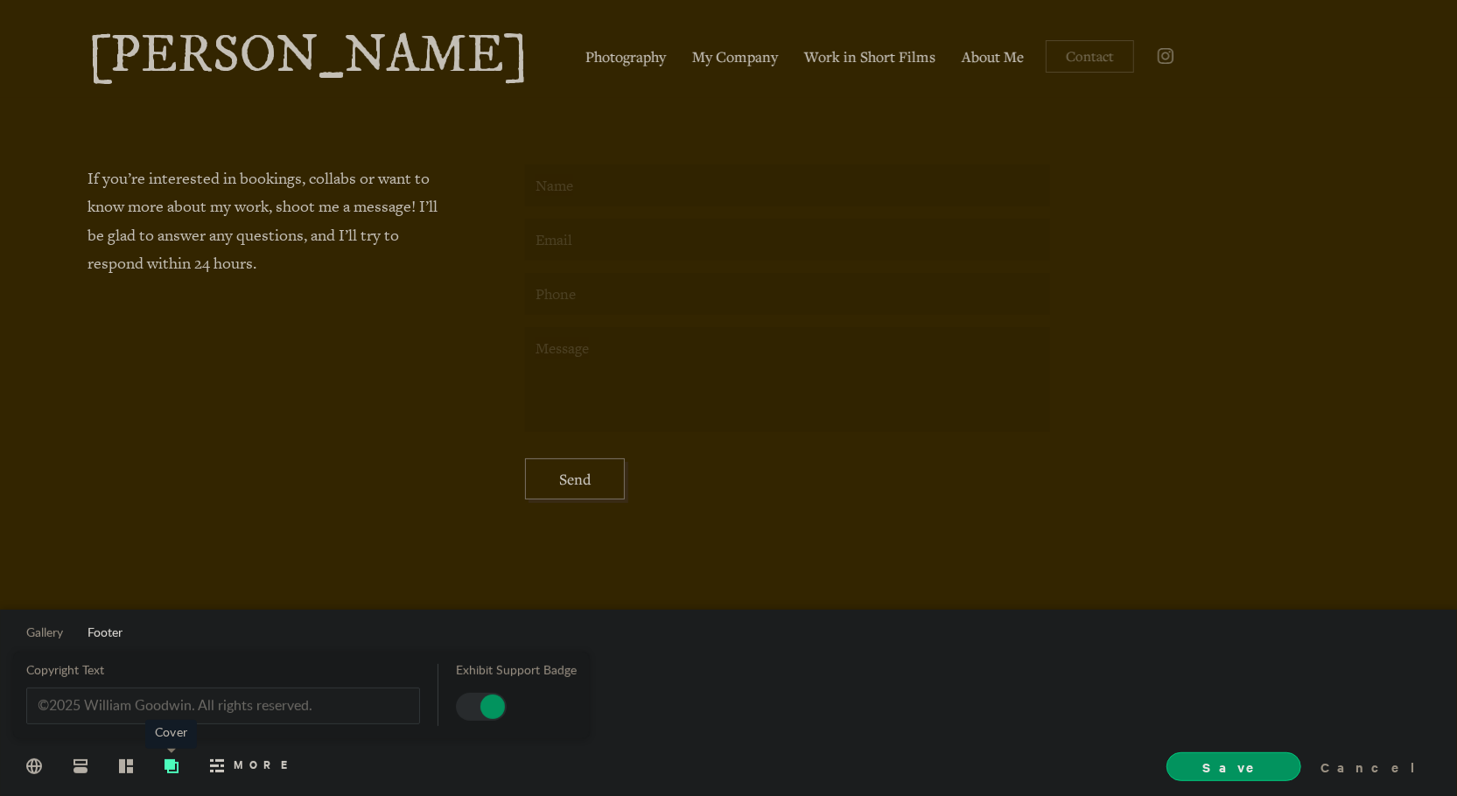
click at [172, 753] on span "Cover" at bounding box center [172, 765] width 28 height 32
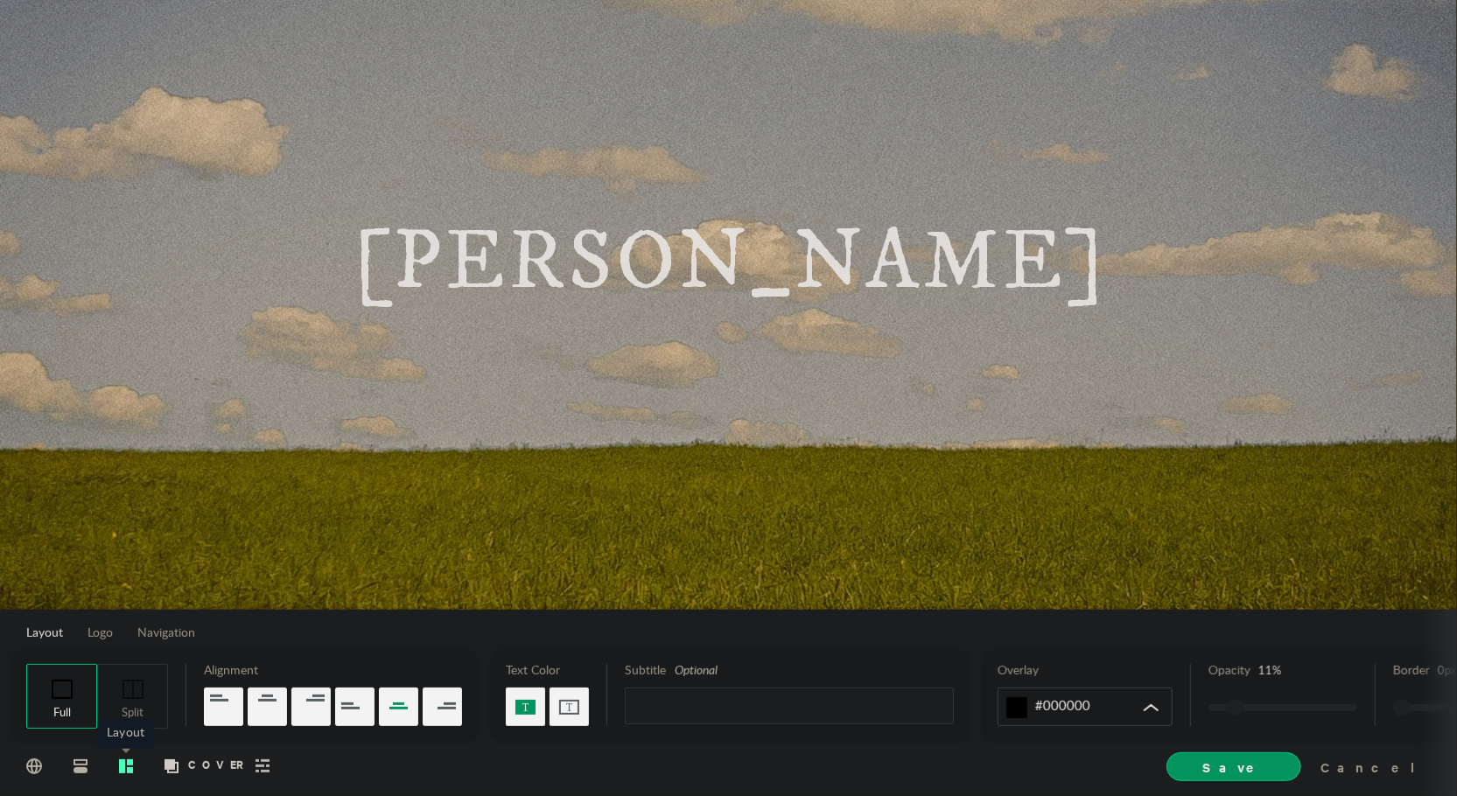
click at [133, 756] on span "Layout" at bounding box center [126, 765] width 28 height 32
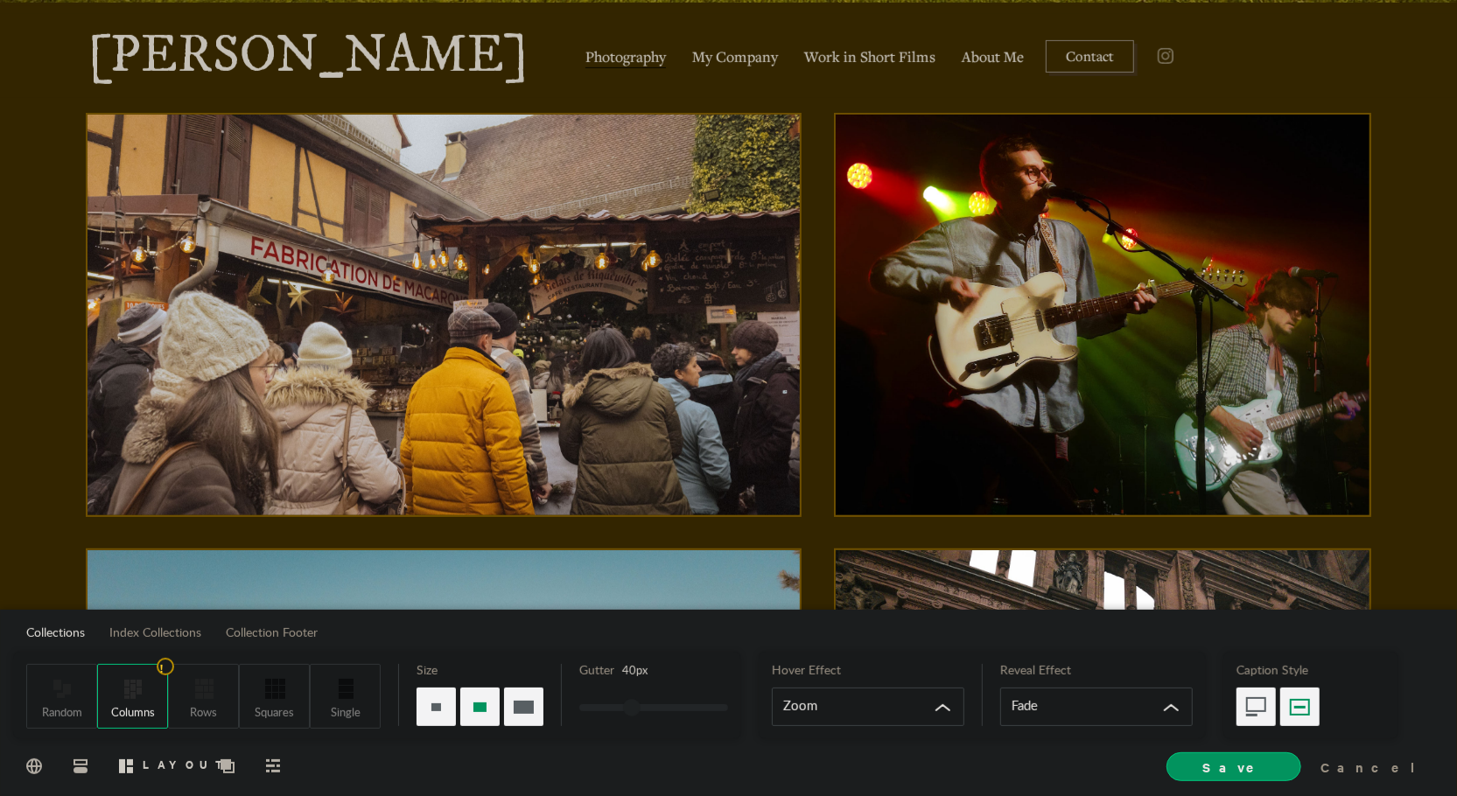
scroll to position [610, 0]
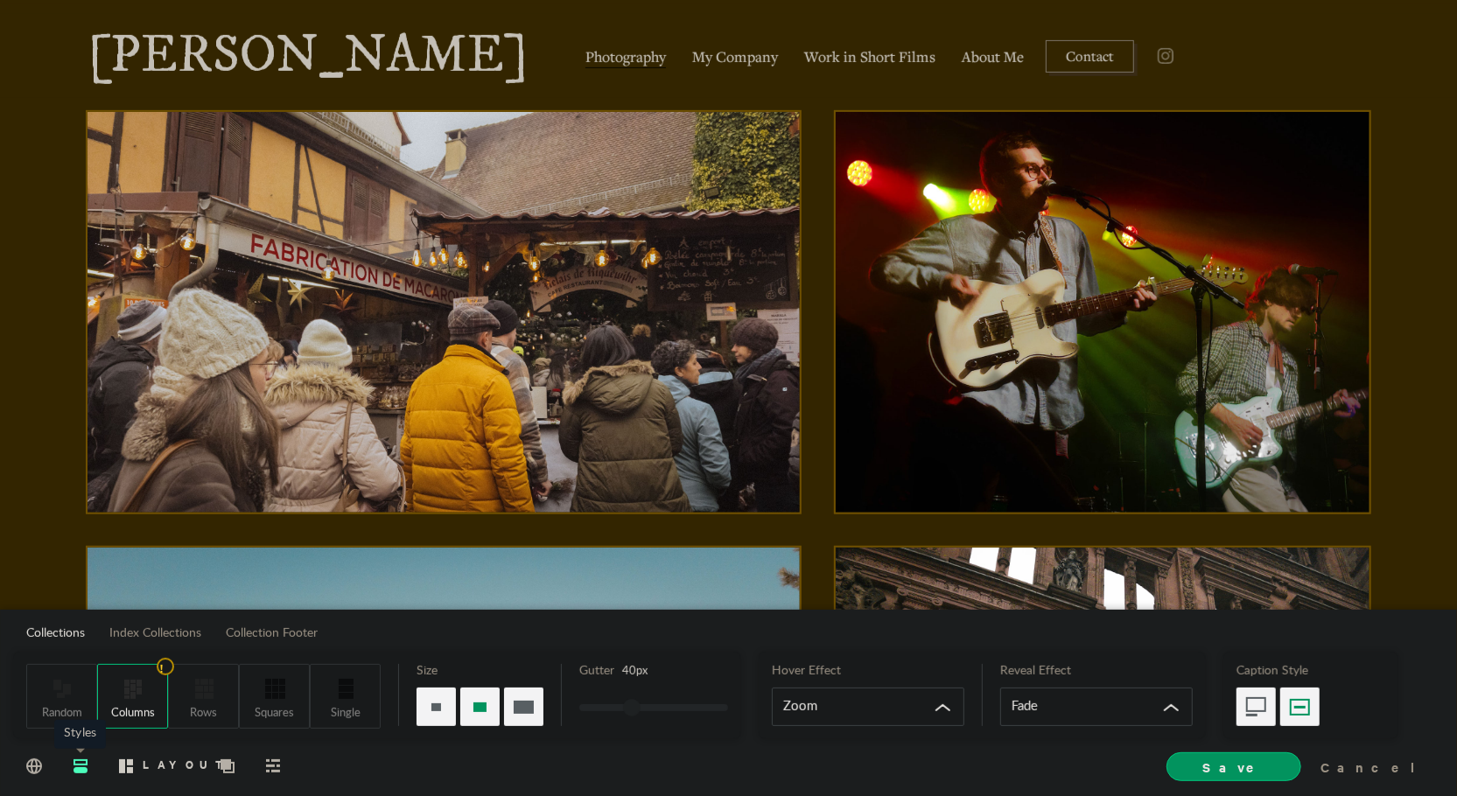
click at [88, 757] on span "Styles" at bounding box center [81, 765] width 28 height 32
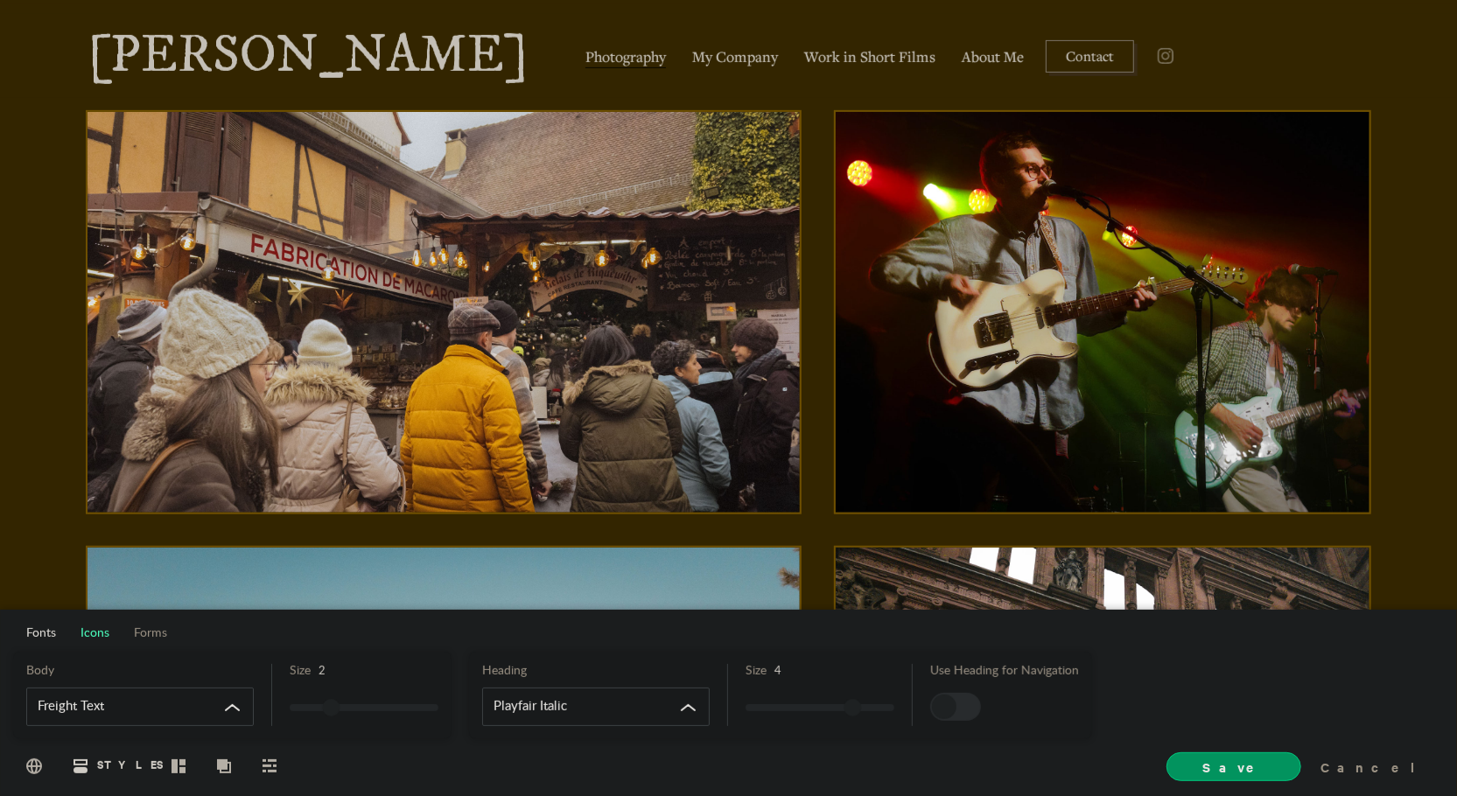
click at [95, 633] on span "Icons" at bounding box center [95, 633] width 29 height 12
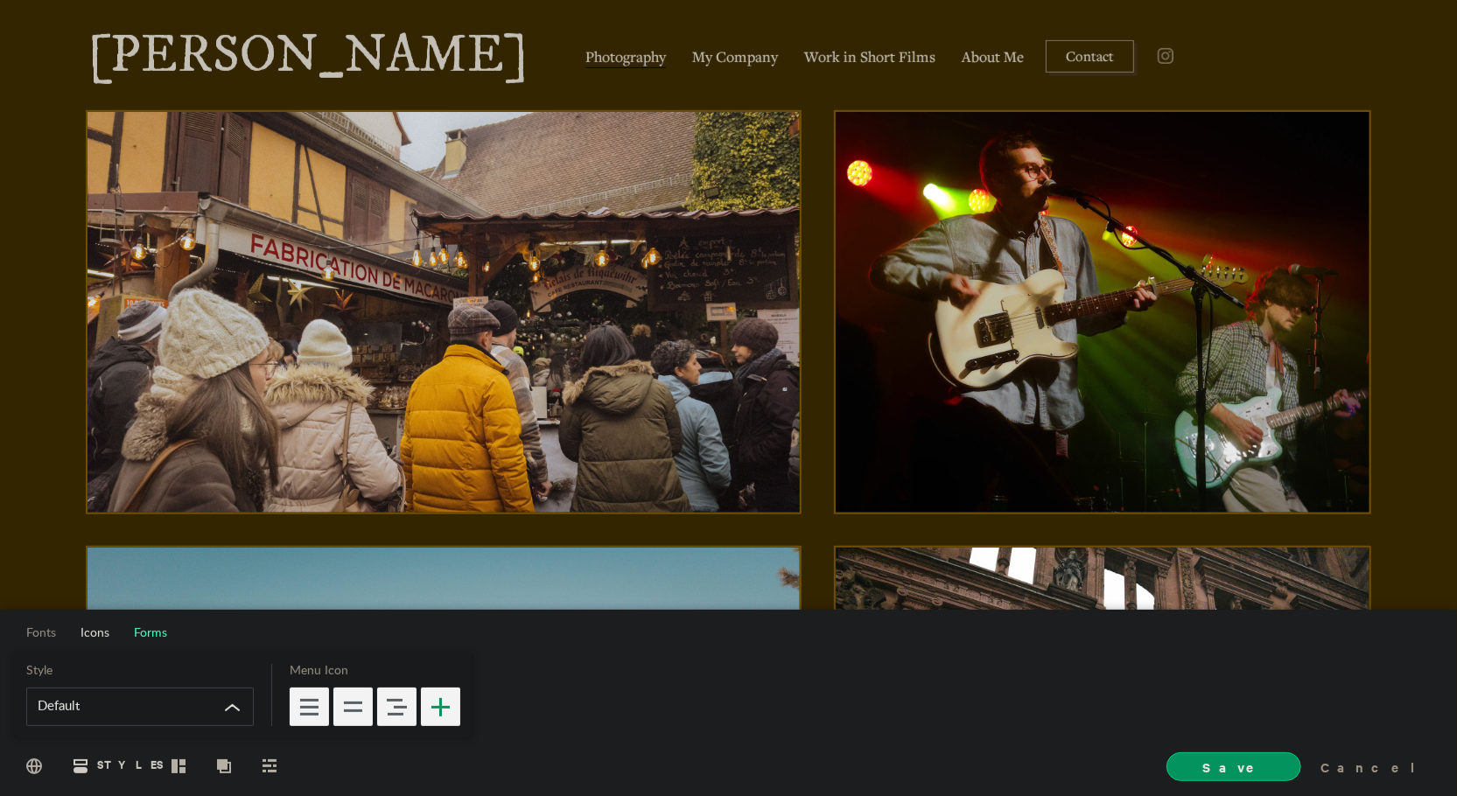
click at [143, 633] on span "Forms" at bounding box center [150, 633] width 33 height 12
click at [49, 631] on span "Fonts" at bounding box center [41, 633] width 30 height 12
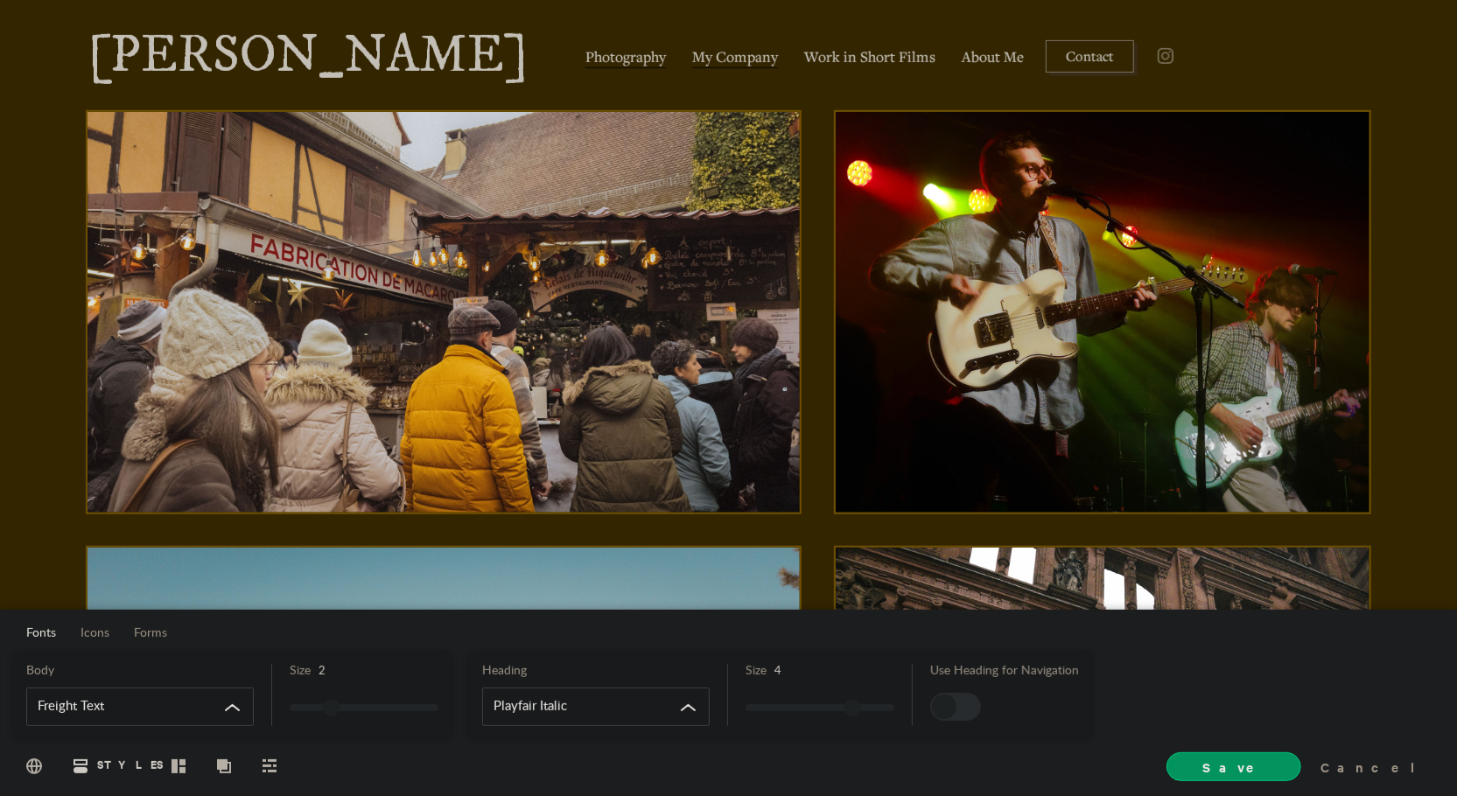
click at [698, 47] on span "My Company" at bounding box center [735, 57] width 86 height 22
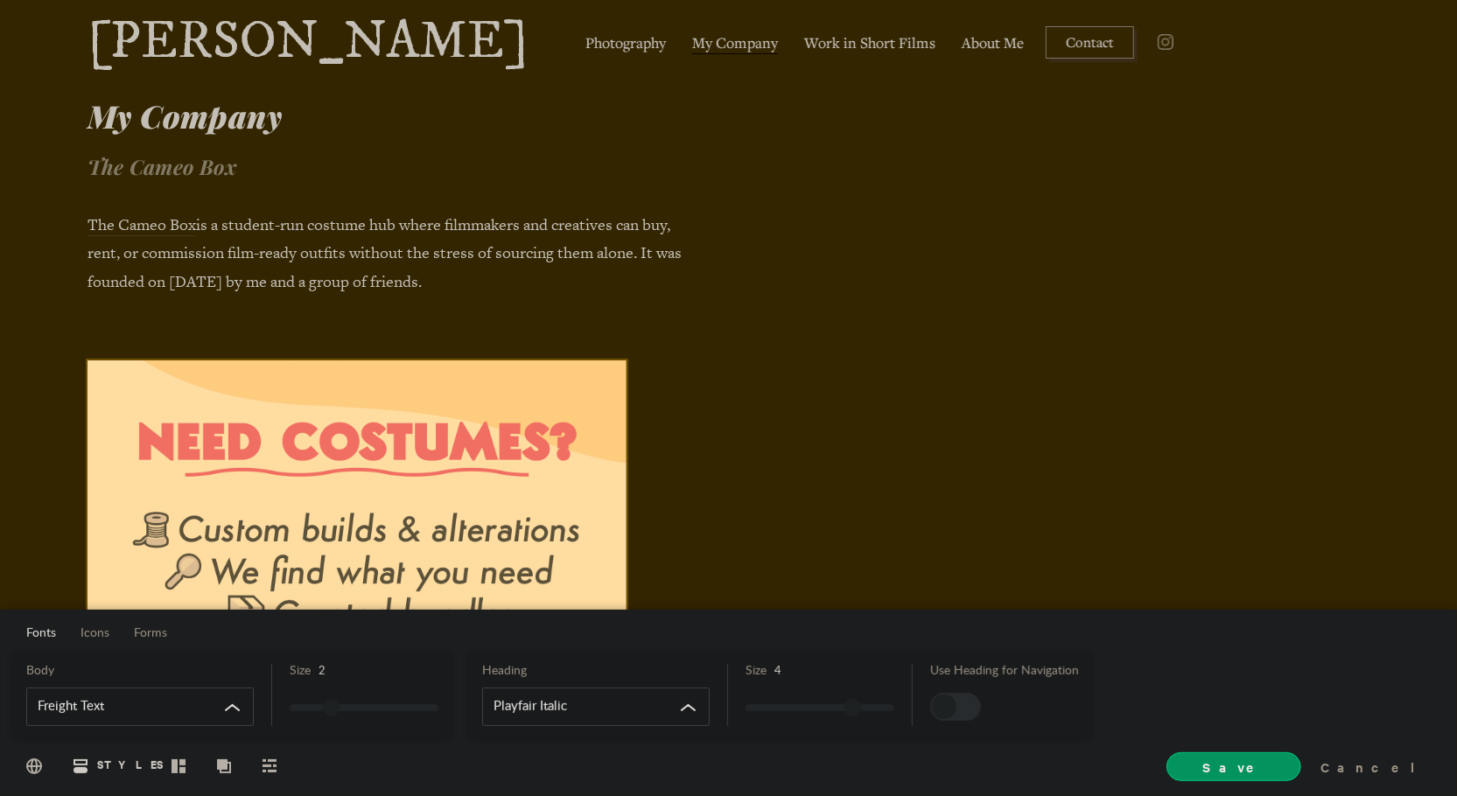
scroll to position [0, 0]
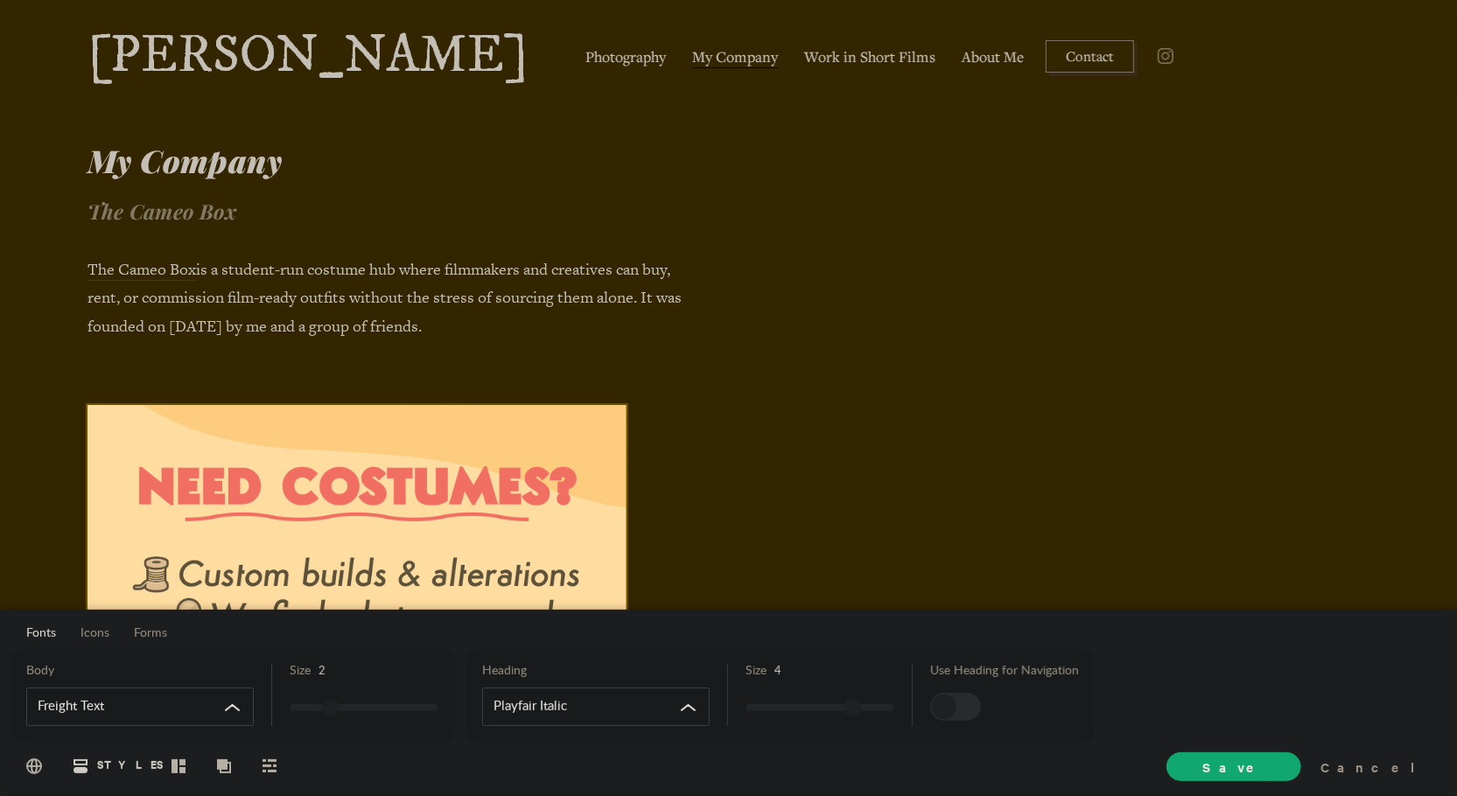
click at [1299, 775] on span "Save" at bounding box center [1233, 767] width 135 height 29
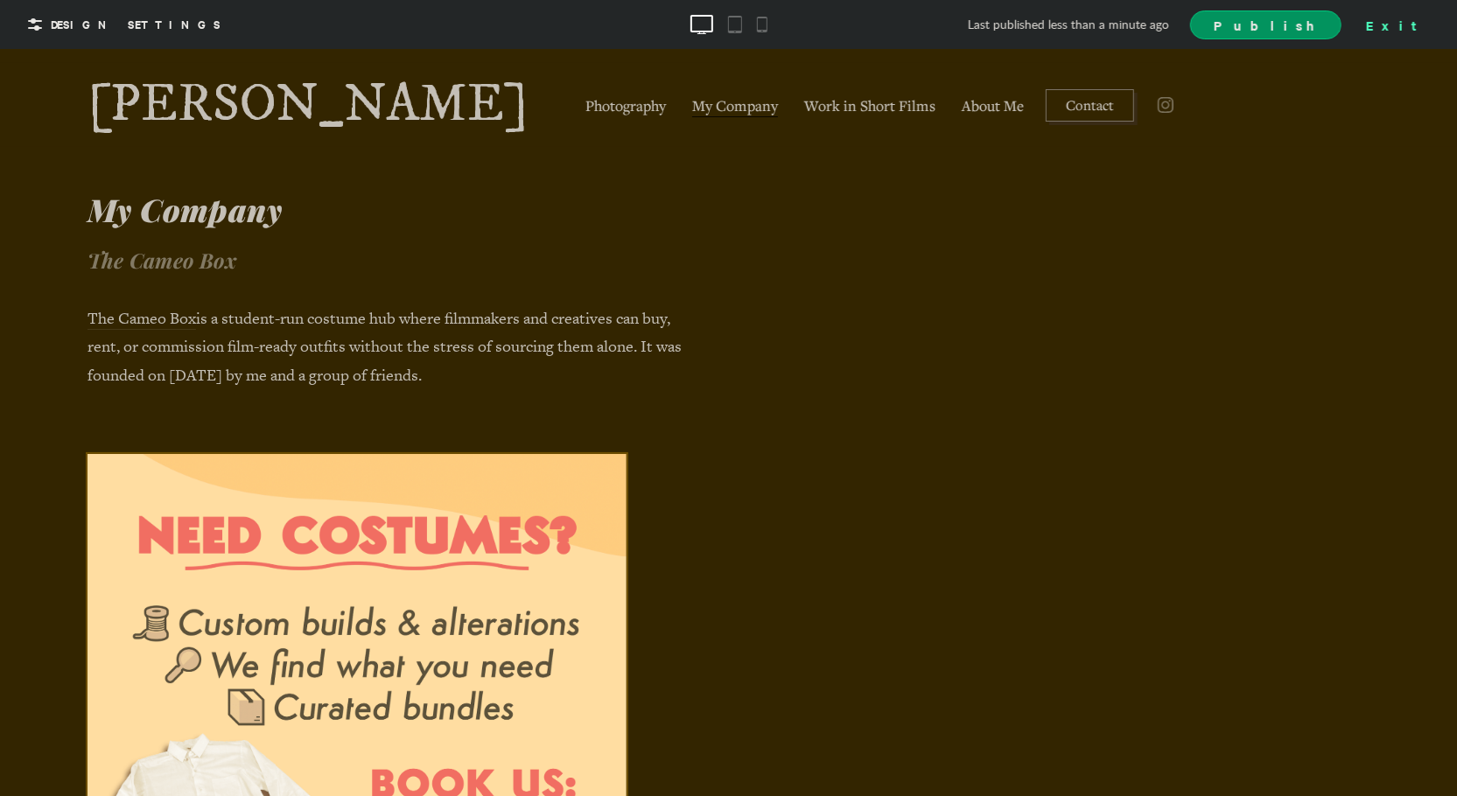
click at [1424, 24] on div "Exit" at bounding box center [1397, 24] width 77 height 26
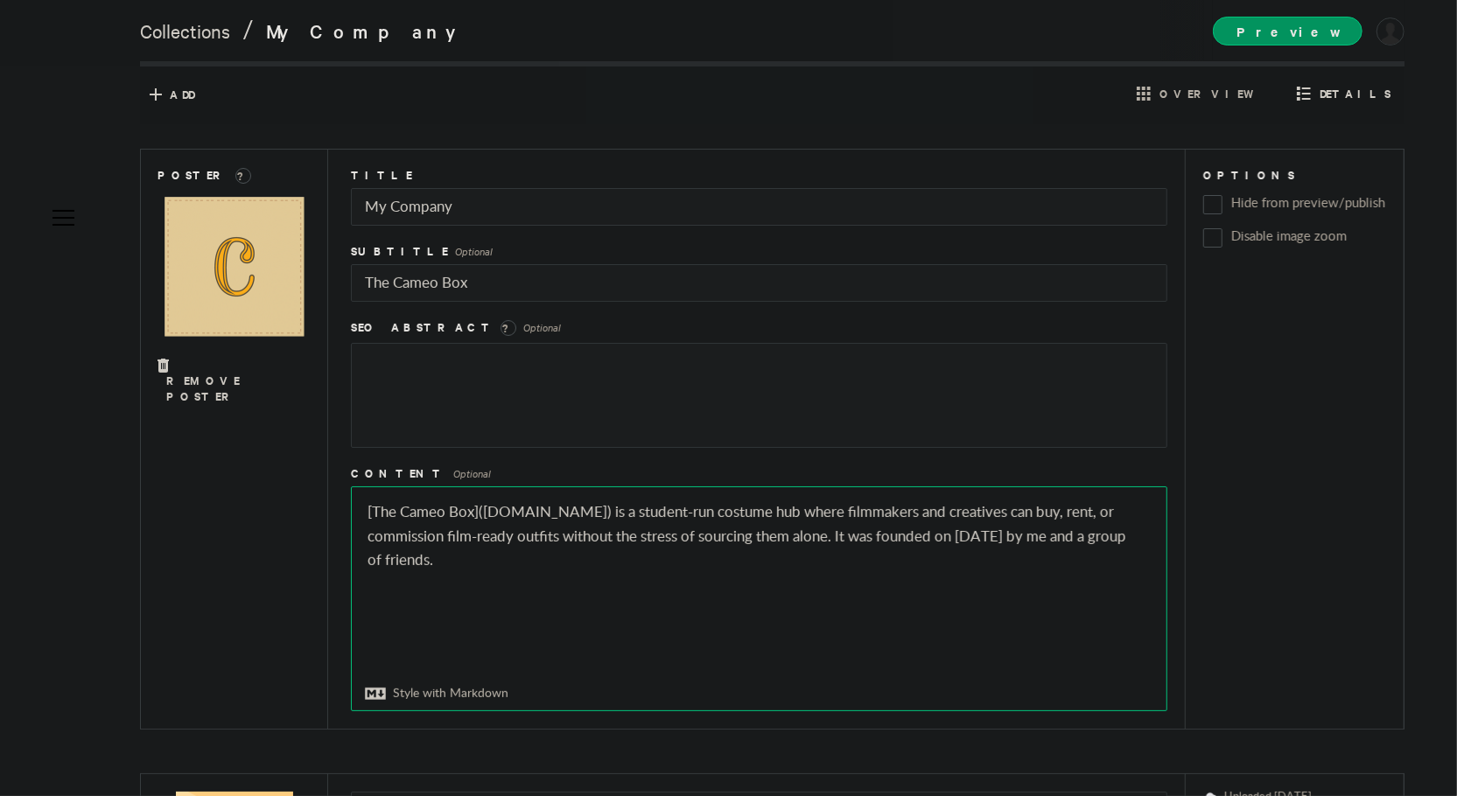
drag, startPoint x: 606, startPoint y: 516, endPoint x: 368, endPoint y: 512, distance: 238.9
click at [368, 512] on textarea "[The Cameo Box]([DOMAIN_NAME]) is a student-run costume hub where filmmakers an…" at bounding box center [759, 598] width 815 height 223
drag, startPoint x: 607, startPoint y: 512, endPoint x: 486, endPoint y: 512, distance: 121.6
click at [486, 512] on textarea "[The Cameo Box]([DOMAIN_NAME]) is a student-run costume hub where filmmakers an…" at bounding box center [759, 598] width 815 height 223
click at [374, 514] on textarea "[The Cameo Box]([DOMAIN_NAME]) is a student-run costume hub where filmmakers an…" at bounding box center [759, 598] width 815 height 223
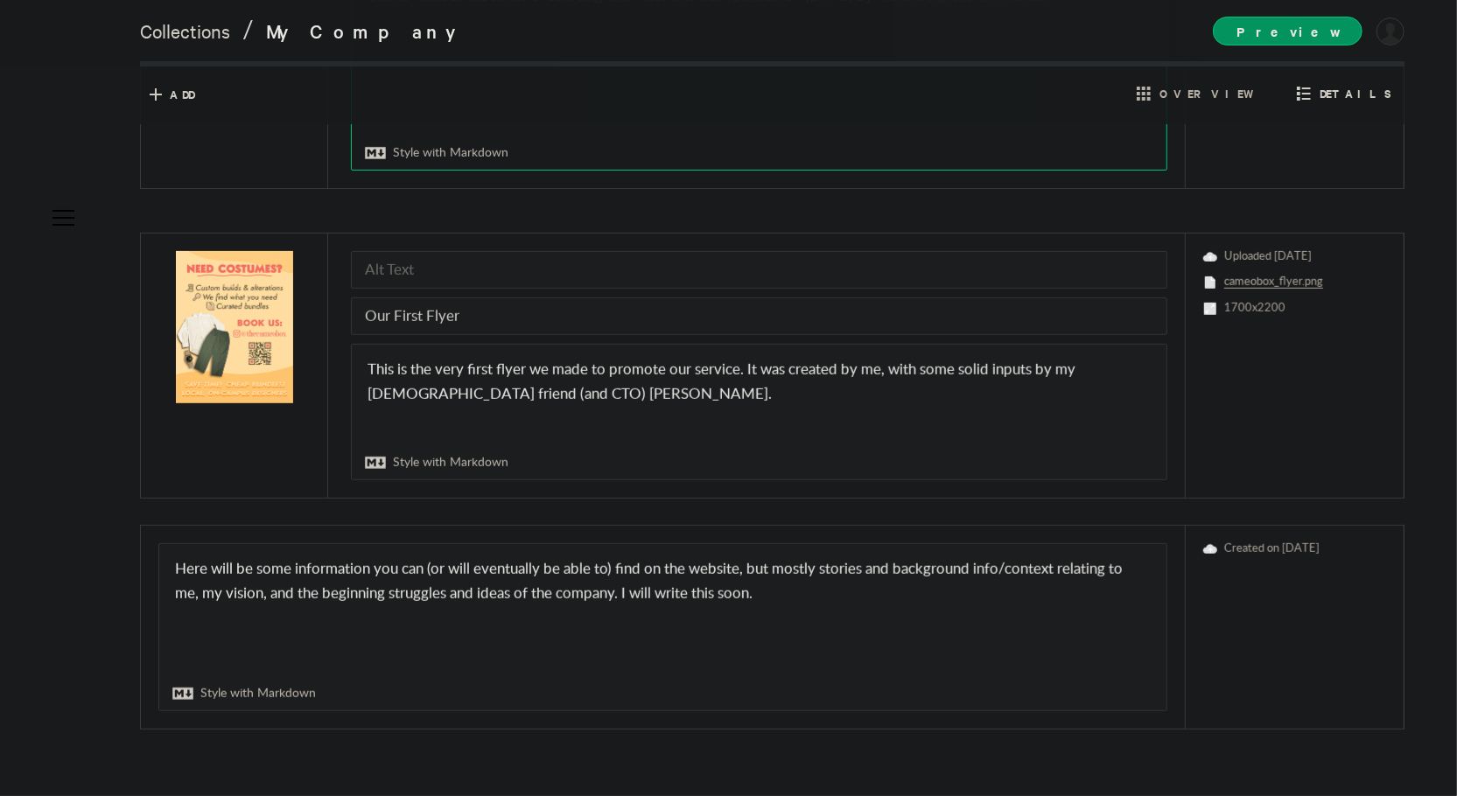
scroll to position [584, 0]
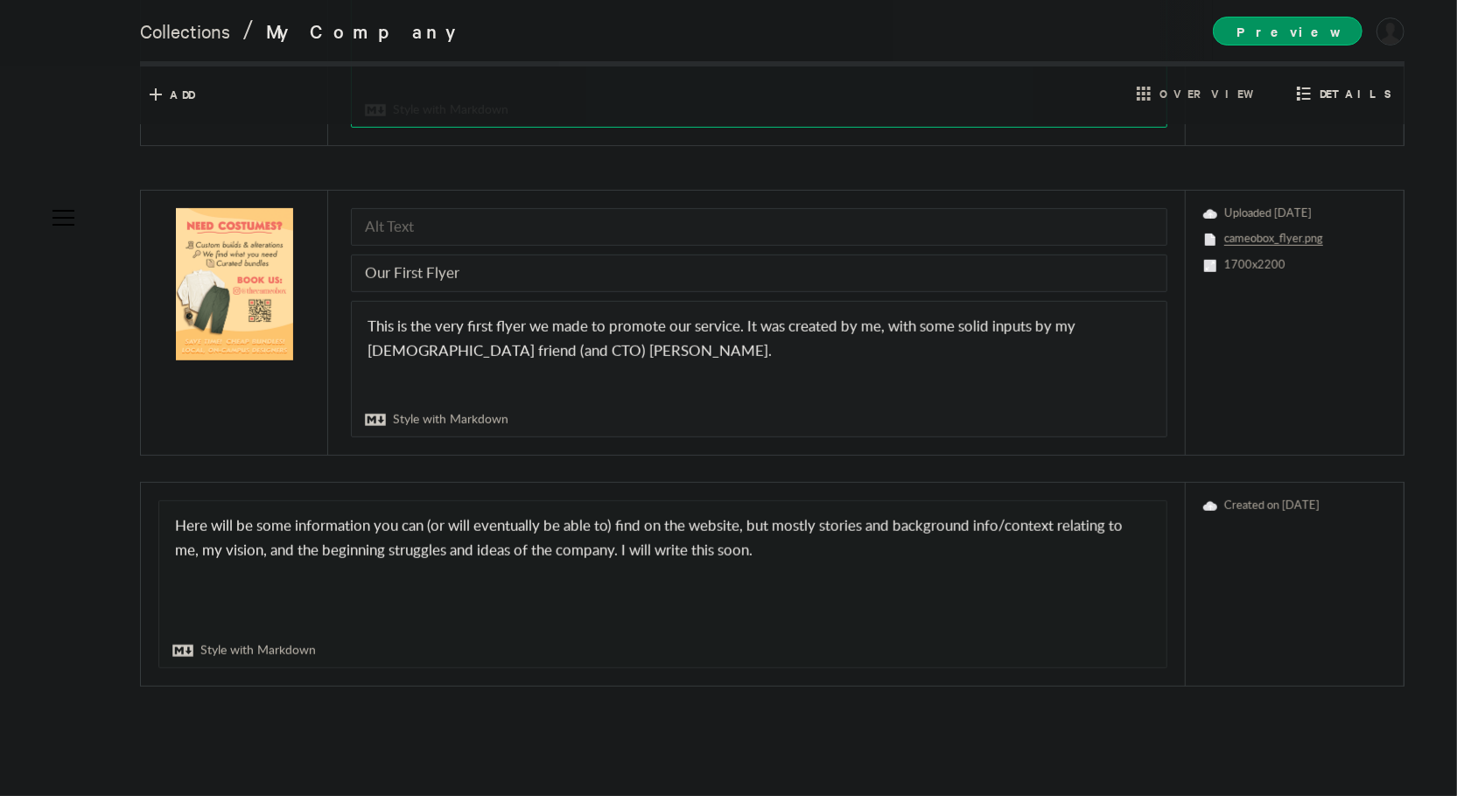
type textarea "The Cameo Boxis a student-run costume hub where filmmakers and creatives can bu…"
drag, startPoint x: 742, startPoint y: 523, endPoint x: 676, endPoint y: 522, distance: 66.5
click at [668, 522] on textarea "Here will be some information you can (or will eventually be able to) find on t…" at bounding box center [662, 584] width 1007 height 166
paste textarea "[The Cameo Box]([DOMAIN_NAME])"
click at [668, 522] on textarea "Here will be some information you can (or will eventually be able to) find on t…" at bounding box center [662, 584] width 1007 height 166
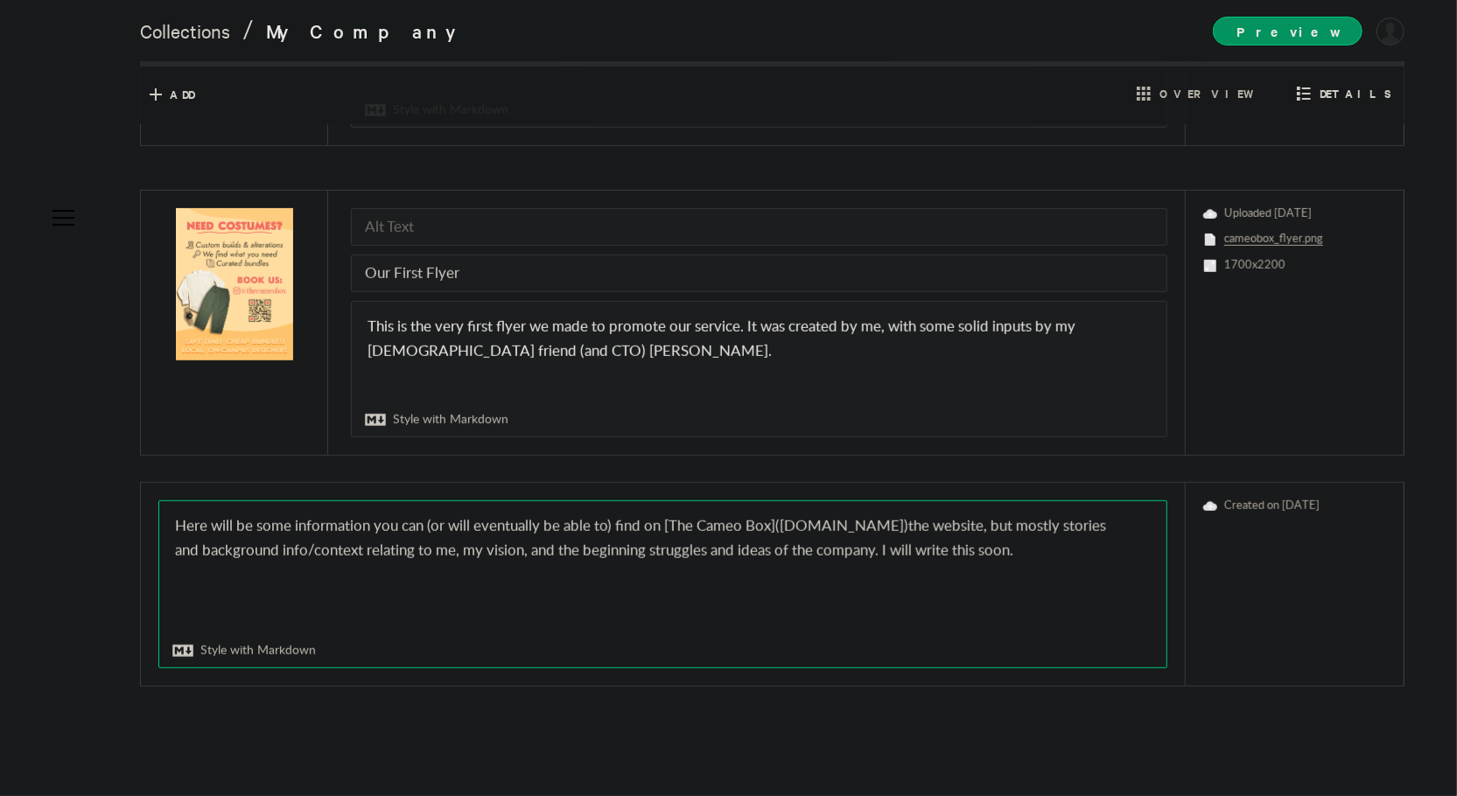
click at [935, 533] on textarea "Here will be some information you can (or will eventually be able to) find on t…" at bounding box center [662, 584] width 1007 height 166
drag, startPoint x: 908, startPoint y: 529, endPoint x: 980, endPoint y: 526, distance: 71.8
click at [980, 526] on textarea "Here will be some information you can (or will eventually be able to) find on t…" at bounding box center [662, 584] width 1007 height 166
drag, startPoint x: 775, startPoint y: 522, endPoint x: 676, endPoint y: 516, distance: 99.0
click at [676, 516] on textarea "Here will be some information you can (or will eventually be able to) find on t…" at bounding box center [662, 584] width 1007 height 166
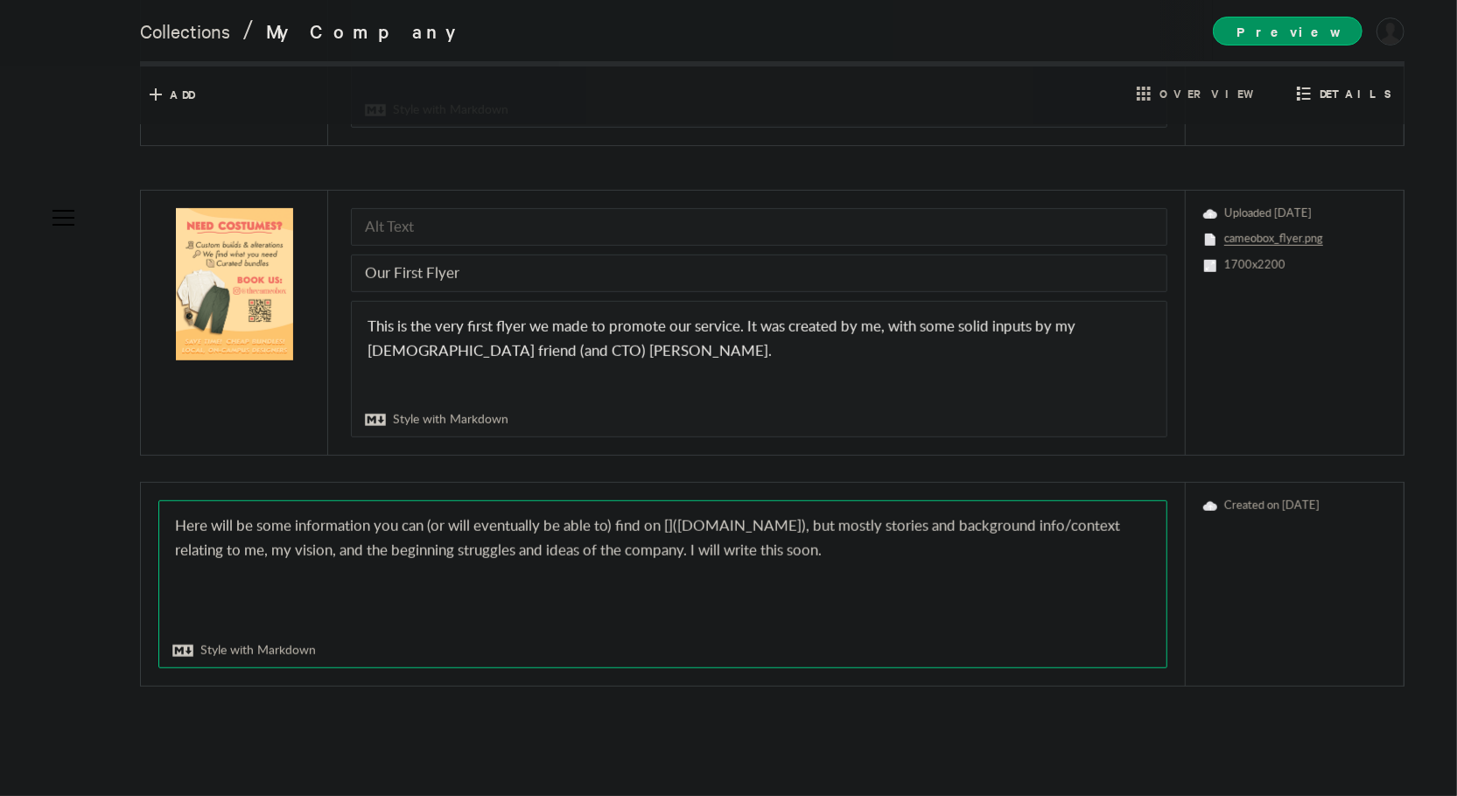
paste textarea "the website"
click at [956, 557] on textarea "Here will be some information you can (or will eventually be able to) find on t…" at bounding box center [662, 584] width 1007 height 166
click at [754, 524] on textarea "Here will be some information you can (or will eventually be able to) find on t…" at bounding box center [662, 584] width 1007 height 166
drag, startPoint x: 961, startPoint y: 523, endPoint x: 756, endPoint y: 525, distance: 204.8
click at [756, 525] on textarea "Here will be some information you can (or will eventually be able to) find on t…" at bounding box center [662, 584] width 1007 height 166
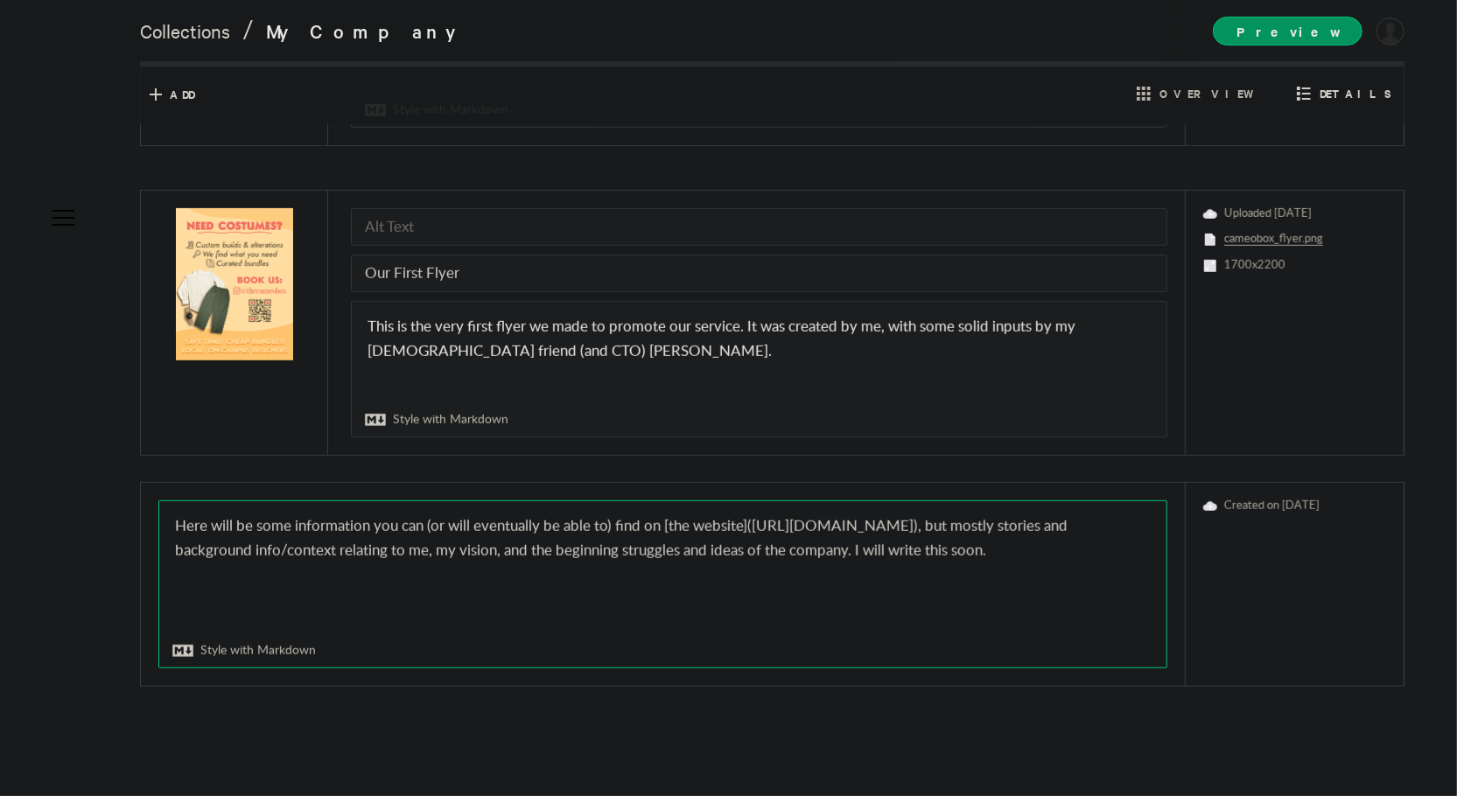
type textarea "Here will be some information you can (or will eventually be able to) find on […"
click at [1342, 37] on span "Preview" at bounding box center [1288, 31] width 150 height 29
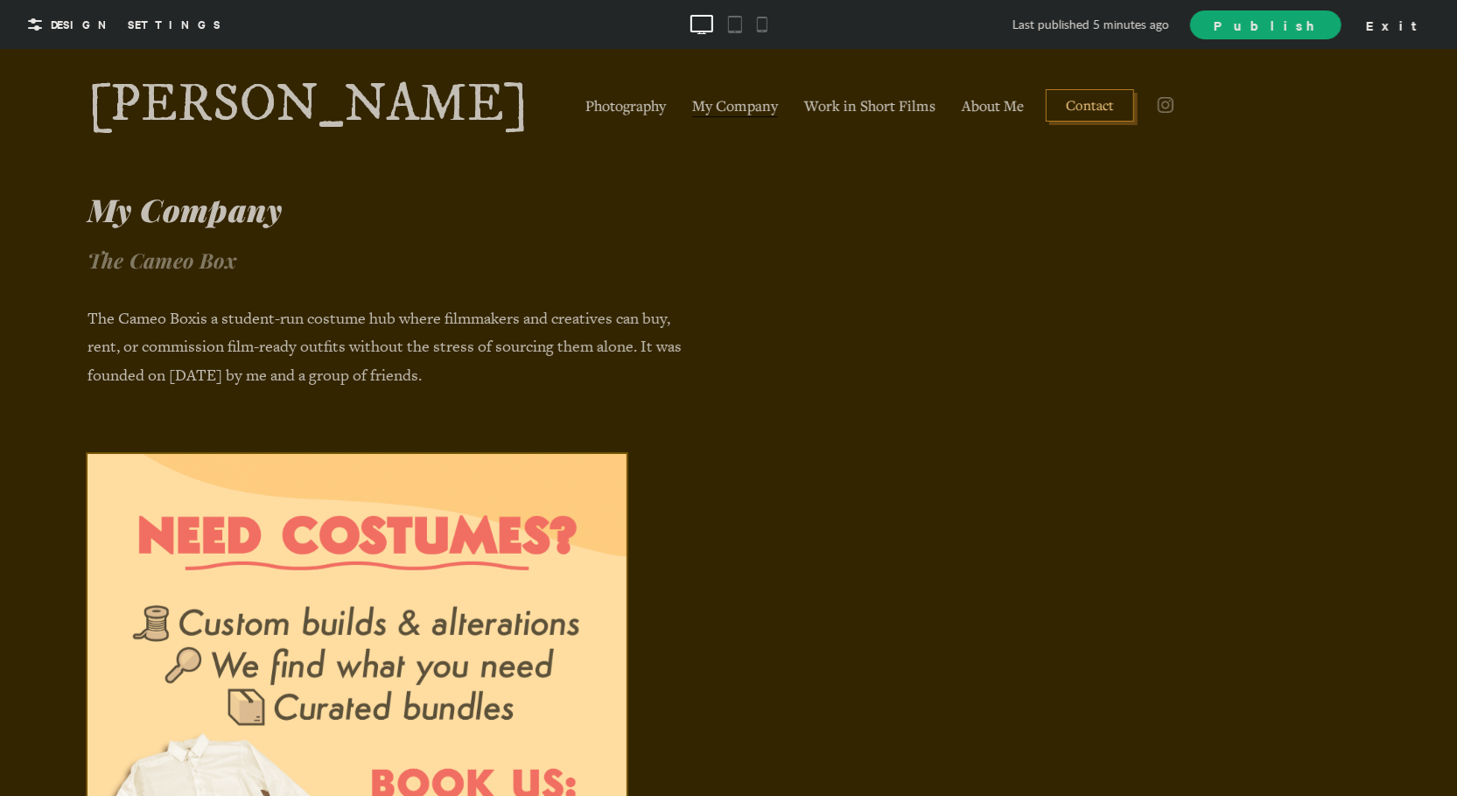
click at [1317, 28] on span "Publish" at bounding box center [1265, 25] width 103 height 18
click at [1318, 25] on span "View Site" at bounding box center [1245, 24] width 146 height 18
